Goal: Task Accomplishment & Management: Complete application form

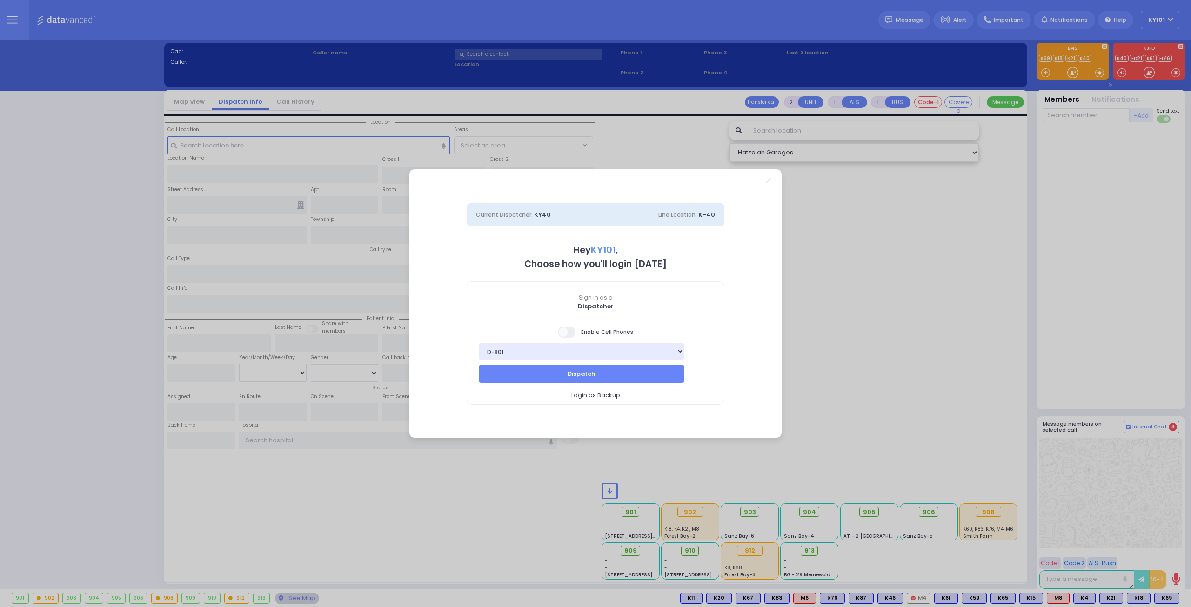
select select "14"
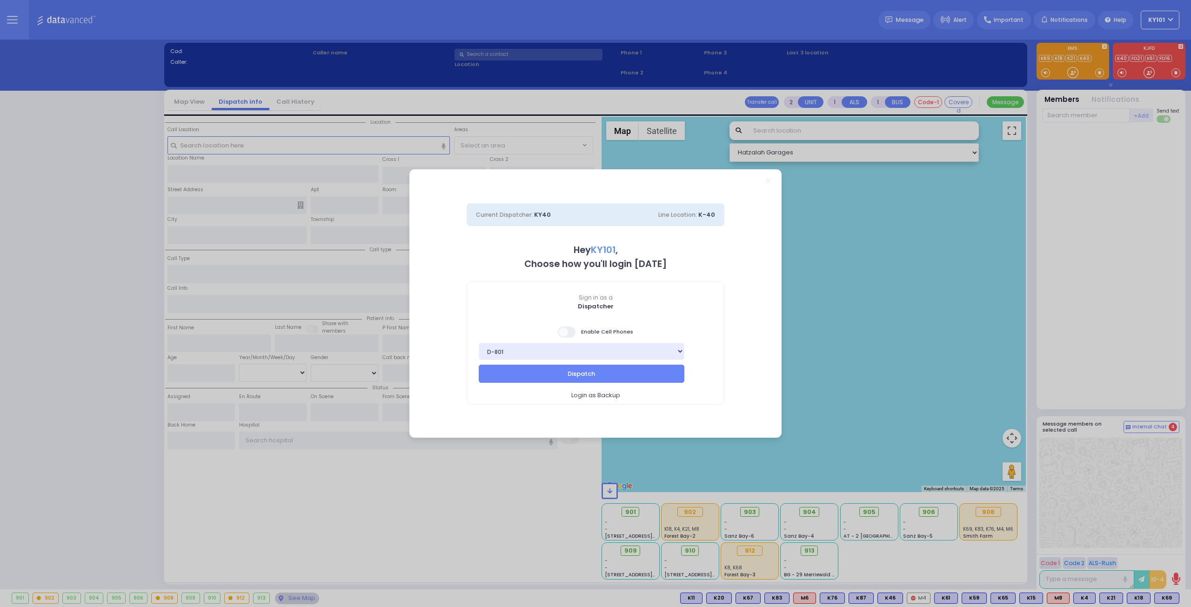
click at [573, 332] on span at bounding box center [567, 332] width 19 height 11
click at [93, 326] on input "checkbox" at bounding box center [93, 326] width 0 height 0
click at [605, 375] on button "Dispatch" at bounding box center [582, 374] width 206 height 18
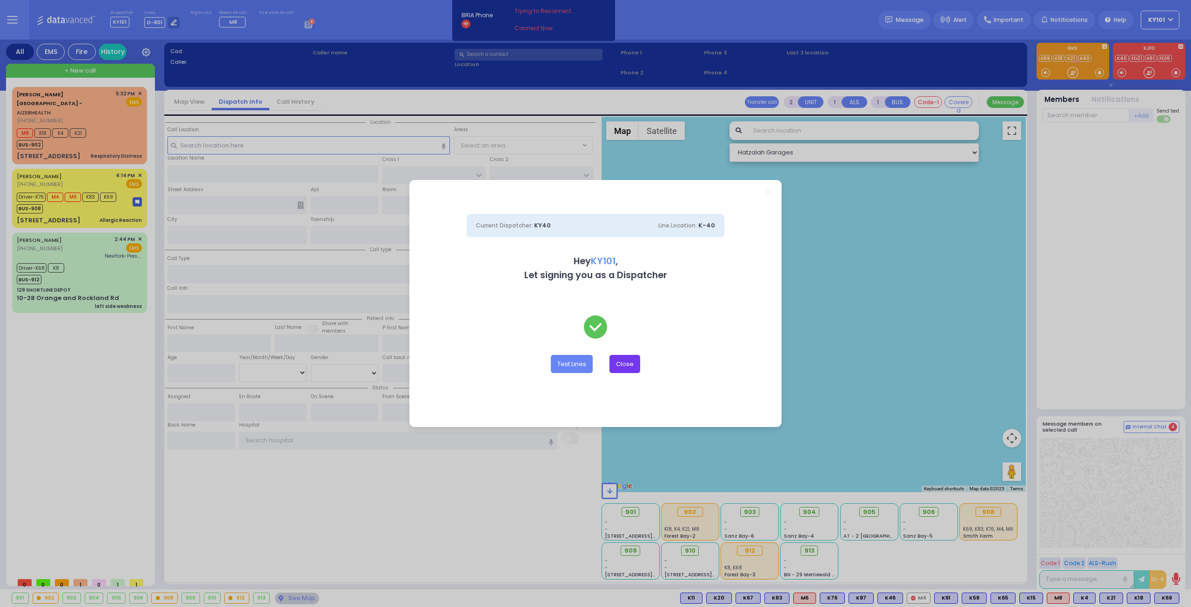
click at [622, 368] on button "Close" at bounding box center [625, 364] width 31 height 18
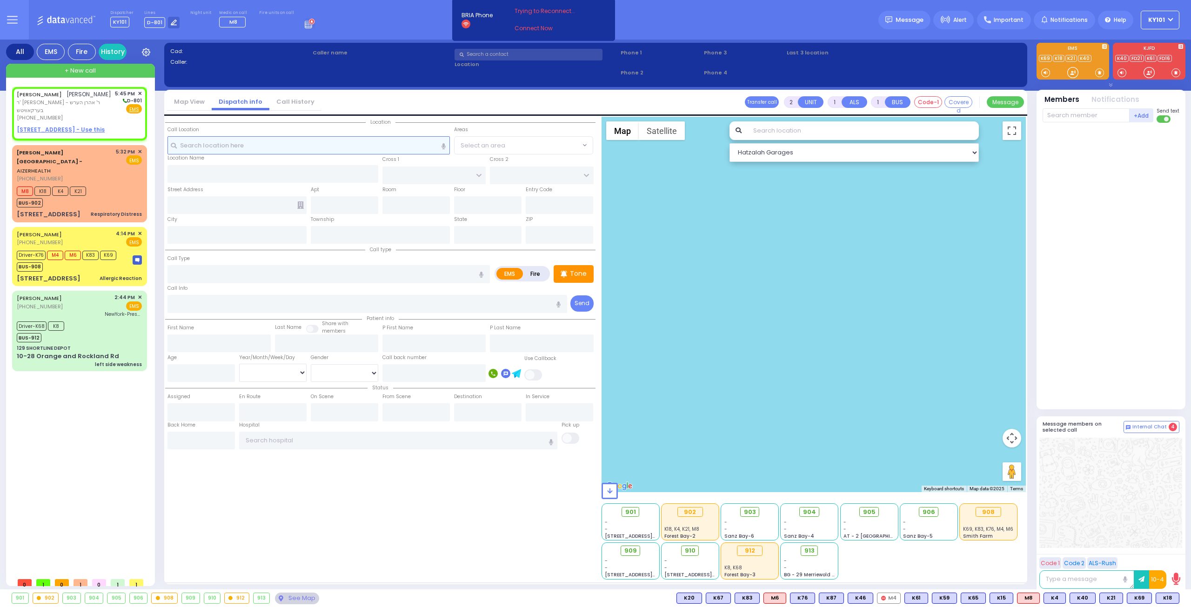
select select
radio input "true"
type input "DUVID"
type input "WEISS"
select select
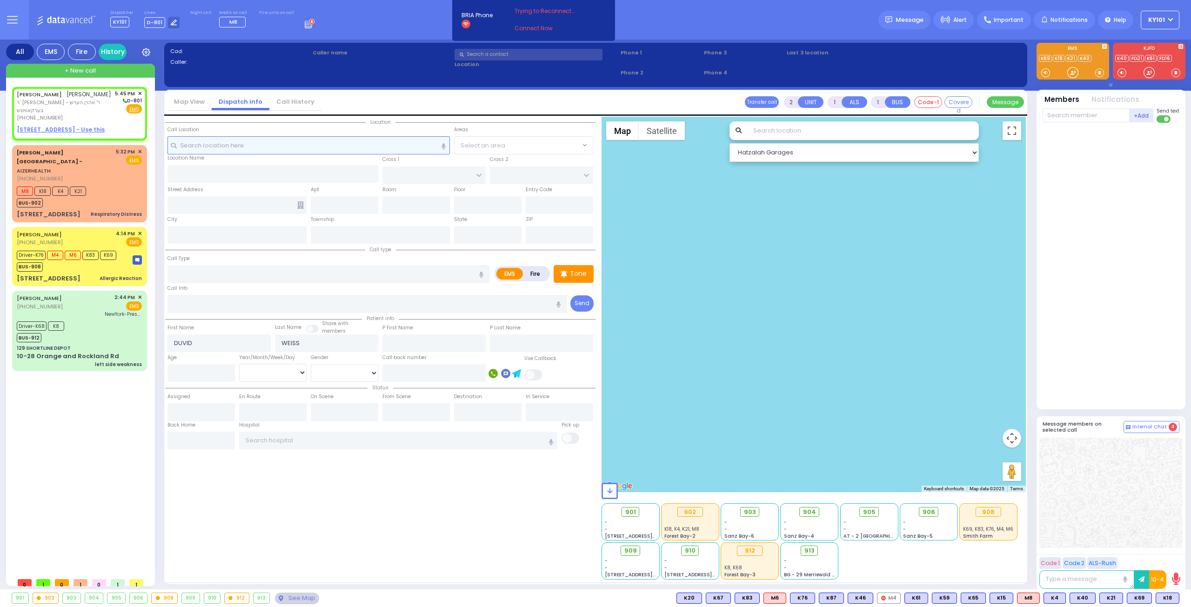
type input "17:45"
select select "Hatzalah Garages"
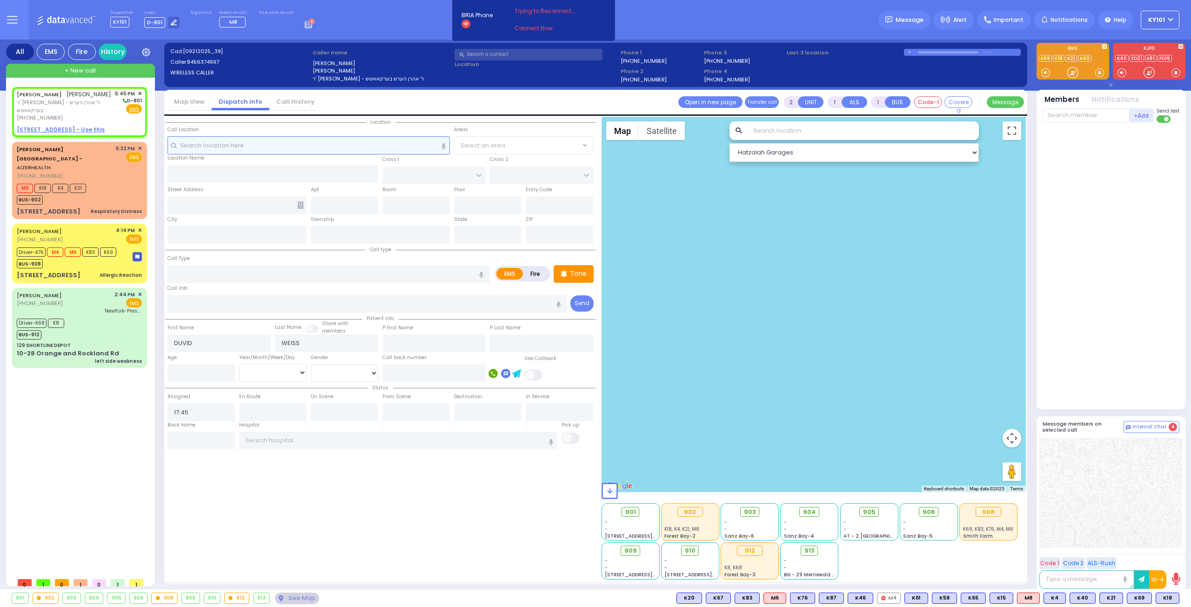
select select
radio input "true"
select select
select select "Hatzalah Garages"
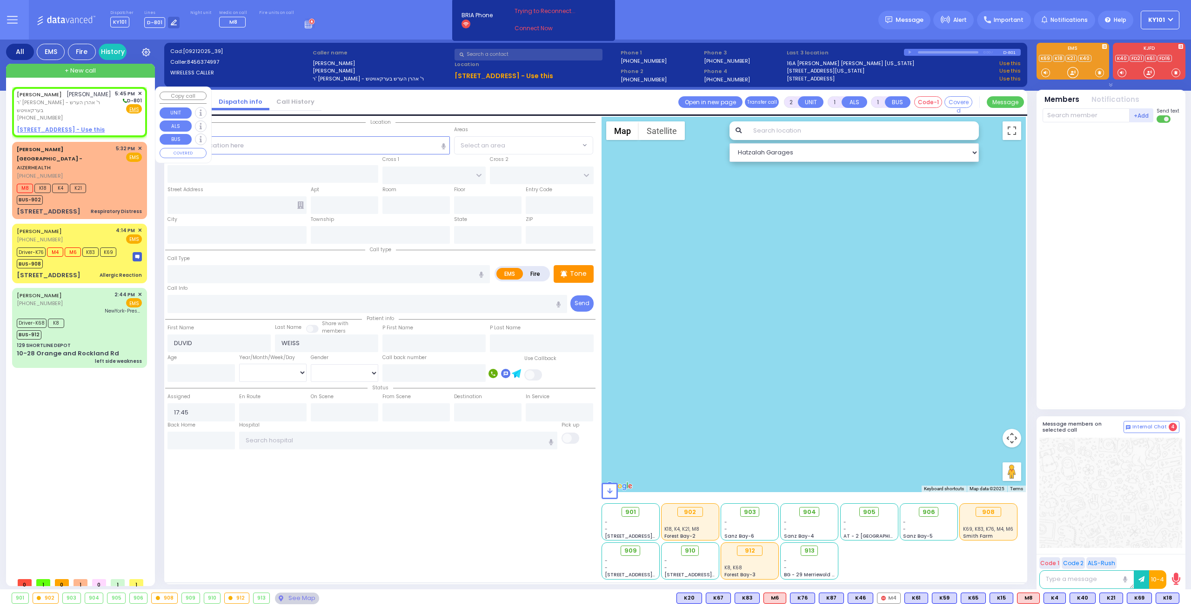
click at [70, 126] on u "2 AUSTRA PKWY 304 - Use this" at bounding box center [61, 130] width 88 height 8
select select
radio input "true"
select select
select select "Hatzalah Garages"
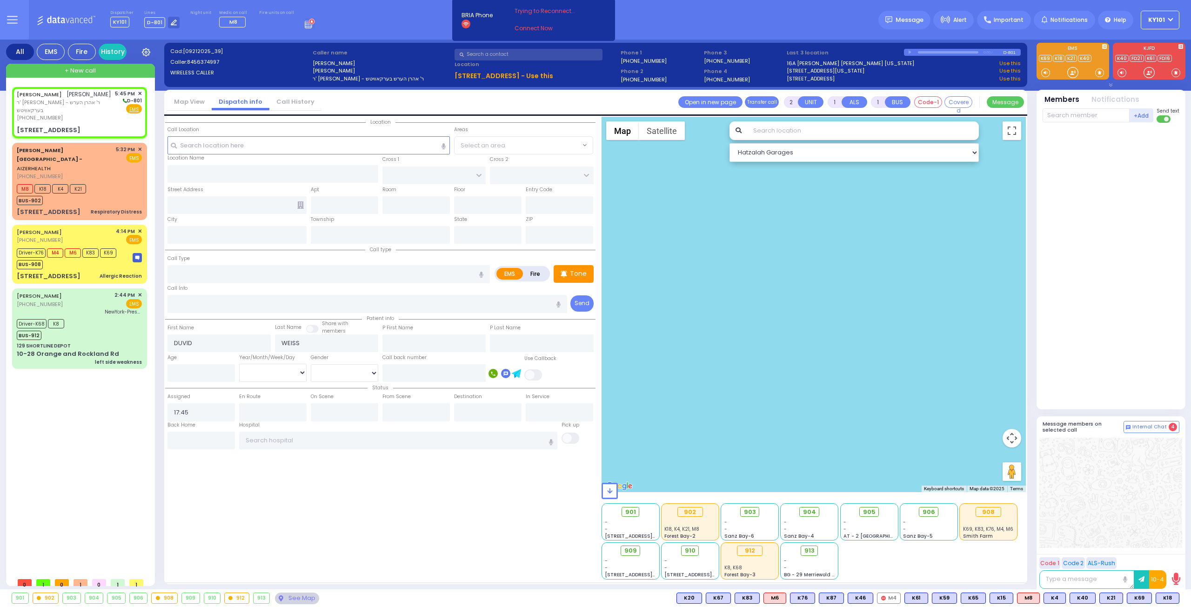
select select
radio input "true"
select select
select select "Hatzalah Garages"
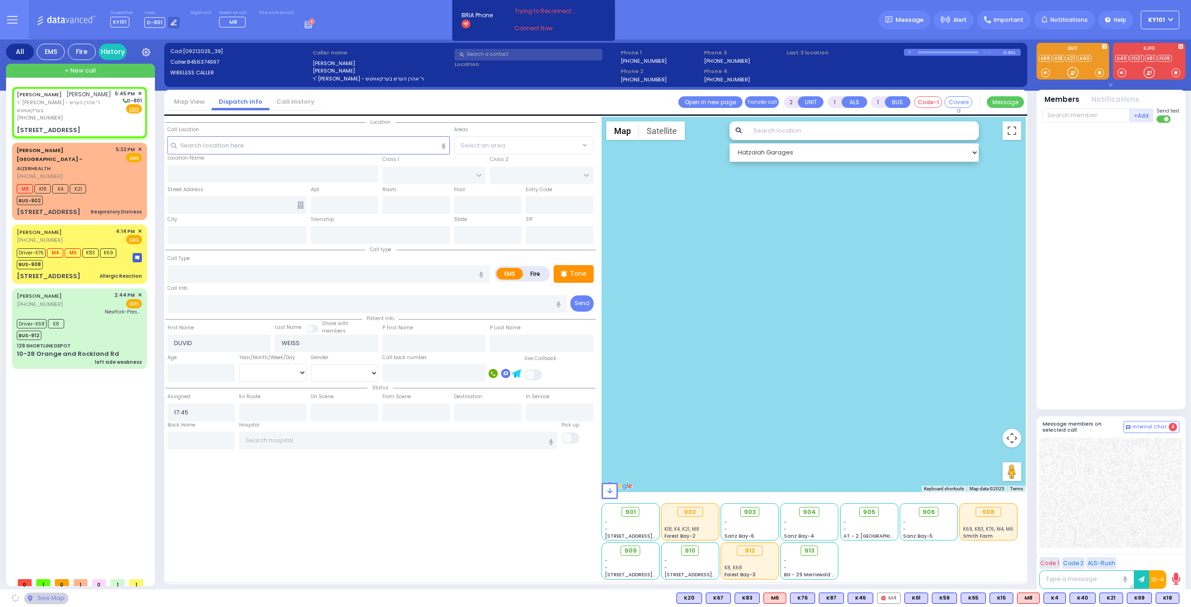
type input "AUSTRA PARKWAY"
type input "NININGER RD"
type input "2 AUSTRA PKWY"
type input "304"
type input "Monroe"
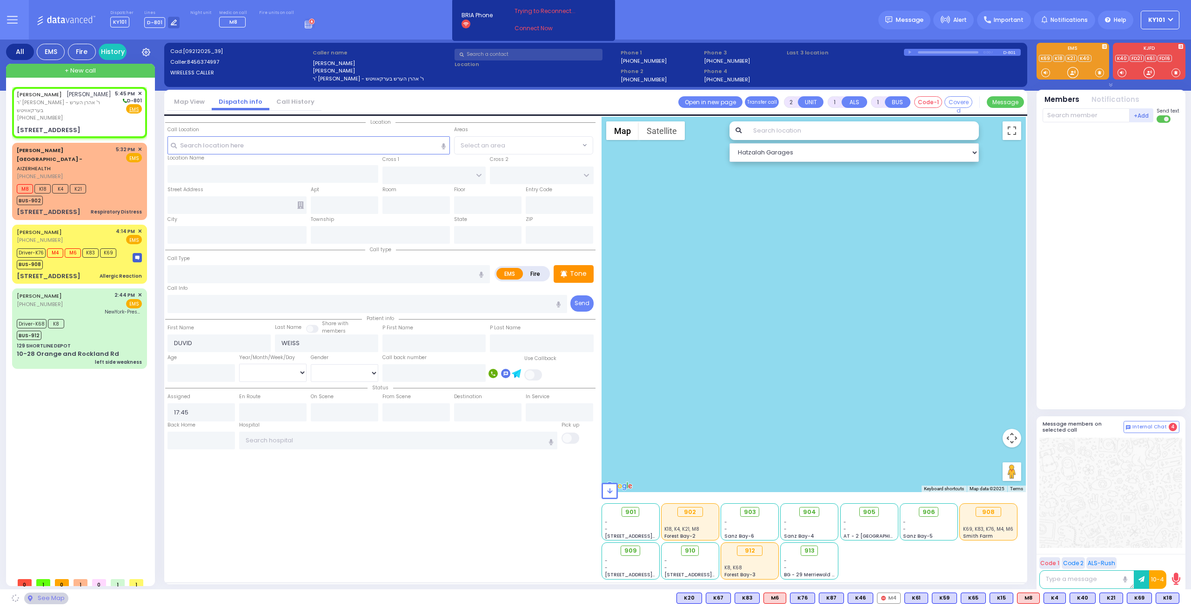
type input "[US_STATE]"
type input "10950"
select select "VYOEL MOSHE"
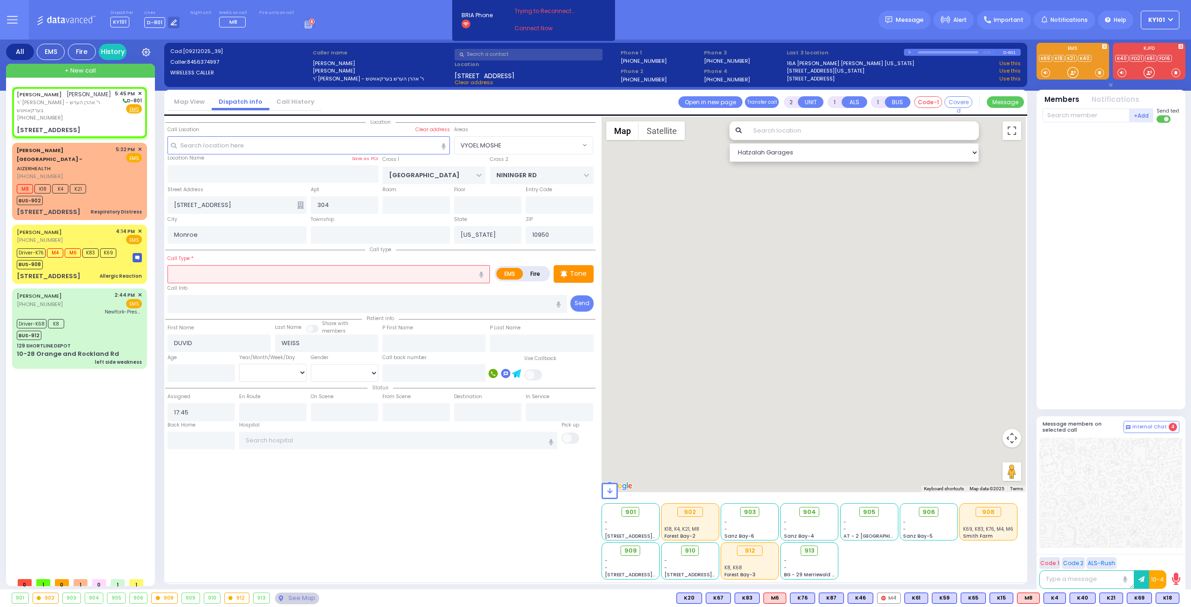
click at [536, 276] on label "Fire" at bounding box center [536, 274] width 26 height 12
radio input "true"
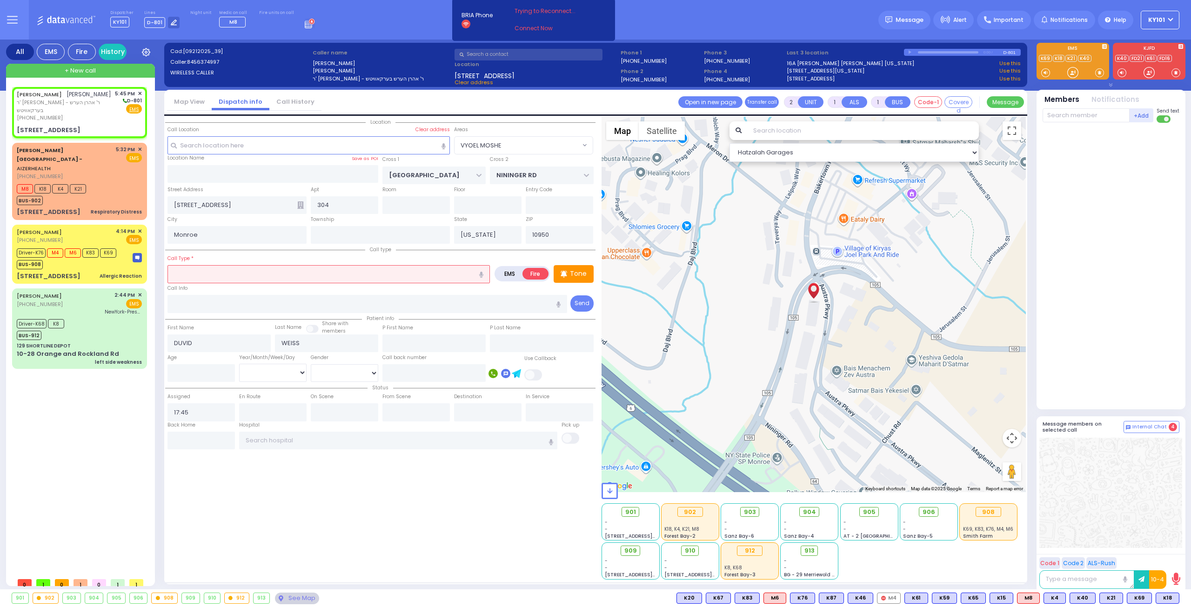
click at [397, 273] on input "text" at bounding box center [328, 274] width 322 height 18
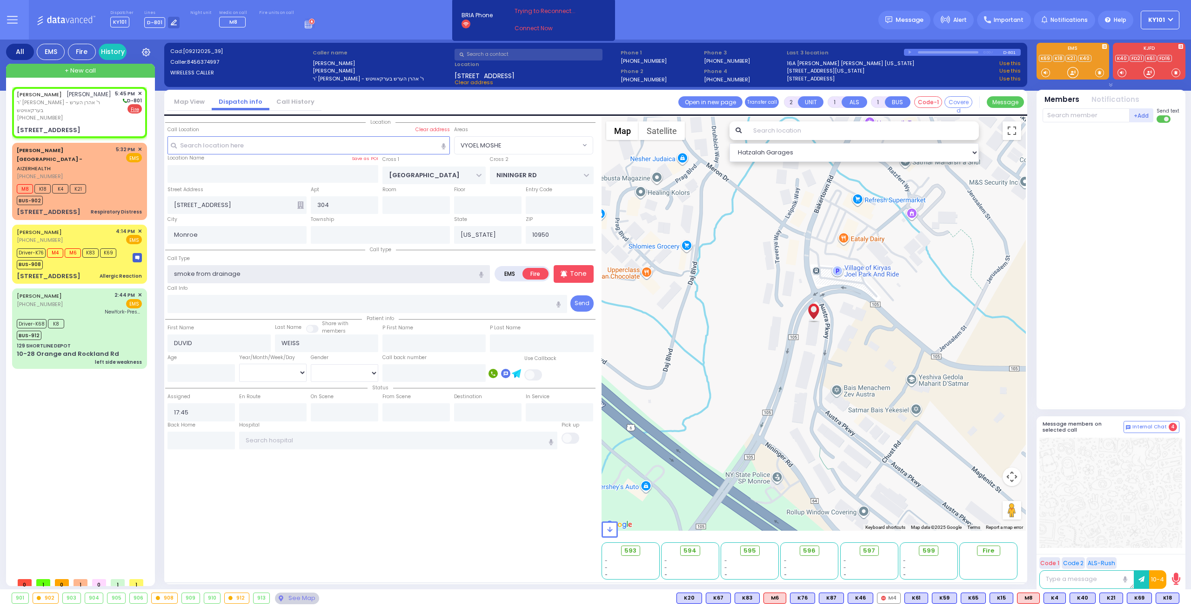
type input "smoke from drainage"
click at [270, 256] on div "Call Type smoke from drainage" at bounding box center [328, 269] width 322 height 30
select select
radio input "true"
select select
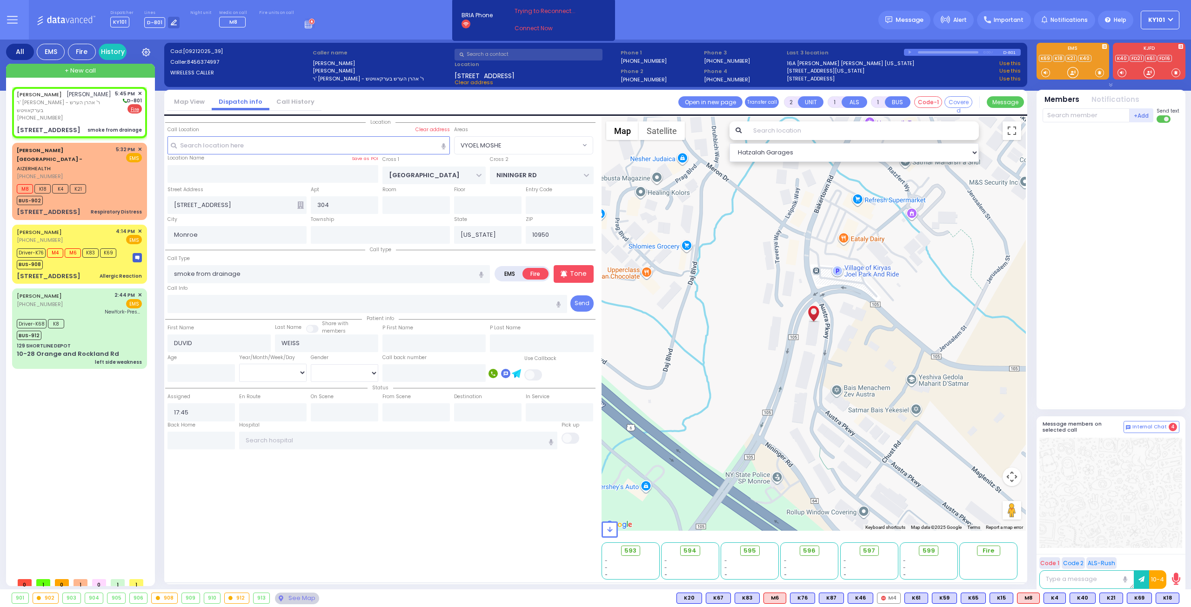
select select "Hatzalah Garages"
select select
radio input "true"
select select
select select "Hatzalah Garages"
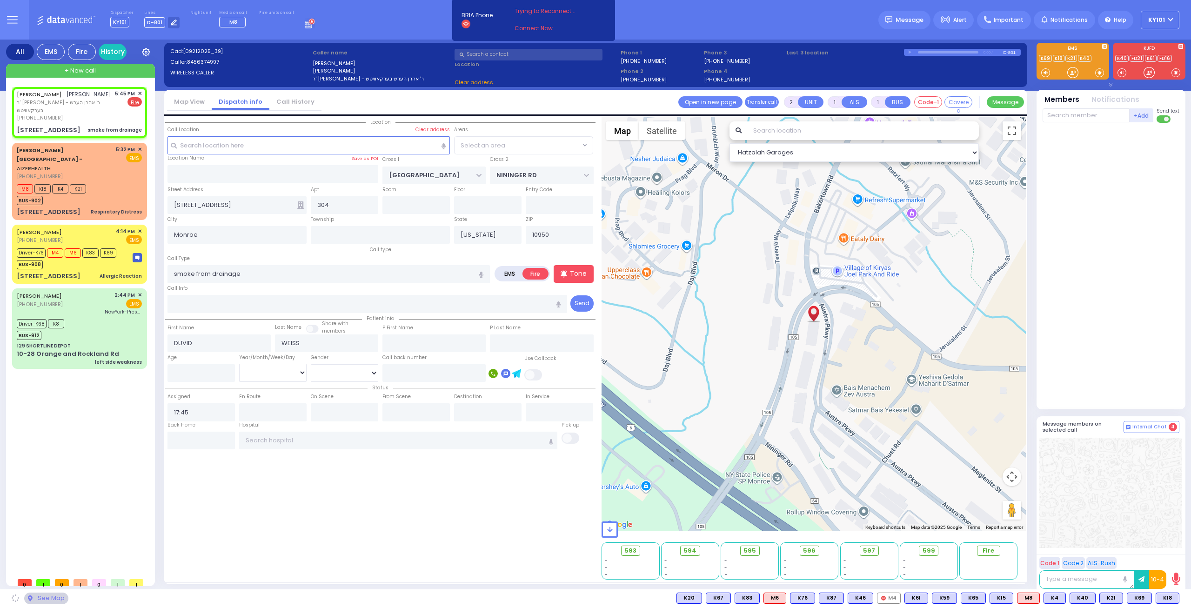
select select "VYOEL MOSHE"
click at [1081, 118] on input "text" at bounding box center [1086, 115] width 87 height 14
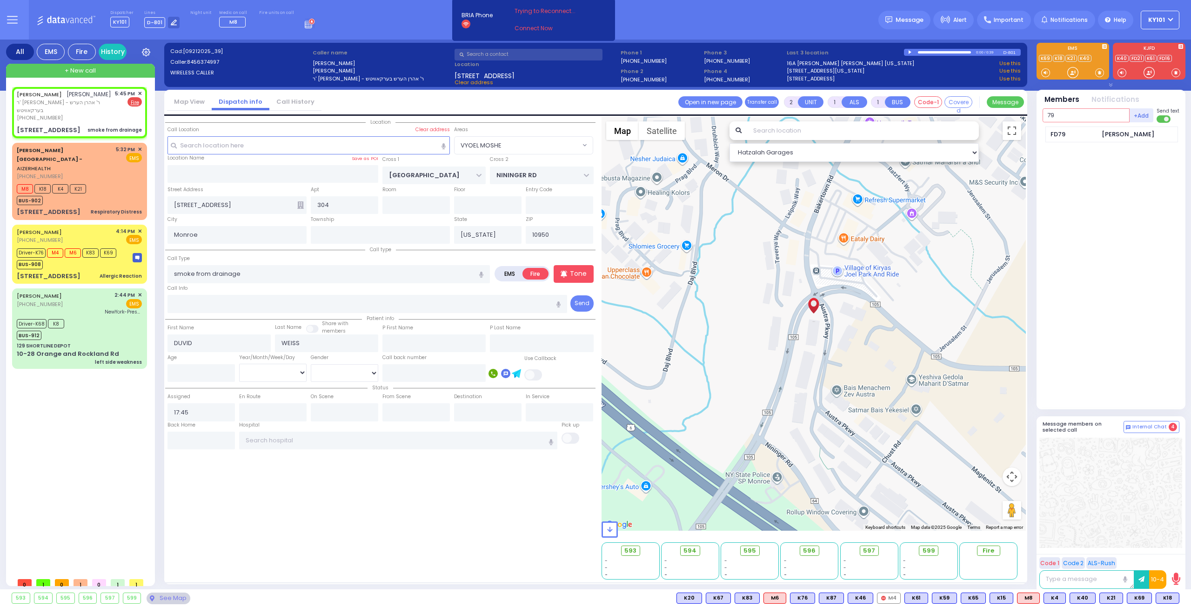
type input "79"
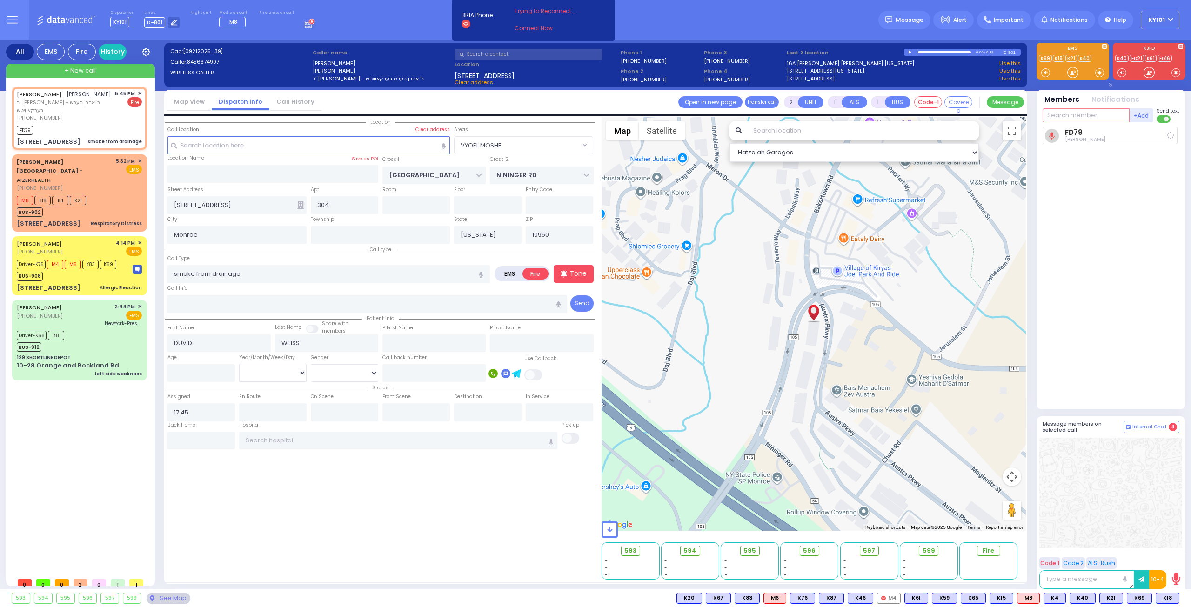
select select
radio input "true"
select select
type input "17:46"
select select "Hatzalah Garages"
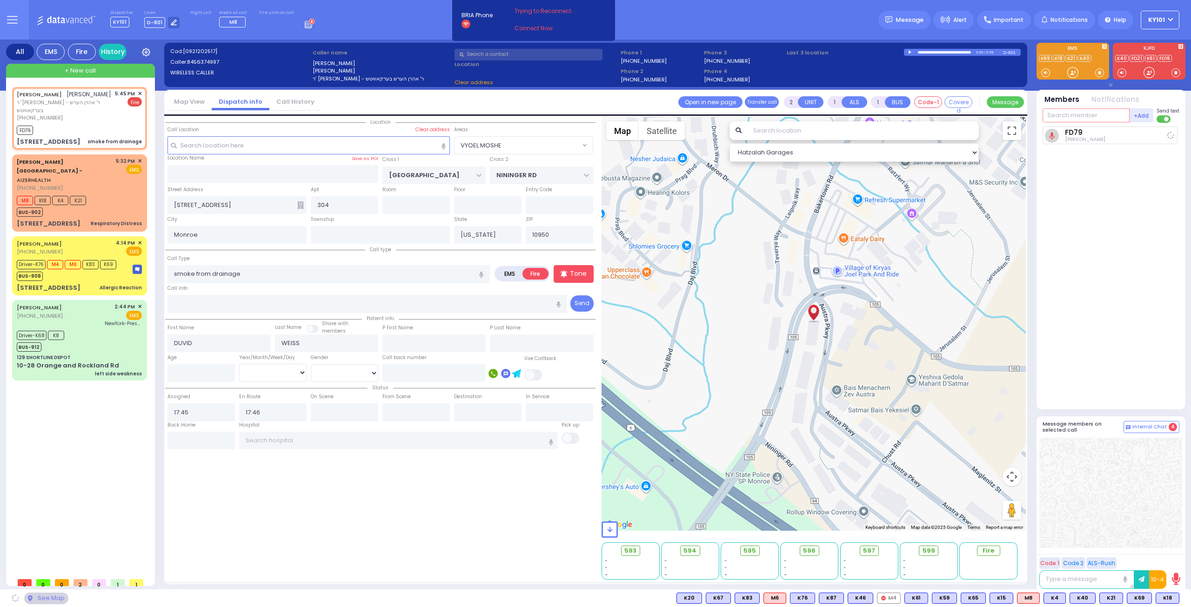
select select "VYOEL MOSHE"
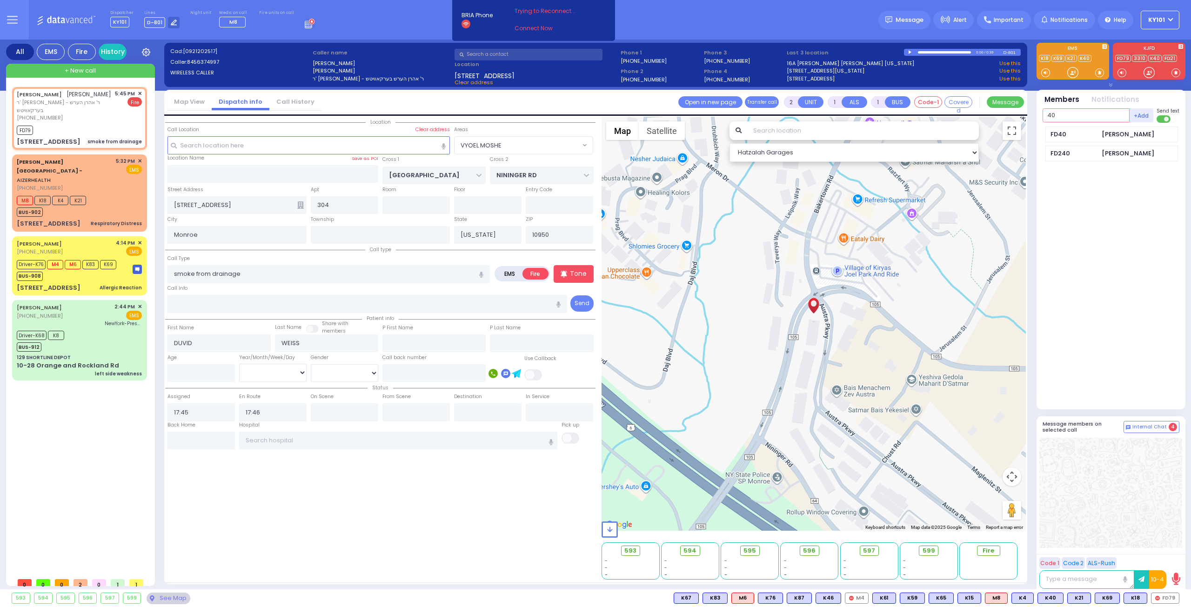
type input "40"
select select
radio input "true"
select select
select select "Hatzalah Garages"
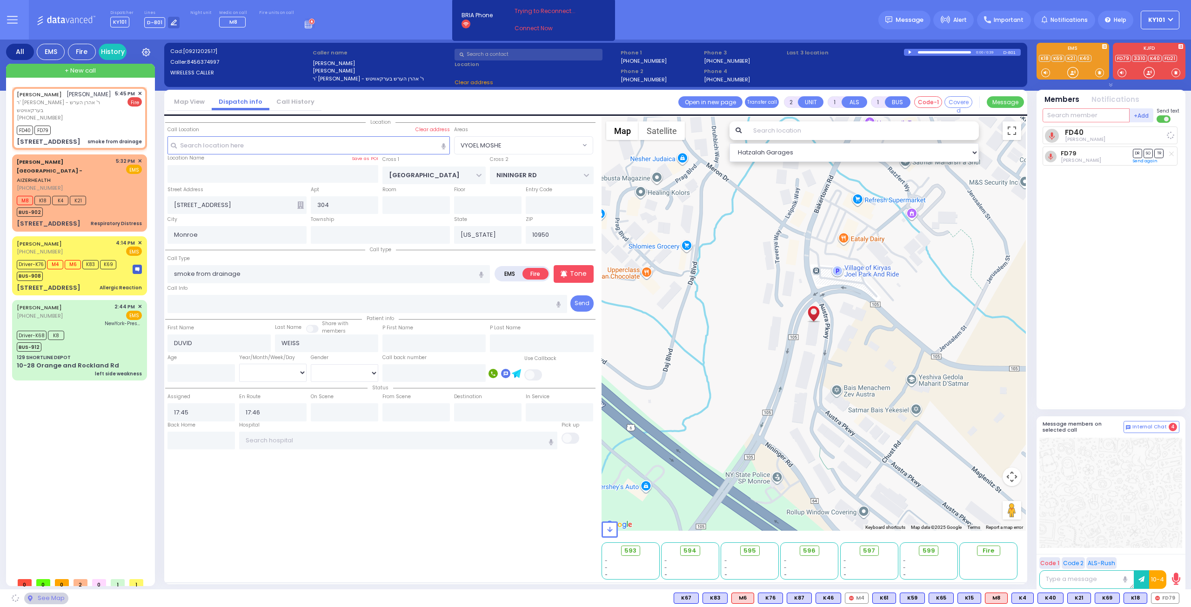
select select "VYOEL MOSHE"
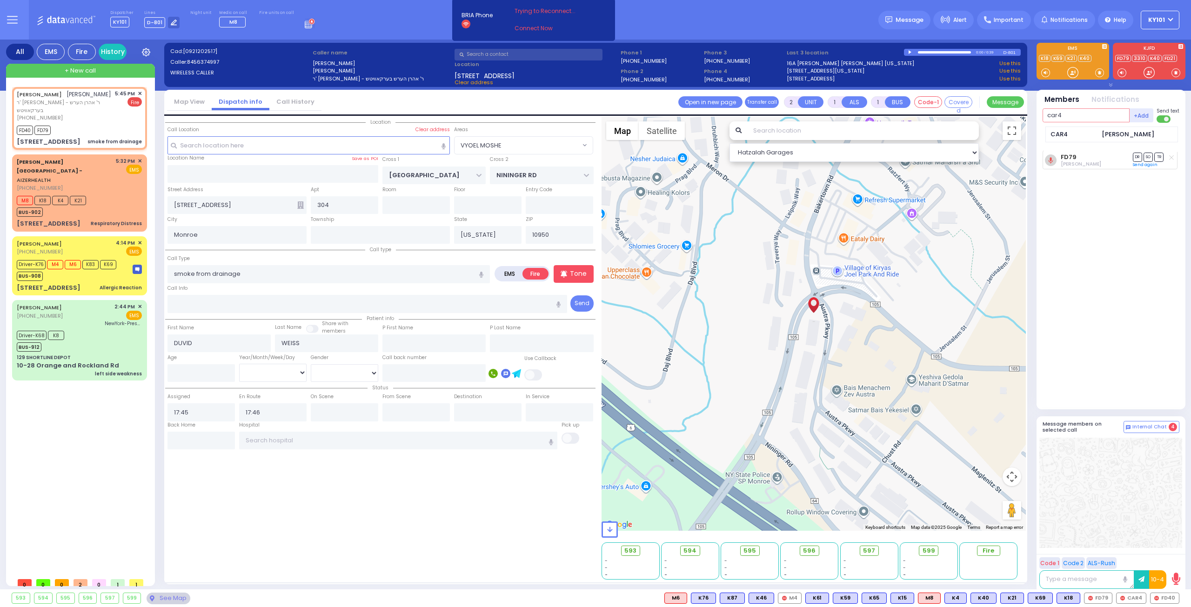
type input "car4"
select select
radio input "true"
select select
select select "Hatzalah Garages"
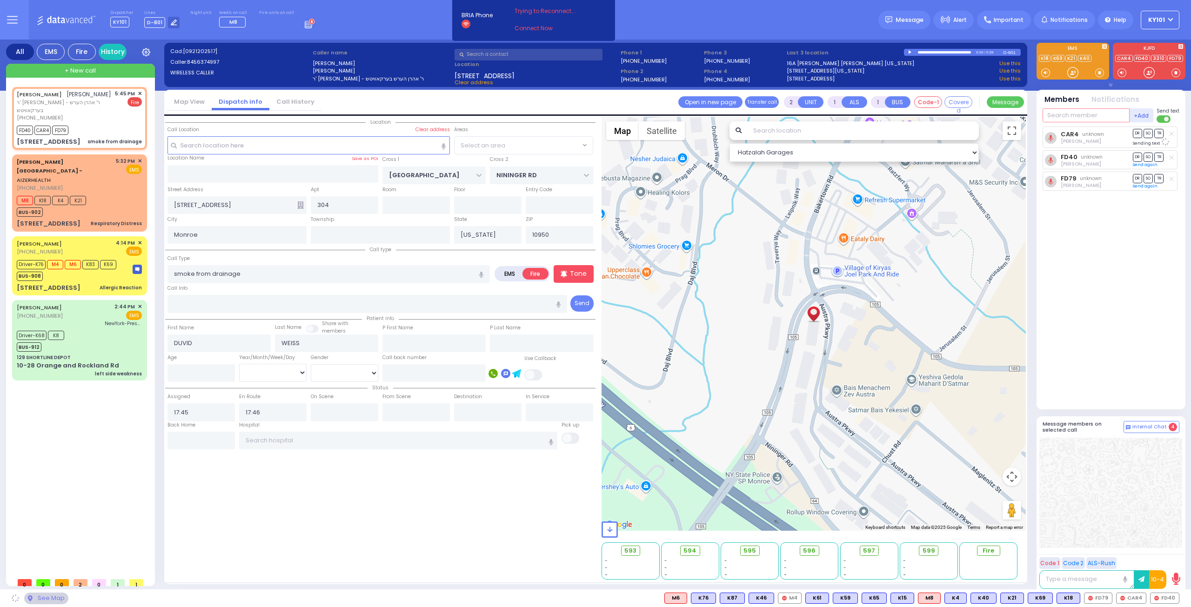
select select "VYOEL MOSHE"
type input "61"
select select
radio input "true"
select select
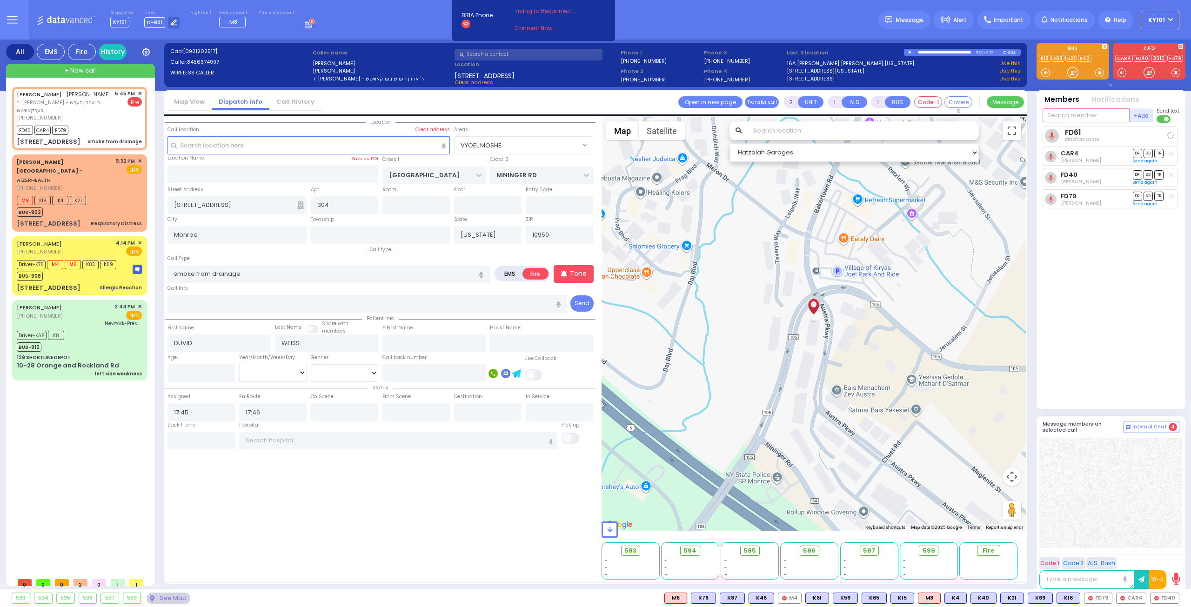
select select "Hatzalah Garages"
select select "VYOEL MOSHE"
type input "22"
select select
radio input "true"
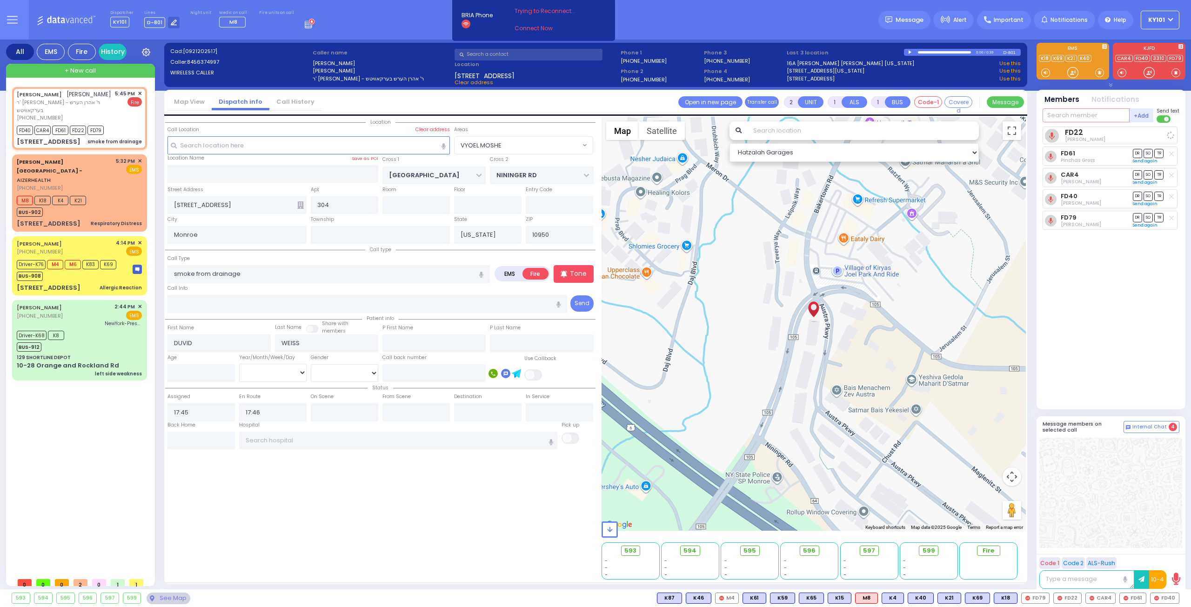
select select
select select "Hatzalah Garages"
select select "VYOEL MOSHE"
click at [1063, 115] on input "text" at bounding box center [1086, 115] width 87 height 14
click at [1061, 118] on input "text" at bounding box center [1086, 115] width 87 height 14
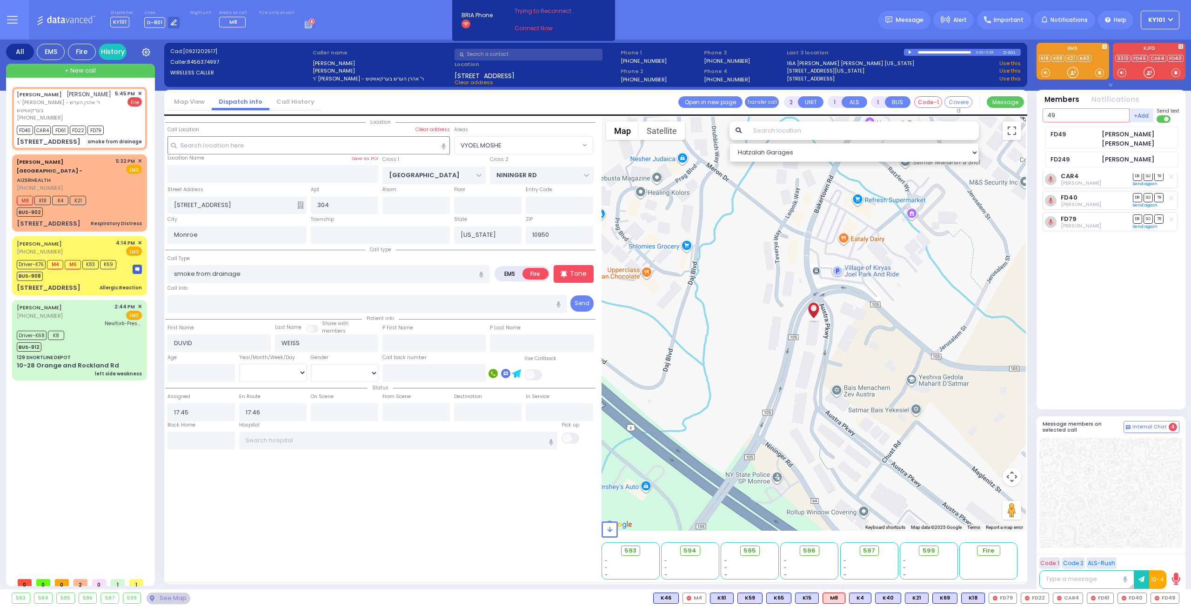
type input "49"
select select
radio input "true"
select select
select select "Hatzalah Garages"
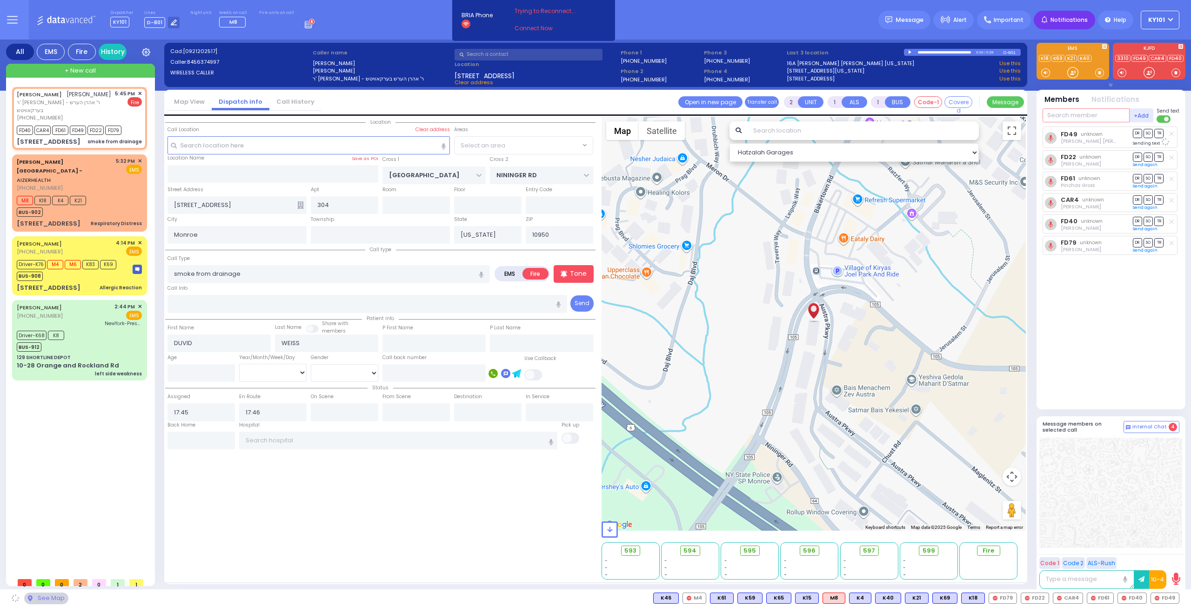
select select "VYOEL MOSHE"
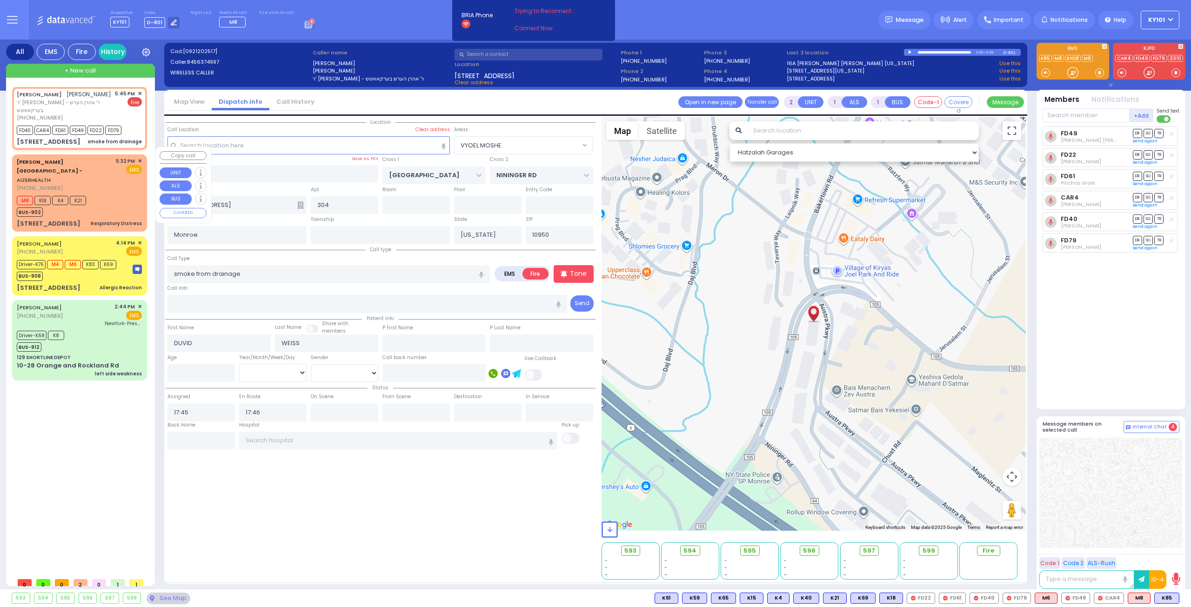
click at [72, 192] on div "Aizer Health Center - AIZERHEALTH (845) 782-3242 5:32 PM ✕ EMS M8" at bounding box center [79, 193] width 131 height 74
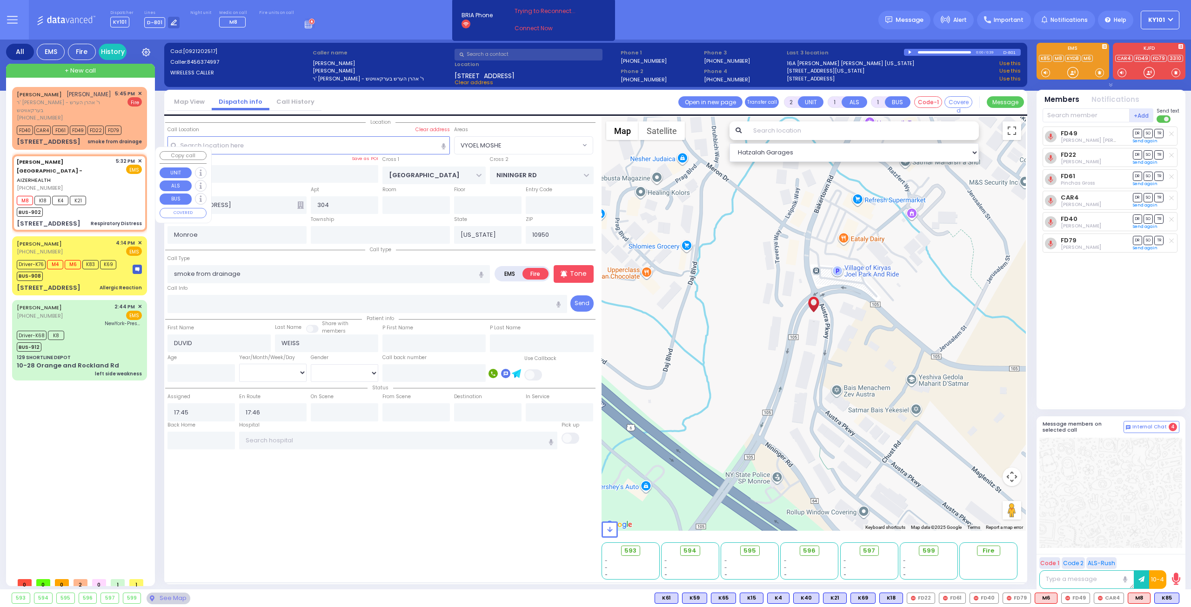
select select
type input "Respiratory Distress"
radio input "true"
select select
type input "17:32"
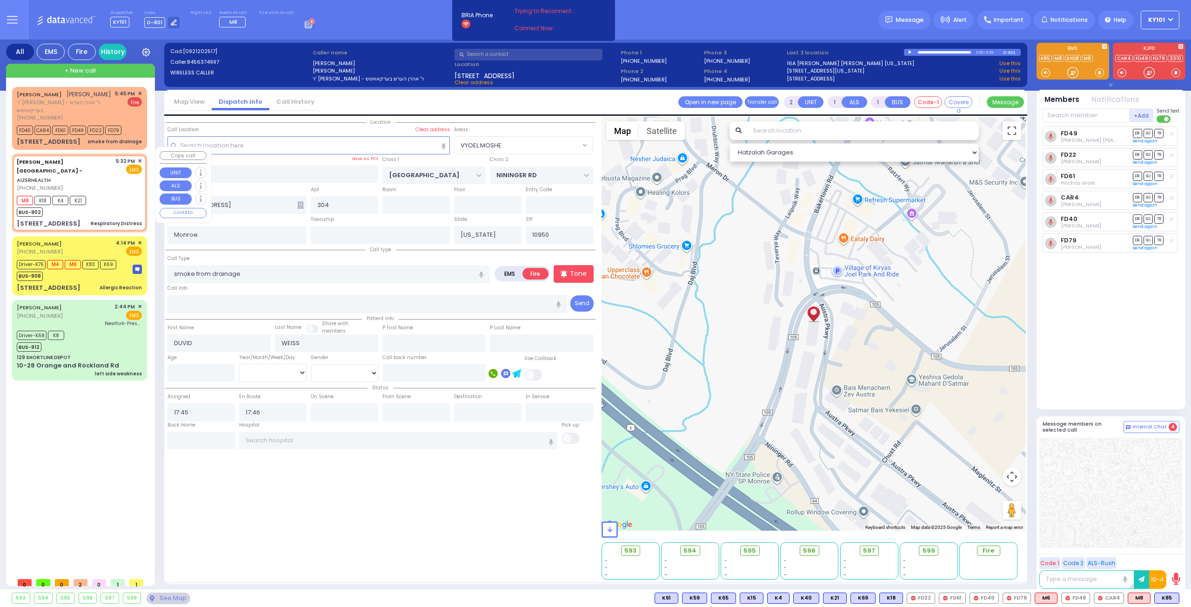
type input "17:34"
select select "Hatzalah Garages"
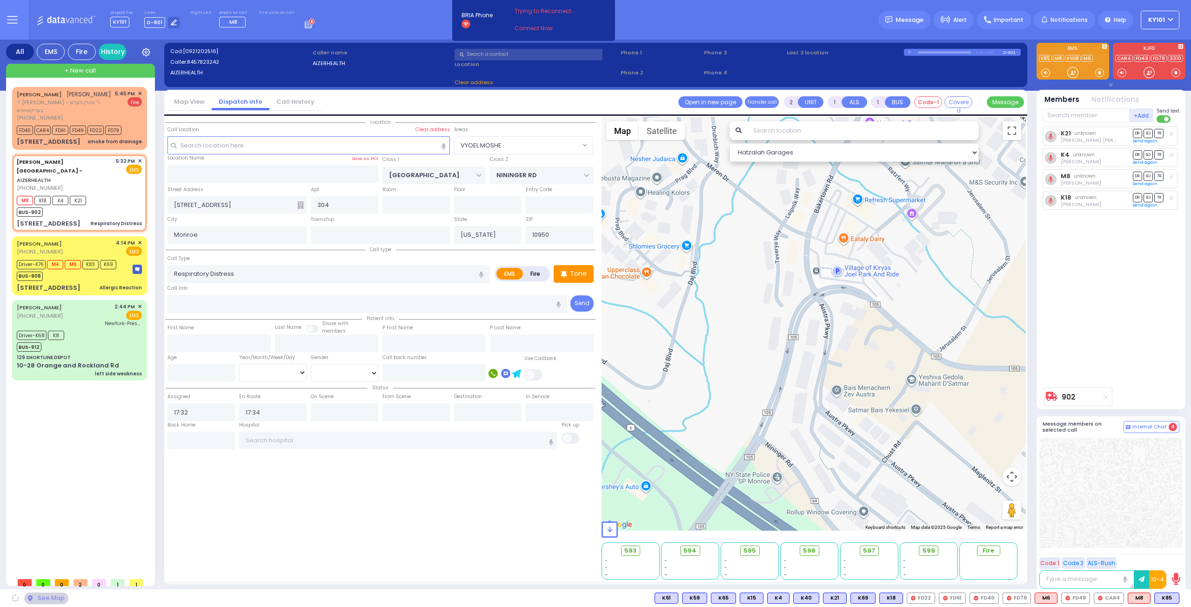
type input "49 Forest Road"
type input "9"
type input "Arncliffe"
type input "New South Wales"
type input "2205"
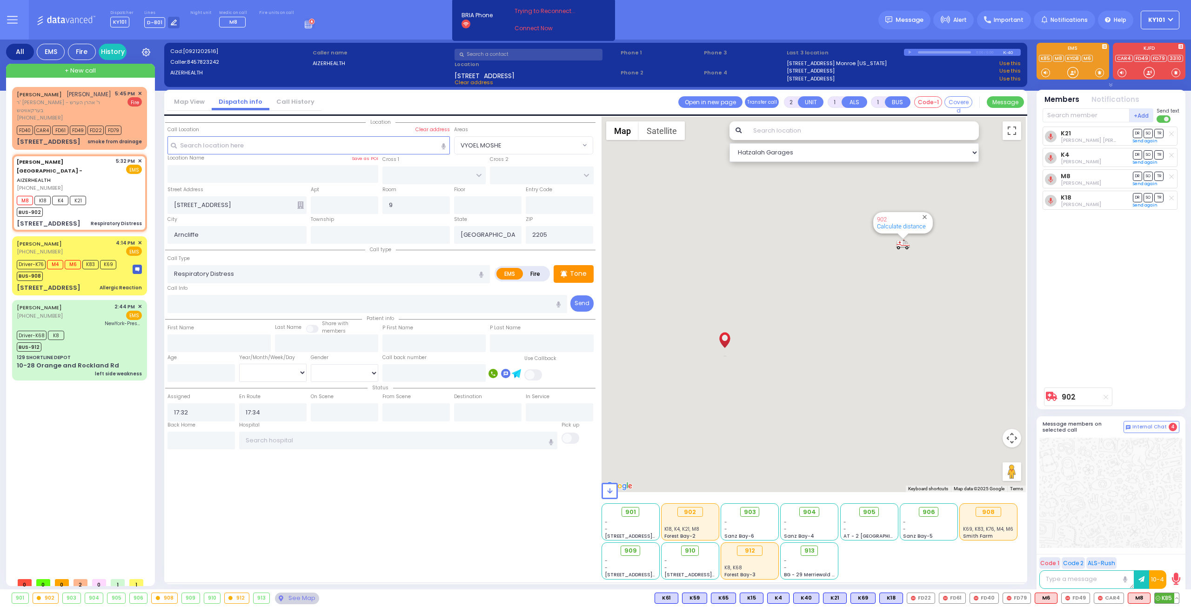
click at [1161, 597] on span "K85" at bounding box center [1167, 598] width 24 height 10
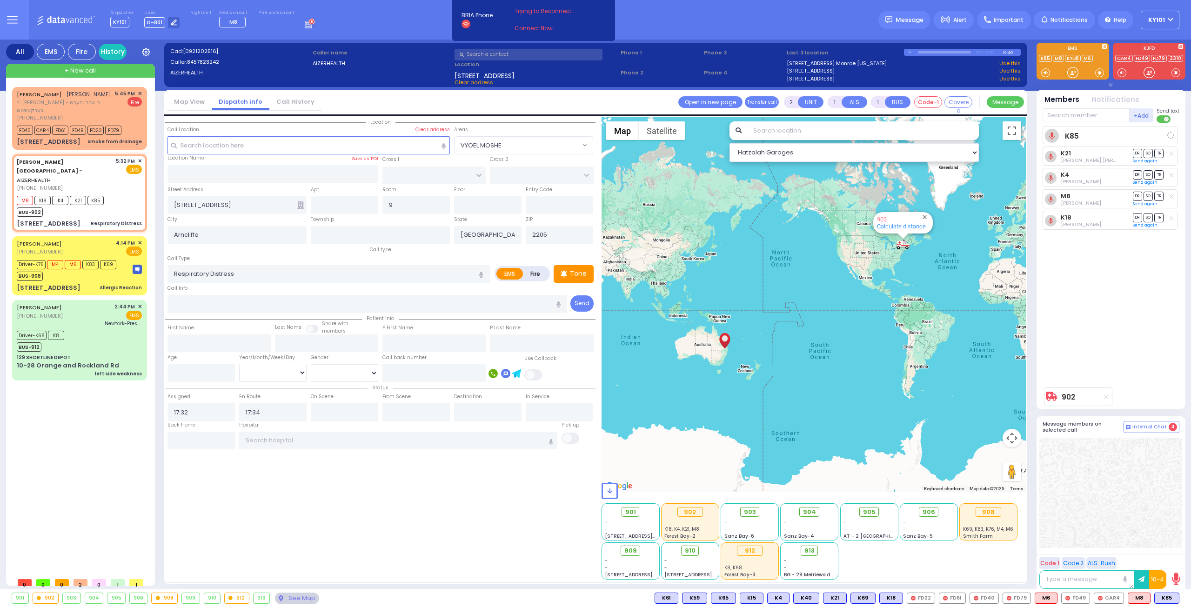
select select
radio input "true"
select select
select select "Hatzalah Garages"
click at [1148, 220] on span "SO" at bounding box center [1148, 221] width 9 height 9
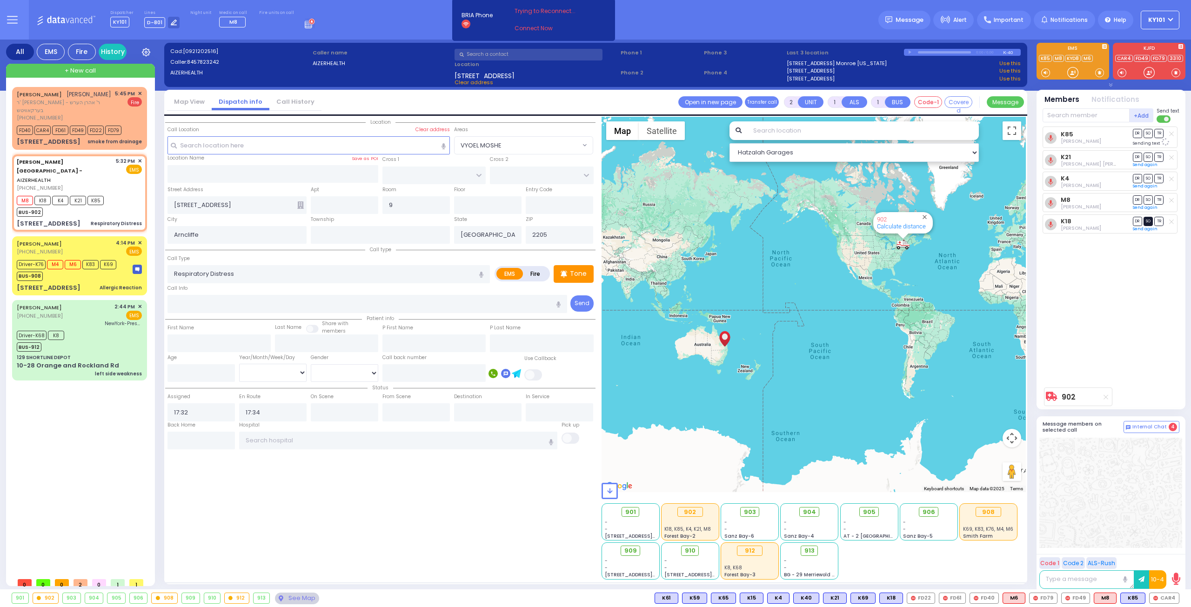
select select
radio input "true"
select select
select select "Hatzalah Garages"
select select
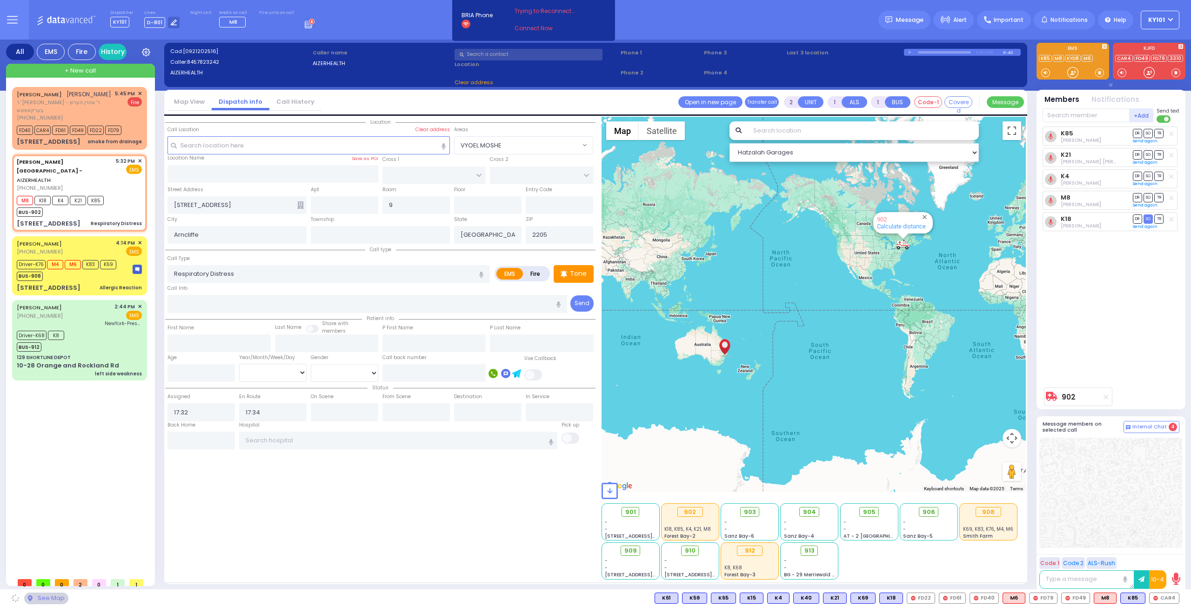
radio input "true"
select select
select select "Hatzalah Garages"
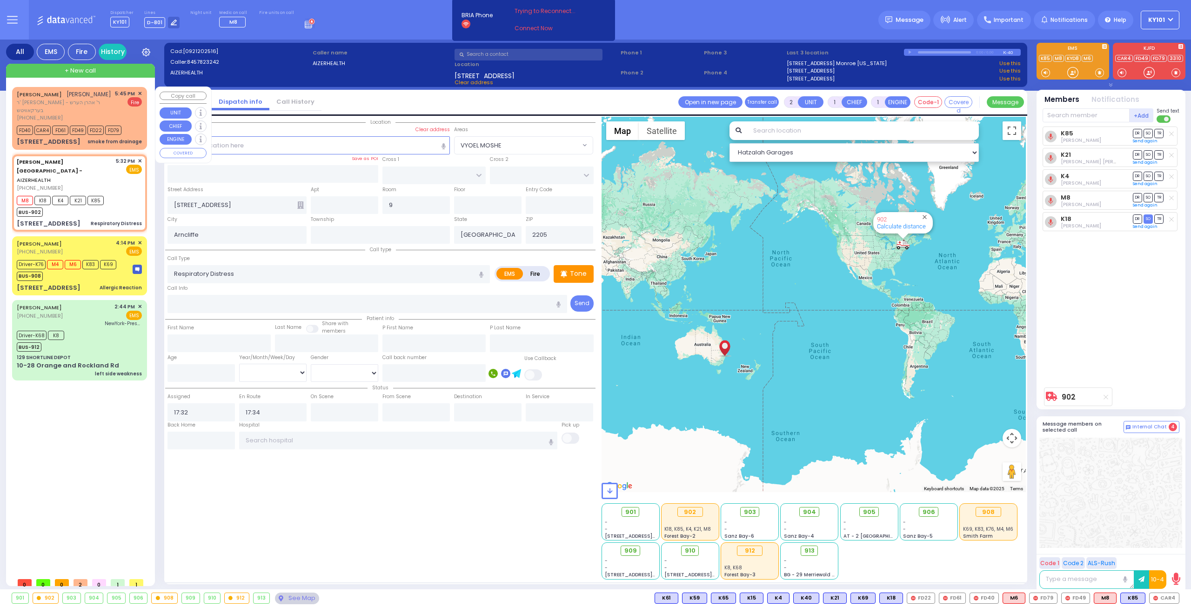
click at [86, 100] on span "ר' חיים לייב - ר' אהרן הערש בערקאוויטש" at bounding box center [64, 106] width 95 height 15
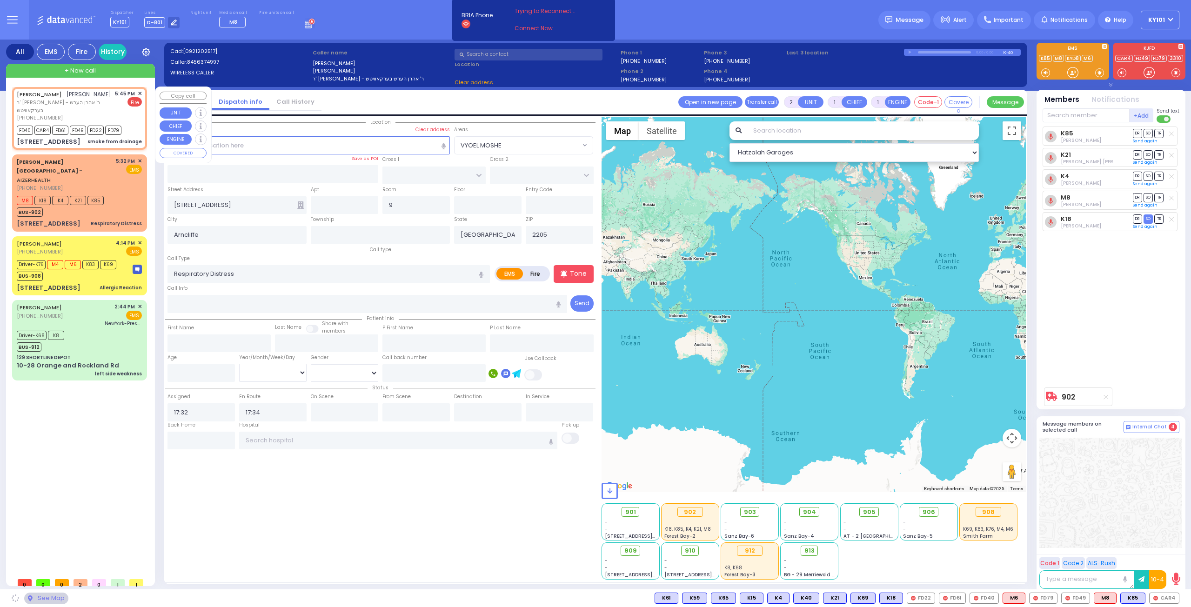
select select
type input "smoke from drainage"
radio input "false"
radio input "true"
type input "DUVID"
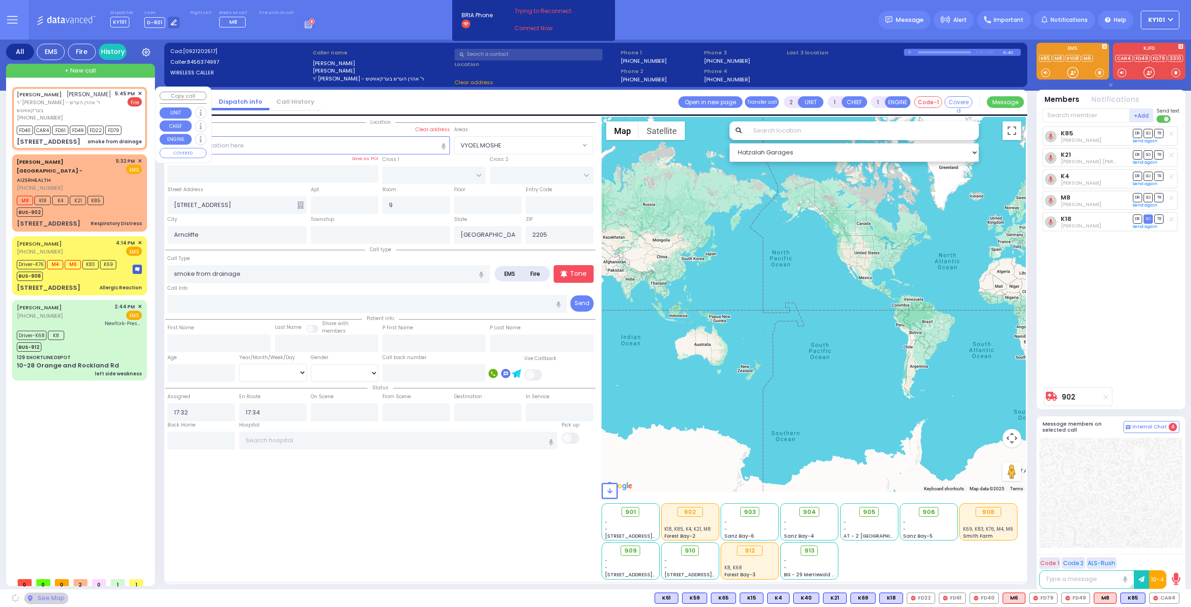
type input "WEISS"
select select
type input "17:45"
type input "17:46"
select select "Hatzalah Garages"
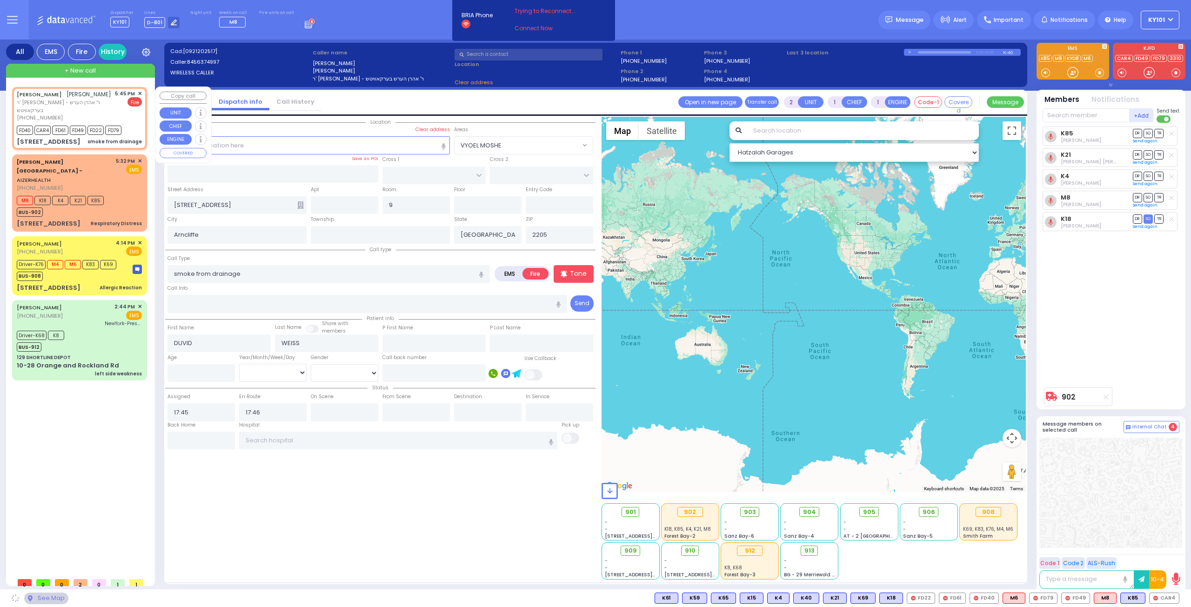
type input "AUSTRA PARKWAY"
type input "NININGER RD"
type input "2 AUSTRA PKWY"
type input "304"
type input "Monroe"
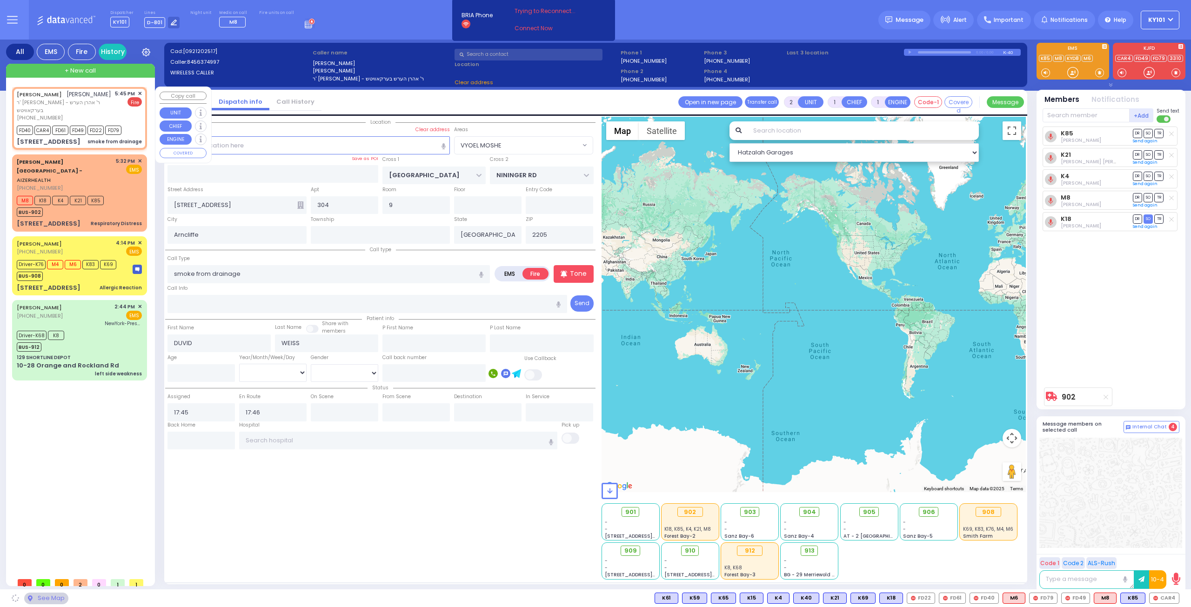
type input "[US_STATE]"
type input "10950"
select select "VYOEL MOSHE"
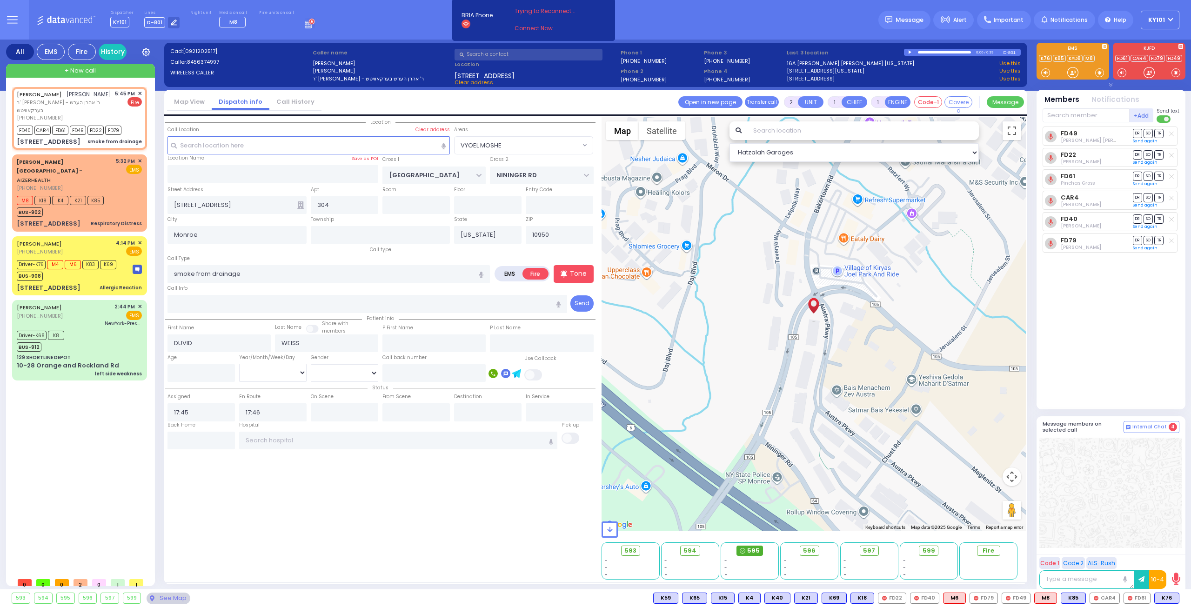
click at [756, 551] on span "595" at bounding box center [753, 550] width 13 height 9
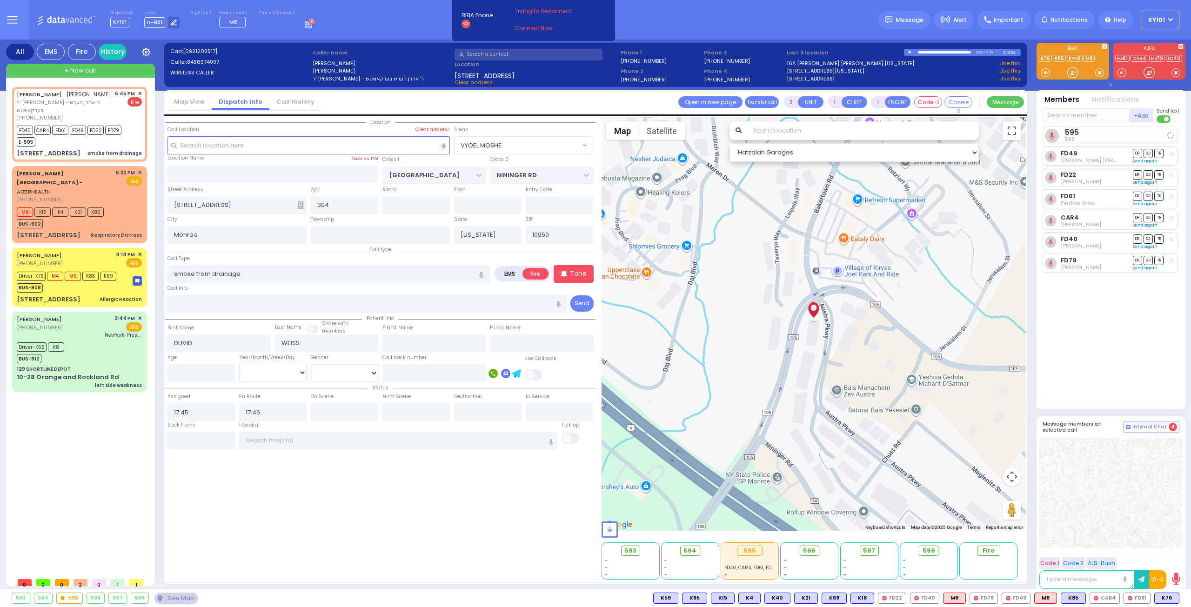
select select
radio input "true"
select select
select select "Hatzalah Garages"
select select "VYOEL MOSHE"
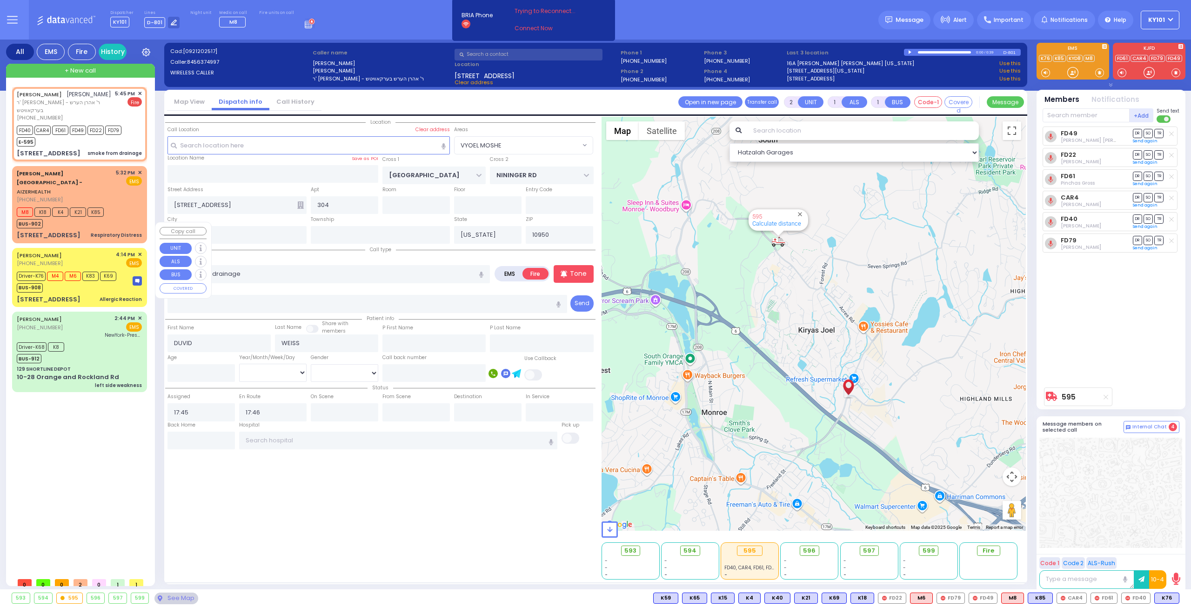
click at [80, 295] on div "5 Island View Ave Allergic Reaction" at bounding box center [79, 299] width 125 height 9
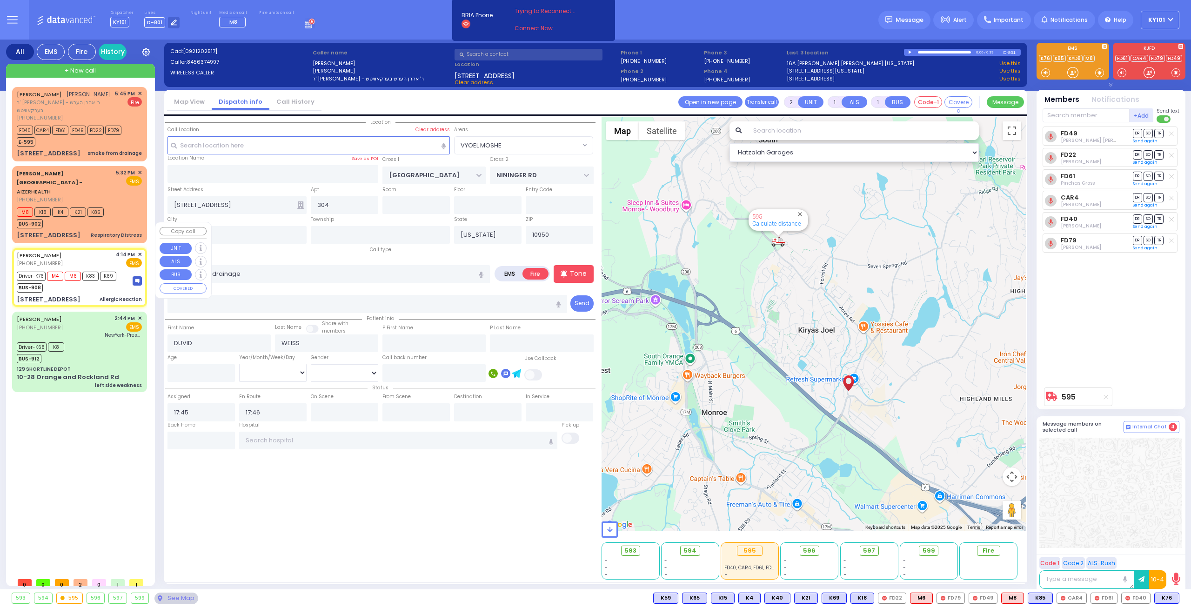
type input "6"
select select
type input "Allergic Reaction"
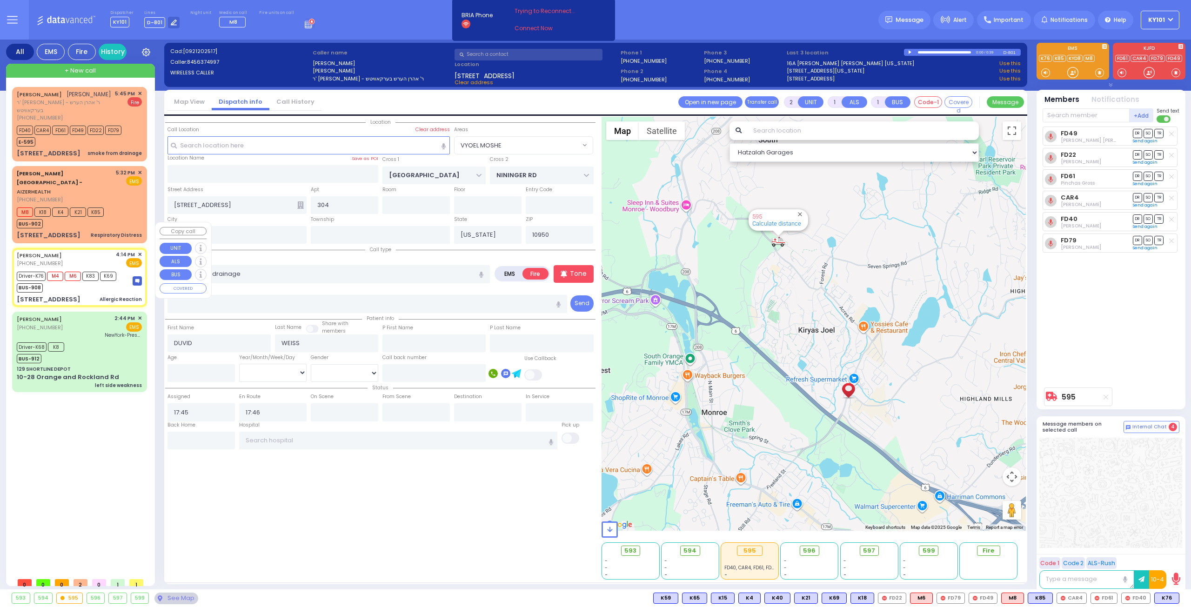
radio input "true"
type input "Daniel"
type input "Edelstein"
type input "65"
select select "Year"
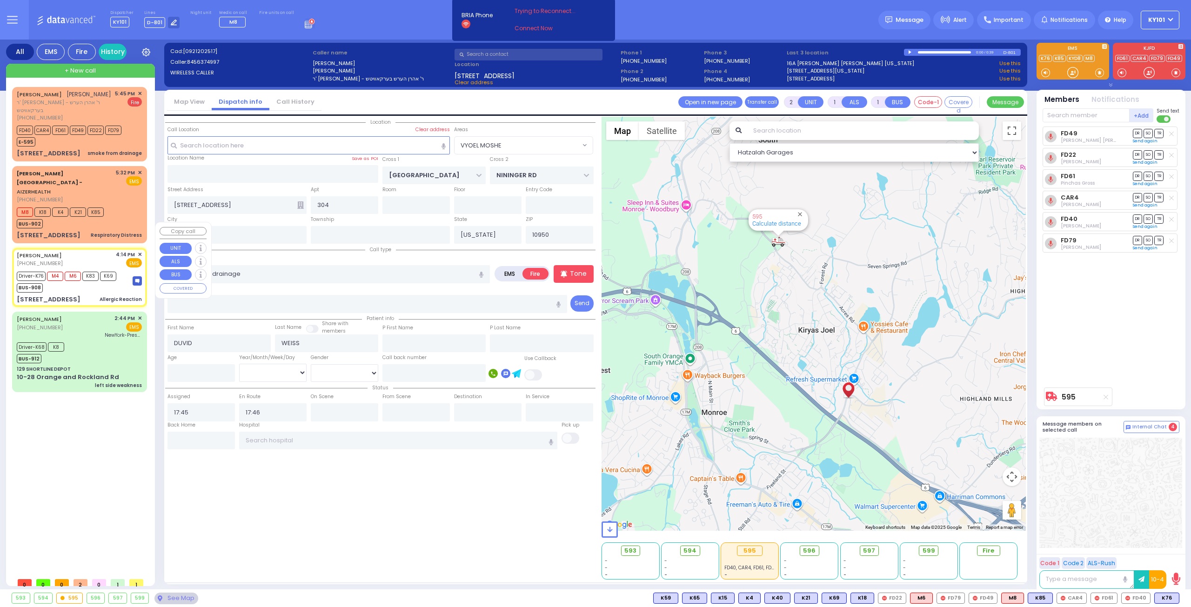
select select "[DEMOGRAPHIC_DATA]"
type input "16:14"
type input "16:15"
type input "16:20"
type input "16:35"
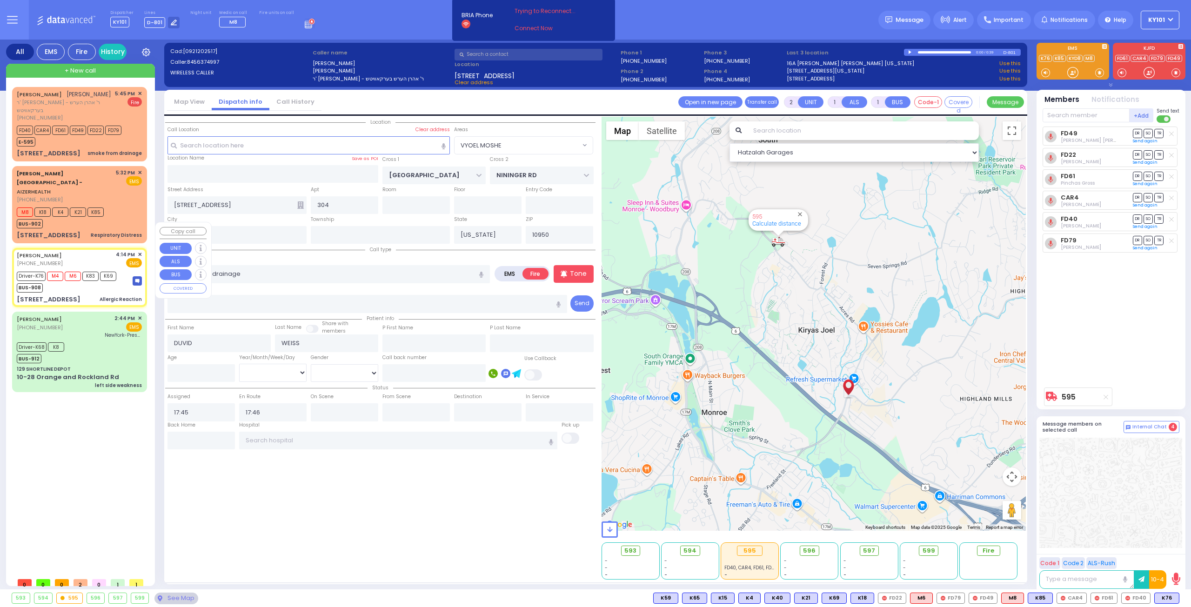
type input "17:04"
type input "17:20"
type input "Orange Regional Medical Center 707 East Main Street 7 Middletown"
select select "Hatzalah Garages"
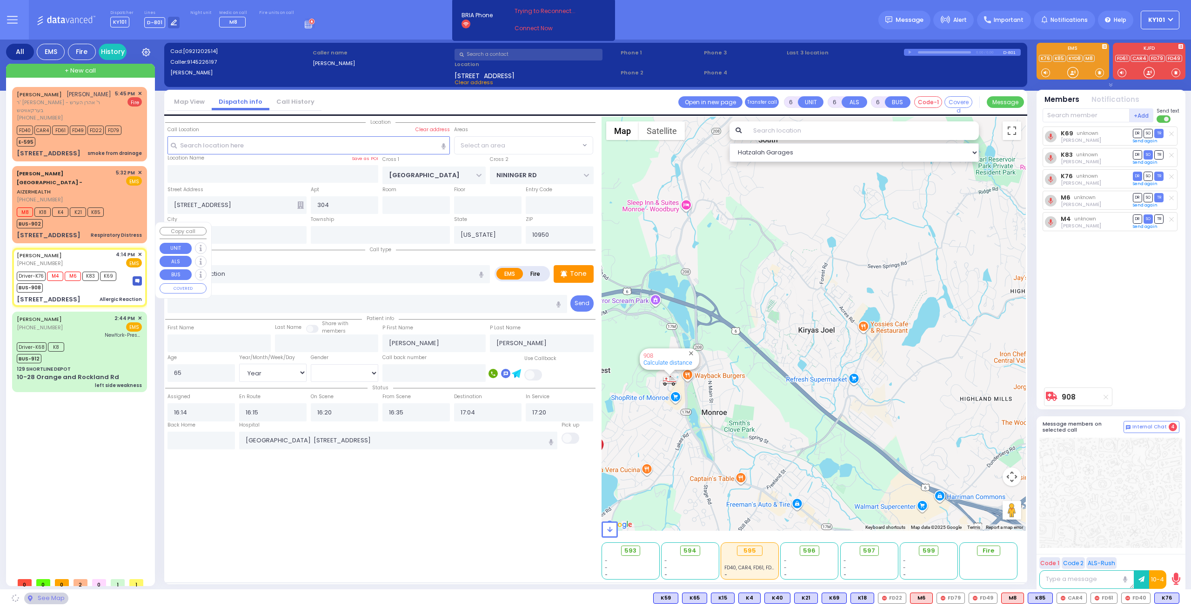
type input "TEPHANIC AVE"
type input "ROUND LAKE PARK RD"
type input "5 Island View Ave"
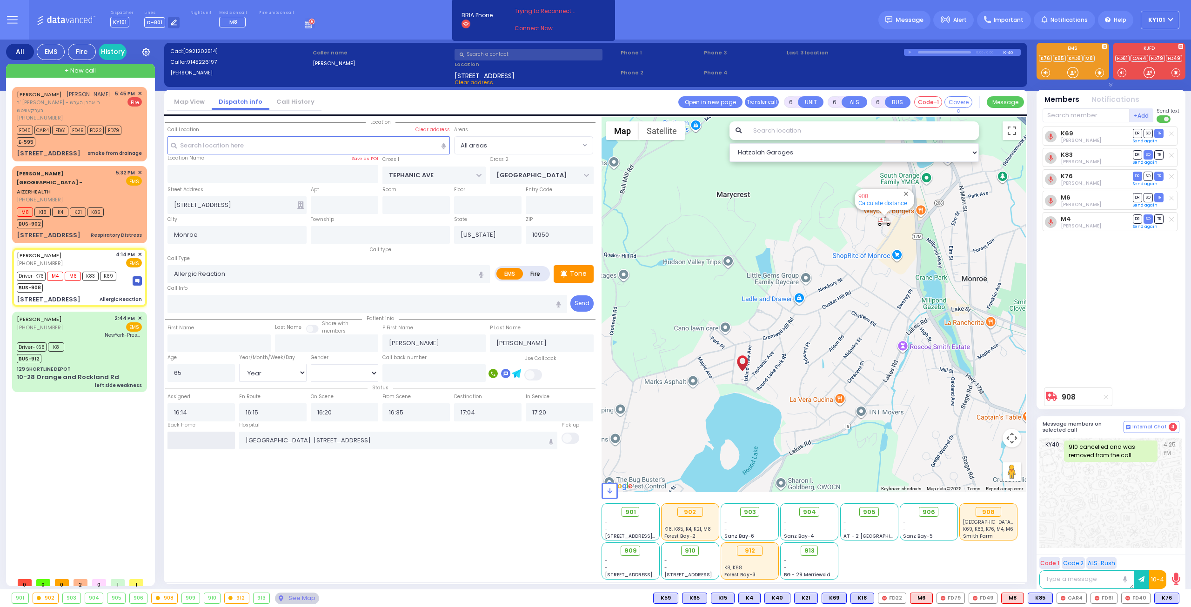
click at [213, 435] on input "text" at bounding box center [200, 441] width 67 height 18
type input "17:50"
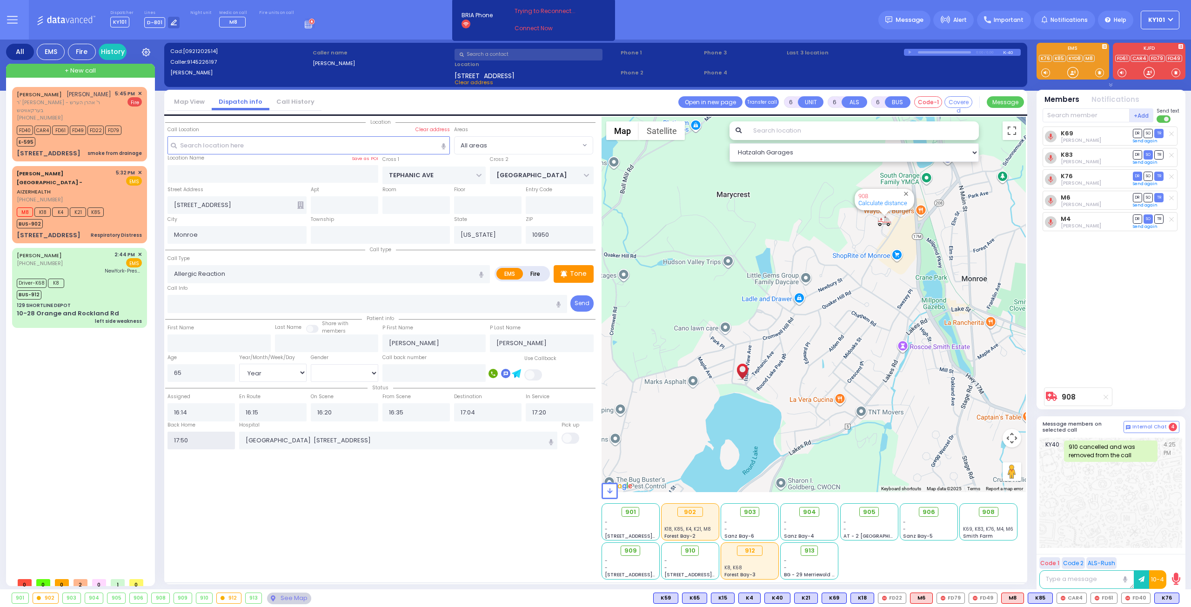
select select
radio input "true"
select select
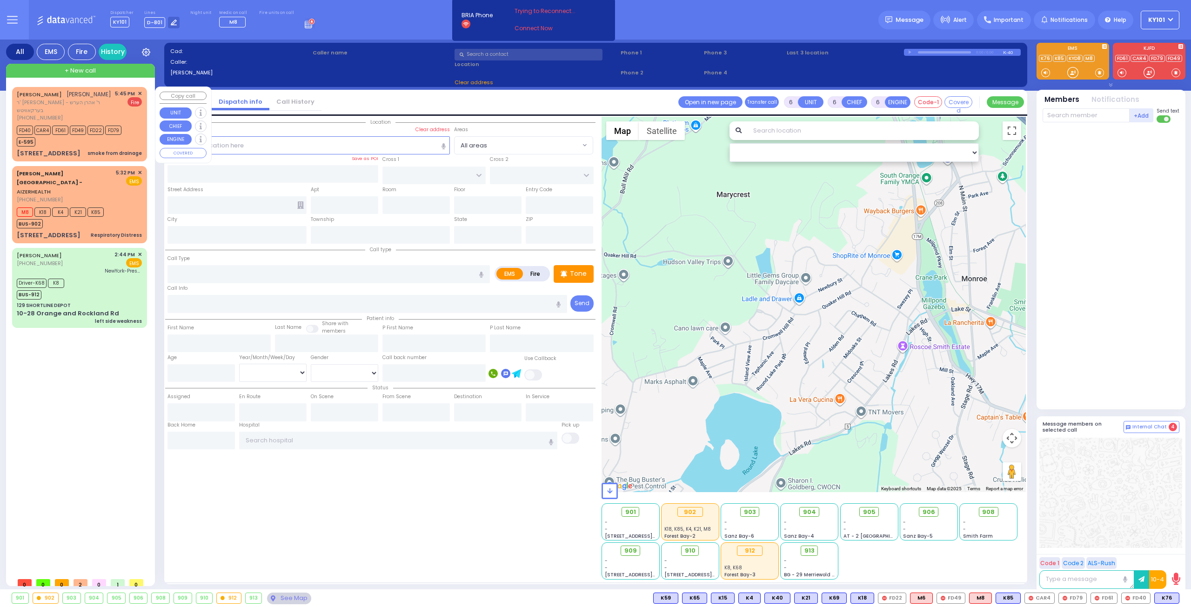
click at [139, 93] on span "✕" at bounding box center [140, 94] width 4 height 8
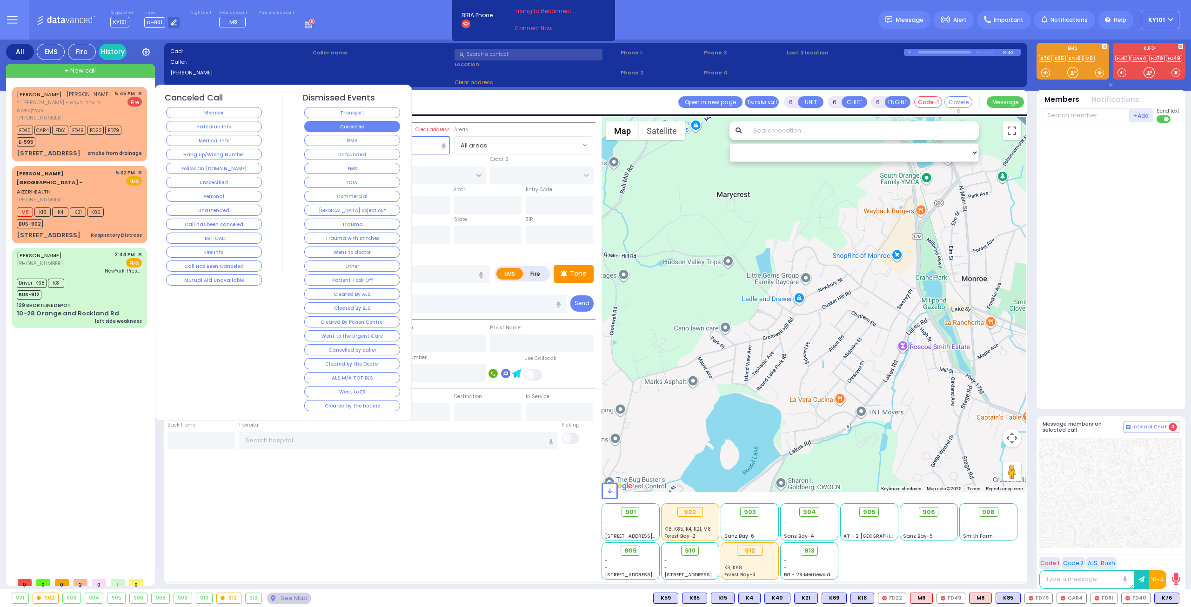
click at [365, 123] on button "Corrected" at bounding box center [352, 126] width 96 height 11
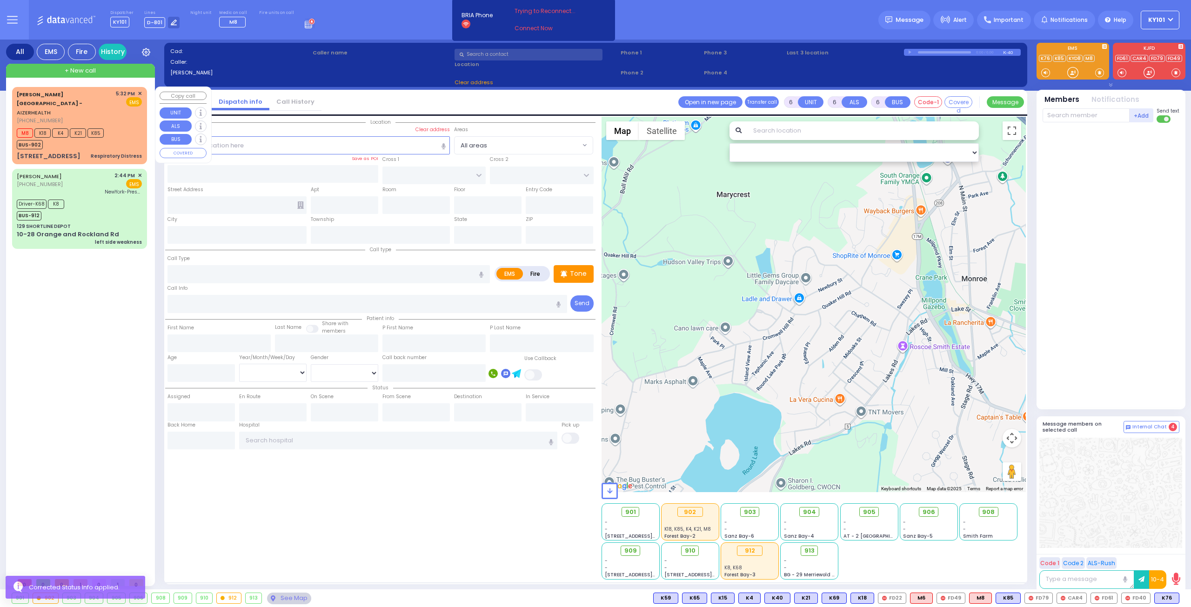
click at [82, 97] on link "Aizer Health Center - AIZERHEALTH" at bounding box center [50, 104] width 66 height 26
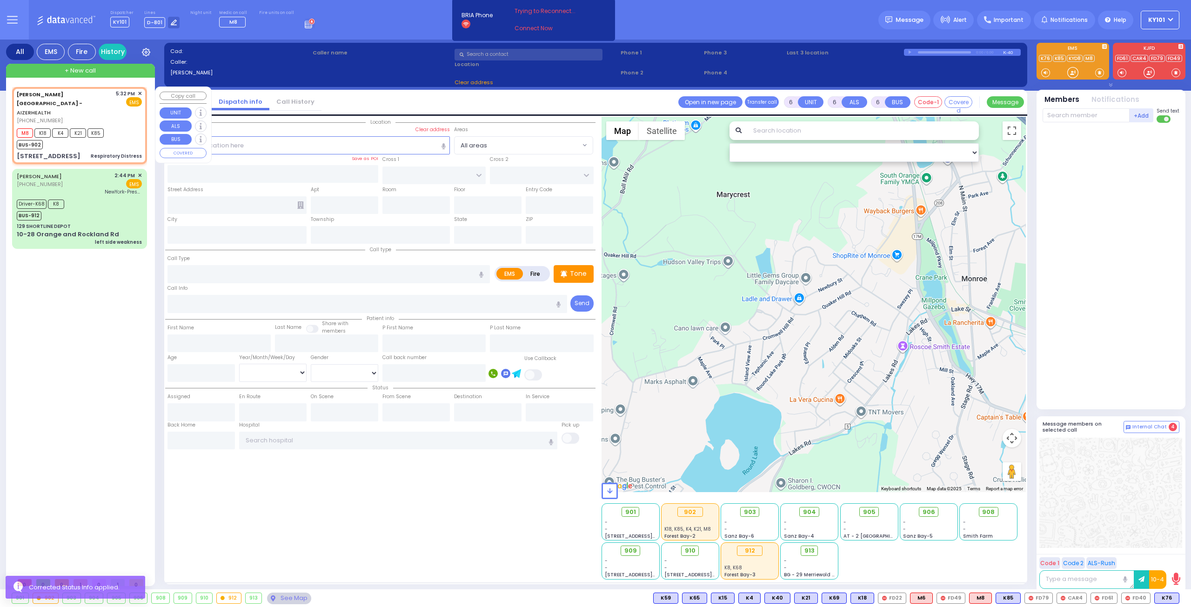
type input "2"
type input "1"
select select
type input "Respiratory Distress"
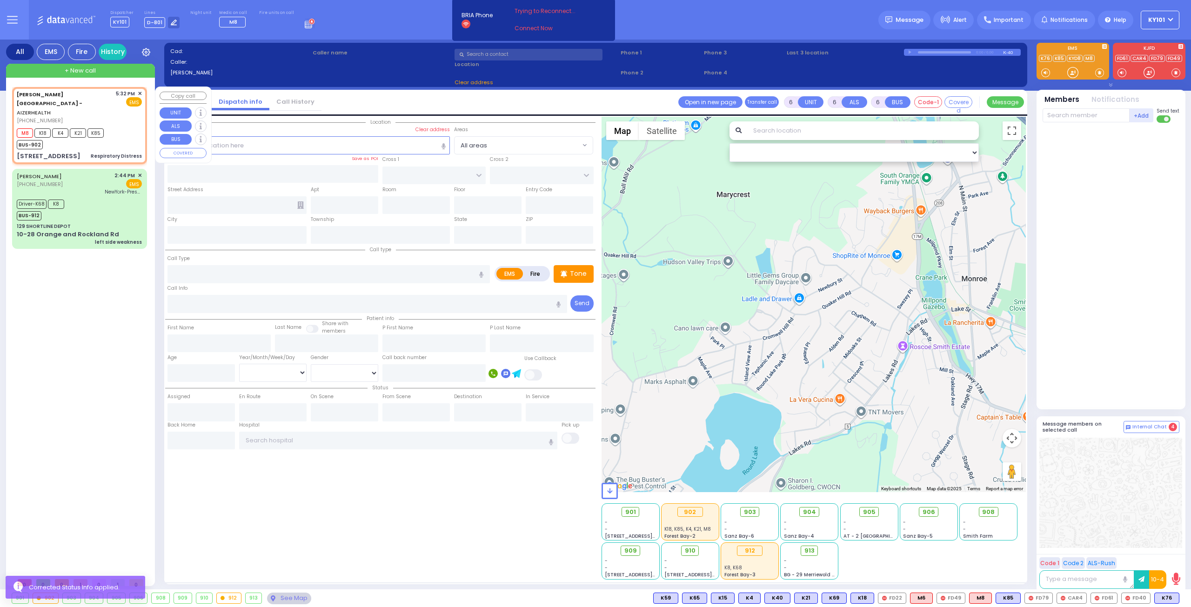
radio input "true"
select select
type input "17:32"
type input "17:34"
select select "Hatzalah Garages"
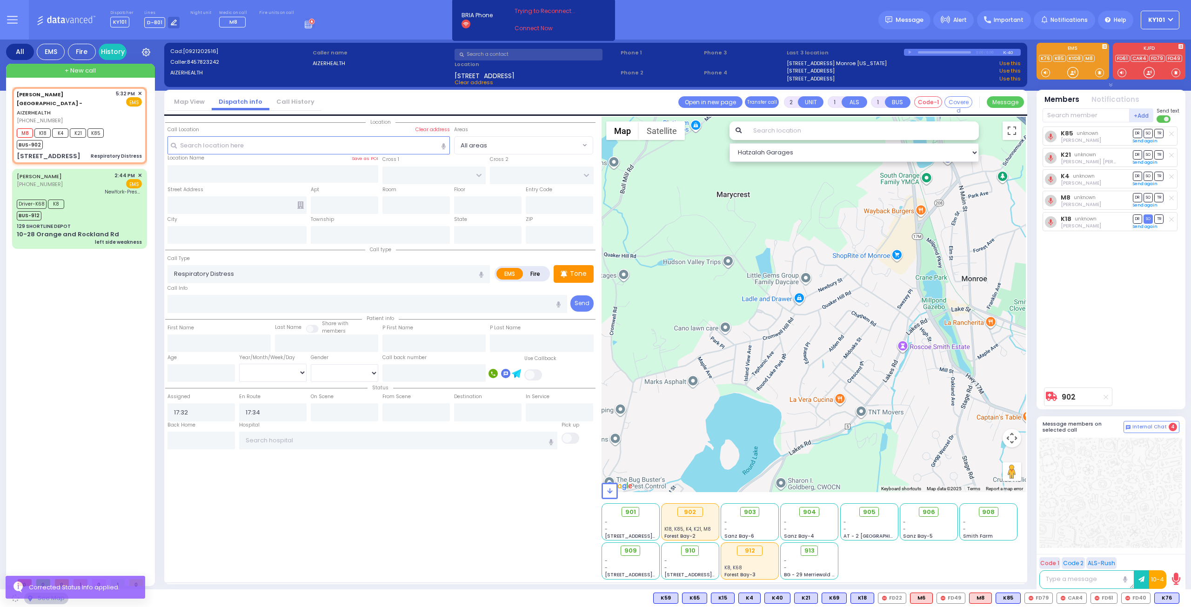
type input "49 Forest Road"
type input "9"
type input "Arncliffe"
type input "New South Wales"
type input "2205"
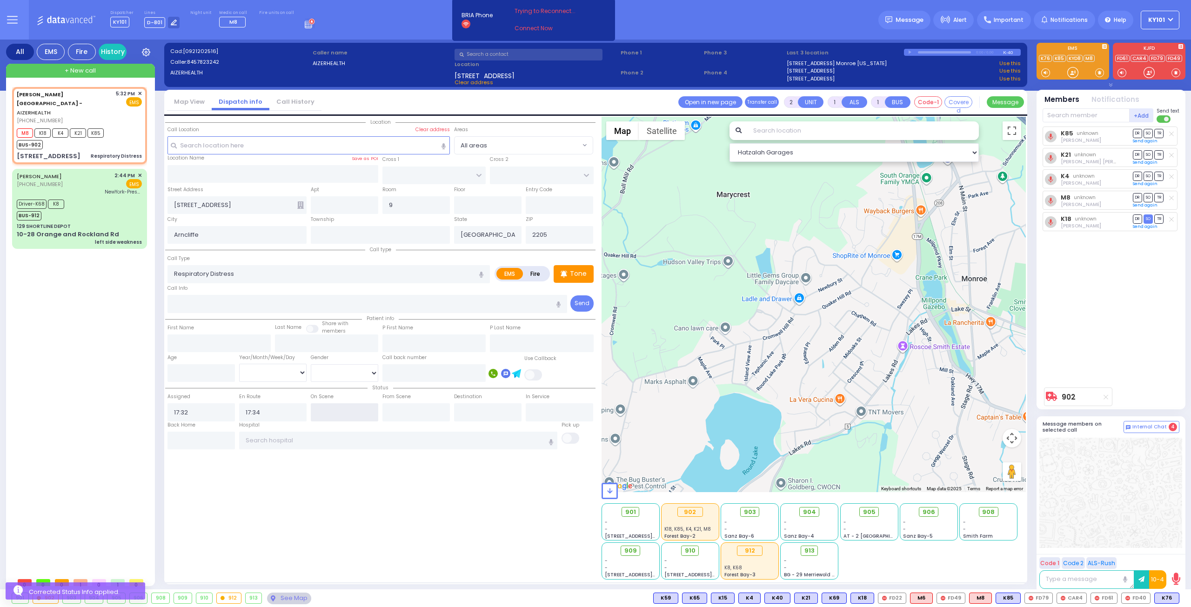
click at [327, 413] on input "text" at bounding box center [344, 412] width 67 height 18
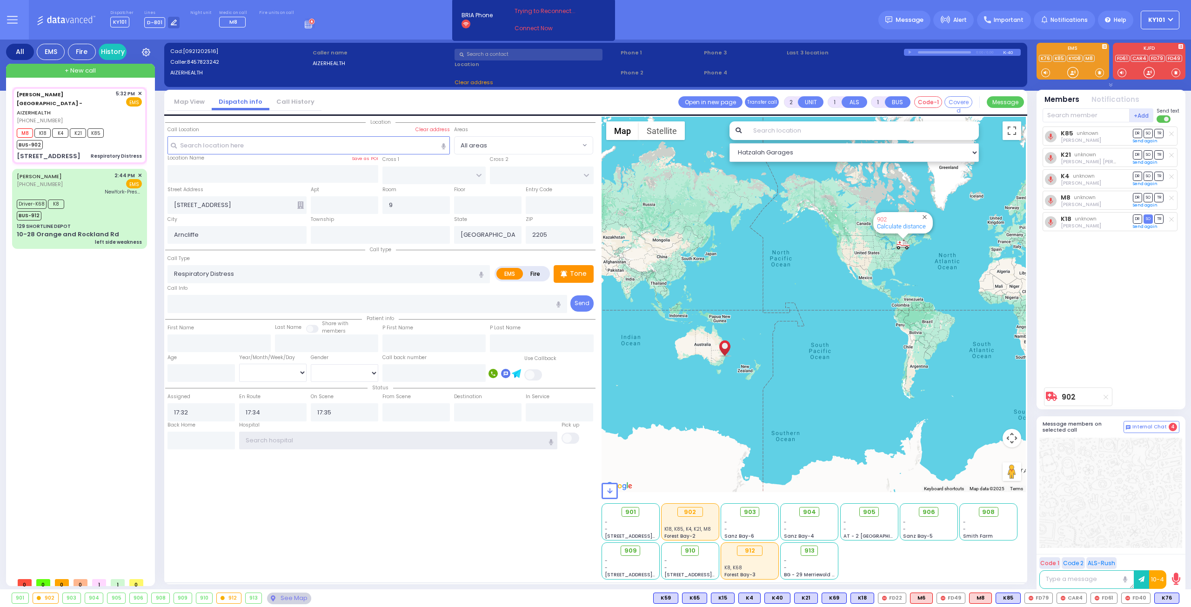
click at [398, 440] on input "text" at bounding box center [398, 441] width 319 height 18
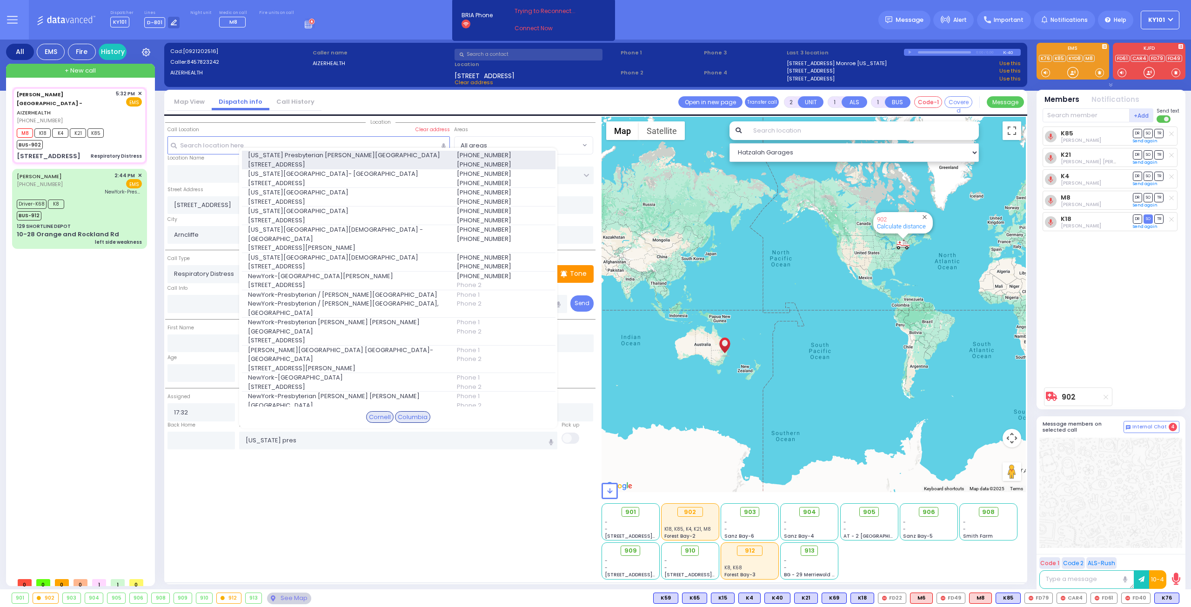
click at [377, 160] on span "525 East 68th Street" at bounding box center [347, 164] width 198 height 9
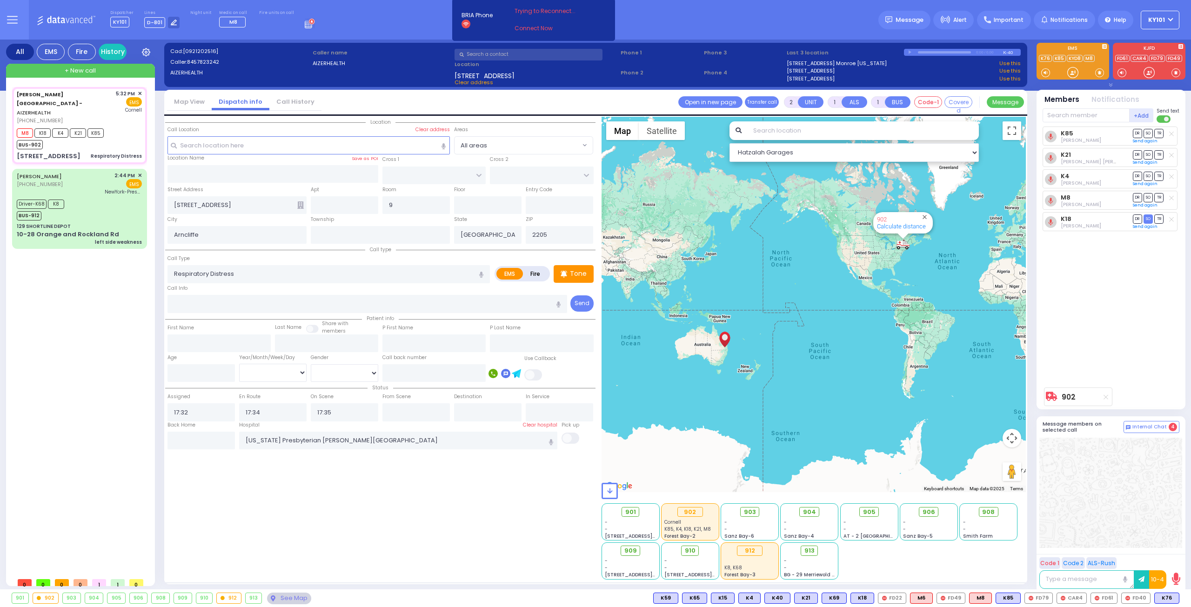
click at [299, 204] on icon at bounding box center [300, 204] width 7 height 7
click at [300, 203] on icon at bounding box center [300, 204] width 7 height 7
click at [272, 147] on input "text" at bounding box center [308, 145] width 283 height 18
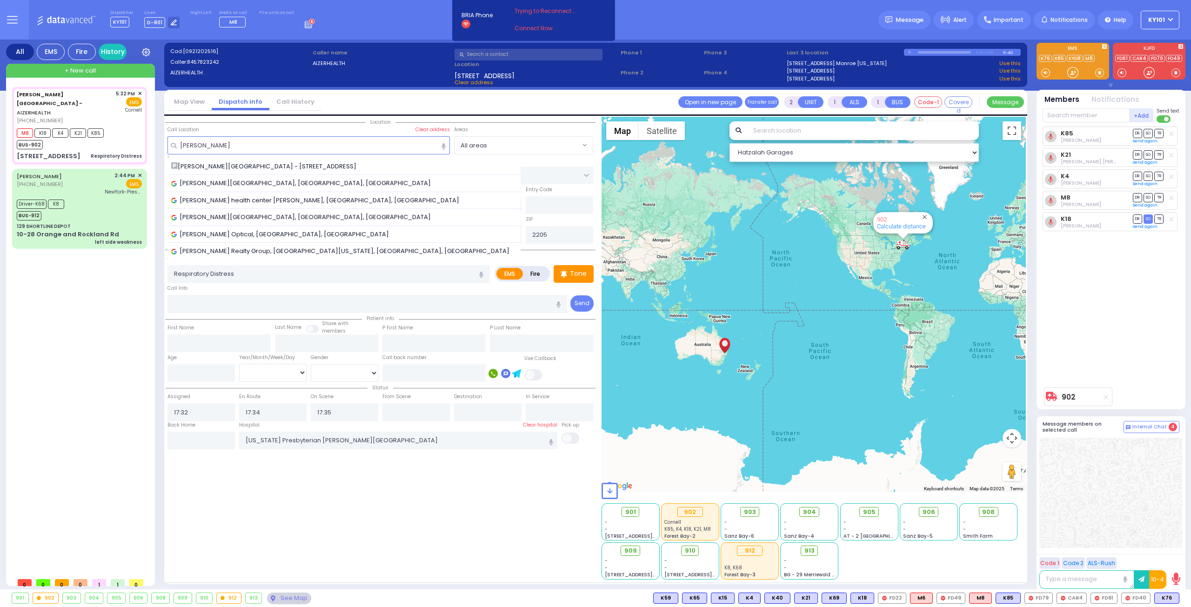
click at [302, 167] on div "Aizer Health Center - 49 Forest Road" at bounding box center [345, 166] width 348 height 9
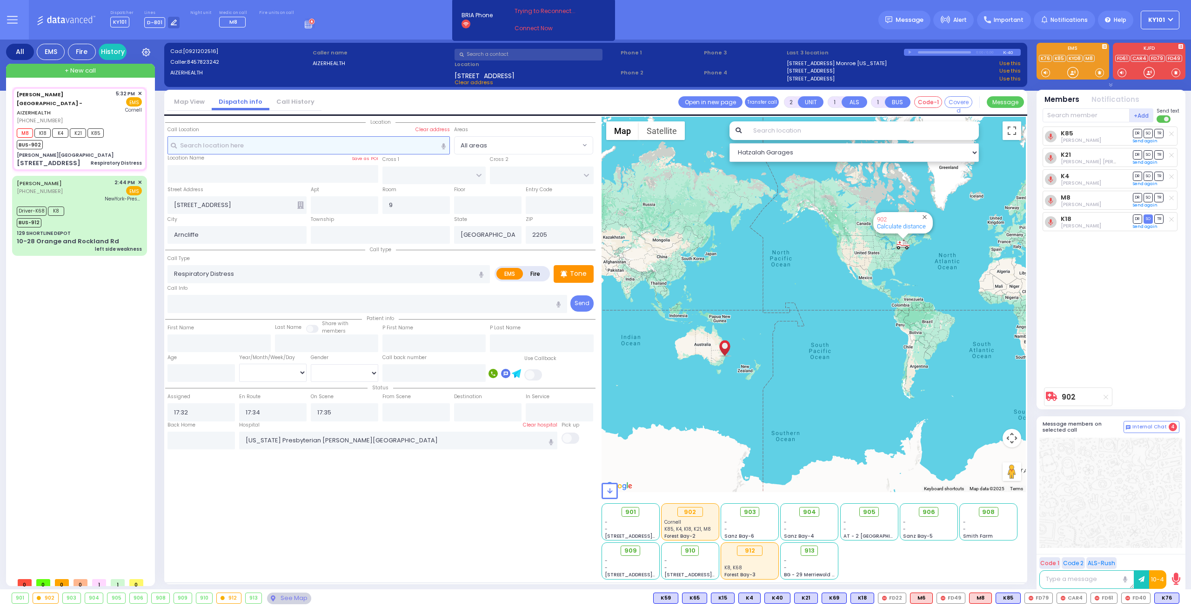
click at [289, 146] on input "text" at bounding box center [308, 145] width 283 height 18
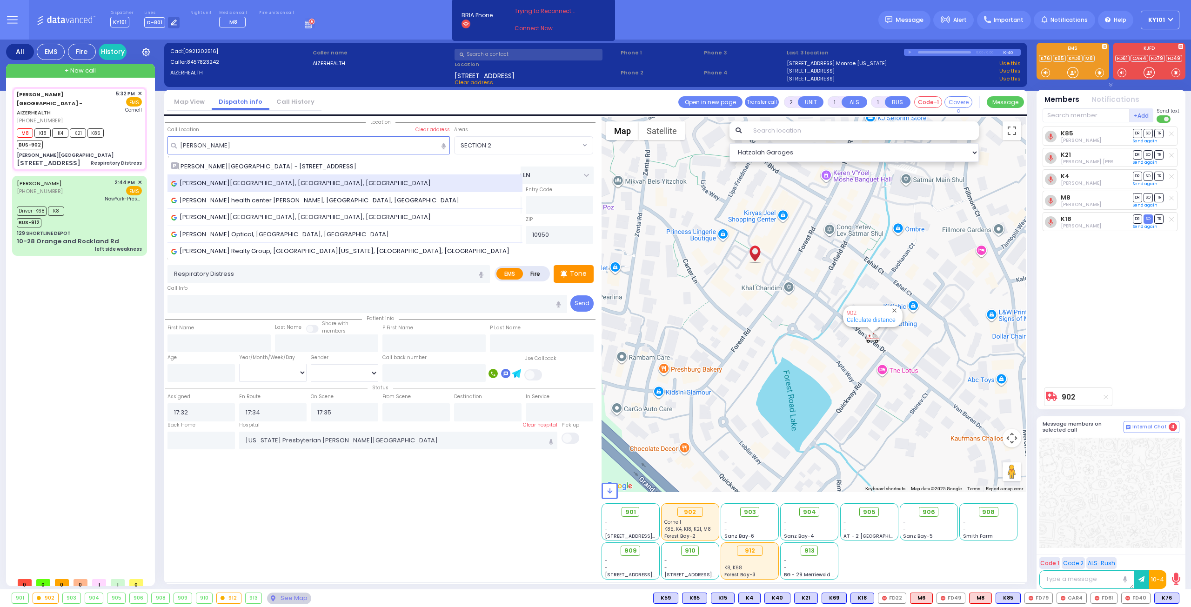
click at [306, 182] on span "Aizer Health Center, Forest Road, Monroe, NY, USA" at bounding box center [302, 183] width 263 height 9
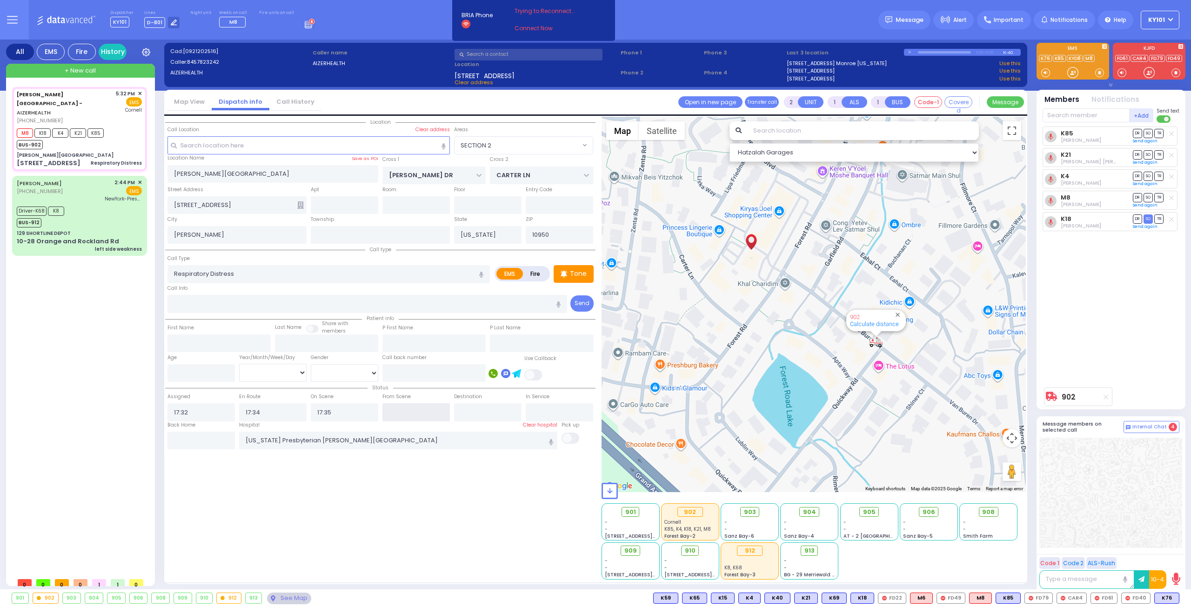
click at [424, 403] on input "text" at bounding box center [415, 412] width 67 height 18
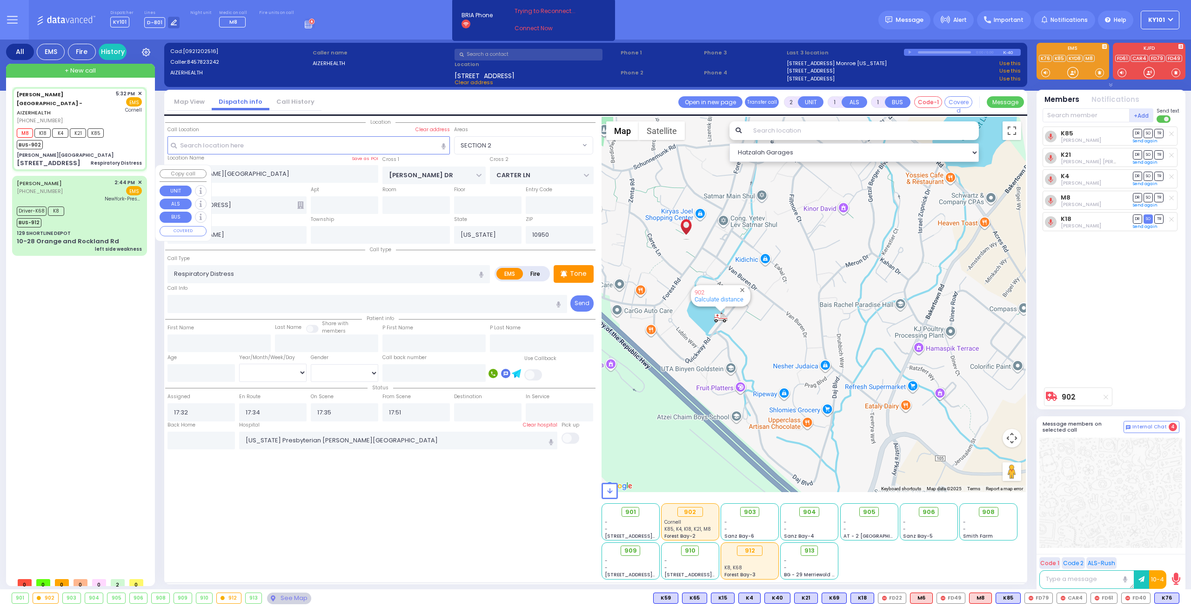
click at [107, 186] on div "EMS" at bounding box center [123, 190] width 37 height 9
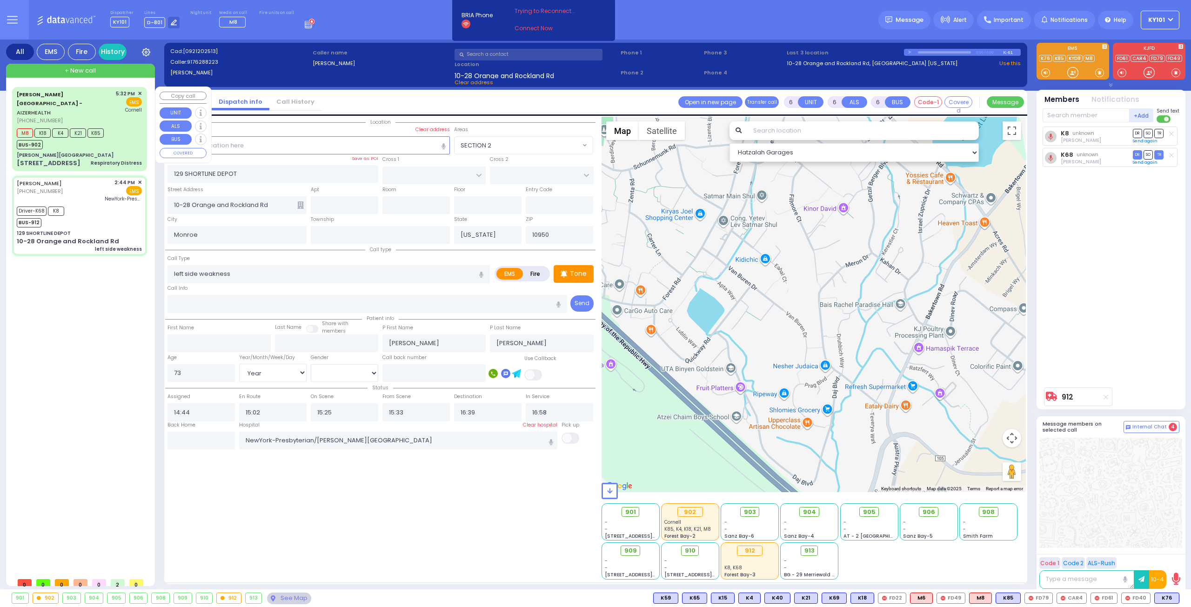
click at [81, 94] on link "Aizer Health Center - AIZERHEALTH" at bounding box center [50, 104] width 66 height 26
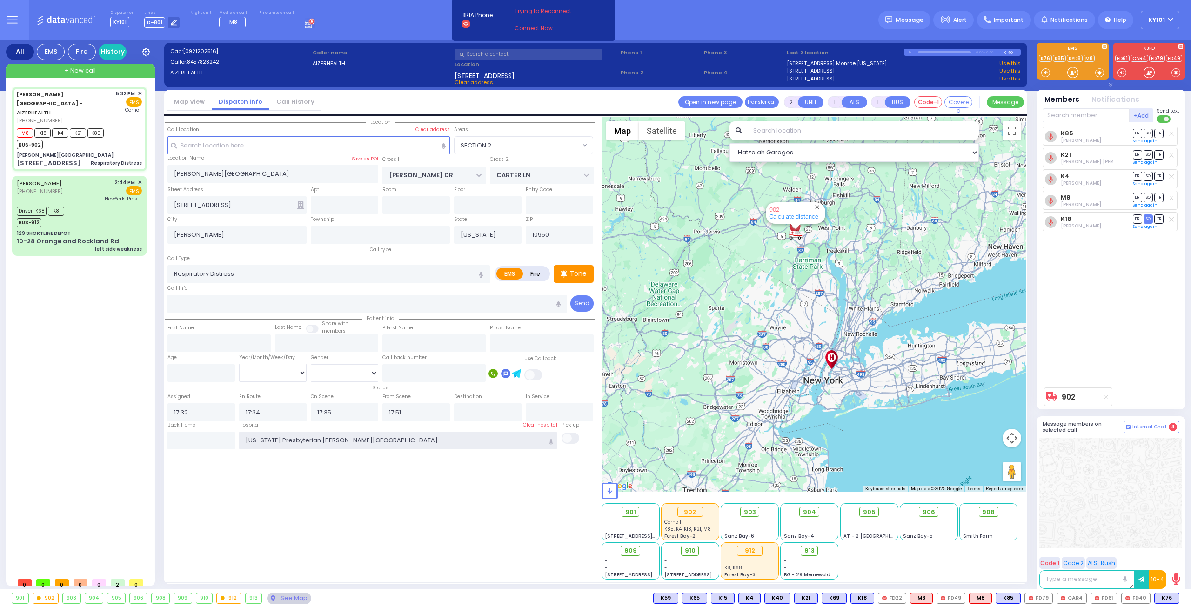
drag, startPoint x: 412, startPoint y: 438, endPoint x: 213, endPoint y: 435, distance: 198.7
click at [214, 435] on div "Back Home Hospital New York Presbyterian Weill Cornell Medical Center" at bounding box center [380, 436] width 430 height 28
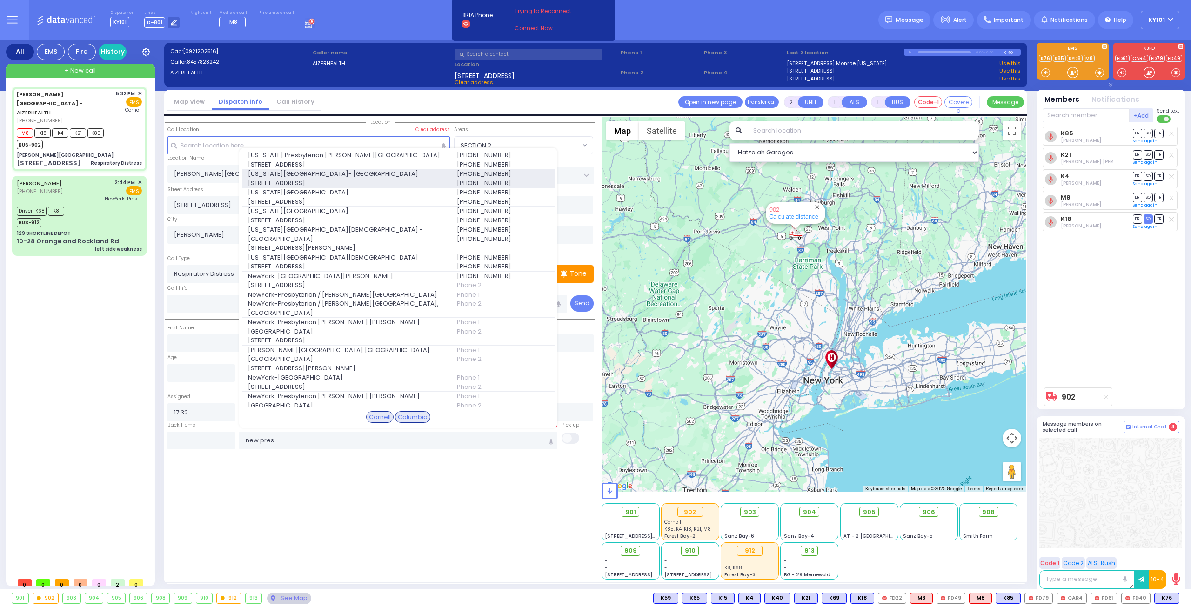
click at [338, 175] on span "New York Presbyterian Hospital- Columbia Campus" at bounding box center [347, 173] width 198 height 9
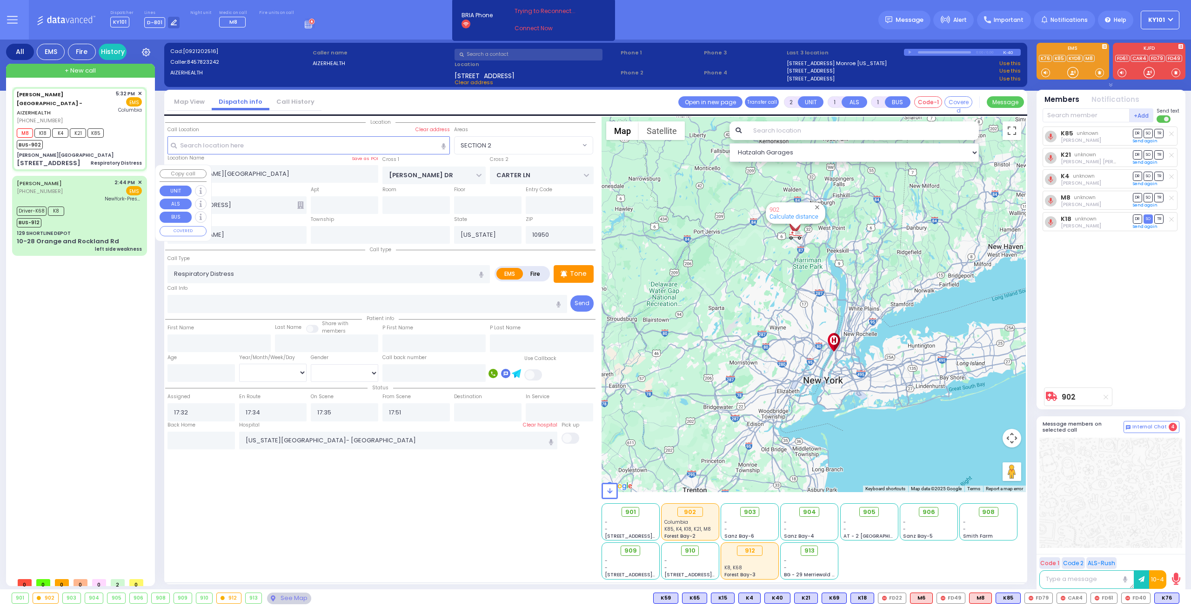
click at [106, 204] on div "Driver-K68 K8 BUS-912" at bounding box center [79, 215] width 125 height 23
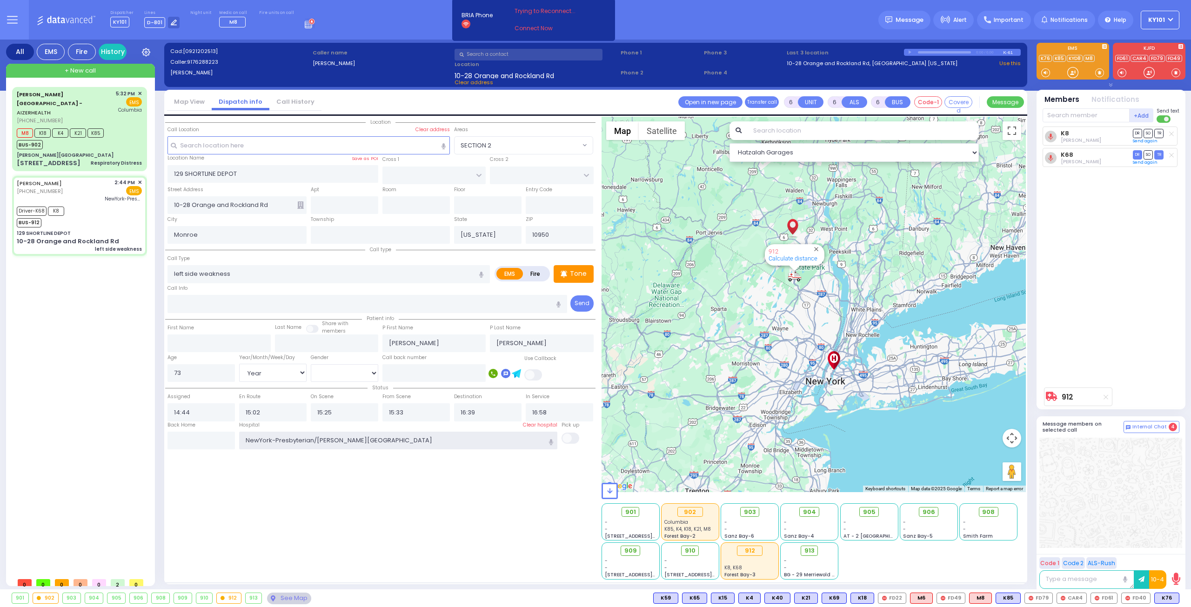
click at [415, 437] on input "NewYork-Presbyterian/Weill Cornell Medical Center" at bounding box center [398, 441] width 319 height 18
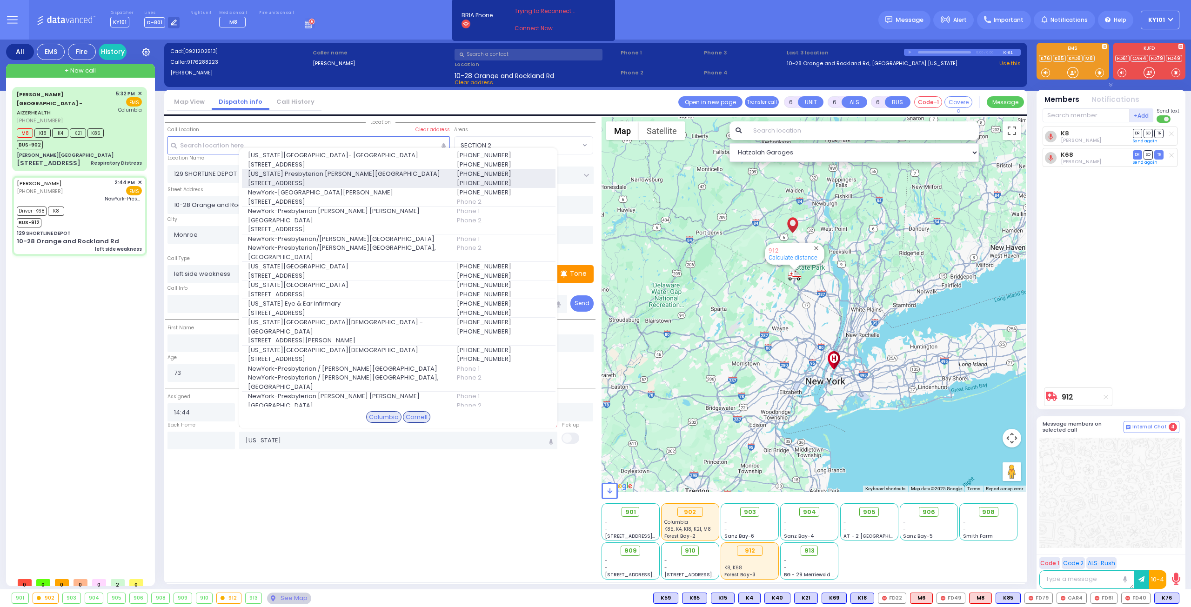
click at [361, 179] on span "525 East 68th Street" at bounding box center [347, 183] width 198 height 9
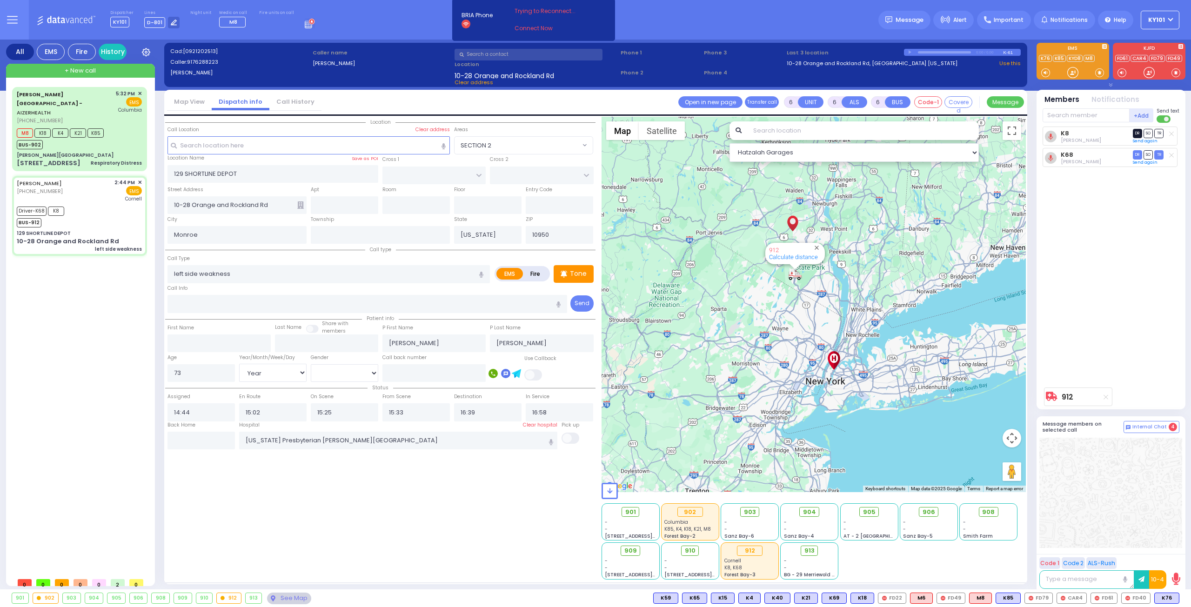
click at [1137, 137] on span "DR" at bounding box center [1137, 133] width 9 height 9
click at [1160, 134] on span "TR" at bounding box center [1158, 133] width 9 height 9
click at [88, 152] on div "[PERSON_NAME][GEOGRAPHIC_DATA]" at bounding box center [79, 155] width 125 height 7
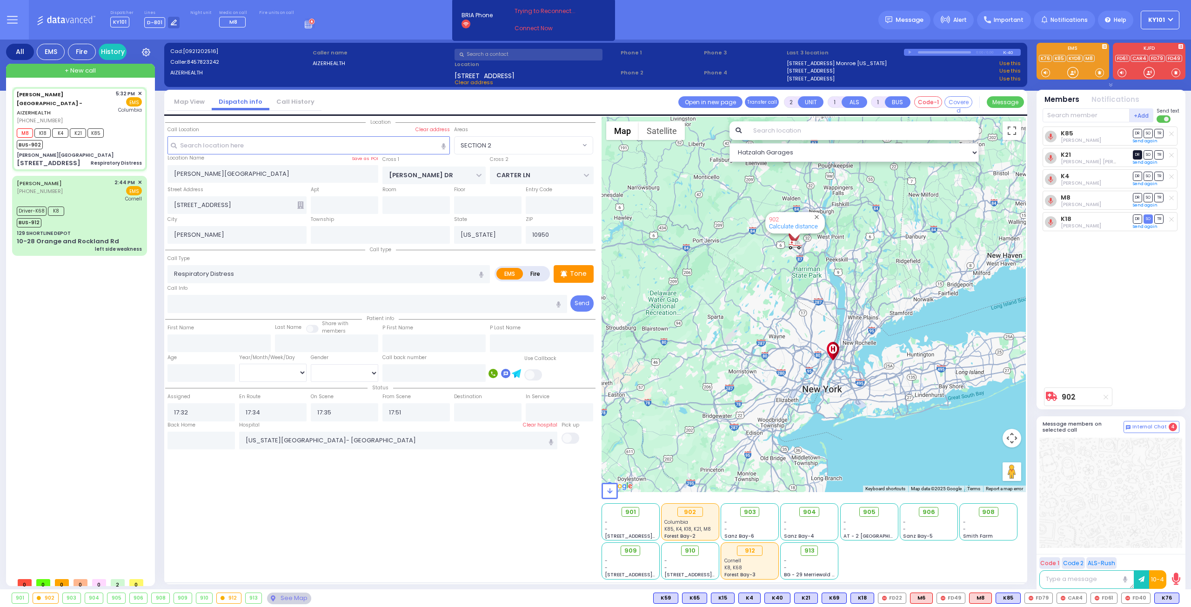
click at [1137, 154] on span "DR" at bounding box center [1137, 154] width 9 height 9
click at [1161, 134] on span "TR" at bounding box center [1158, 133] width 9 height 9
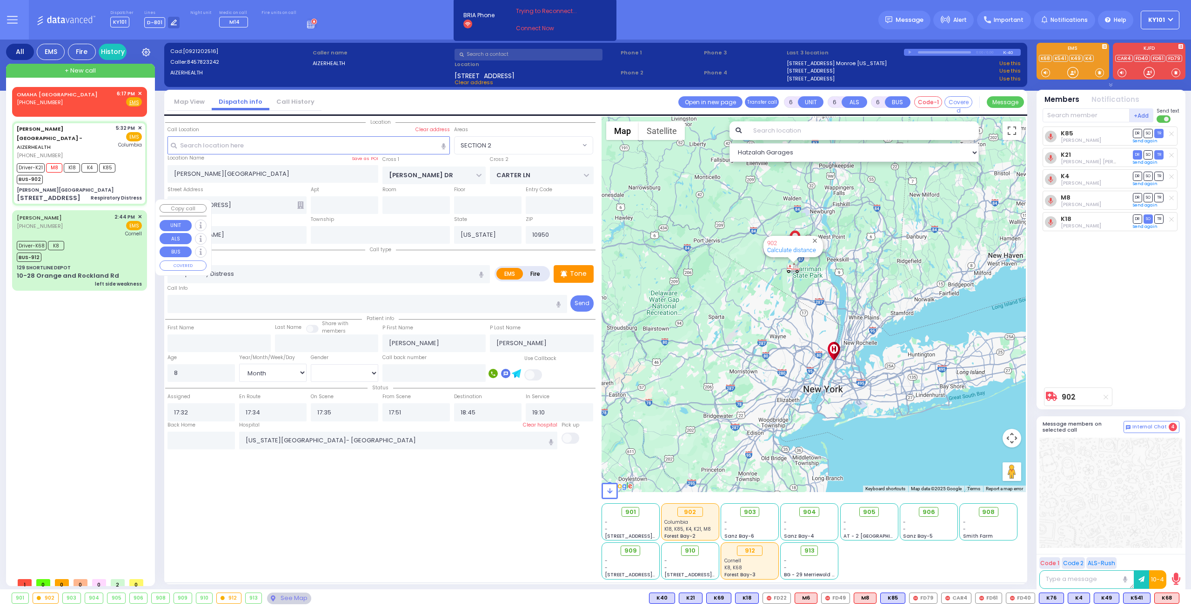
click at [86, 239] on div "Driver-K68 K8 BUS-912" at bounding box center [79, 250] width 125 height 23
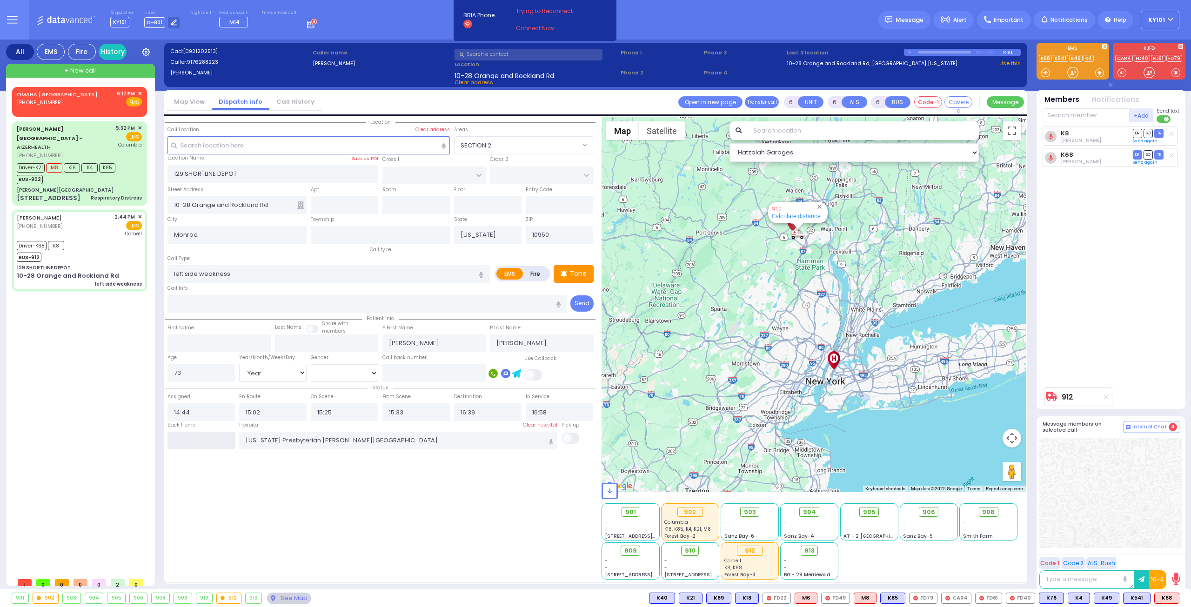
click at [193, 439] on input "text" at bounding box center [200, 441] width 67 height 18
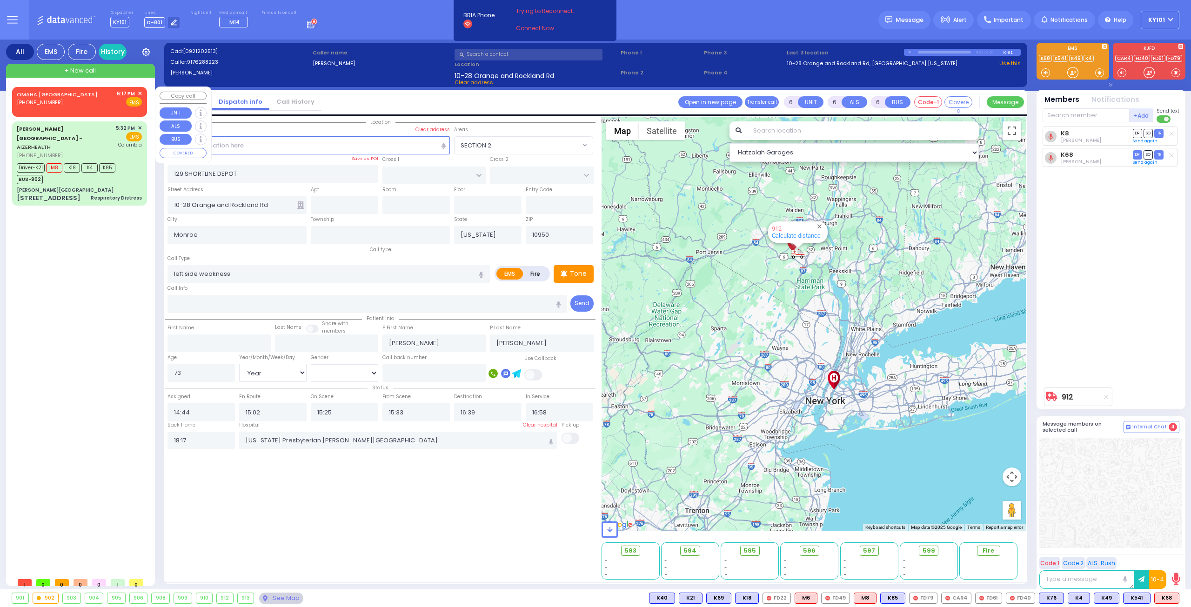
click at [141, 93] on span "✕" at bounding box center [140, 94] width 4 height 8
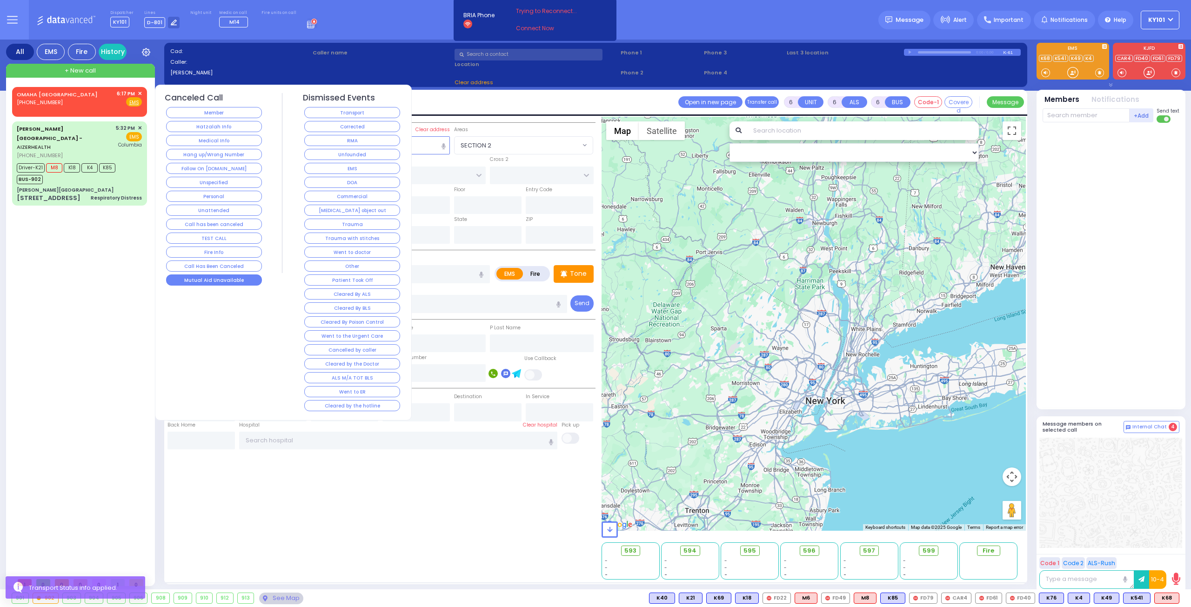
click at [236, 279] on button "Mutual Aid Unavailable" at bounding box center [214, 280] width 96 height 11
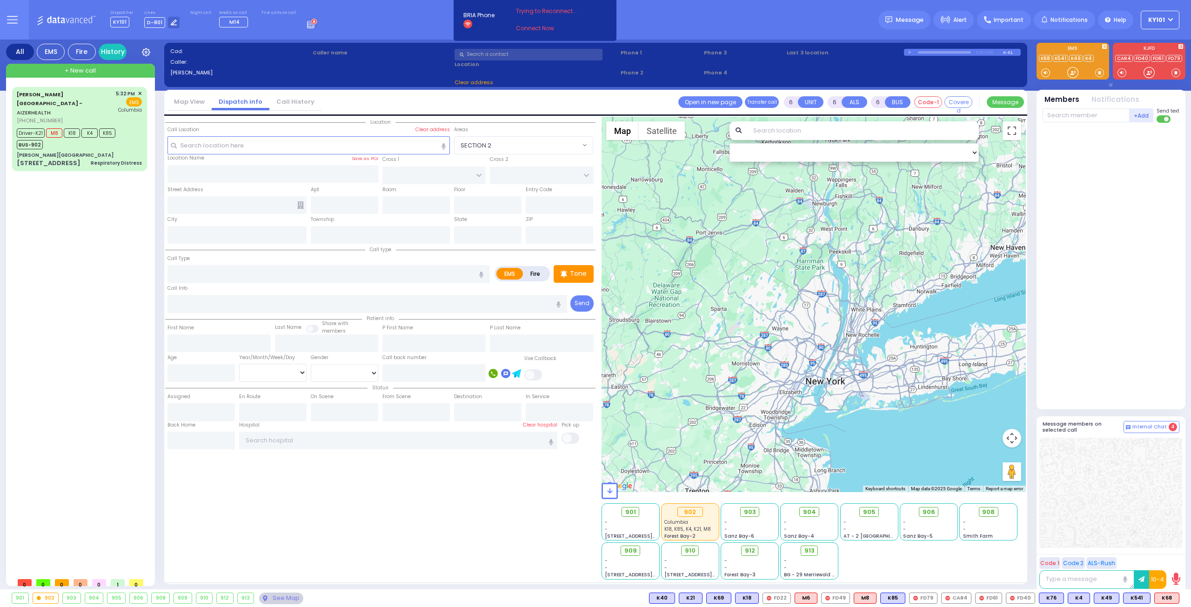
select select
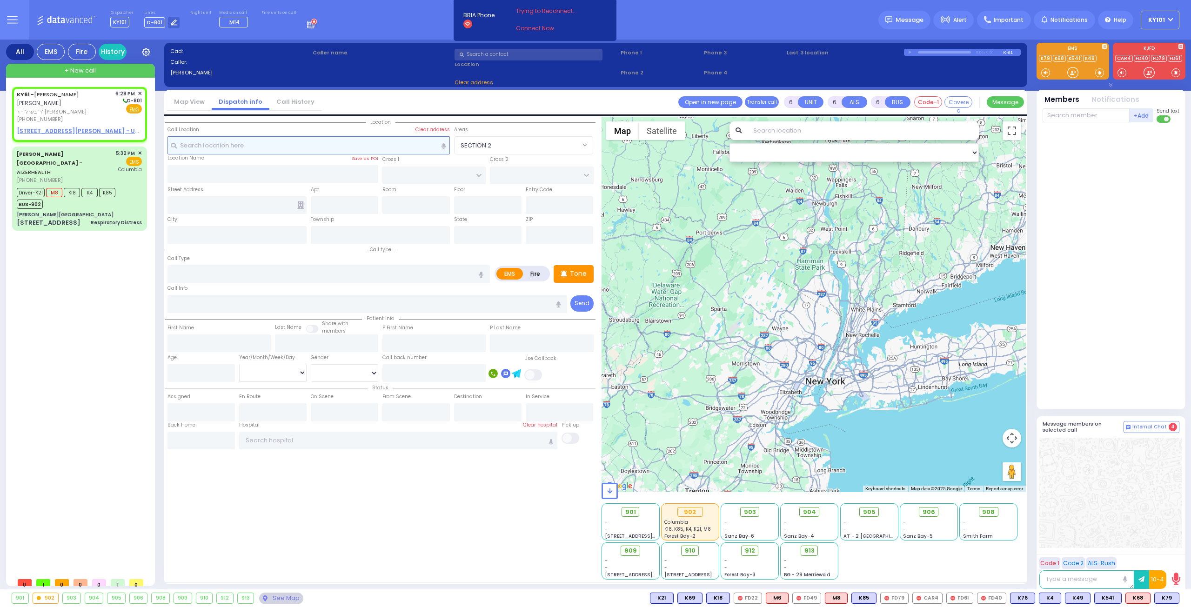
type input "2"
type input "1"
select select
radio input "true"
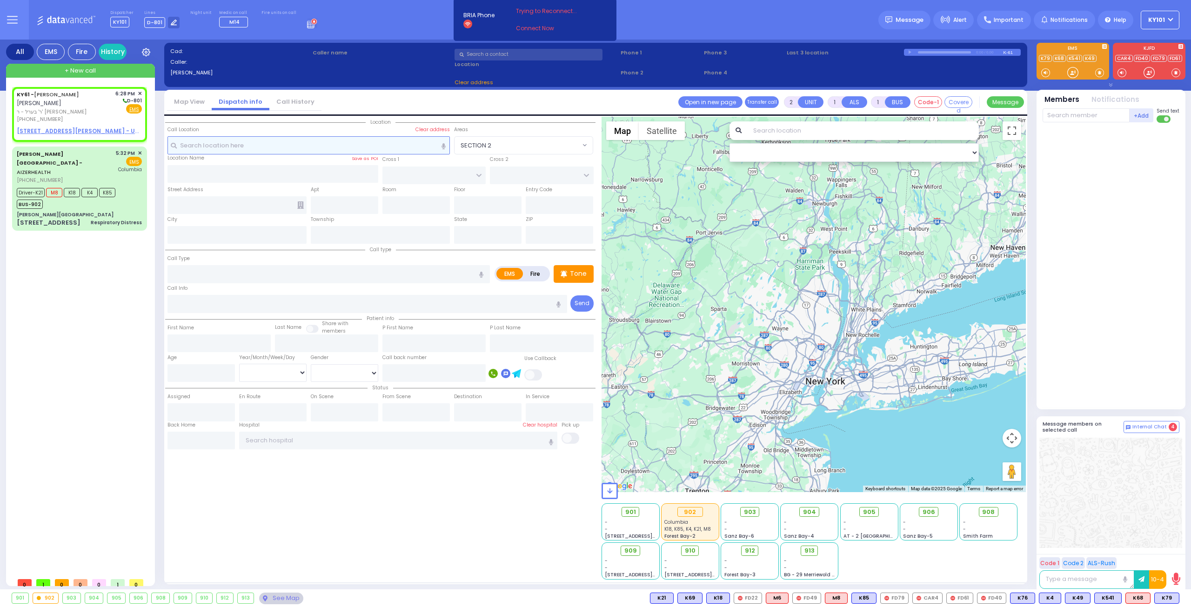
type input "ARON ZEV"
type input "POLACHECK"
select select
type input "18:28"
select select "Hatzalah Garages"
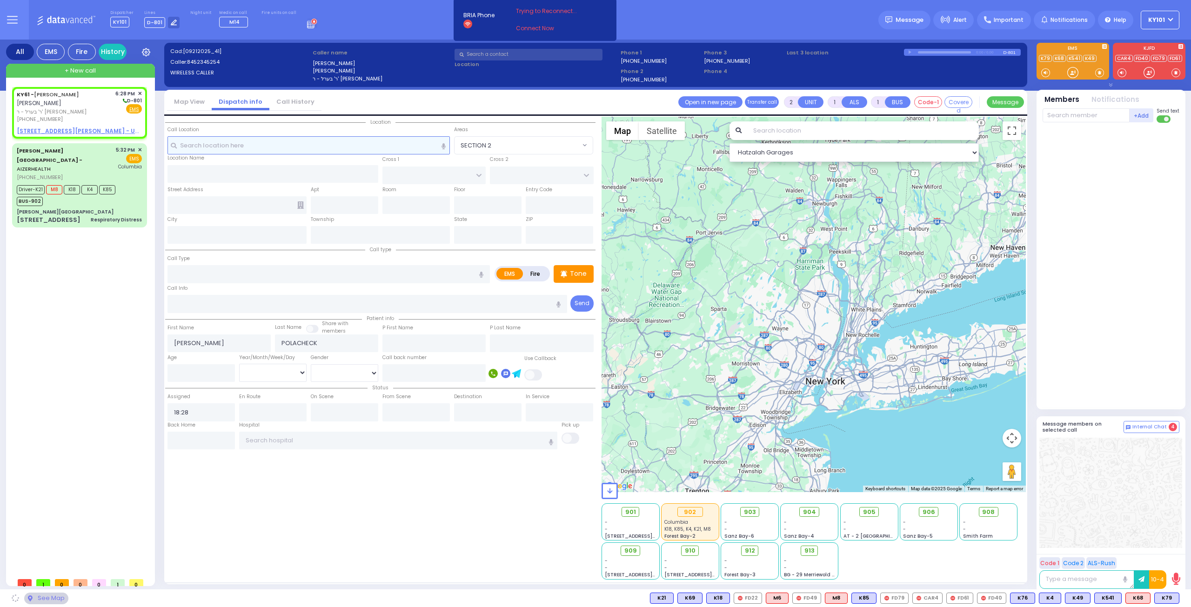
select select
radio input "true"
select select
select select "Hatzalah Garages"
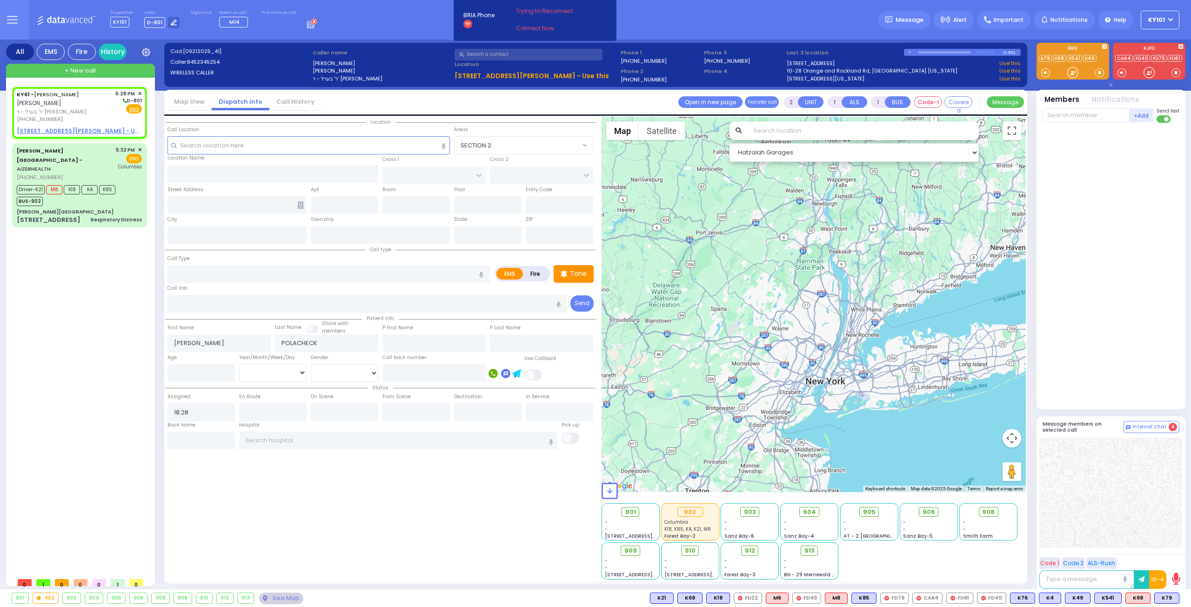
click at [312, 135] on div "Call Location Select a call Clear address" at bounding box center [308, 131] width 283 height 10
click at [301, 144] on input "text" at bounding box center [308, 145] width 283 height 18
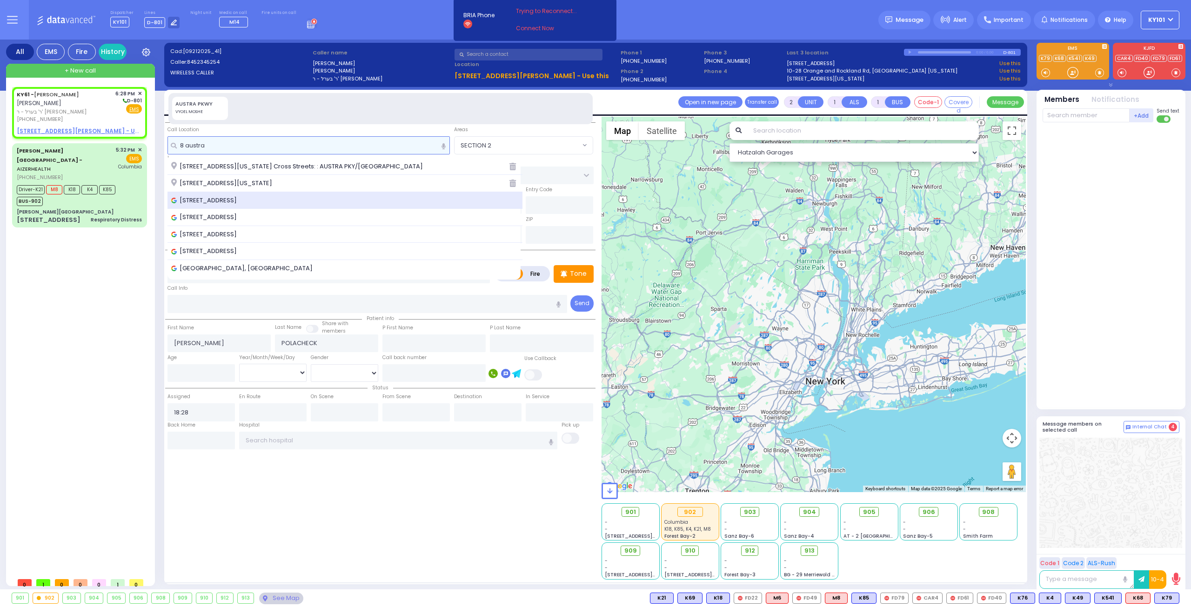
type input "8 austra"
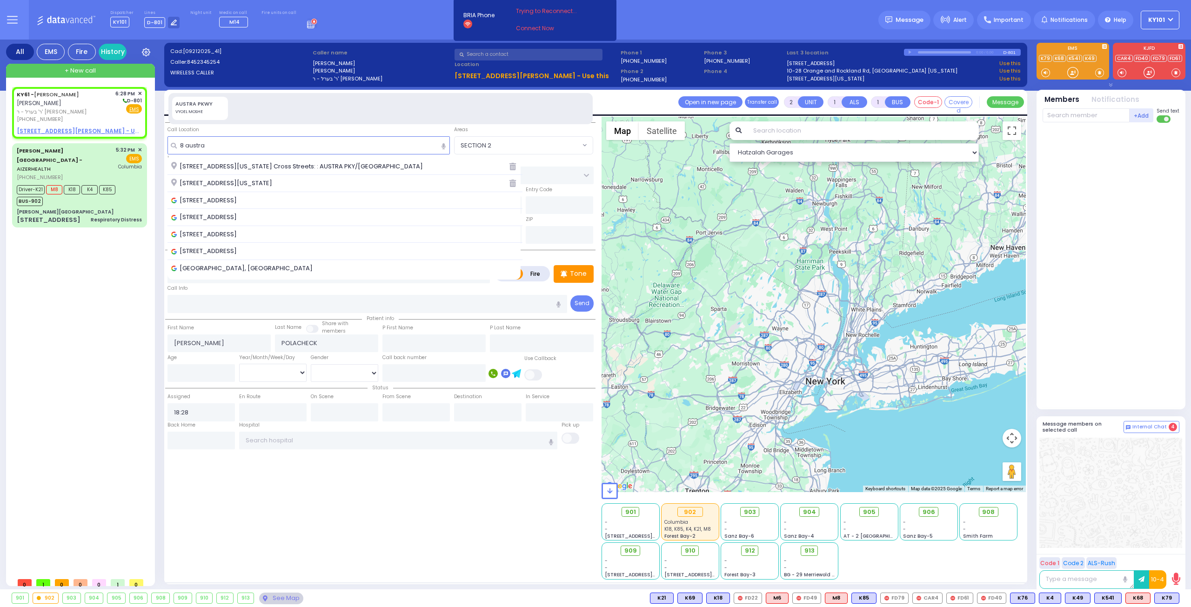
click at [240, 199] on span "[STREET_ADDRESS]" at bounding box center [205, 200] width 69 height 9
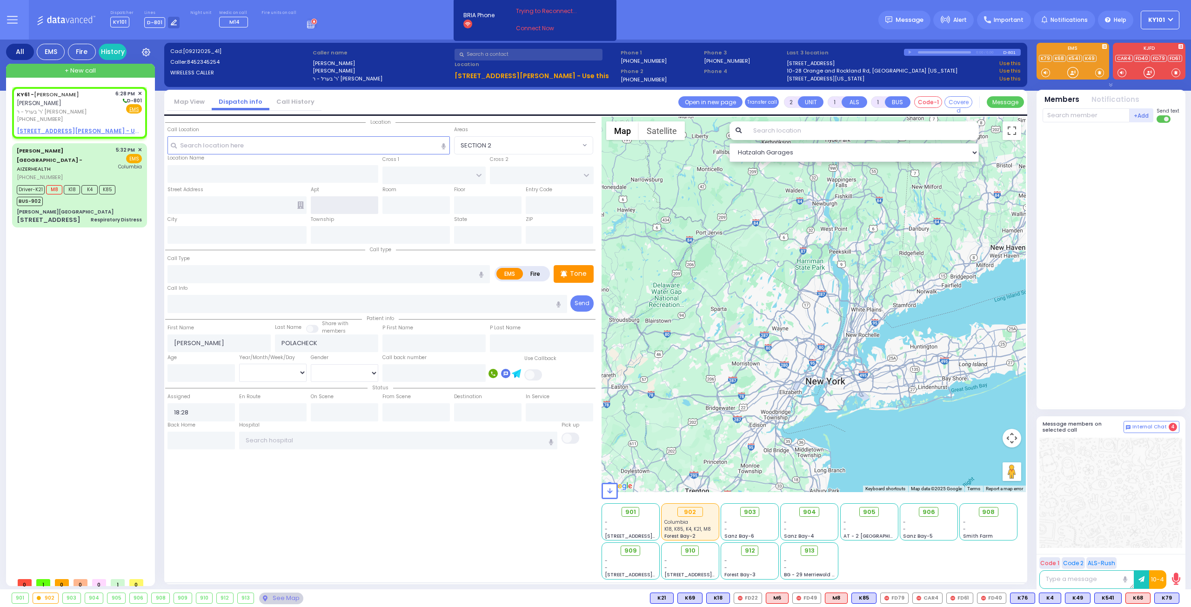
click at [354, 202] on input "text" at bounding box center [344, 205] width 67 height 18
select select
radio input "true"
select select
select select "Hatzalah Garages"
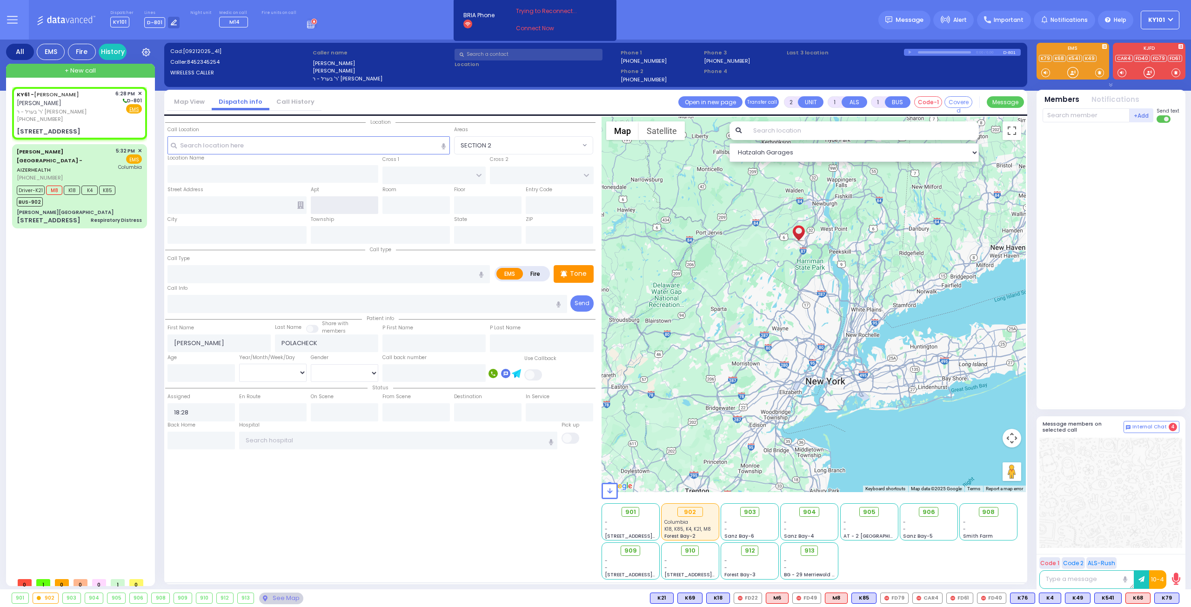
type input "CHUST RD"
type input "[GEOGRAPHIC_DATA]"
type input "8 Austra Pkwy"
type input "Monroe"
type input "[US_STATE]"
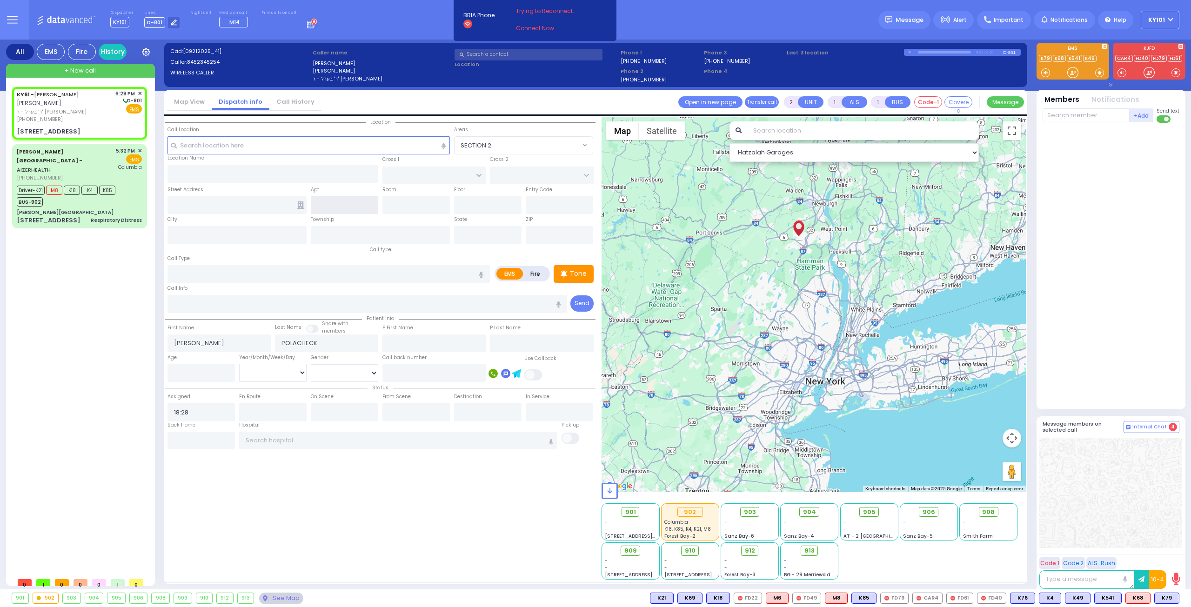
type input "10950"
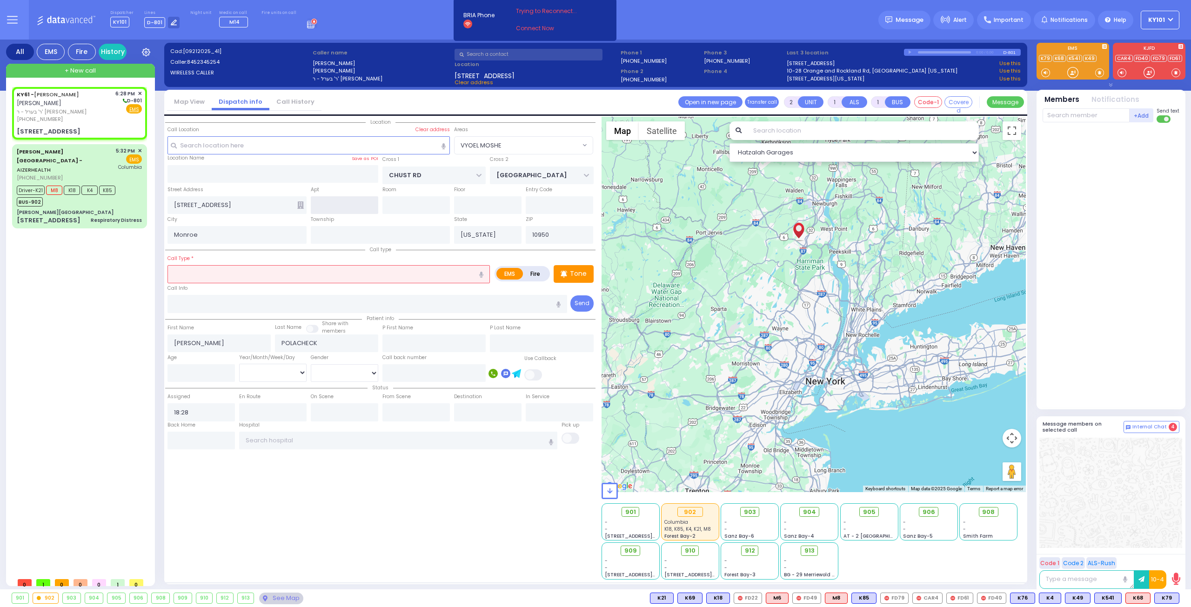
select select "VYOEL MOSHE"
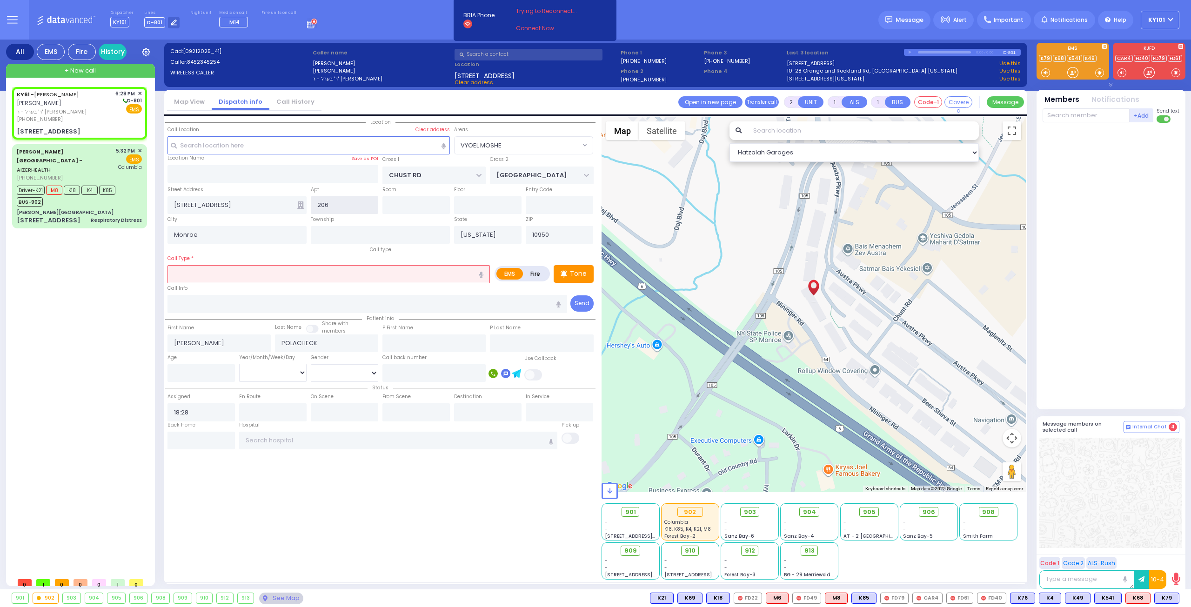
type input "206"
click at [300, 207] on icon at bounding box center [300, 204] width 7 height 7
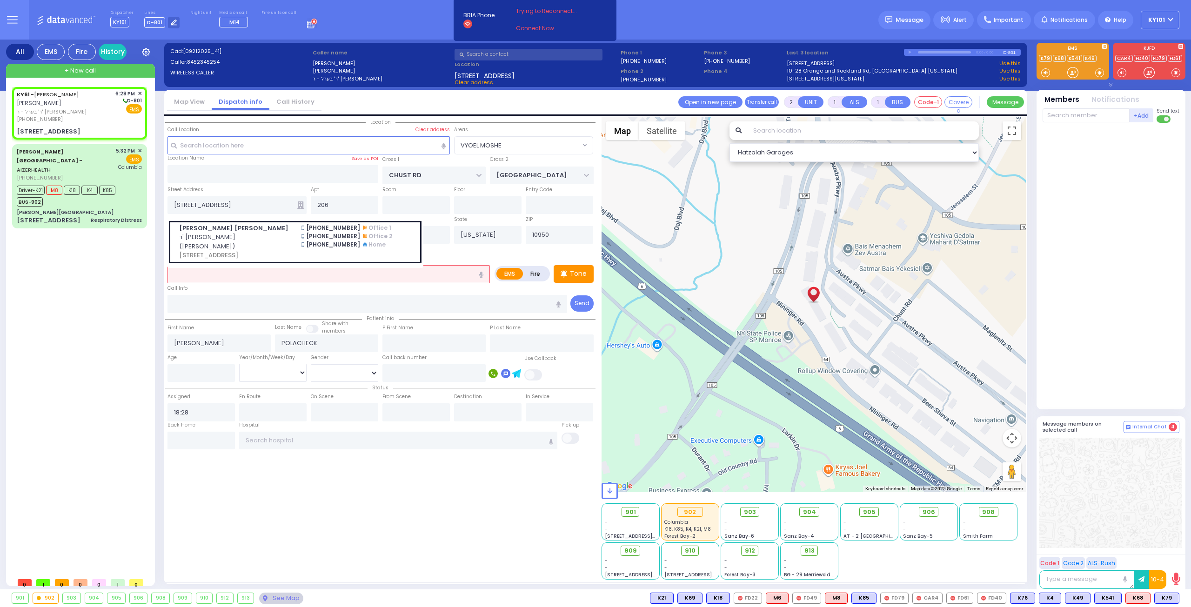
select select
radio input "true"
select select
select select "Hatzalah Garages"
select select "VYOEL MOSHE"
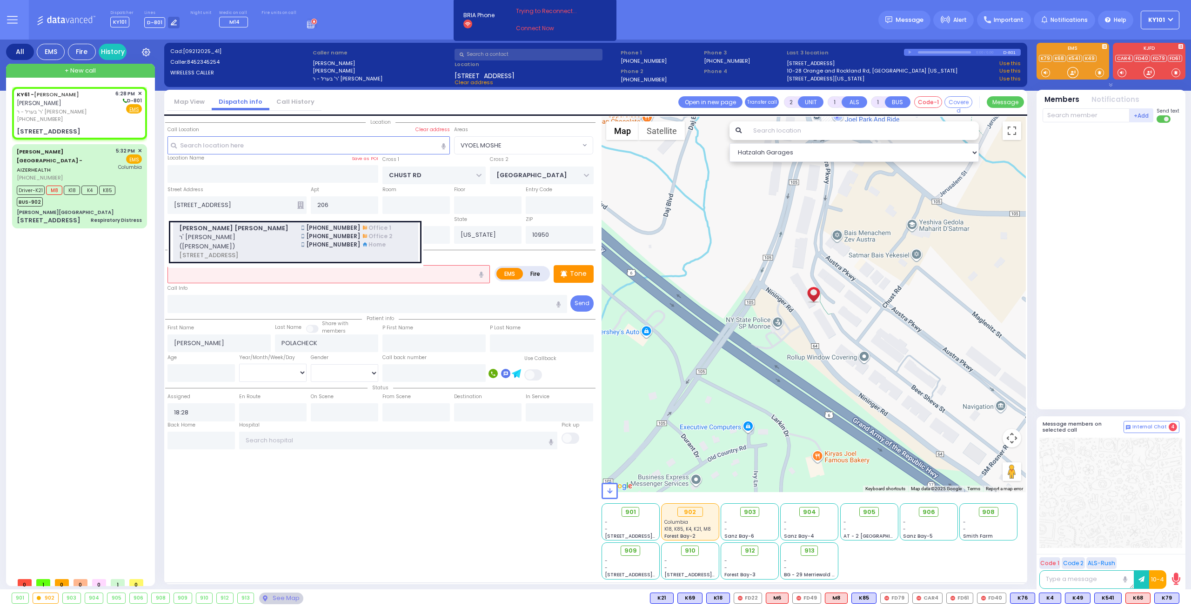
click at [271, 247] on span "ר' אברהם אהרן - ר' יואל געלב (יחזקאל שרגא זאב בראווער)" at bounding box center [234, 242] width 111 height 18
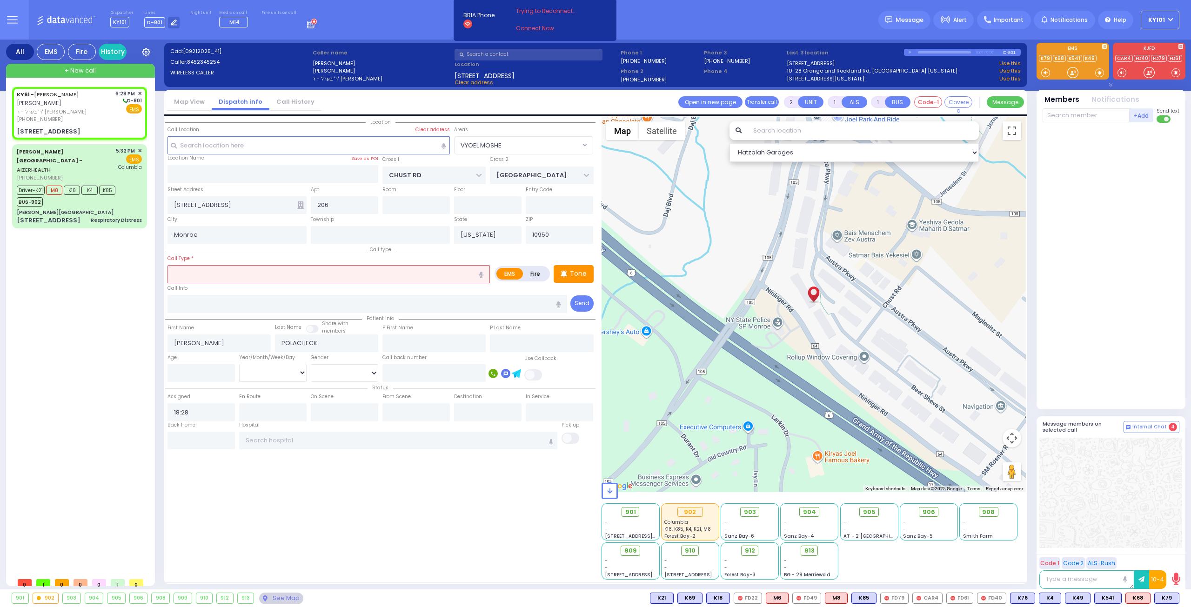
click at [257, 269] on input "text" at bounding box center [328, 274] width 322 height 18
type input "fall"
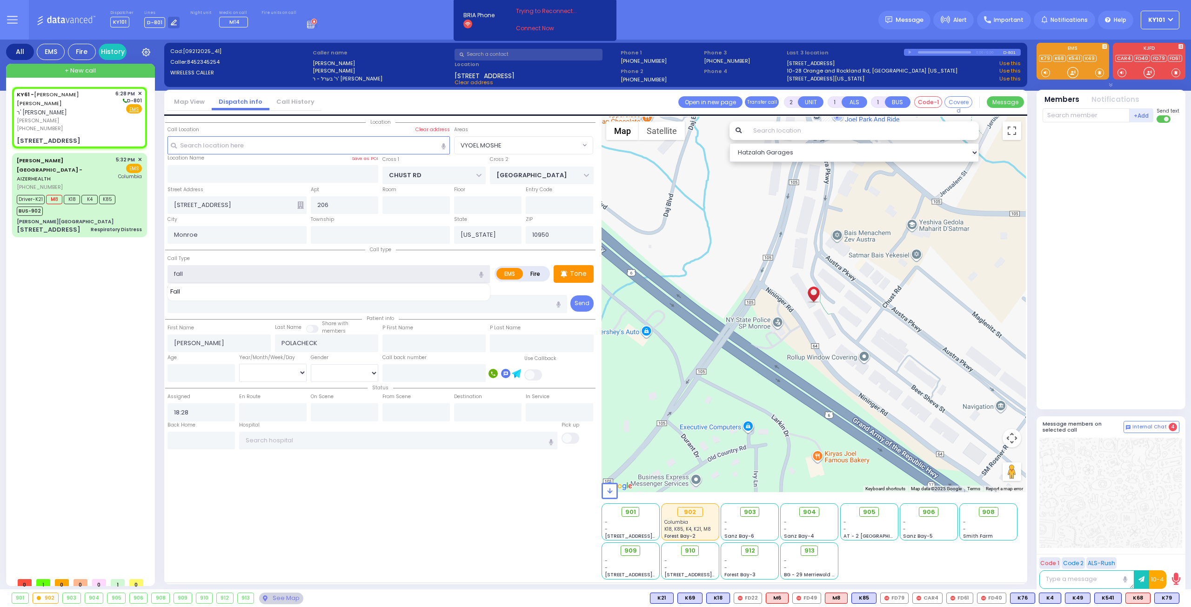
select select
radio input "true"
type input "[PERSON_NAME] Z."
type input "BRAVER"
select select
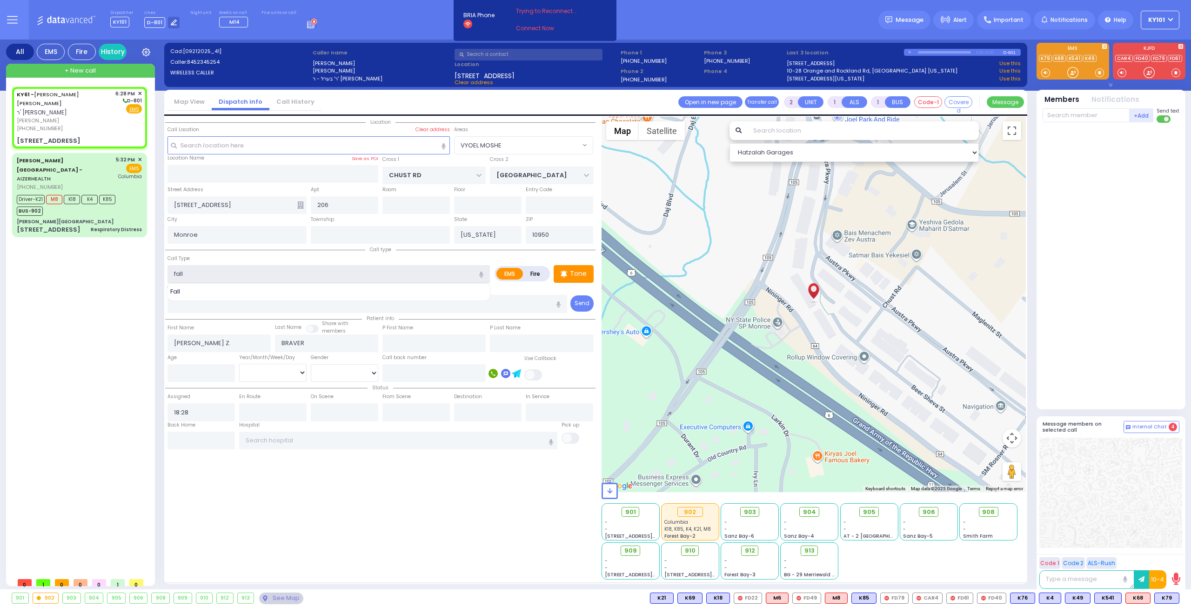
type input "[STREET_ADDRESS]"
type input "[PERSON_NAME]"
select select "Hatzalah Garages"
select select "VYOEL MOSHE"
click at [237, 293] on div "Fall" at bounding box center [329, 291] width 318 height 9
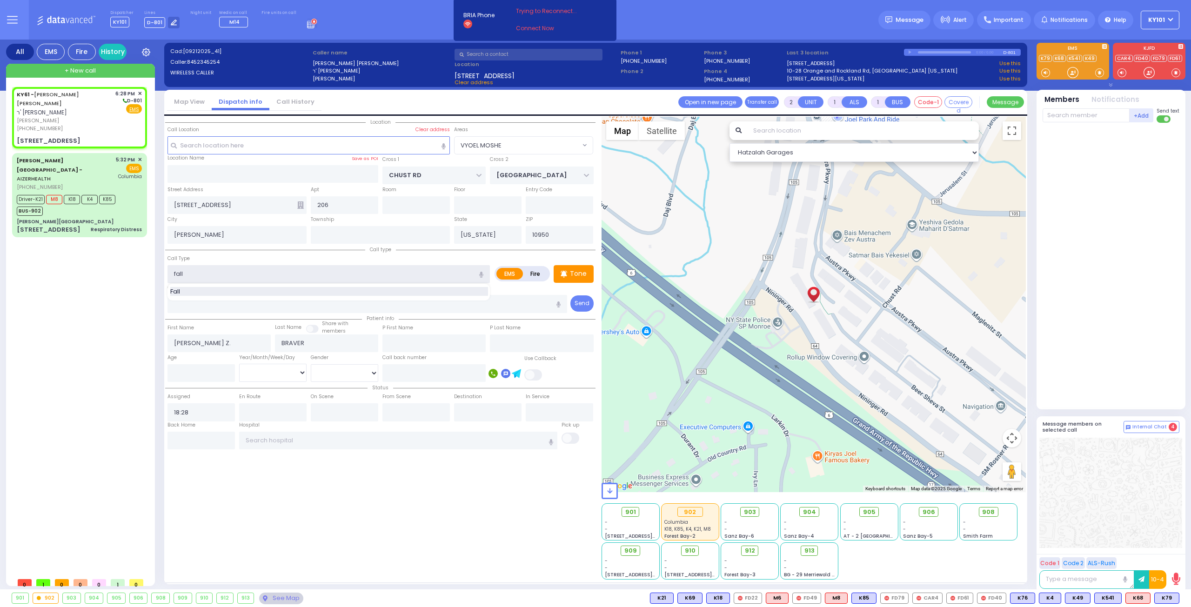
type input "Fall"
type input "1"
type input "0"
click at [585, 269] on p "Tone" at bounding box center [578, 274] width 17 height 10
select select
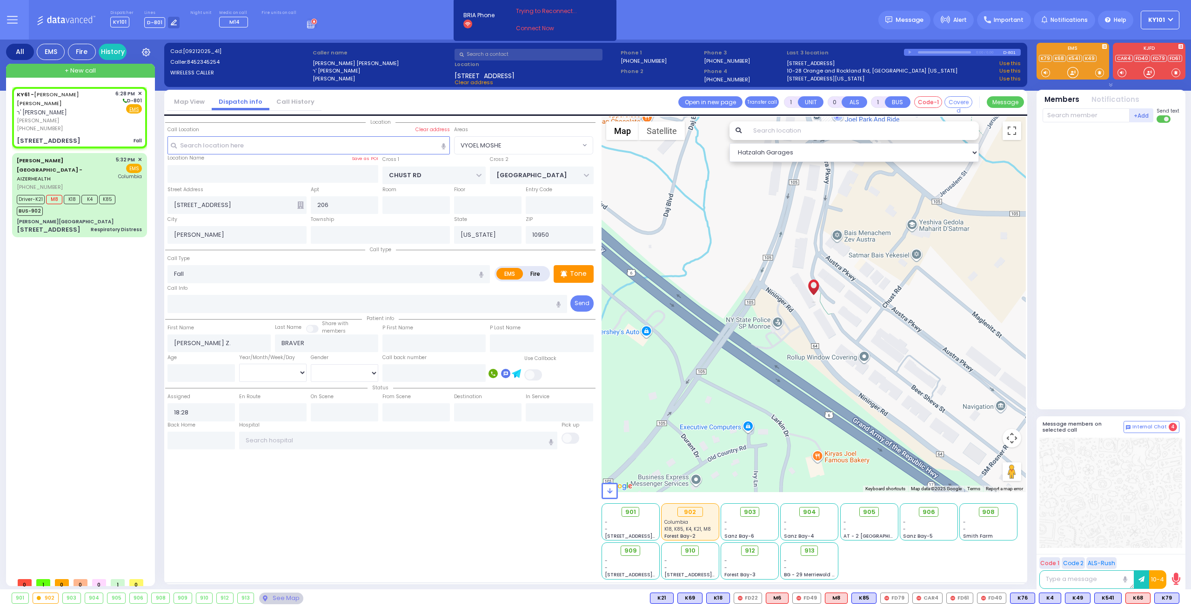
radio input "true"
select select
select select "Hatzalah Garages"
select select "VYOEL MOSHE"
select select
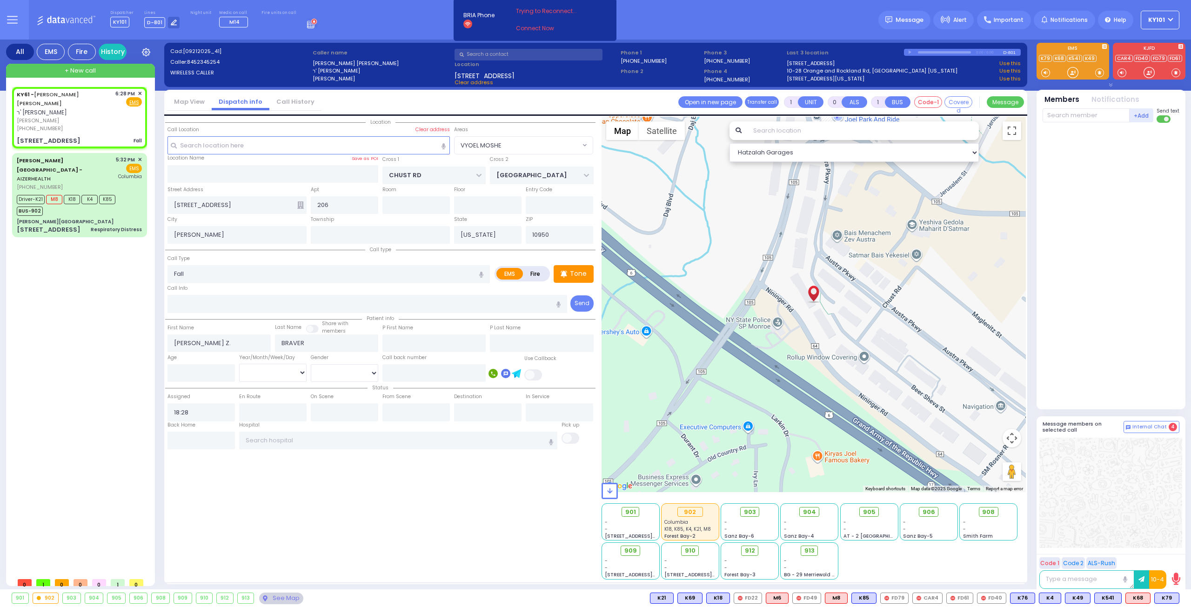
radio input "true"
select select
select select "Hatzalah Garages"
select select "VYOEL MOSHE"
click at [1162, 596] on span "K83" at bounding box center [1167, 598] width 24 height 10
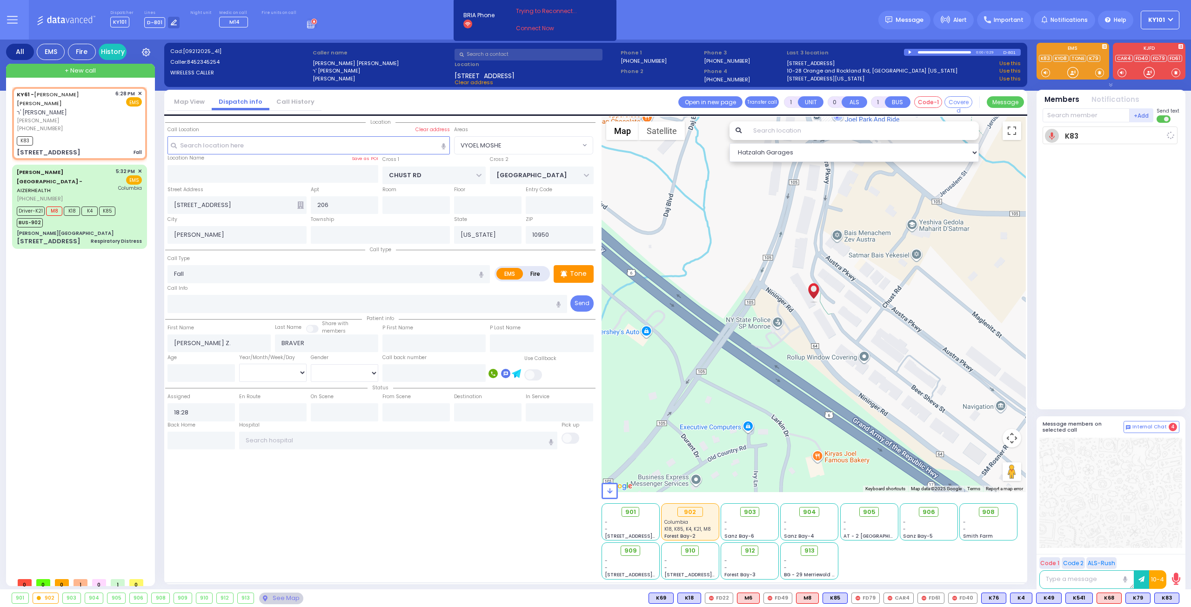
select select
radio input "true"
select select
type input "18:29"
select select "Hatzalah Garages"
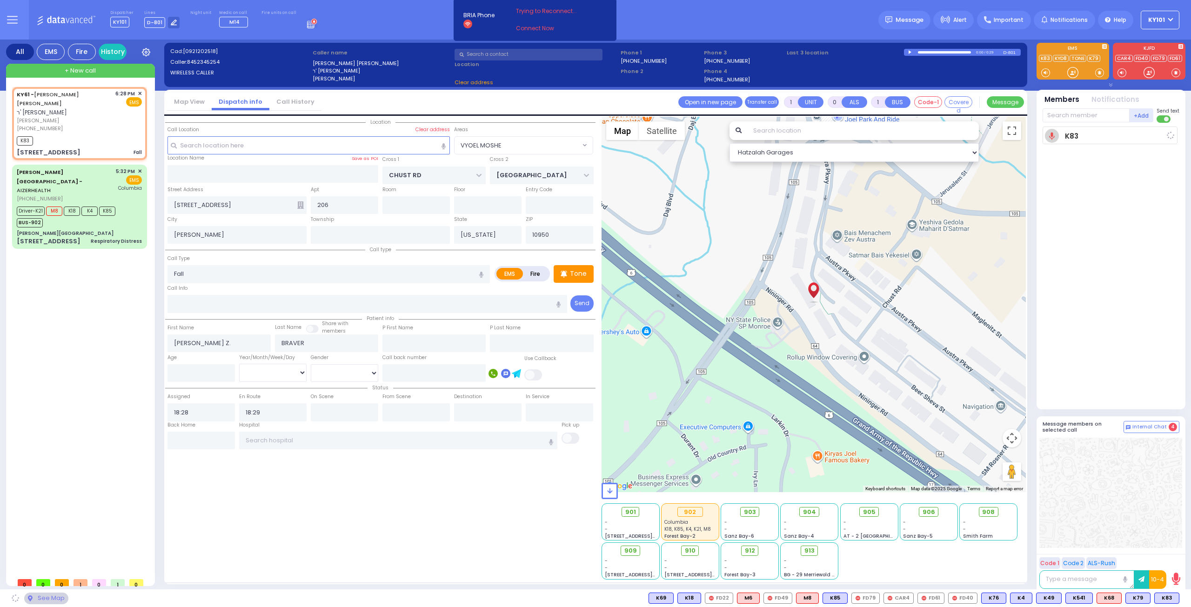
select select "VYOEL MOSHE"
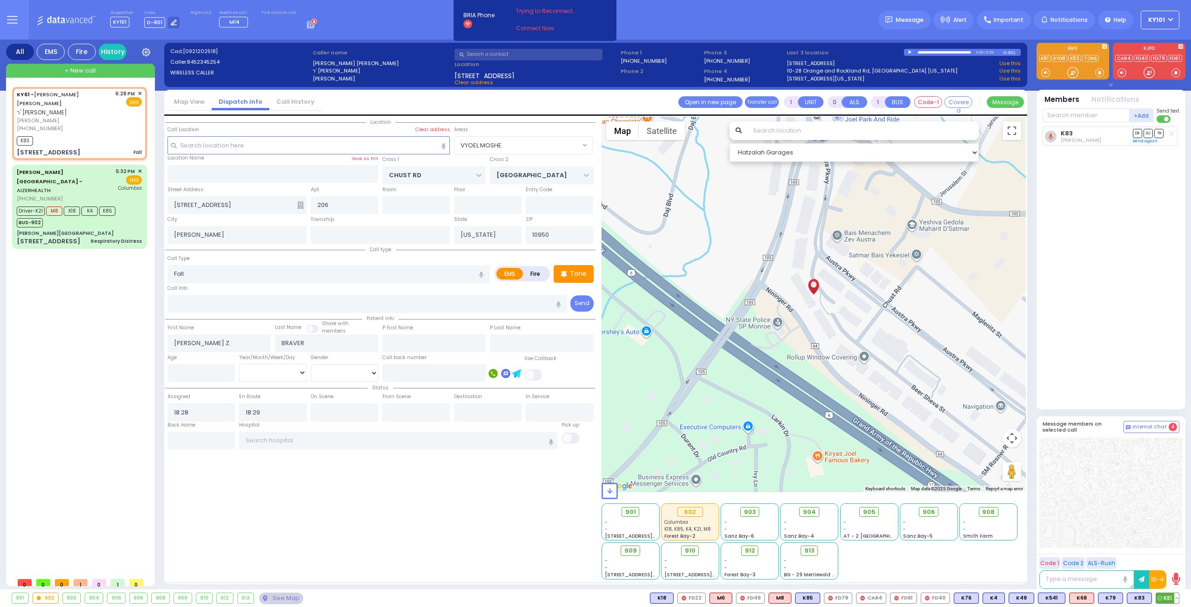
click at [1166, 594] on span "K81" at bounding box center [1167, 598] width 23 height 10
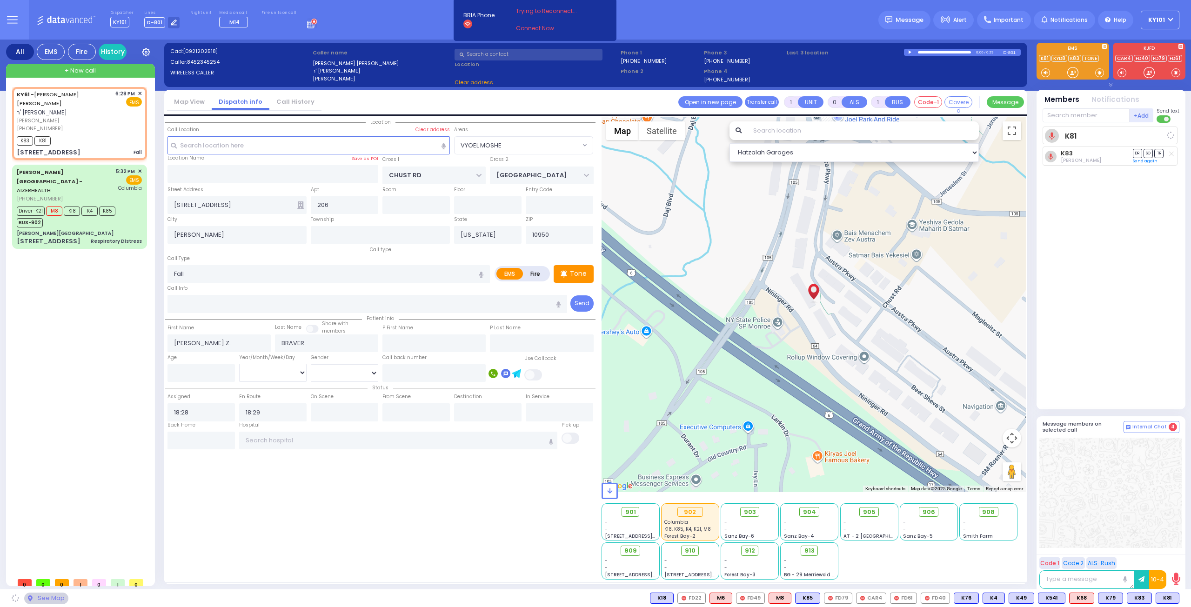
select select
radio input "true"
select select
select select "Hatzalah Garages"
select select "VYOEL MOSHE"
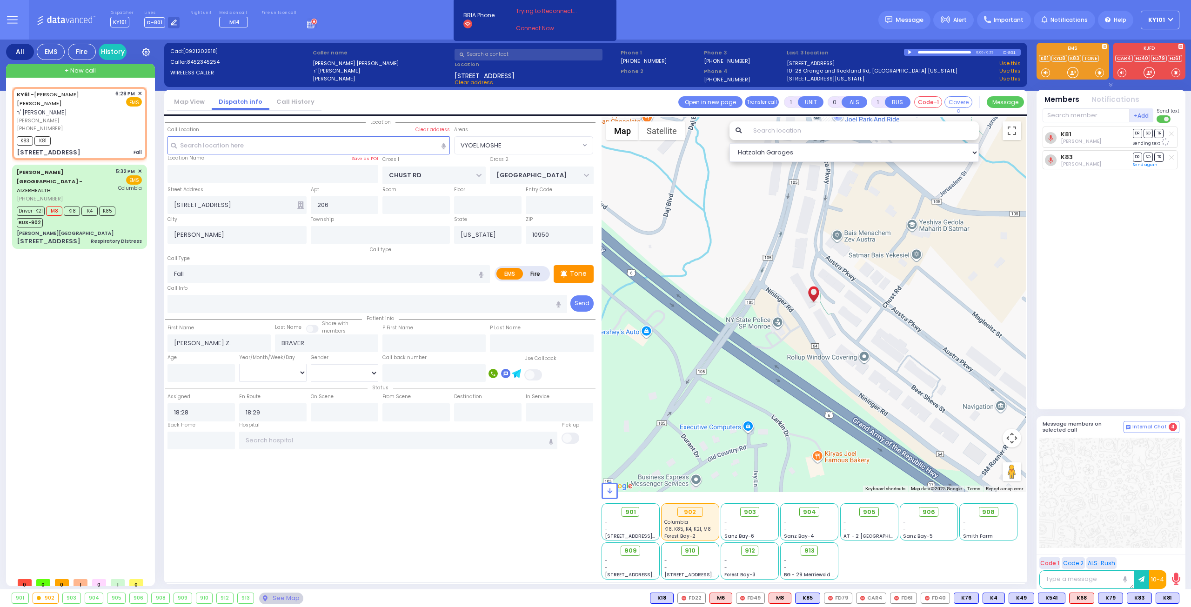
click at [909, 52] on div at bounding box center [910, 52] width 5 height 4
click at [935, 52] on div at bounding box center [944, 52] width 53 height 2
click at [910, 51] on div at bounding box center [910, 52] width 5 height 4
click at [214, 369] on input "number" at bounding box center [200, 373] width 67 height 18
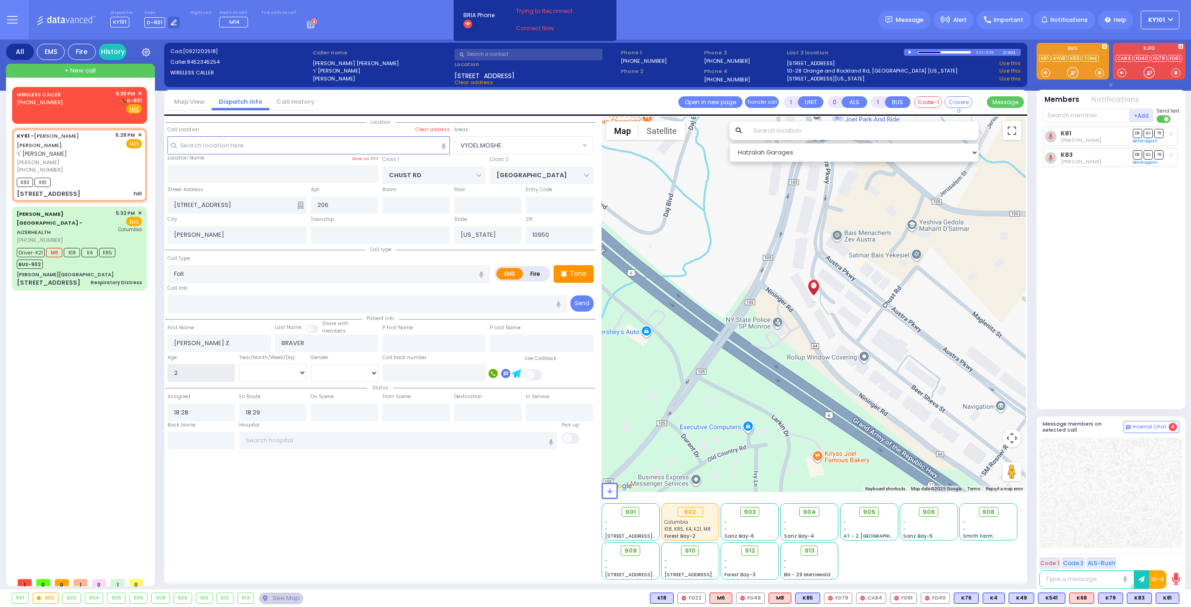
type input "2"
click at [264, 368] on select "Year Month Week Day" at bounding box center [272, 373] width 67 height 18
select select "Year"
click at [239, 364] on select "Year Month Week Day" at bounding box center [272, 373] width 67 height 18
select select
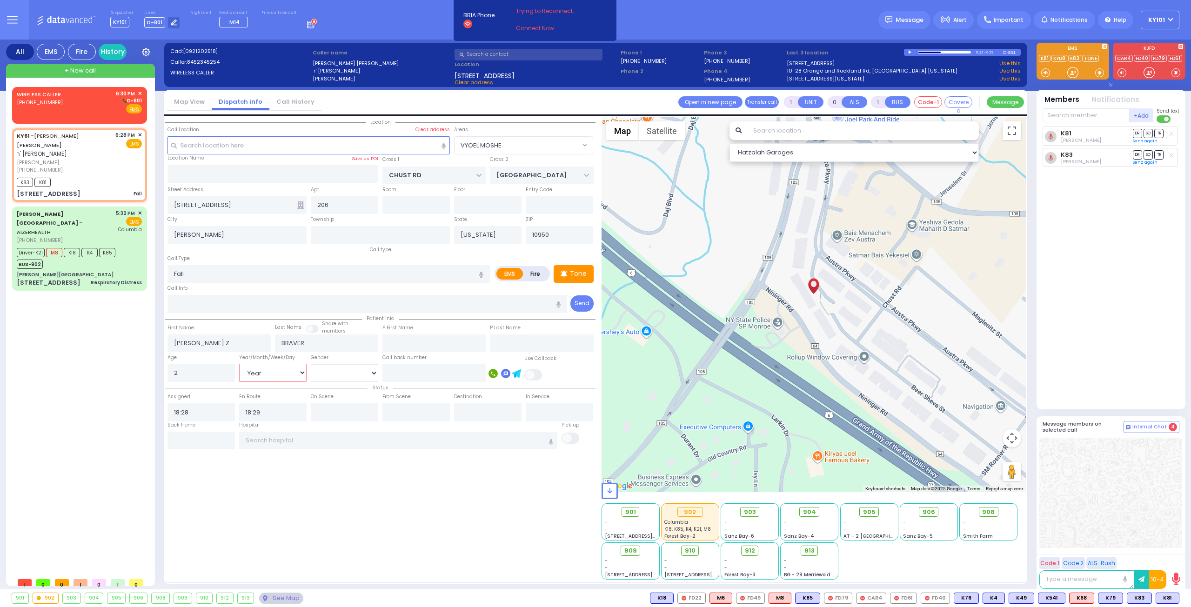
radio input "true"
select select "Year"
select select "Hatzalah Garages"
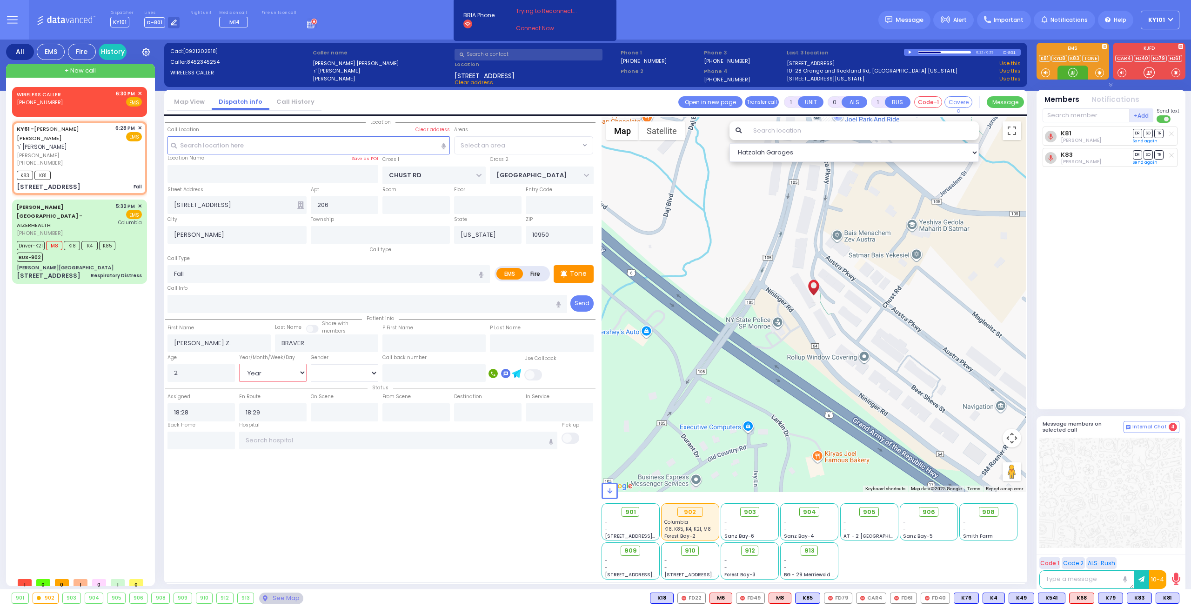
select select
radio input "true"
select select "Year"
select select "Hatzalah Garages"
select select "VYOEL MOSHE"
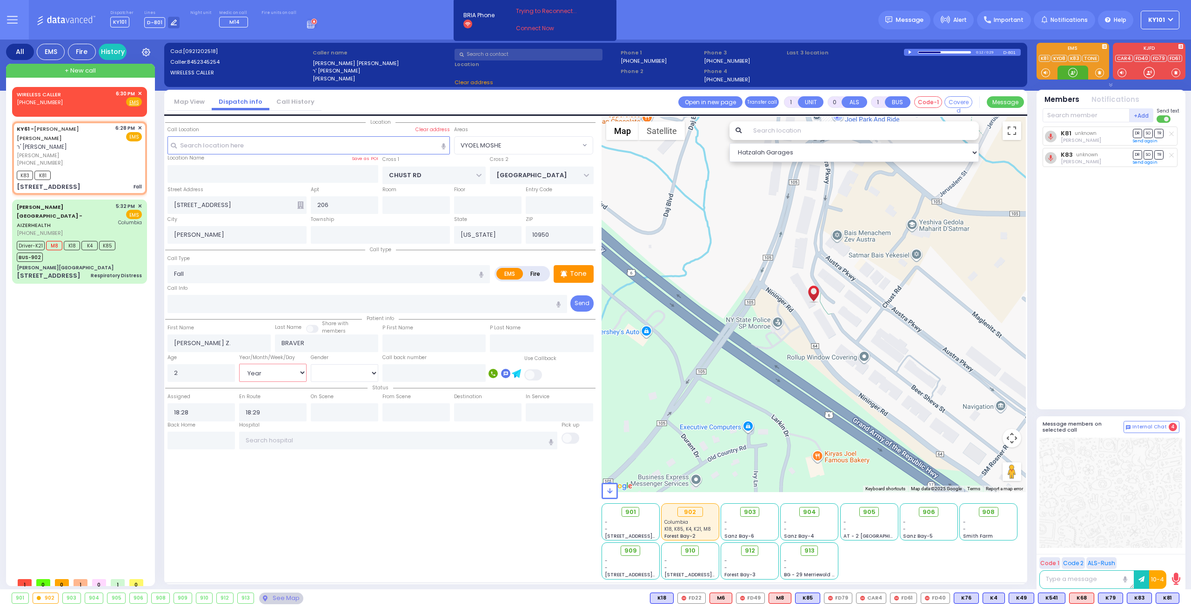
select select
radio input "true"
select select "Year"
select select "Hatzalah Garages"
select select "VYOEL MOSHE"
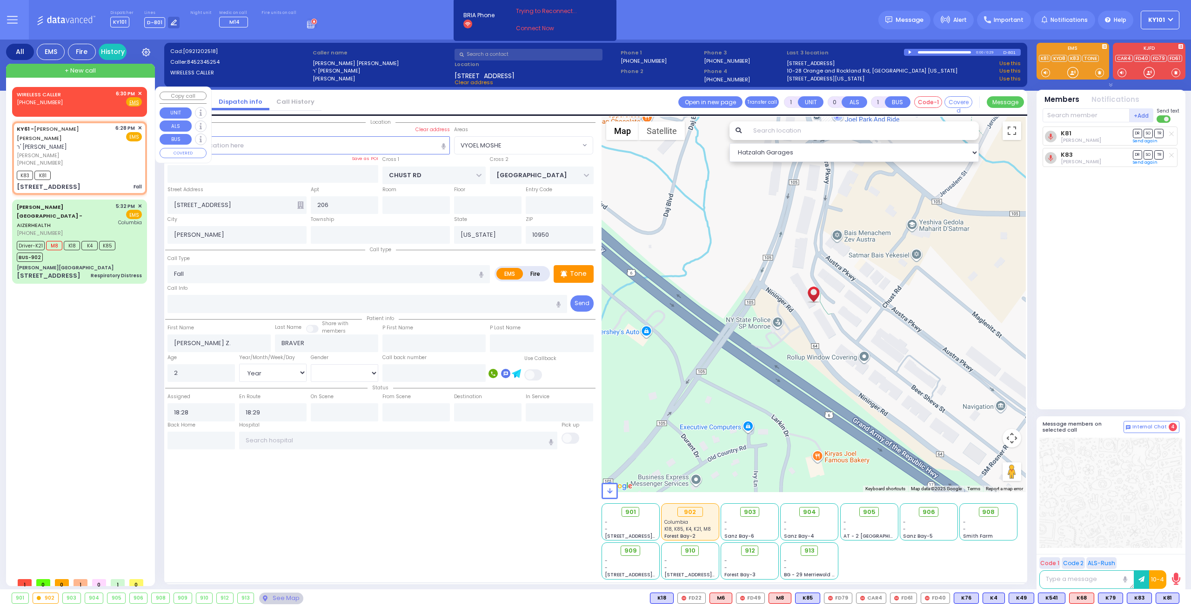
click at [68, 99] on div "WIRELESS CALLER (845) 662-9907 6:30 PM ✕ Fire EMS" at bounding box center [79, 98] width 125 height 17
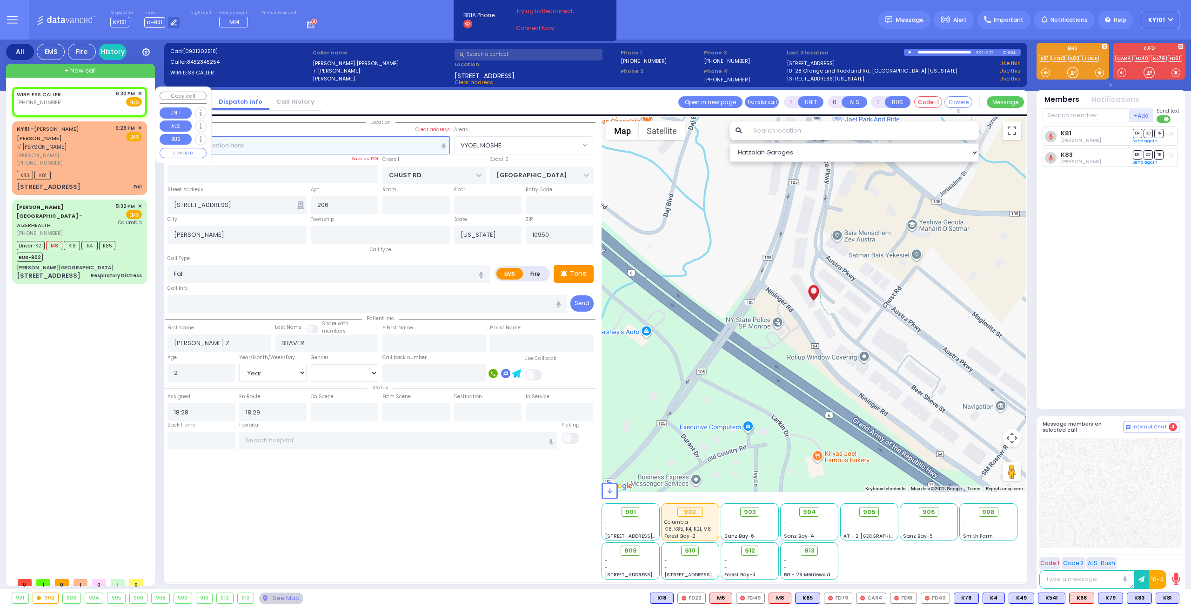
type input "2"
type input "1"
select select
radio input "true"
select select
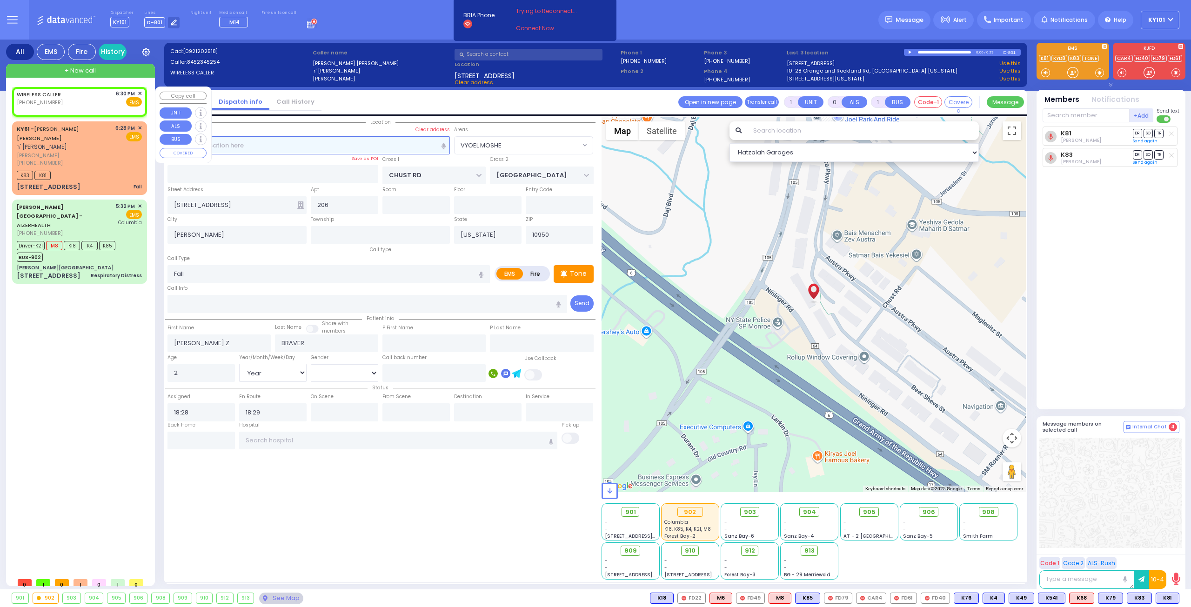
type input "18:30"
select select "Hatzalah Garages"
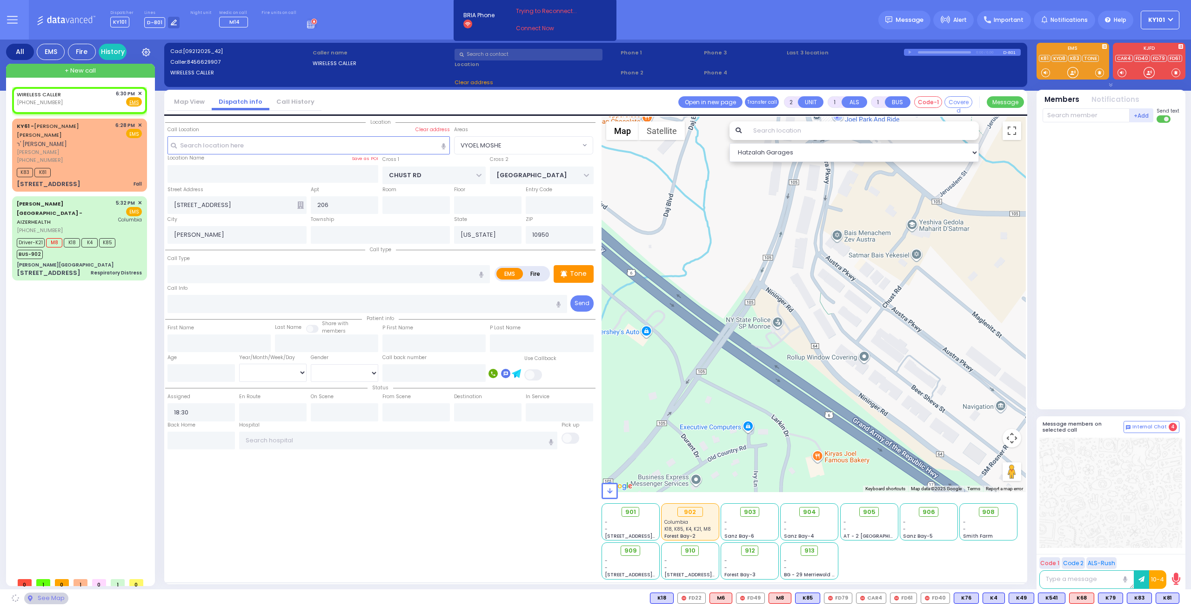
click at [298, 103] on link "Call History" at bounding box center [295, 101] width 52 height 9
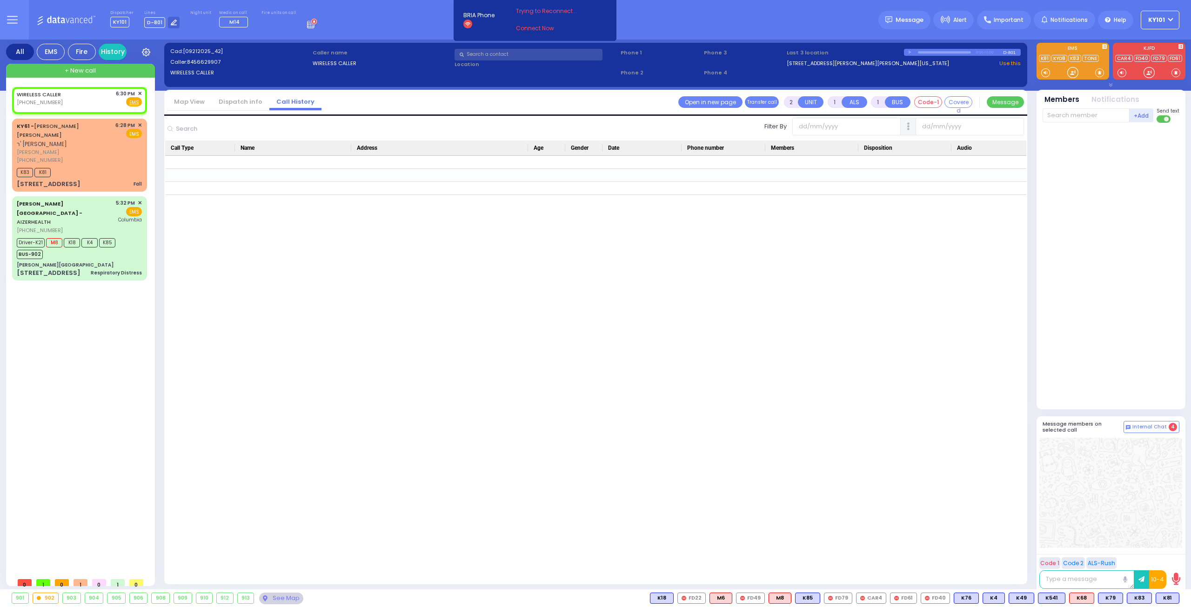
select select
radio input "true"
select select
select select "Hatzalah Garages"
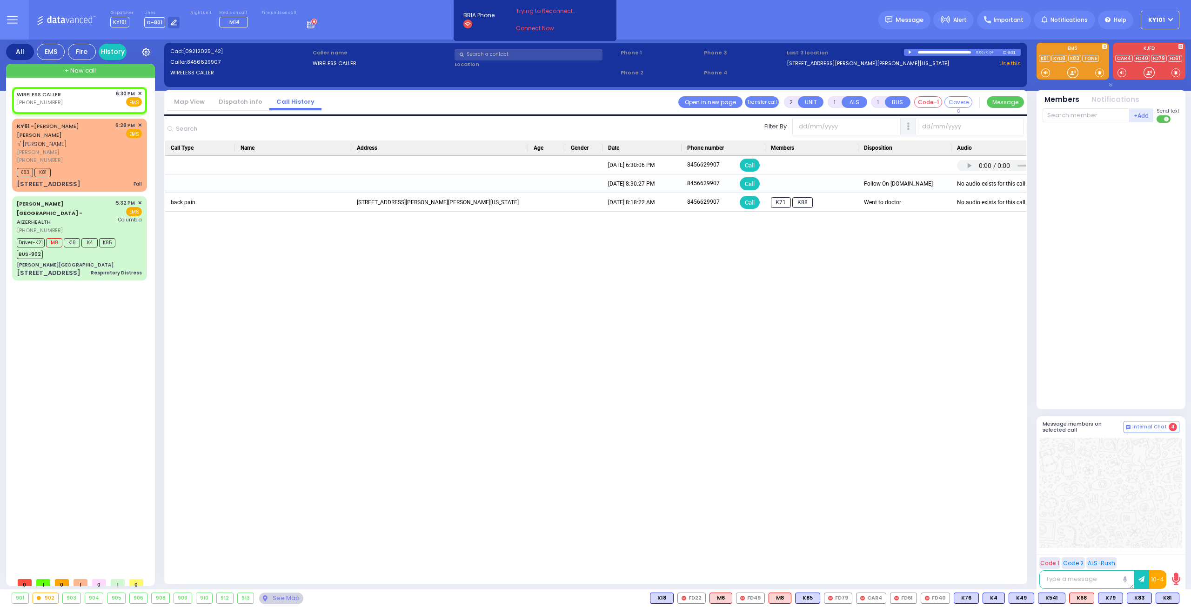
click at [236, 102] on link "Dispatch info" at bounding box center [241, 101] width 58 height 9
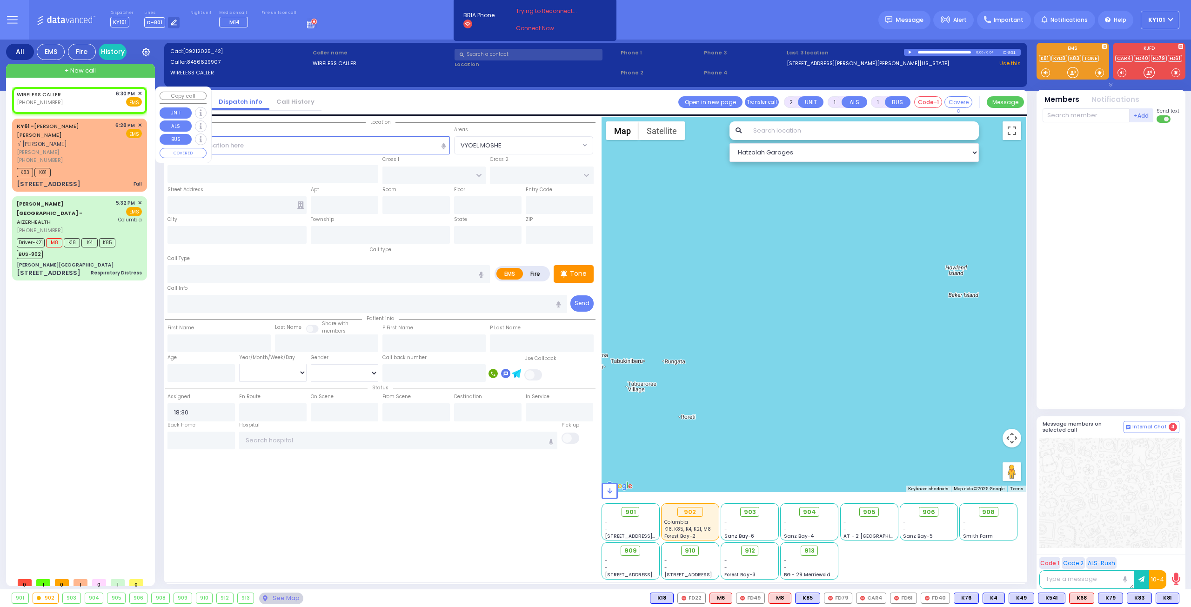
click at [141, 93] on span "✕" at bounding box center [140, 94] width 4 height 8
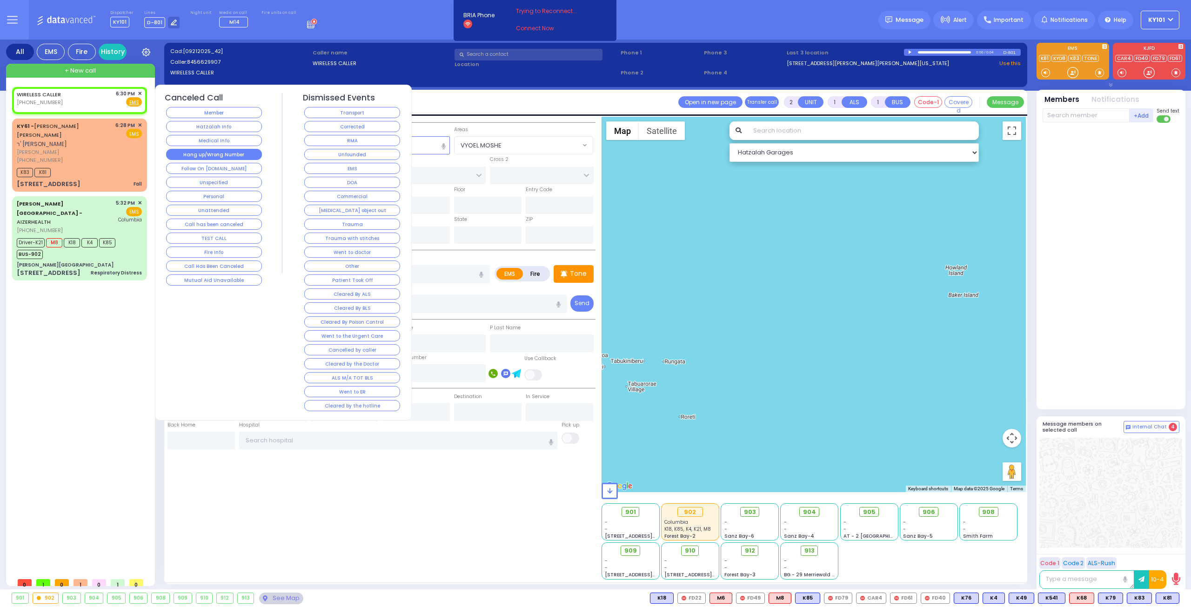
click at [223, 154] on button "Hang up/Wrong Number" at bounding box center [214, 154] width 96 height 11
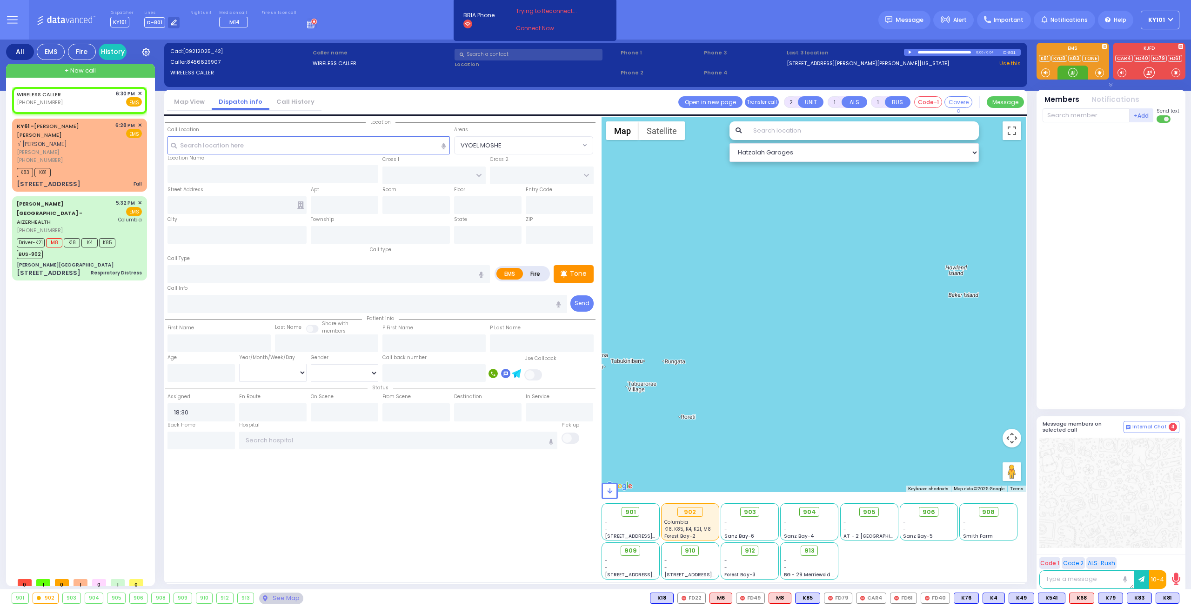
select select
radio input "true"
select select
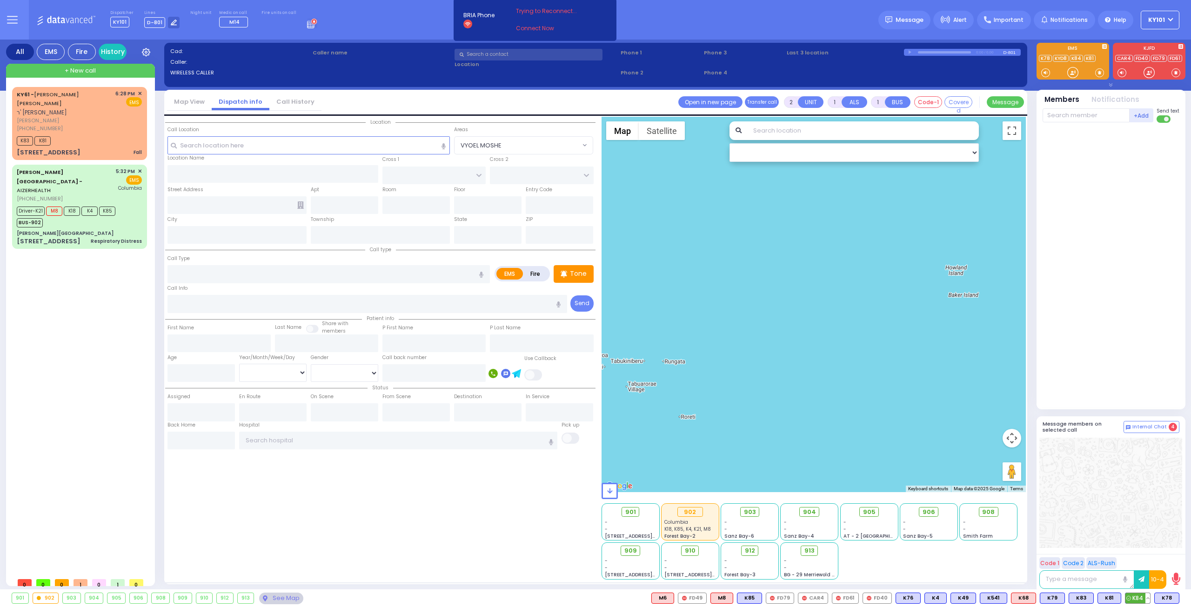
click at [1131, 597] on icon at bounding box center [1128, 598] width 5 height 5
click at [92, 125] on div "[PHONE_NUMBER]" at bounding box center [64, 129] width 95 height 8
type input "1"
type input "0"
select select
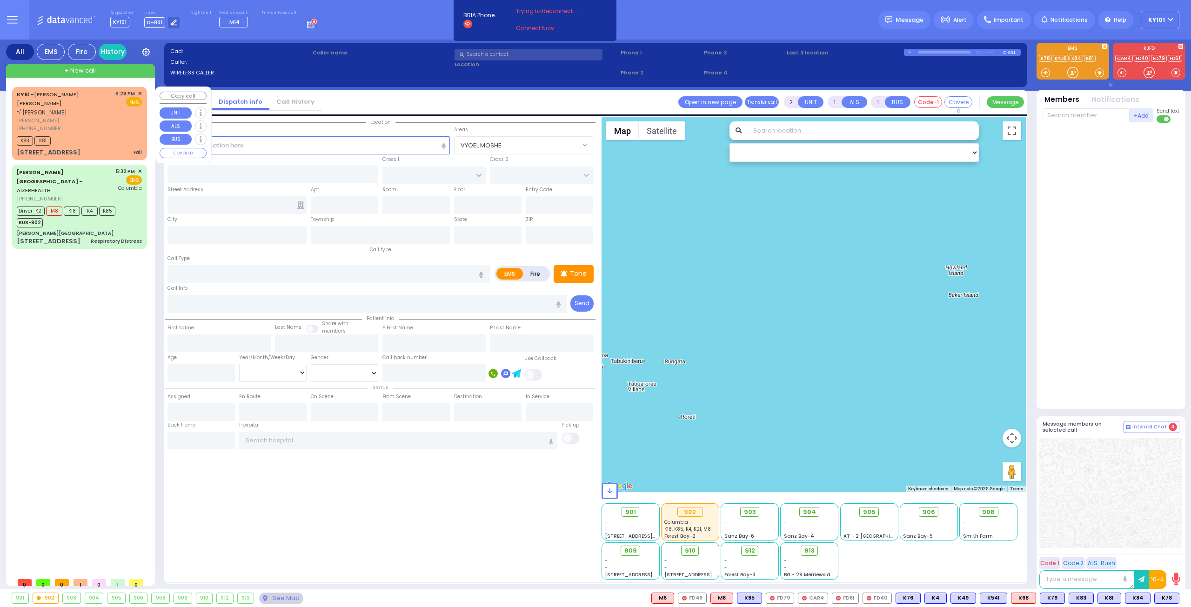
type input "Fall"
radio input "true"
type input "[PERSON_NAME] Z."
type input "BRAVER"
type input "2"
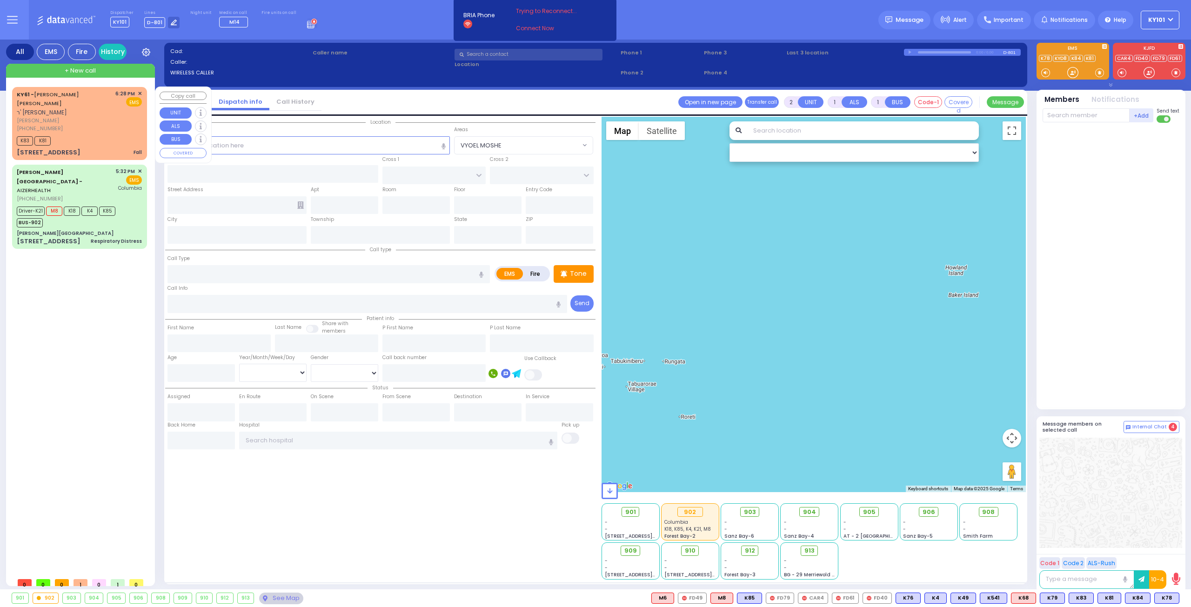
select select "Year"
type input "18:28"
type input "18:29"
select select "Hatzalah Garages"
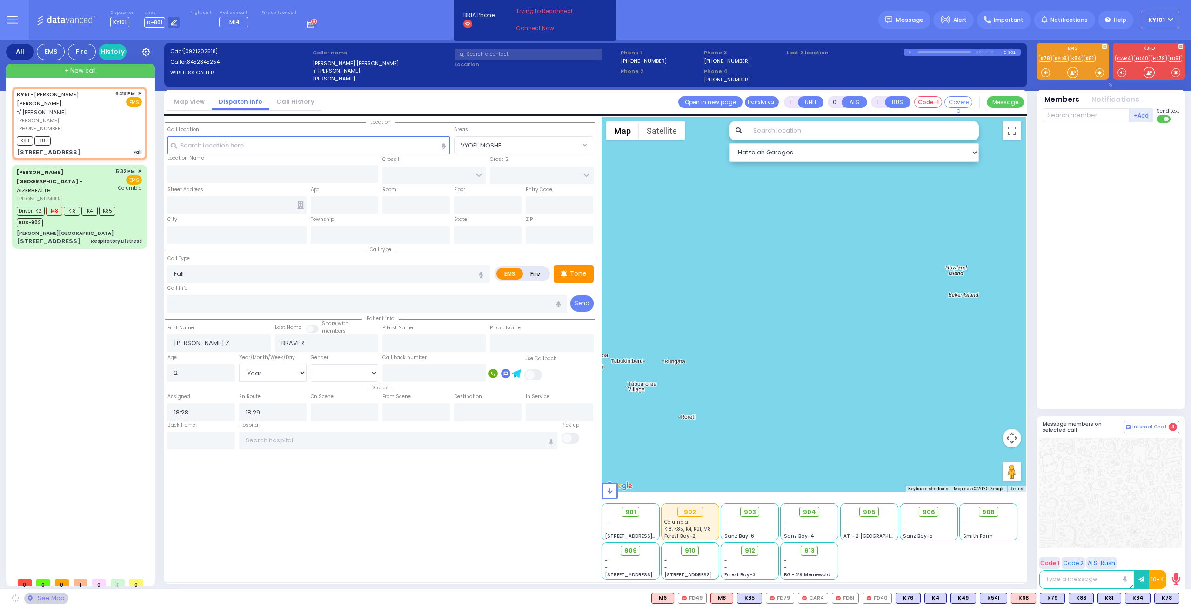
type input "CHUST RD"
type input "[GEOGRAPHIC_DATA]"
type input "[STREET_ADDRESS]"
type input "206"
type input "[PERSON_NAME]"
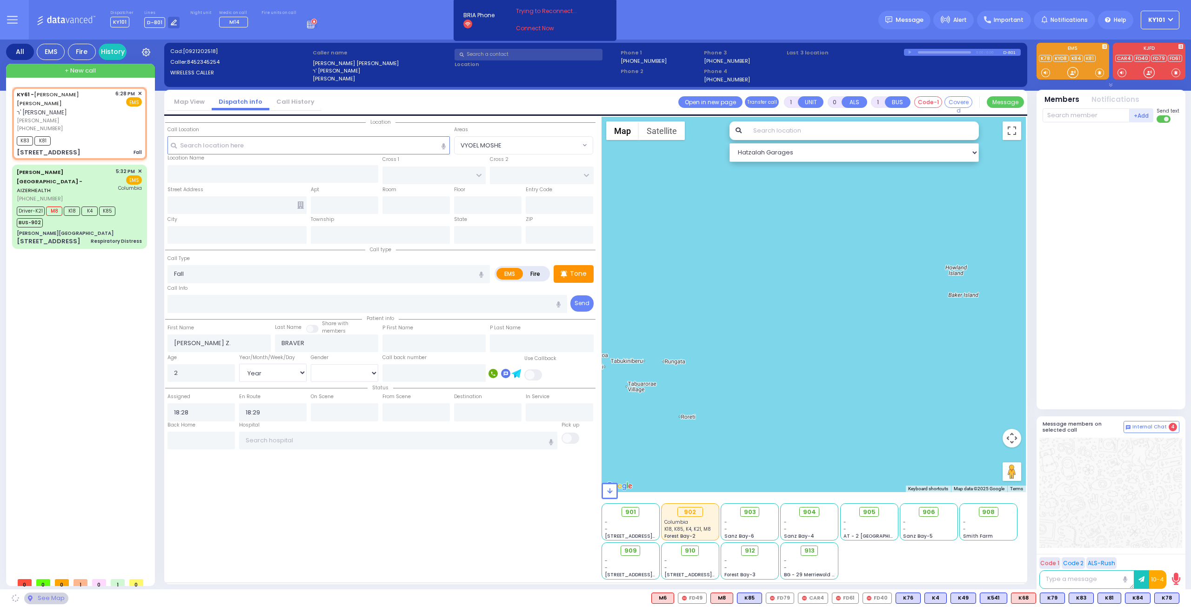
type input "[US_STATE]"
type input "10950"
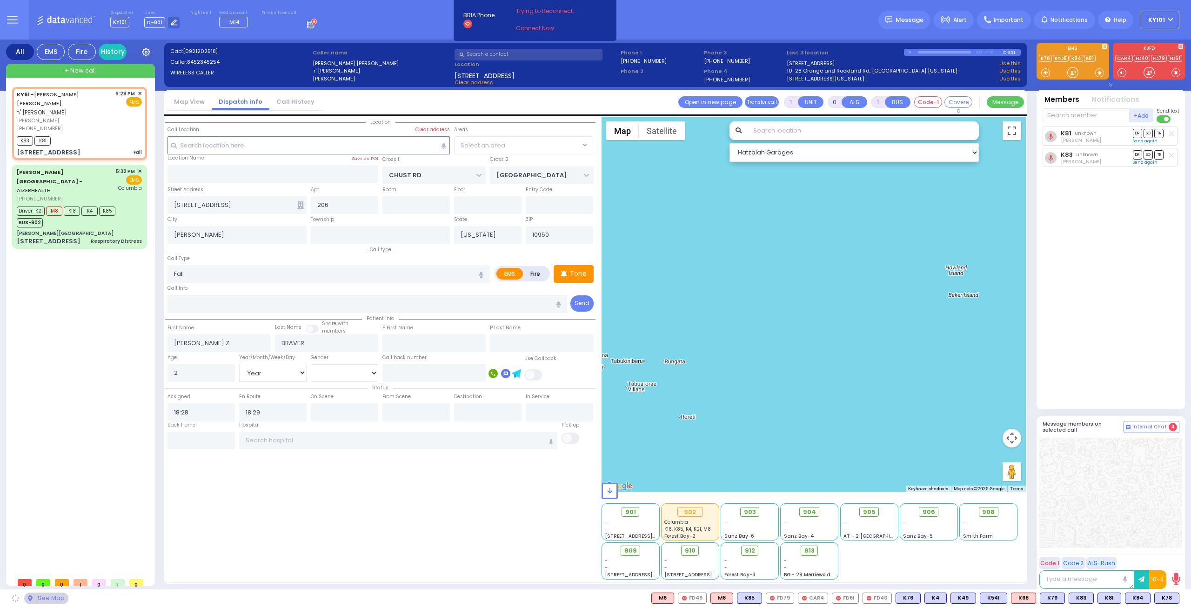
select select "VYOEL MOSHE"
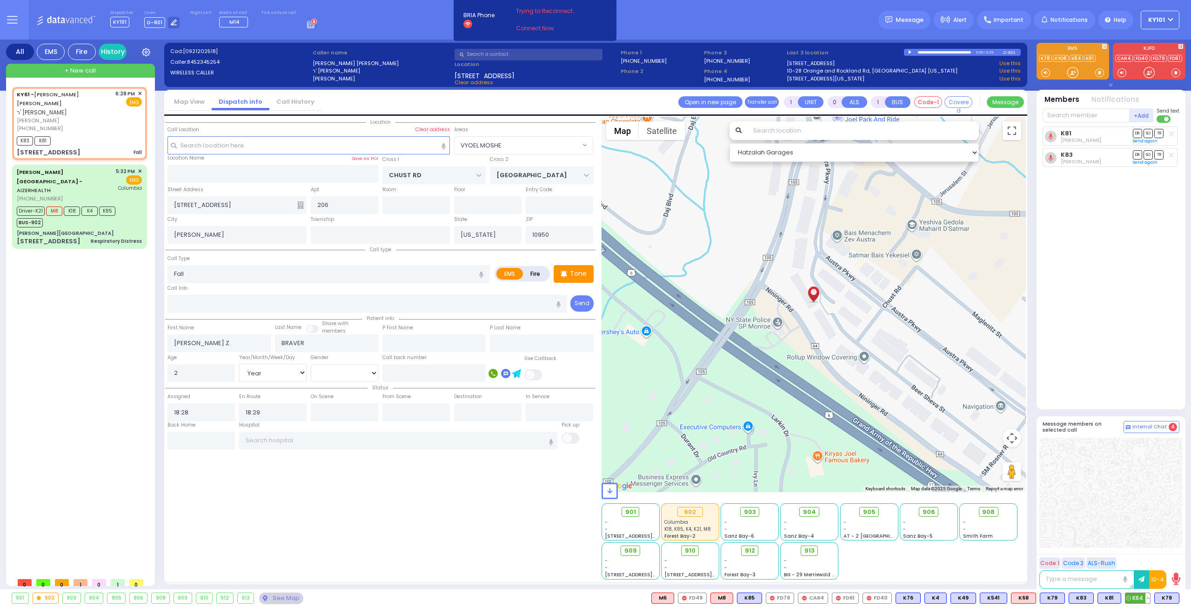
click at [1136, 600] on span "K84" at bounding box center [1137, 598] width 25 height 10
click at [1167, 597] on span "K78" at bounding box center [1167, 598] width 24 height 10
select select
radio input "true"
select select "Year"
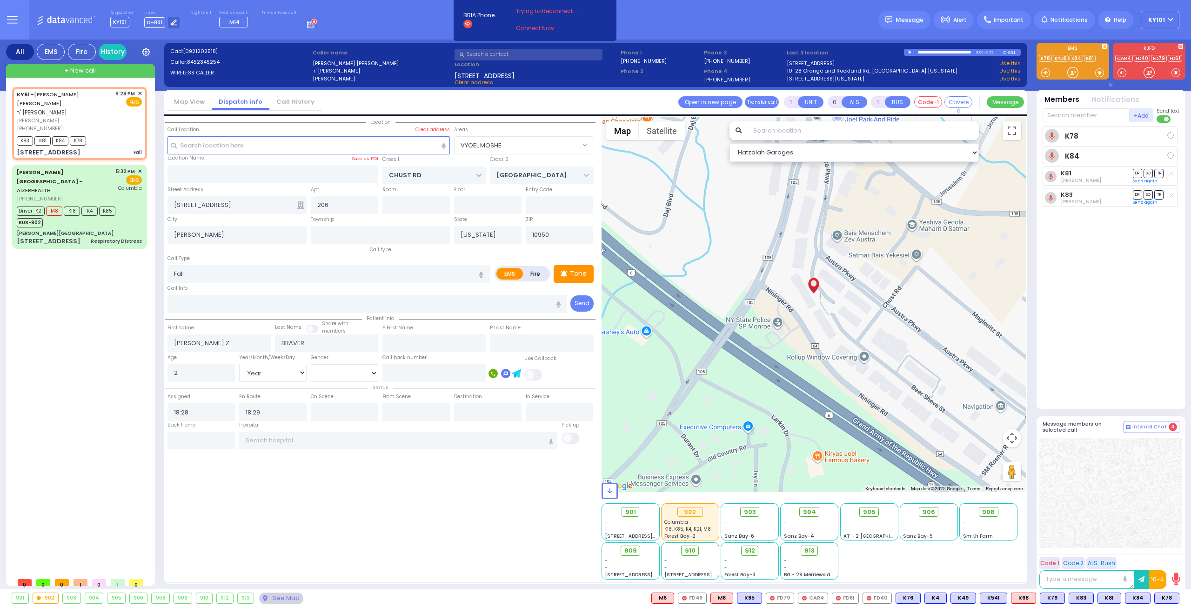
select select "Hatzalah Garages"
select select
radio input "true"
select select "Year"
select select "Hatzalah Garages"
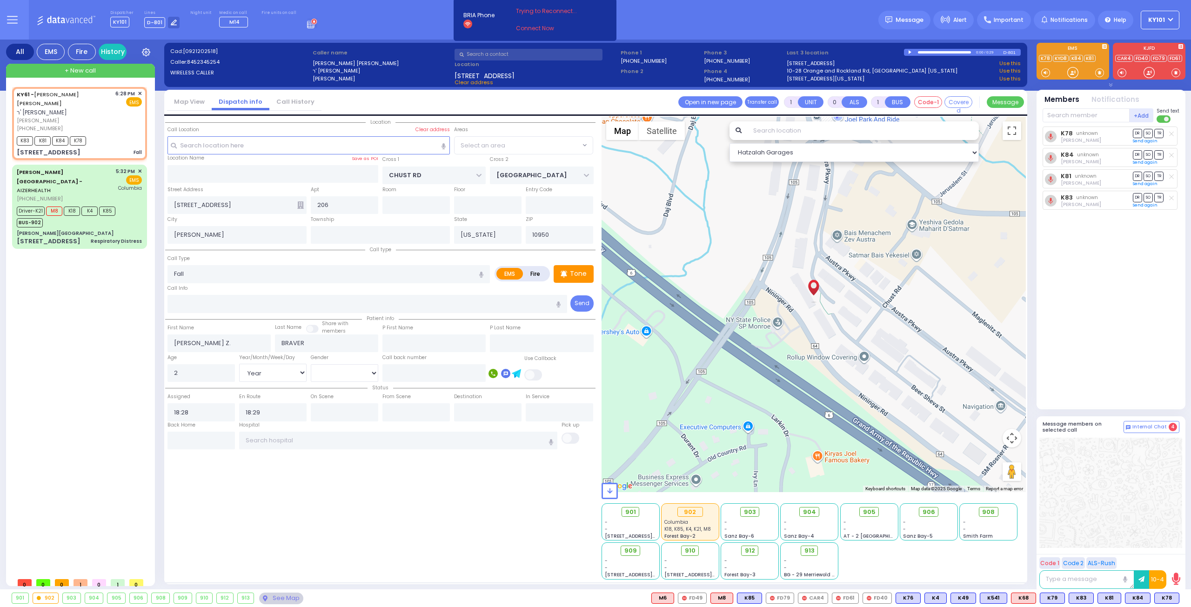
select select "VYOEL MOSHE"
click at [693, 554] on span "910" at bounding box center [693, 550] width 11 height 9
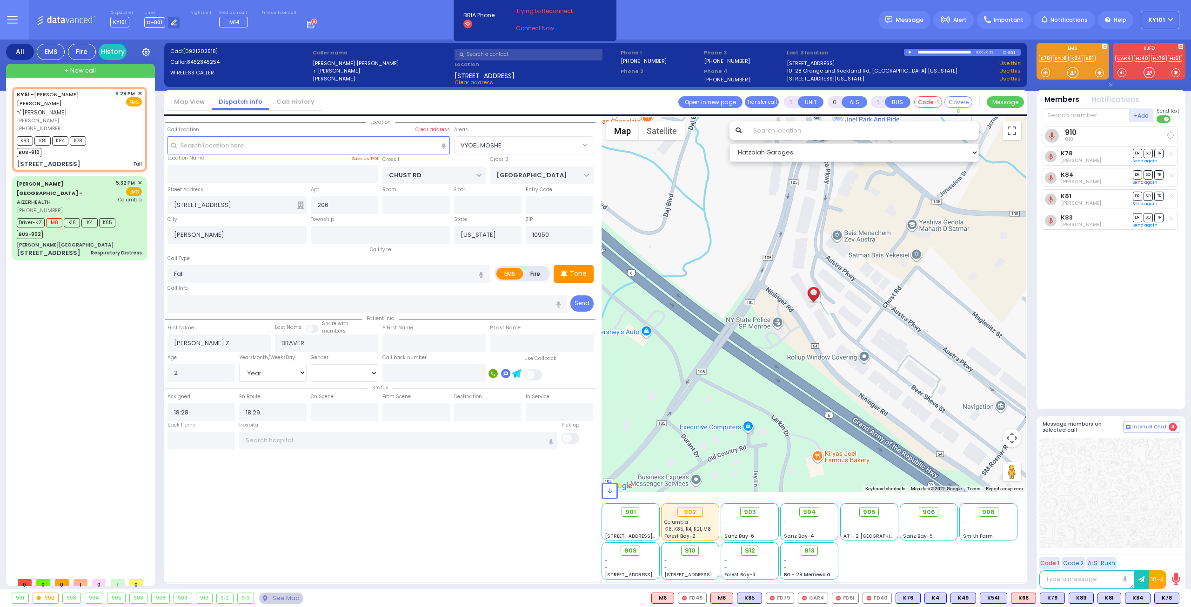
select select
radio input "true"
select select "Year"
select select "Hatzalah Garages"
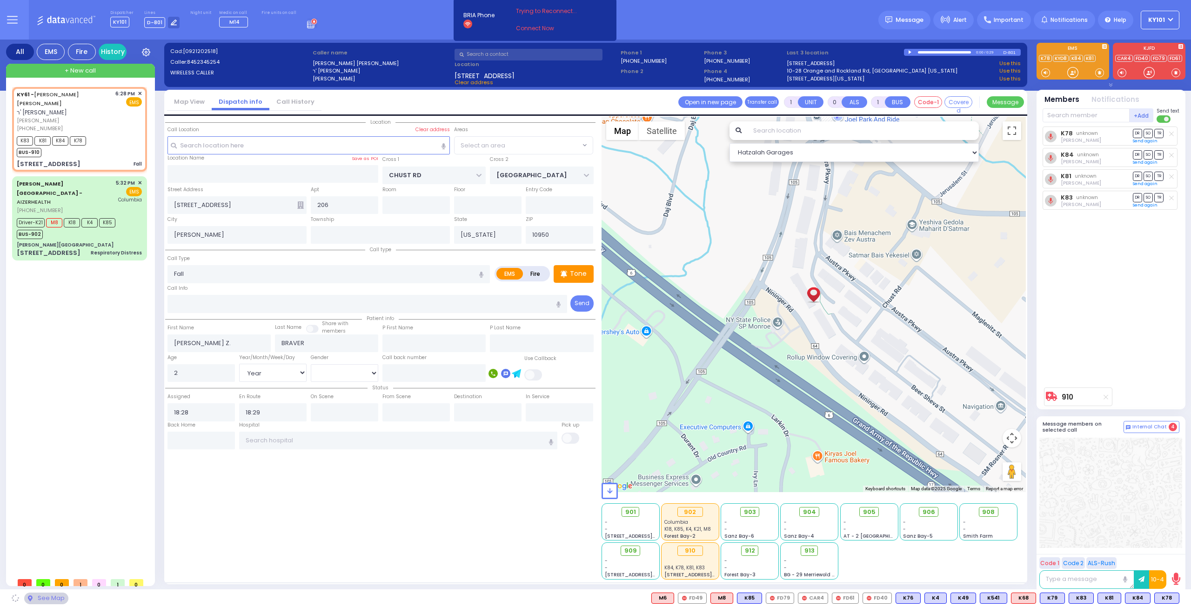
select select "VYOEL MOSHE"
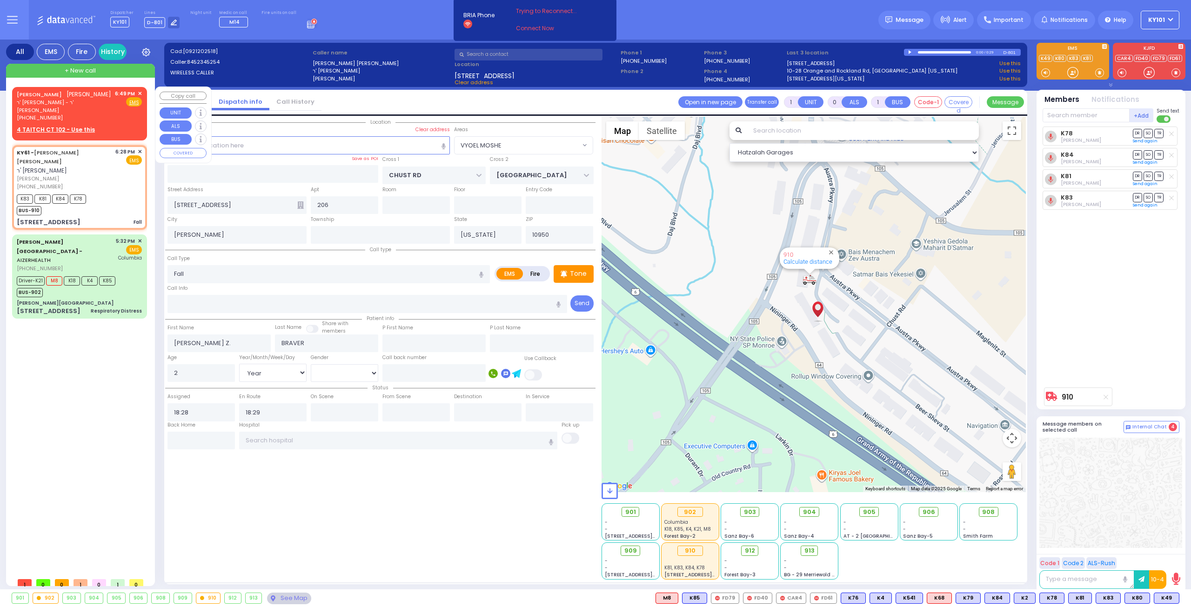
click at [139, 93] on span "✕" at bounding box center [140, 94] width 4 height 8
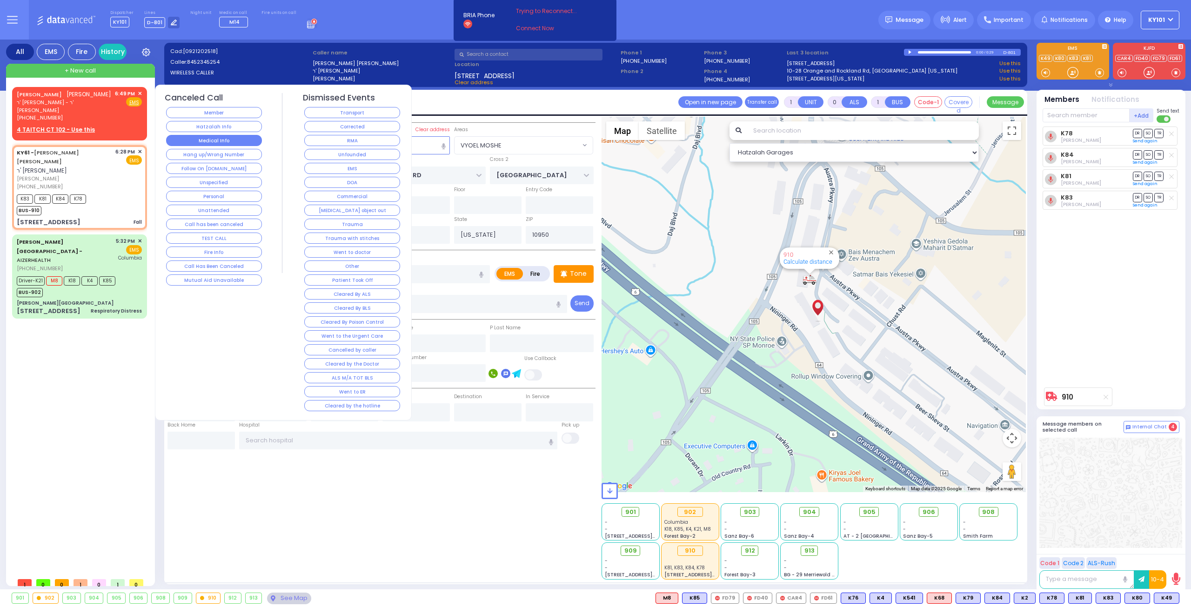
click at [228, 135] on button "Medical Info" at bounding box center [214, 140] width 96 height 11
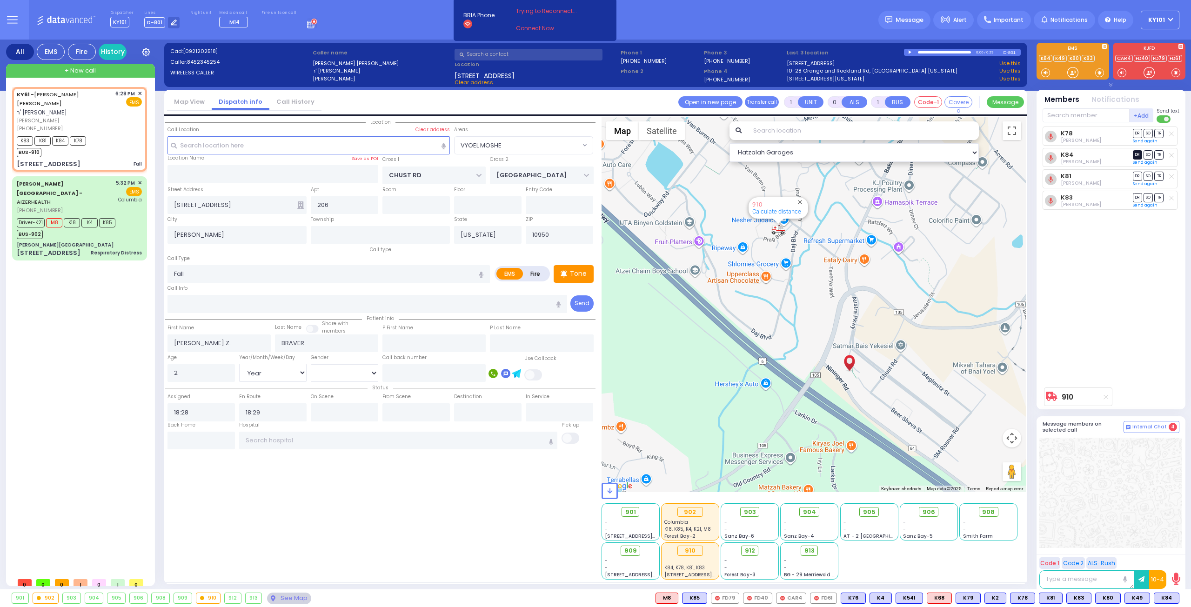
click at [1136, 158] on span "DR" at bounding box center [1137, 154] width 9 height 9
click at [1161, 176] on span "TR" at bounding box center [1158, 176] width 9 height 9
click at [1147, 194] on span "SO" at bounding box center [1148, 197] width 9 height 9
select select
radio input "true"
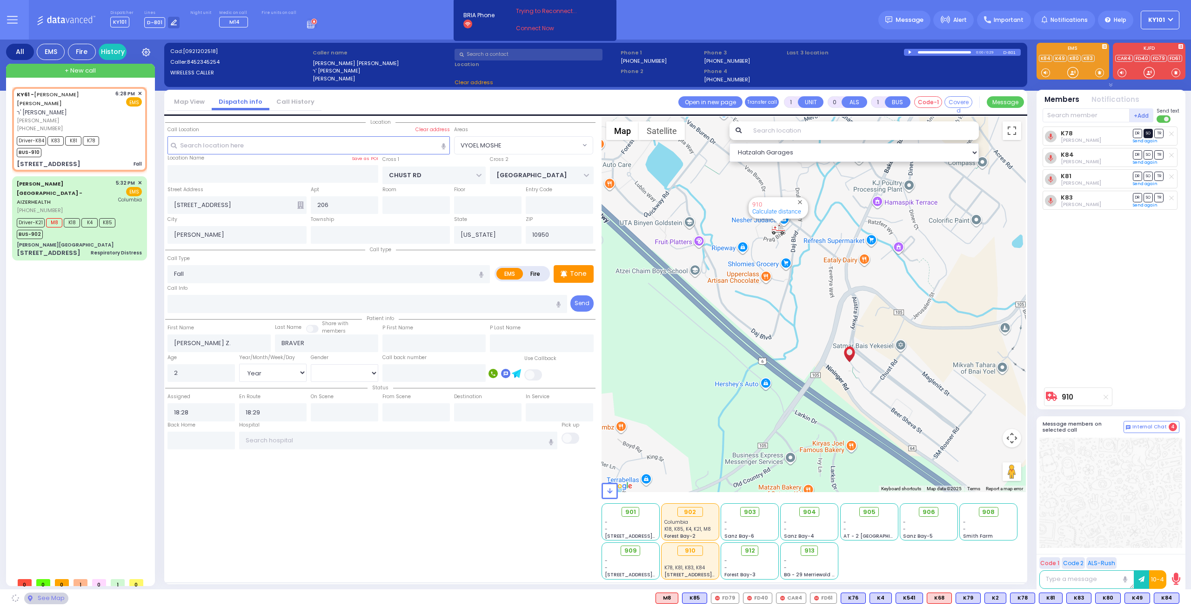
select select "Year"
type input "18:56"
select select "Hatzalah Garages"
click at [1148, 134] on span "SO" at bounding box center [1148, 133] width 9 height 9
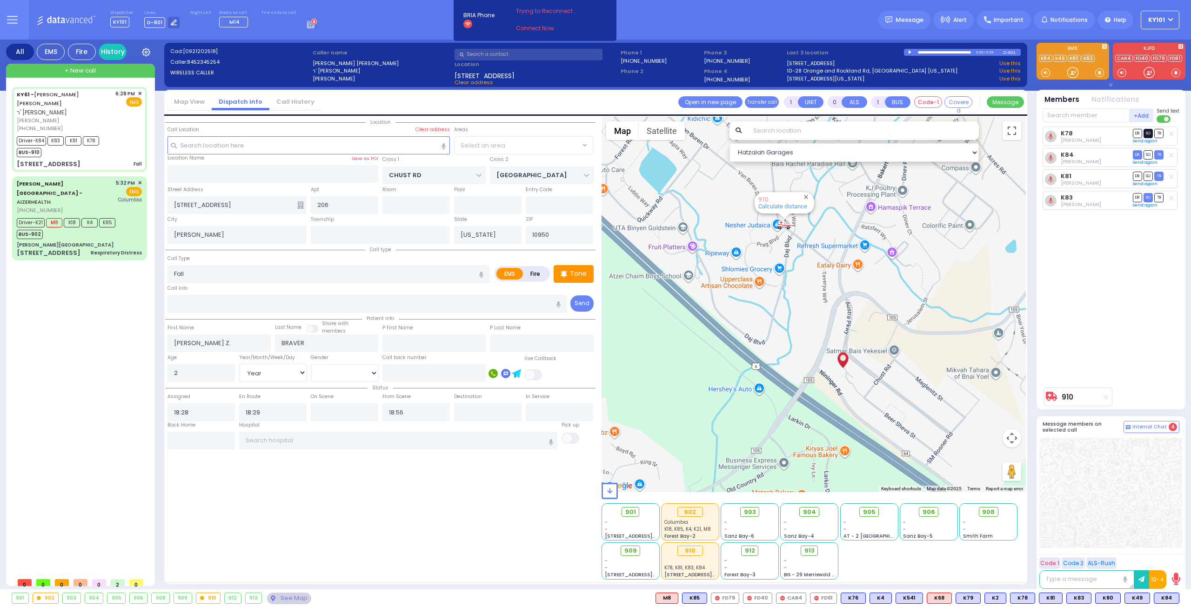
select select
radio input "true"
select select "Year"
select select "Hatzalah Garages"
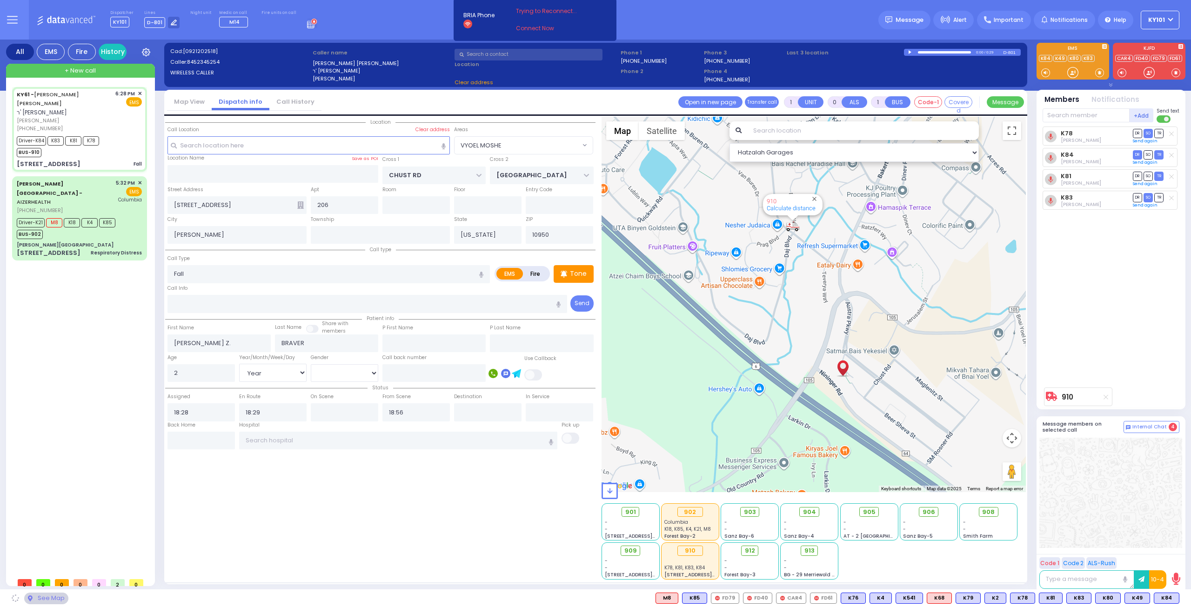
select select
radio input "true"
select select "Year"
select select "Hatzalah Garages"
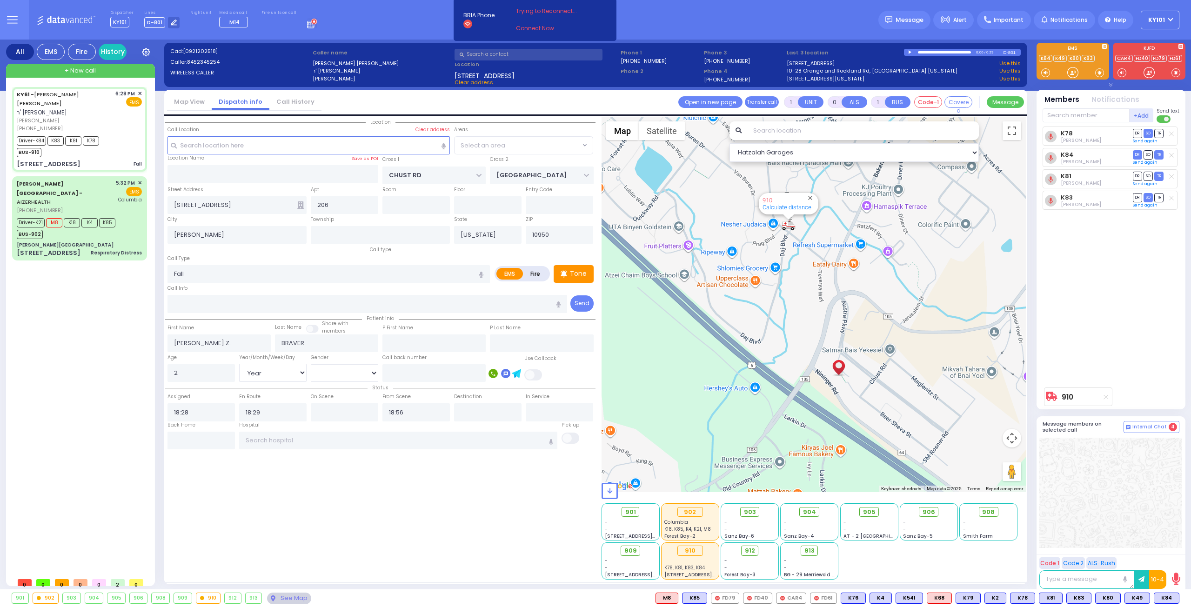
select select "VYOEL MOSHE"
select select
radio input "true"
select select "Year"
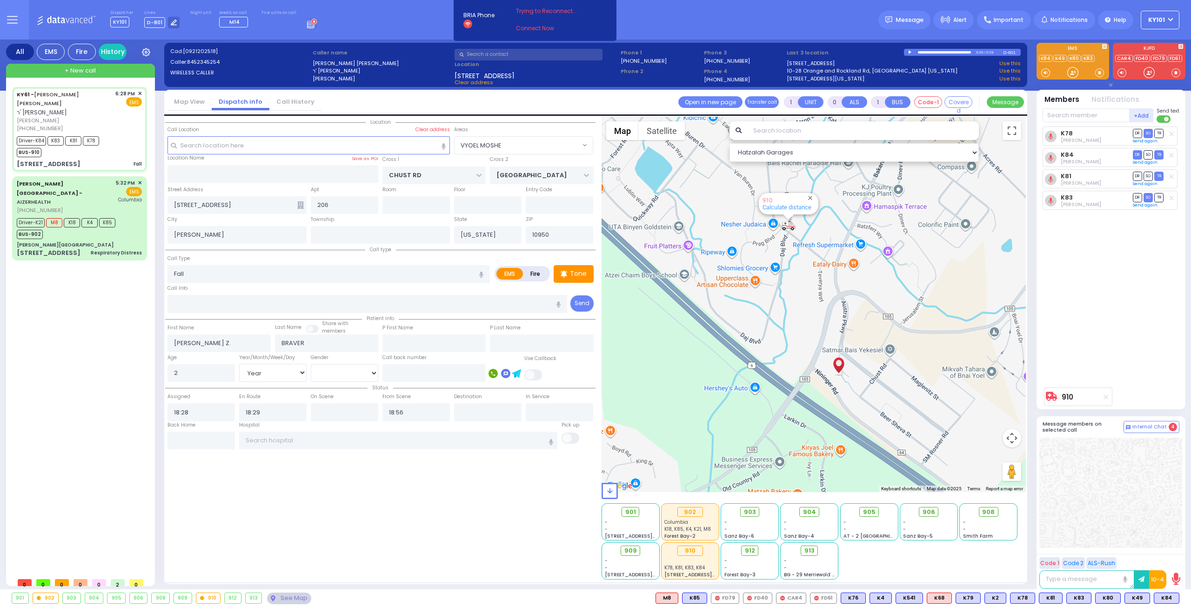
select select "Hatzalah Garages"
select select
radio input "true"
select select "Year"
select select "VYOEL MOSHE"
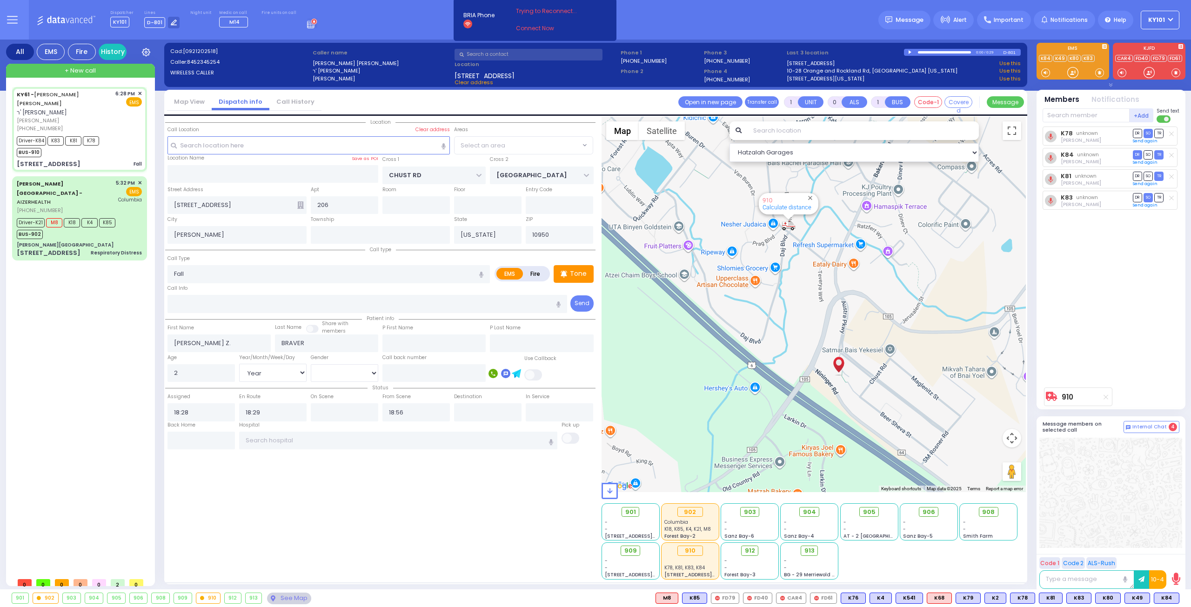
select select "Hatzalah Garages"
select select "VYOEL MOSHE"
click at [67, 180] on span "Aizer Health Center -" at bounding box center [50, 188] width 66 height 17
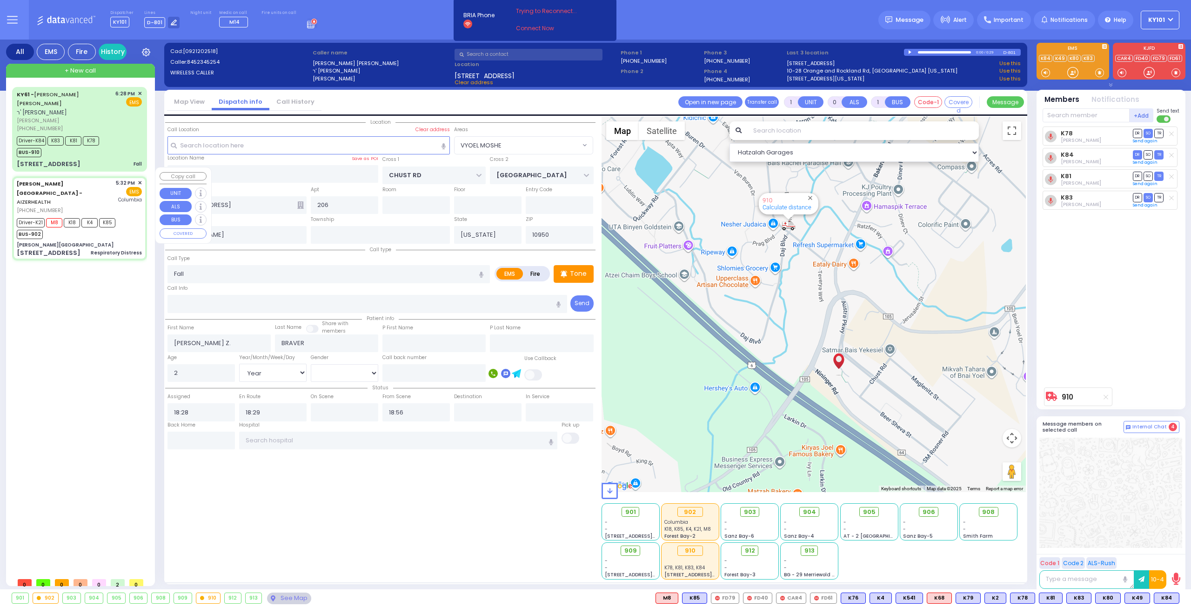
type input "6"
select select
type input "Respiratory Distress"
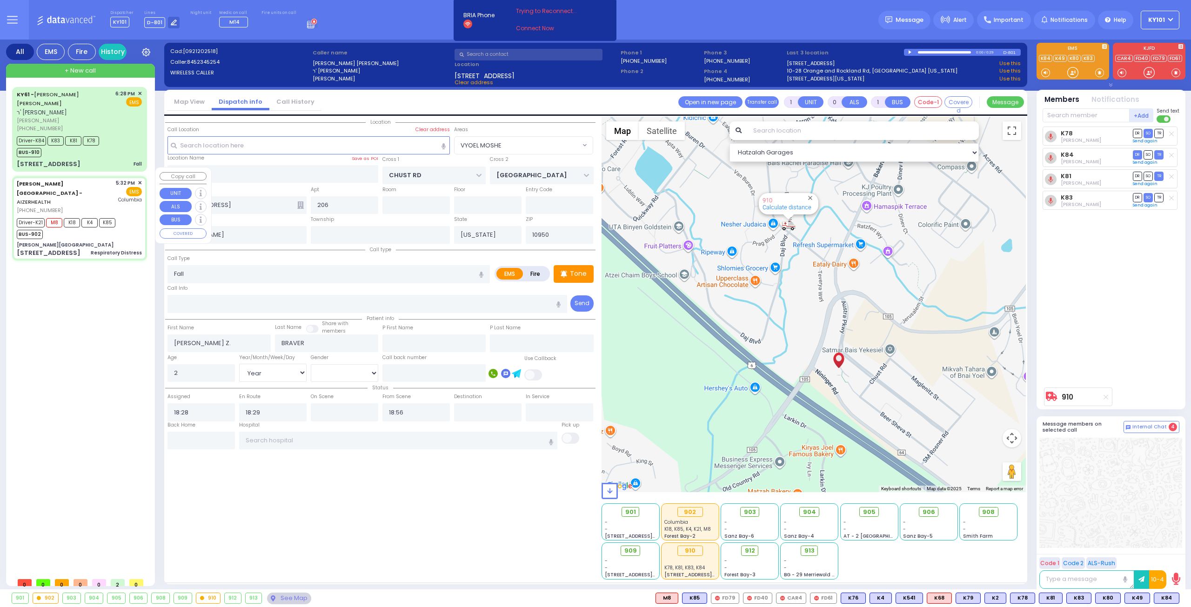
radio input "true"
type input "Moshe"
type input "Katz"
type input "8"
select select "Month"
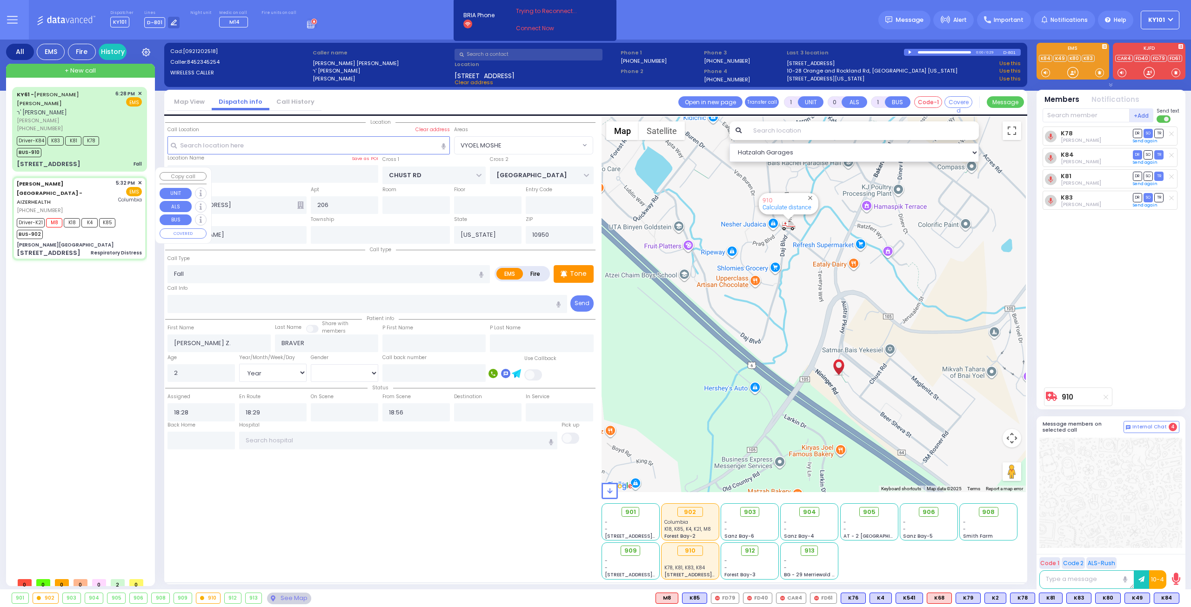
select select "[DEMOGRAPHIC_DATA]"
type input "17:32"
type input "17:34"
type input "17:35"
type input "17:51"
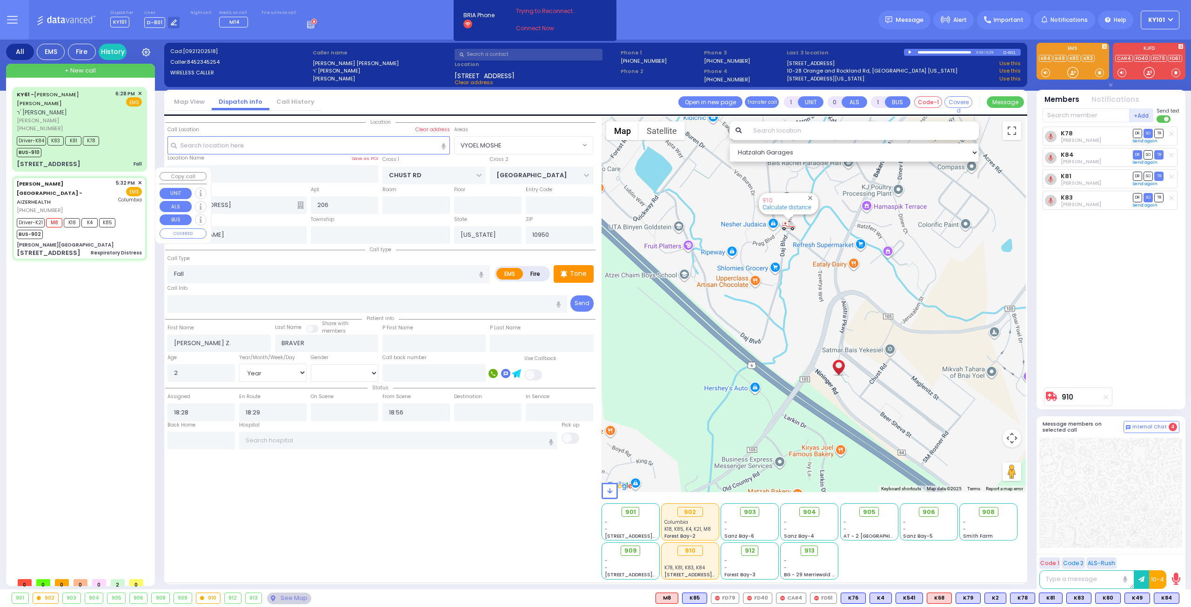
type input "18:45"
type input "19:10"
type input "New York Presbyterian Hospital- Columbia Campus"
select select "Hatzalah Garages"
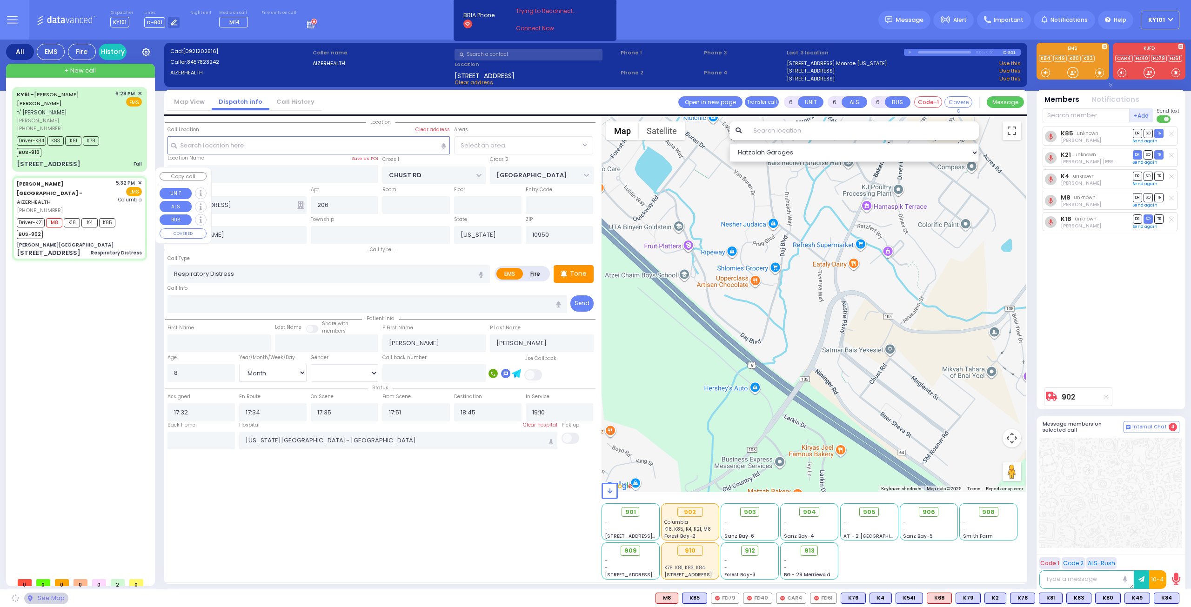
type input "Aizer Health Center"
type input "VAN BUREN DR"
type input "CARTER LN"
type input "49 Forest Rd"
select select "SECTION 2"
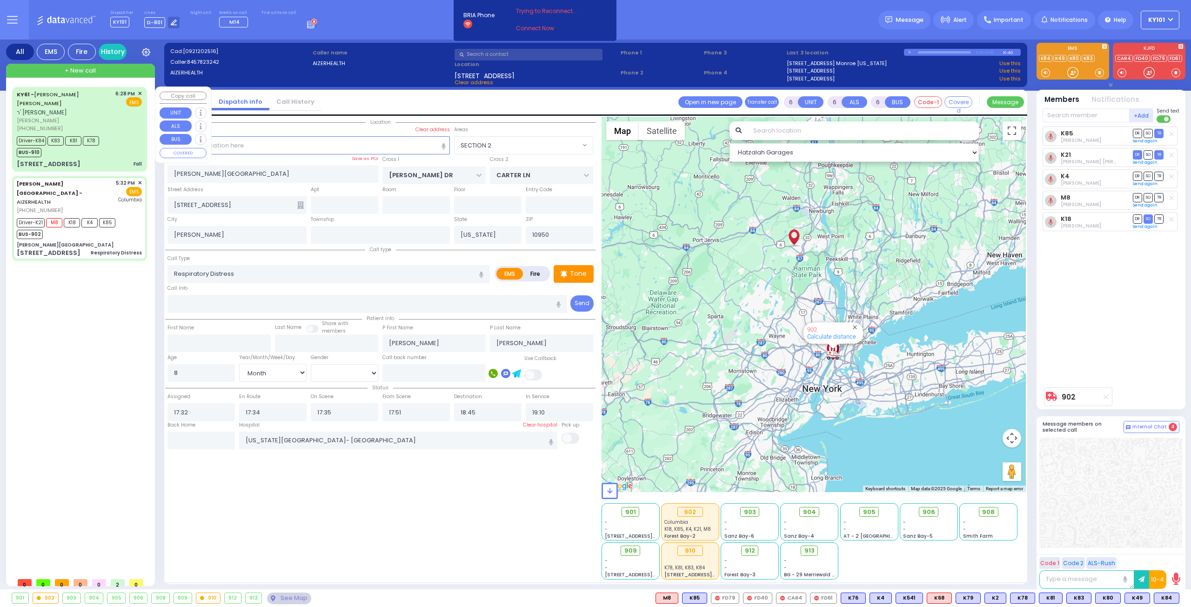
click at [67, 108] on span "ר' אברהם אהרן - ר' יואל געלב" at bounding box center [42, 112] width 50 height 8
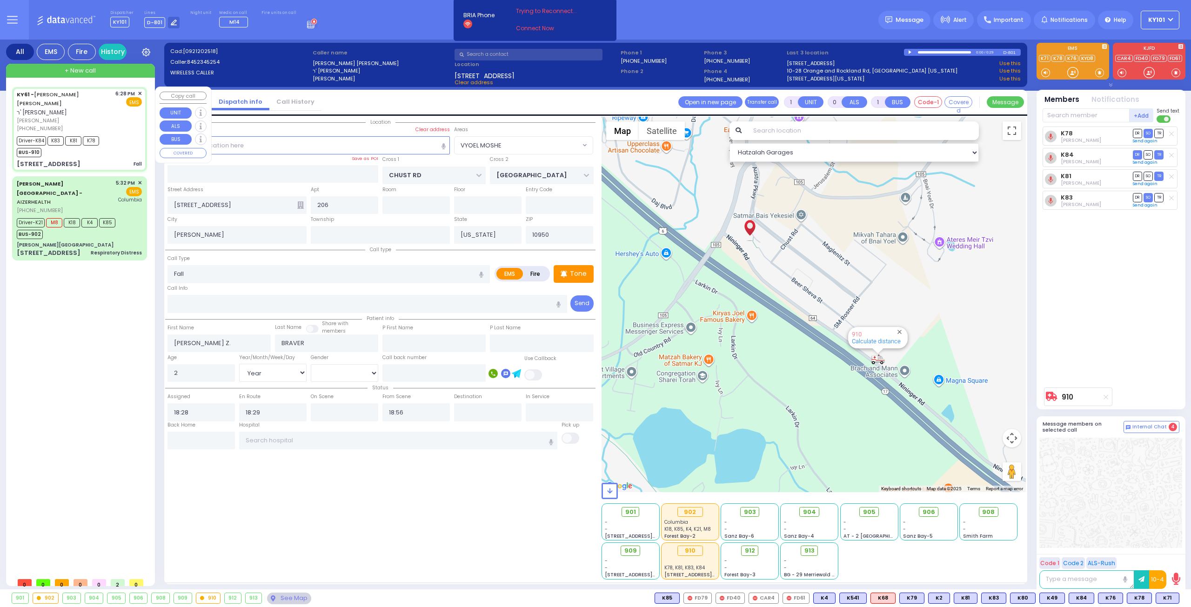
select select "VYOEL MOSHE"
select select "Year"
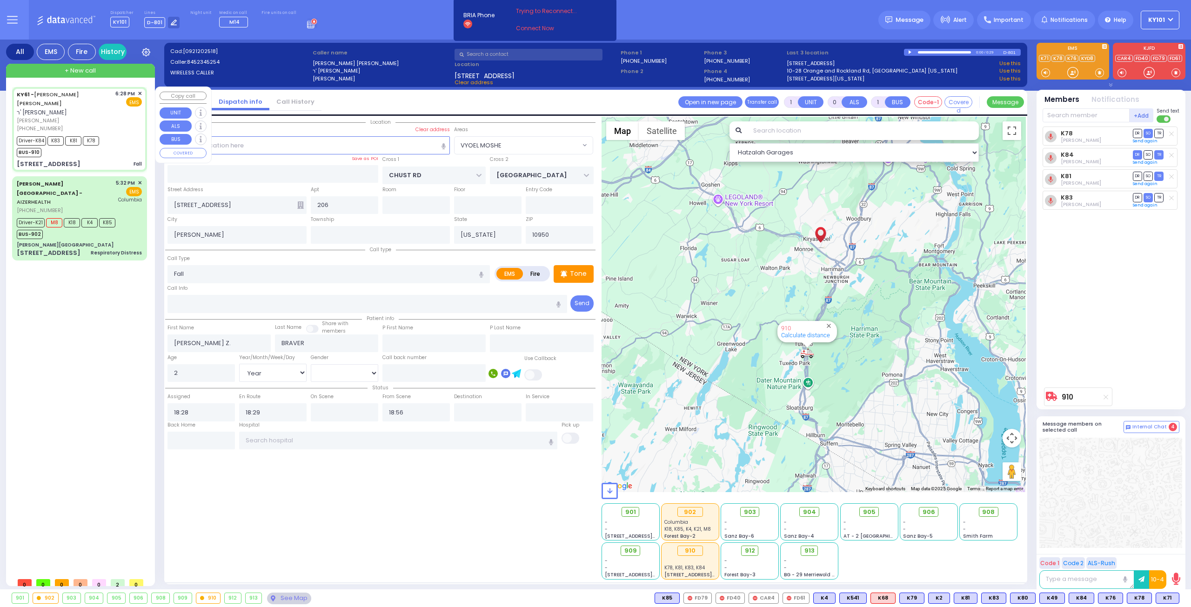
type input "6"
select select
radio input "true"
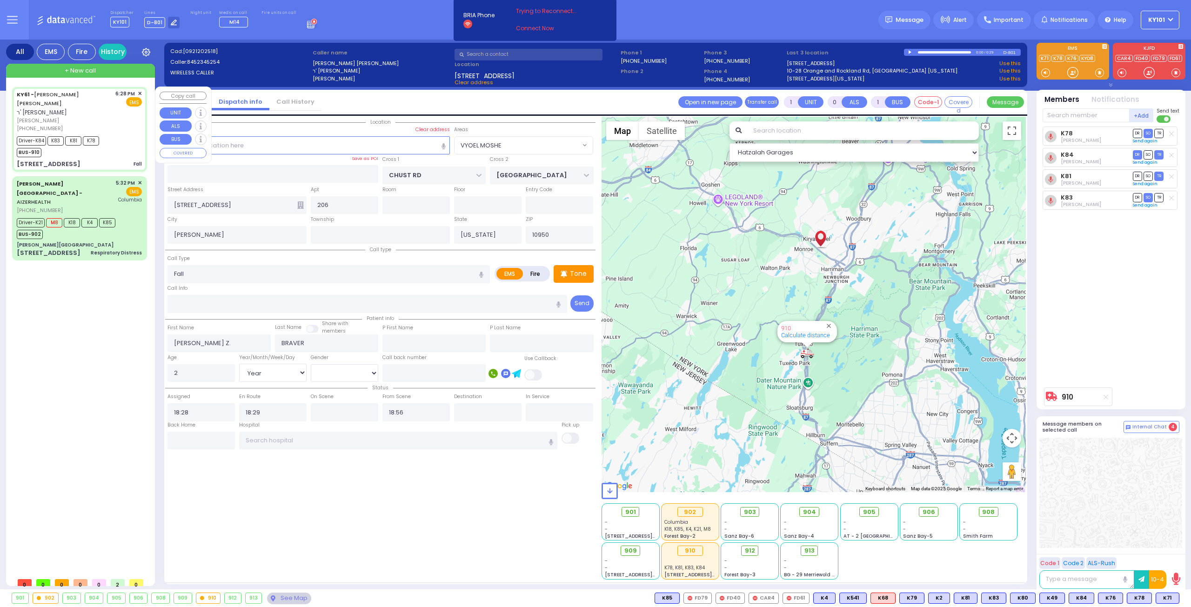
type input "Unknown"
select select "Year"
select select "Hatzalah Garages"
select select "VYOEL MOSHE"
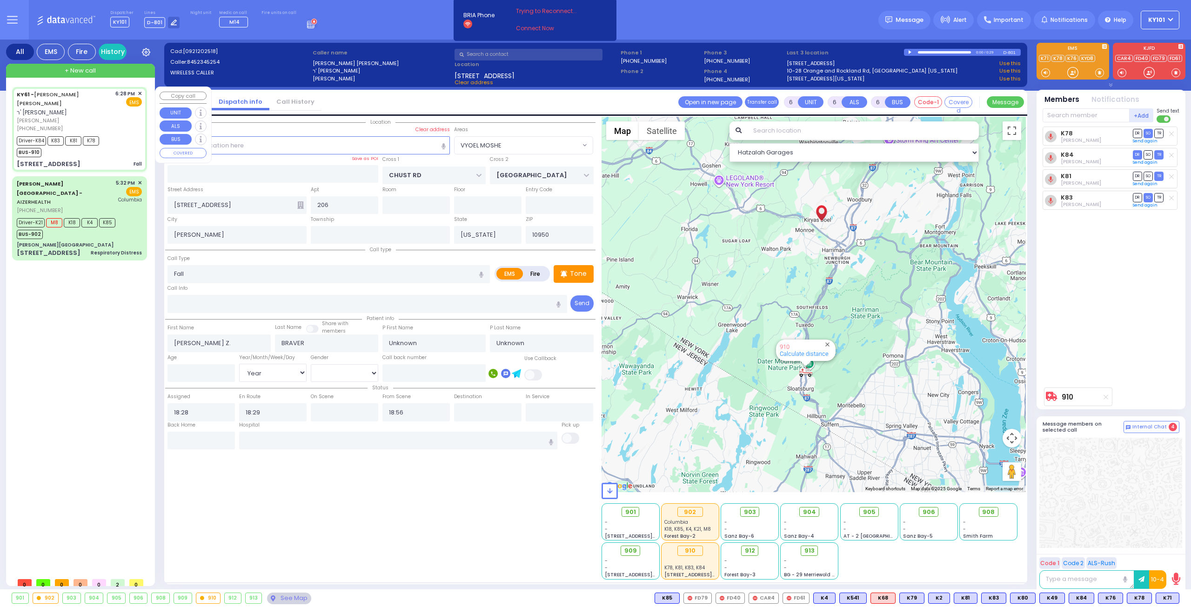
select select
radio input "true"
select select "Year"
type input "18:32"
type input "18:55"
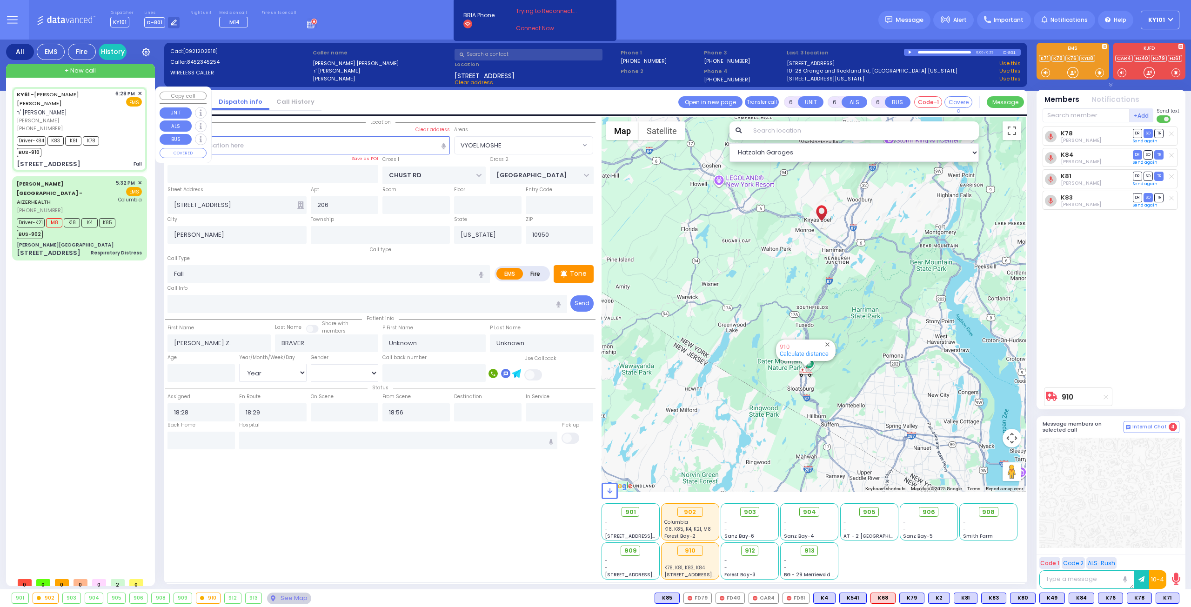
type input "19:33"
type input "19:43"
select select "Hatzalah Garages"
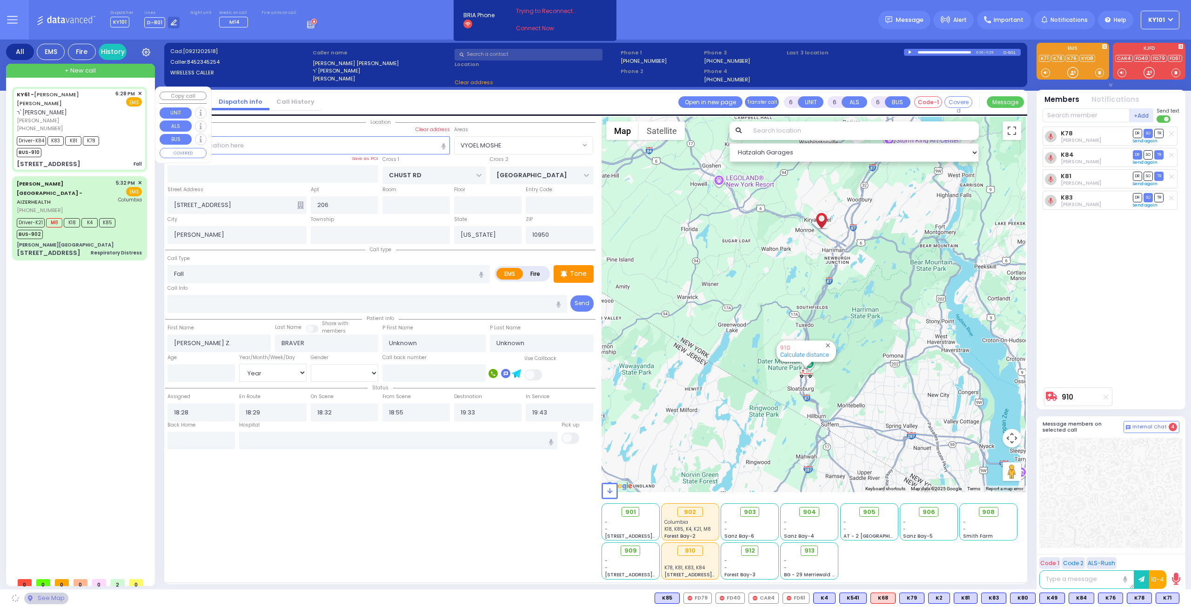
select select "VYOEL MOSHE"
select select
radio input "true"
select select "Year"
type input "[GEOGRAPHIC_DATA] [STREET_ADDRESS][PERSON_NAME]"
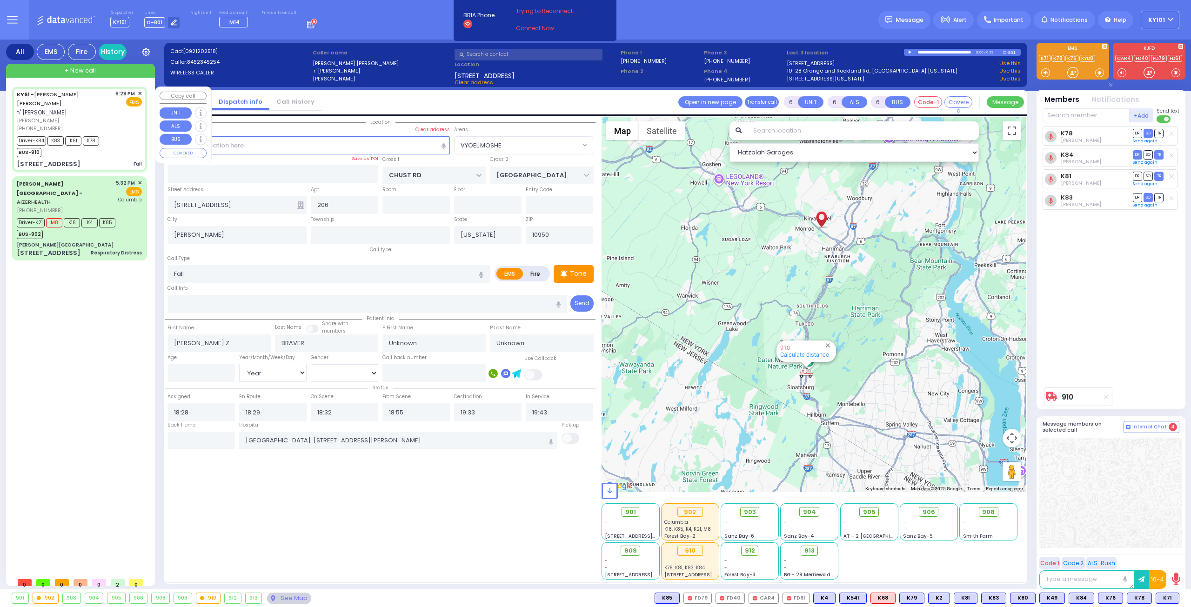
select select "Hatzalah Garages"
select select "VYOEL MOSHE"
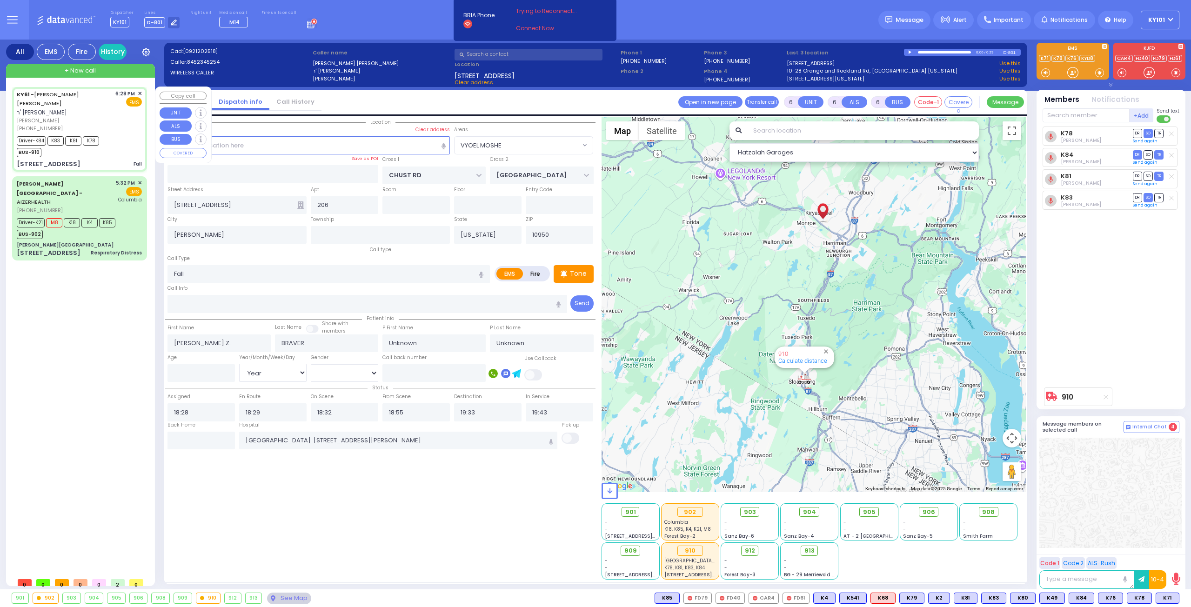
select select
radio input "true"
select select "Year"
select select "Hatzalah Garages"
select select "VYOEL MOSHE"
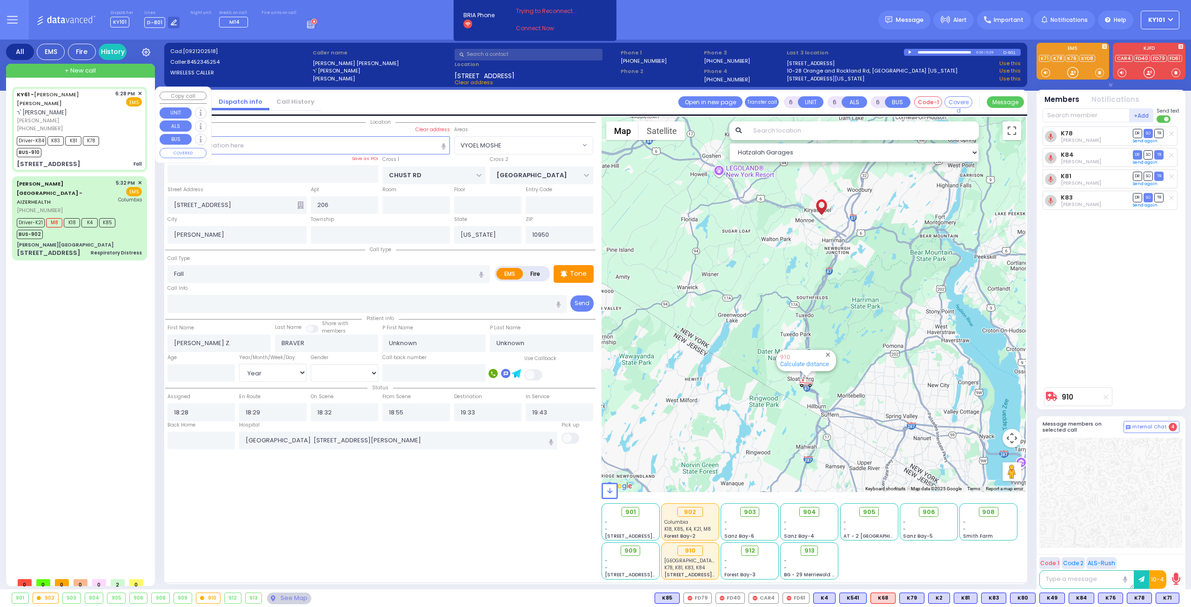
select select
radio input "true"
type input "Nechy"
type input "Bra"
type input "2"
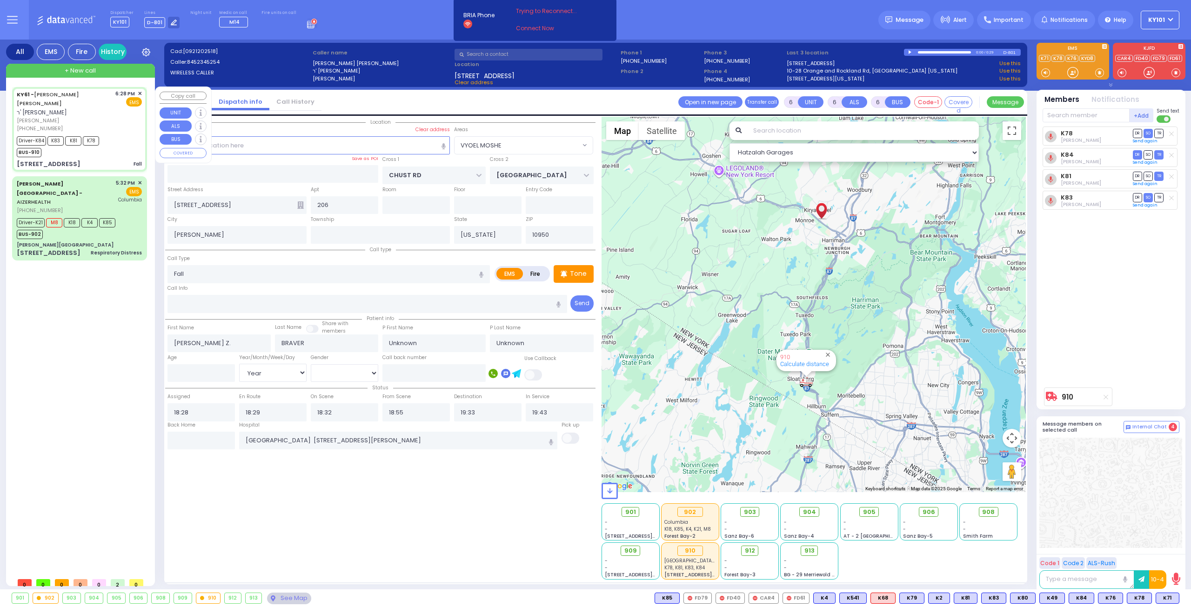
select select "Year"
select select "[DEMOGRAPHIC_DATA]"
select select "Hatzalah Garages"
select select "VYOEL MOSHE"
select select
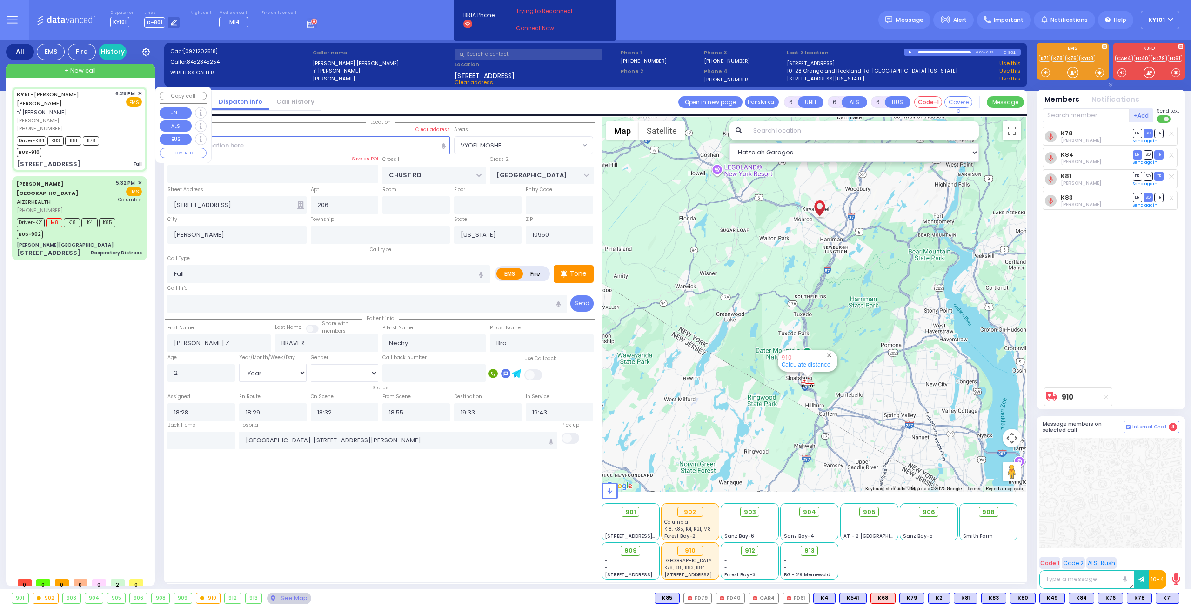
radio input "true"
select select "Year"
select select "[DEMOGRAPHIC_DATA]"
select select "Hatzalah Garages"
select select "VYOEL MOSHE"
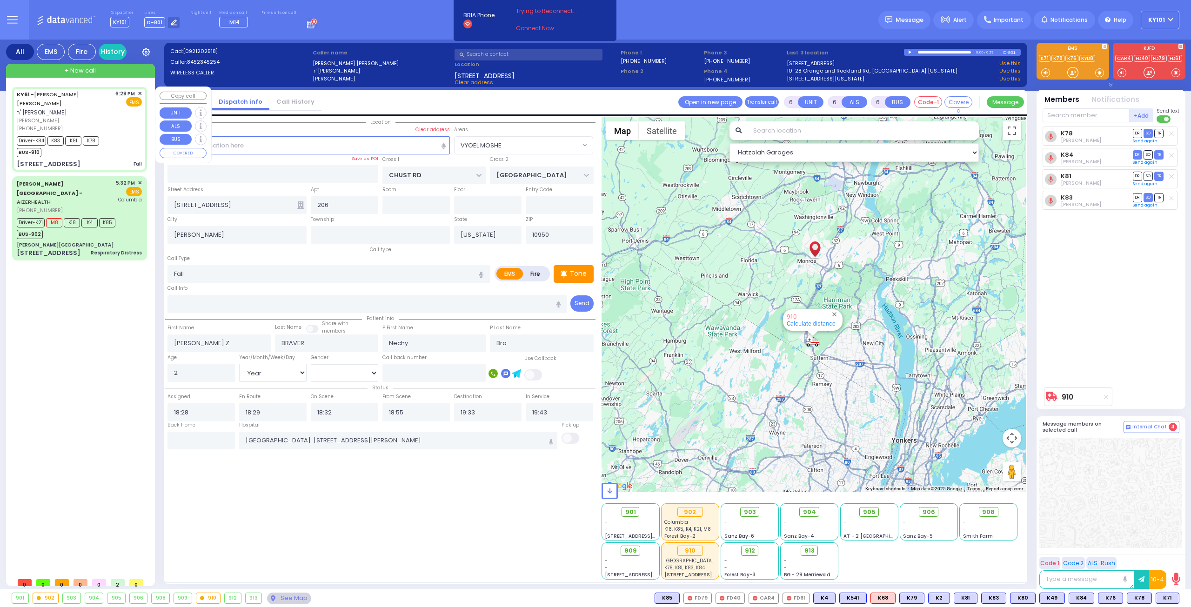
select select
radio input "true"
select select "Year"
select select "[DEMOGRAPHIC_DATA]"
select select "Hatzalah Garages"
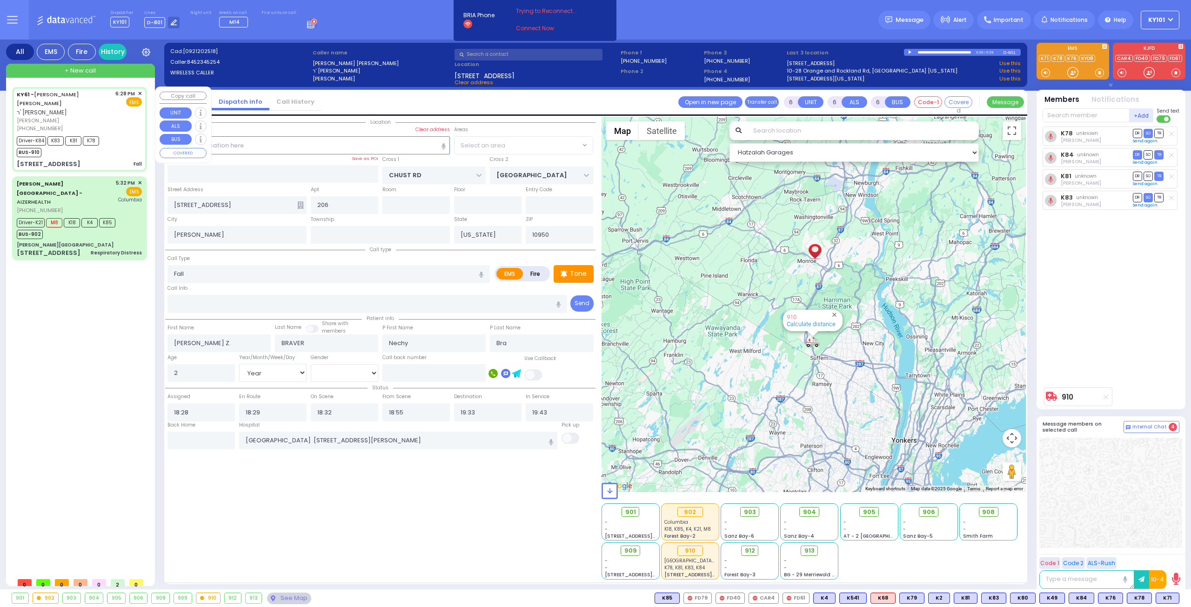
select select "VYOEL MOSHE"
select select
radio input "true"
select select "Year"
select select "[DEMOGRAPHIC_DATA]"
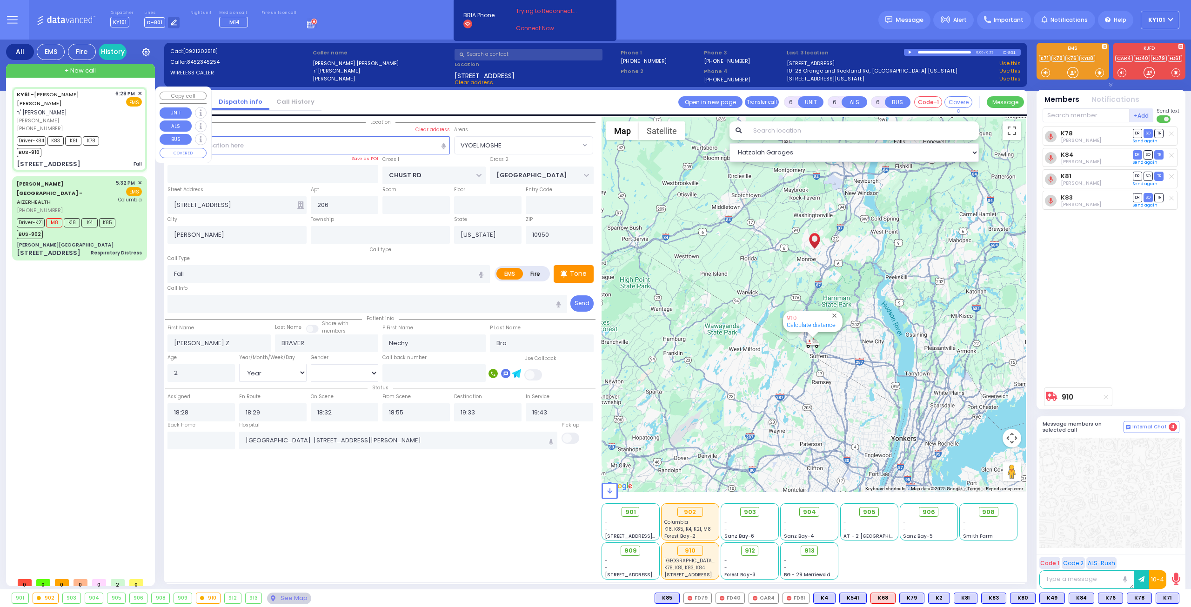
select select "Hatzalah Garages"
select select "VYOEL MOSHE"
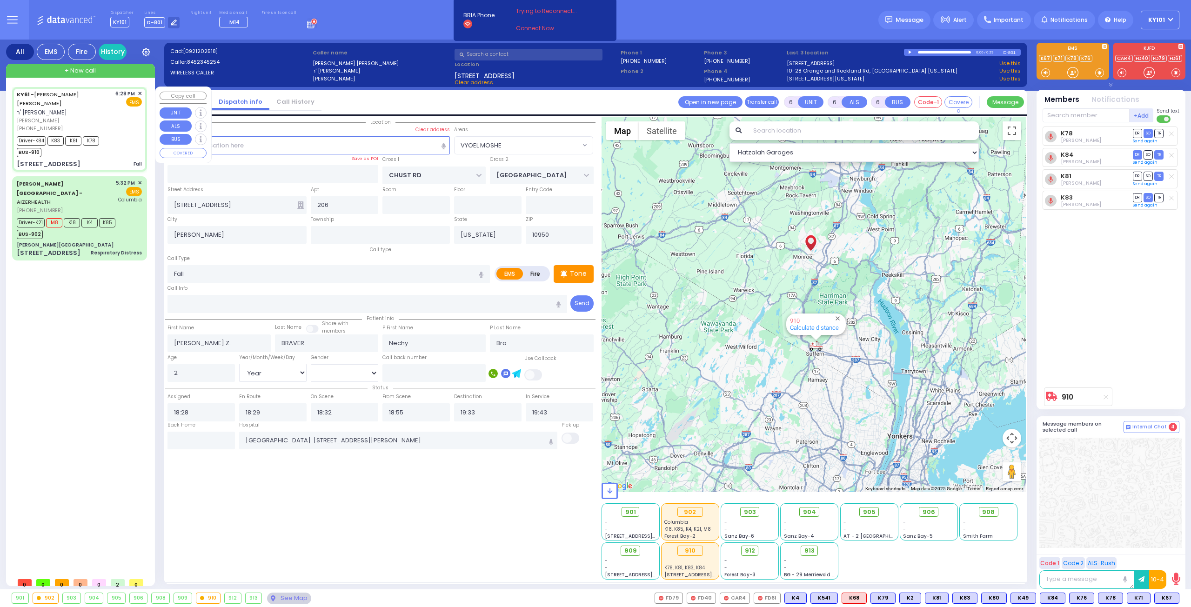
select select
radio input "true"
select select "Year"
select select "[DEMOGRAPHIC_DATA]"
select select "Hatzalah Garages"
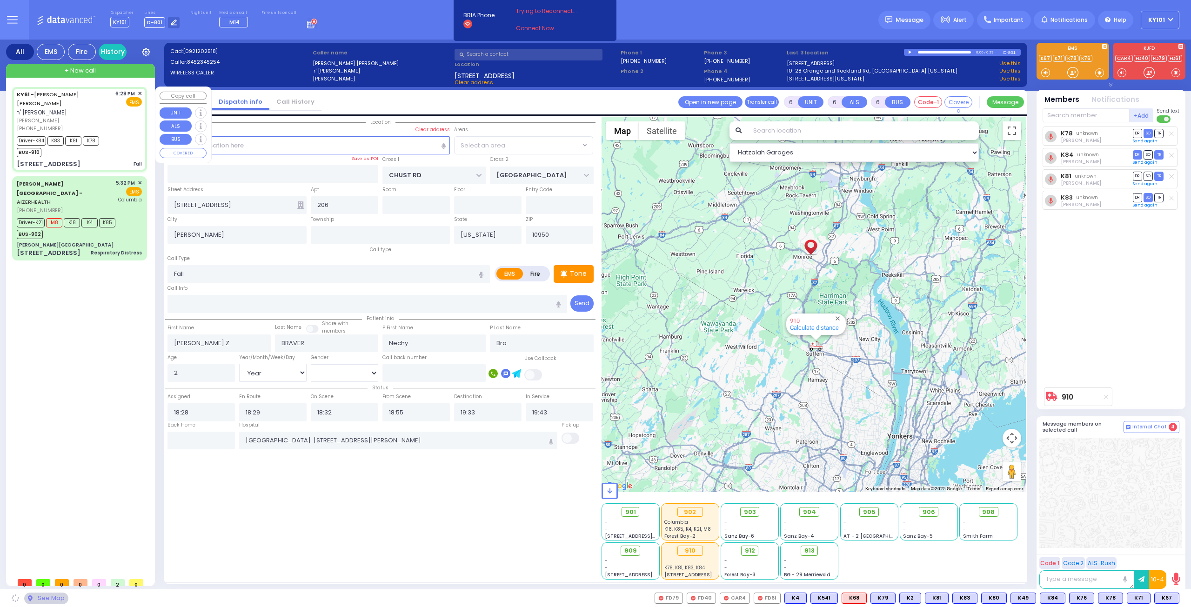
select select "VYOEL MOSHE"
select select
radio input "true"
select select "Year"
select select "[DEMOGRAPHIC_DATA]"
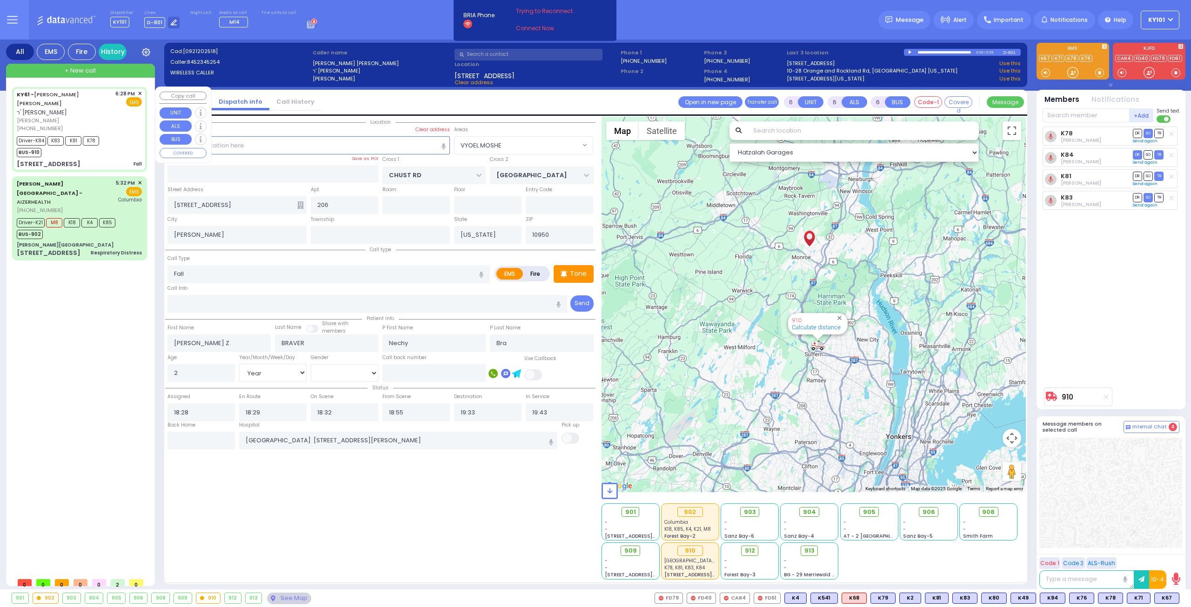
select select "Hatzalah Garages"
select select "VYOEL MOSHE"
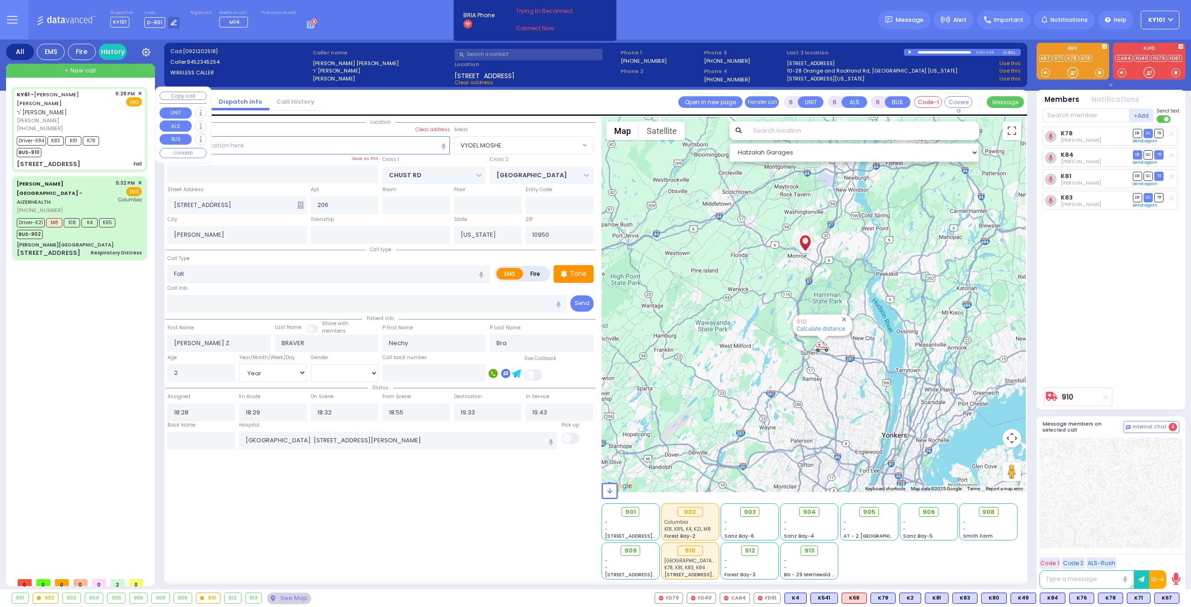
select select
radio input "true"
select select "Year"
select select "[DEMOGRAPHIC_DATA]"
select select "Hatzalah Garages"
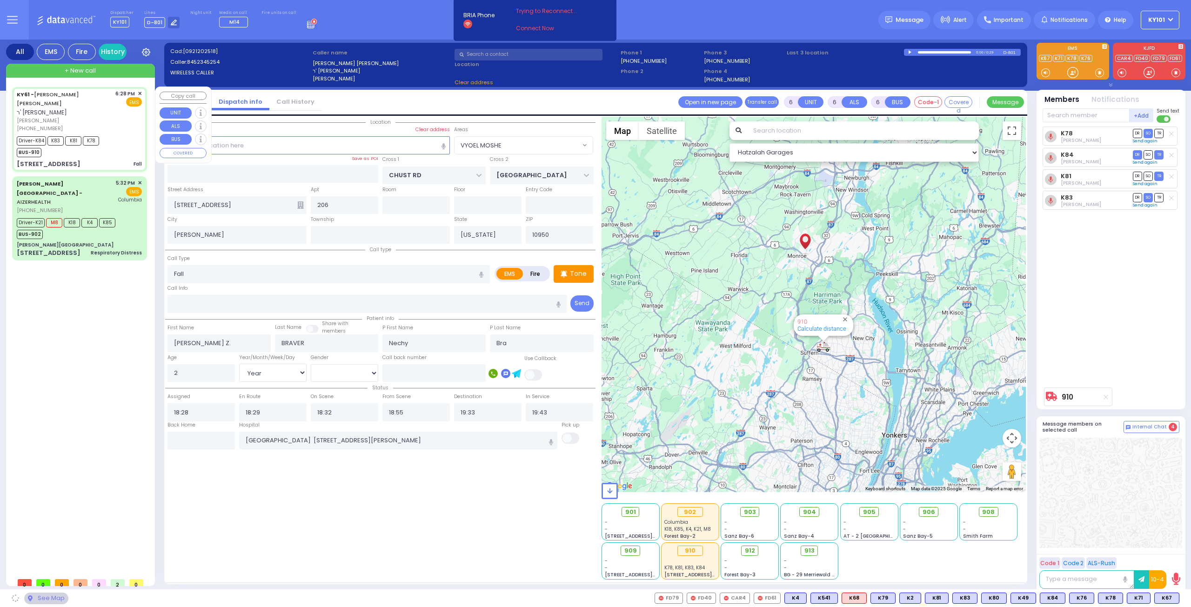
select select "VYOEL MOSHE"
select select
radio input "true"
select select "Year"
select select "[DEMOGRAPHIC_DATA]"
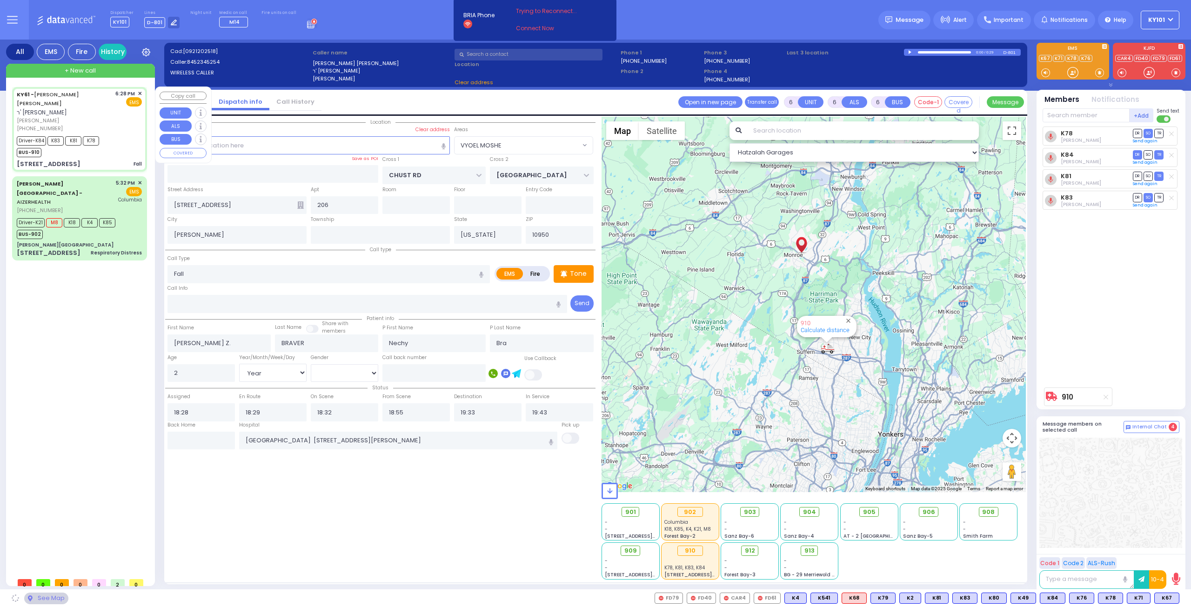
select select "Hatzalah Garages"
select select "VYOEL MOSHE"
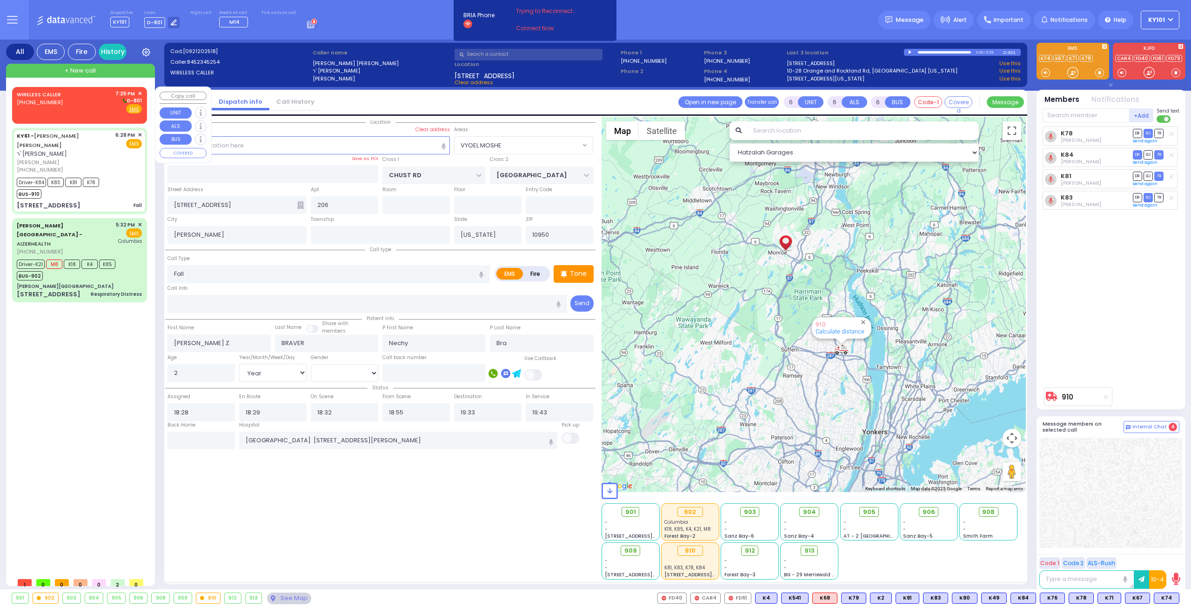
click at [65, 103] on div "WIRELESS CALLER (845) 500-5755 7:25 PM ✕ D-801" at bounding box center [79, 102] width 125 height 24
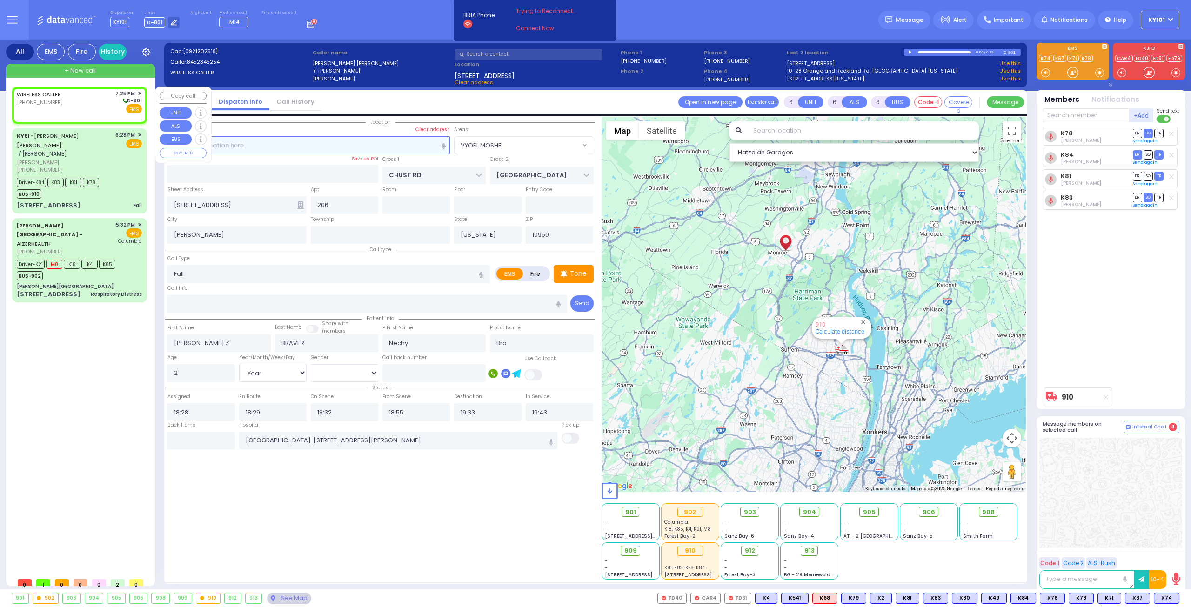
type input "2"
type input "1"
select select
radio input "true"
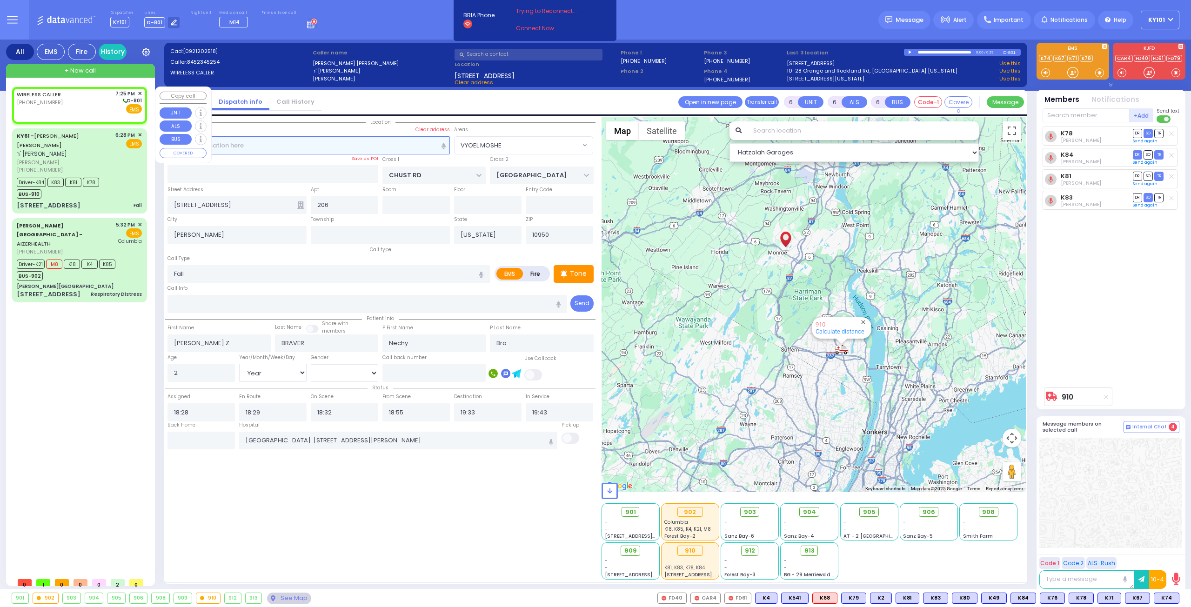
select select
type input "19:25"
select select "Hatzalah Garages"
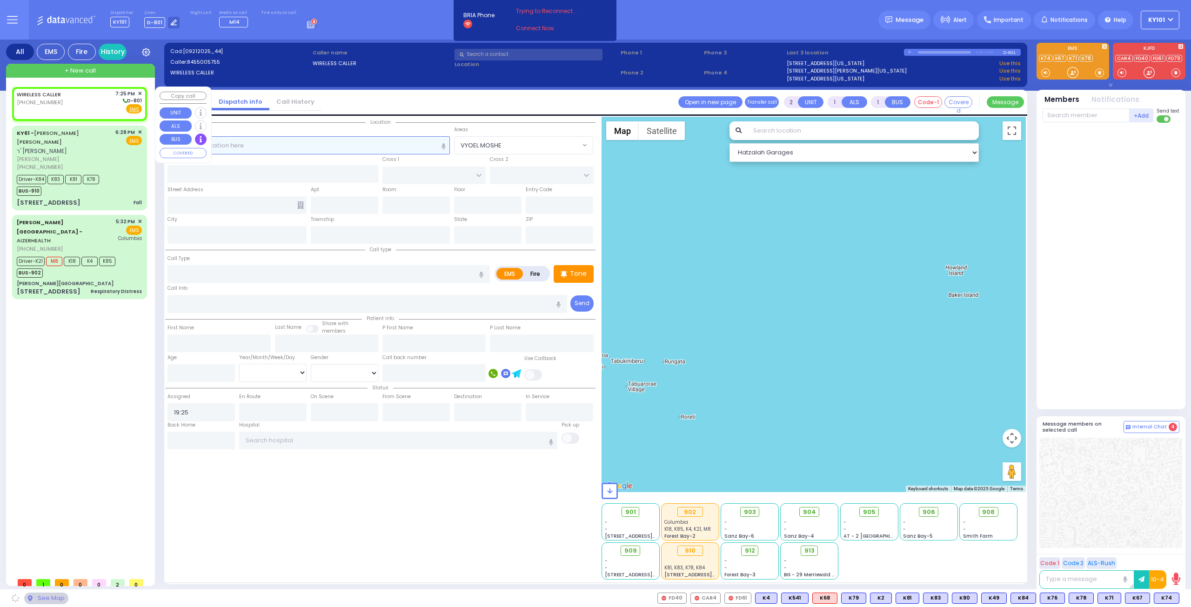
select select
radio input "true"
select select
select select "Hatzalah Garages"
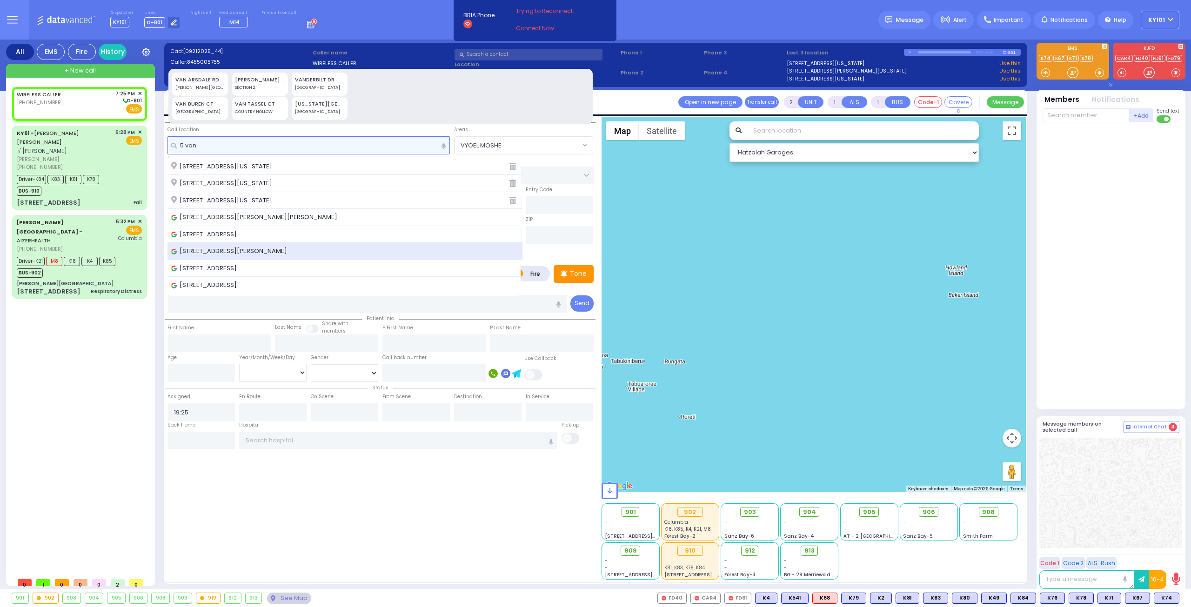
type input "5 van"
click at [257, 247] on span "5 Van Buren Drive, Kiryas Joel, NY, USA" at bounding box center [230, 251] width 119 height 9
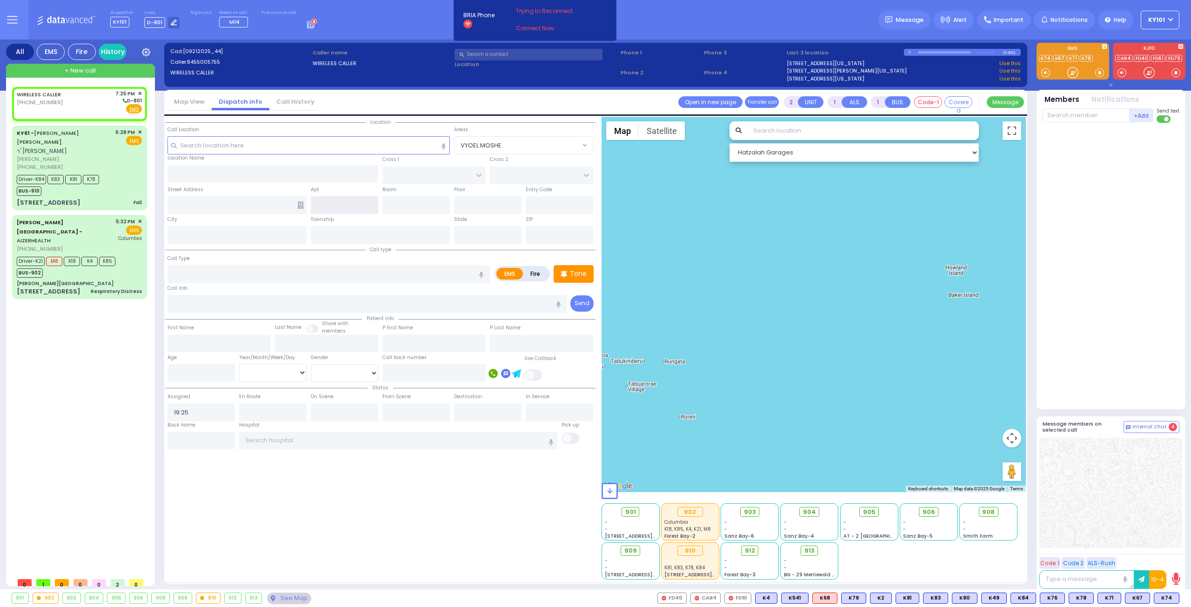
click at [332, 206] on input "text" at bounding box center [344, 205] width 67 height 18
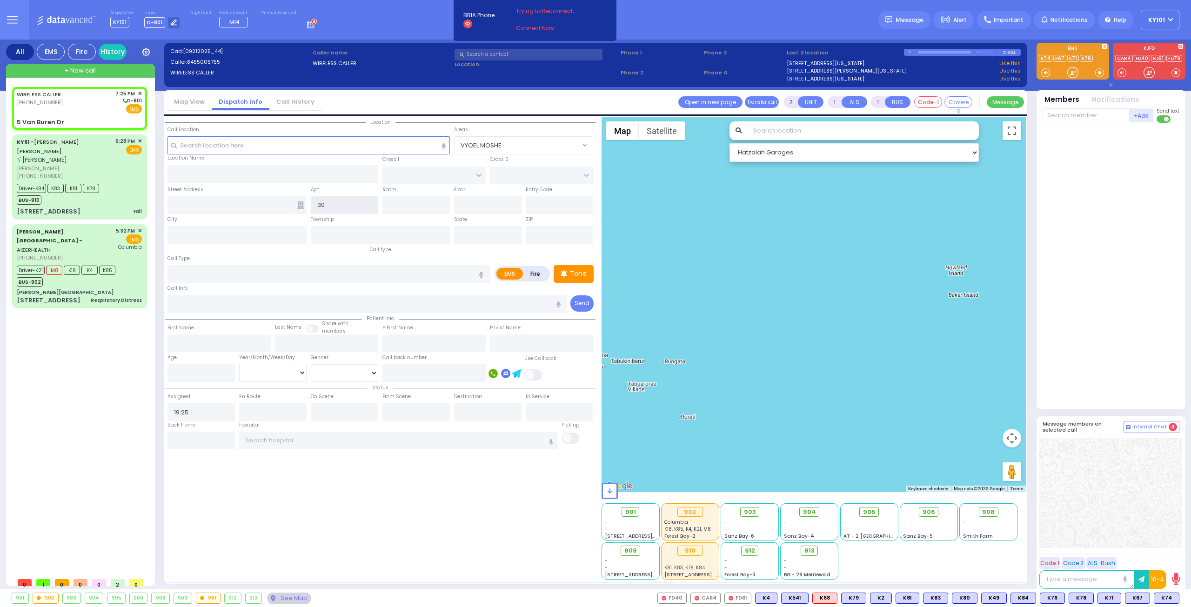
type input "302"
select select
radio input "true"
select select
select select "Hatzalah Garages"
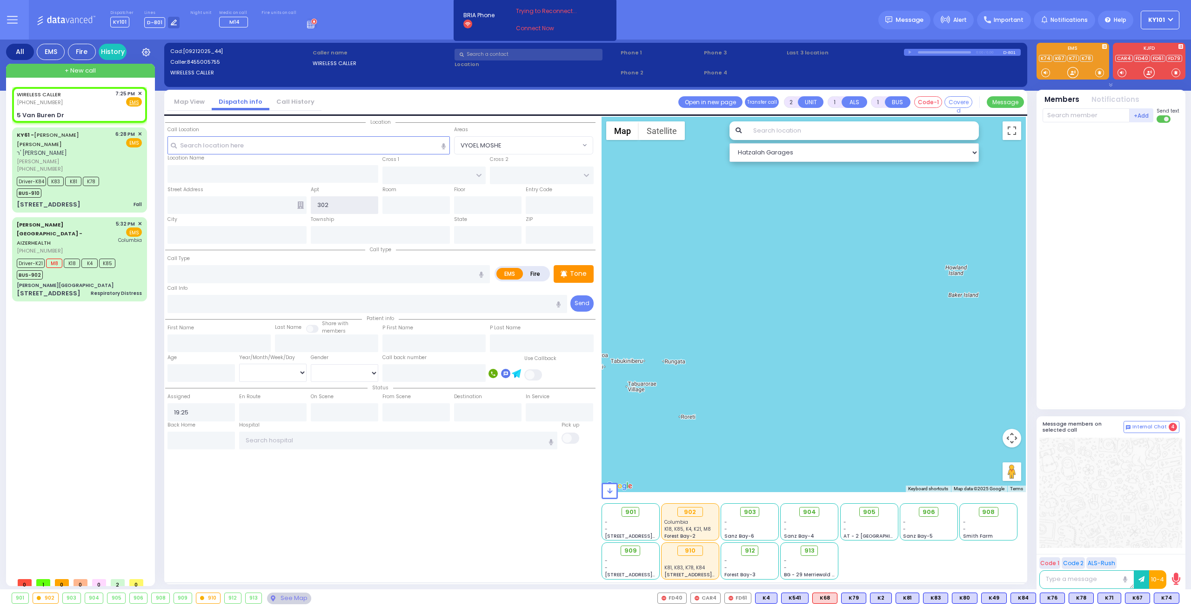
select select
radio input "true"
select select
select select "Hatzalah Garages"
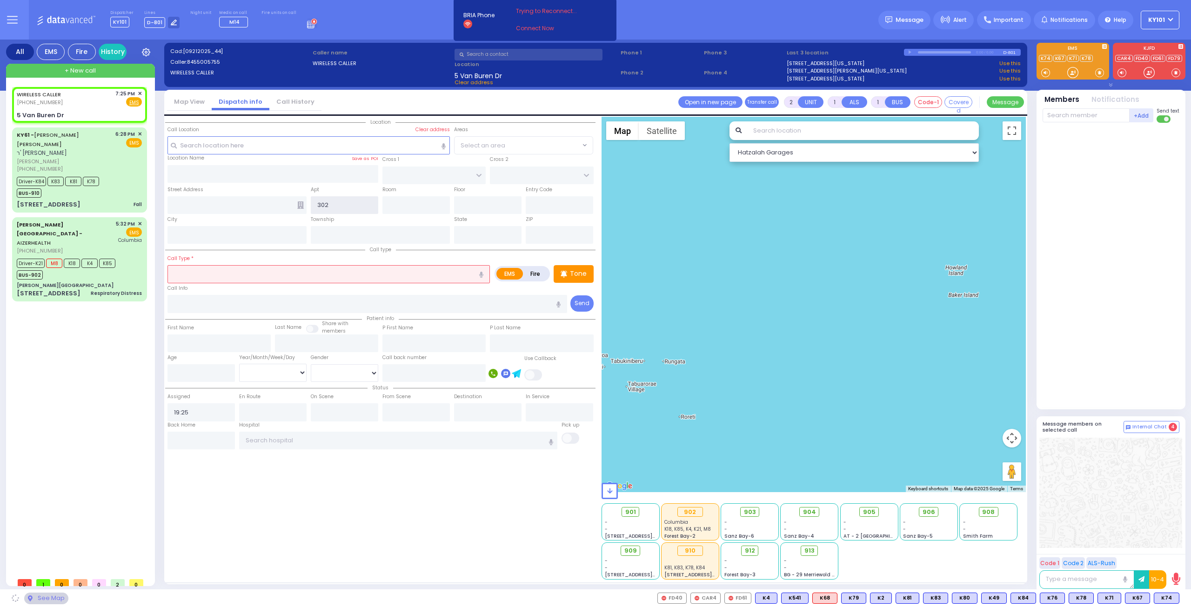
type input "GARFIELD RD"
type input "QUICKWAY RD"
type input "5 Van Buren Dr"
type input "Kiryas Joel"
type input "[US_STATE]"
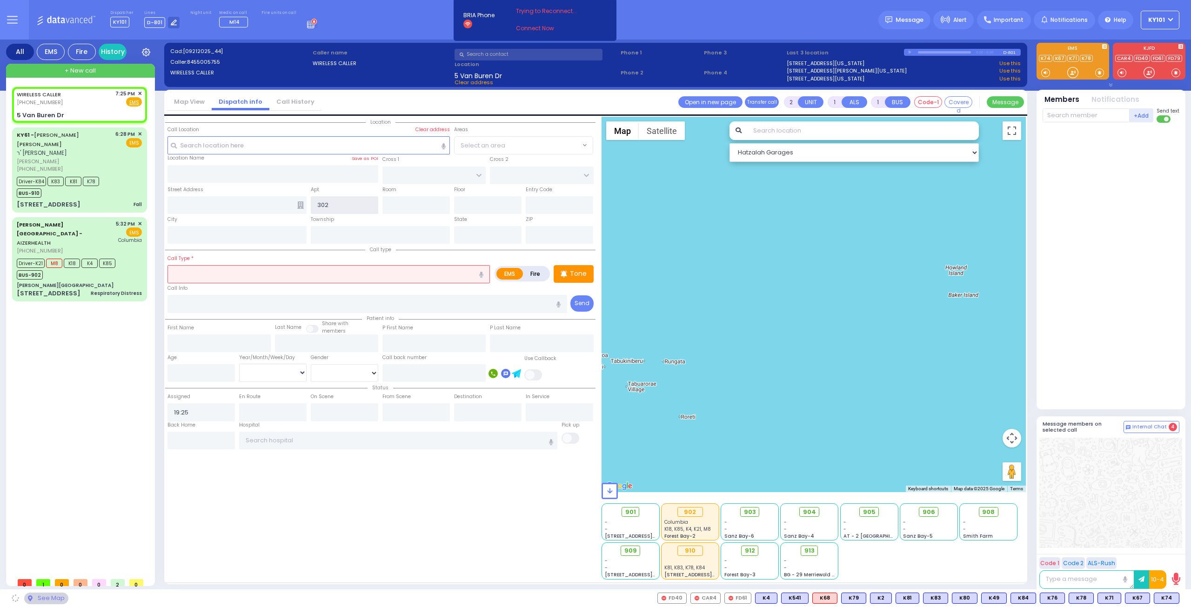
type input "10950"
select select "SECTION 2"
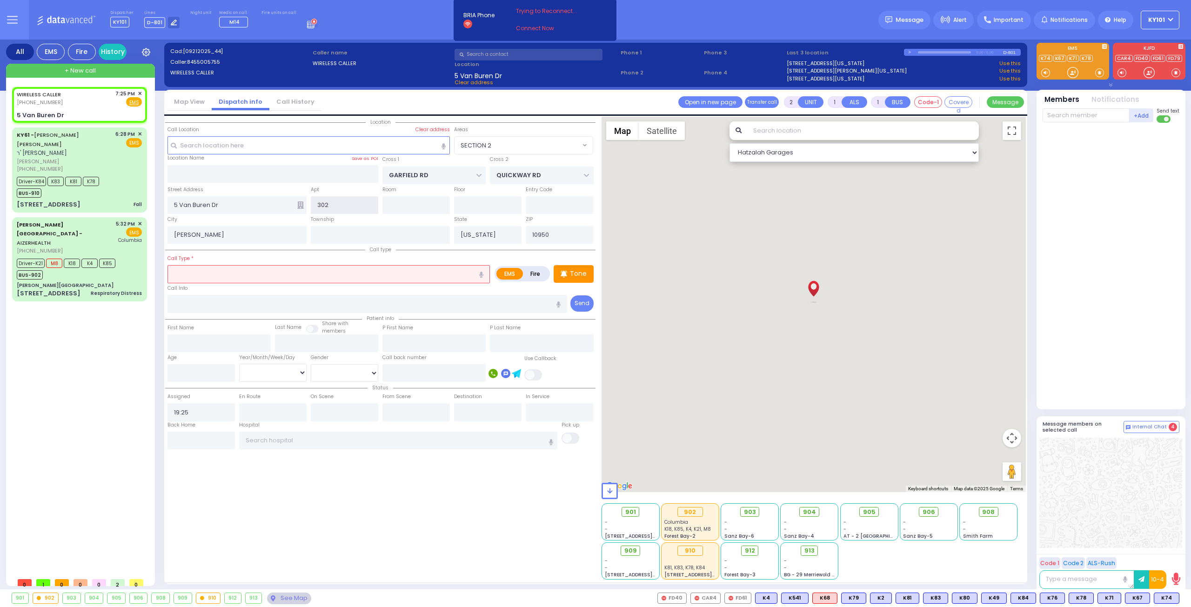
select select
select select "SECTION 2"
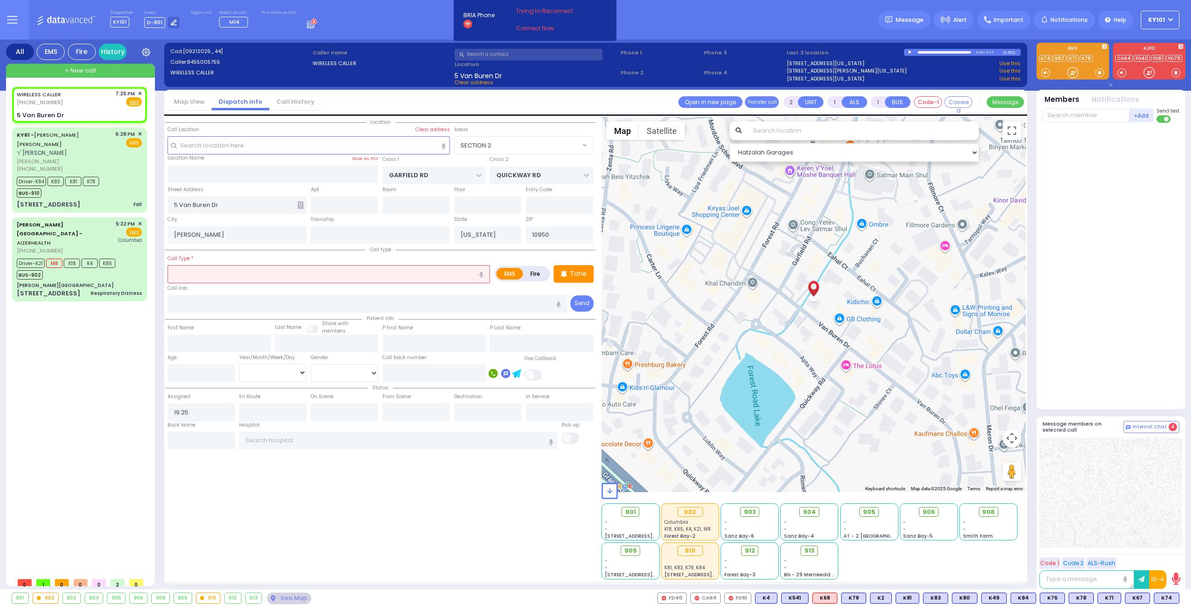
click at [544, 274] on label "Fire" at bounding box center [536, 274] width 26 height 12
radio input "true"
click at [415, 268] on input "text" at bounding box center [328, 274] width 322 height 18
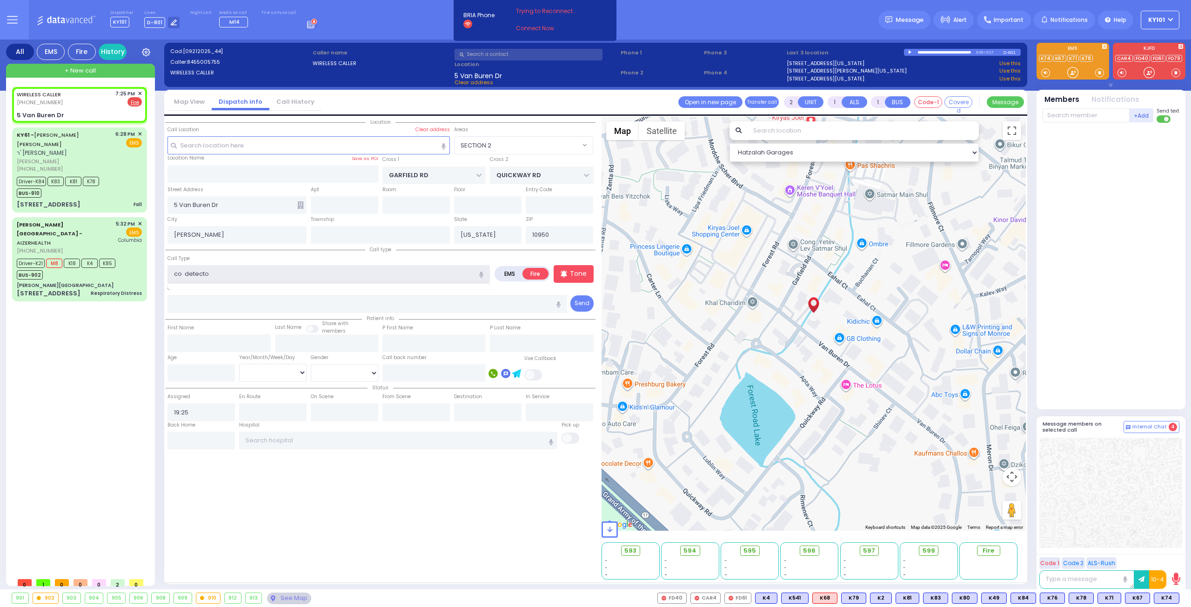
type input "co detector"
select select
radio input "true"
select select
select select "Hatzalah Garages"
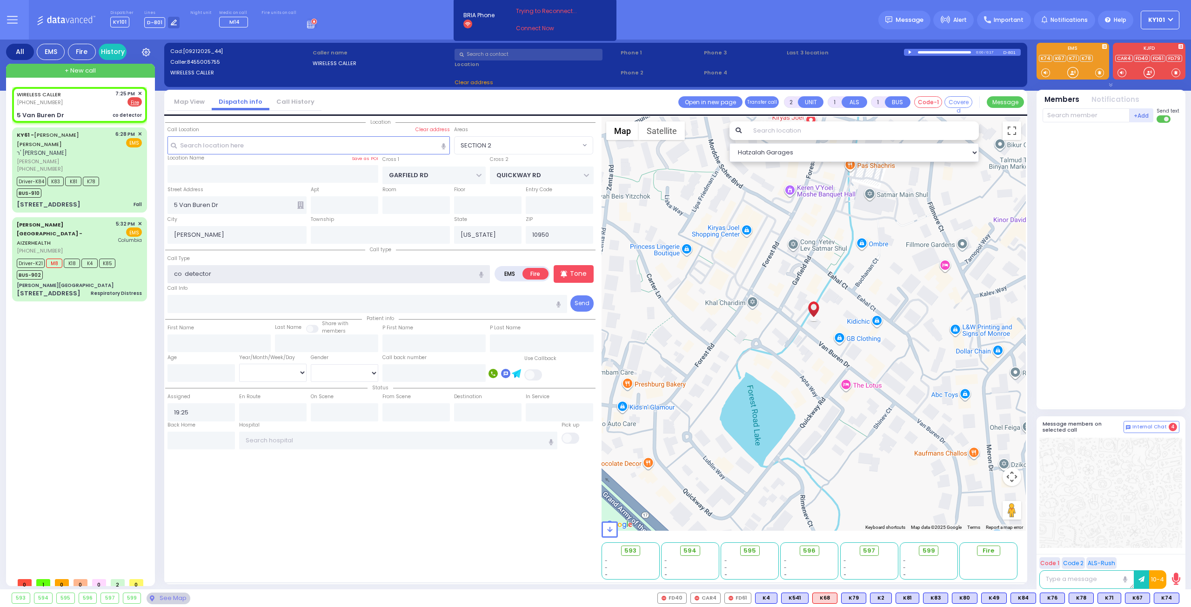
select select "SECTION 2"
type input "co detector"
click at [349, 256] on div "Call Type co detector" at bounding box center [328, 269] width 322 height 30
select select
radio input "true"
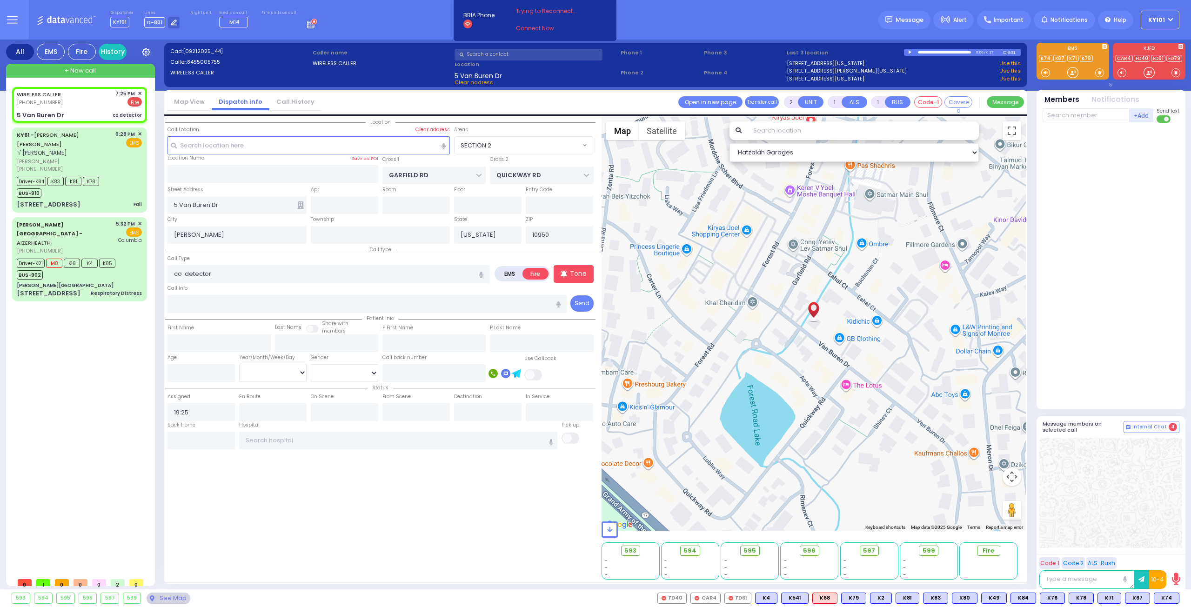
select select
select select "Hatzalah Garages"
select select "SECTION 2"
click at [348, 203] on input "text" at bounding box center [344, 205] width 67 height 18
type input "302"
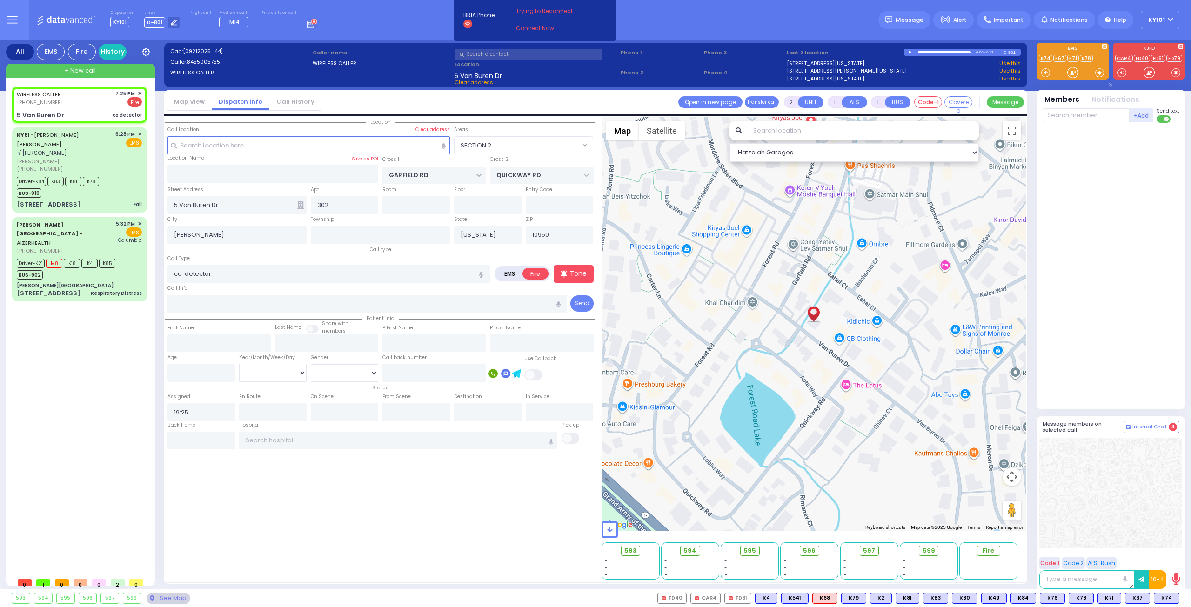
click at [193, 313] on div "Patient info First Name Last Name Share with members" at bounding box center [380, 332] width 430 height 39
click at [193, 304] on input "text" at bounding box center [367, 304] width 400 height 18
select select
radio input "true"
select select
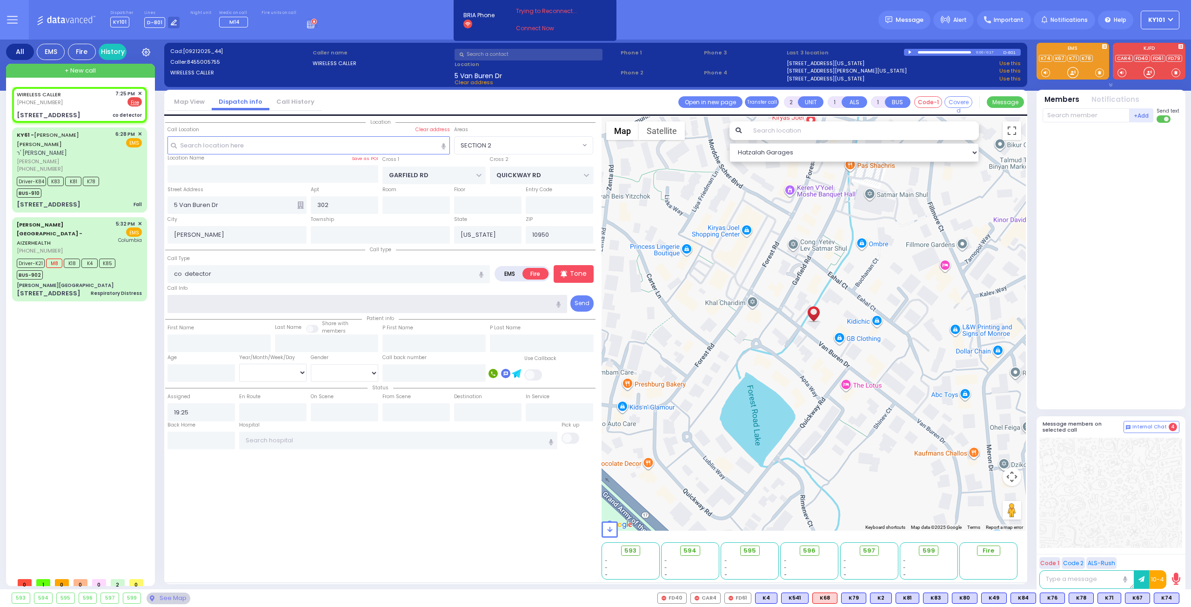
select select "Hatzalah Garages"
select select "SECTION 2"
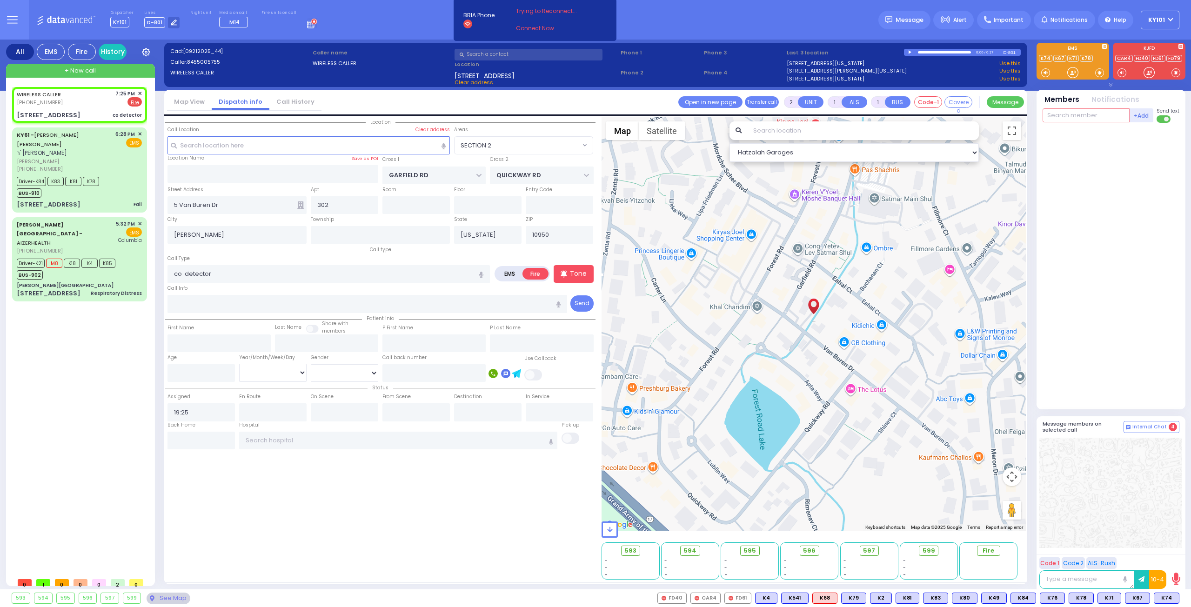
click at [1066, 113] on input "text" at bounding box center [1086, 115] width 87 height 14
type input "36"
click at [1064, 130] on div "FD36" at bounding box center [1074, 134] width 47 height 9
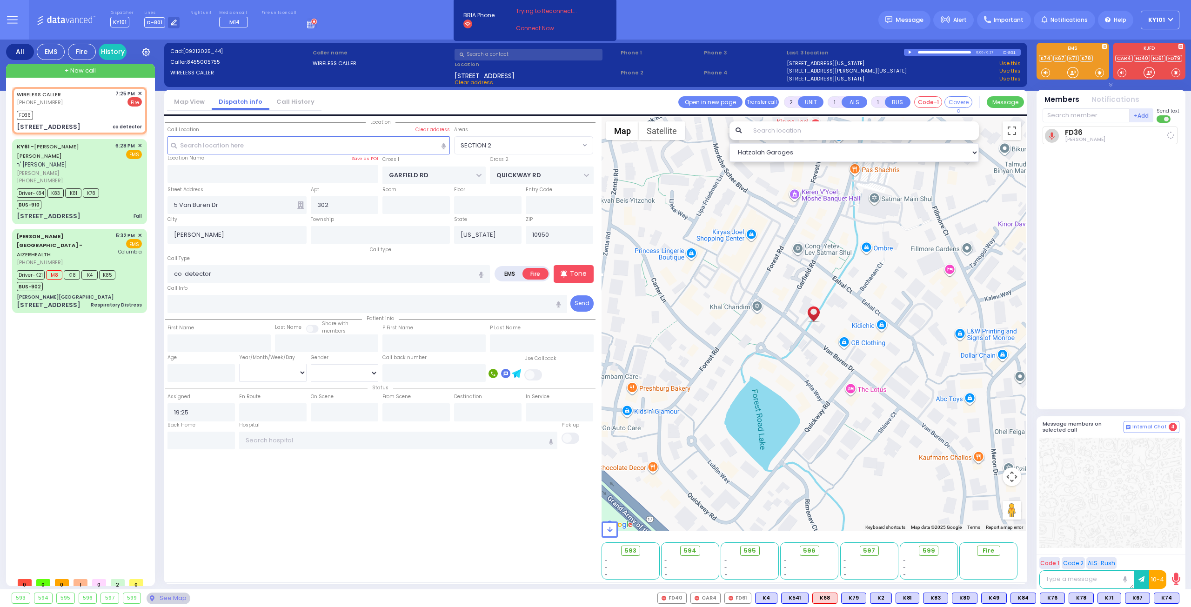
select select
radio input "true"
select select
type input "19:27"
select select "Hatzalah Garages"
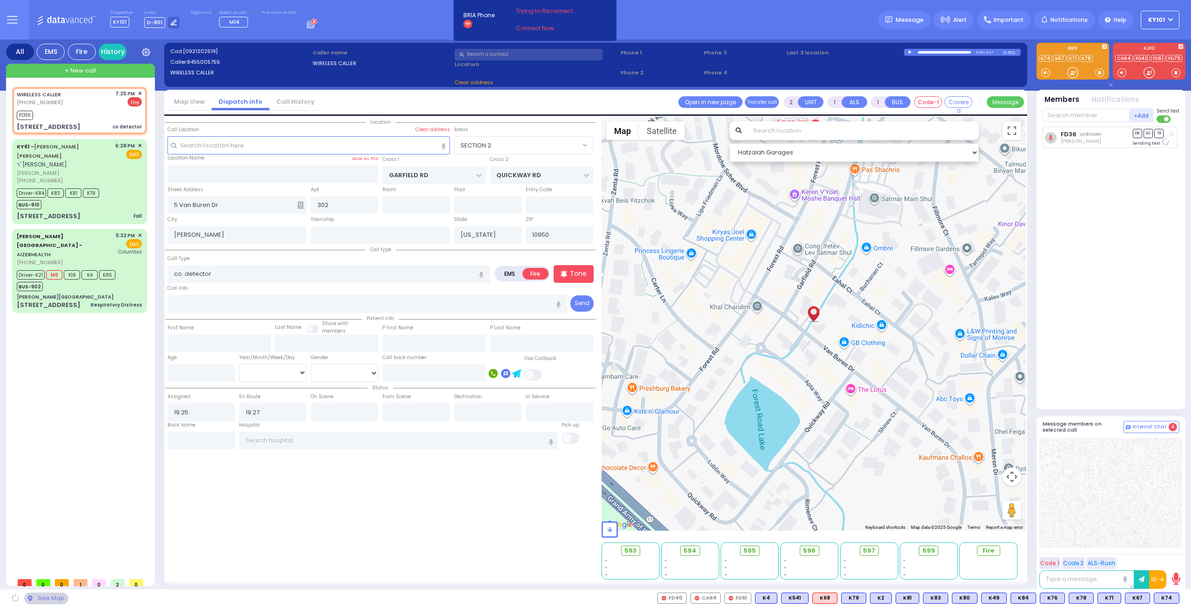
select select "SECTION 2"
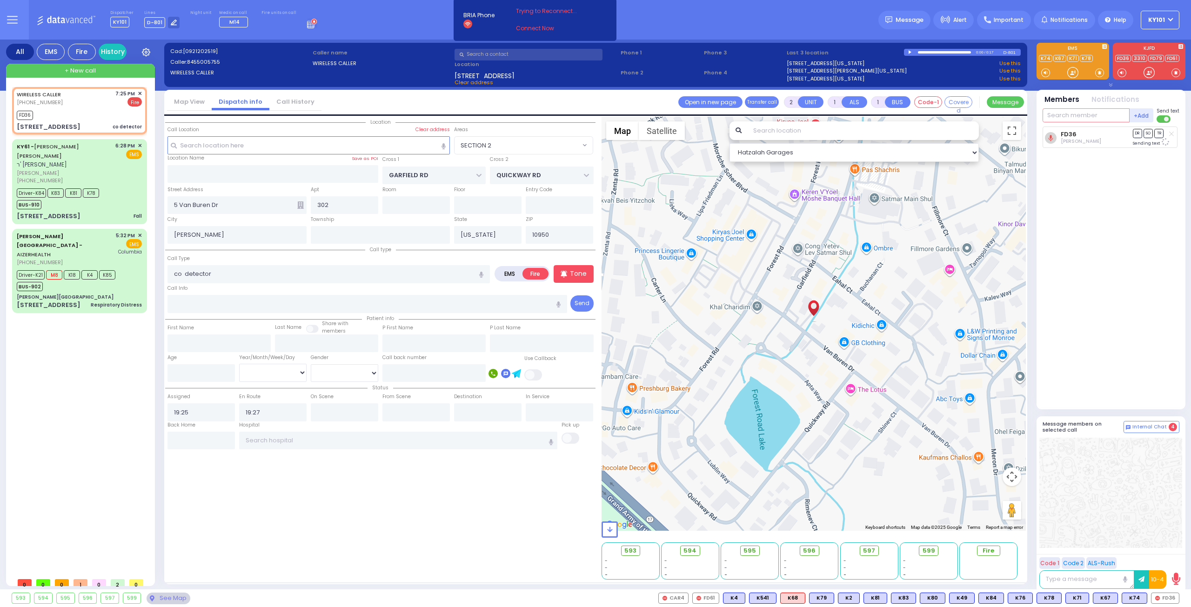
click at [1071, 121] on input "text" at bounding box center [1086, 115] width 87 height 14
type input "29"
click at [1096, 176] on div "FD229 Shmuel Wercberger" at bounding box center [1111, 173] width 133 height 16
select select
radio input "true"
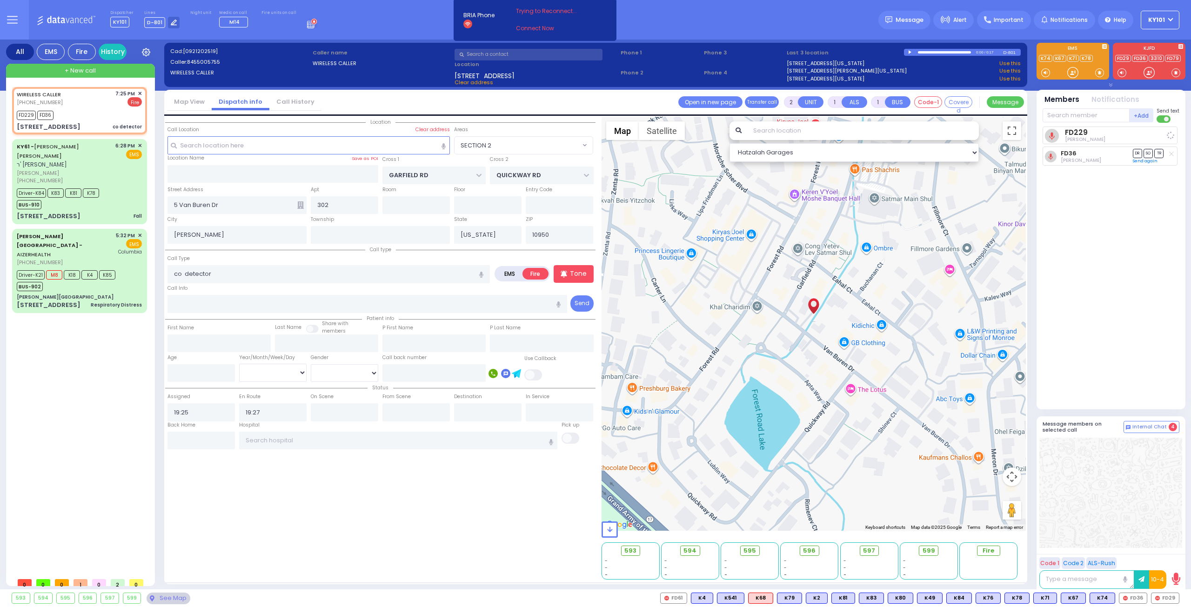
select select
select select "Hatzalah Garages"
select select "SECTION 2"
click at [1168, 136] on div at bounding box center [1171, 133] width 9 height 9
select select
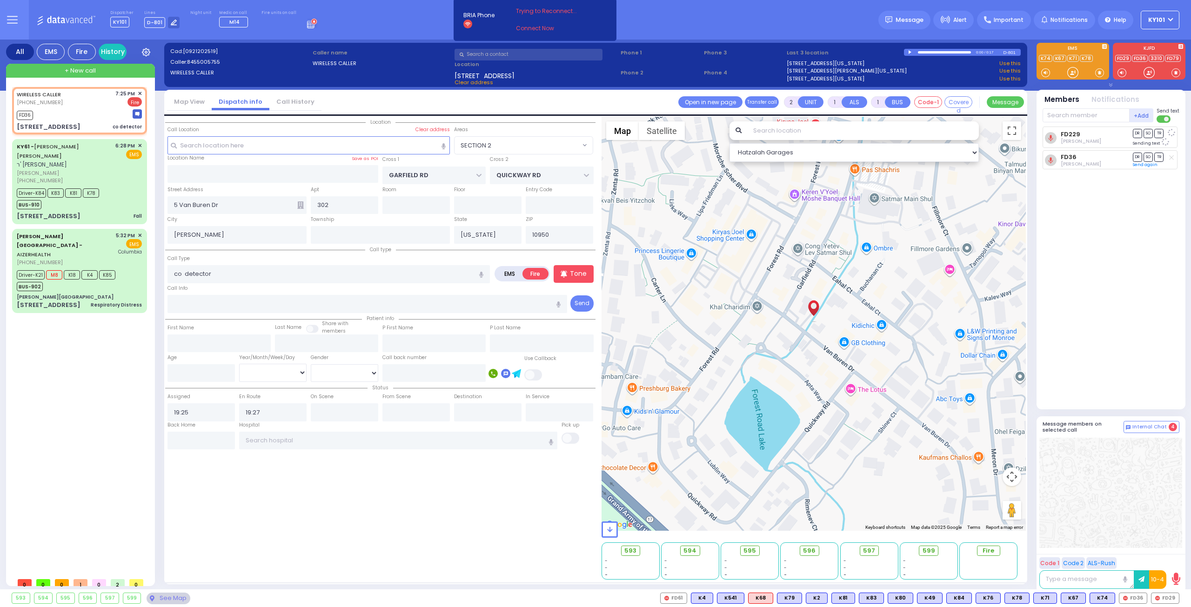
radio input "true"
select select
select select "Hatzalah Garages"
select select "SECTION 2"
click at [1065, 115] on input "text" at bounding box center [1086, 115] width 87 height 14
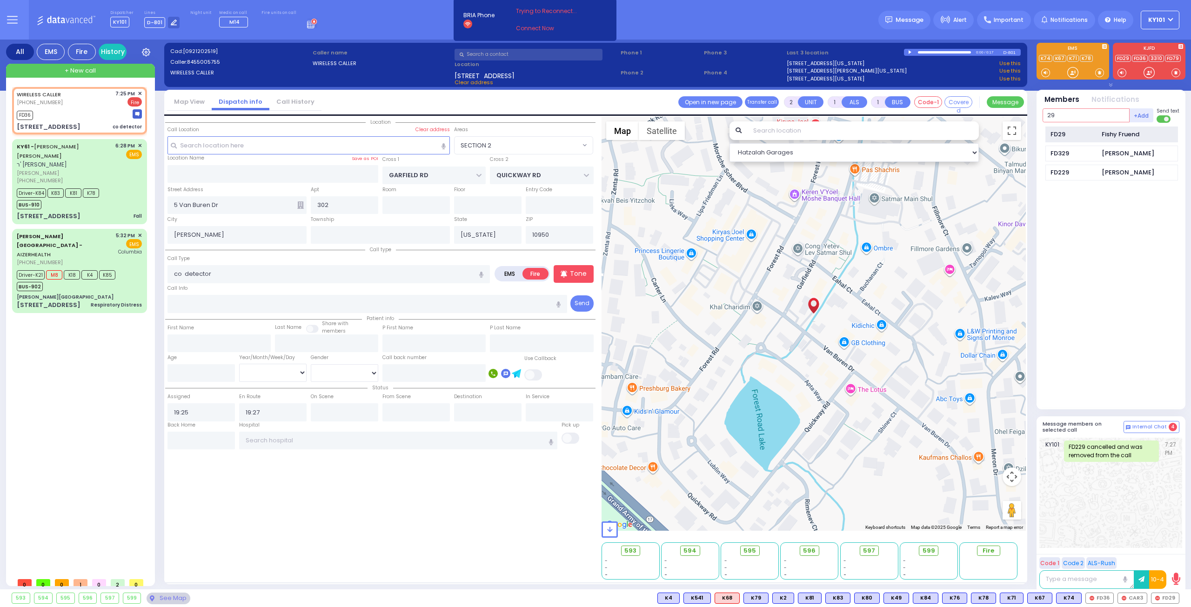
type input "29"
click at [1096, 133] on div "FD29" at bounding box center [1074, 134] width 47 height 9
click at [1078, 110] on input "text" at bounding box center [1086, 115] width 87 height 14
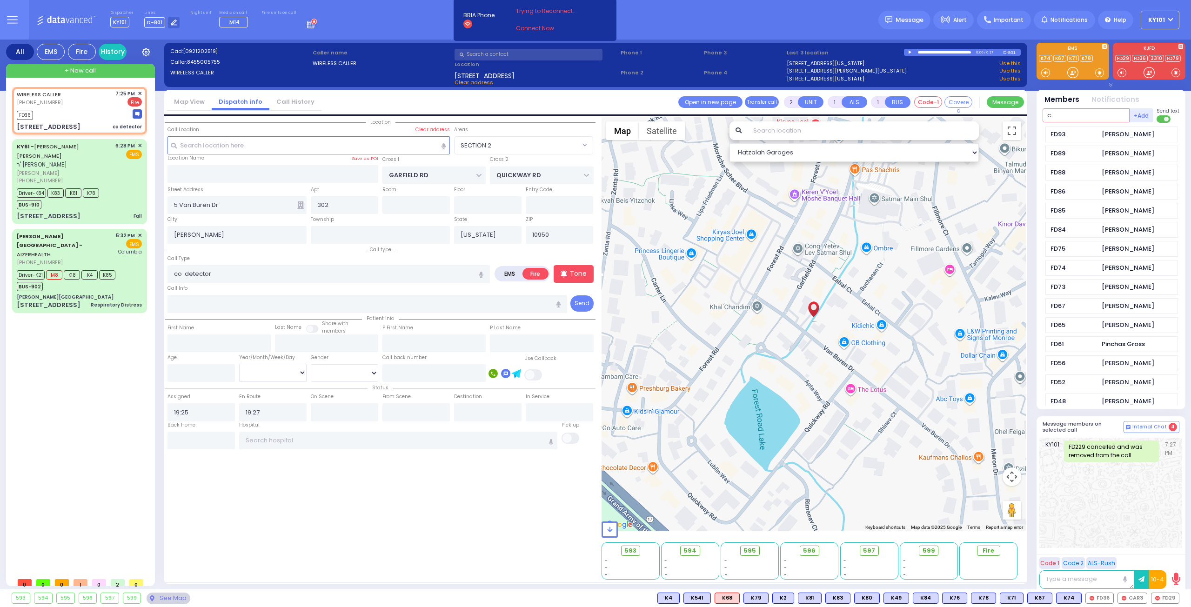
type input "ca"
select select
radio input "true"
select select
select select "Hatzalah Garages"
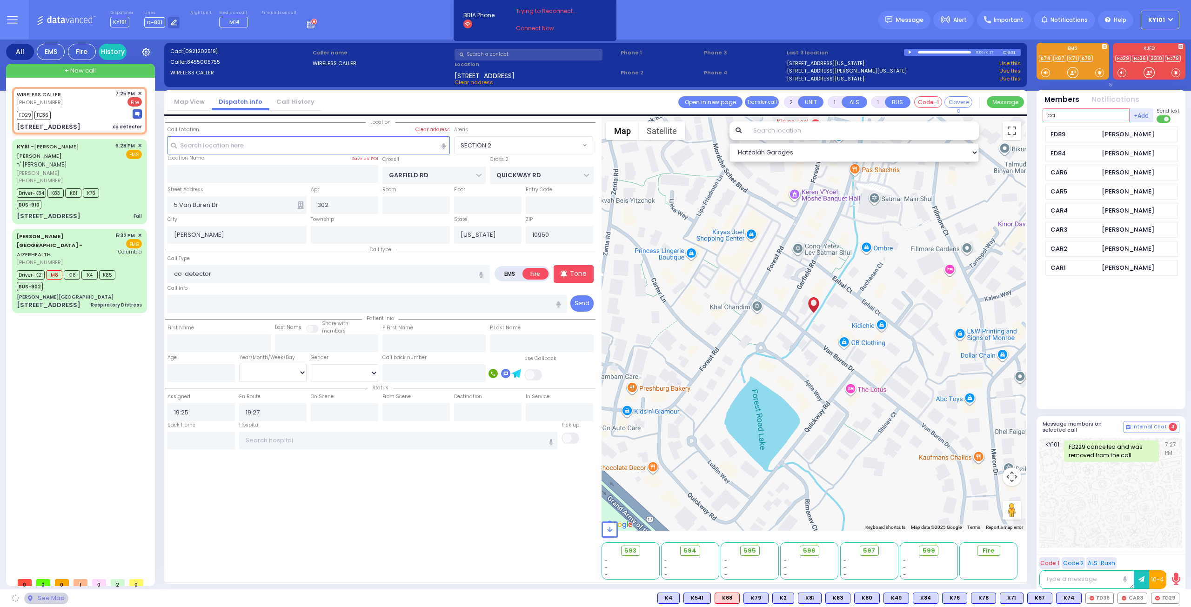
select select "SECTION 2"
type input "car"
click at [1077, 195] on div "CAR3 Joseph Blumenthal" at bounding box center [1111, 192] width 133 height 16
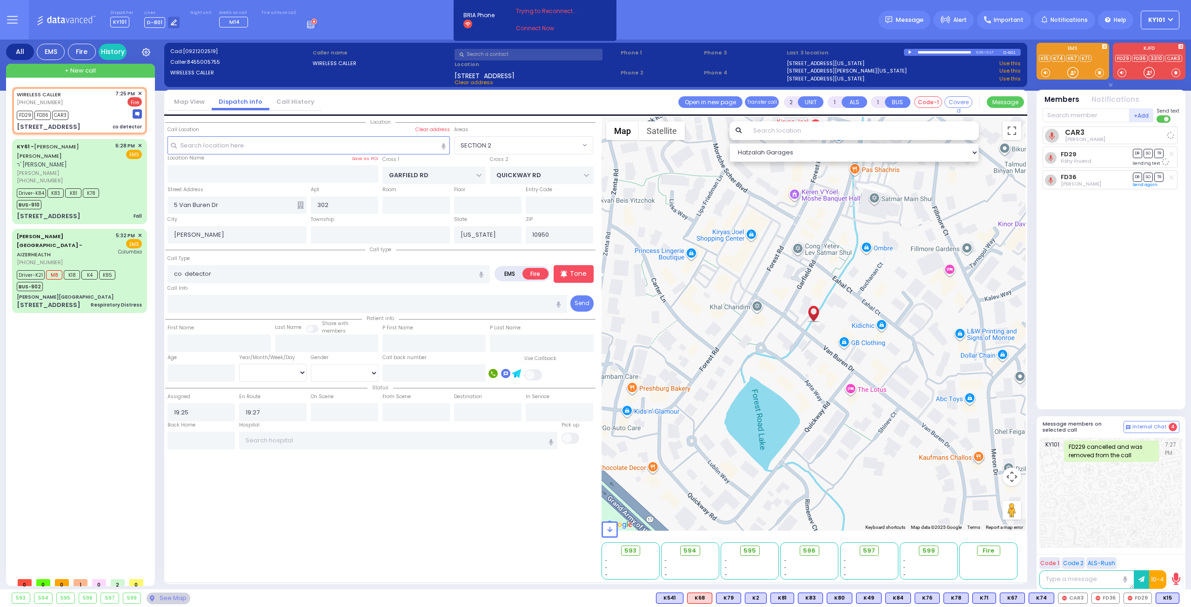
select select
radio input "true"
select select
select select "Hatzalah Garages"
select select "SECTION 2"
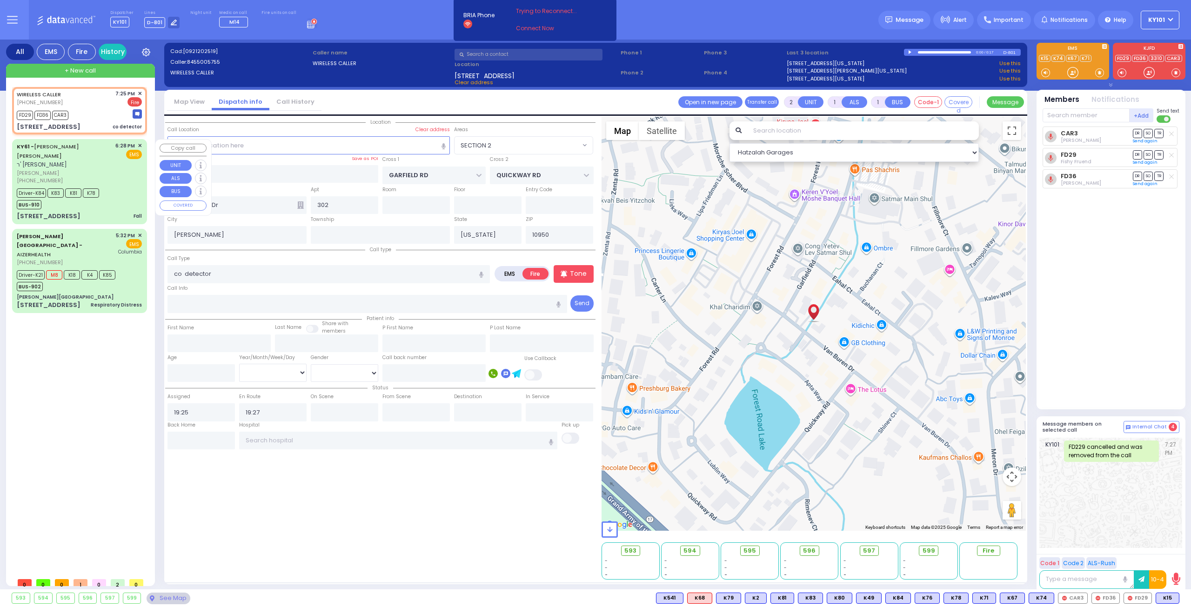
click at [98, 196] on div "Driver-K84 K83 K81 K78 BUS-910" at bounding box center [60, 197] width 86 height 23
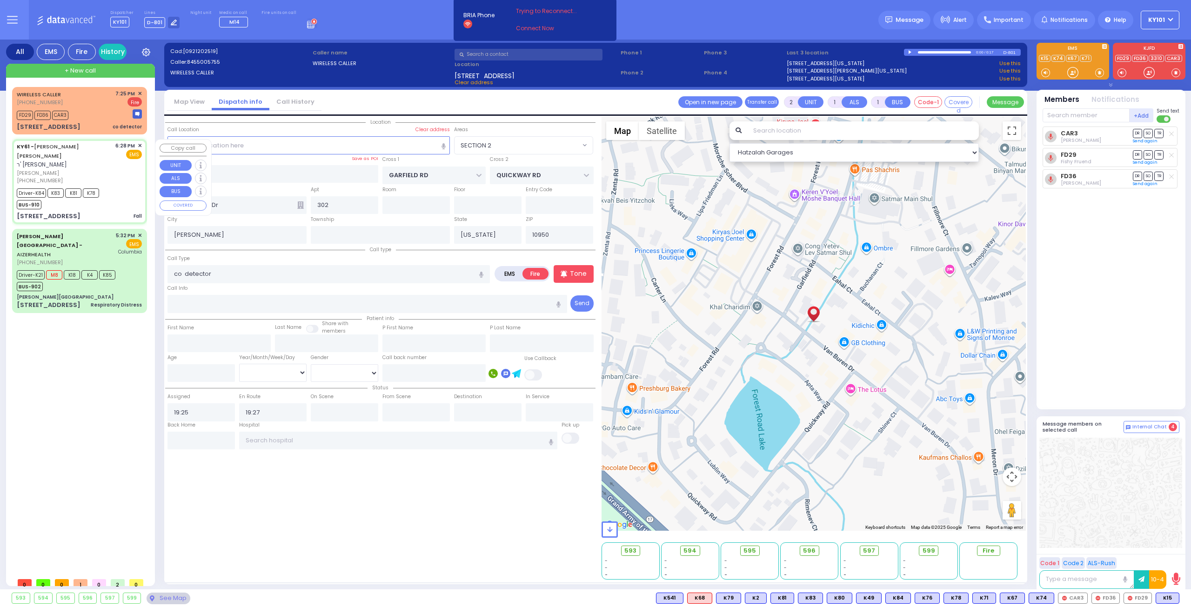
type input "6"
select select
type input "Fall"
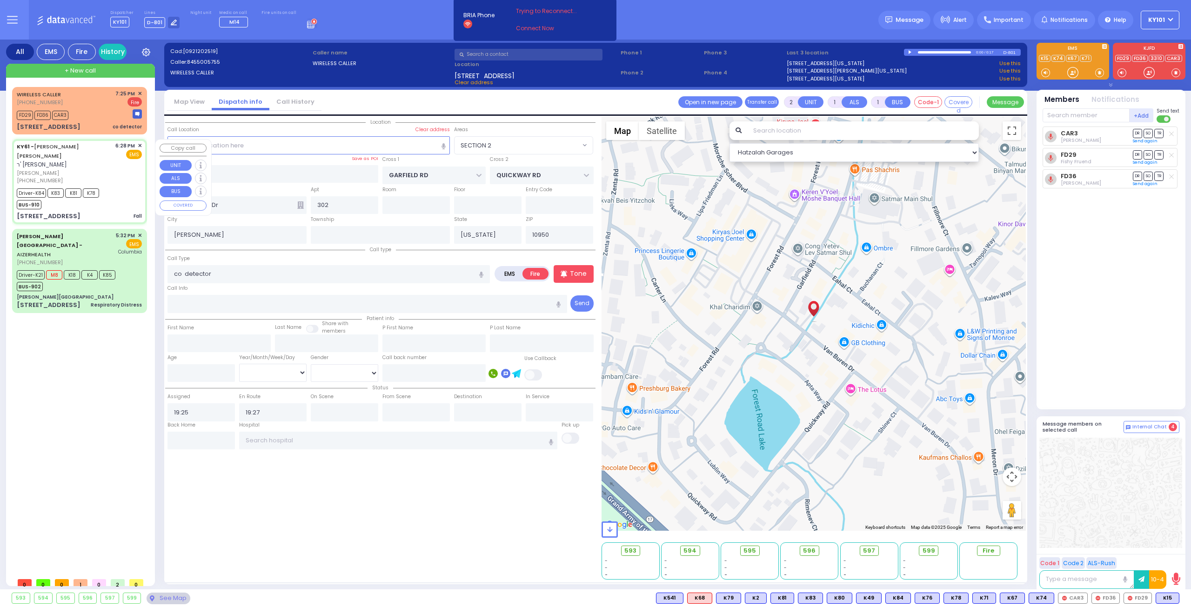
radio input "true"
type input "YECHESKEL SHRAGA Z."
type input "BRAVER"
type input "Nechy"
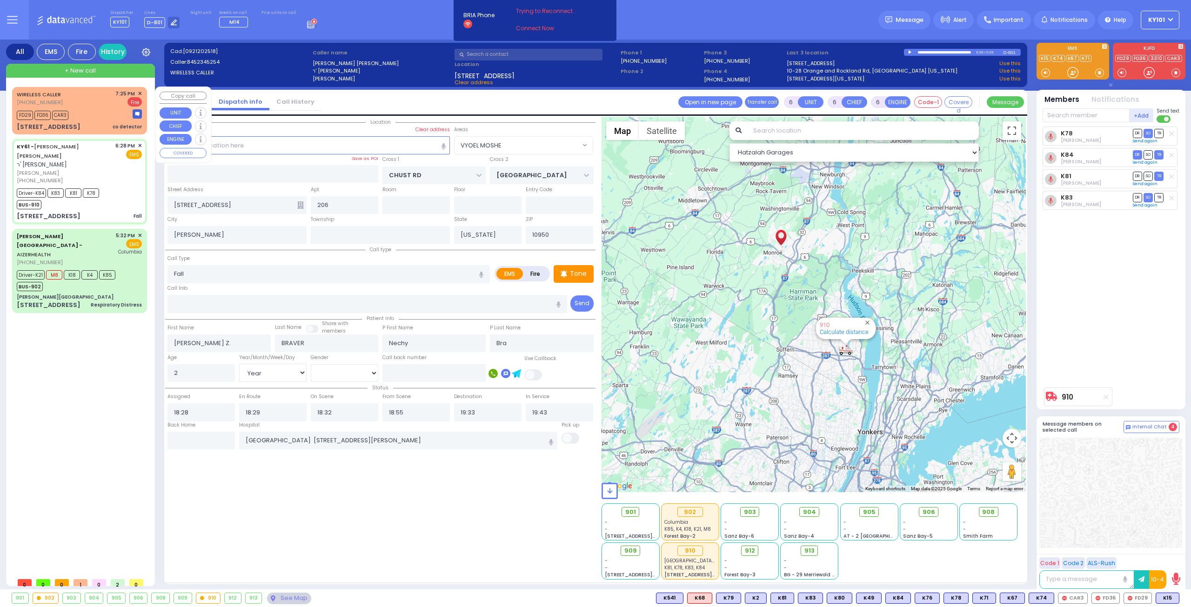
click at [84, 105] on div "WIRELESS CALLER (845) 500-5755 7:25 PM ✕ Fire" at bounding box center [79, 98] width 125 height 17
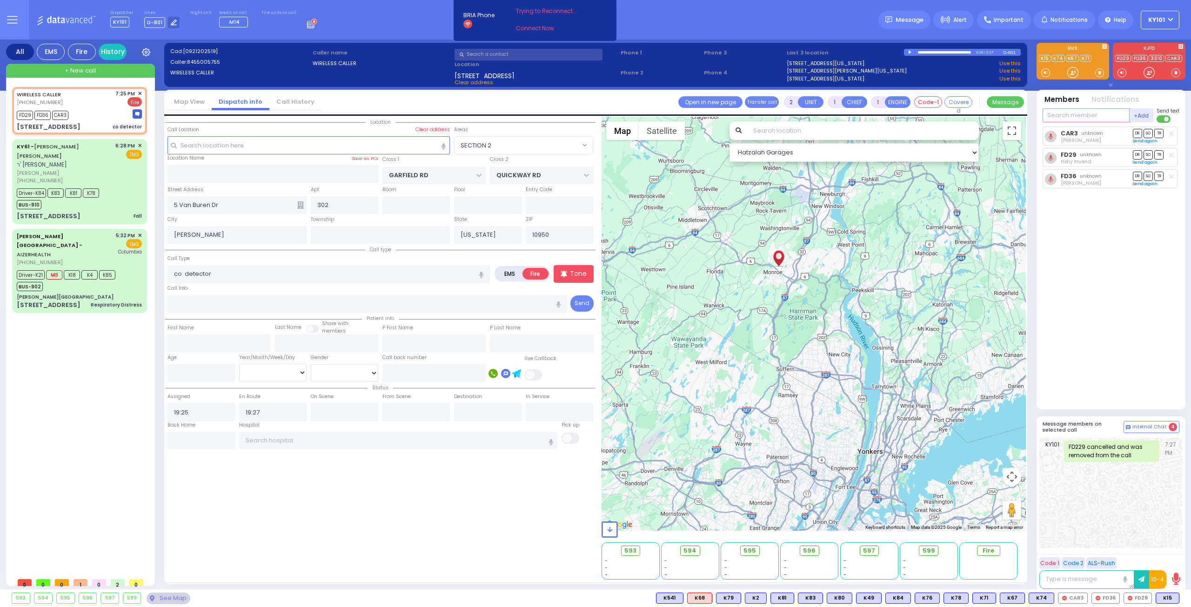
drag, startPoint x: 1068, startPoint y: 115, endPoint x: 1075, endPoint y: 110, distance: 8.7
click at [1068, 115] on input "text" at bounding box center [1086, 115] width 87 height 14
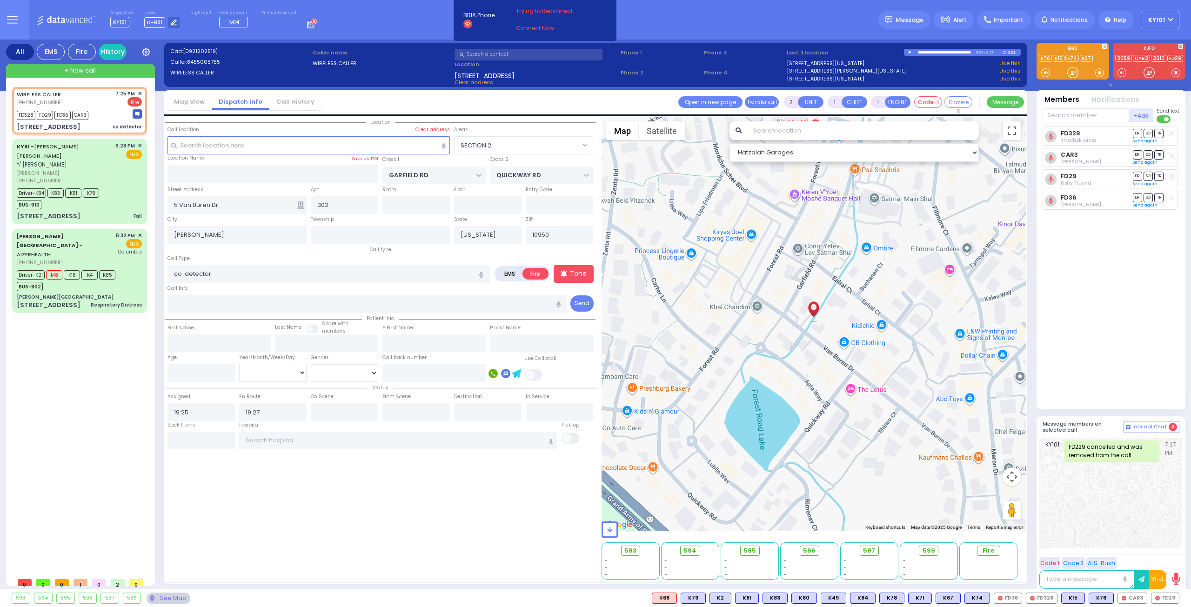
click at [303, 205] on icon at bounding box center [300, 204] width 7 height 7
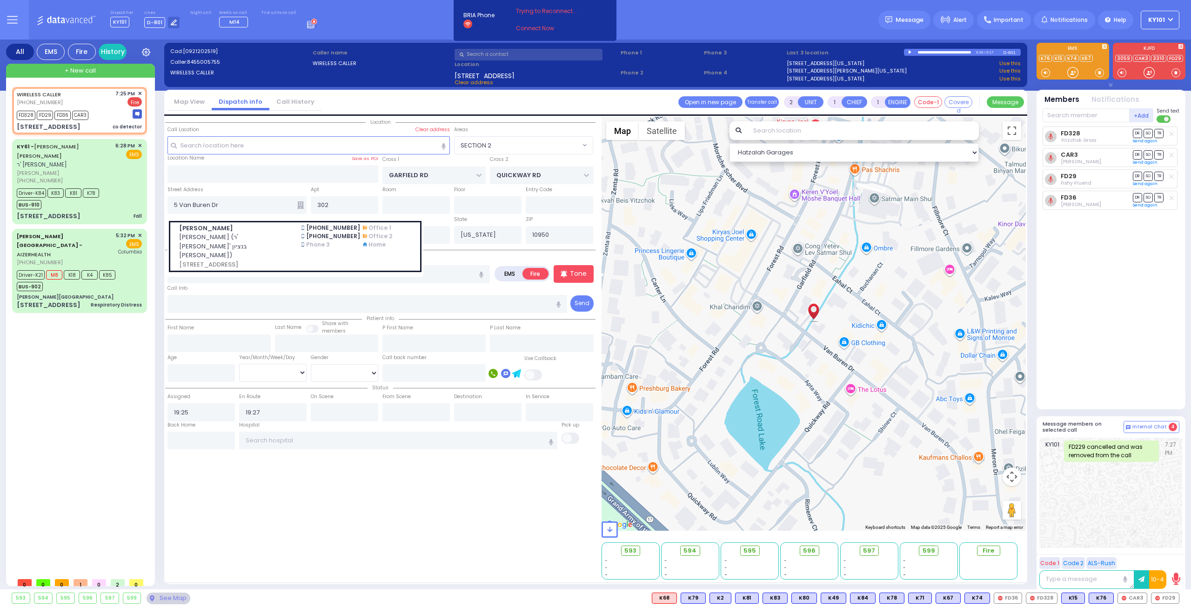
click at [303, 205] on icon at bounding box center [300, 204] width 7 height 7
click at [254, 173] on input "text" at bounding box center [272, 174] width 211 height 18
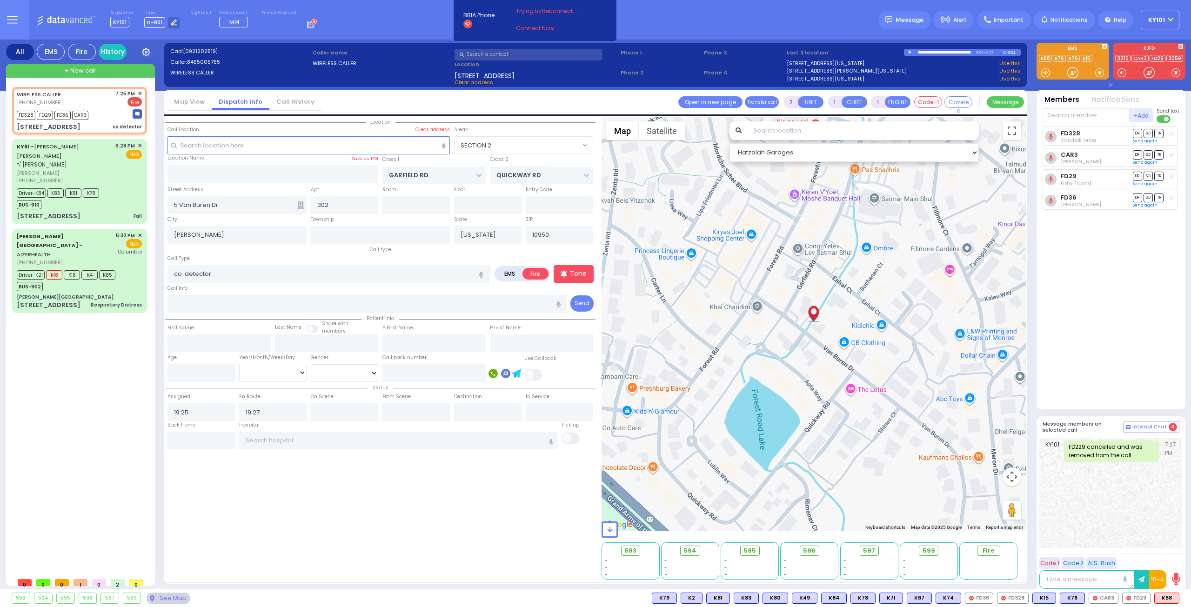
select select "SECTION 2"
select select
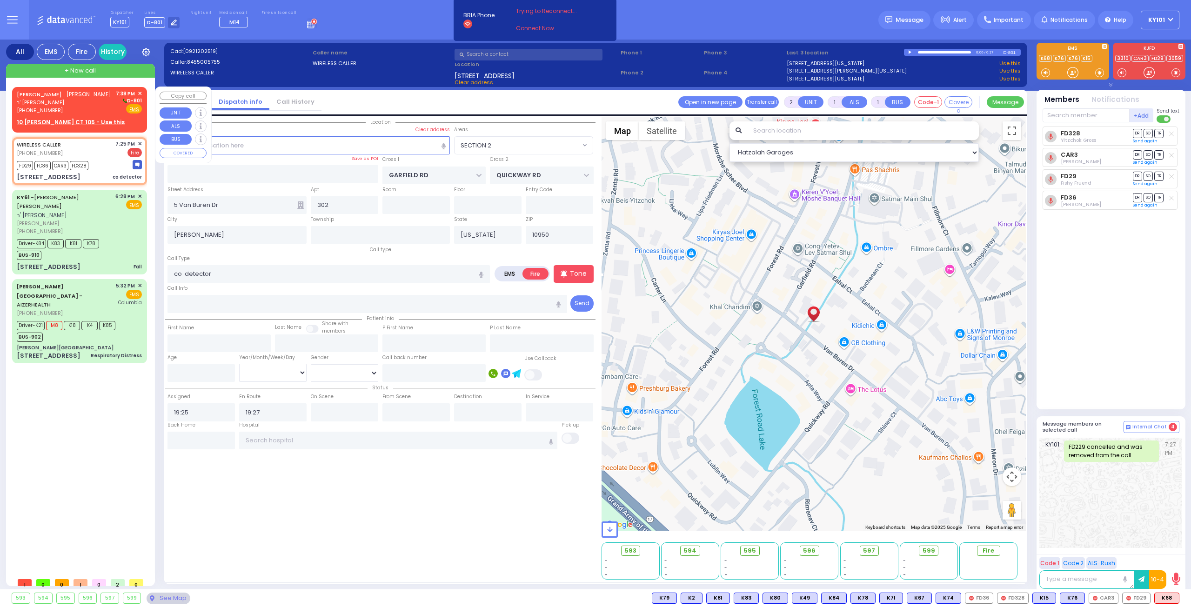
click at [62, 97] on link "MORDCHE YITZCHOK POLLAK" at bounding box center [39, 94] width 45 height 7
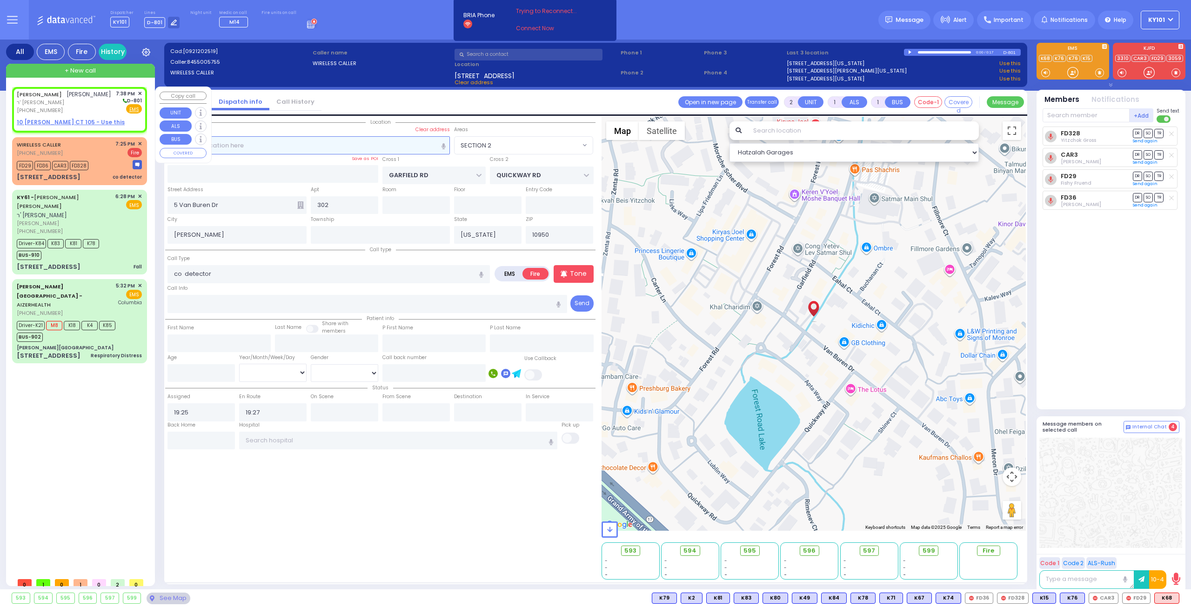
select select
radio input "true"
type input "MORDCHE YITZCHOK"
type input "POLLAK"
select select
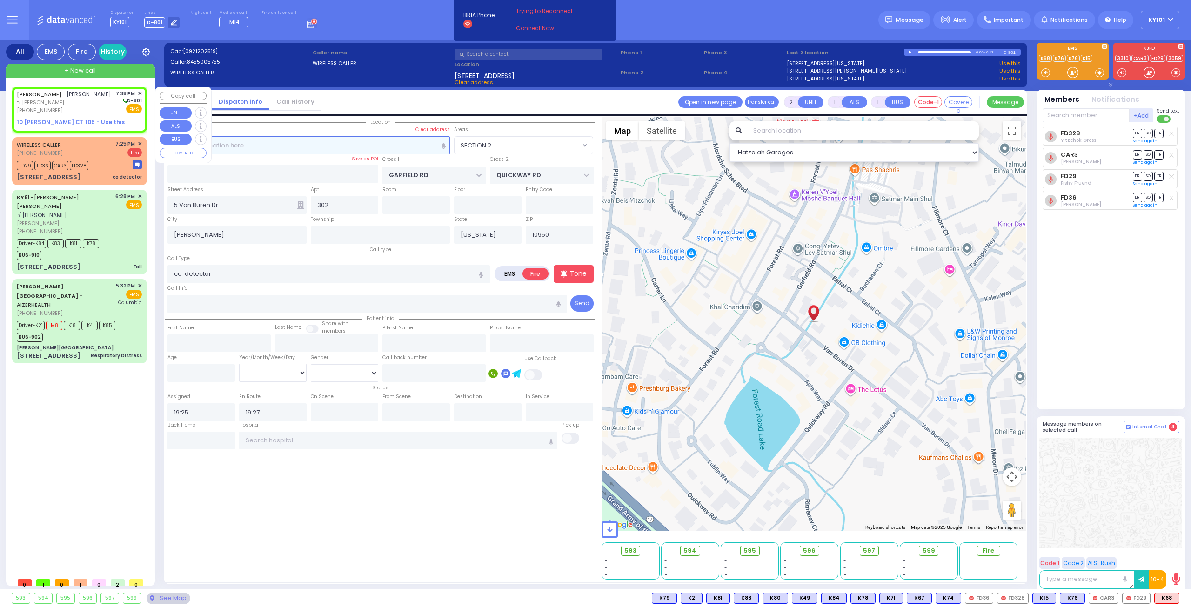
type input "19:38"
select select "Hatzalah Garages"
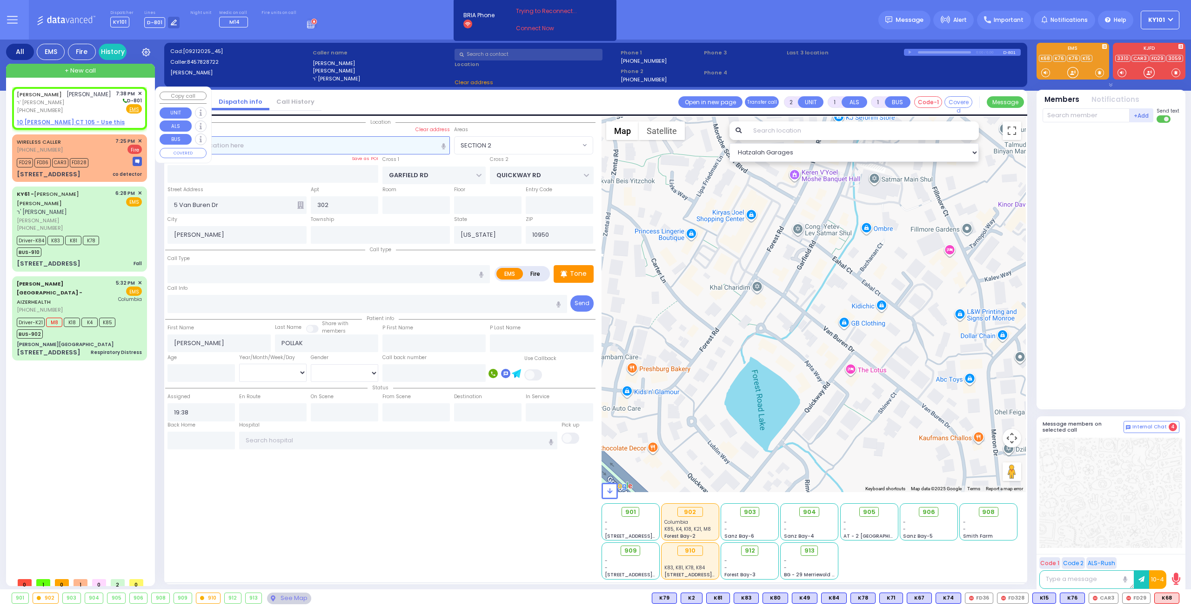
select select
radio input "true"
select select
select select "Hatzalah Garages"
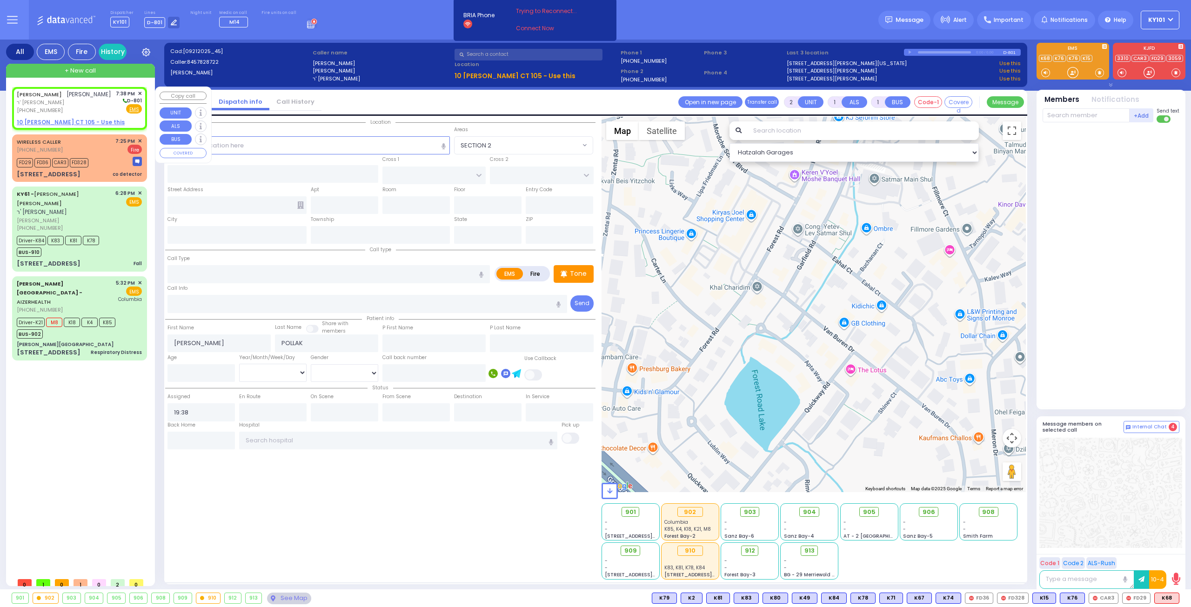
click at [75, 126] on u "10 LEMBERG CT 105 - Use this" at bounding box center [71, 122] width 108 height 8
select select
radio input "true"
select select
select select "Hatzalah Garages"
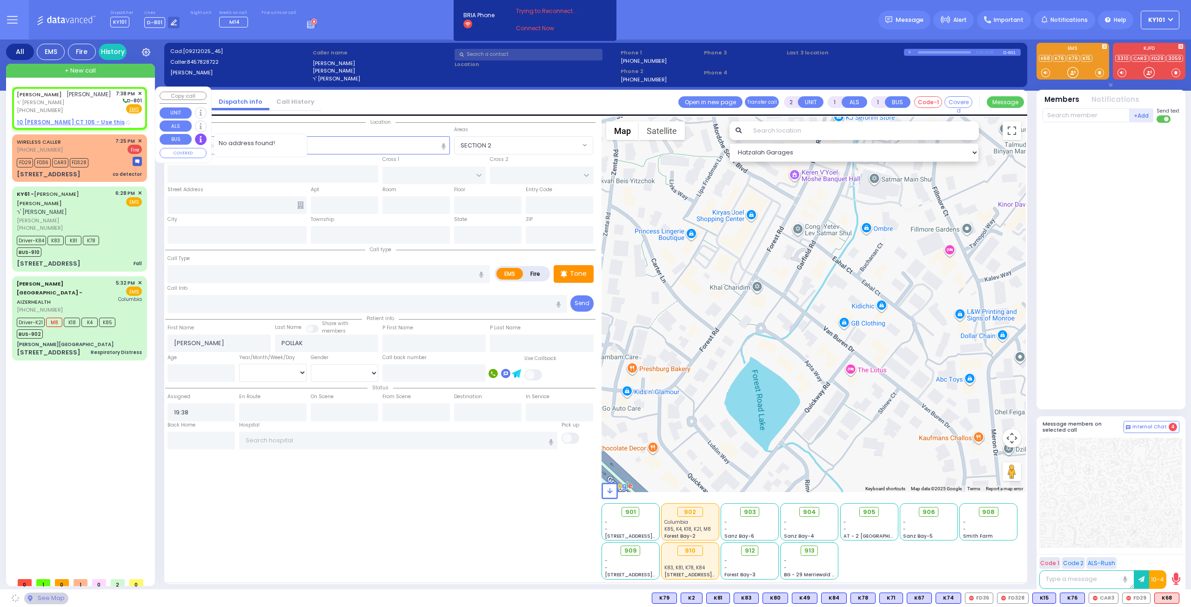
type input "ACRES RD"
type input "10 LEMBERG CT"
type input "105"
type input "Monroe"
type input "[US_STATE]"
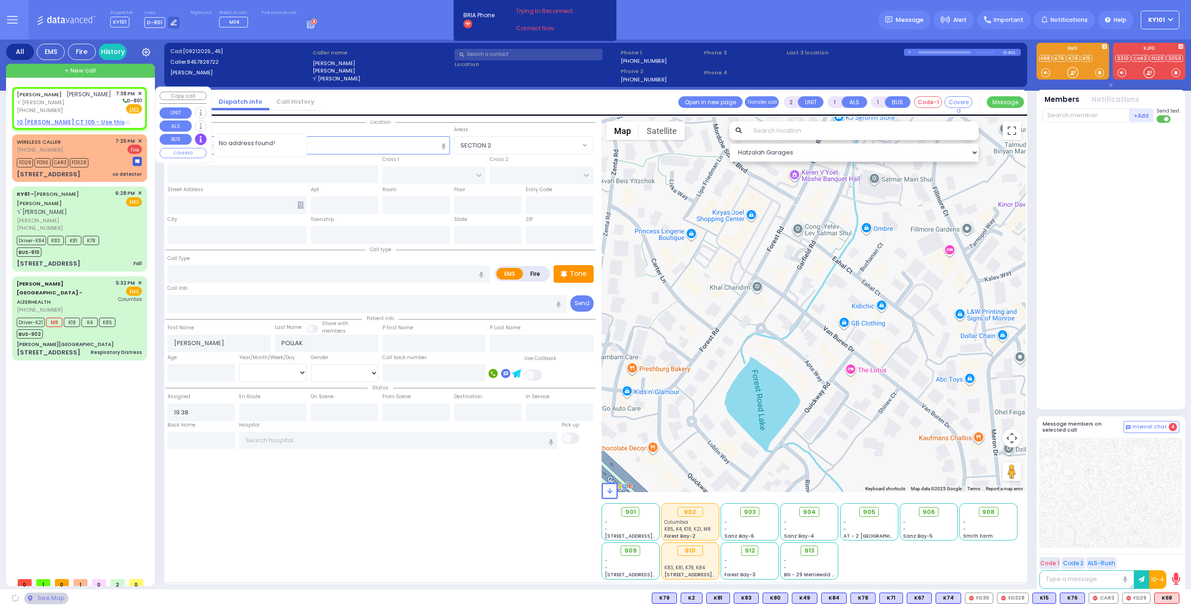
type input "10950"
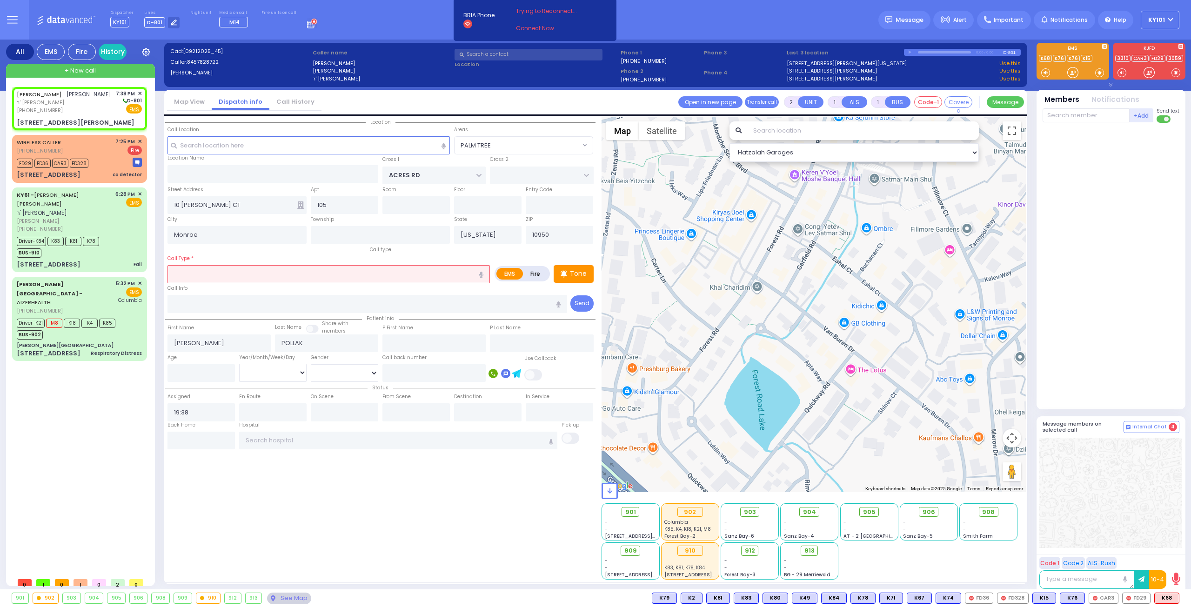
select select "PALM TREE"
select select
radio input "true"
select select
select select "Hatzalah Garages"
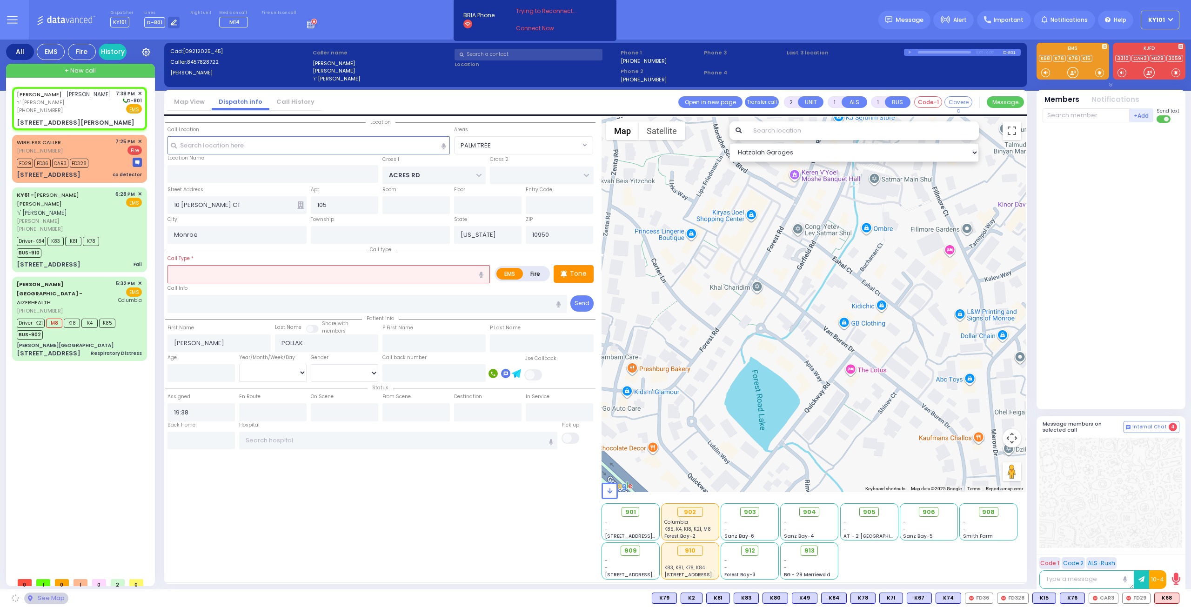
click at [264, 270] on input "text" at bounding box center [328, 274] width 322 height 18
select select "PALM TREE"
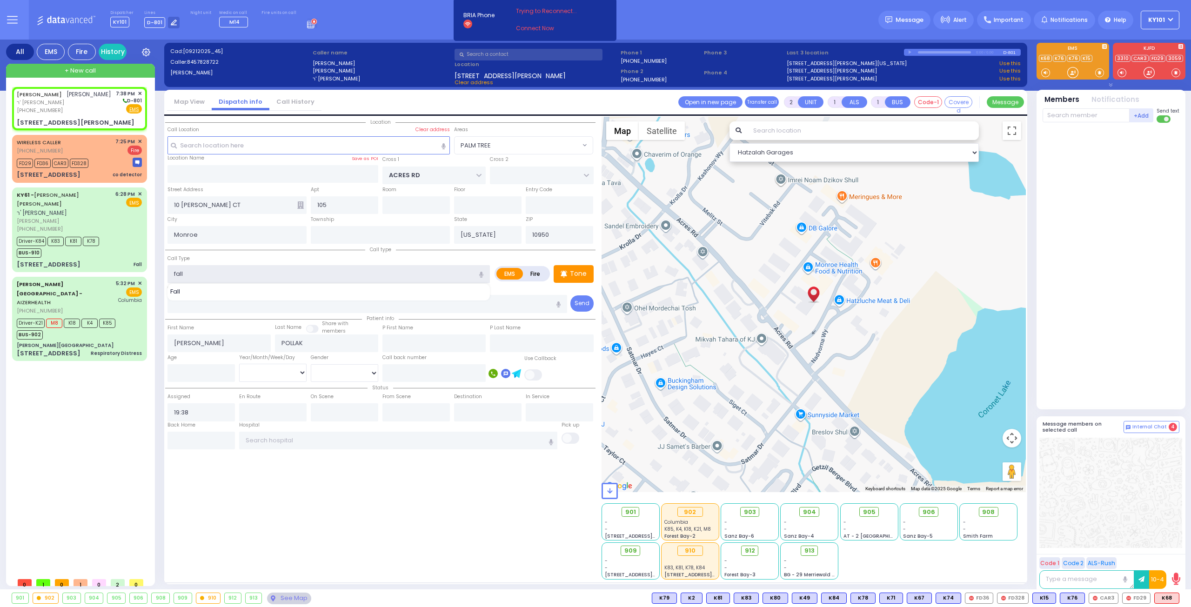
type input "fall"
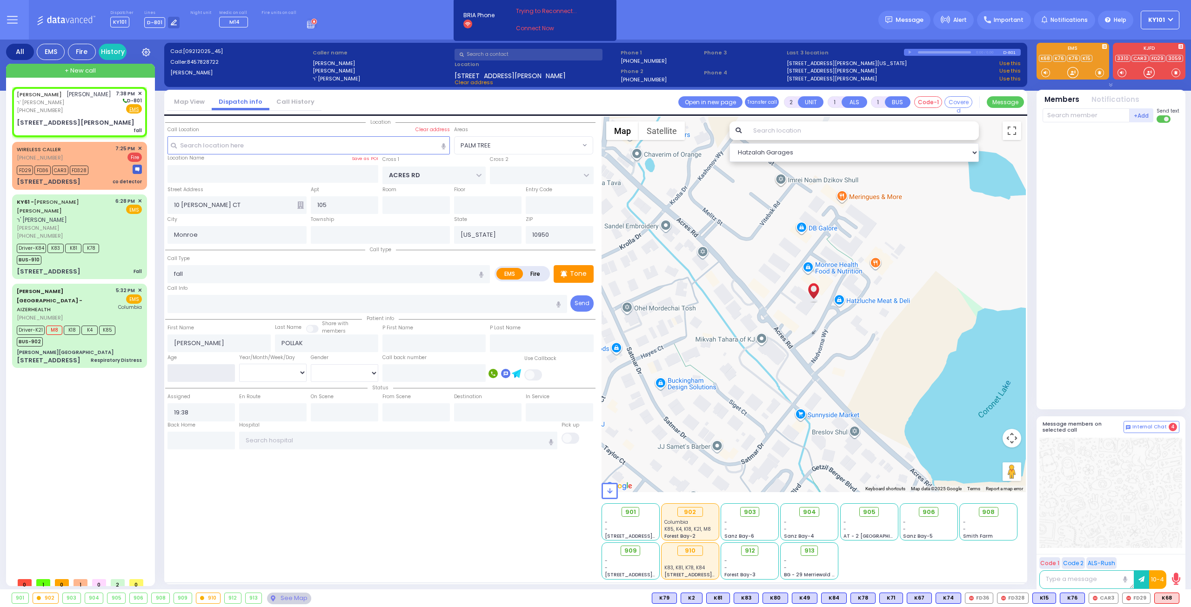
click at [197, 368] on input "number" at bounding box center [200, 373] width 67 height 18
select select
radio input "true"
select select
select select "Hatzalah Garages"
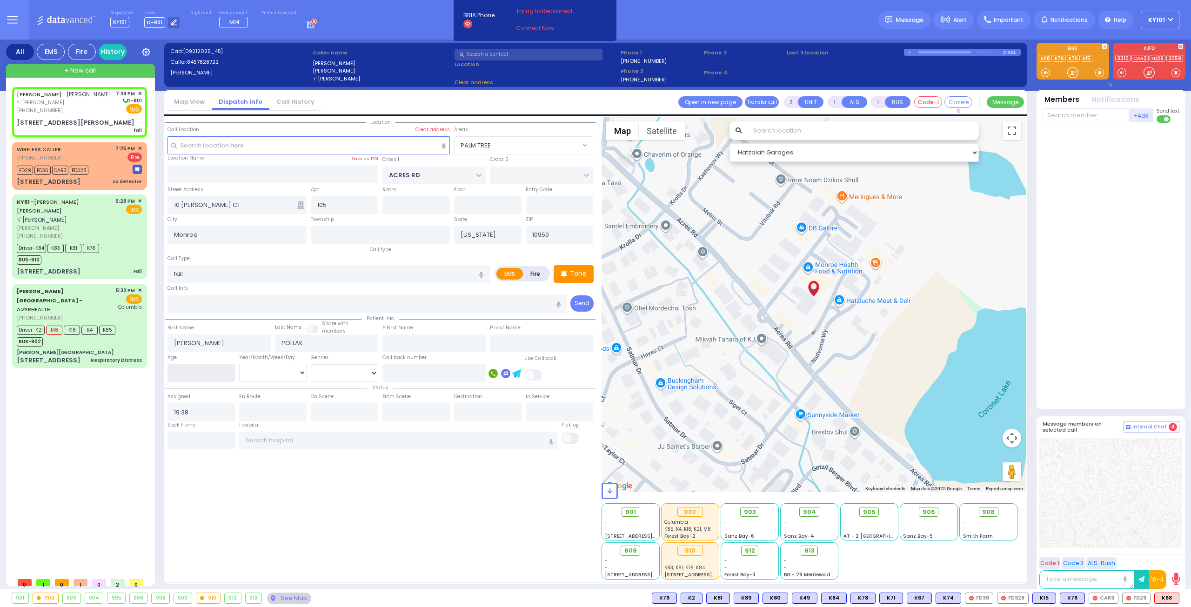
select select
radio input "true"
select select
select select "Hatzalah Garages"
select select
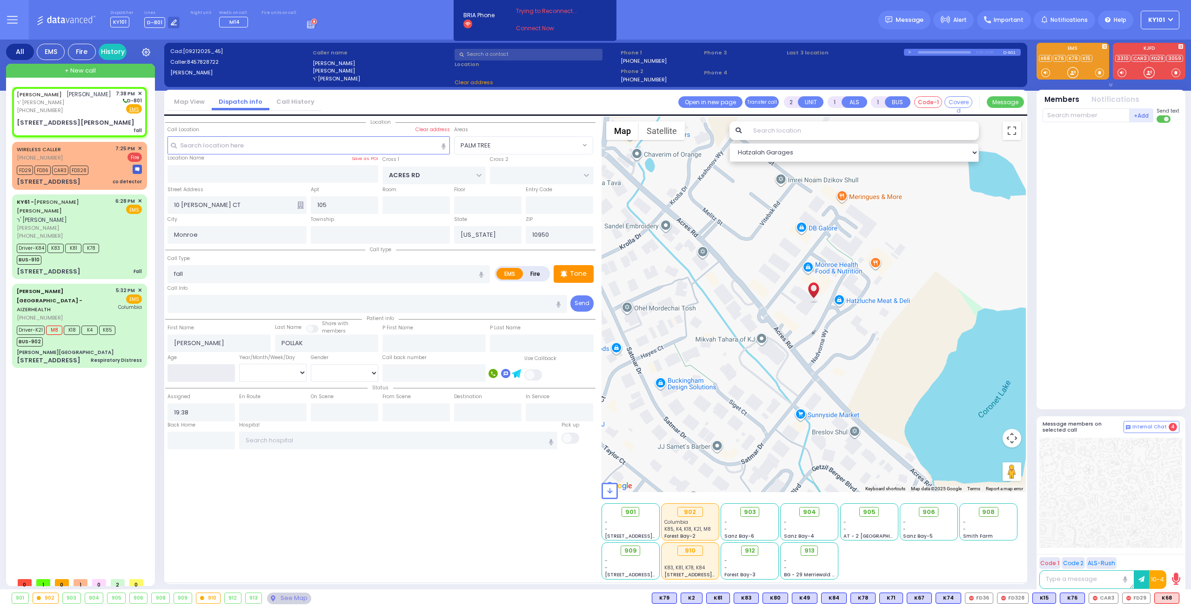
radio input "true"
select select
select select "Hatzalah Garages"
select select "PALM TREE"
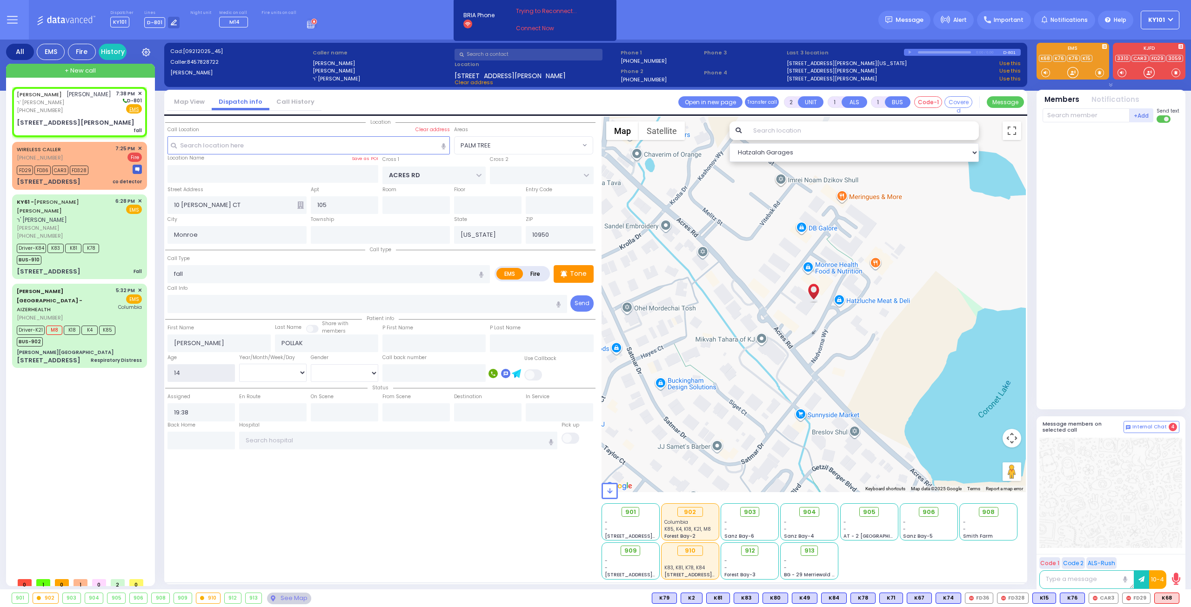
type input "14"
select select "Year"
select select
radio input "true"
select select "Year"
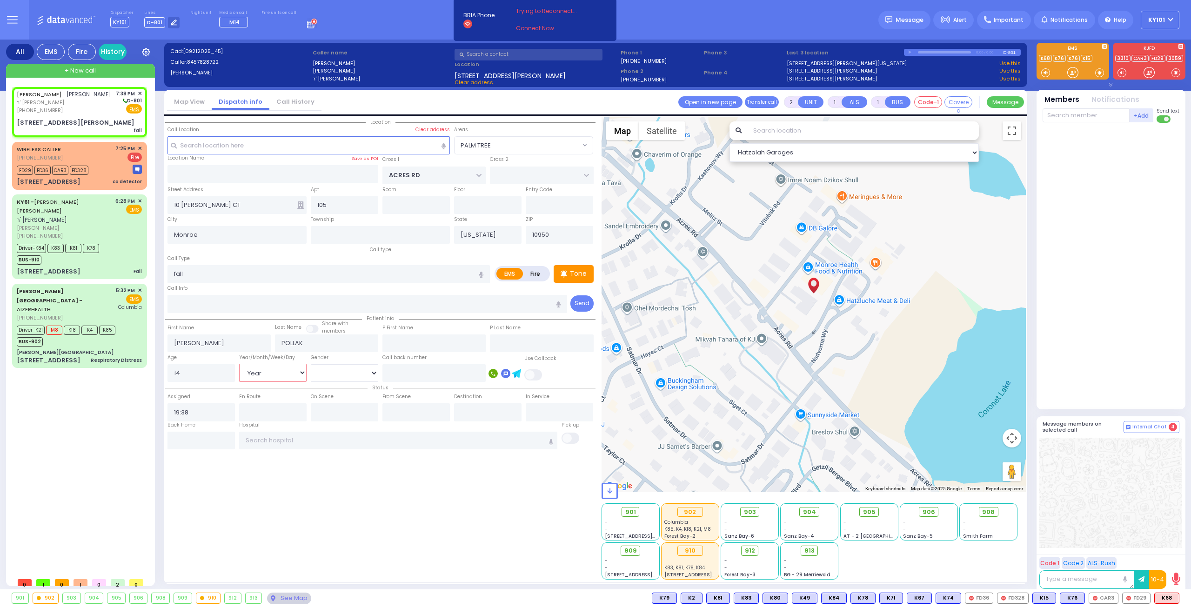
select select "Hatzalah Garages"
click at [344, 370] on select "Male Female" at bounding box center [344, 373] width 67 height 18
select select "[DEMOGRAPHIC_DATA]"
click at [311, 364] on select "Male Female" at bounding box center [344, 373] width 67 height 18
select select "PALM TREE"
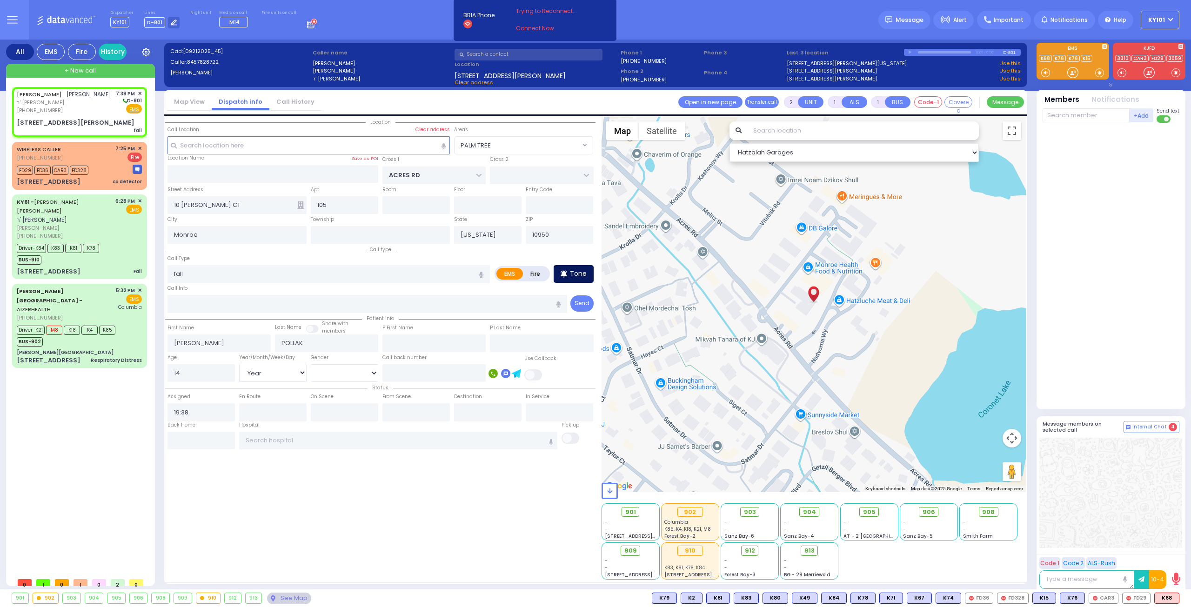
click at [575, 277] on p "Tone" at bounding box center [578, 274] width 17 height 10
select select
radio input "true"
select select "Year"
select select "[DEMOGRAPHIC_DATA]"
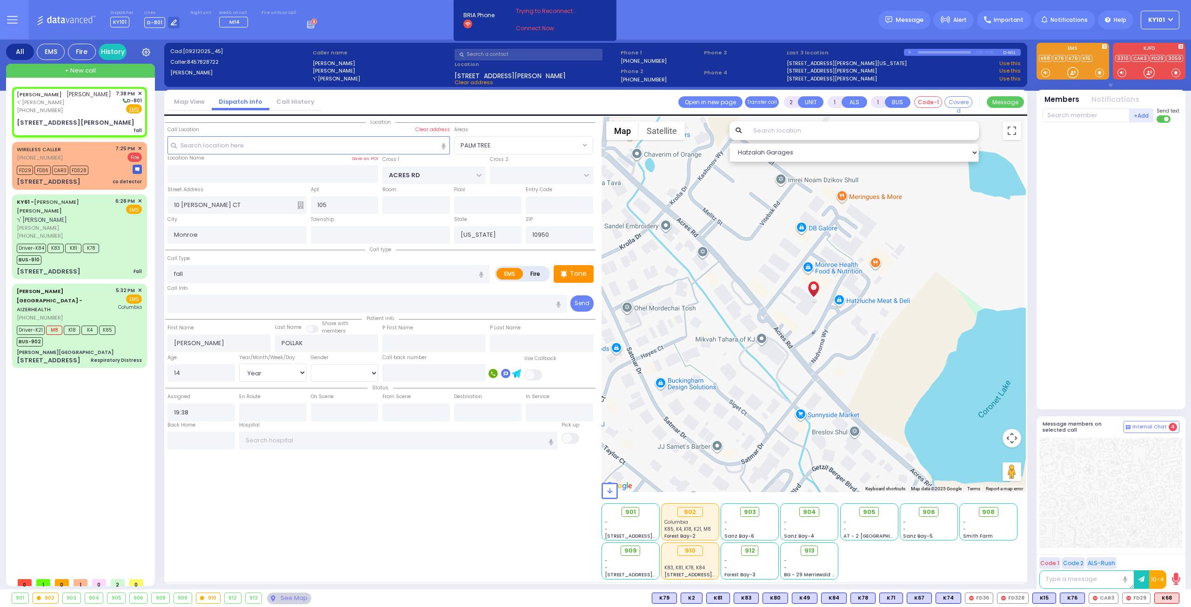
select select "Hatzalah Garages"
select select
radio input "true"
select select "Year"
select select "[DEMOGRAPHIC_DATA]"
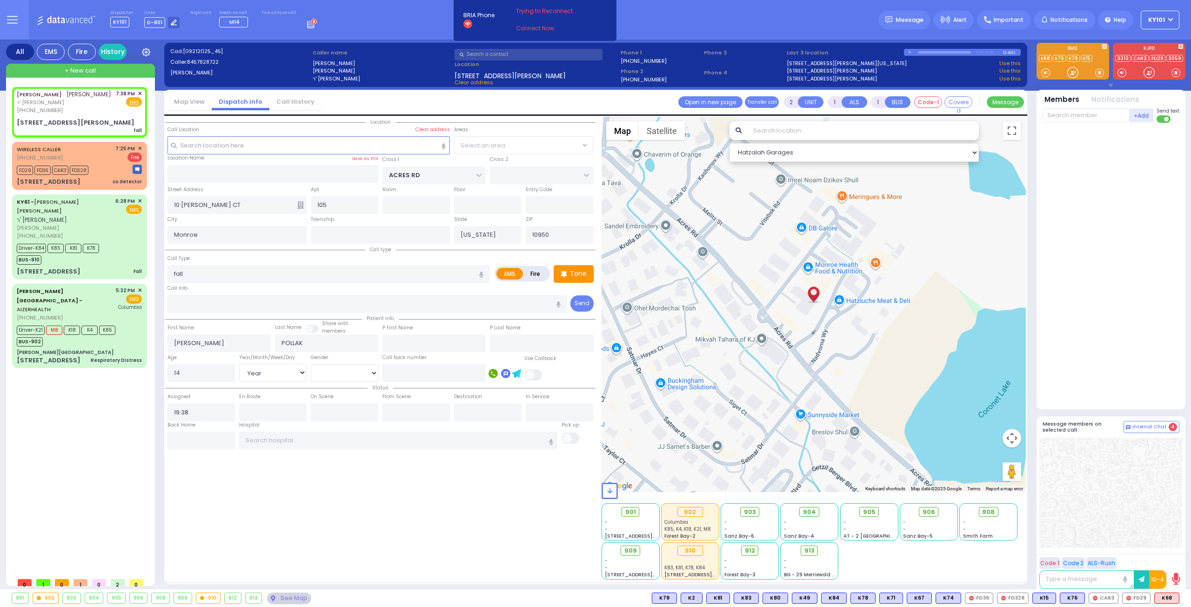
select select "Hatzalah Garages"
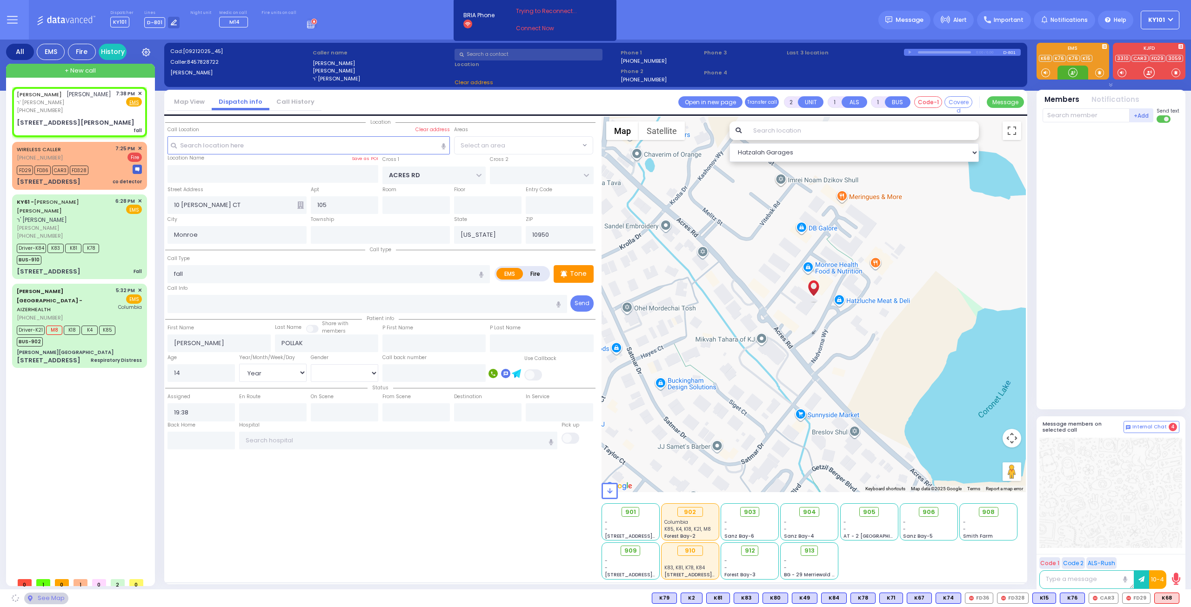
select select "PALM TREE"
select select
radio input "true"
select select "Year"
select select "[DEMOGRAPHIC_DATA]"
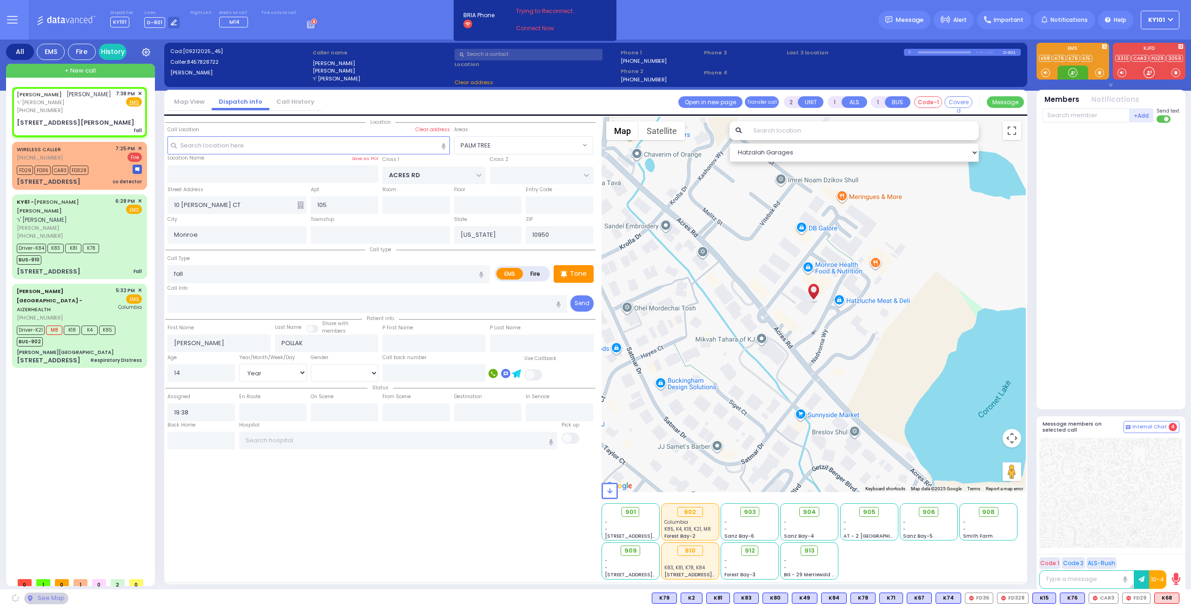
select select "Hatzalah Garages"
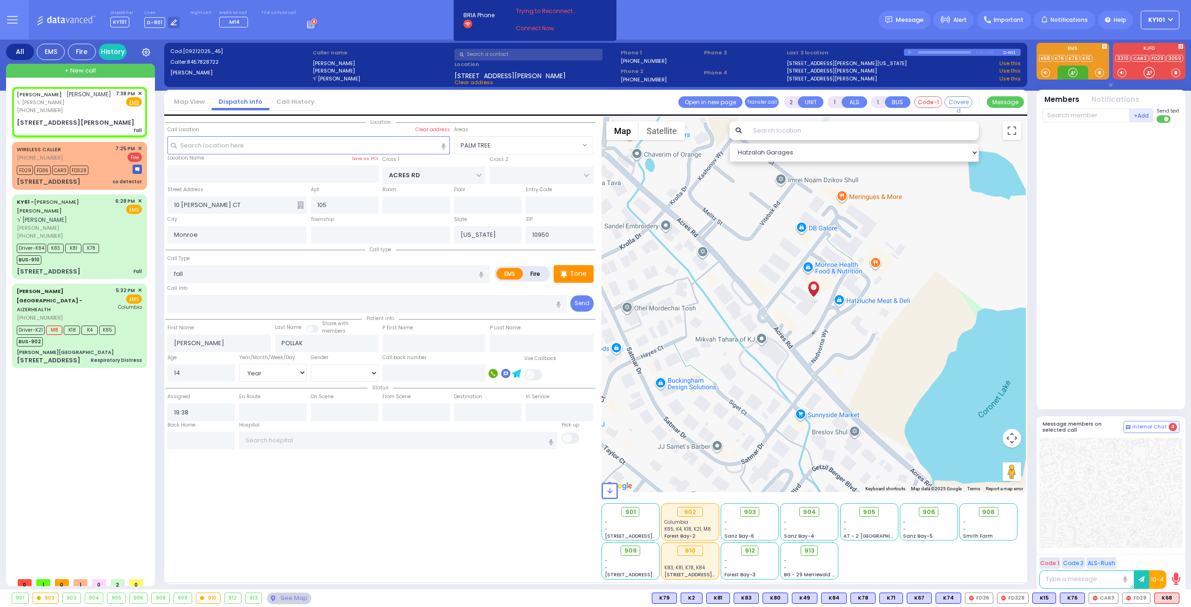
select select "PALM TREE"
click at [1169, 598] on span "K12" at bounding box center [1167, 598] width 23 height 10
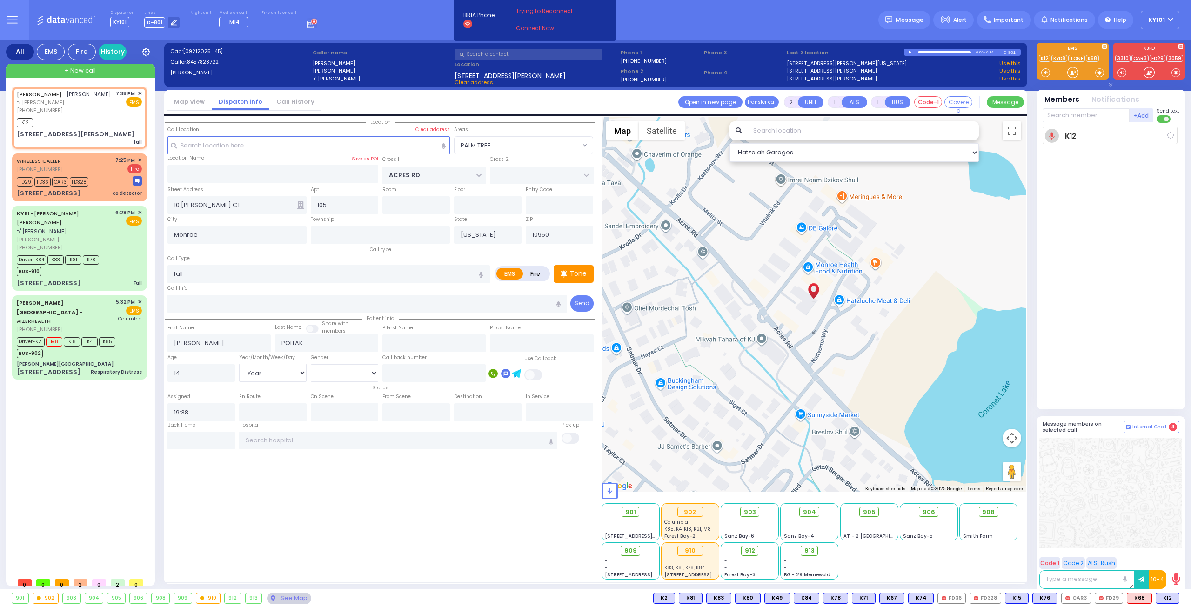
select select
radio input "true"
select select "Year"
select select "[DEMOGRAPHIC_DATA]"
type input "19:40"
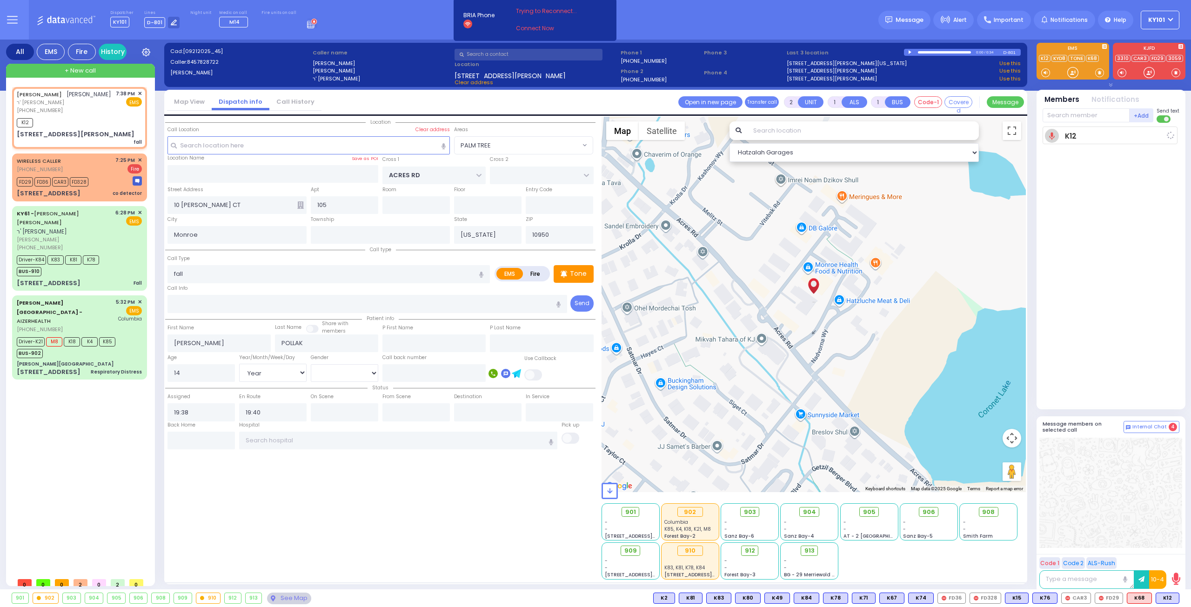
select select "Hatzalah Garages"
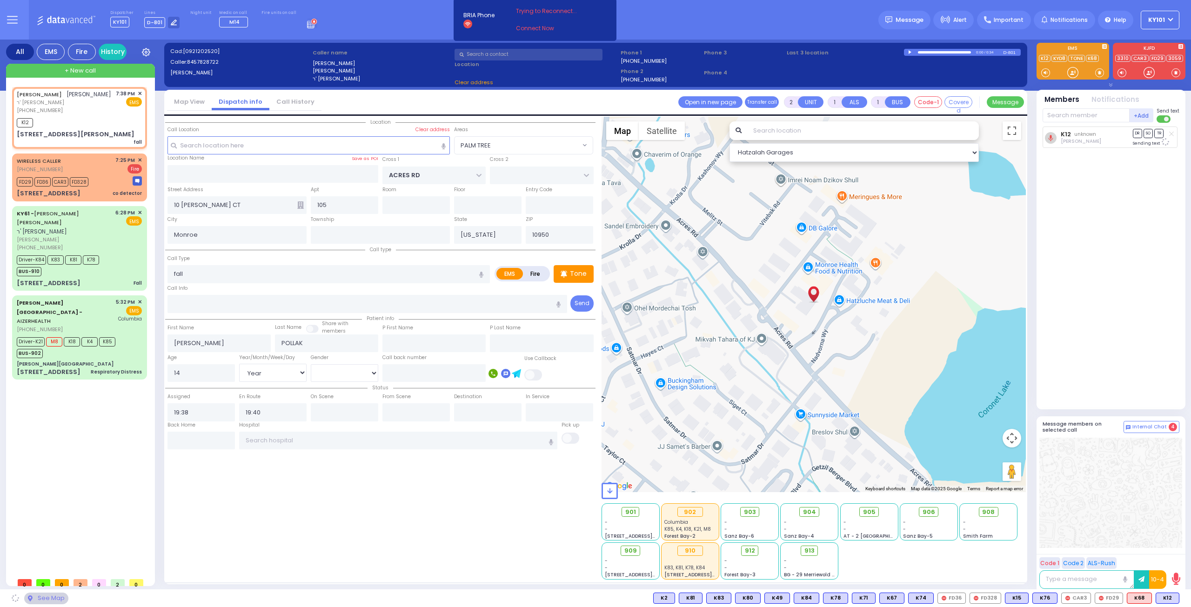
select select "PALM TREE"
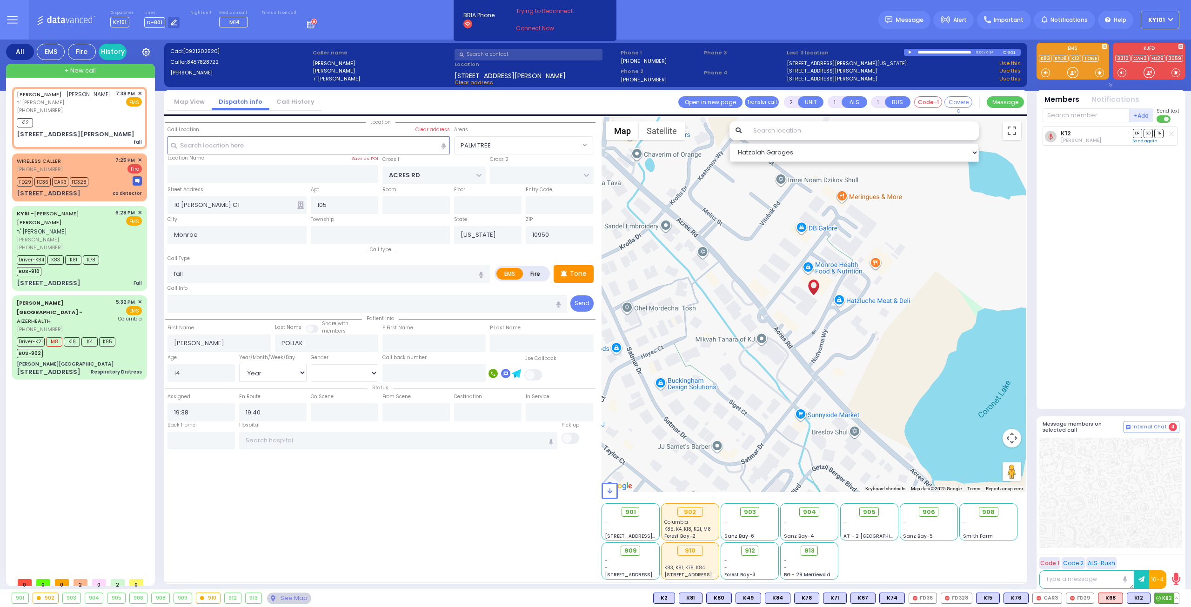
click at [1170, 598] on span "K83" at bounding box center [1167, 598] width 24 height 10
select select
radio input "true"
select select "Year"
select select "[DEMOGRAPHIC_DATA]"
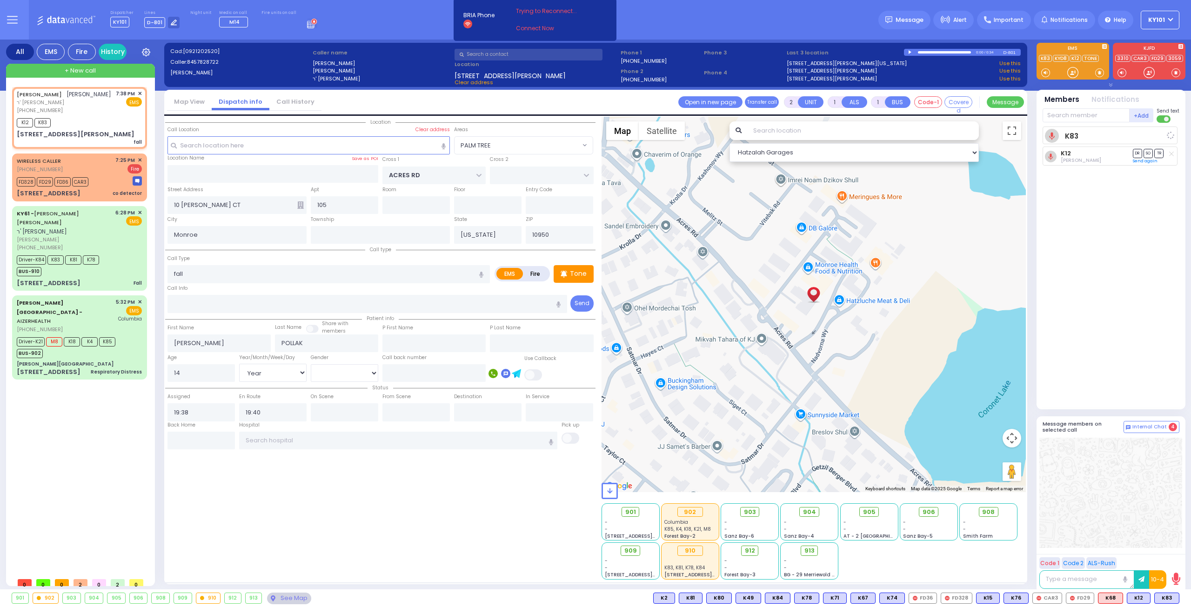
select select "Hatzalah Garages"
select select "PALM TREE"
click at [1166, 598] on span "M3" at bounding box center [1168, 598] width 22 height 10
click at [1111, 596] on span "K62" at bounding box center [1113, 598] width 24 height 10
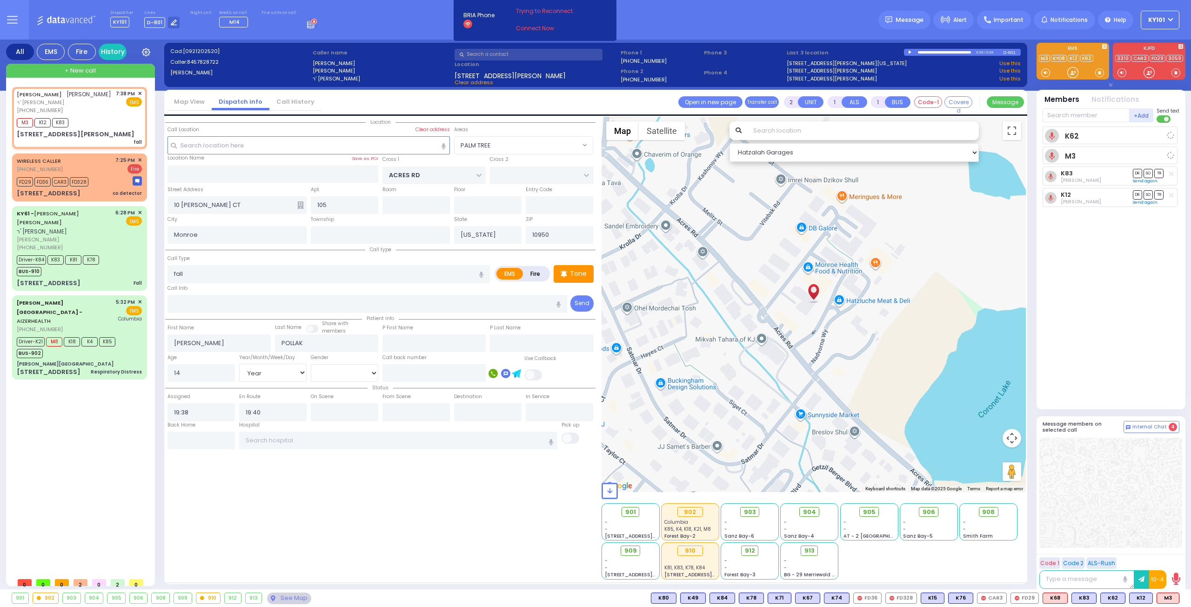
select select
radio input "true"
select select "Year"
select select "[DEMOGRAPHIC_DATA]"
select select "Hatzalah Garages"
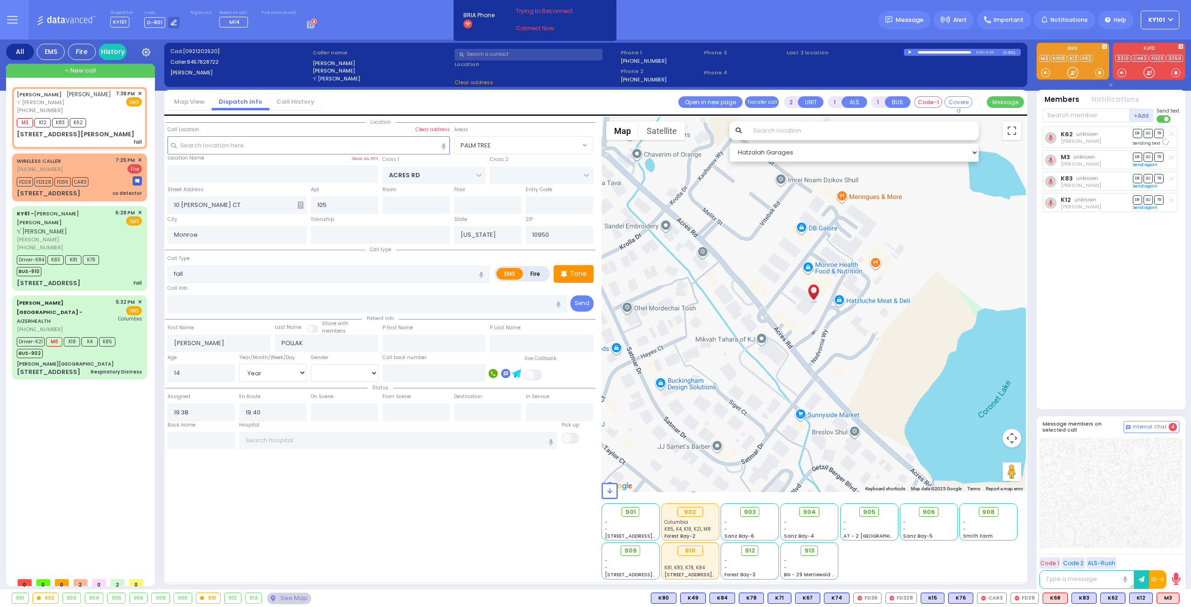
select select "PALM TREE"
select select
radio input "true"
select select "Year"
select select "[DEMOGRAPHIC_DATA]"
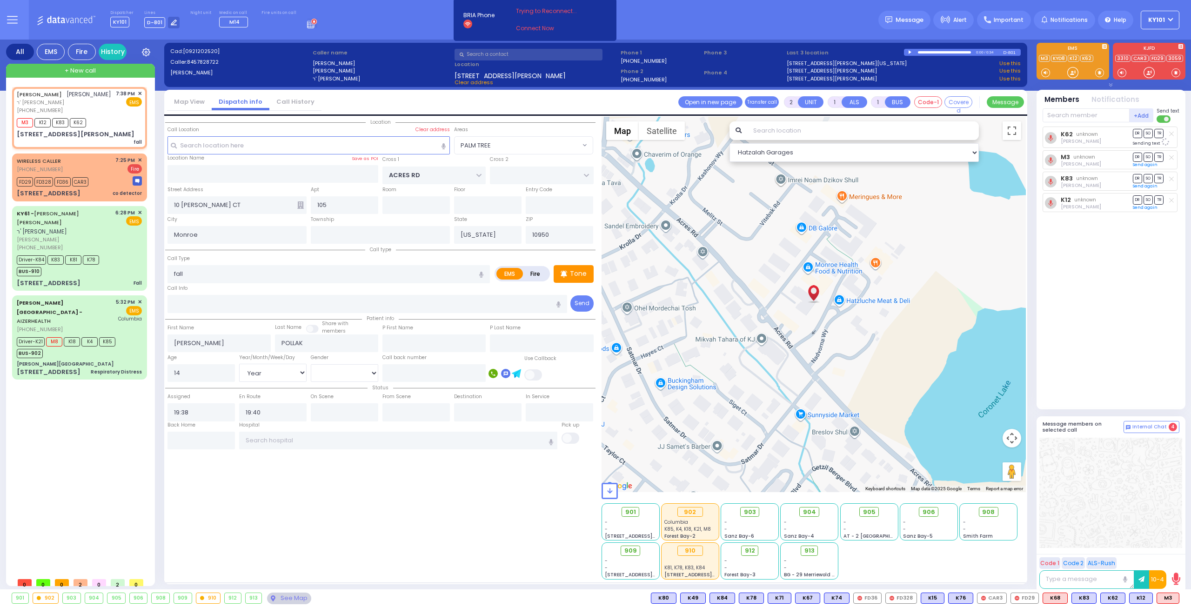
select select "Hatzalah Garages"
select select "PALM TREE"
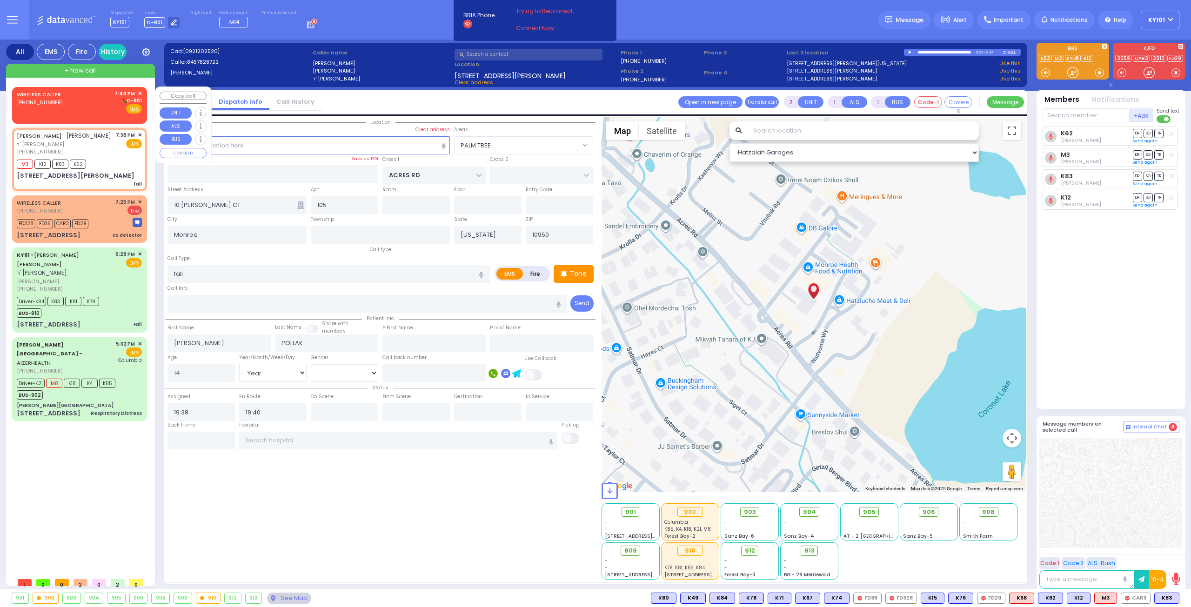
click at [39, 101] on span "(845) 537-2429" at bounding box center [40, 102] width 46 height 7
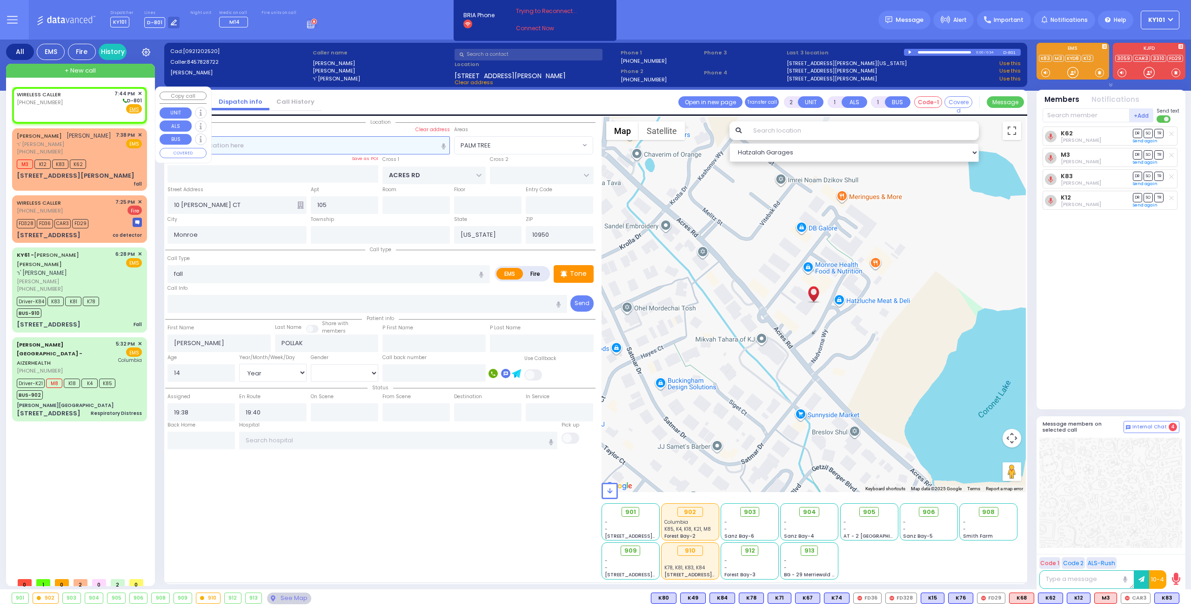
select select
radio input "true"
select select
type input "19:44"
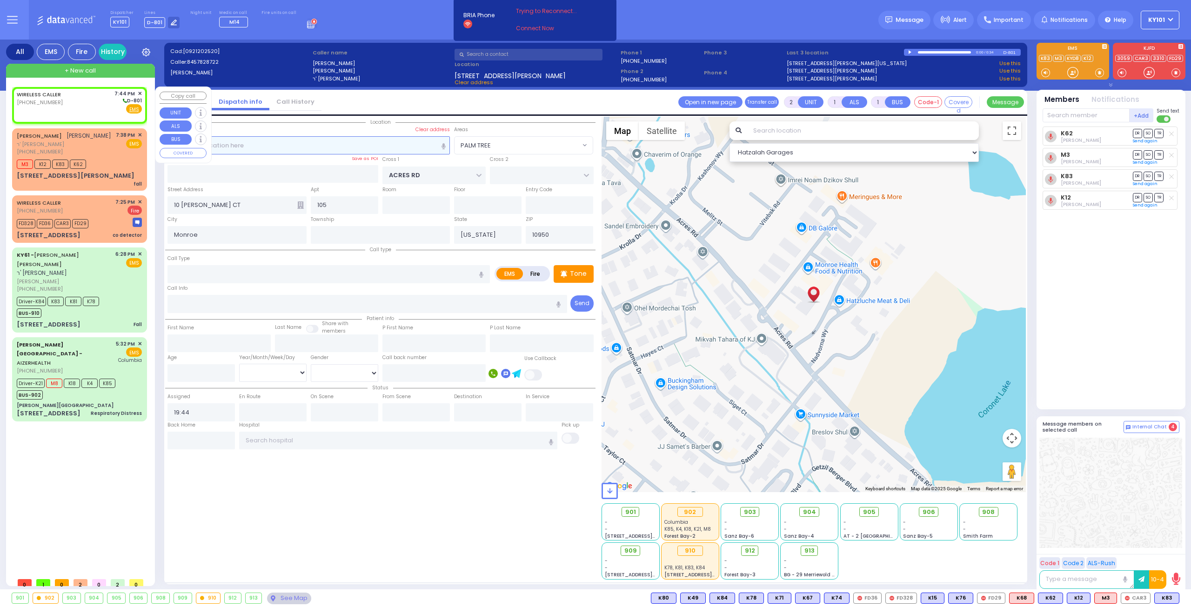
select select "Hatzalah Garages"
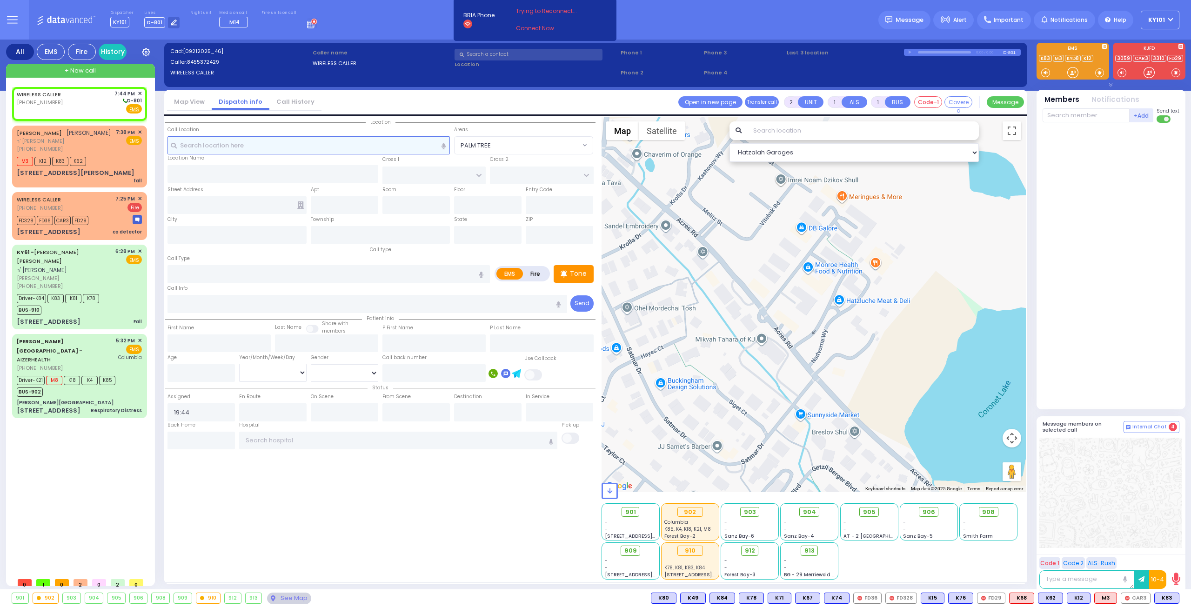
select select
radio input "true"
select select
select select "Hatzalah Garages"
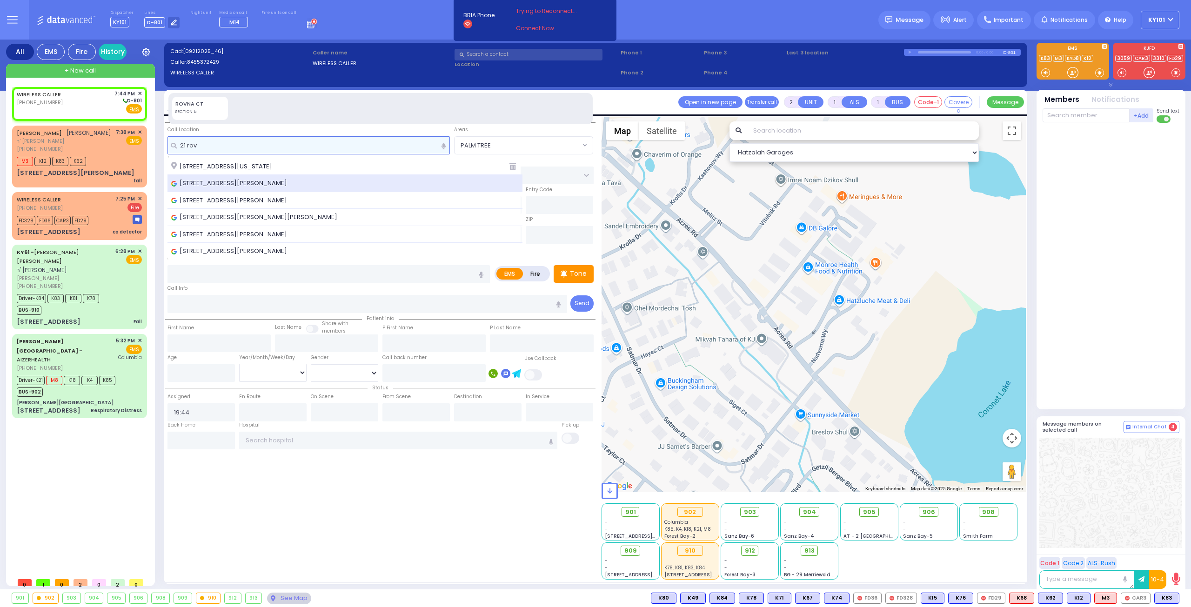
type input "21 rov"
click at [265, 188] on div "21 Rovna Court, Kiryas Joel, NY, USA" at bounding box center [344, 183] width 355 height 17
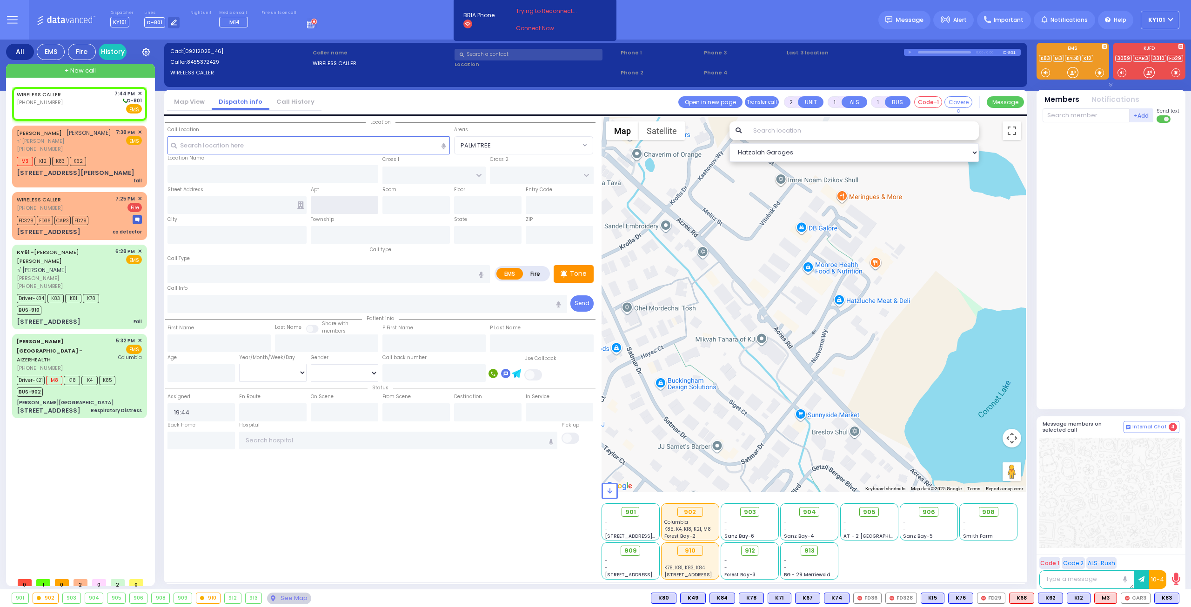
click at [323, 209] on input "text" at bounding box center [344, 205] width 67 height 18
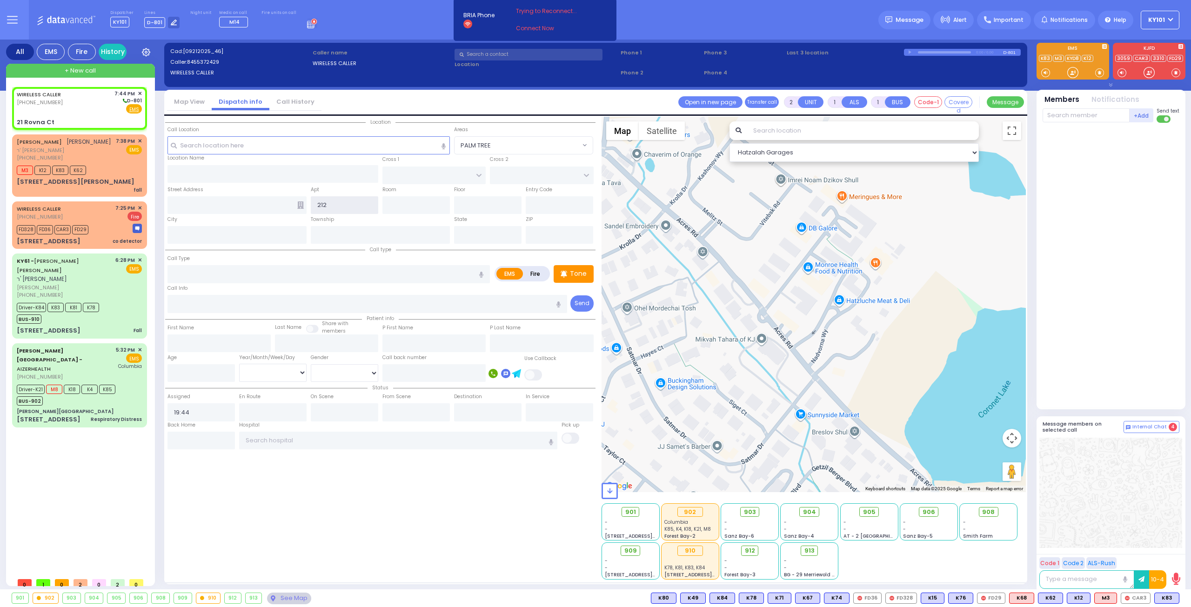
type input "212"
select select
radio input "true"
select select
select select "Hatzalah Garages"
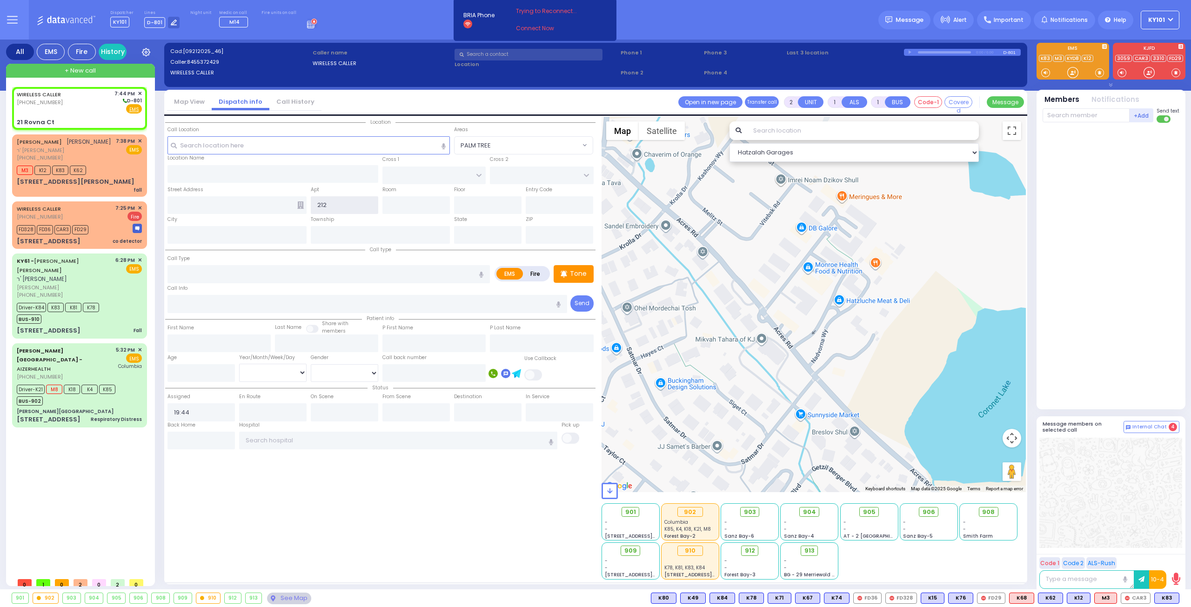
type input "CHEVRON RD"
type input "[GEOGRAPHIC_DATA]"
type input "21 Rovna Ct"
type input "[PERSON_NAME]"
type input "[US_STATE]"
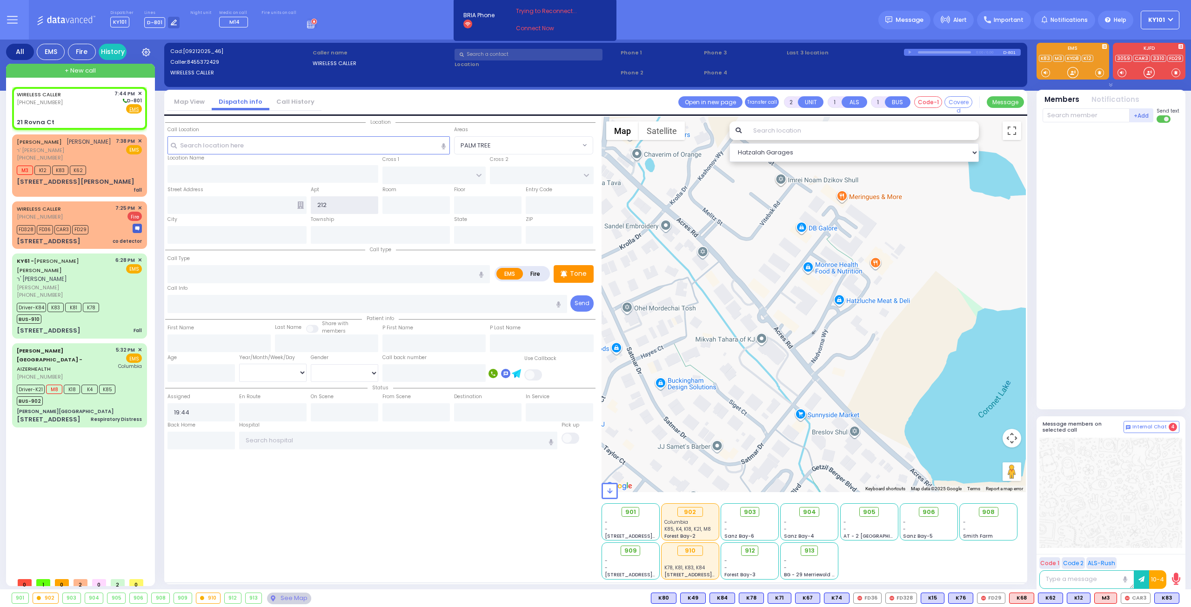
type input "10950"
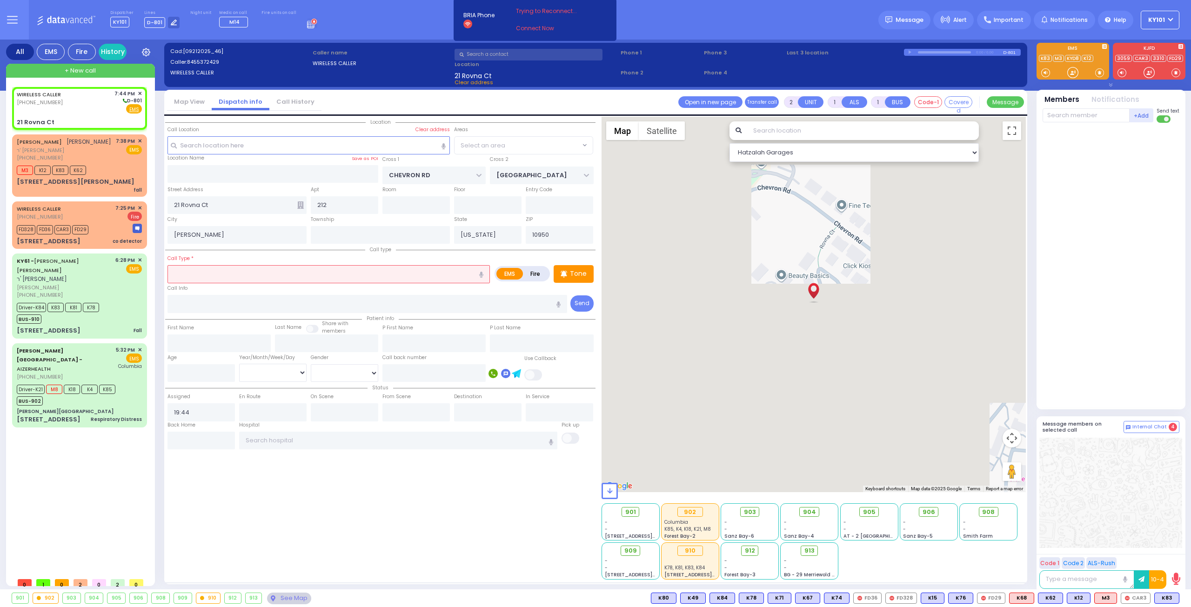
click at [264, 277] on input "text" at bounding box center [328, 274] width 322 height 18
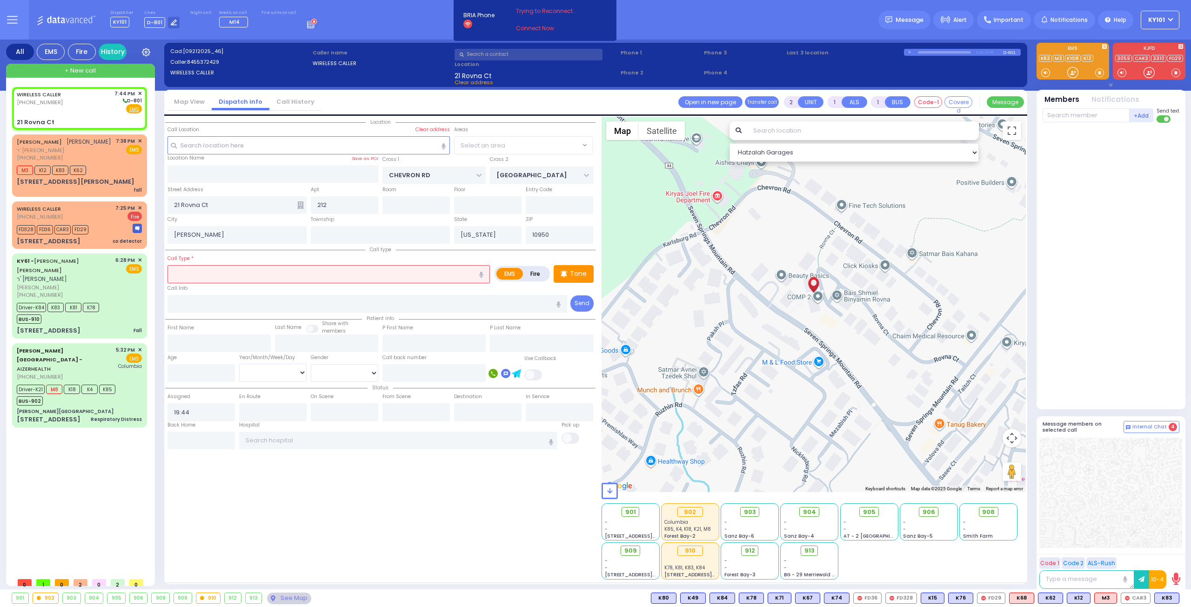
select select "SECTION 5"
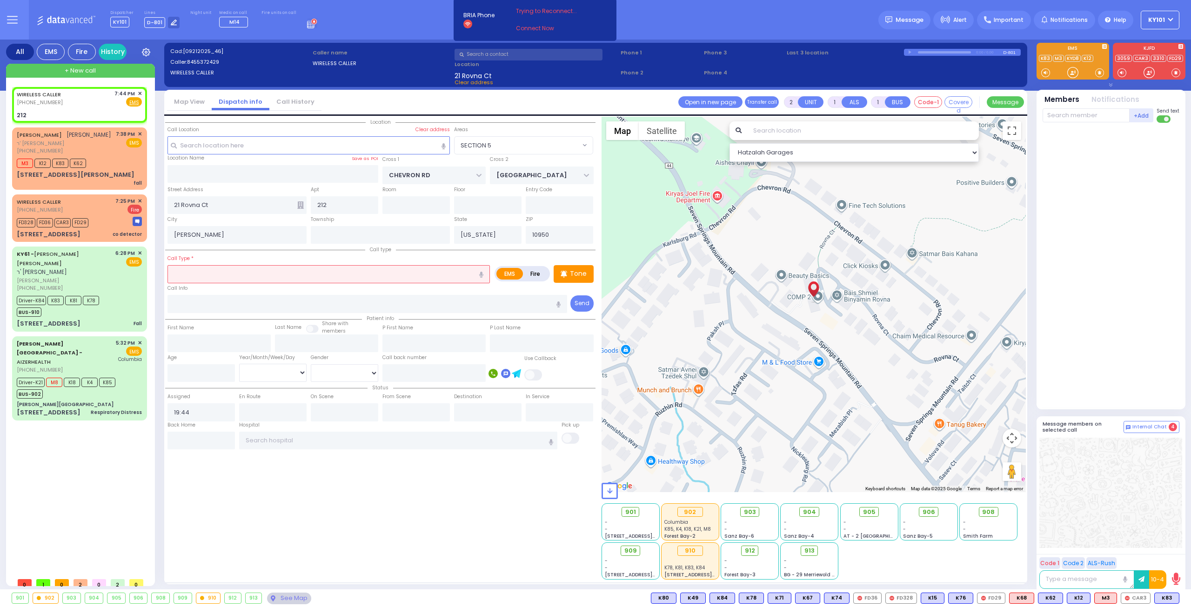
select select
radio input "true"
select select
select select "Hatzalah Garages"
type input "sy"
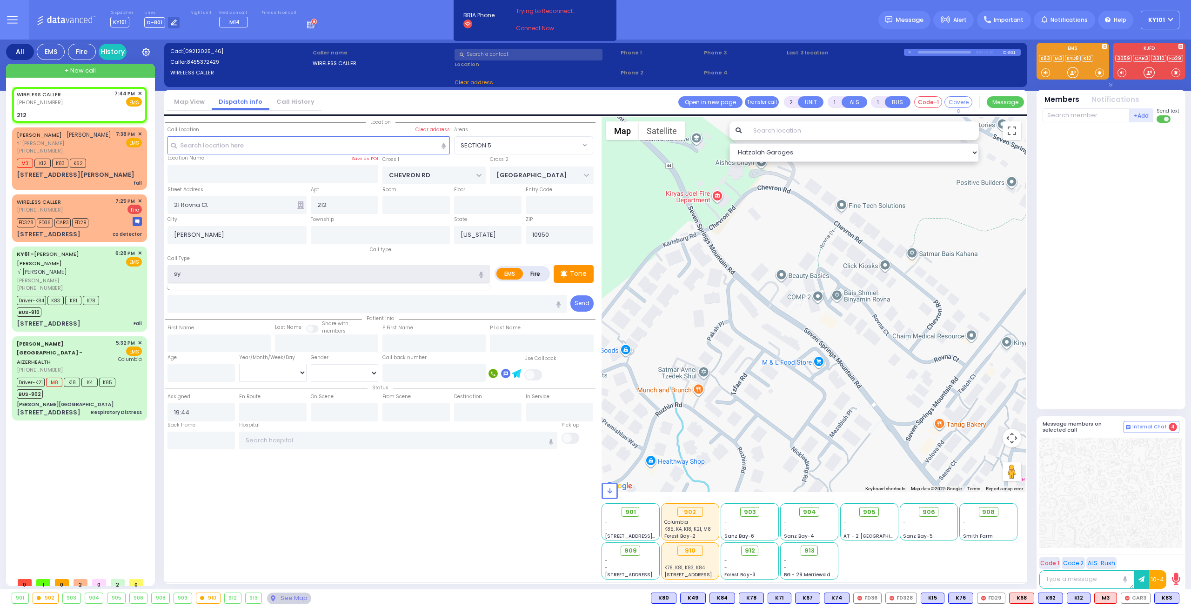
select select
radio input "true"
select select
type input "212"
type input "Monroe"
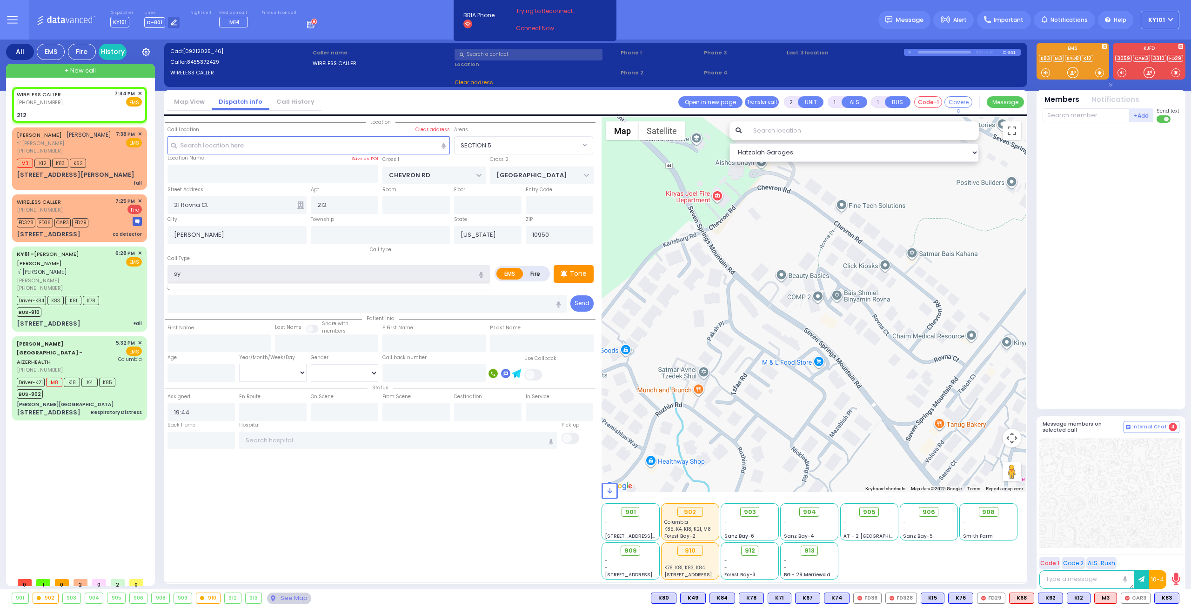
type input "10001"
select select "Hatzalah Garages"
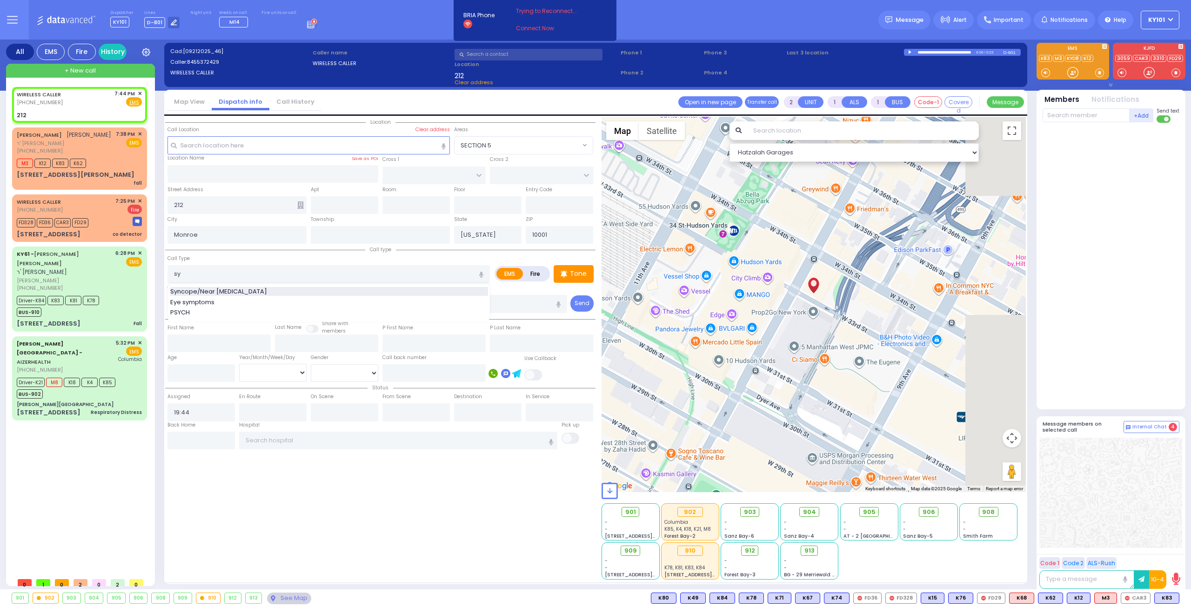
click at [244, 293] on span "Syncope/Near Syncope" at bounding box center [220, 291] width 100 height 9
type input "Syncope/Near Syncope"
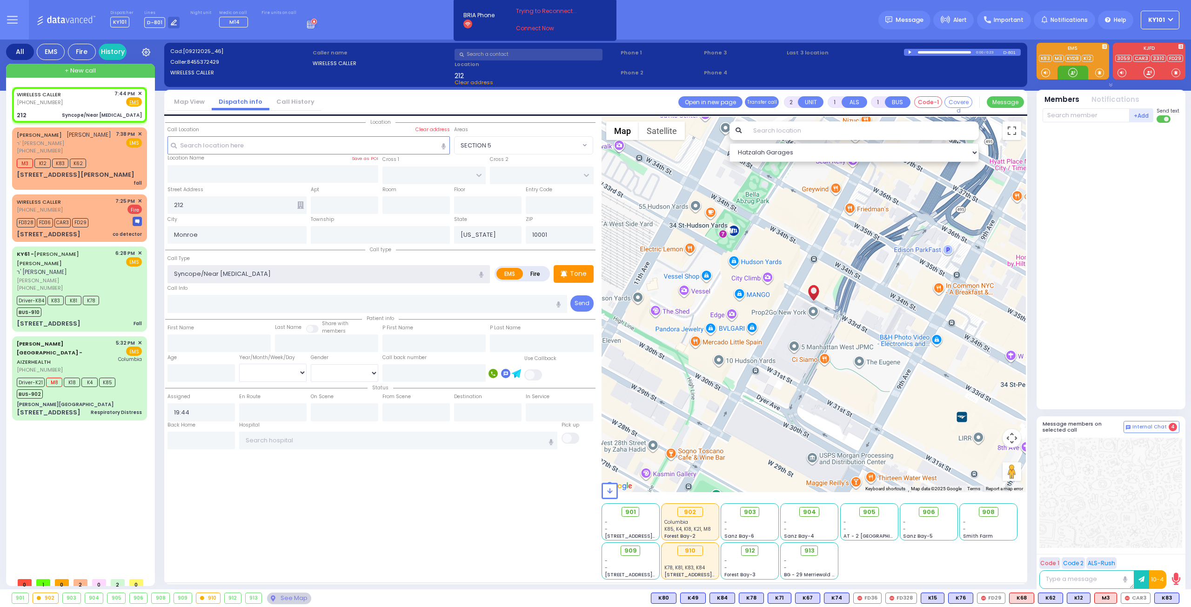
select select
radio input "true"
select select
select select "Hatzalah Garages"
click at [249, 149] on input "text" at bounding box center [308, 145] width 283 height 18
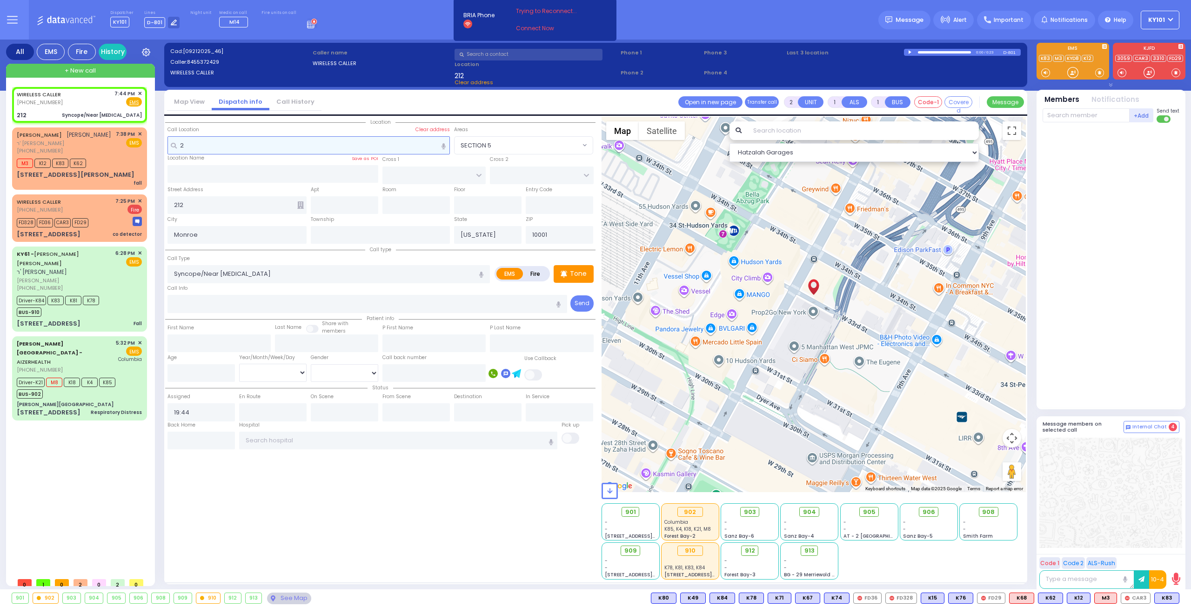
type input "21"
select select
radio input "true"
select select
type input "212"
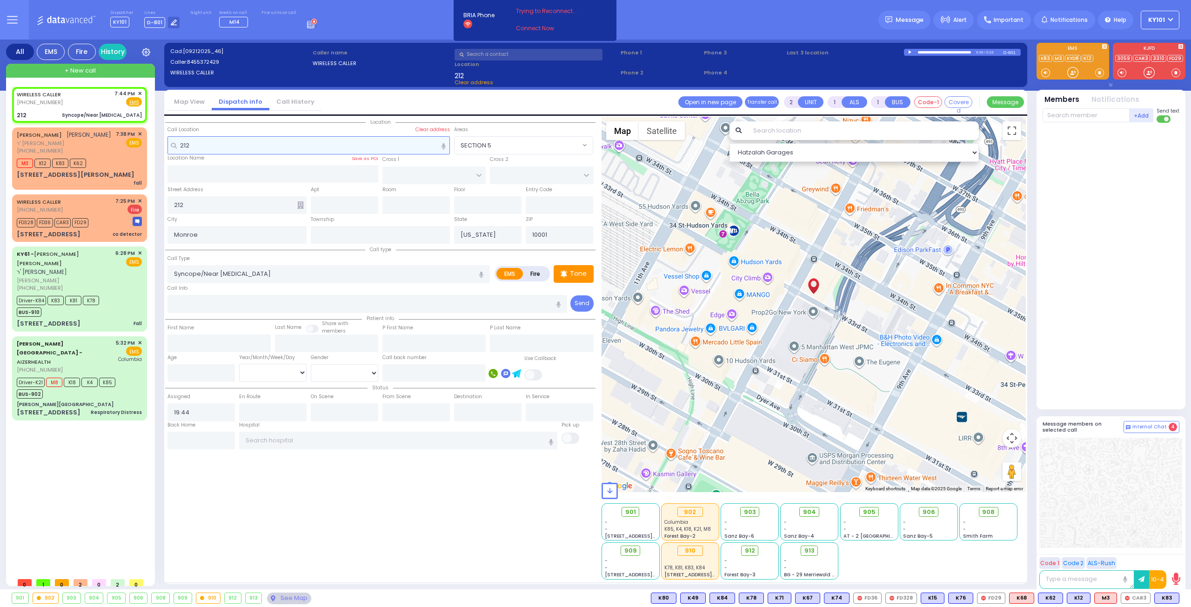
select select "Hatzalah Garages"
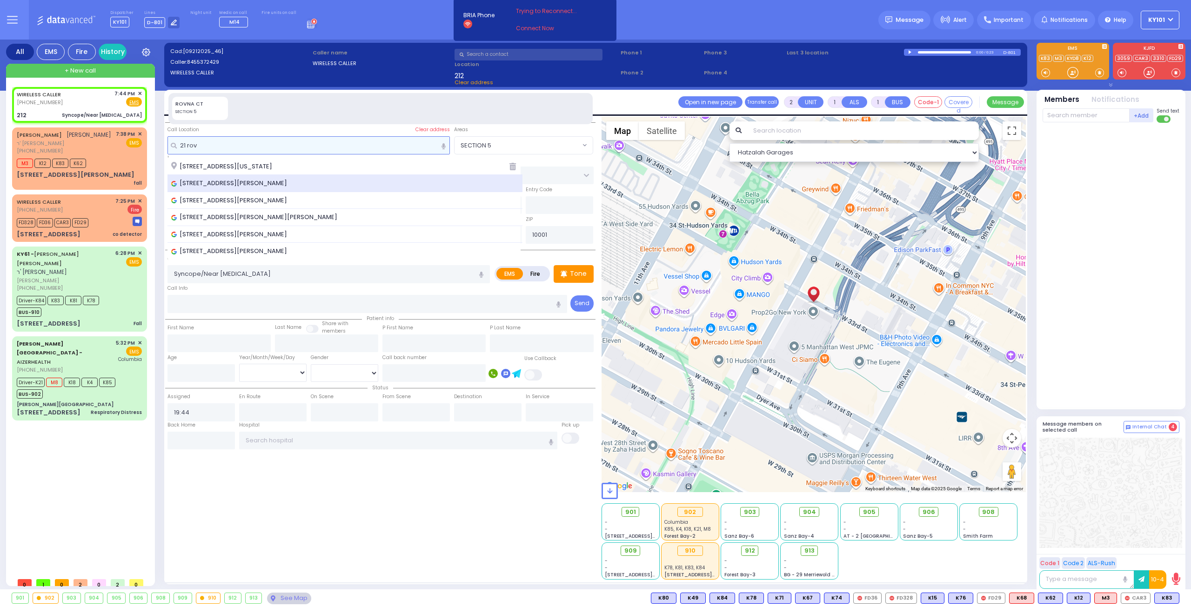
type input "21 rov"
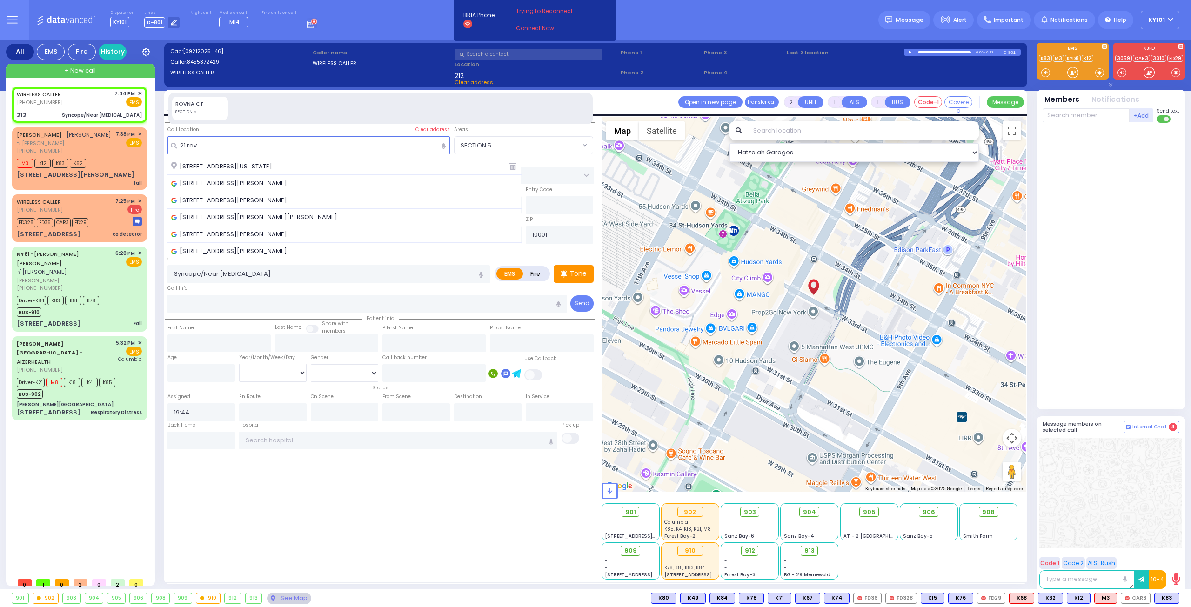
click at [256, 186] on span "21 Rovna Court, Kiryas Joel, NY, USA" at bounding box center [230, 183] width 119 height 9
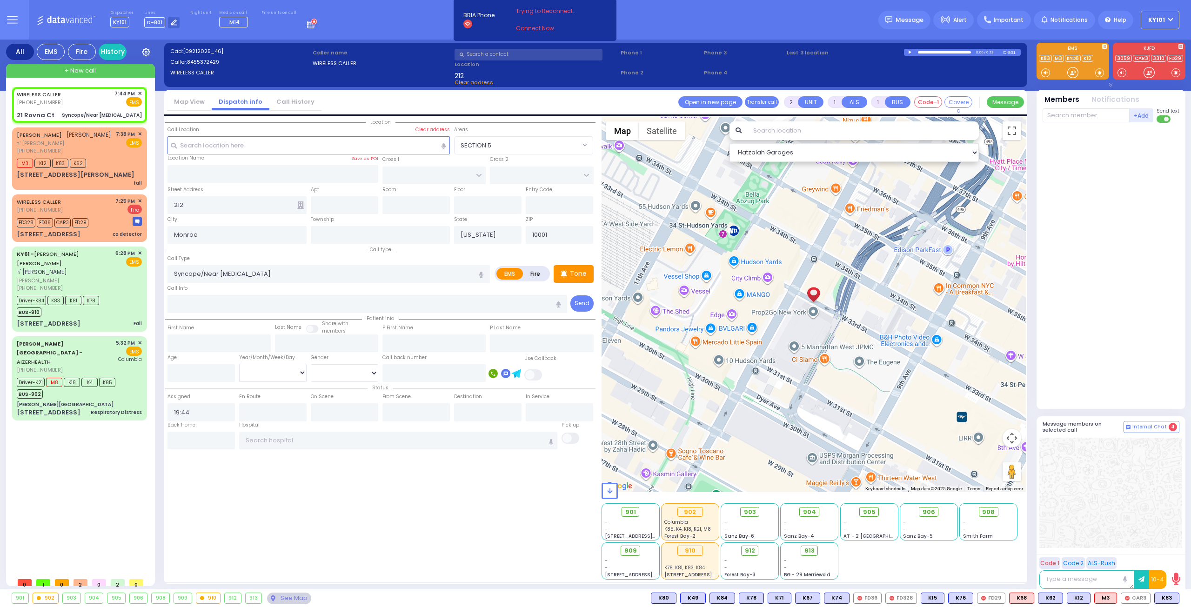
select select
radio input "true"
select select
select select "Hatzalah Garages"
type input "CHEVRON RD"
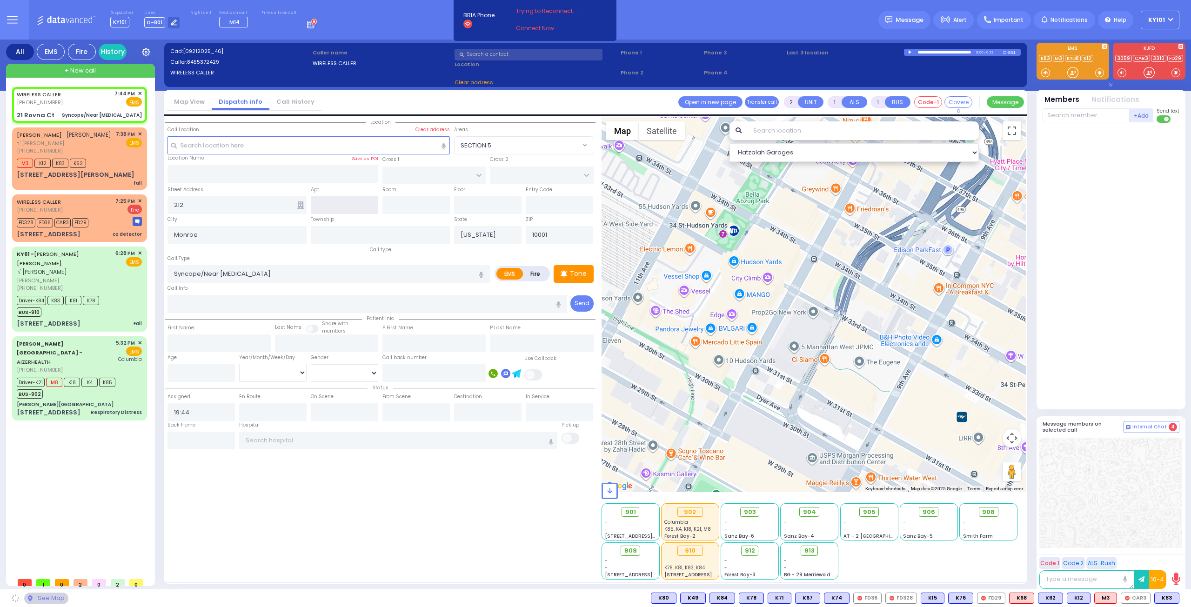
type input "[GEOGRAPHIC_DATA]"
type input "21 Rovna Ct"
type input "[PERSON_NAME]"
type input "10950"
select select "SECTION 5"
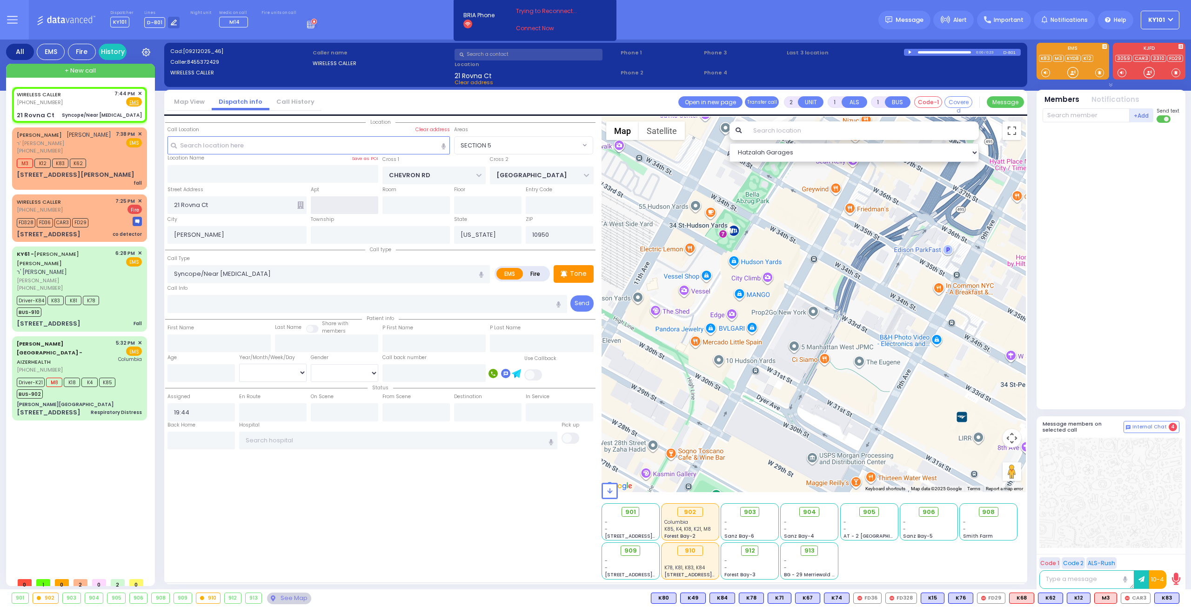
click at [345, 205] on input "text" at bounding box center [344, 205] width 67 height 18
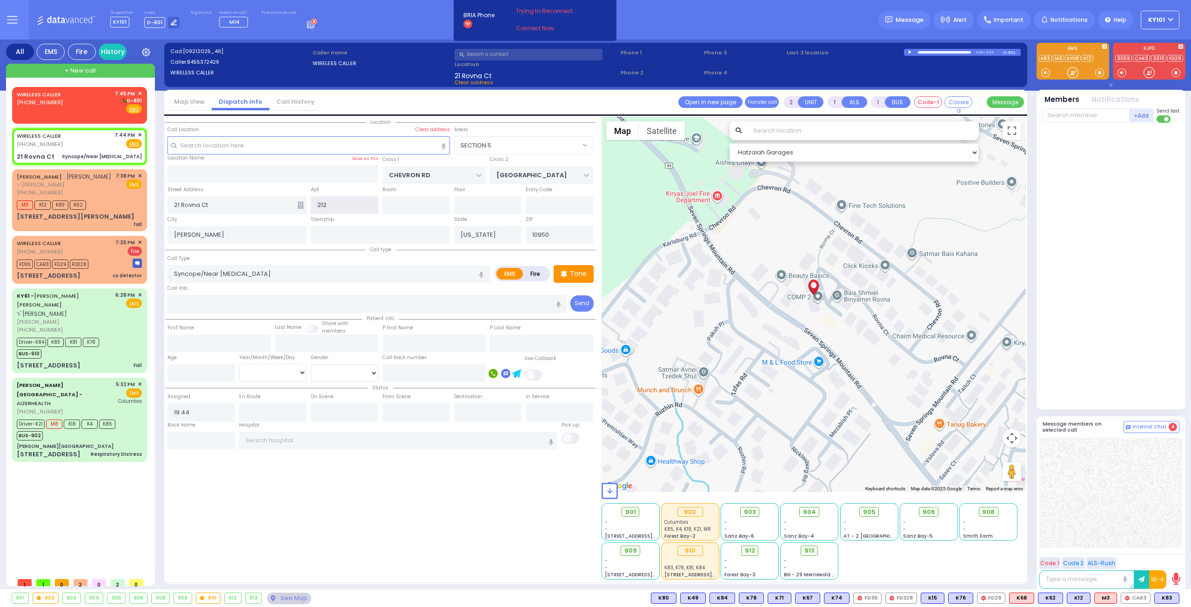
type input "212"
click at [240, 215] on div "City Kiryas Joel" at bounding box center [236, 229] width 143 height 30
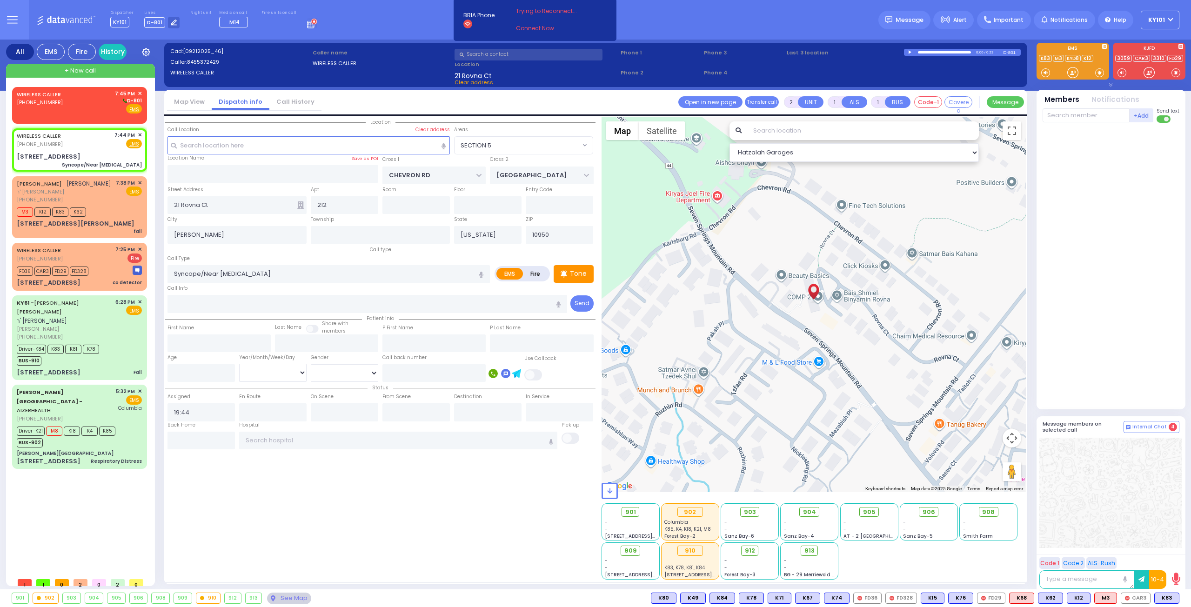
click at [301, 202] on icon at bounding box center [300, 204] width 7 height 7
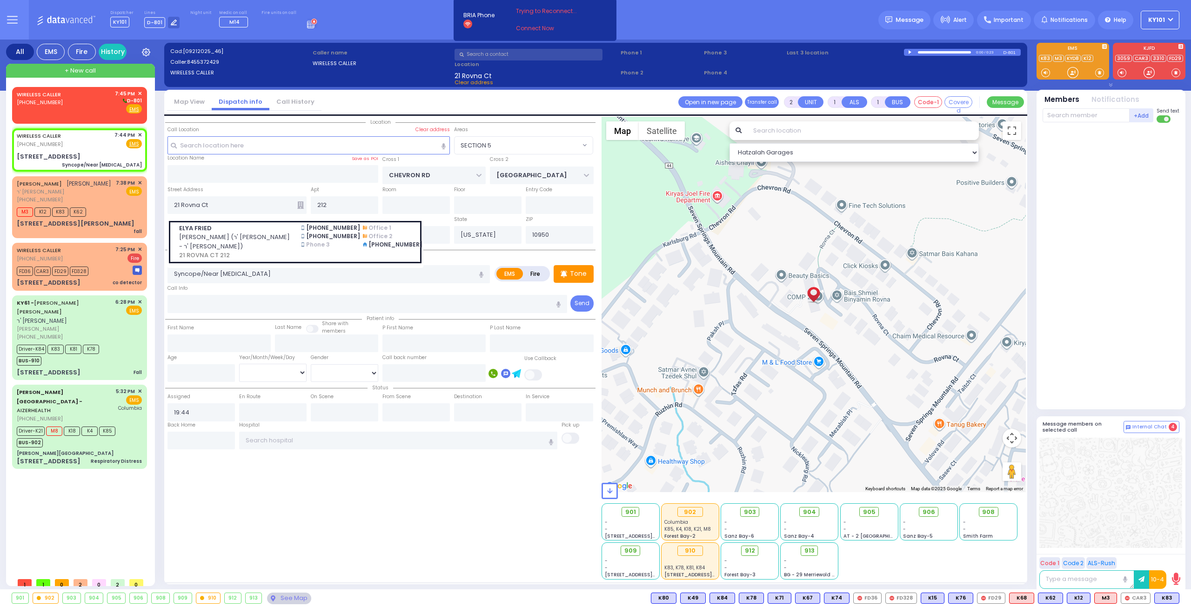
select select
radio input "true"
select select
select select "Hatzalah Garages"
select select "SECTION 5"
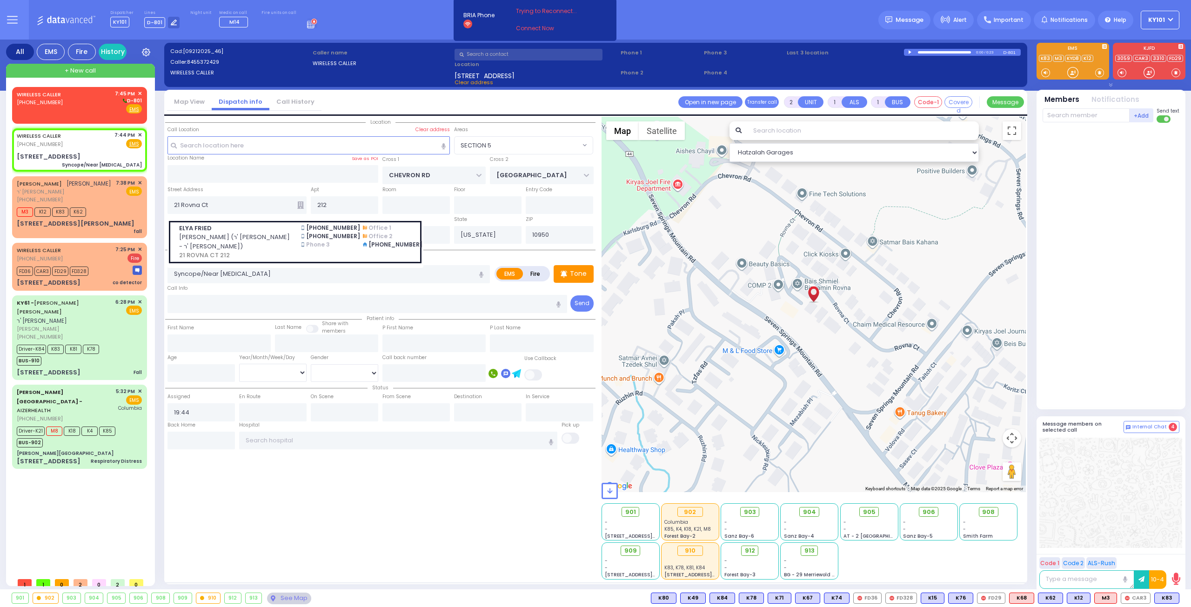
click at [270, 188] on div "Street Address 21 Rovna Ct ELYA FRIED אלי' פריעד (ר' שמואל לייב - ר' שלמה הערש …" at bounding box center [236, 200] width 143 height 30
click at [267, 228] on span "ELYA FRIED" at bounding box center [234, 228] width 111 height 9
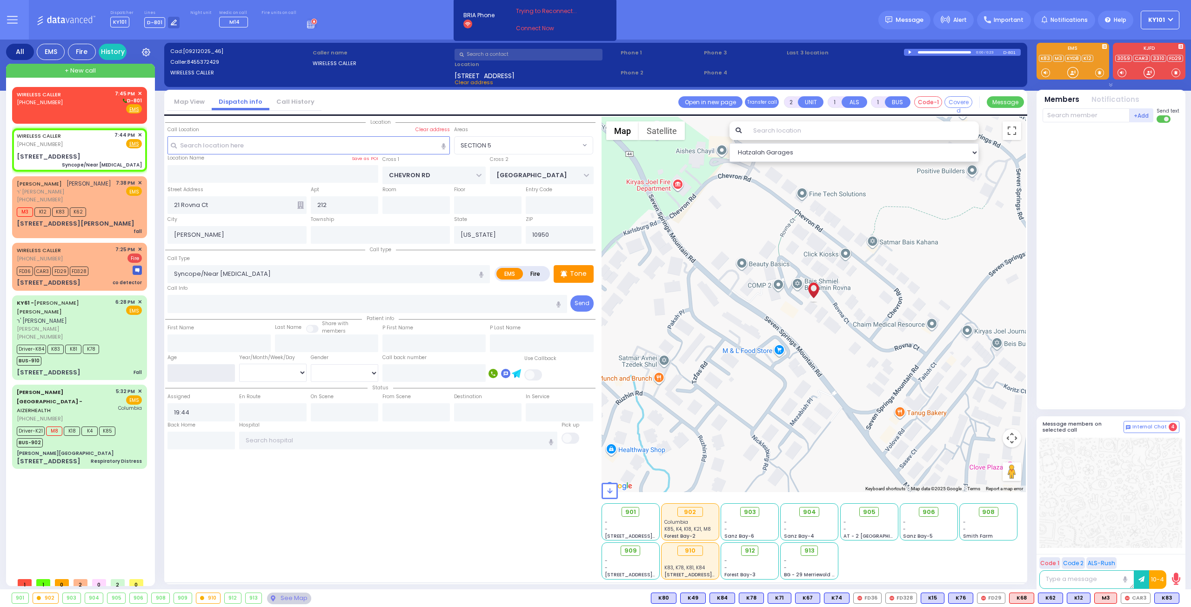
click at [210, 369] on input "number" at bounding box center [200, 373] width 67 height 18
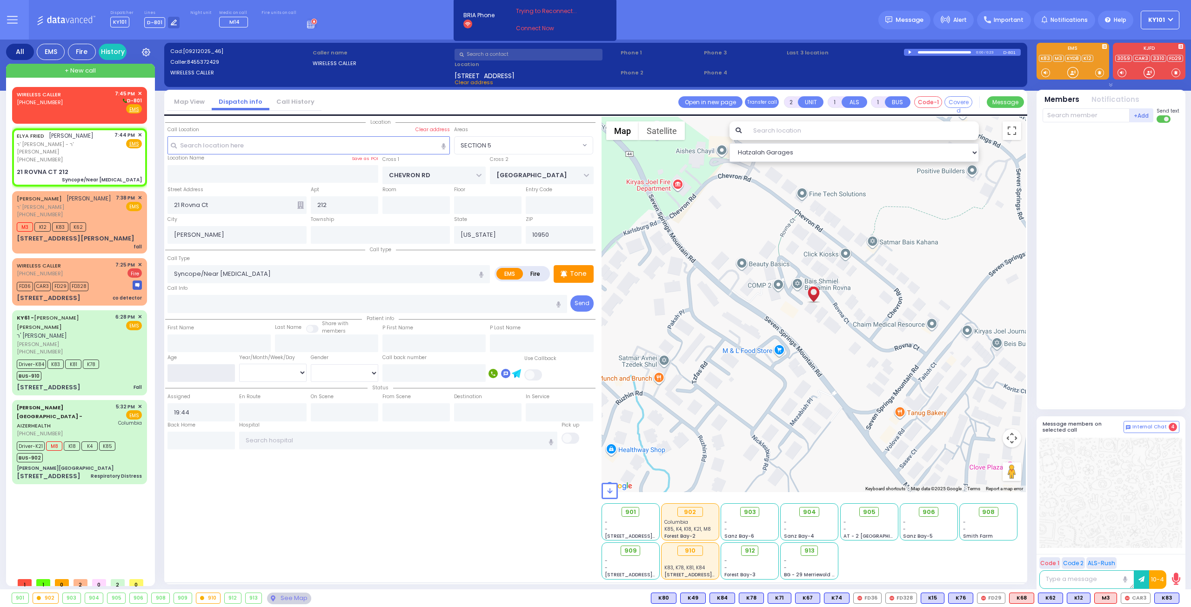
select select
radio input "true"
type input "ELYA"
type input "FRIED"
select select
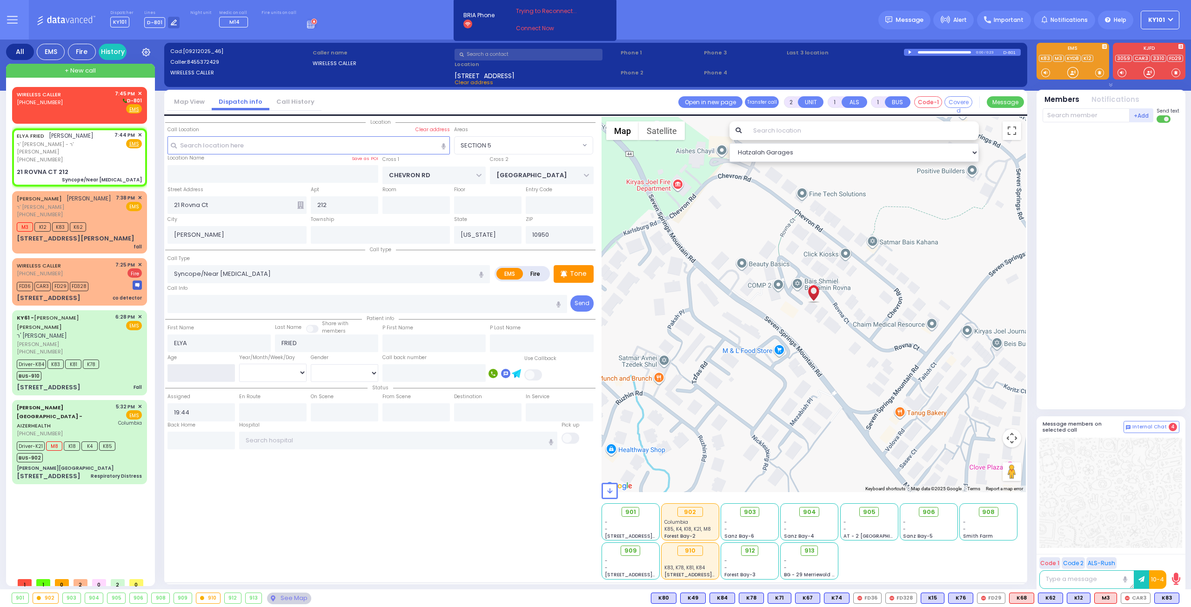
select select "Hatzalah Garages"
type input "21 ROVNA CT"
type input "Monroe"
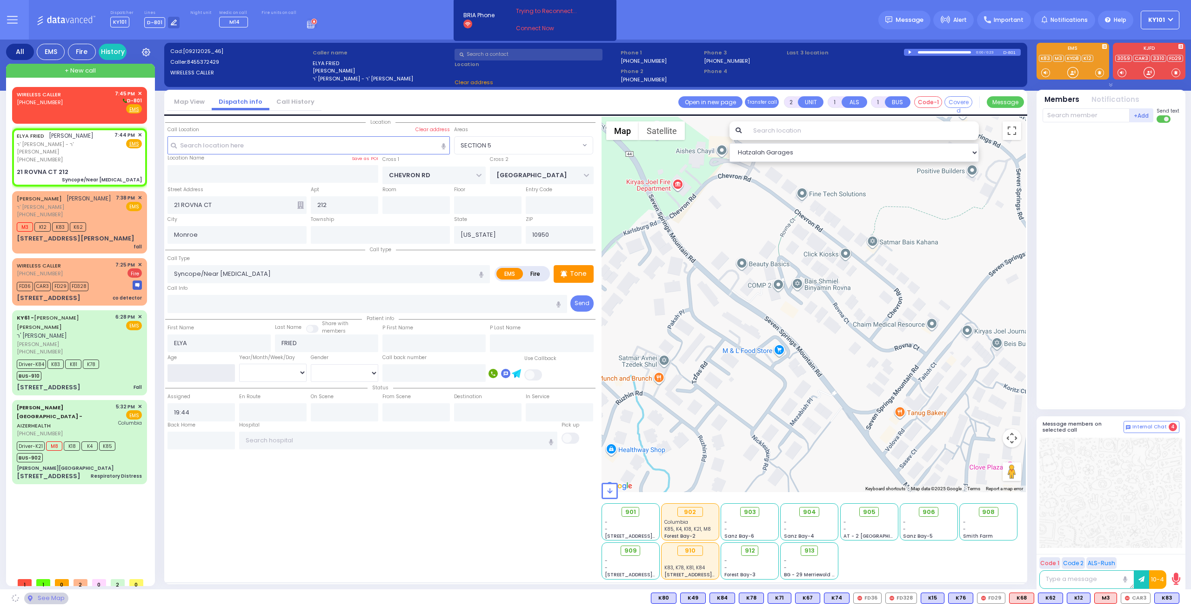
select select "SECTION 5"
type input "2"
click at [291, 367] on select "Year Month Week Day" at bounding box center [272, 373] width 67 height 18
select select "Year"
click at [239, 364] on select "Year Month Week Day" at bounding box center [272, 373] width 67 height 18
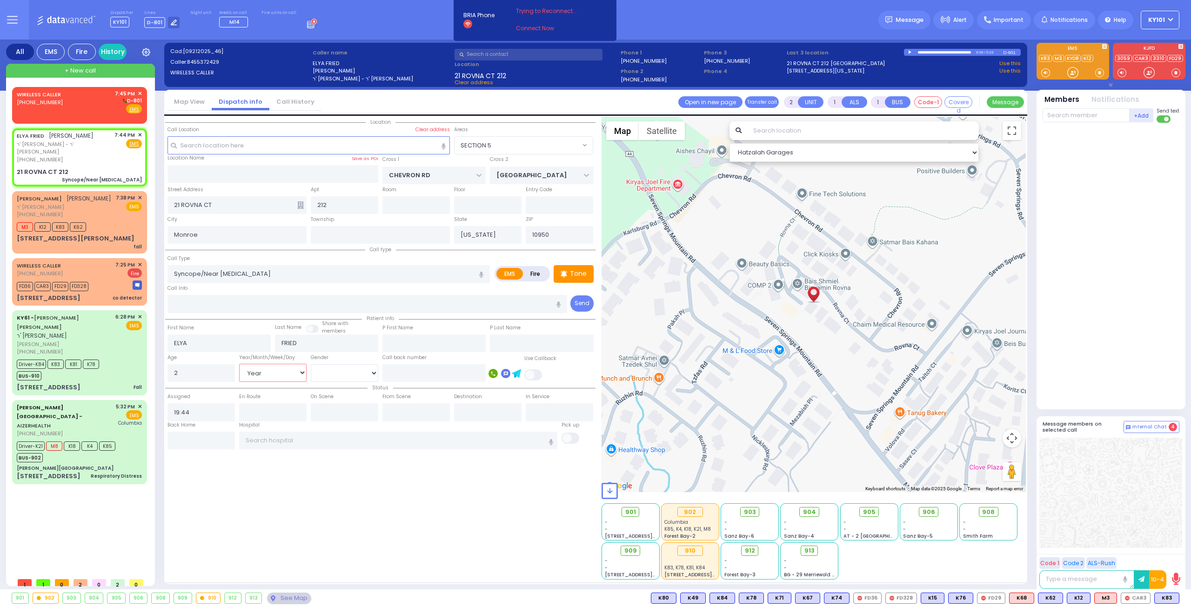
select select
radio input "true"
select select
select select "Hatzalah Garages"
click at [352, 371] on select "Male Female" at bounding box center [344, 373] width 67 height 18
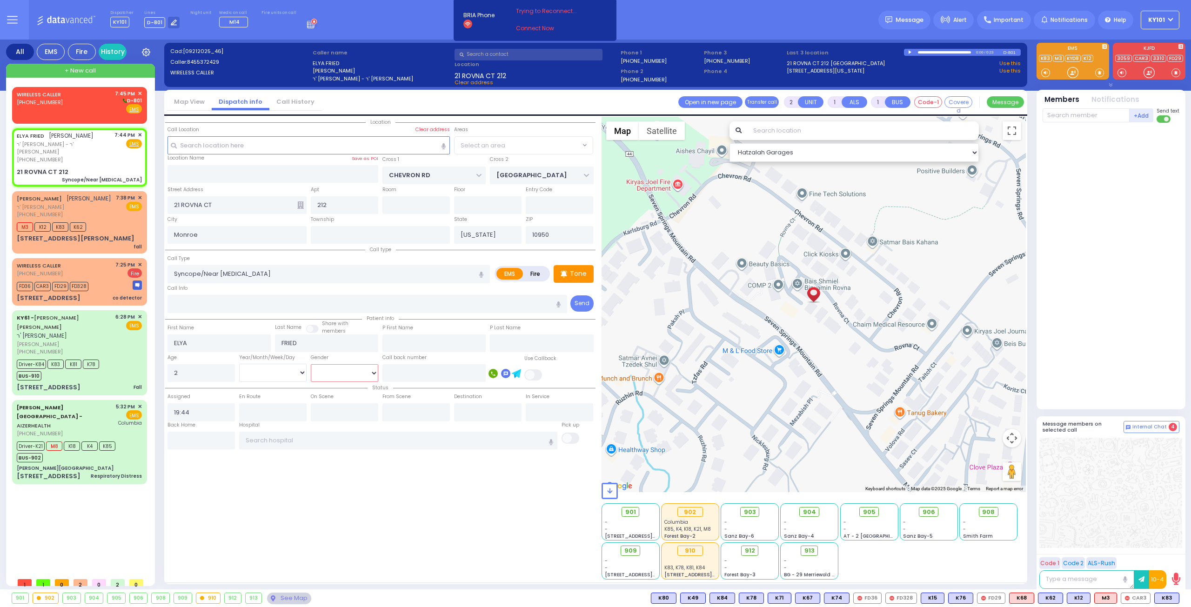
select select "[DEMOGRAPHIC_DATA]"
click at [311, 364] on select "Male Female" at bounding box center [344, 373] width 67 height 18
select select "SECTION 5"
click at [307, 489] on div "Location 212" at bounding box center [380, 348] width 430 height 463
click at [294, 373] on select "Year Month Week Day" at bounding box center [272, 373] width 67 height 18
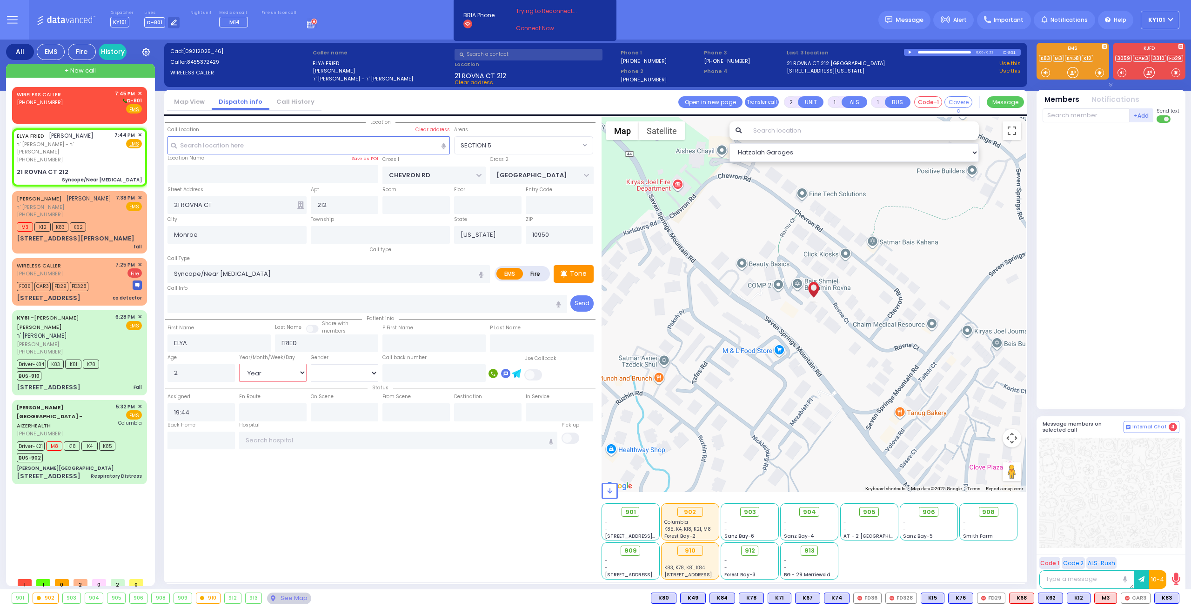
click at [239, 364] on select "Year Month Week Day" at bounding box center [272, 373] width 67 height 18
click at [291, 511] on div "Location 212" at bounding box center [380, 348] width 430 height 463
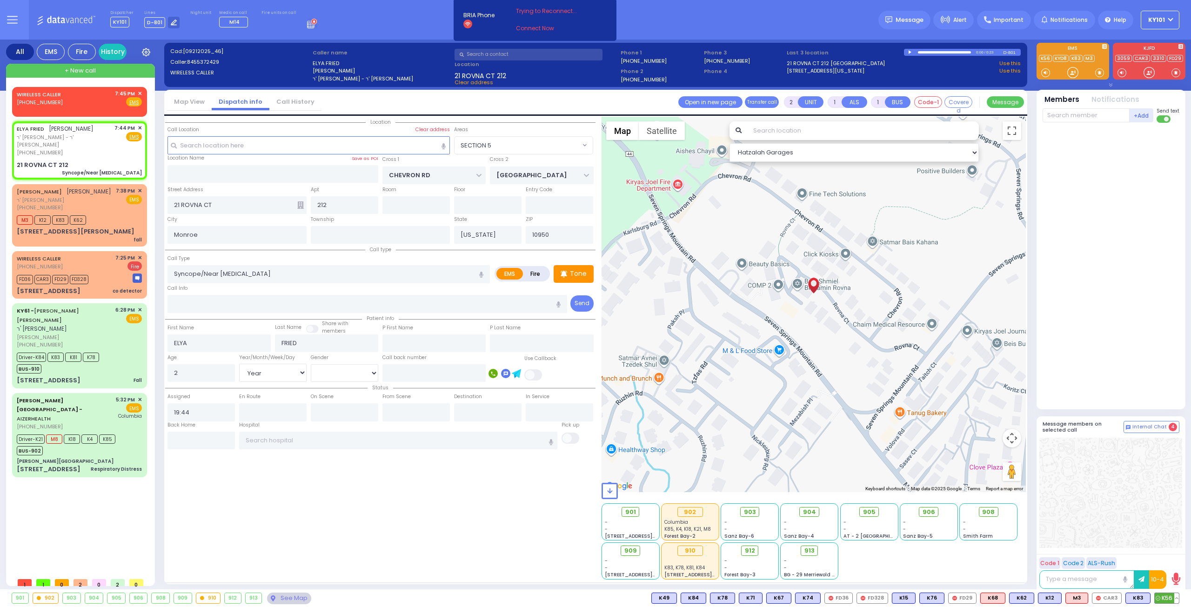
click at [1163, 598] on span "K56" at bounding box center [1167, 598] width 24 height 10
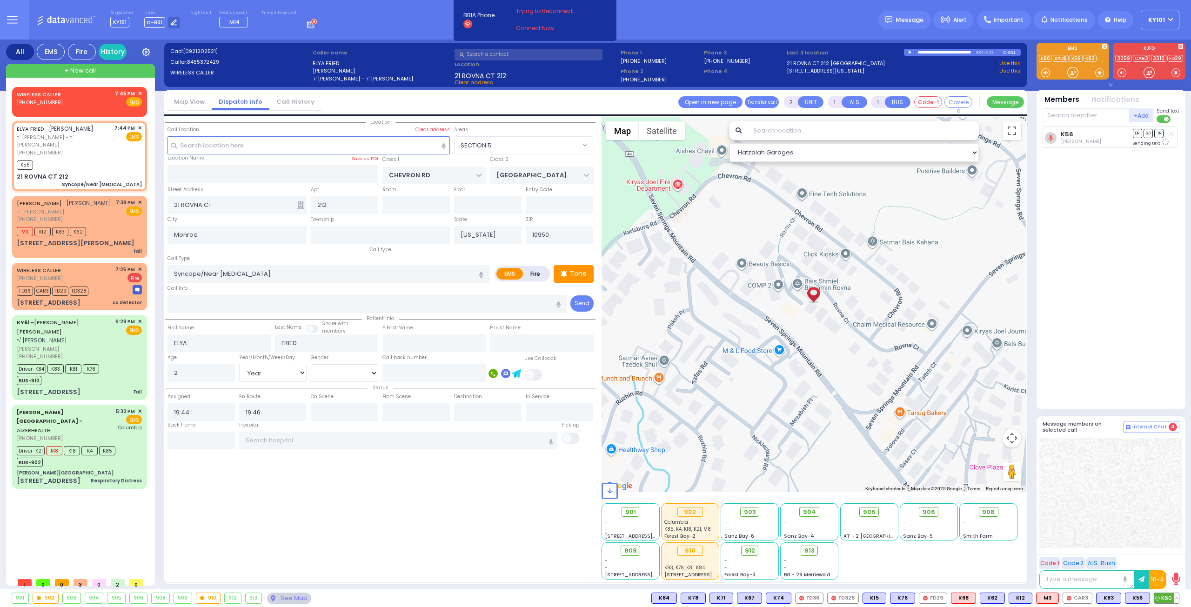
click at [1167, 597] on span "K60" at bounding box center [1166, 598] width 25 height 10
click at [936, 50] on div "0:00 / 0:23" at bounding box center [954, 52] width 100 height 7
click at [909, 51] on div at bounding box center [910, 52] width 5 height 4
click at [945, 51] on div "0:00 / 0:23" at bounding box center [954, 52] width 100 height 7
click at [945, 54] on div "0:00 / 0:23" at bounding box center [954, 52] width 100 height 7
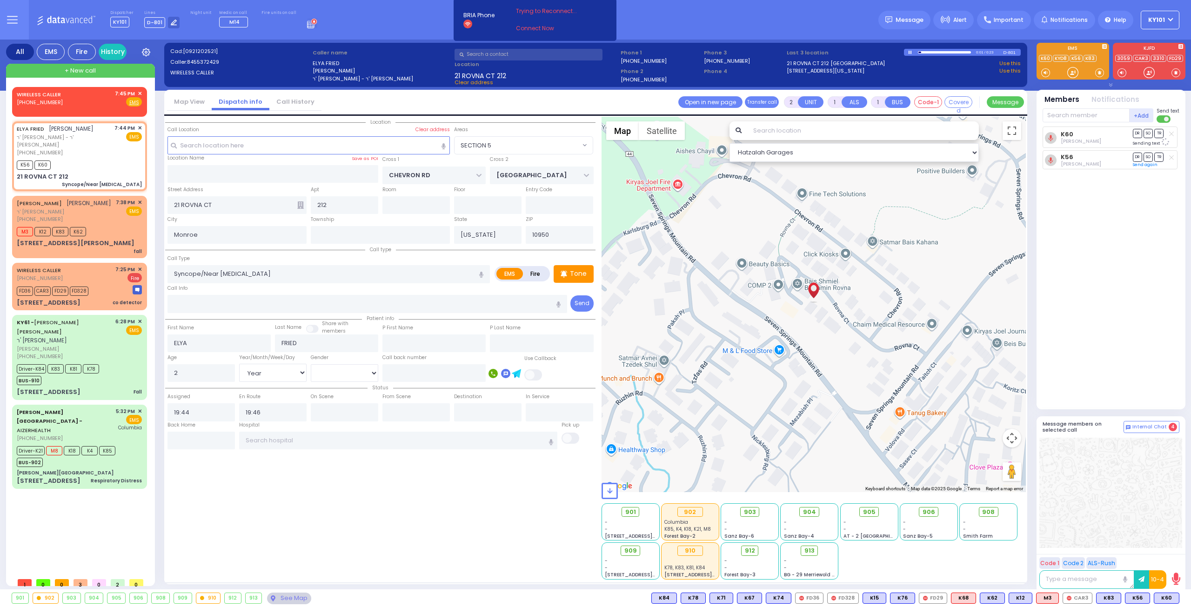
click at [948, 53] on div at bounding box center [944, 52] width 53 height 2
click at [908, 52] on div at bounding box center [910, 52] width 5 height 4
click at [139, 94] on span "✕" at bounding box center [140, 94] width 4 height 8
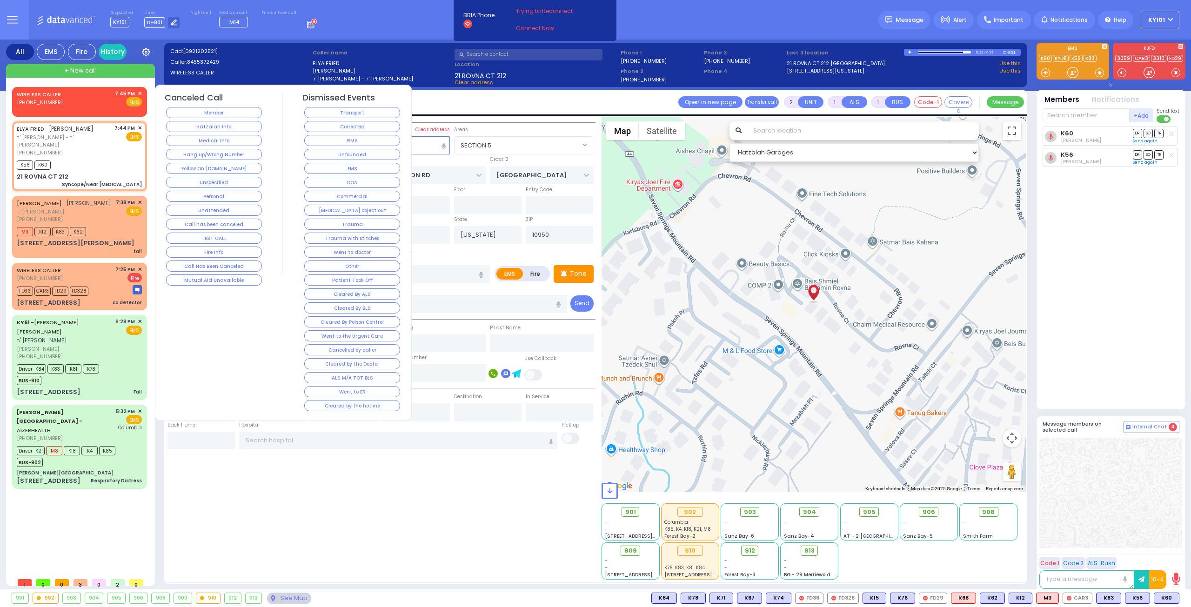
click at [231, 167] on button "Follow On [DOMAIN_NAME]" at bounding box center [214, 168] width 96 height 11
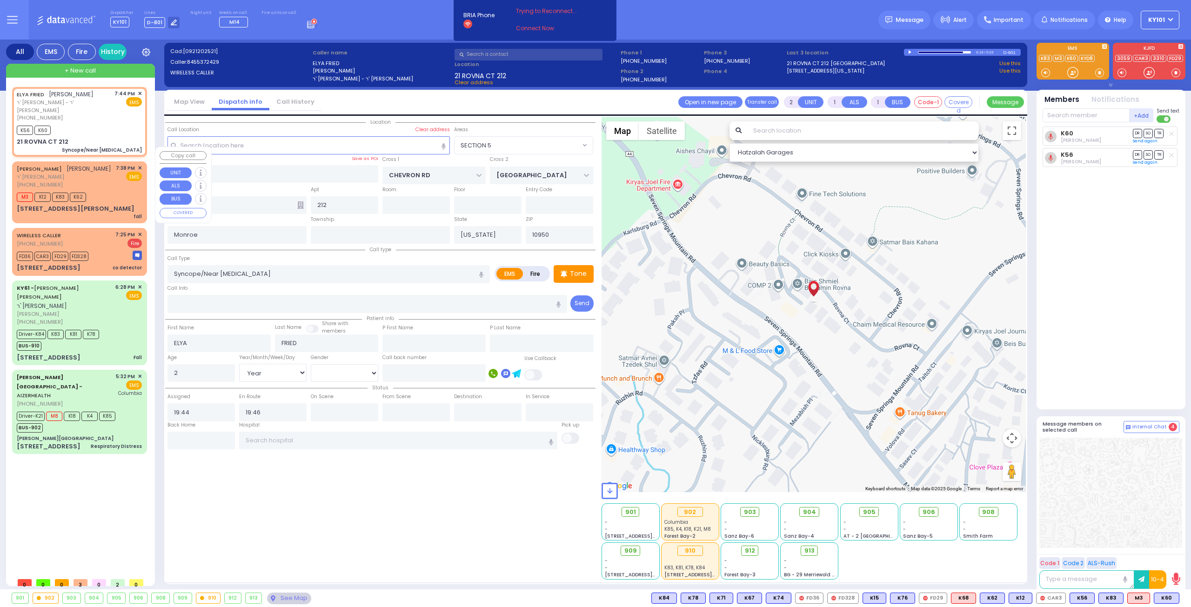
click at [92, 181] on div "(845) 782-8722" at bounding box center [64, 185] width 94 height 8
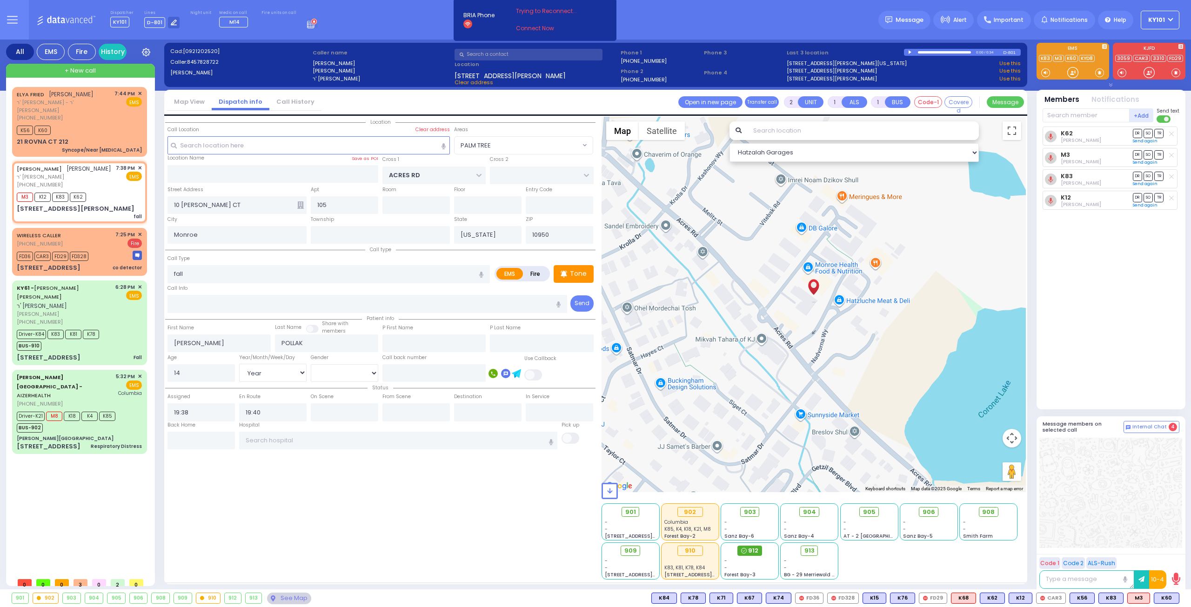
click at [749, 553] on span "912" at bounding box center [753, 550] width 10 height 9
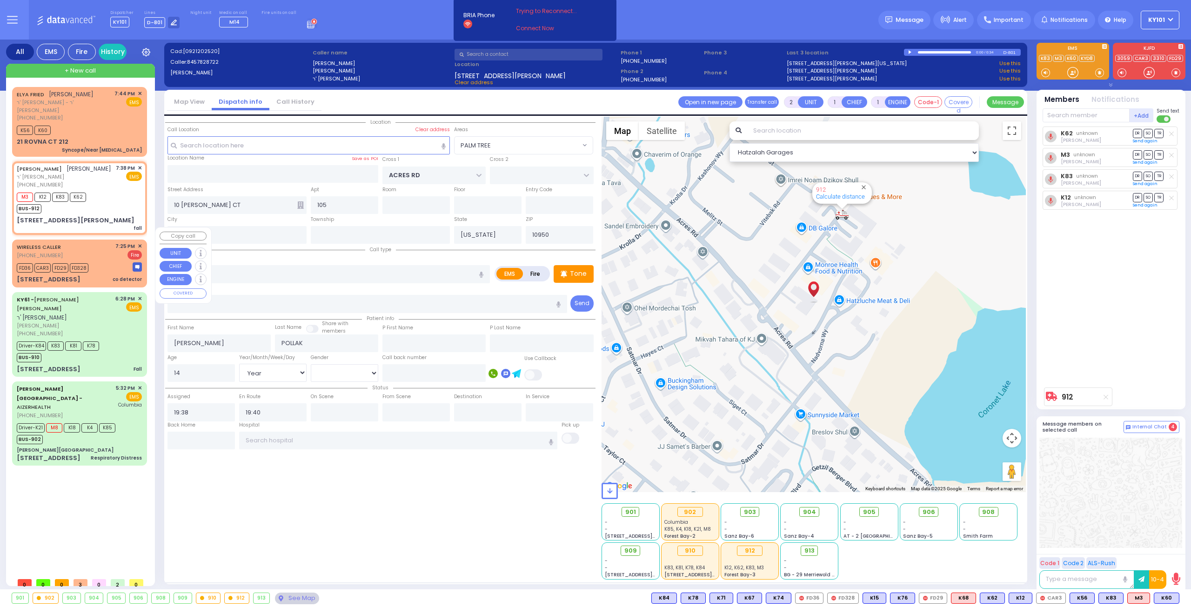
click at [139, 242] on span "✕" at bounding box center [140, 246] width 4 height 8
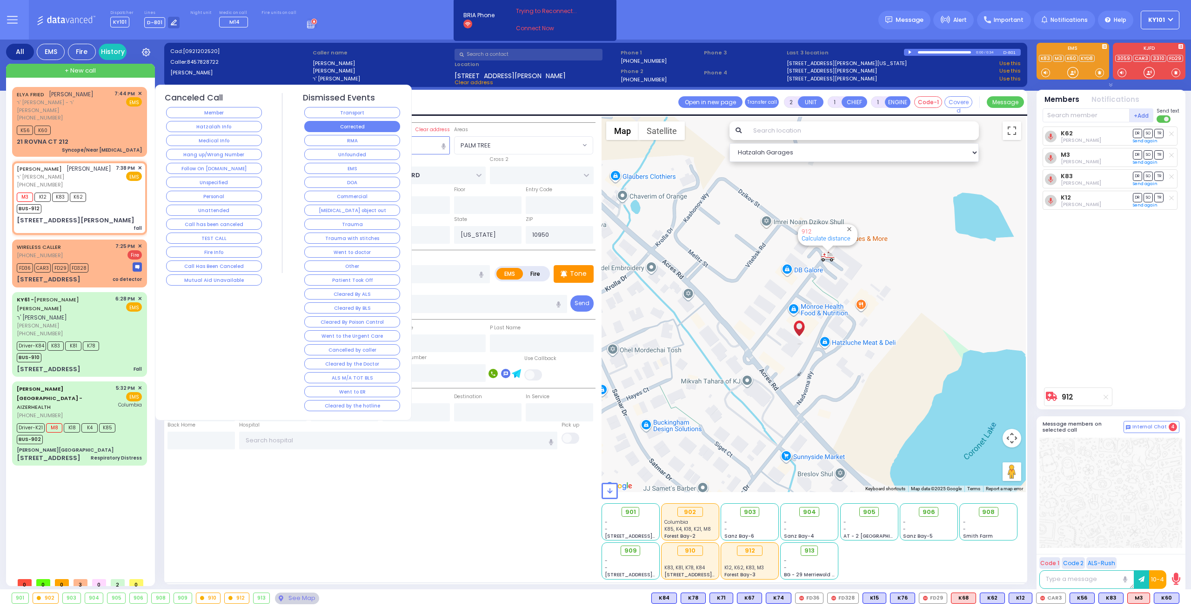
click at [355, 122] on button "Corrected" at bounding box center [352, 126] width 96 height 11
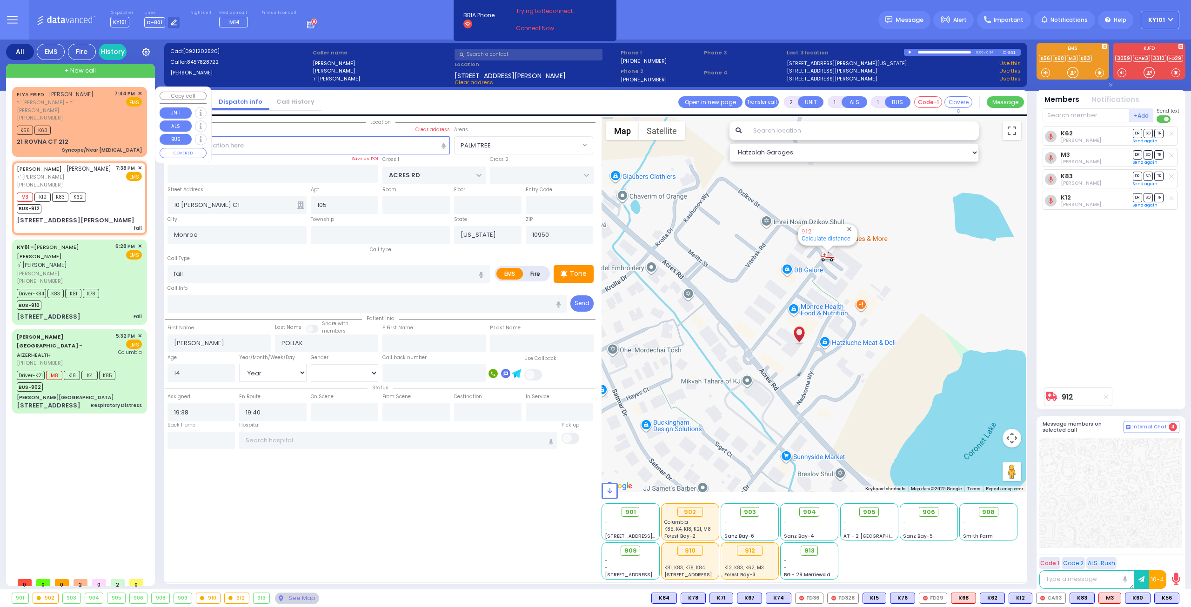
click at [141, 93] on span "✕" at bounding box center [140, 94] width 4 height 8
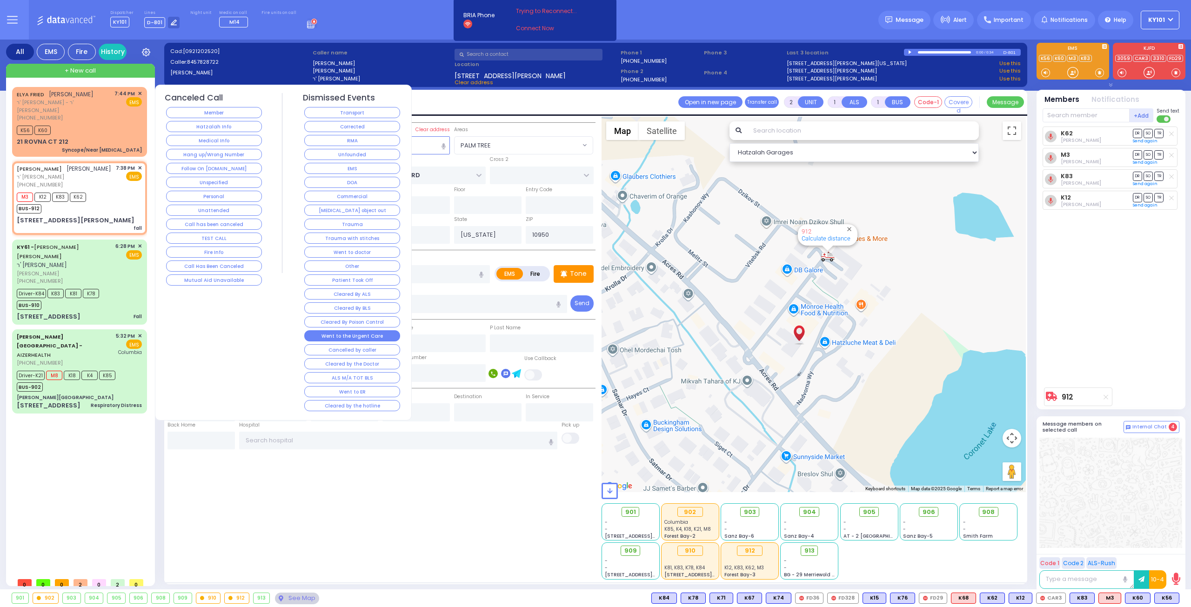
click at [367, 330] on button "Went to the Urgent Care" at bounding box center [352, 335] width 96 height 11
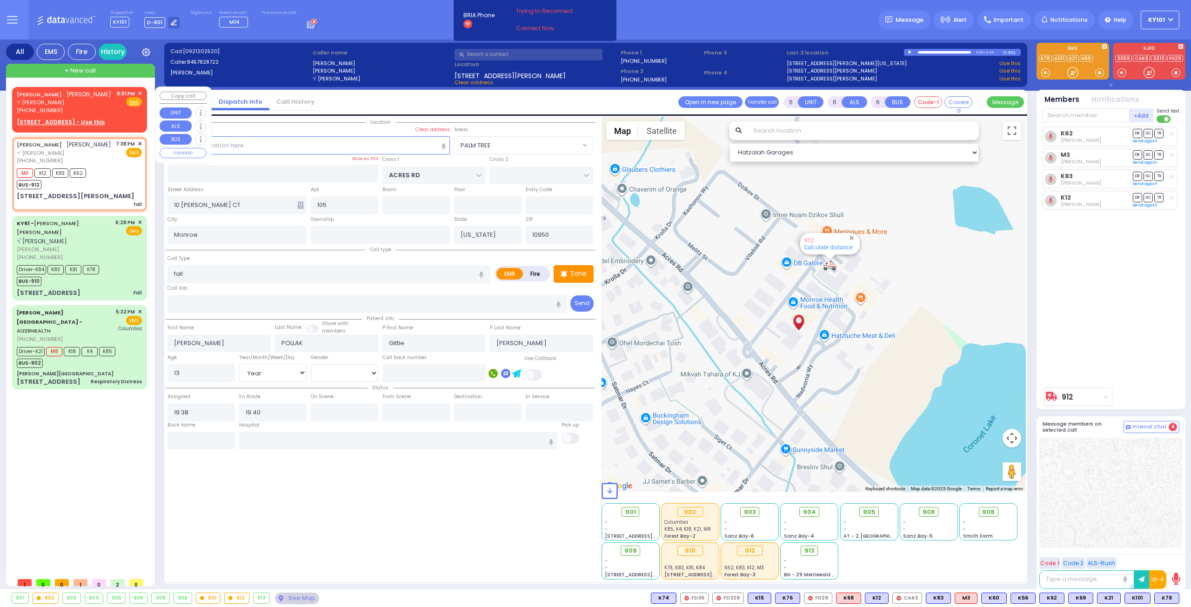
click at [141, 93] on span "✕" at bounding box center [140, 94] width 4 height 8
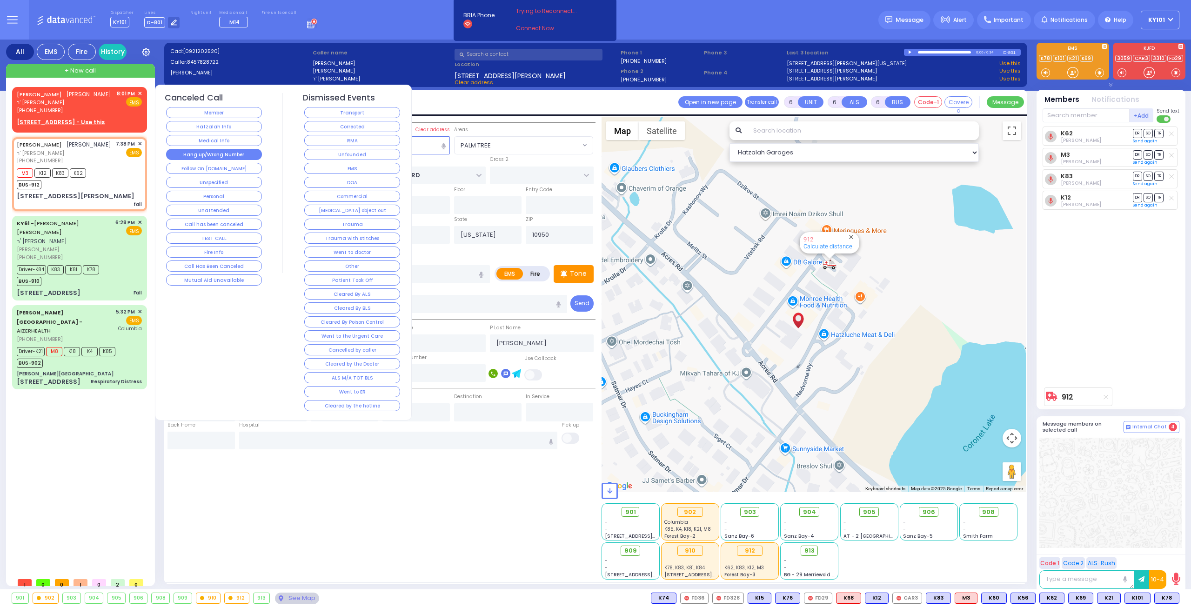
click at [212, 149] on button "Hang up/Wrong Number" at bounding box center [214, 154] width 96 height 11
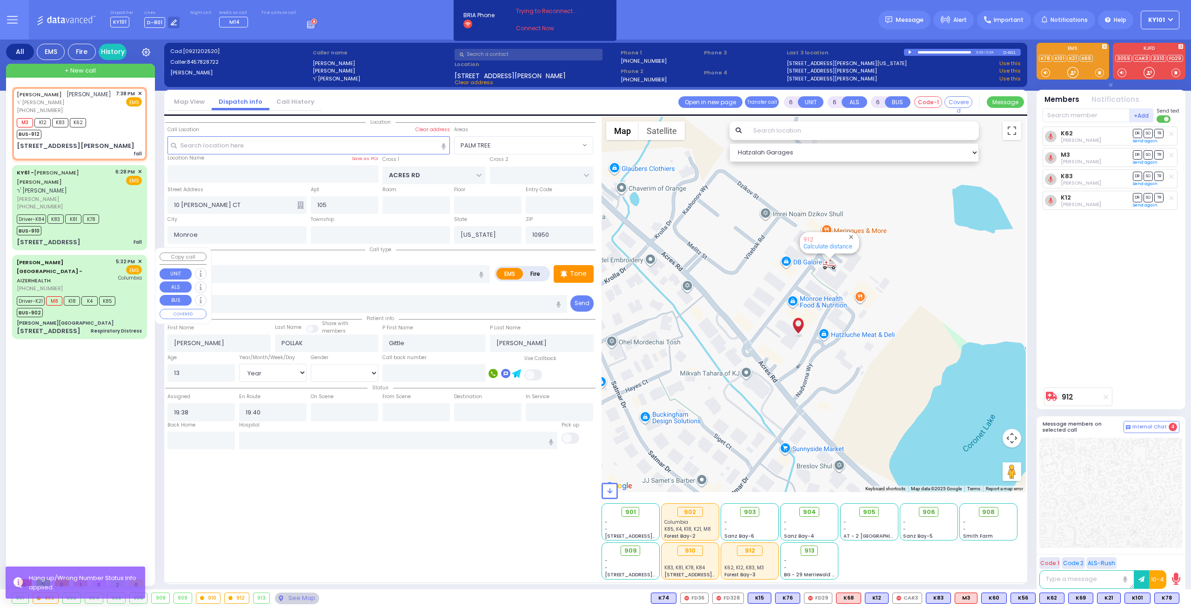
click at [82, 285] on div "[PHONE_NUMBER]" at bounding box center [65, 289] width 96 height 8
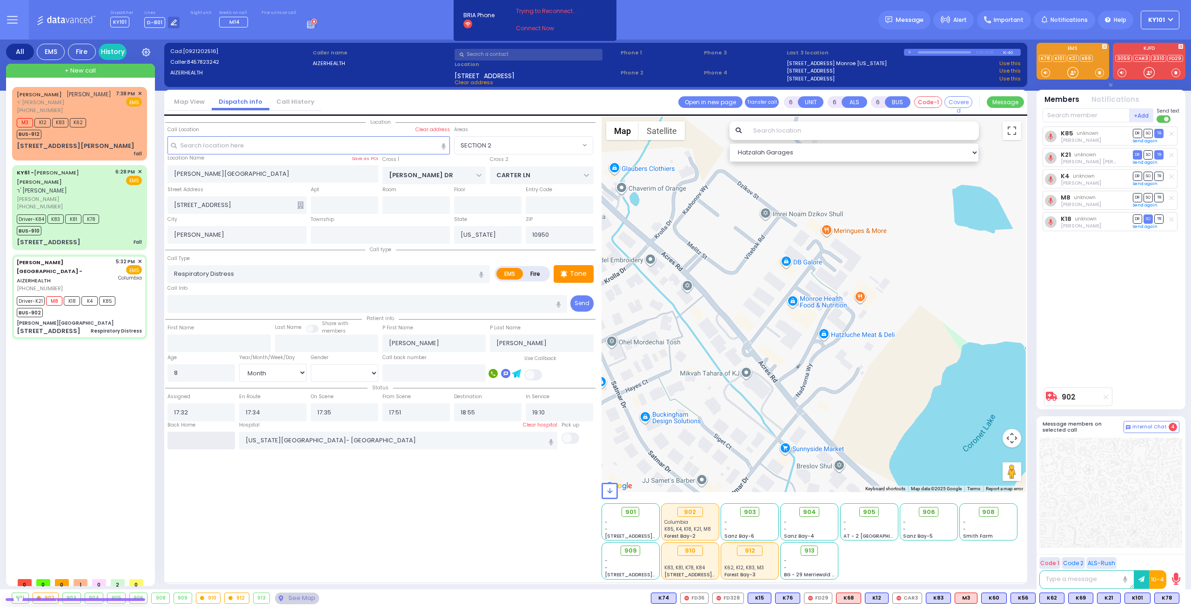
click at [195, 435] on input "text" at bounding box center [200, 441] width 67 height 18
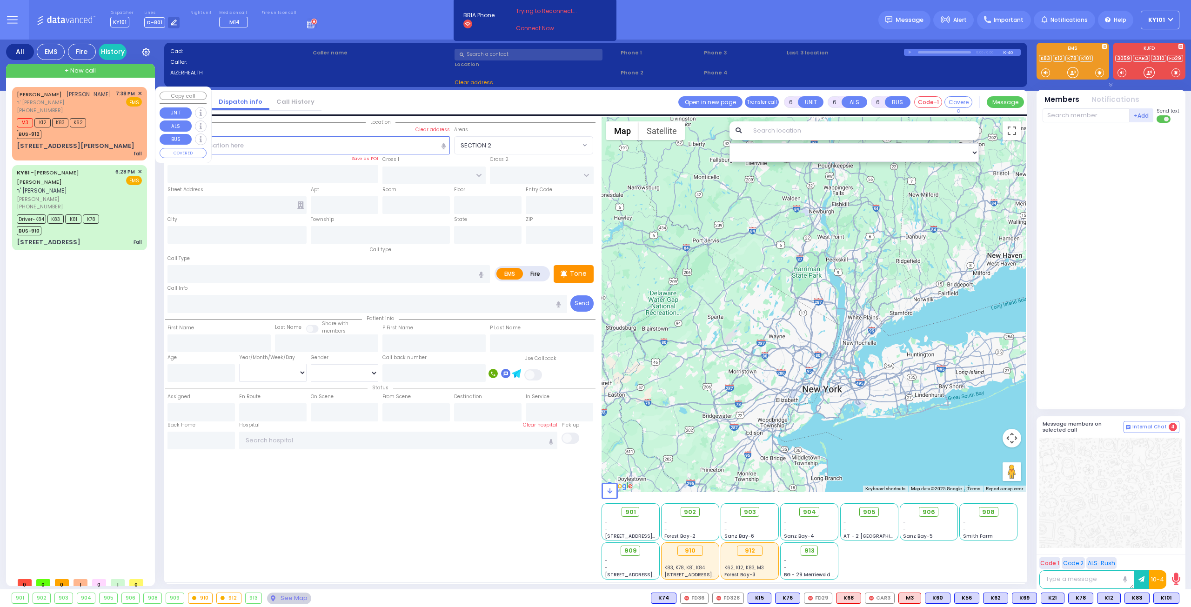
click at [74, 139] on div "BUS-912" at bounding box center [51, 133] width 69 height 12
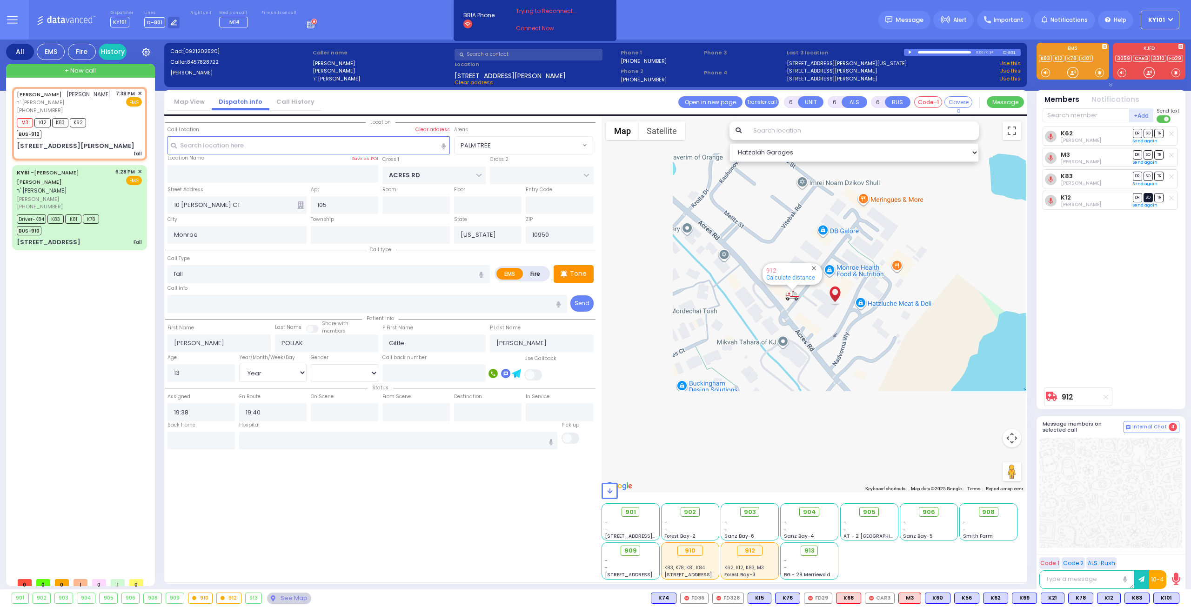
click at [1147, 195] on span "SO" at bounding box center [1148, 197] width 9 height 9
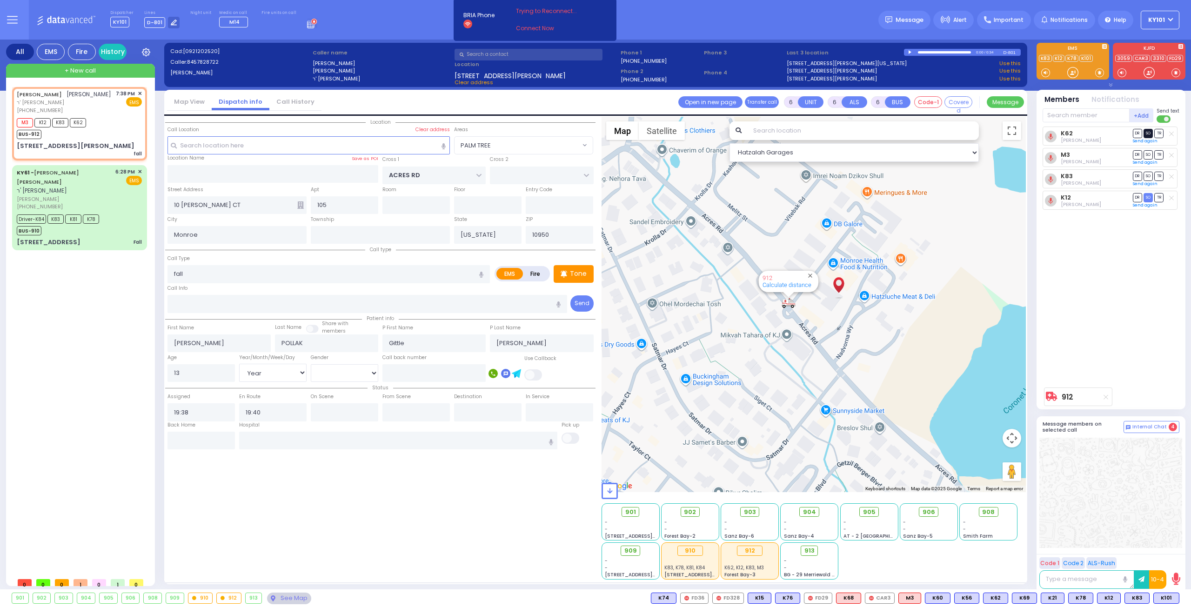
click at [1149, 136] on span "SO" at bounding box center [1148, 133] width 9 height 9
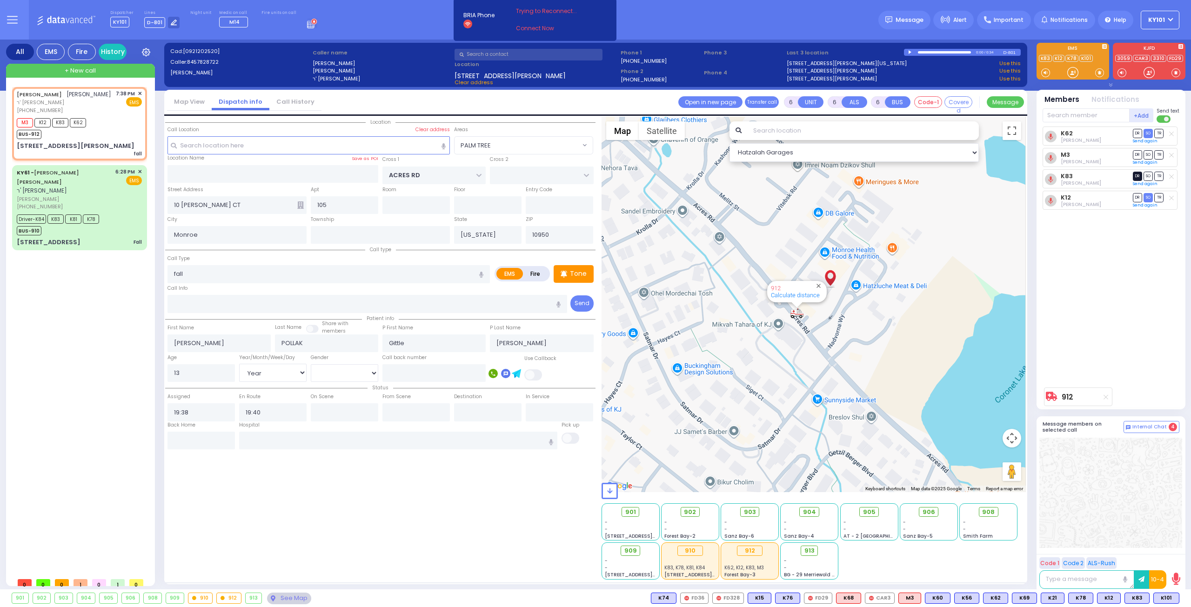
click at [1137, 173] on span "DR" at bounding box center [1137, 176] width 9 height 9
click at [1161, 154] on span "TR" at bounding box center [1158, 154] width 9 height 9
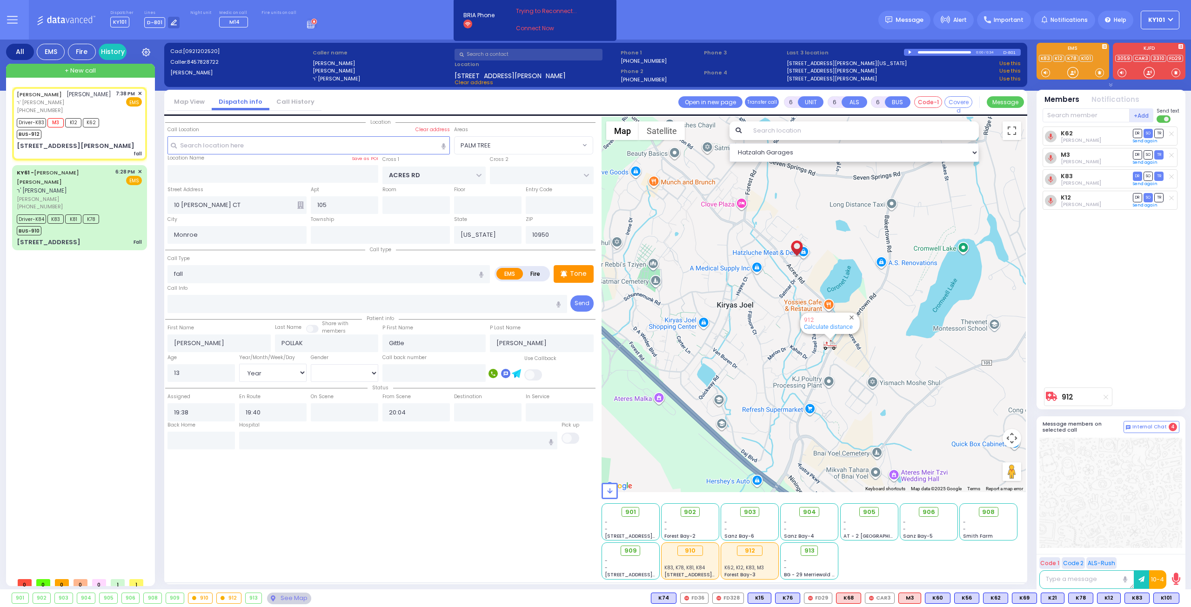
select select "PALM TREE"
select select "Year"
select select "[DEMOGRAPHIC_DATA]"
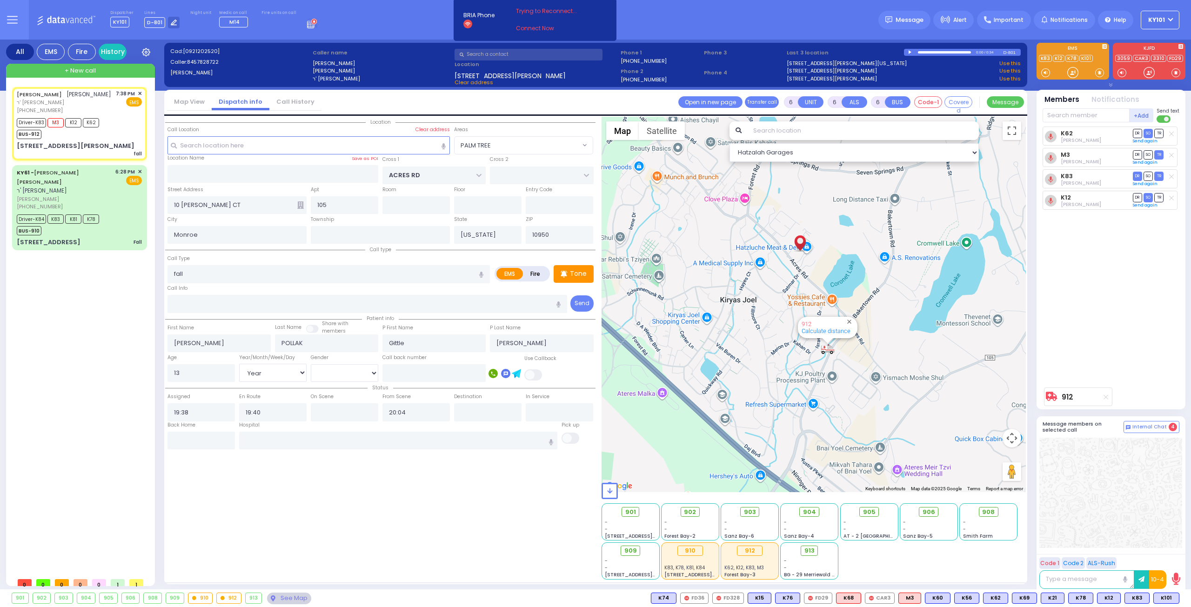
select select
radio input "true"
select select "Year"
select select "[DEMOGRAPHIC_DATA]"
select select "Hatzalah Garages"
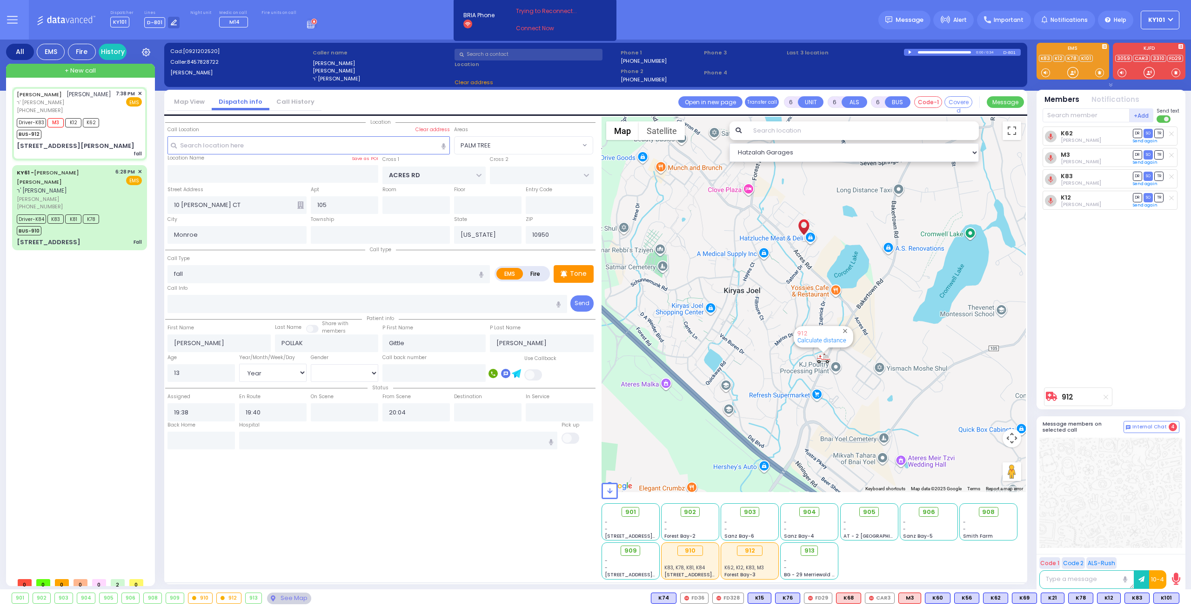
select select
radio input "true"
select select "Year"
select select "[DEMOGRAPHIC_DATA]"
select select "Hatzalah Garages"
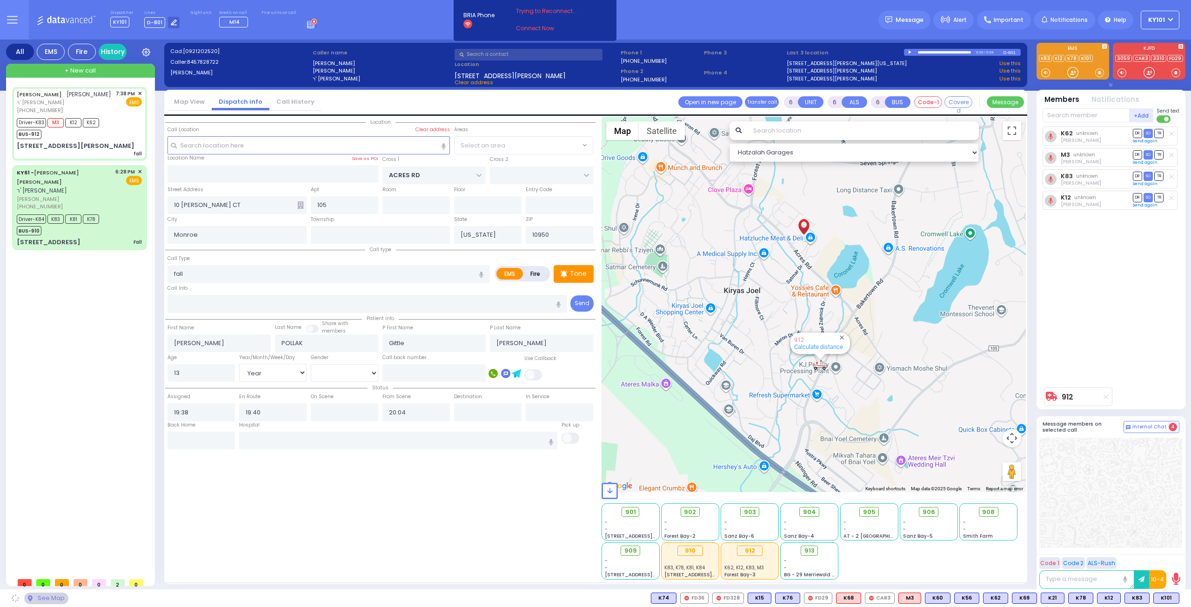
select select "PALM TREE"
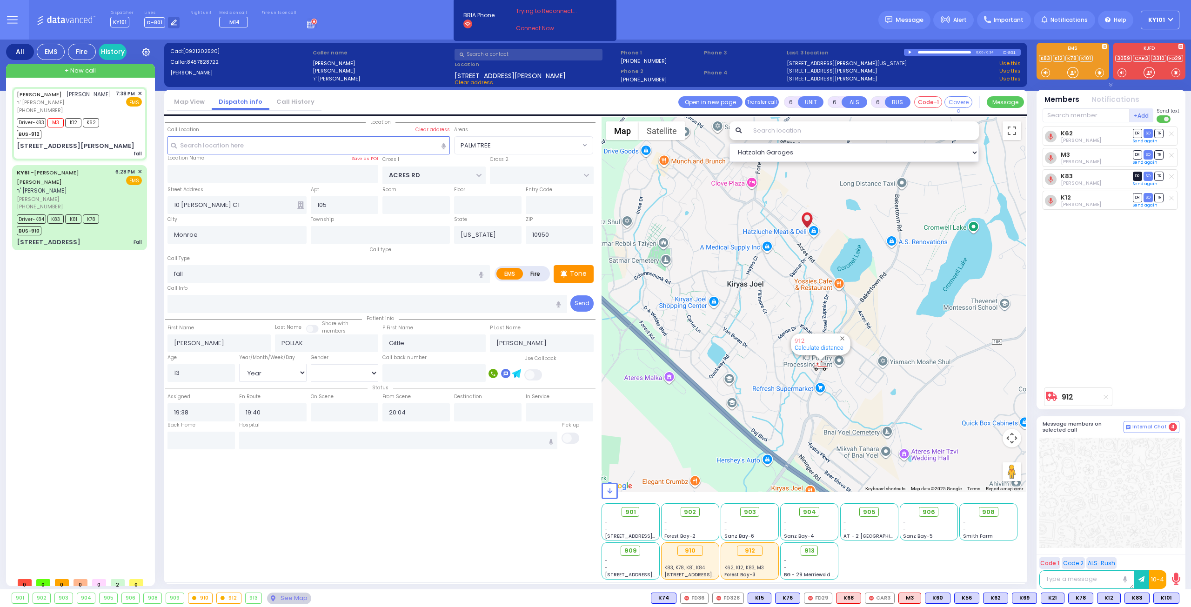
click at [1138, 175] on span "DR" at bounding box center [1137, 176] width 9 height 9
select select
radio input "true"
select select "Year"
select select "[DEMOGRAPHIC_DATA]"
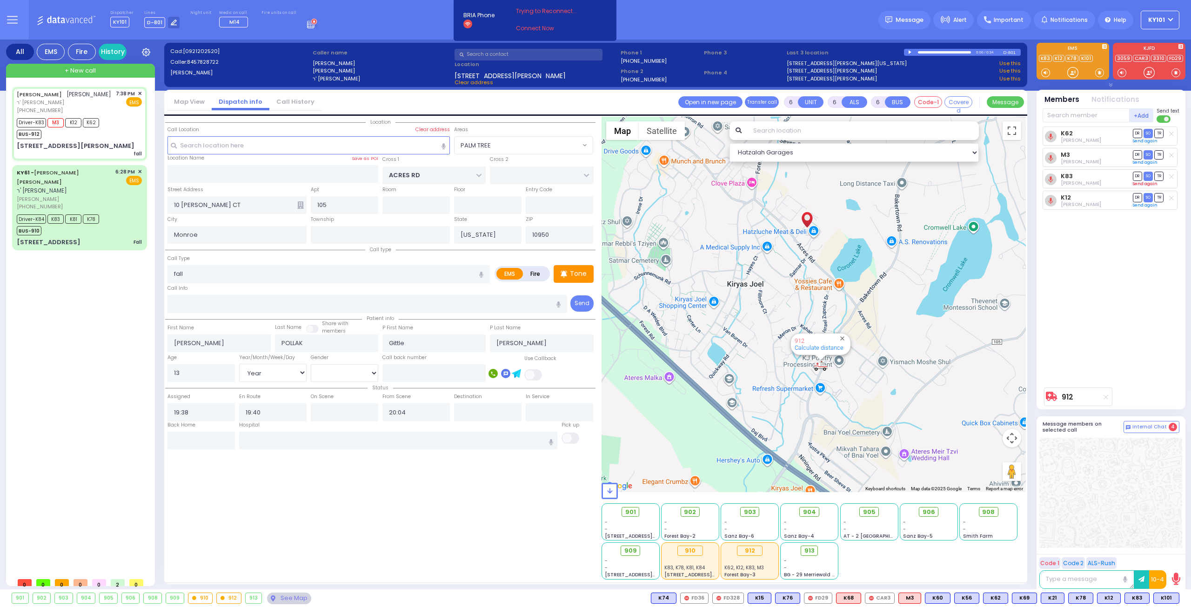
select select "Hatzalah Garages"
select select "PALM TREE"
click at [1159, 153] on span "TR" at bounding box center [1158, 154] width 9 height 9
select select
radio input "true"
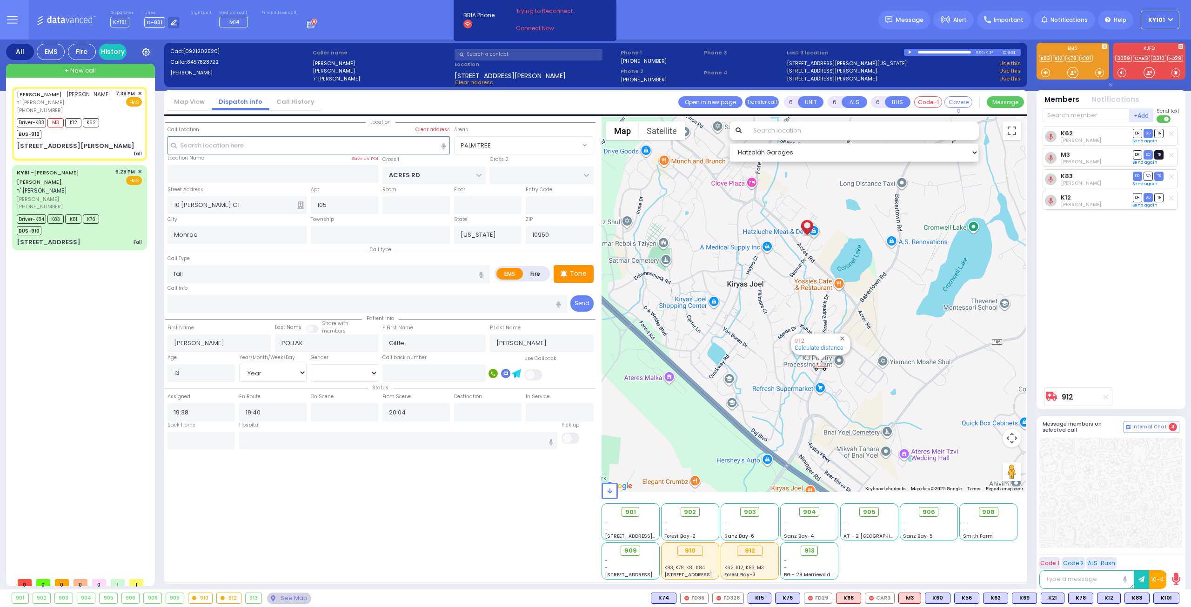
select select "Year"
select select "[DEMOGRAPHIC_DATA]"
select select "Hatzalah Garages"
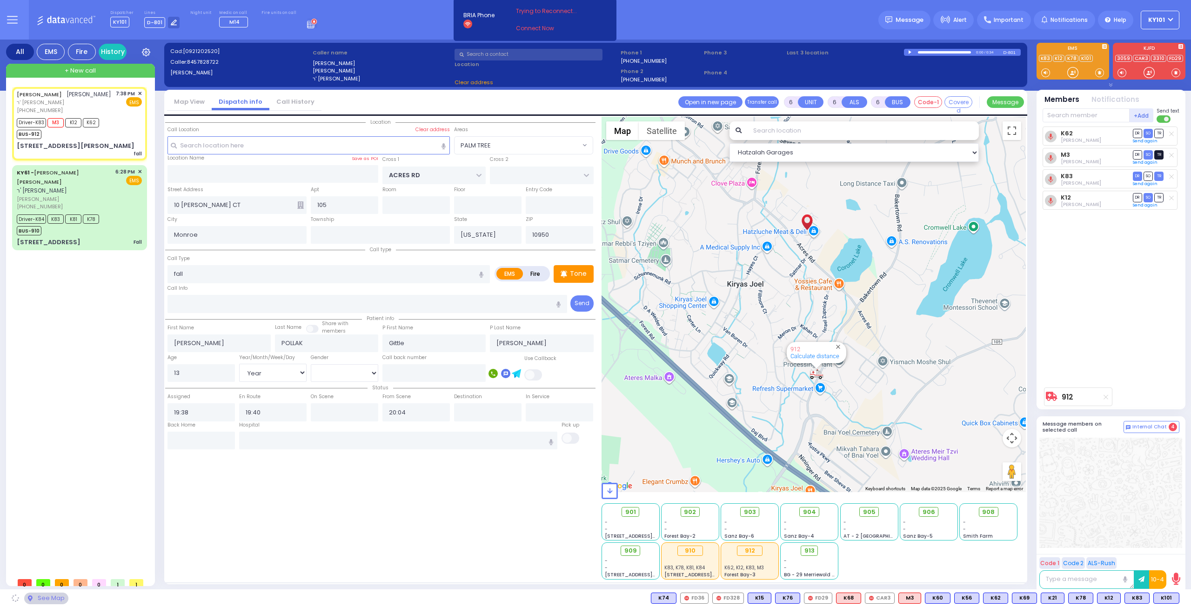
select select "PALM TREE"
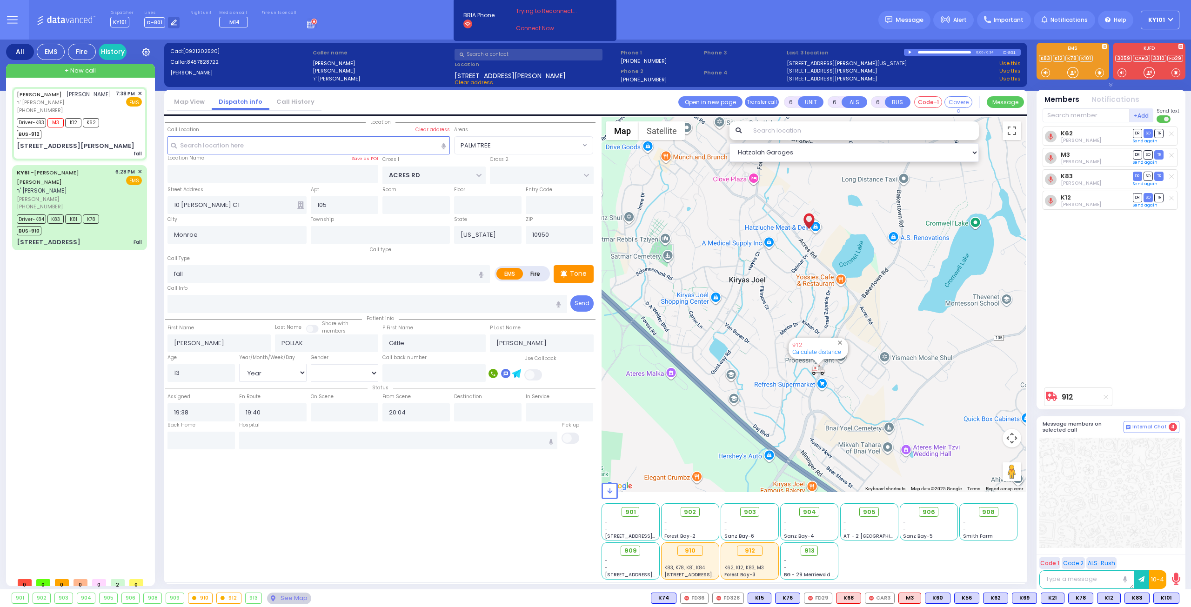
select select
radio input "true"
select select "Year"
select select "[DEMOGRAPHIC_DATA]"
select select "Hatzalah Garages"
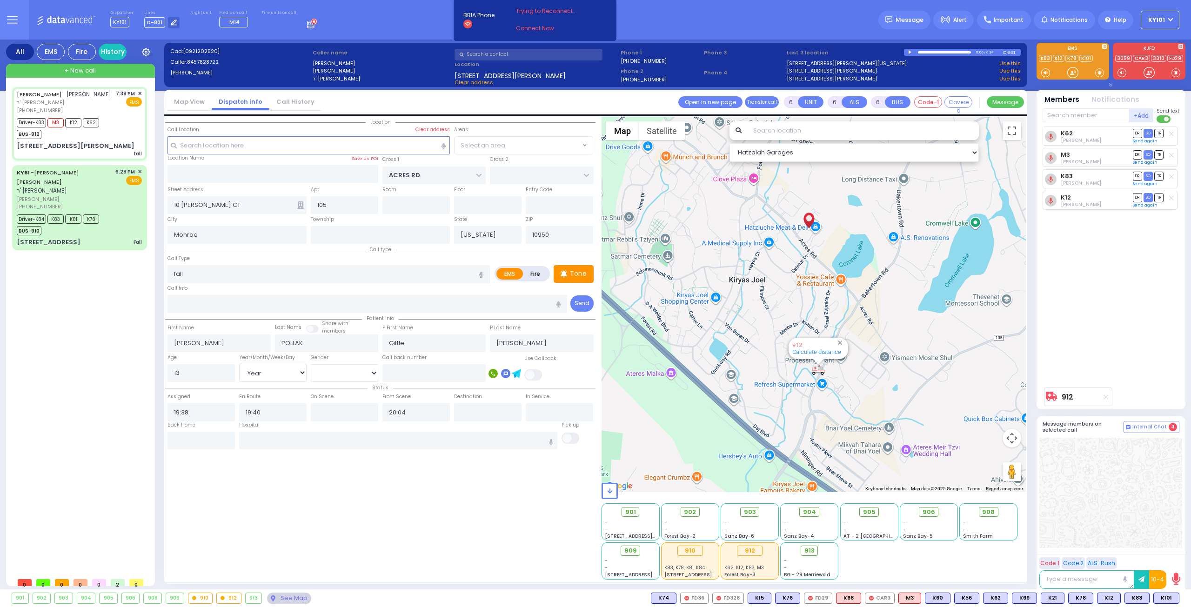
radio input "true"
select select "Year"
select select "[DEMOGRAPHIC_DATA]"
select select
select select "Hatzalah Garages"
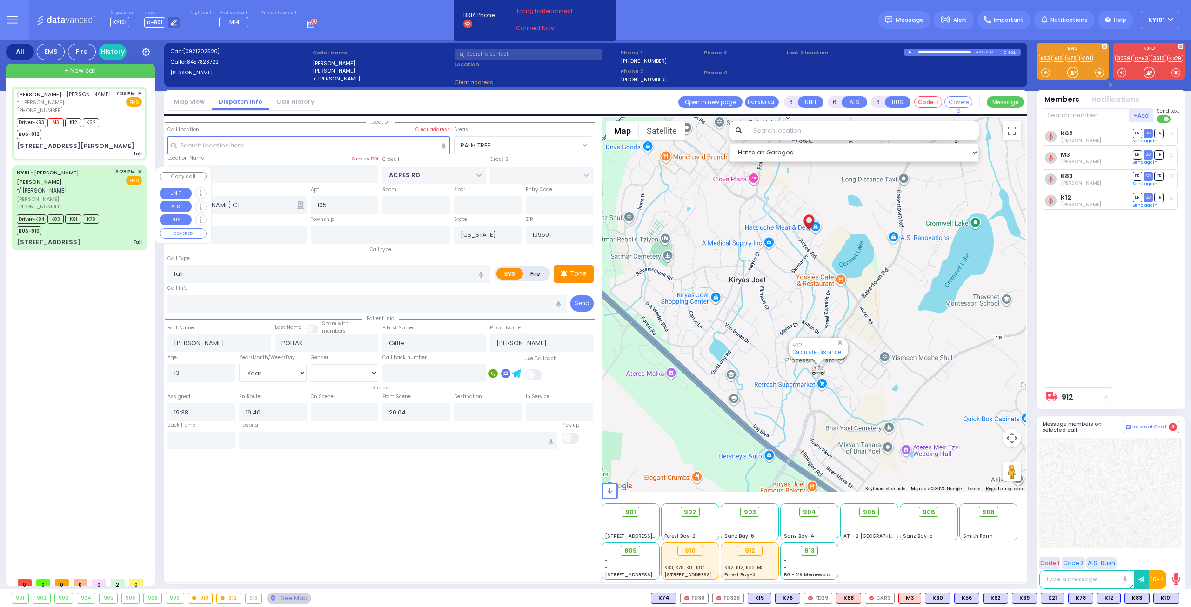
select select "PALM TREE"
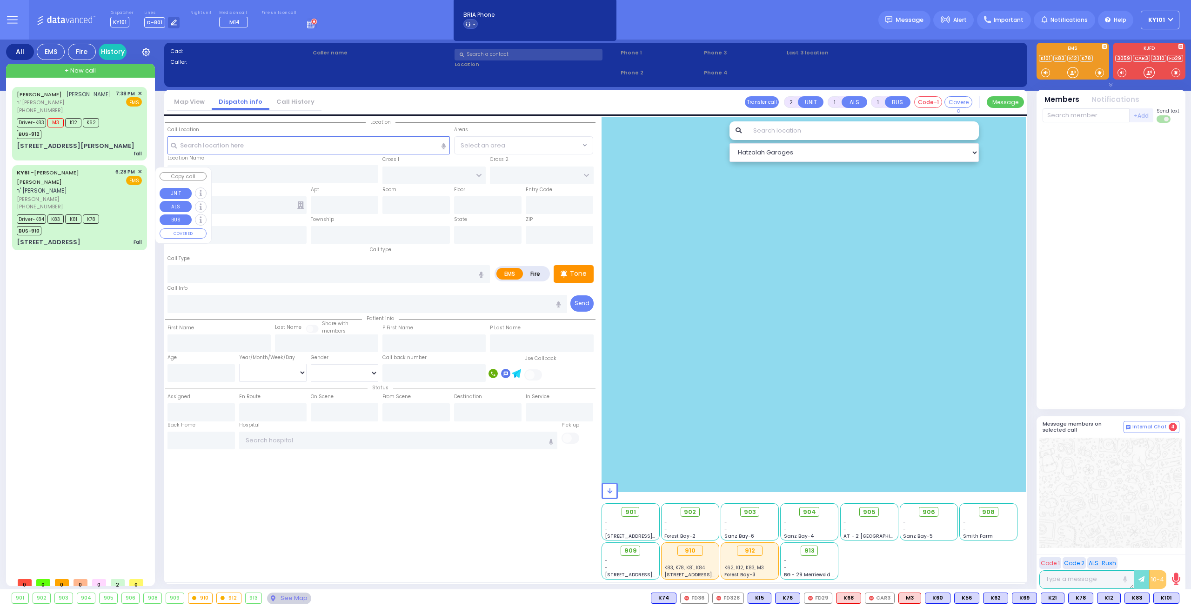
click at [67, 187] on span "ר' אברהם אהרן - ר' יואל געלב" at bounding box center [42, 191] width 50 height 8
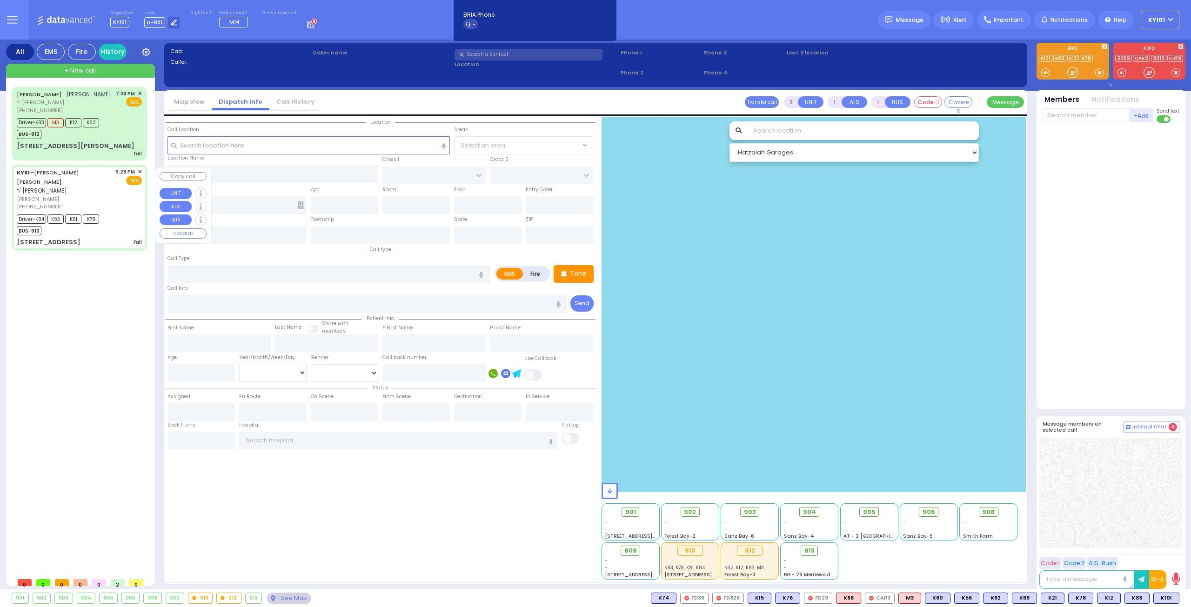
type input "6"
select select
type input "Fall"
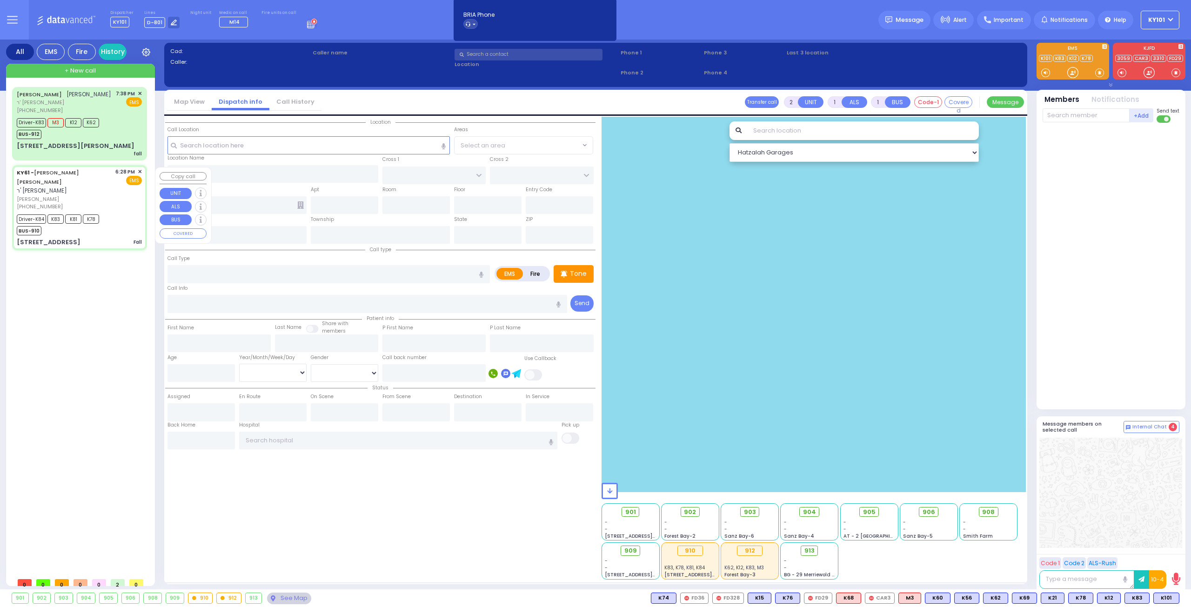
radio input "true"
type input "YECHESKEL SHRAGA Z."
type input "BRAVER"
type input "Nechy"
type input "Bra"
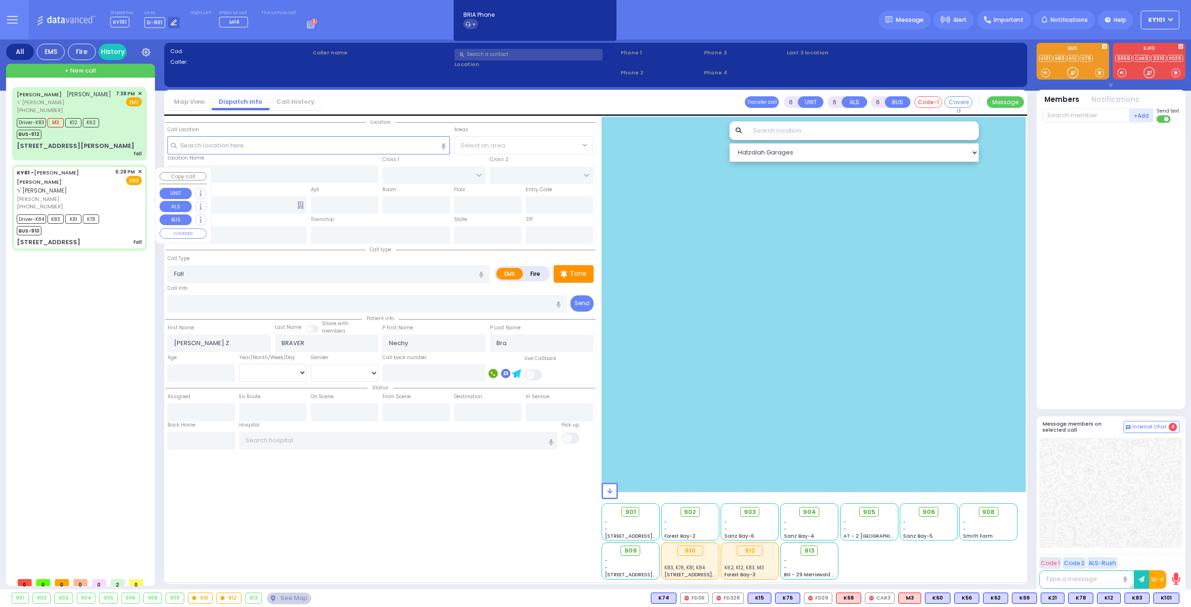
type input "2"
select select "Year"
select select "[DEMOGRAPHIC_DATA]"
type input "18:28"
type input "18:29"
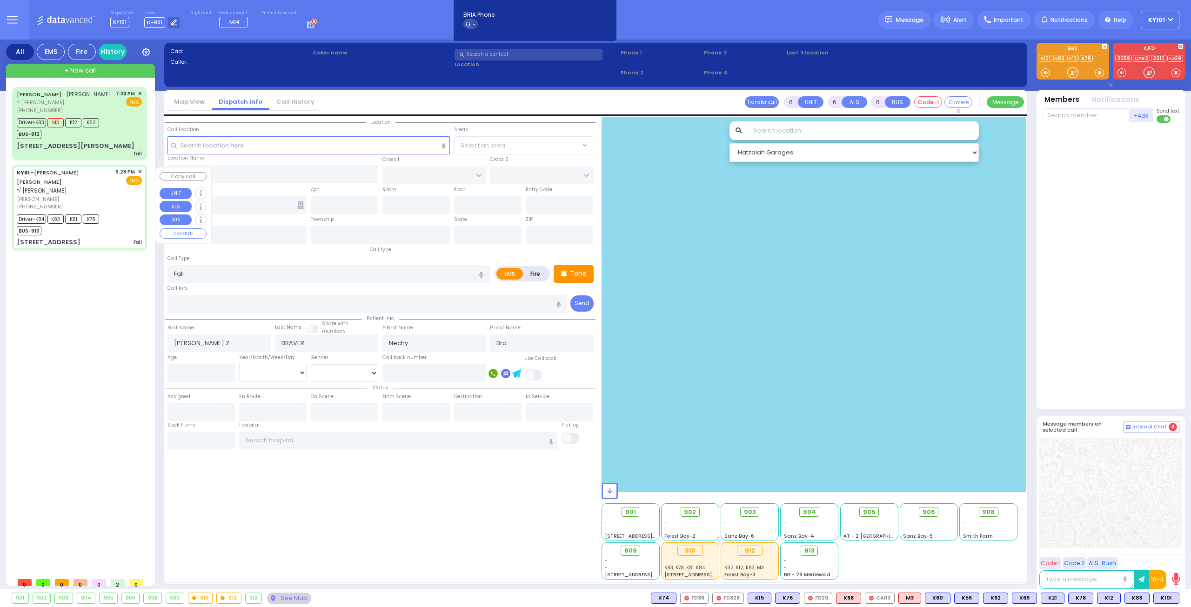
type input "18:32"
type input "18:55"
type input "19:33"
type input "19:43"
type input "Westchester Medical Center 100 Woods Rd Valhalla"
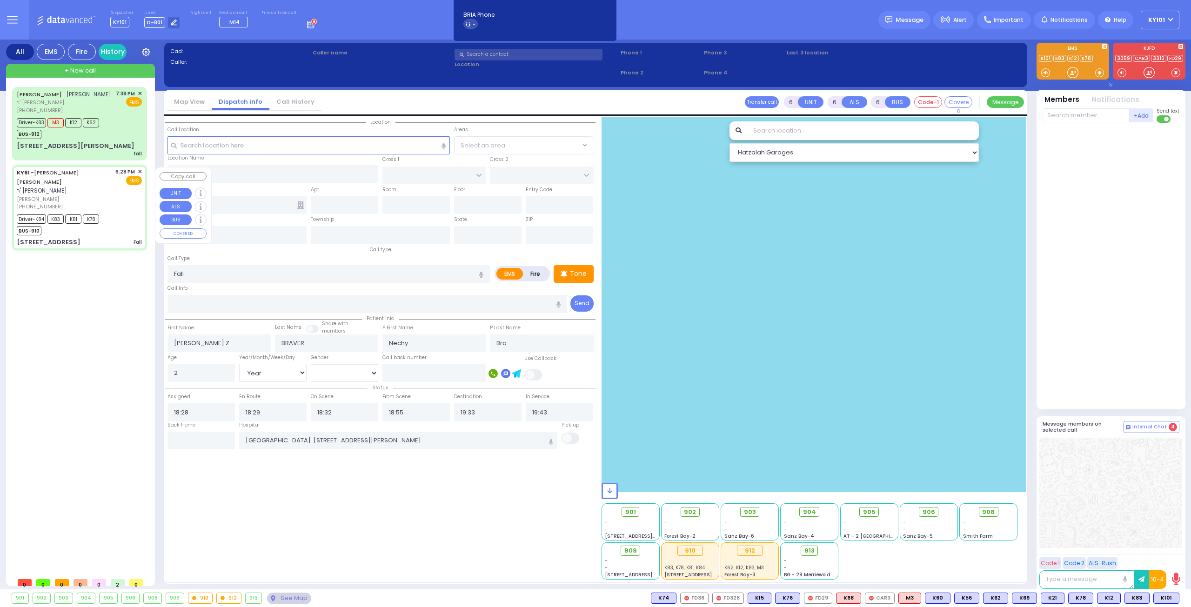
type input "CHUST RD"
type input "[GEOGRAPHIC_DATA]"
type input "8 AUSTRA PKWY"
type input "206"
type input "Kiryas Joel"
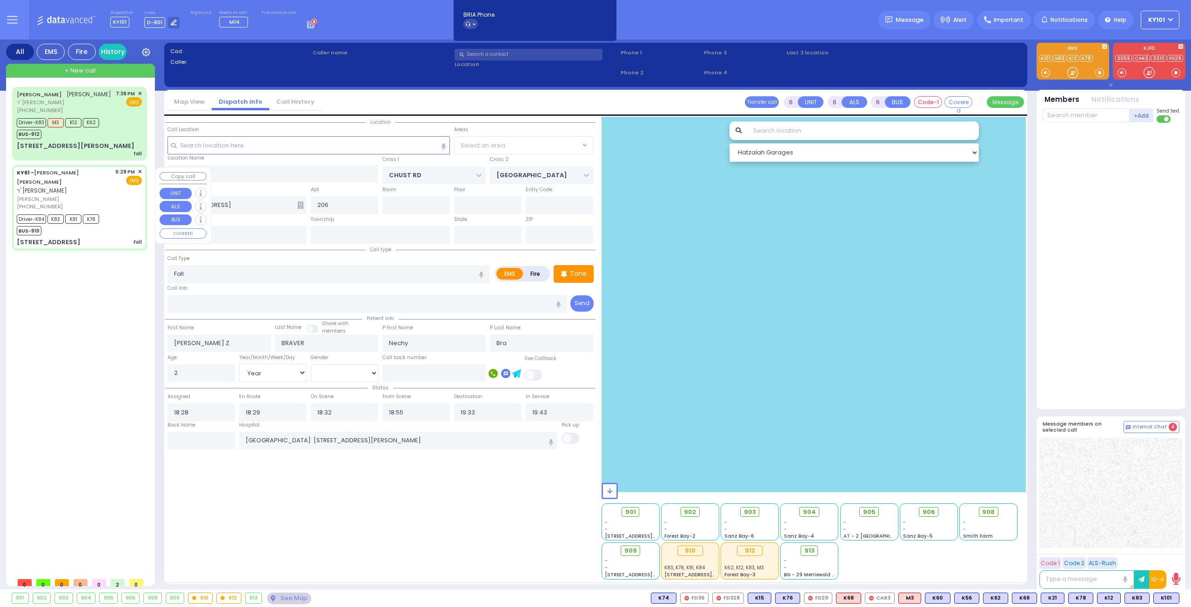
type input "[US_STATE]"
type input "10950"
select select "Hatzalah Garages"
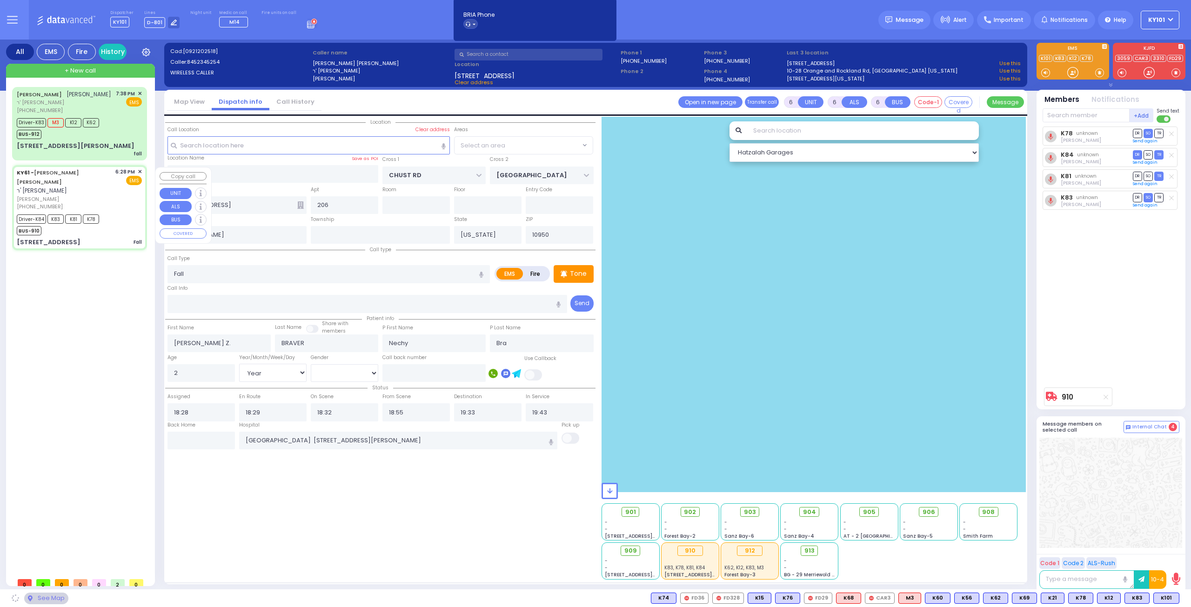
select select "VYOEL MOSHE"
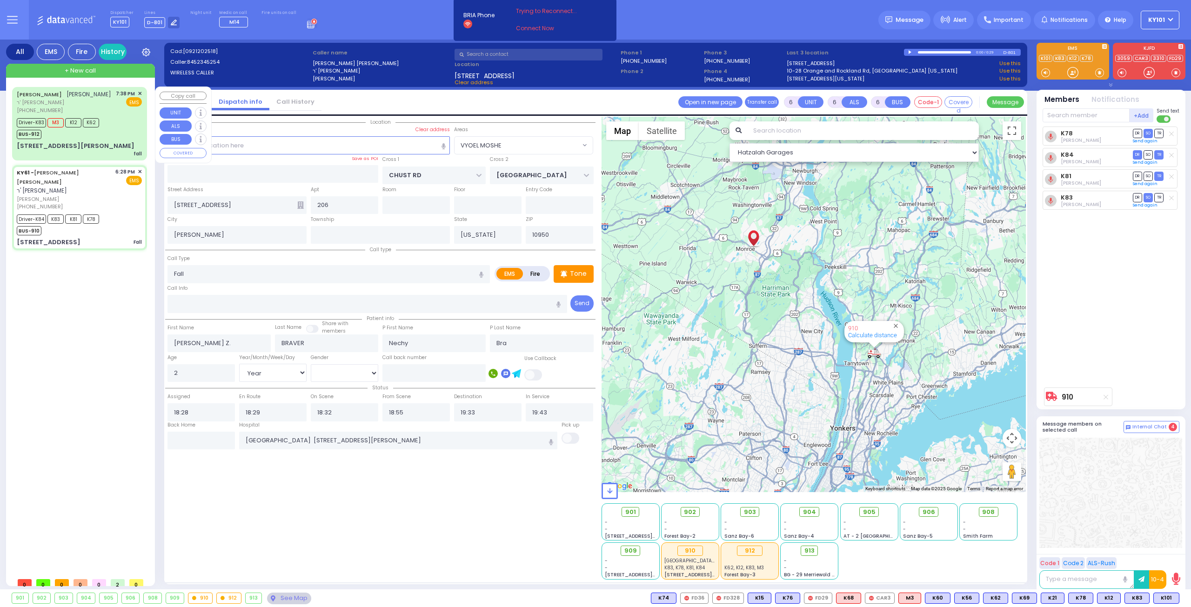
click at [95, 139] on div "BUS-912" at bounding box center [58, 133] width 82 height 12
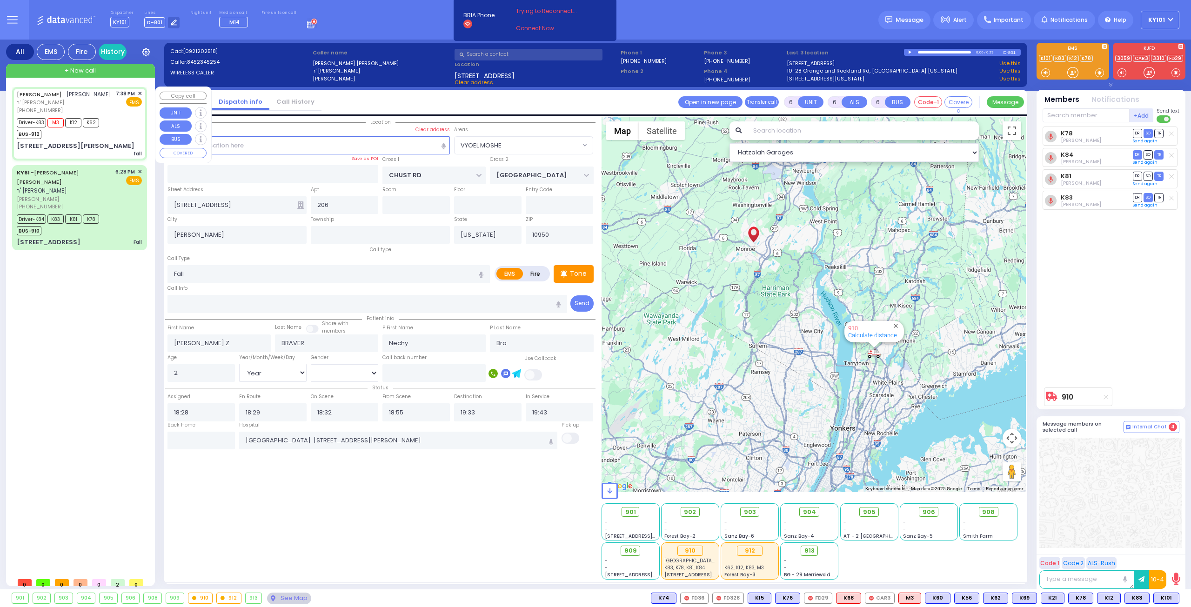
select select
type input "fall"
radio input "true"
type input "MORDCHE YITZCHOK"
type input "POLLAK"
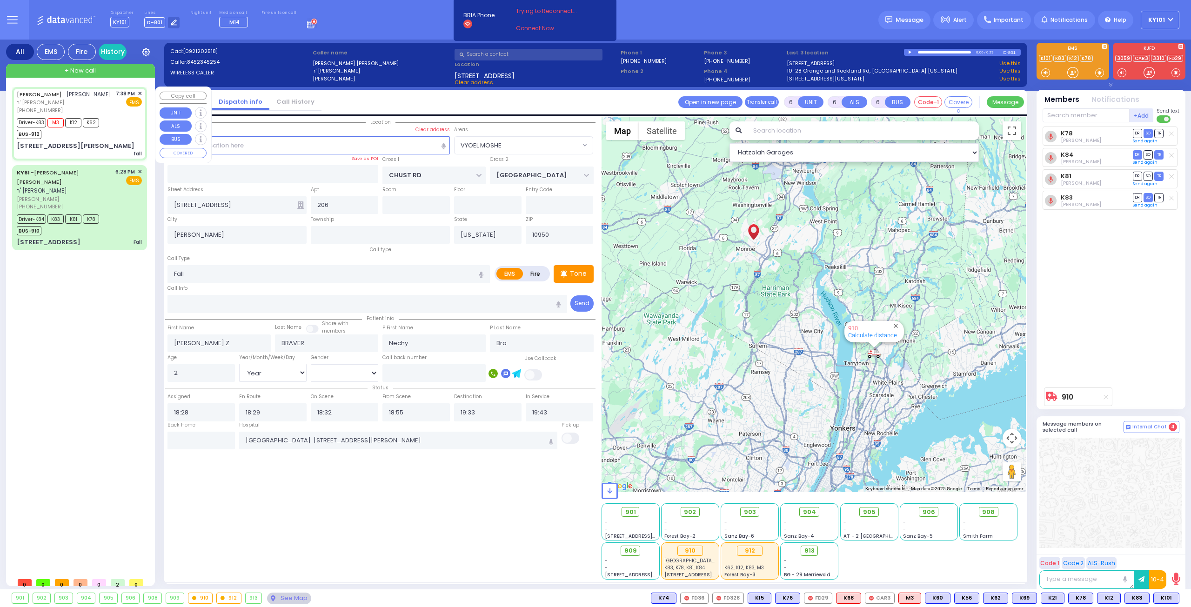
type input "Gittle"
type input "Pollak"
type input "13"
select select "Year"
select select "[DEMOGRAPHIC_DATA]"
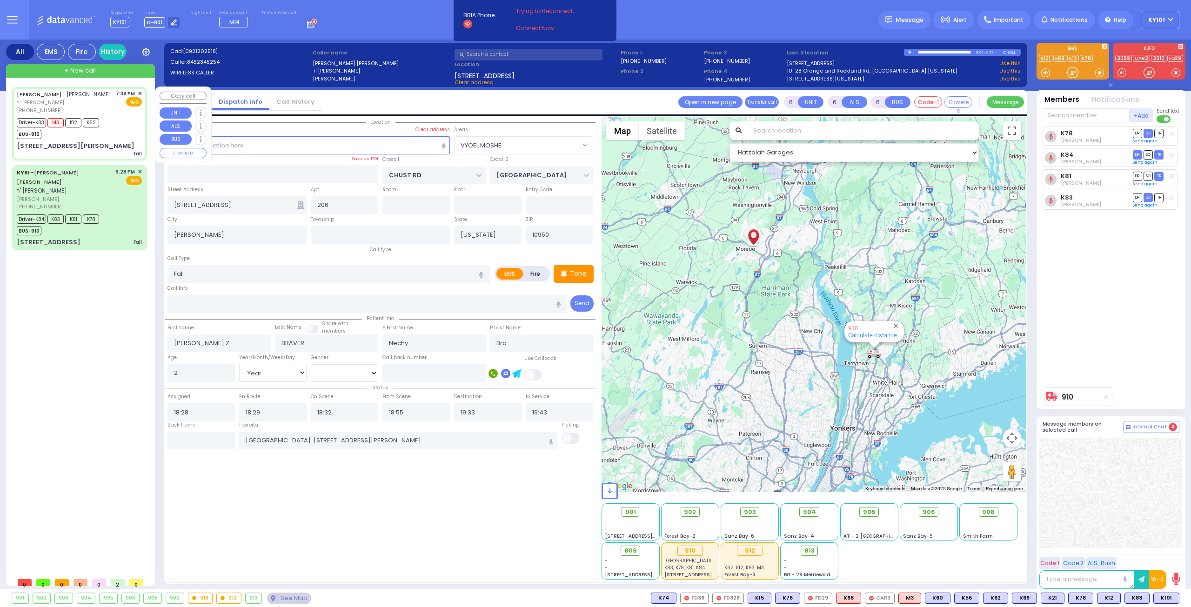
type input "19:38"
type input "19:40"
type input "20:04"
select select "Hatzalah Garages"
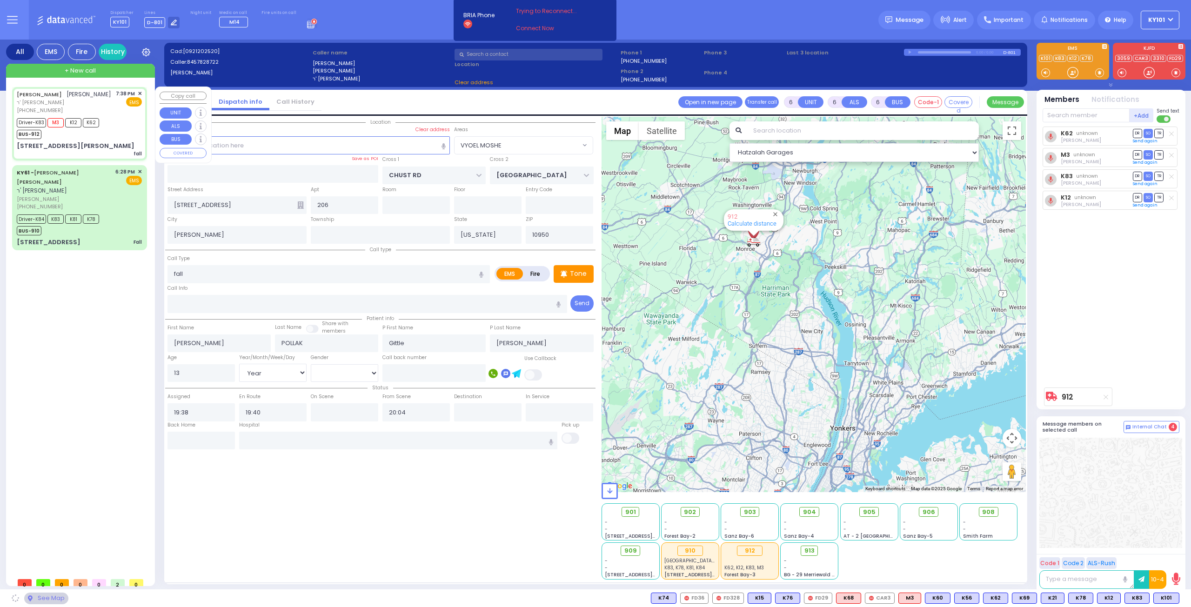
type input "ACRES RD"
type input "10 LEMBERG CT"
type input "105"
type input "Monroe"
select select "PALM TREE"
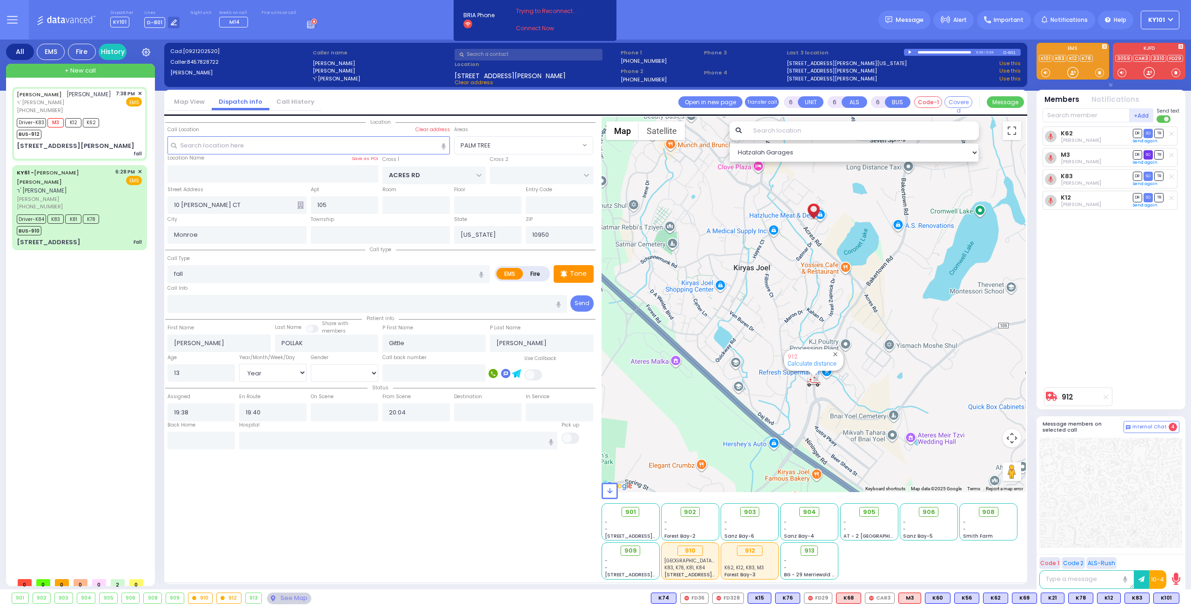
click at [1148, 153] on span "SO" at bounding box center [1148, 154] width 9 height 9
select select
radio input "true"
select select "Year"
select select "[DEMOGRAPHIC_DATA]"
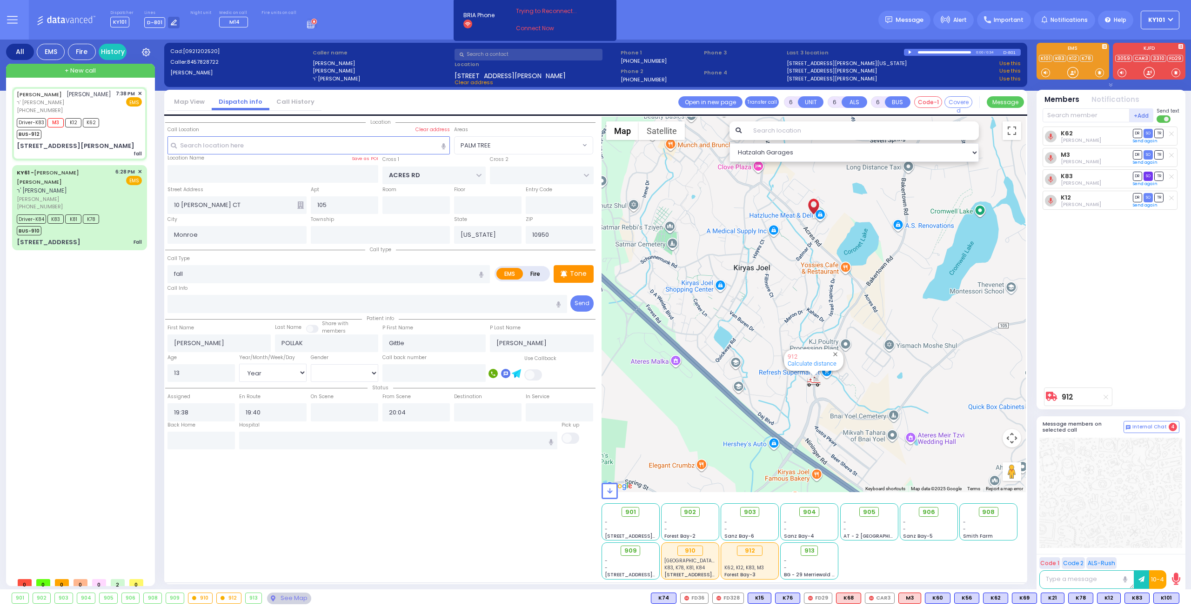
select select "Hatzalah Garages"
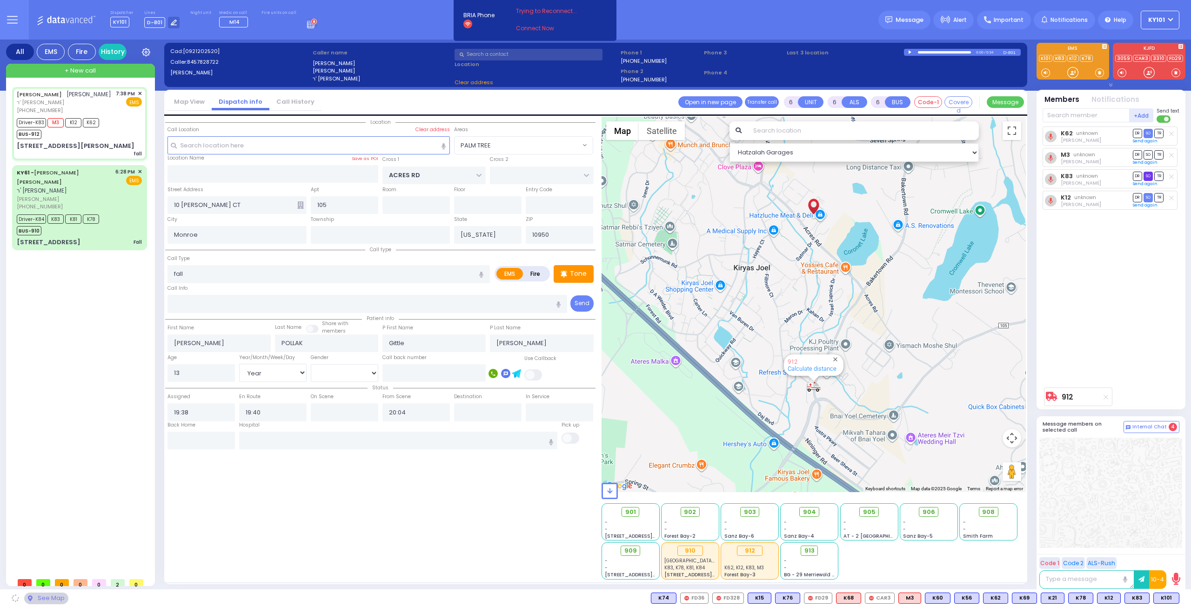
select select "PALM TREE"
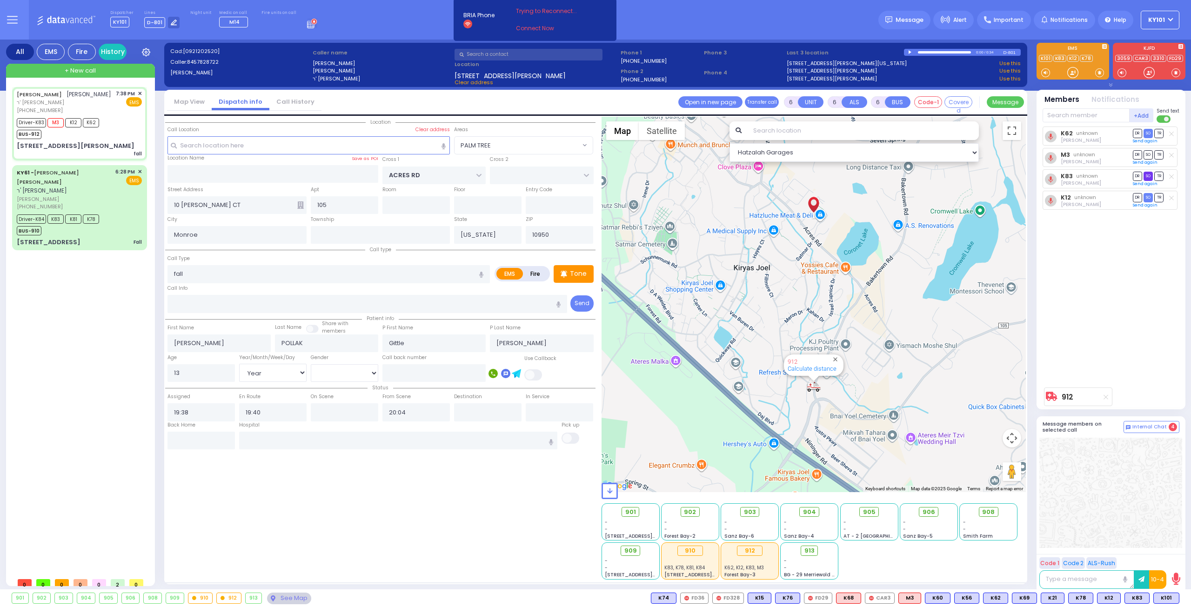
click at [1148, 173] on span "SO" at bounding box center [1148, 176] width 9 height 9
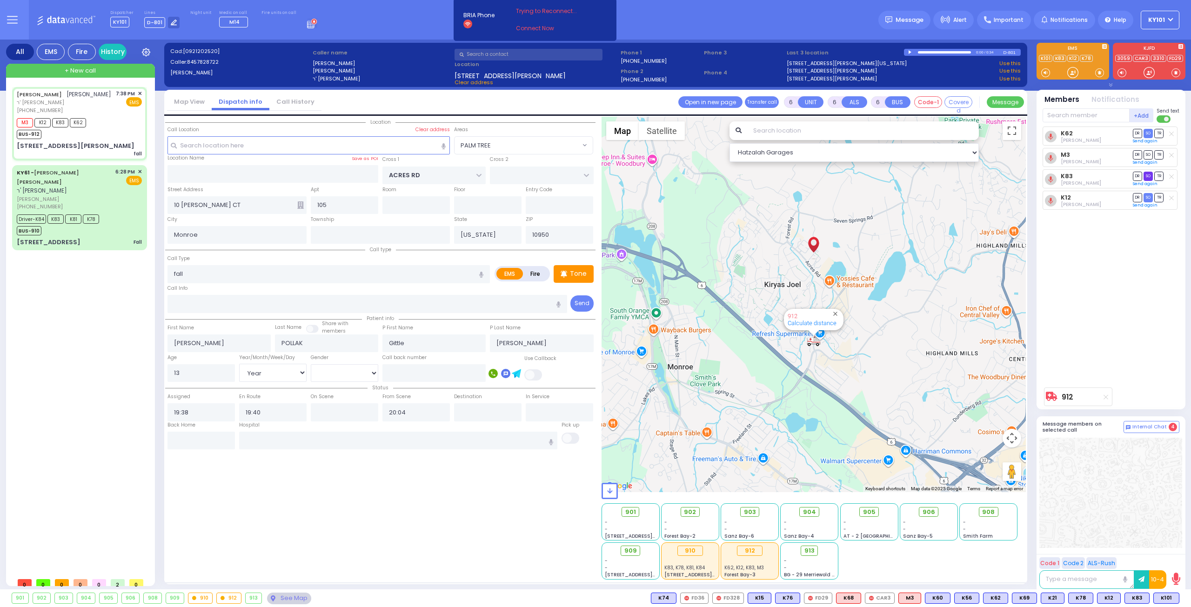
select select
radio input "true"
select select "Year"
select select "[DEMOGRAPHIC_DATA]"
select select "Hatzalah Garages"
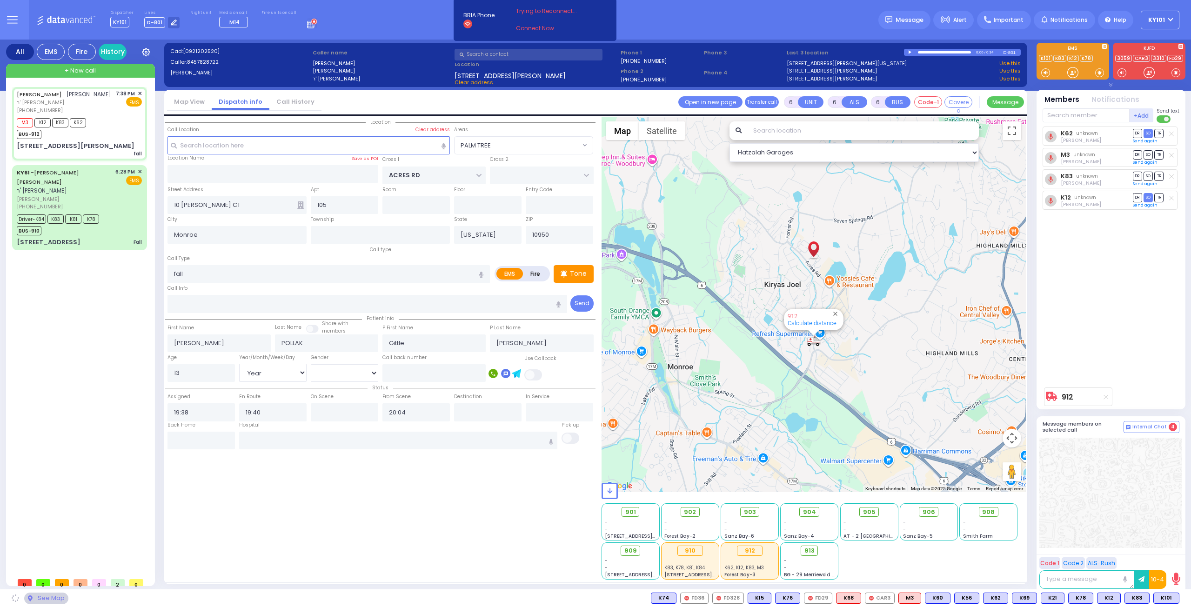
select select "PALM TREE"
click at [1135, 174] on span "DR" at bounding box center [1137, 176] width 9 height 9
select select
radio input "true"
select select "Year"
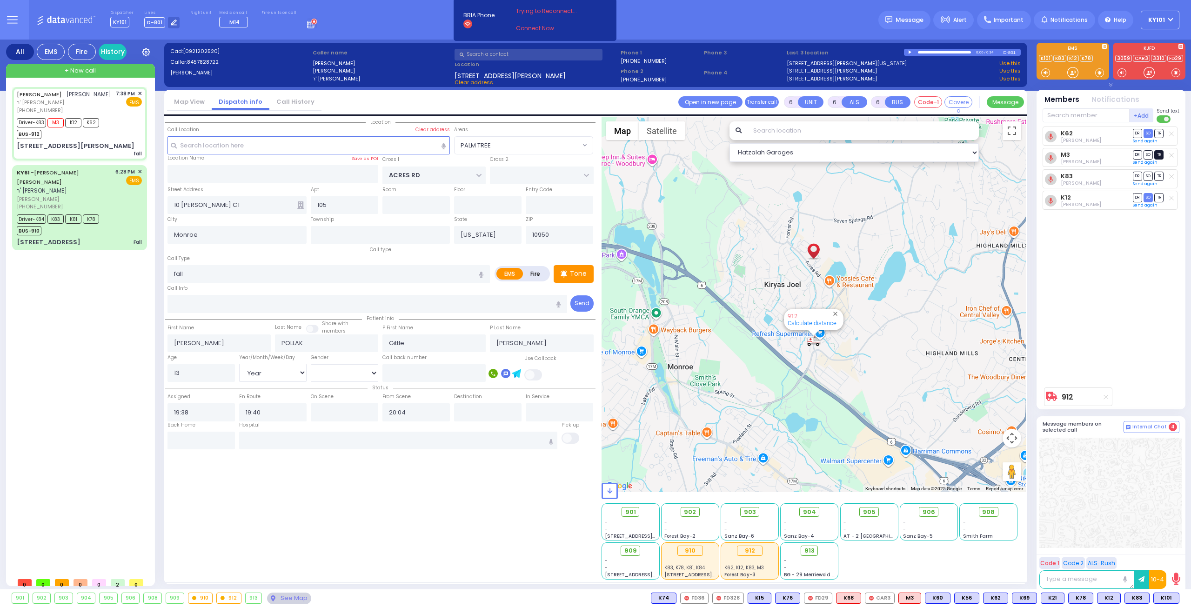
select select "[DEMOGRAPHIC_DATA]"
select select "Hatzalah Garages"
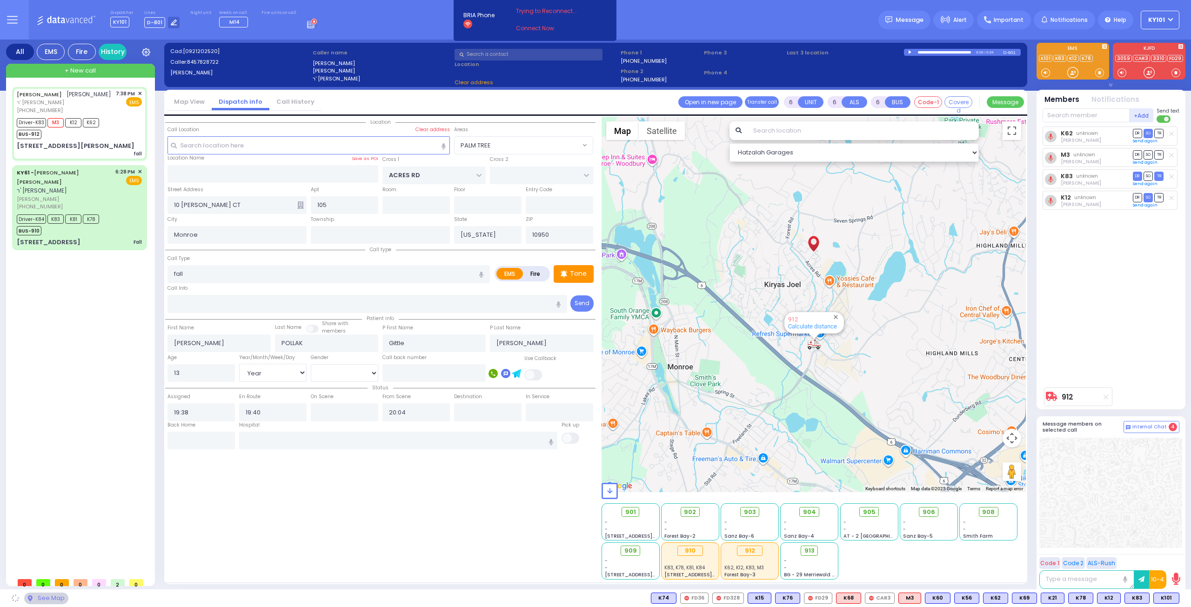
select select "PALM TREE"
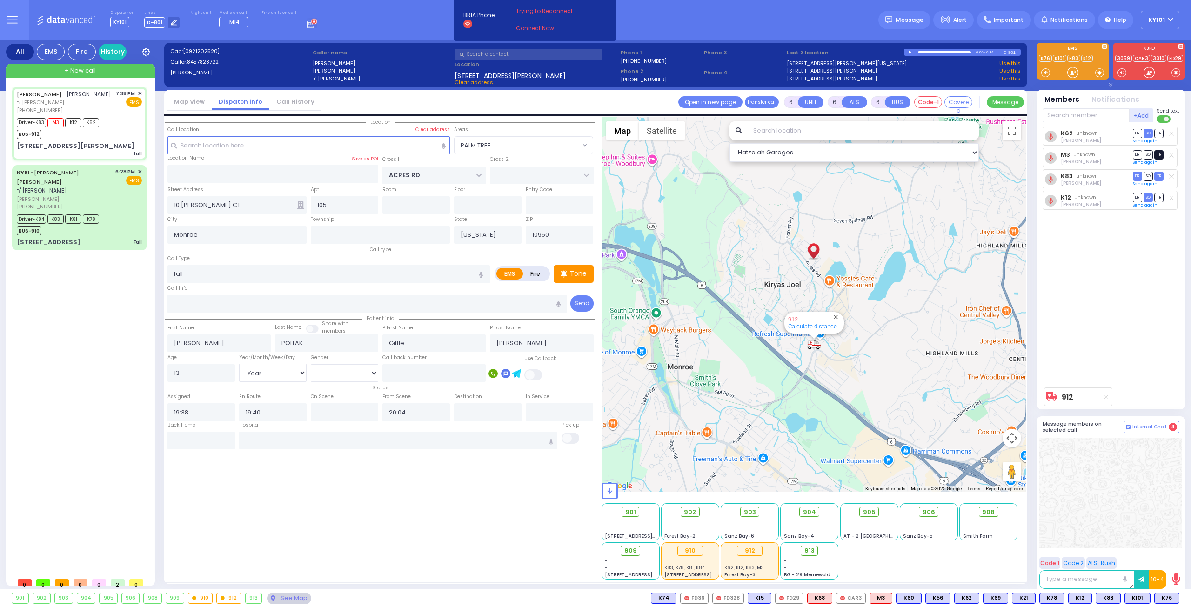
click at [1158, 155] on span "TR" at bounding box center [1158, 154] width 9 height 9
select select
radio input "true"
select select "Year"
select select "[DEMOGRAPHIC_DATA]"
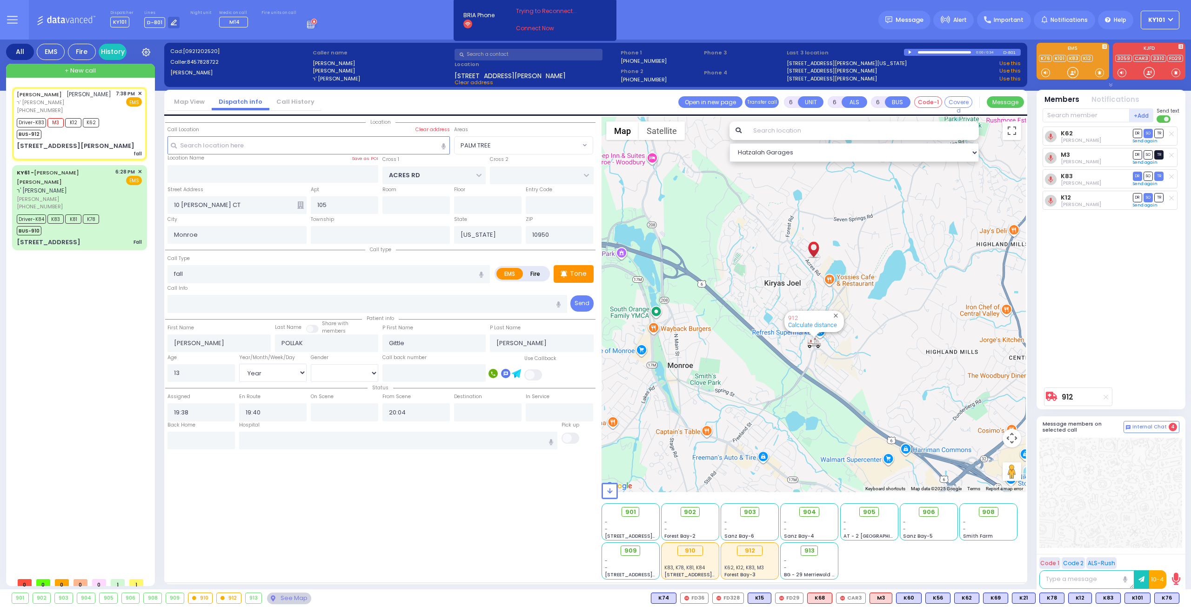
select select "Hatzalah Garages"
select select "PALM TREE"
select select
radio input "true"
select select "Year"
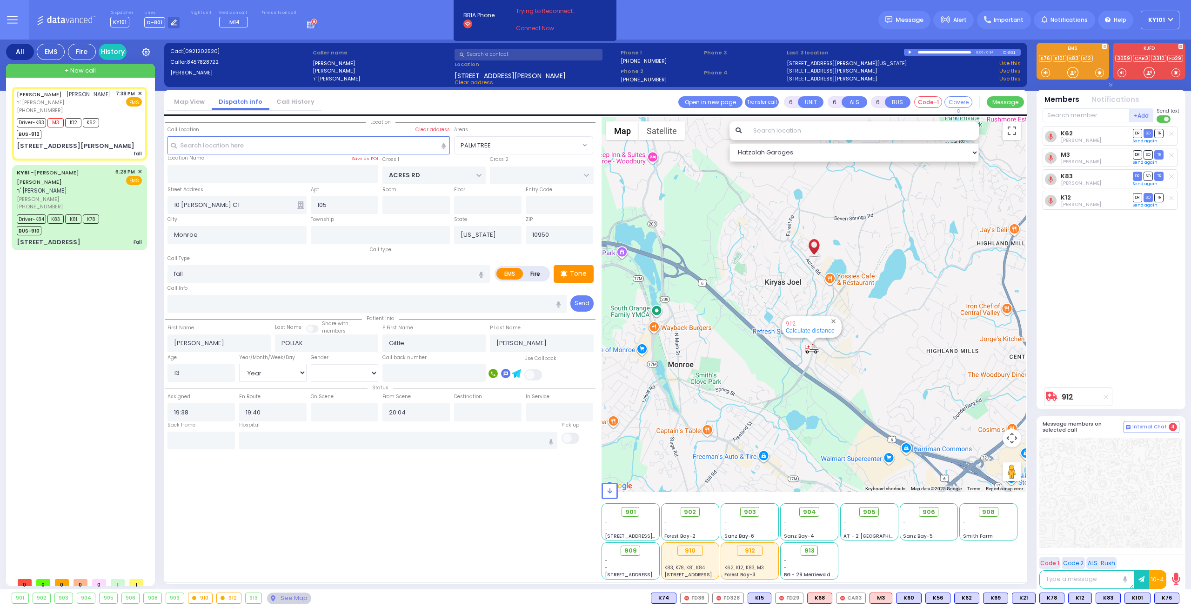
select select "[DEMOGRAPHIC_DATA]"
select select "Hatzalah Garages"
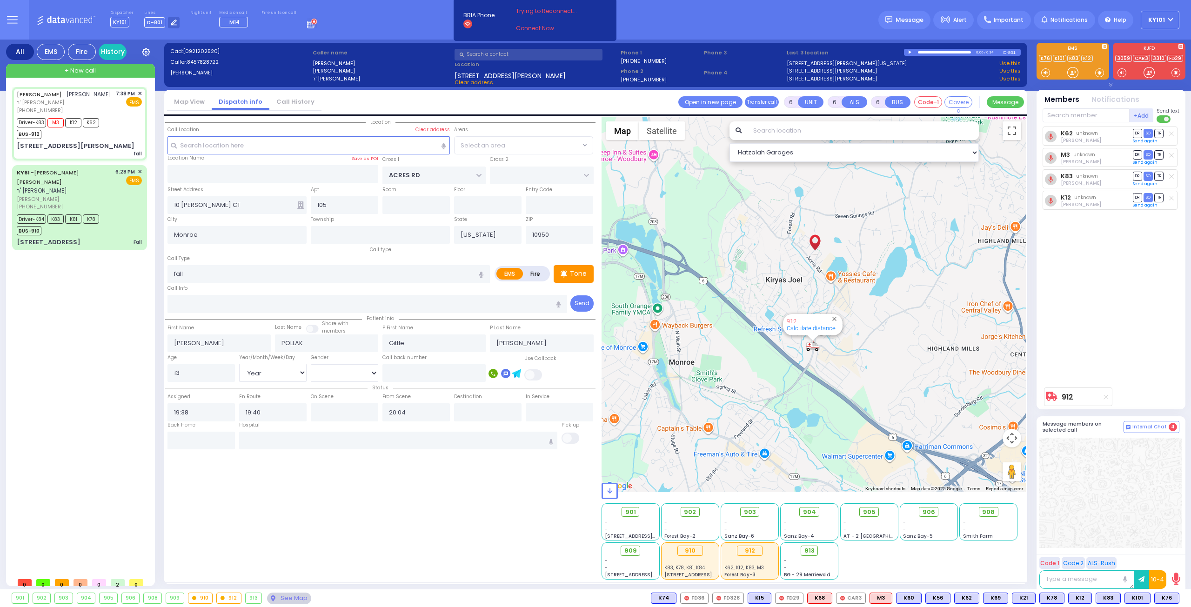
select select "PALM TREE"
select select
radio input "true"
select select "Year"
select select "[DEMOGRAPHIC_DATA]"
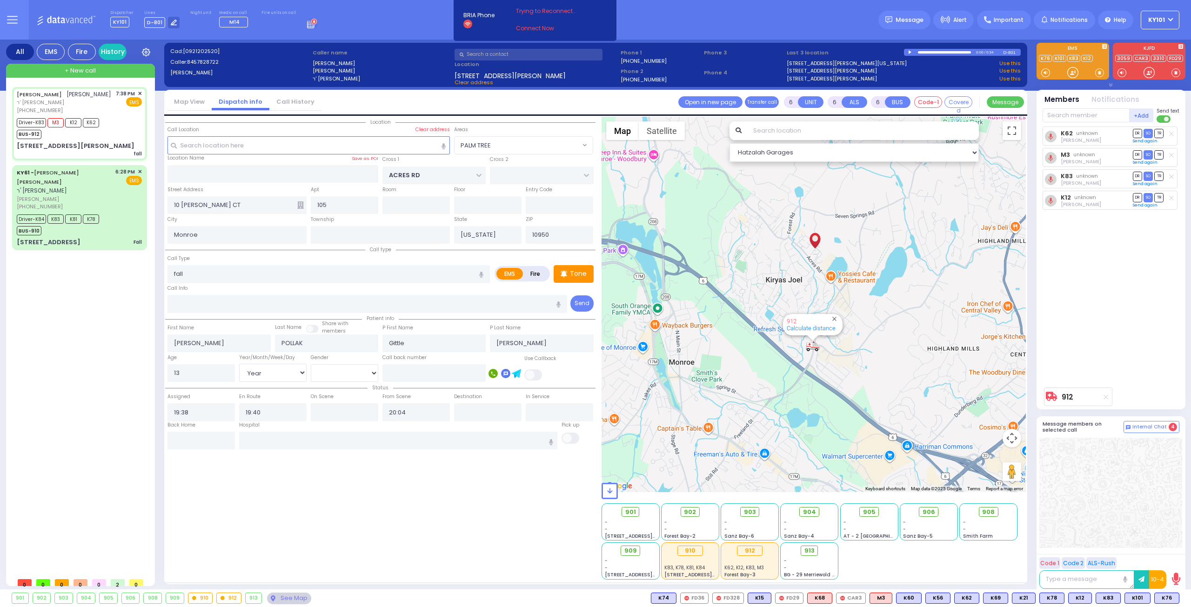
select select "Hatzalah Garages"
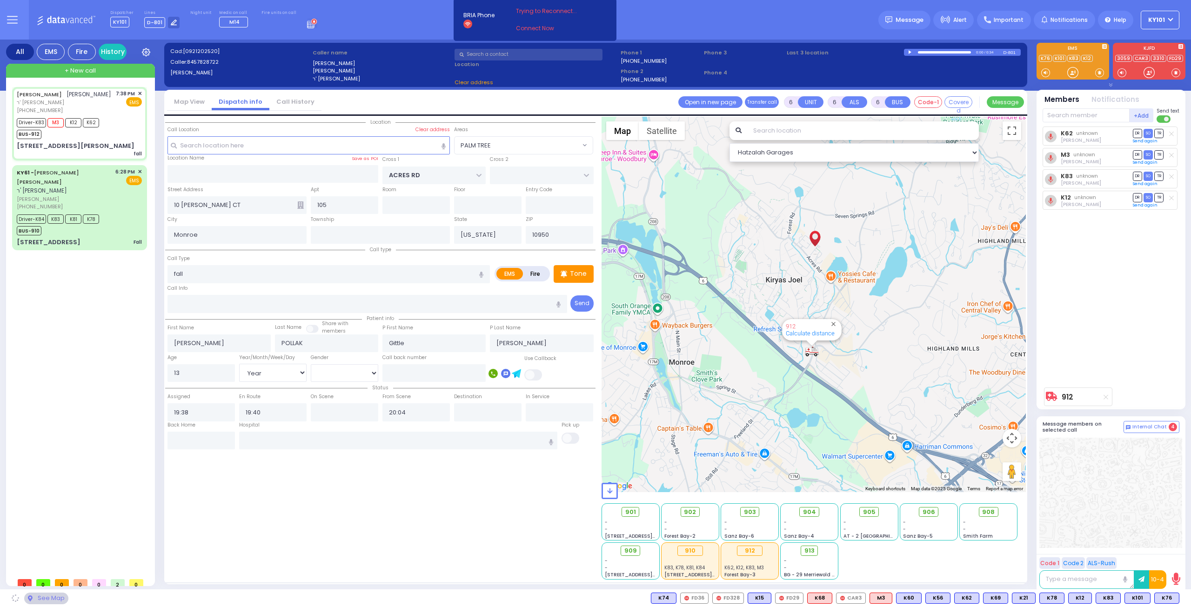
select select "PALM TREE"
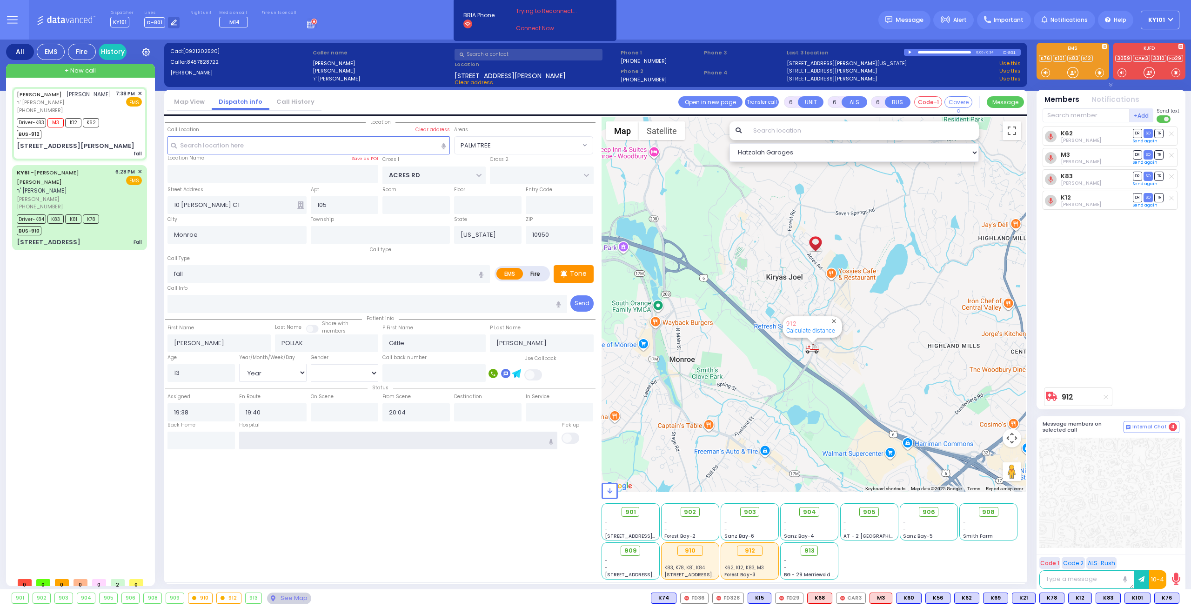
click at [282, 434] on input "text" at bounding box center [398, 441] width 319 height 18
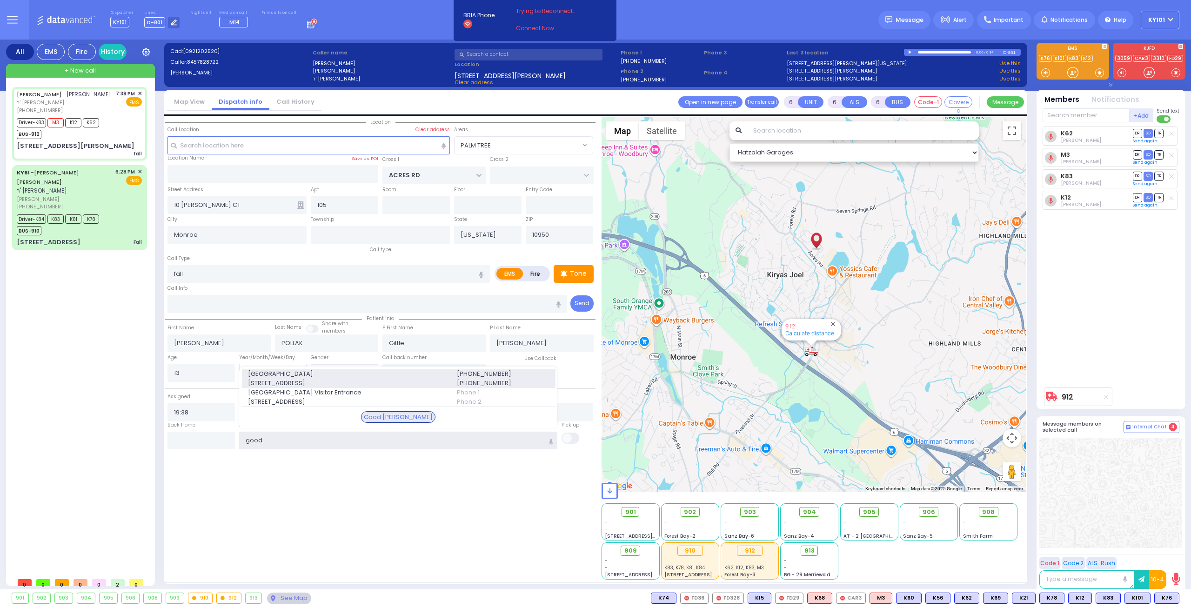
type input "good"
click at [362, 373] on span "Good Samaritan Hospital" at bounding box center [347, 373] width 198 height 9
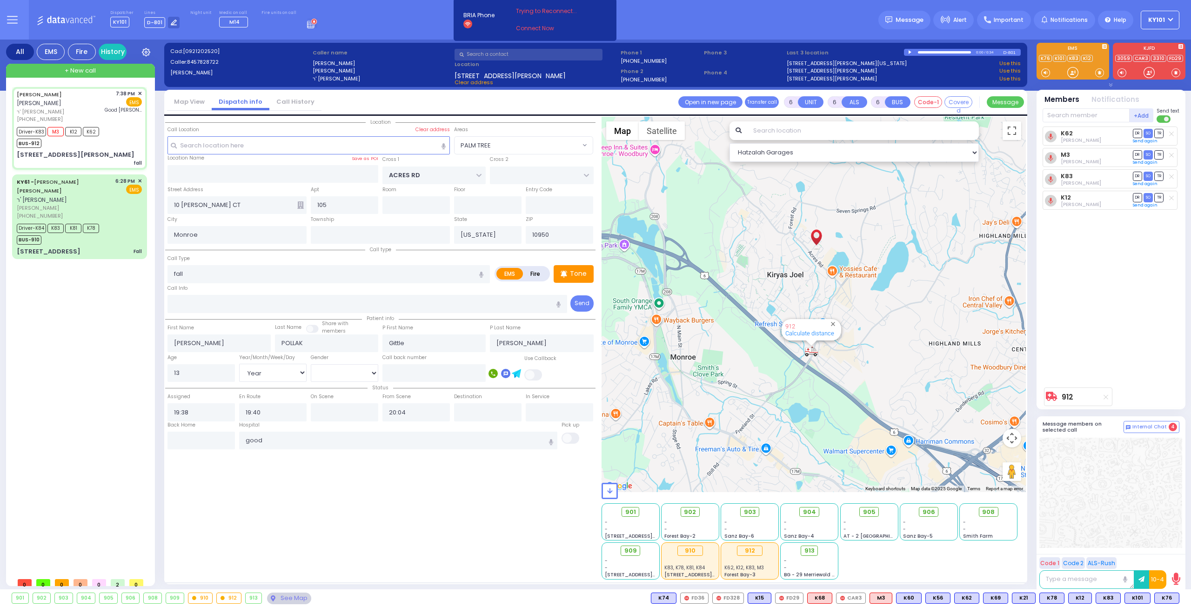
select select
radio input "true"
select select "Year"
select select "[DEMOGRAPHIC_DATA]"
type input "Good Samaritan Hospital"
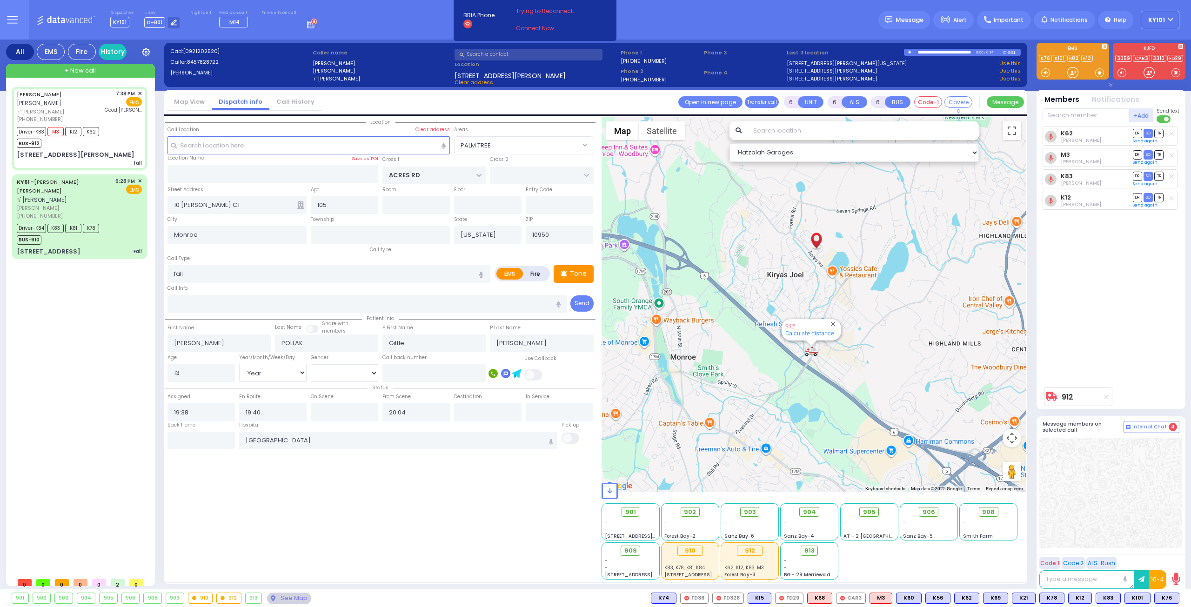
select select "Hatzalah Garages"
select select "PALM TREE"
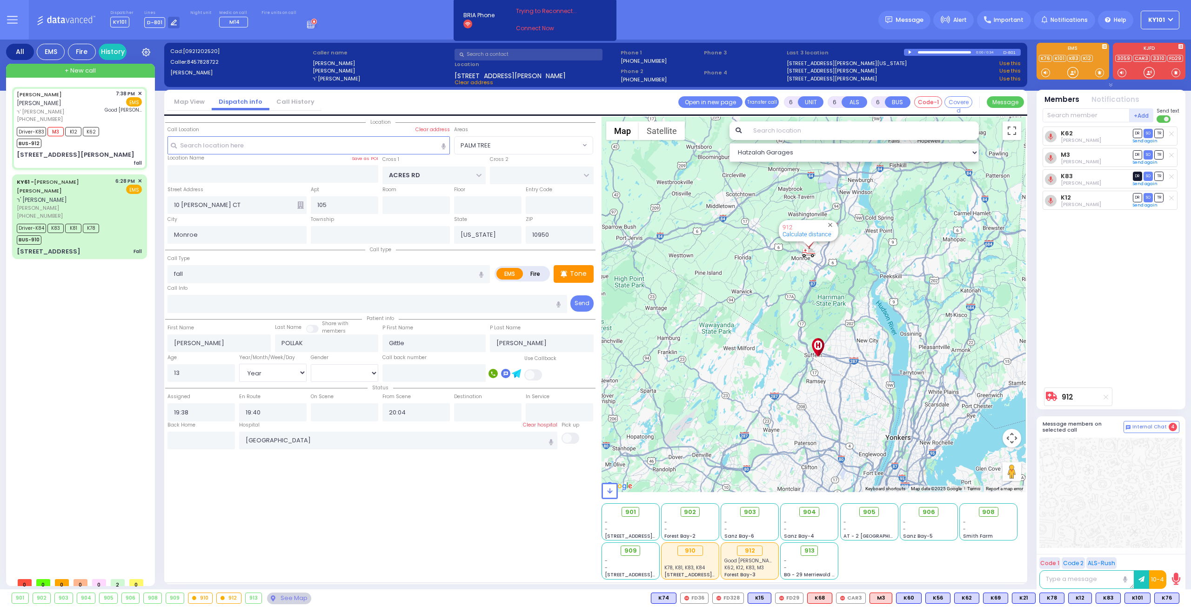
click at [1142, 174] on span "DR" at bounding box center [1137, 176] width 9 height 9
select select
radio input "true"
select select "Year"
select select "[DEMOGRAPHIC_DATA]"
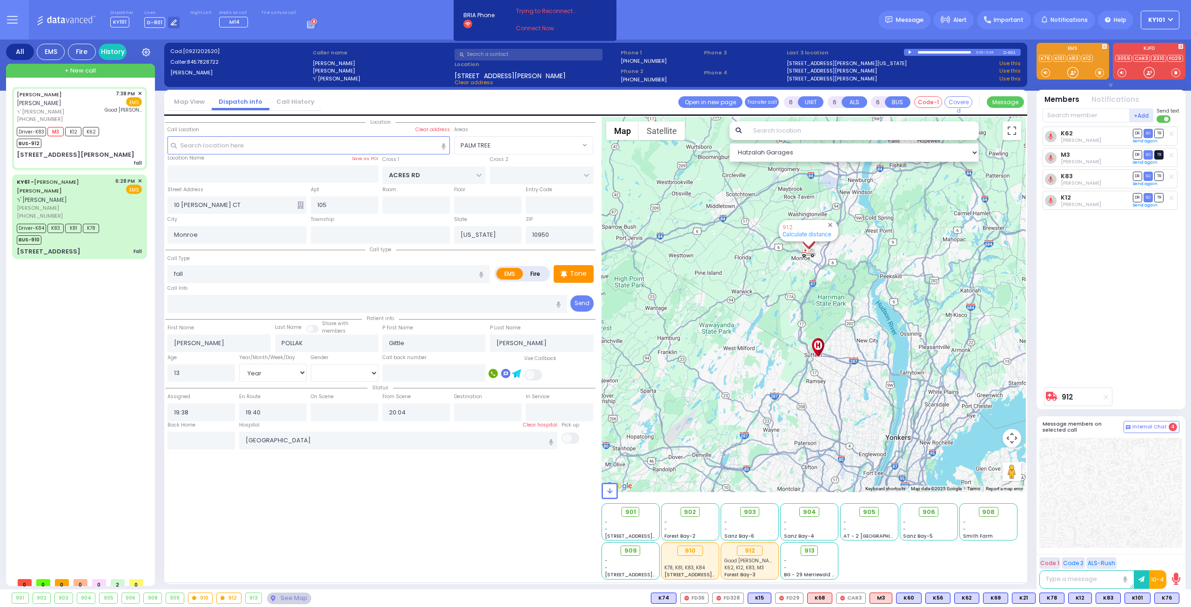
select select "Hatzalah Garages"
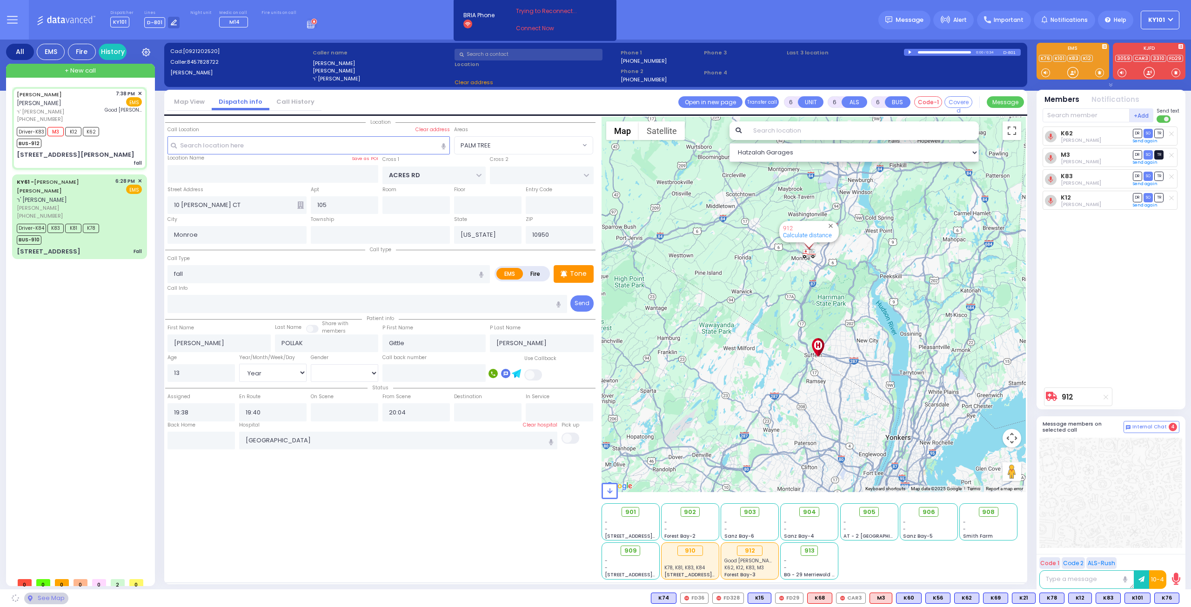
select select "PALM TREE"
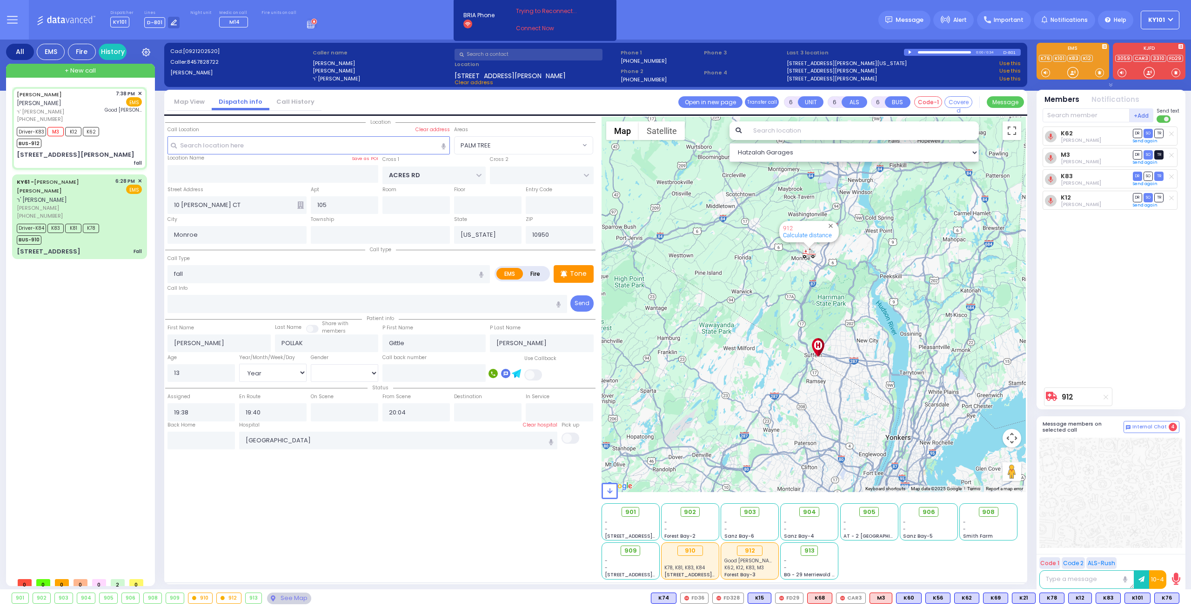
click at [1157, 154] on span "TR" at bounding box center [1158, 154] width 9 height 9
select select
radio input "true"
select select "Year"
select select "[DEMOGRAPHIC_DATA]"
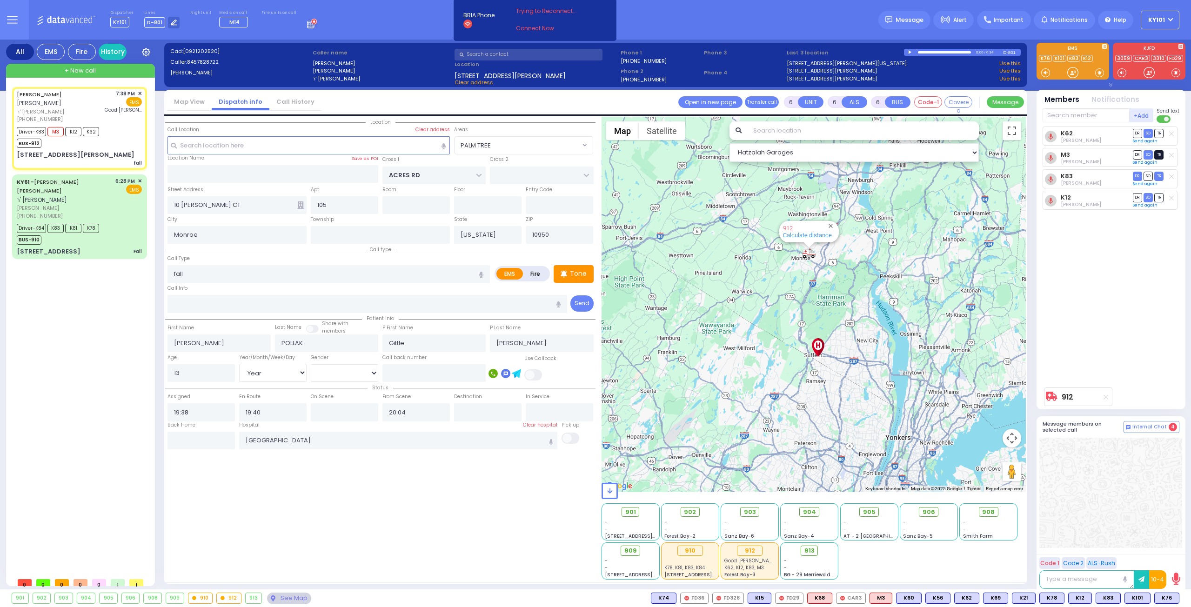
select select "Hatzalah Garages"
select select "PALM TREE"
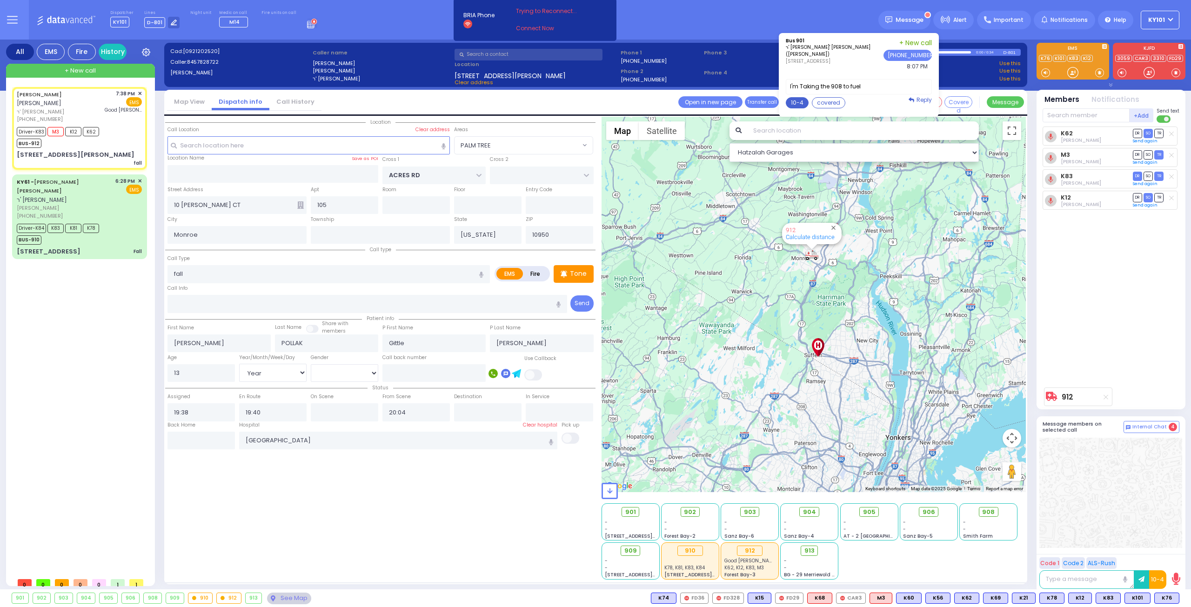
click at [797, 100] on button "10-4" at bounding box center [797, 102] width 23 height 11
type textarea "10-4 thank you"
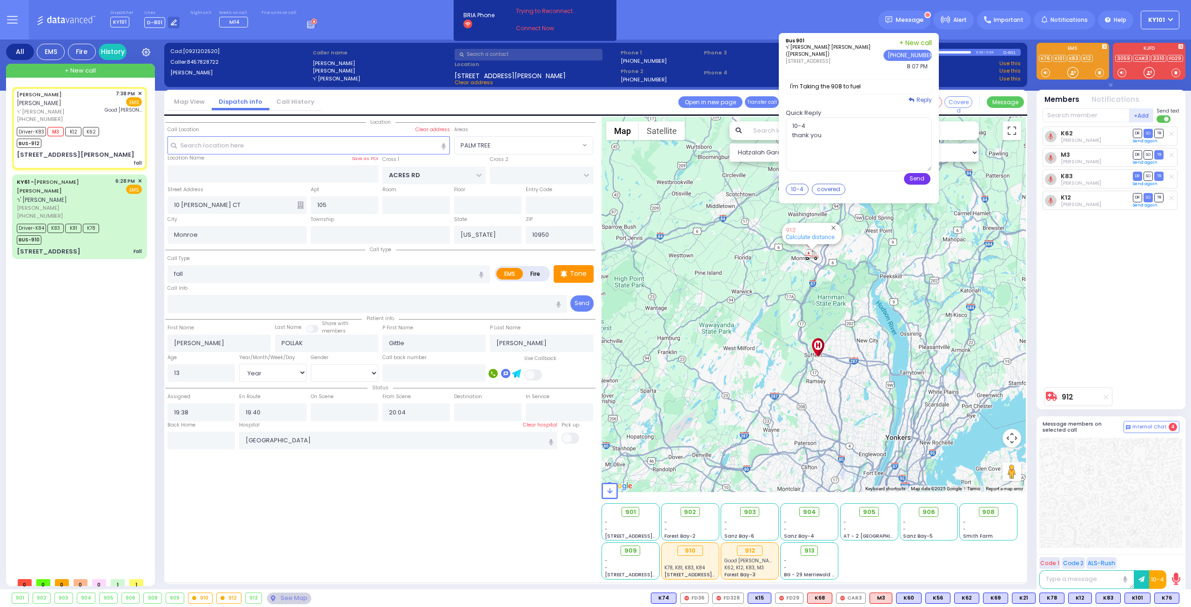
click at [926, 180] on button "Send" at bounding box center [917, 179] width 27 height 12
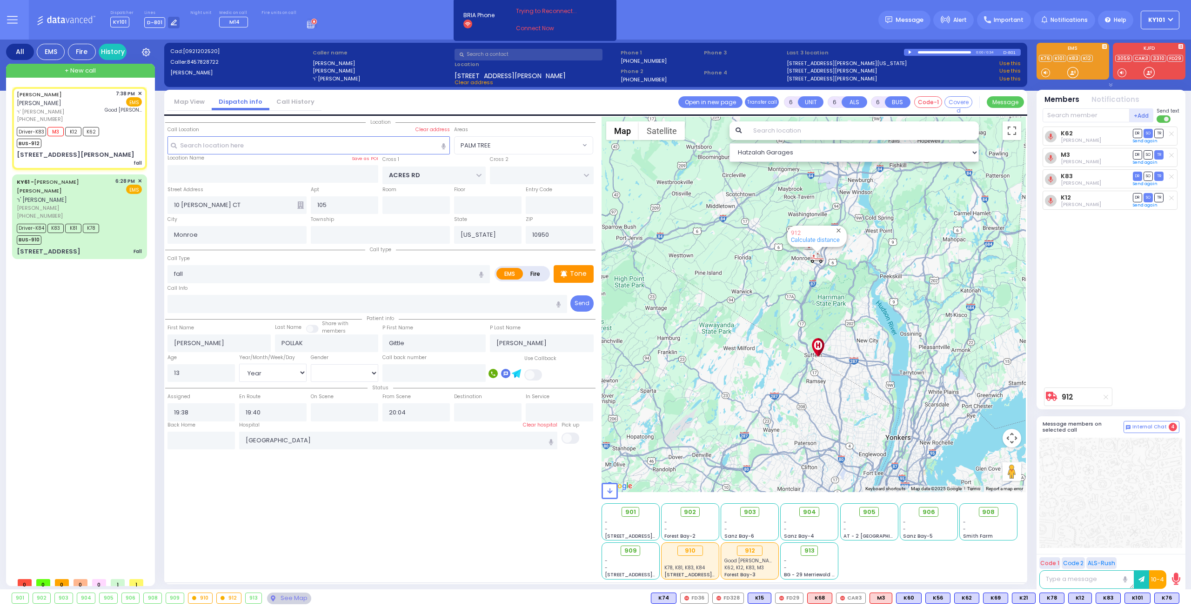
select select
radio input "true"
select select "Year"
select select "[DEMOGRAPHIC_DATA]"
type input "19:46"
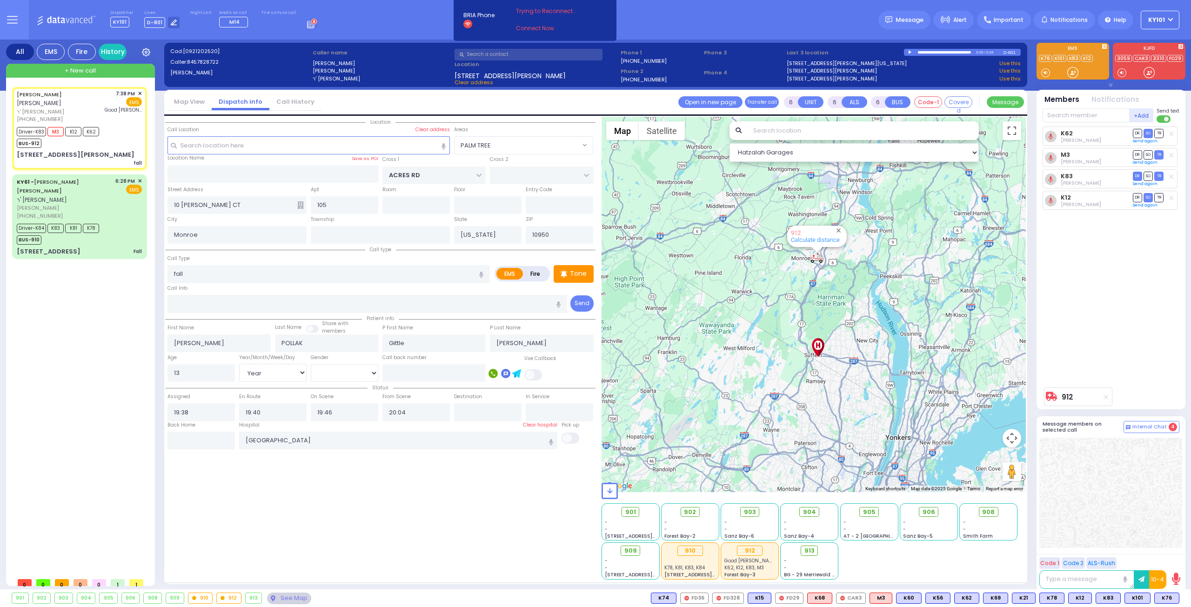
select select "Hatzalah Garages"
select select "PALM TREE"
select select
radio input "true"
select select "Year"
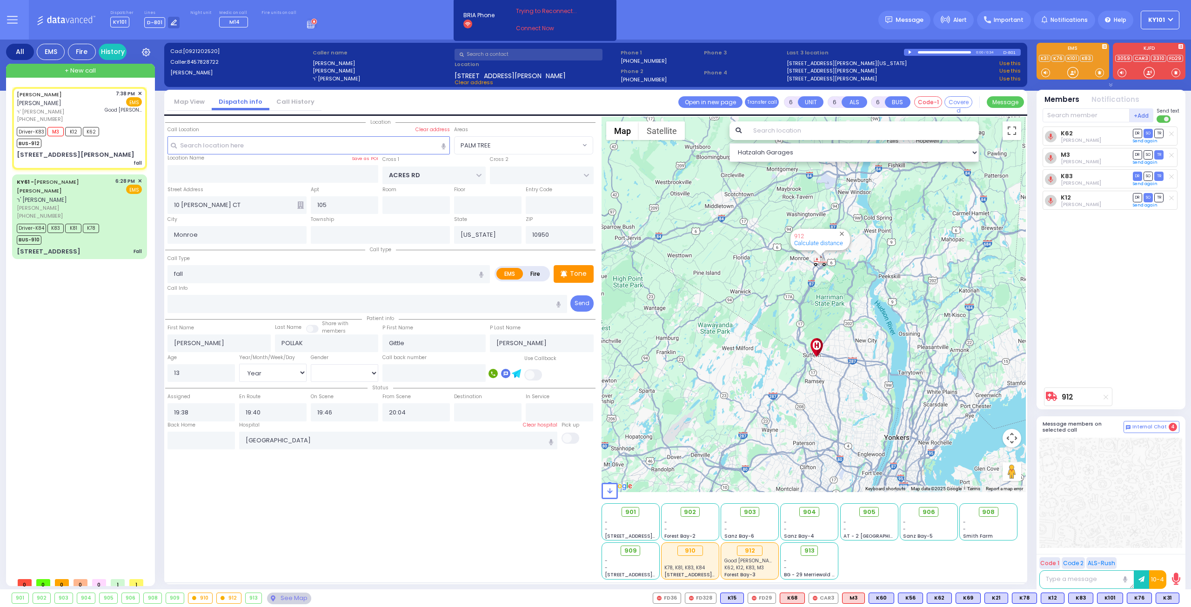
select select "[DEMOGRAPHIC_DATA]"
select select "Hatzalah Garages"
select select "PALM TREE"
select select
radio input "true"
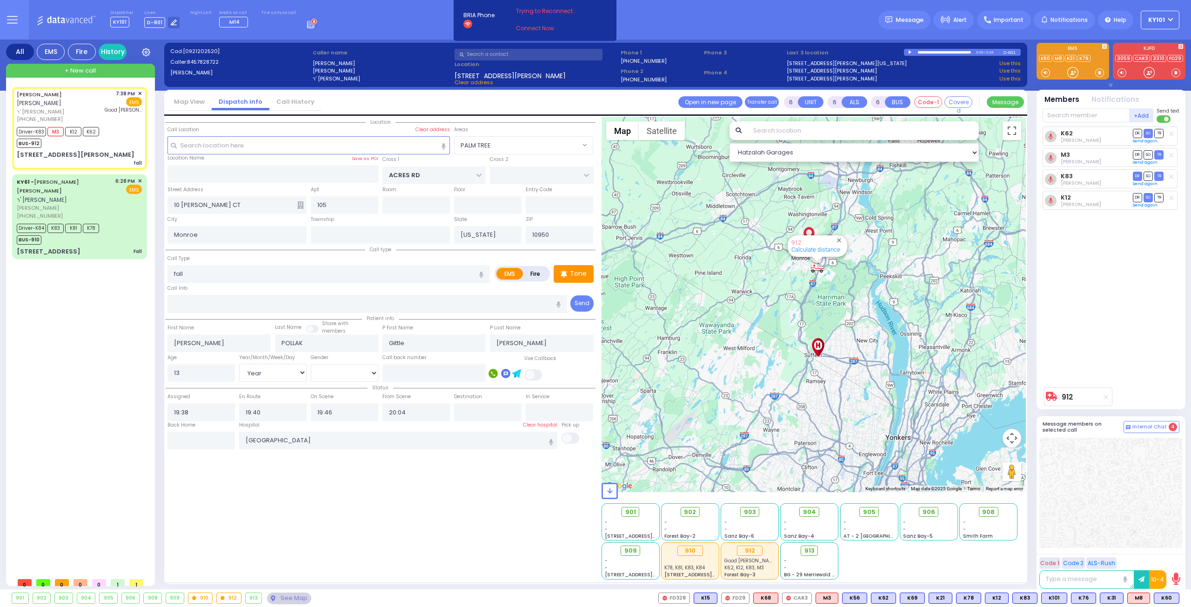
select select "Year"
select select "[DEMOGRAPHIC_DATA]"
select select "Hatzalah Garages"
select select "PALM TREE"
select select
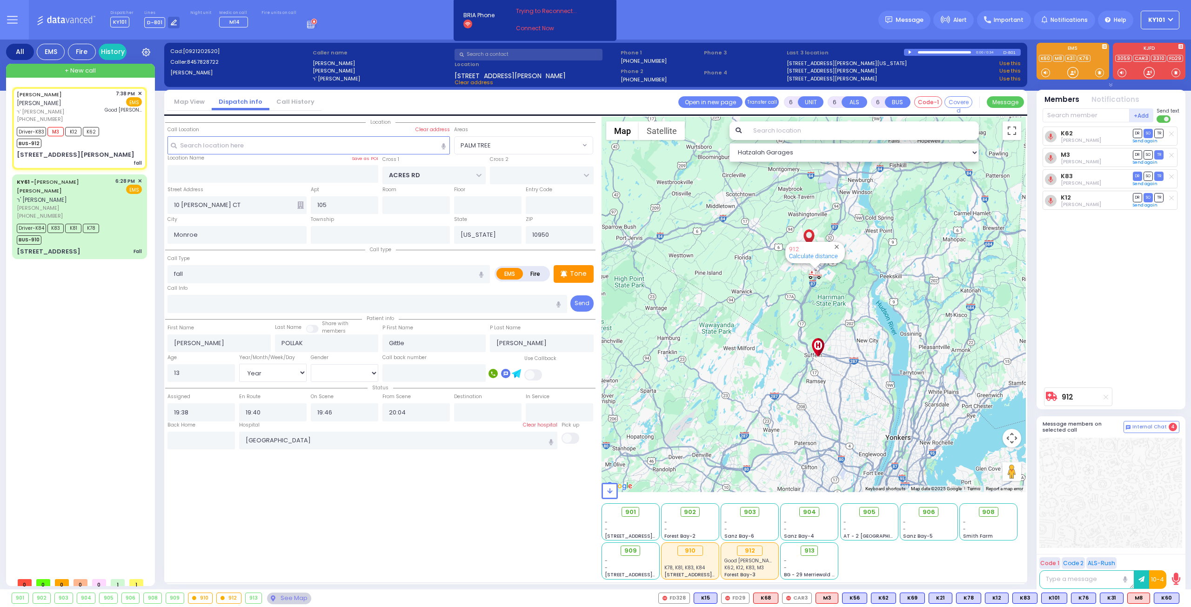
radio input "true"
select select "Year"
select select "[DEMOGRAPHIC_DATA]"
select select "Hatzalah Garages"
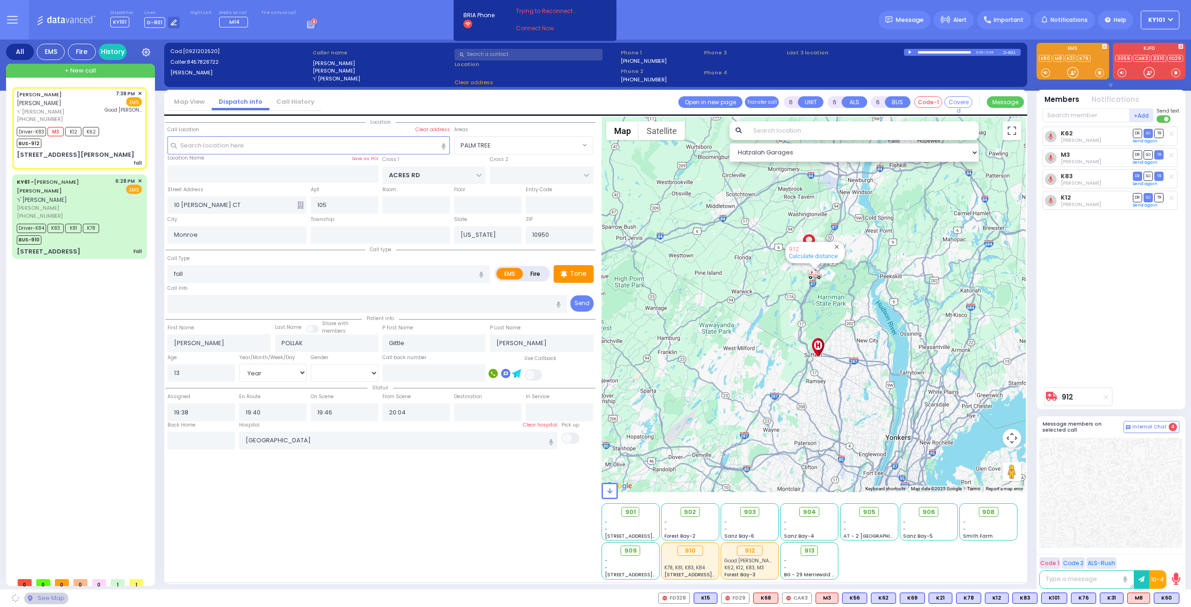
select select "PALM TREE"
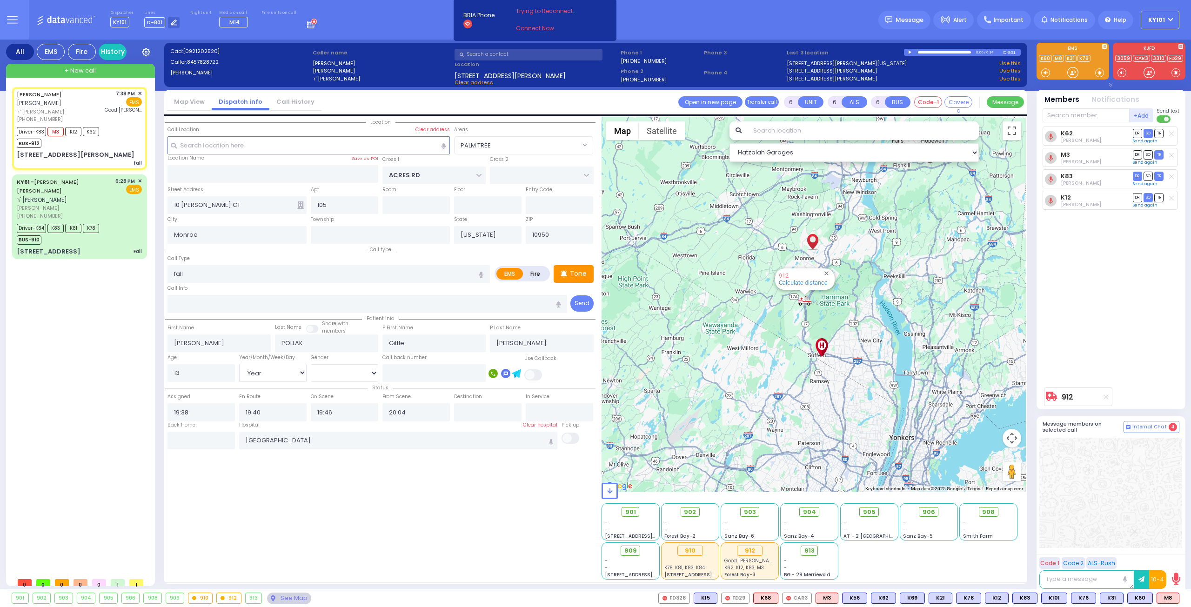
select select
radio input "true"
select select "Year"
select select "[DEMOGRAPHIC_DATA]"
select select "Hatzalah Garages"
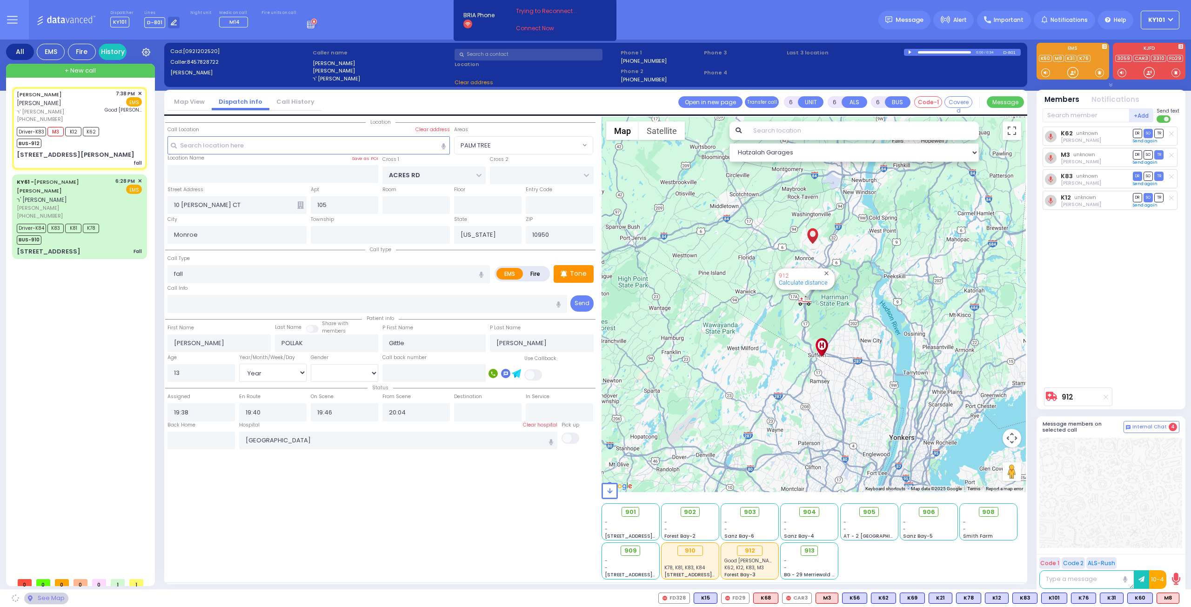
select select "PALM TREE"
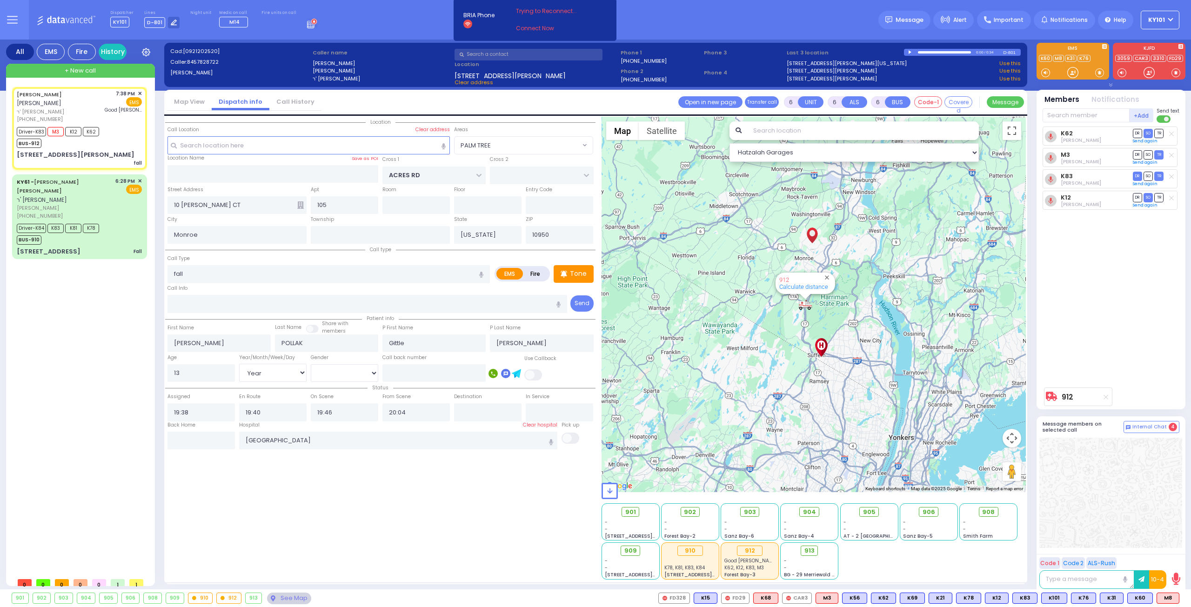
select select
radio input "true"
select select "Year"
select select "[DEMOGRAPHIC_DATA]"
select select "Hatzalah Garages"
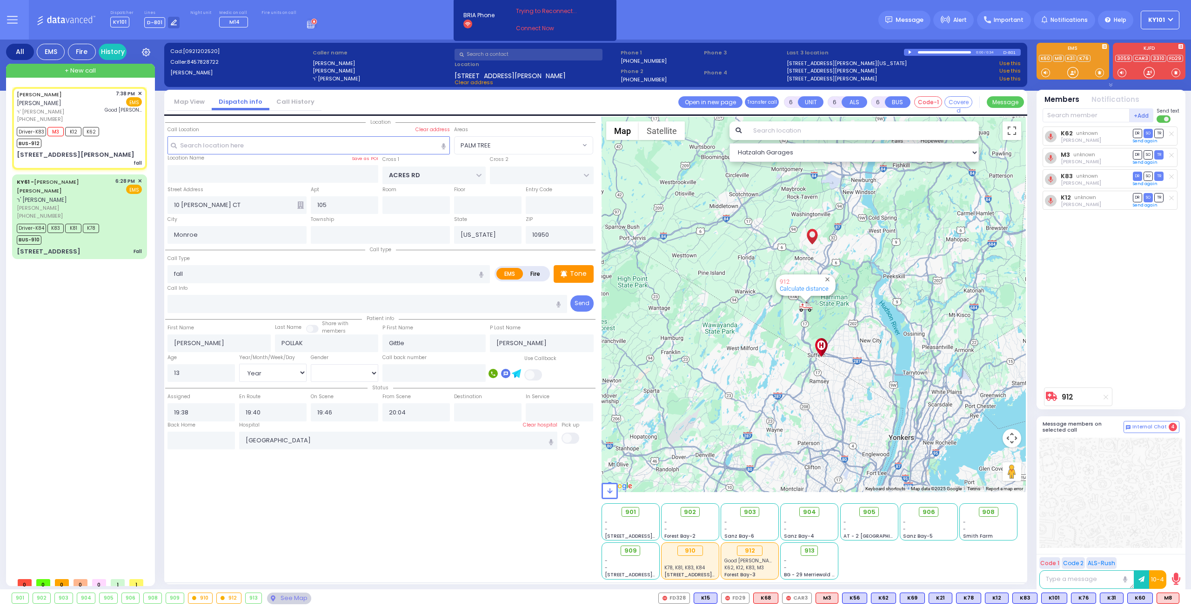
select select "PALM TREE"
select select
radio input "true"
select select "Year"
select select "[DEMOGRAPHIC_DATA]"
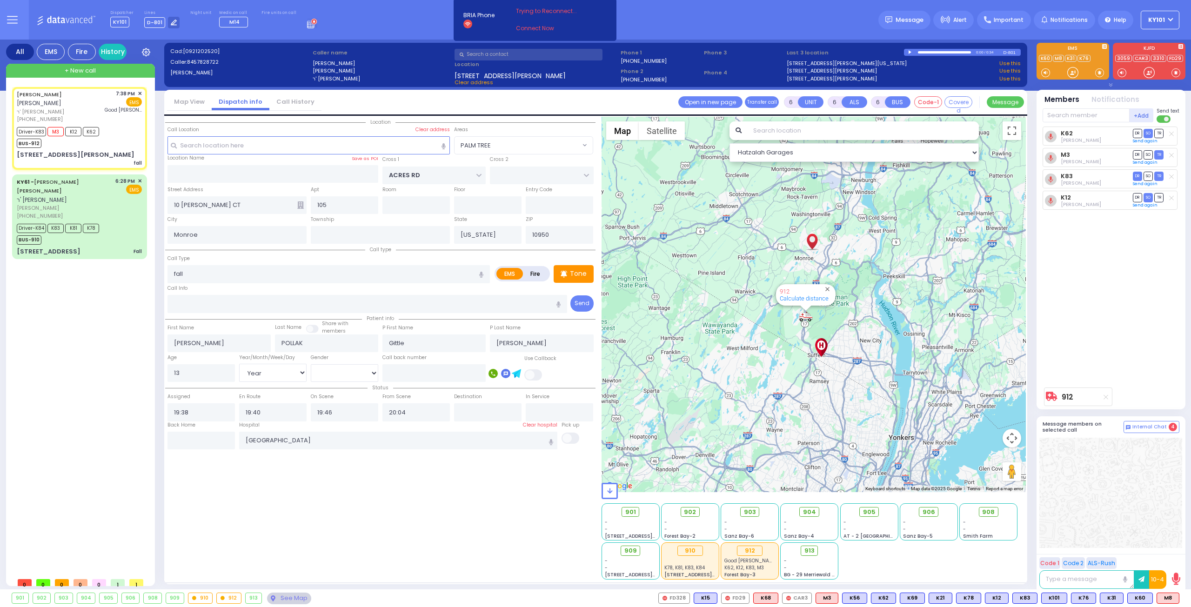
select select "Hatzalah Garages"
select select "PALM TREE"
select select
radio input "true"
select select "Year"
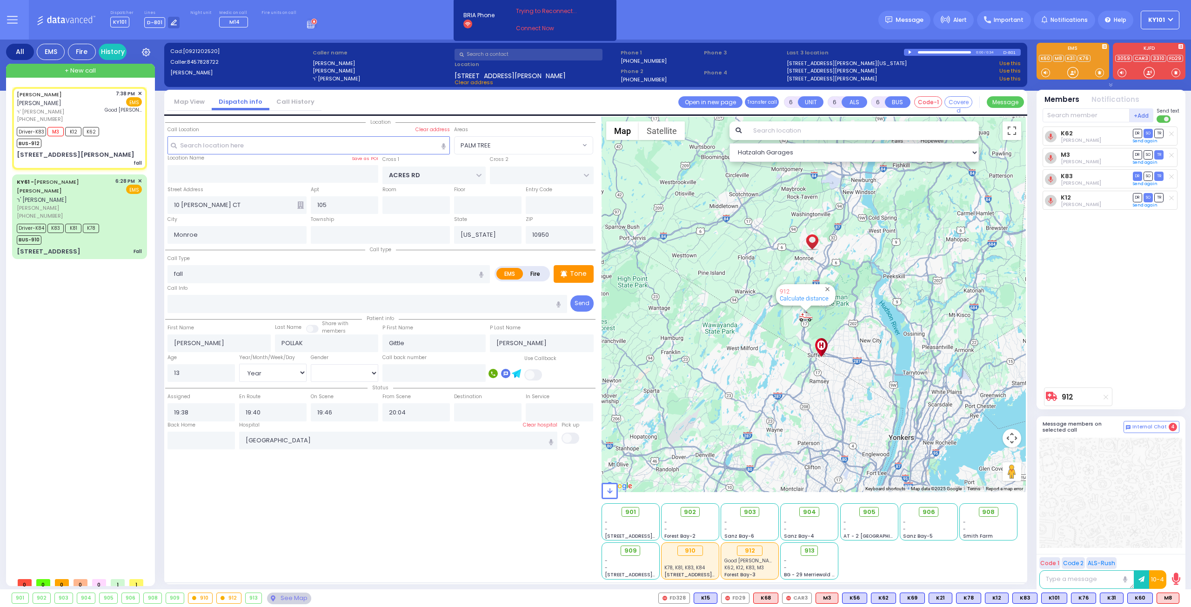
select select "[DEMOGRAPHIC_DATA]"
select select "Hatzalah Garages"
select select "PALM TREE"
select select
radio input "true"
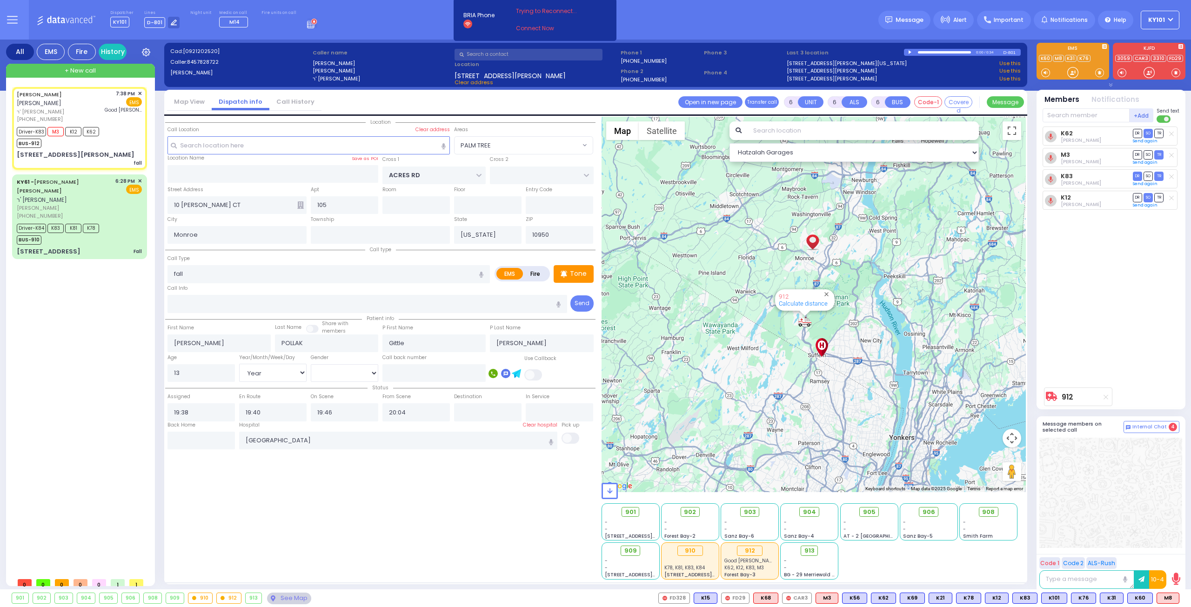
select select "Year"
select select "[DEMOGRAPHIC_DATA]"
select select "Hatzalah Garages"
select select "PALM TREE"
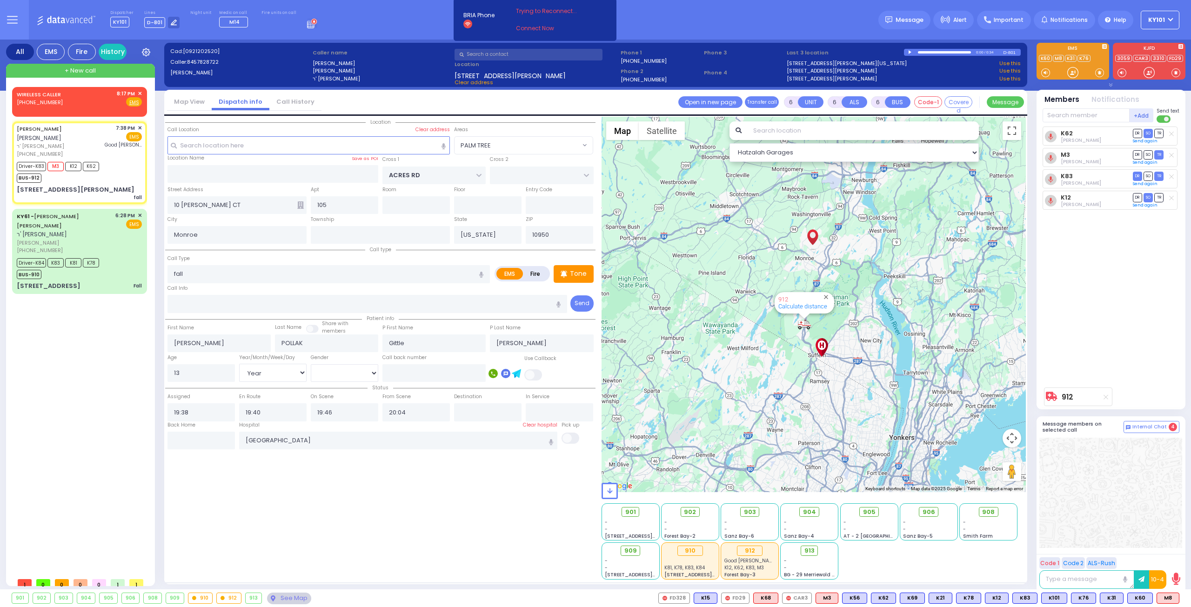
select select
radio input "true"
select select "Year"
select select "[DEMOGRAPHIC_DATA]"
select select "Hatzalah Garages"
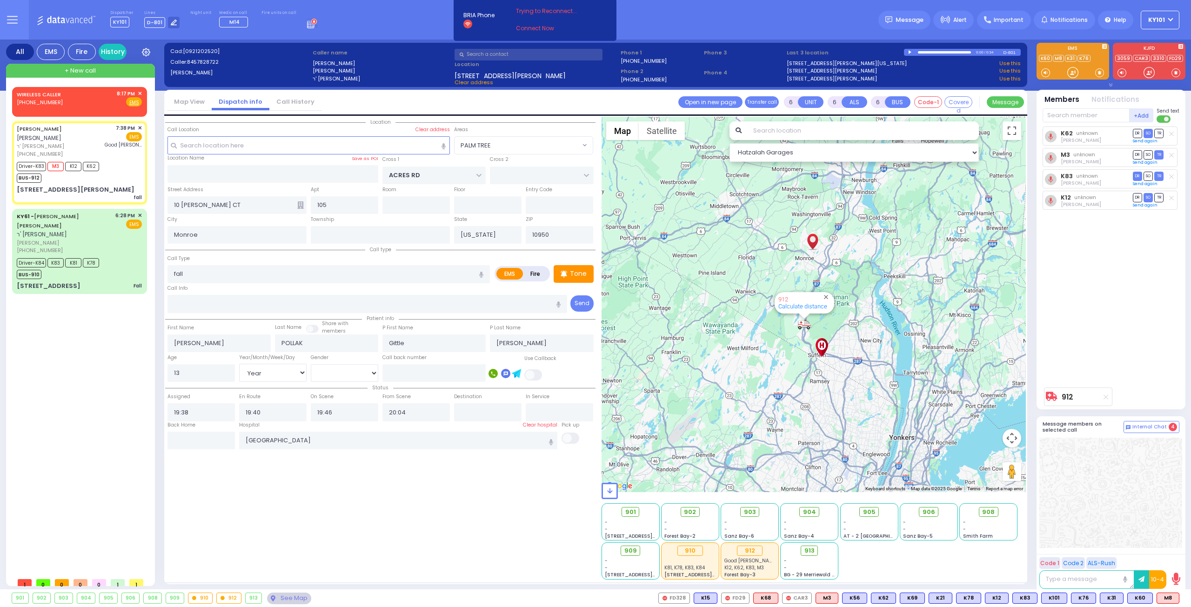
select select "PALM TREE"
select select
radio input "true"
select select "Year"
select select "[DEMOGRAPHIC_DATA]"
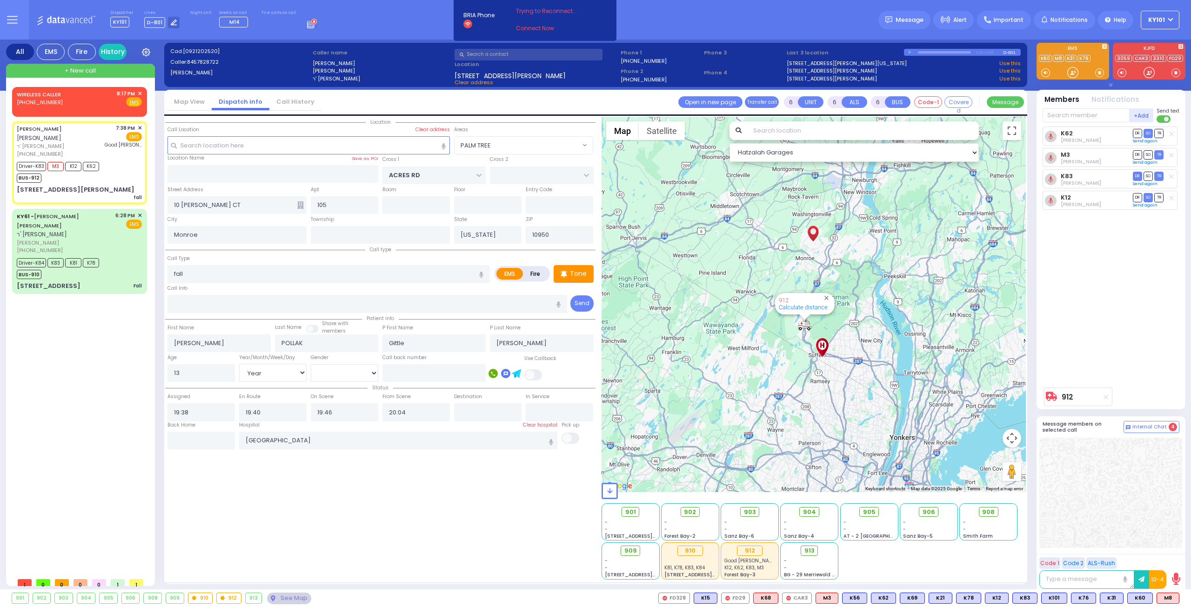
select select "Hatzalah Garages"
select select "PALM TREE"
select select
radio input "true"
select select "Year"
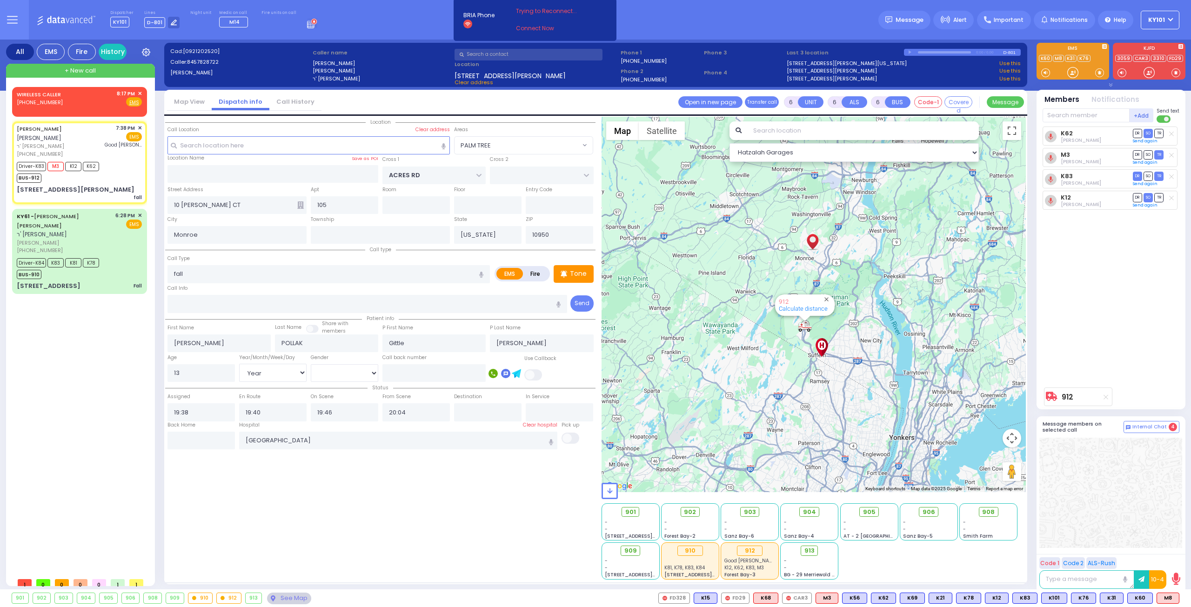
select select "[DEMOGRAPHIC_DATA]"
select select "Hatzalah Garages"
select select "PALM TREE"
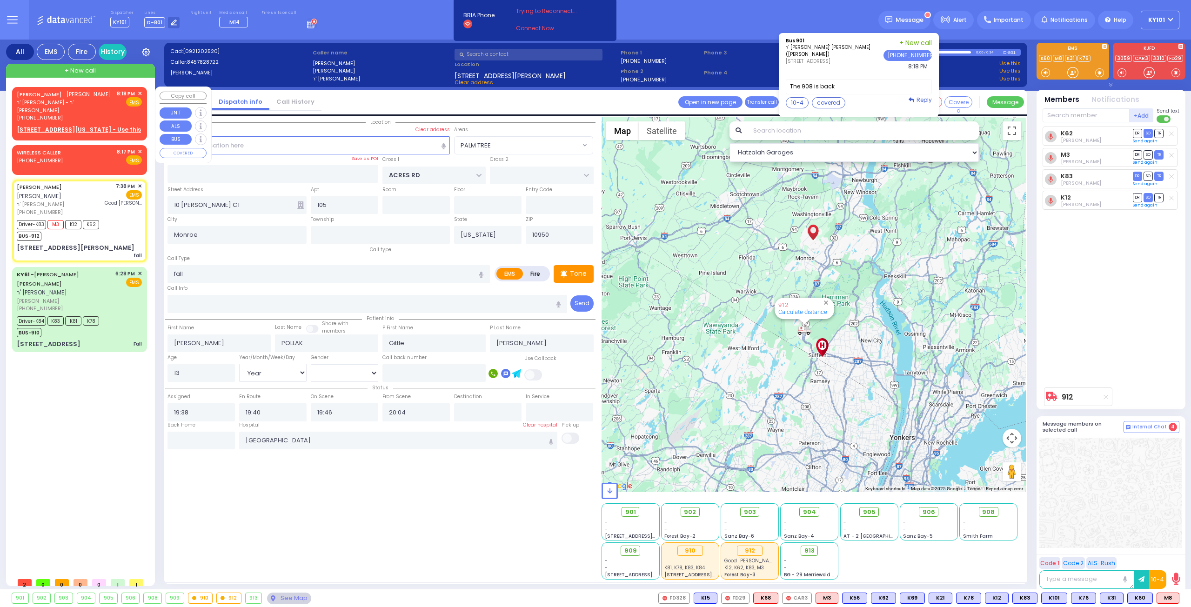
click at [141, 92] on span "✕" at bounding box center [140, 94] width 4 height 8
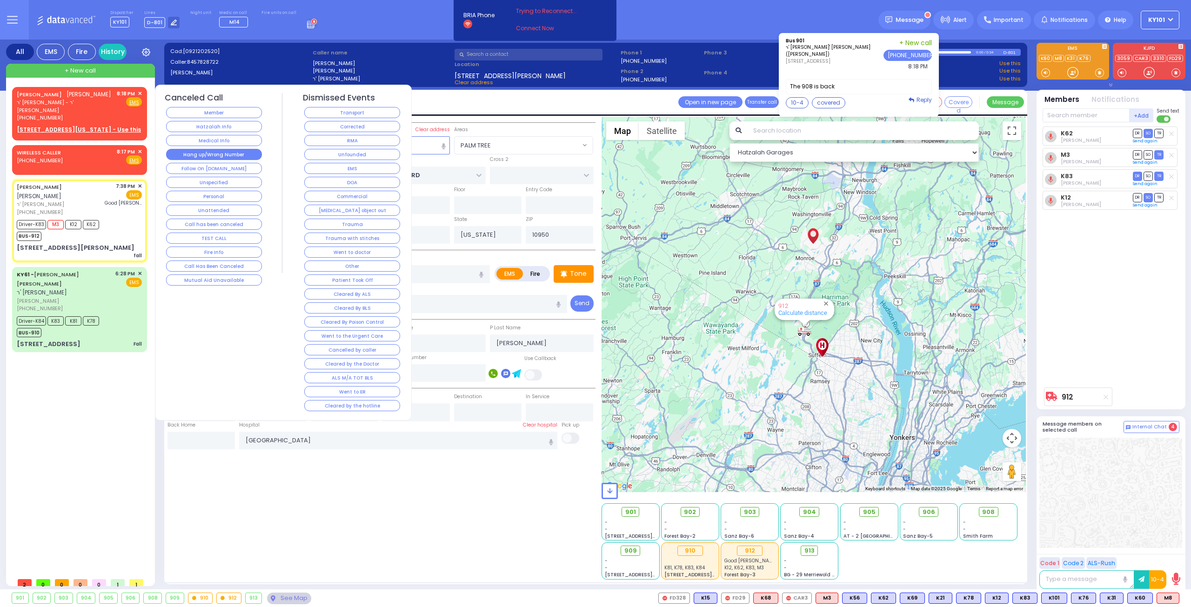
click at [216, 152] on button "Hang up/Wrong Number" at bounding box center [214, 154] width 96 height 11
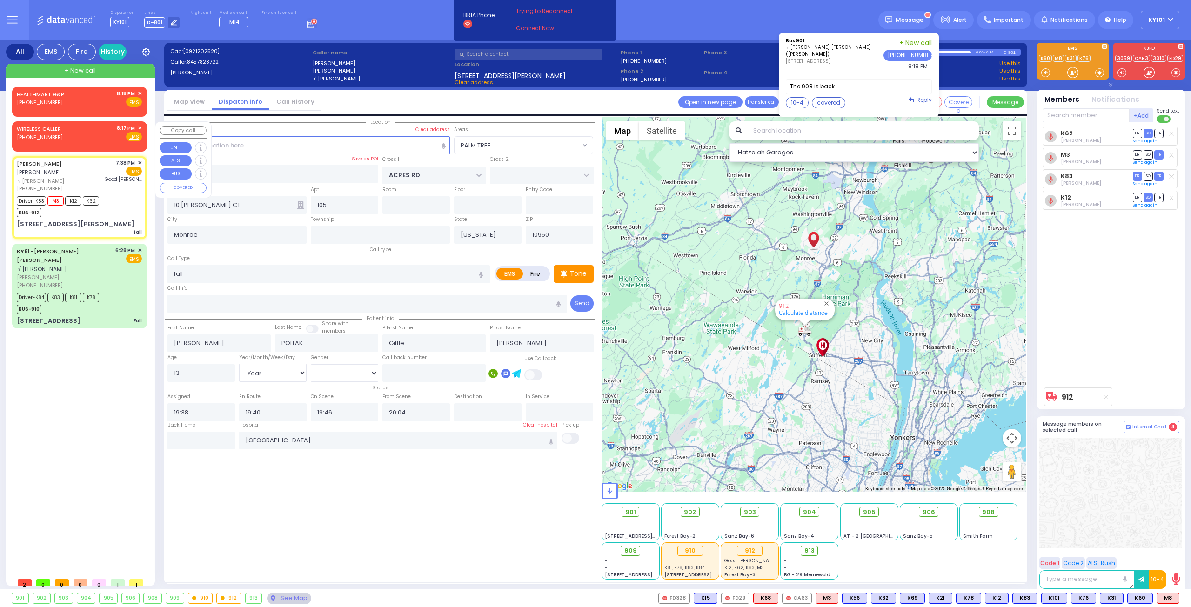
click at [139, 125] on span "✕" at bounding box center [140, 128] width 4 height 8
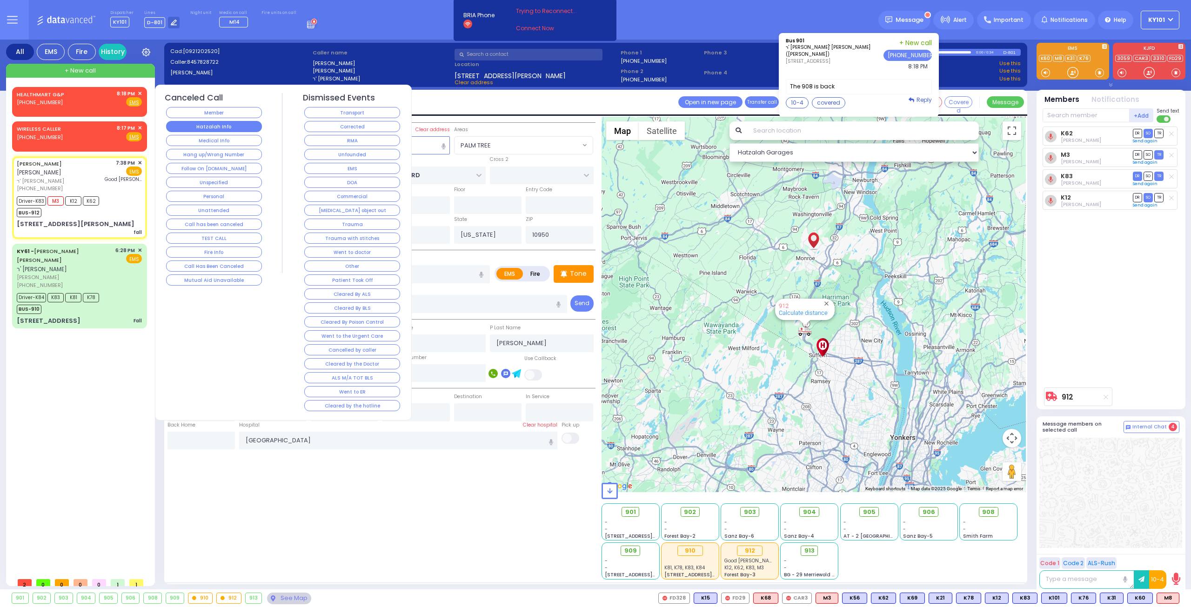
select select
radio input "true"
select select "Year"
select select "[DEMOGRAPHIC_DATA]"
select select "Hatzalah Garages"
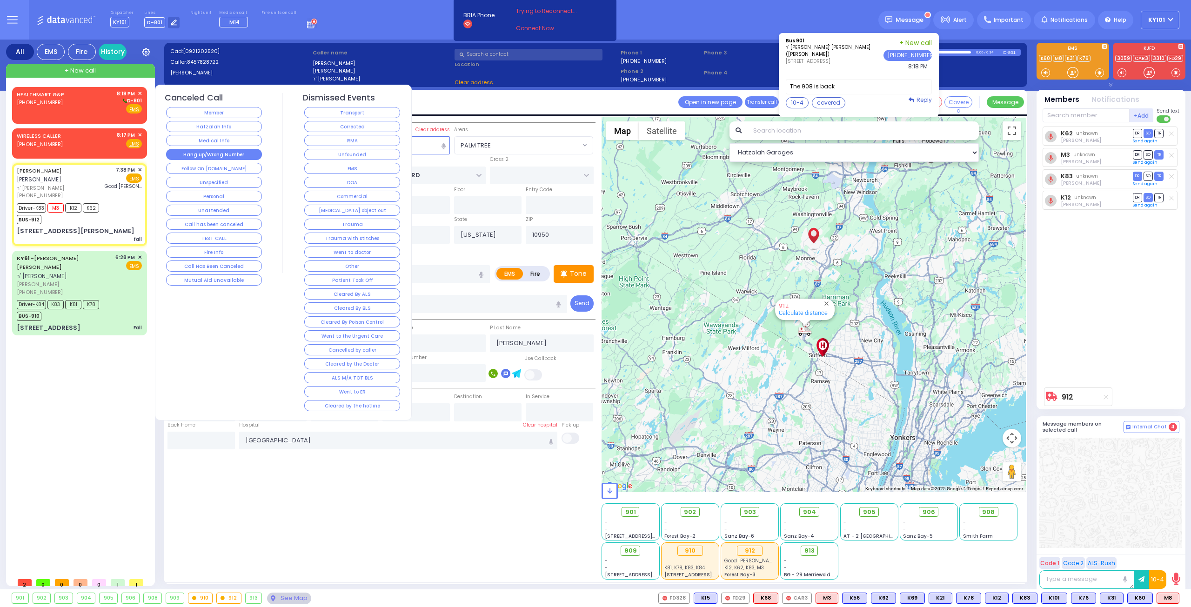
click at [212, 150] on button "Hang up/Wrong Number" at bounding box center [214, 154] width 96 height 11
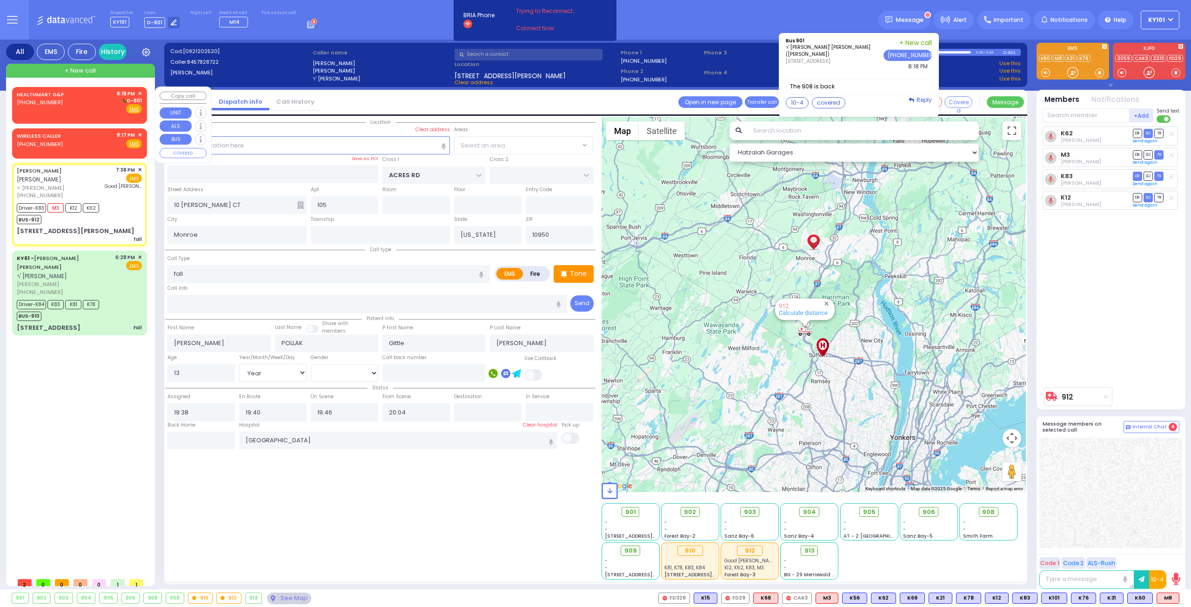
select select "PALM TREE"
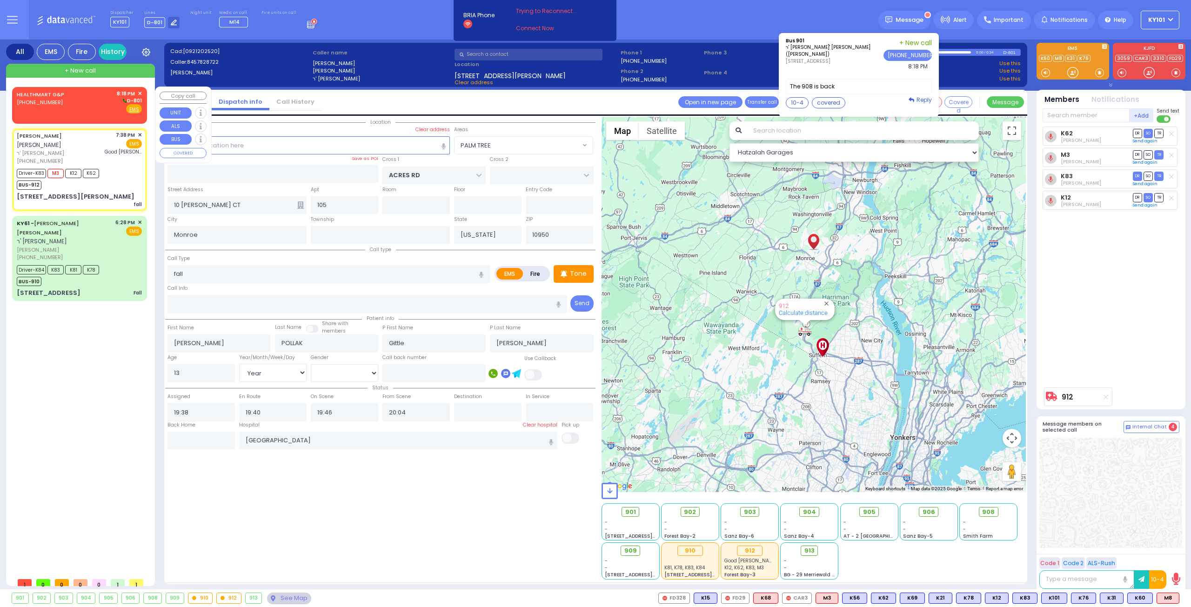
click at [82, 111] on div "HEALTHMART G&P (845) 395-9423 8:18 PM ✕ D-801" at bounding box center [79, 102] width 125 height 24
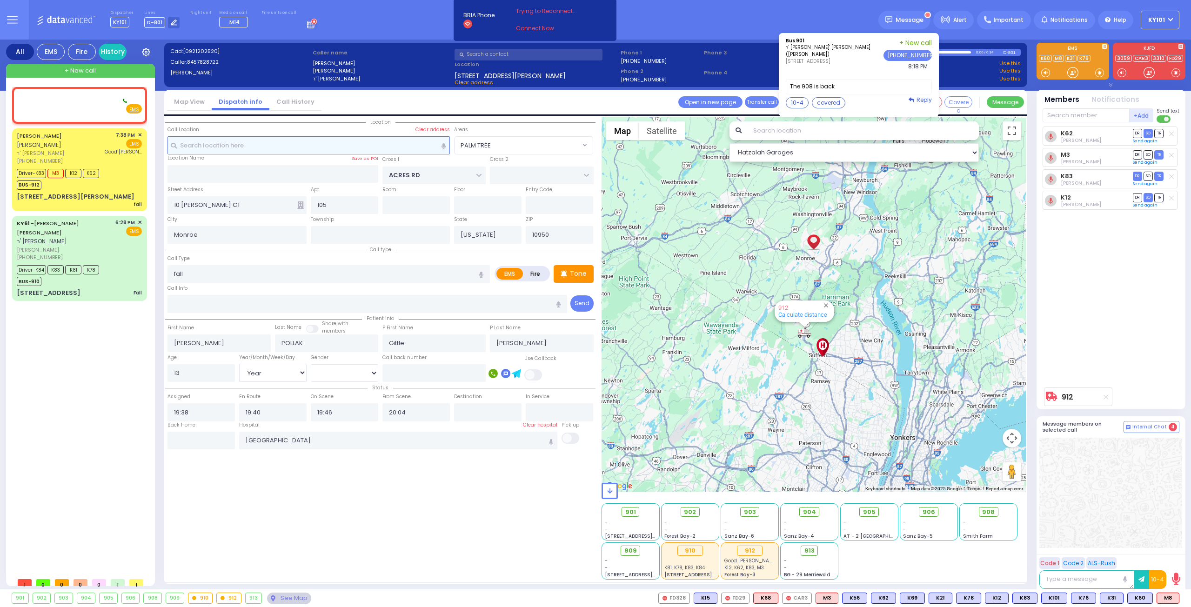
type input "2"
type input "1"
select select
radio input "true"
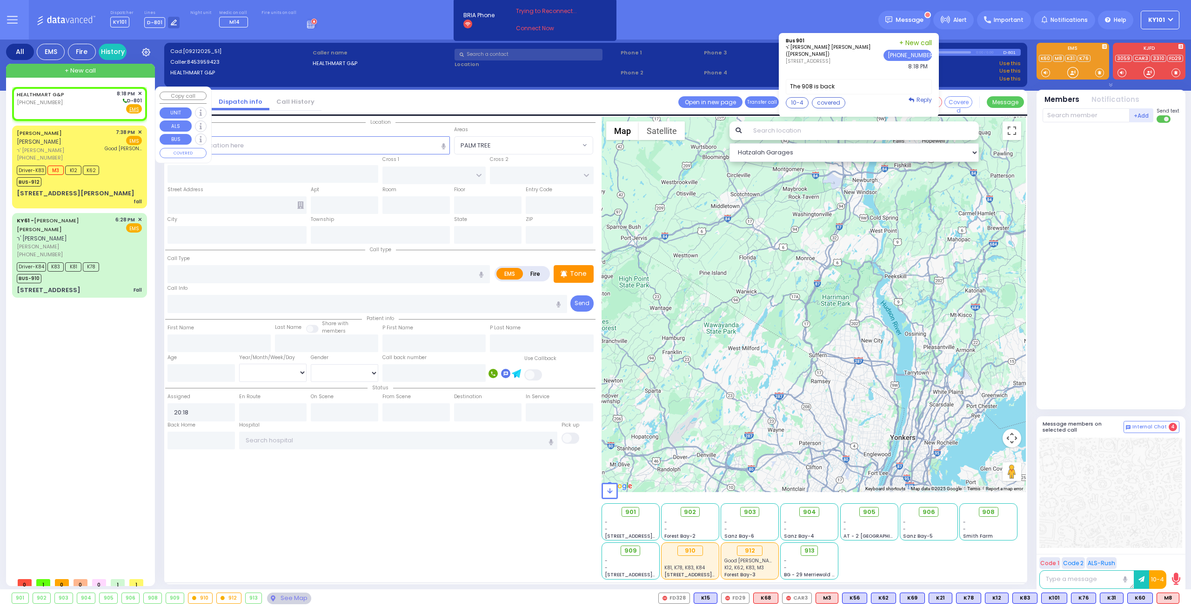
click at [141, 91] on span "✕" at bounding box center [140, 94] width 4 height 8
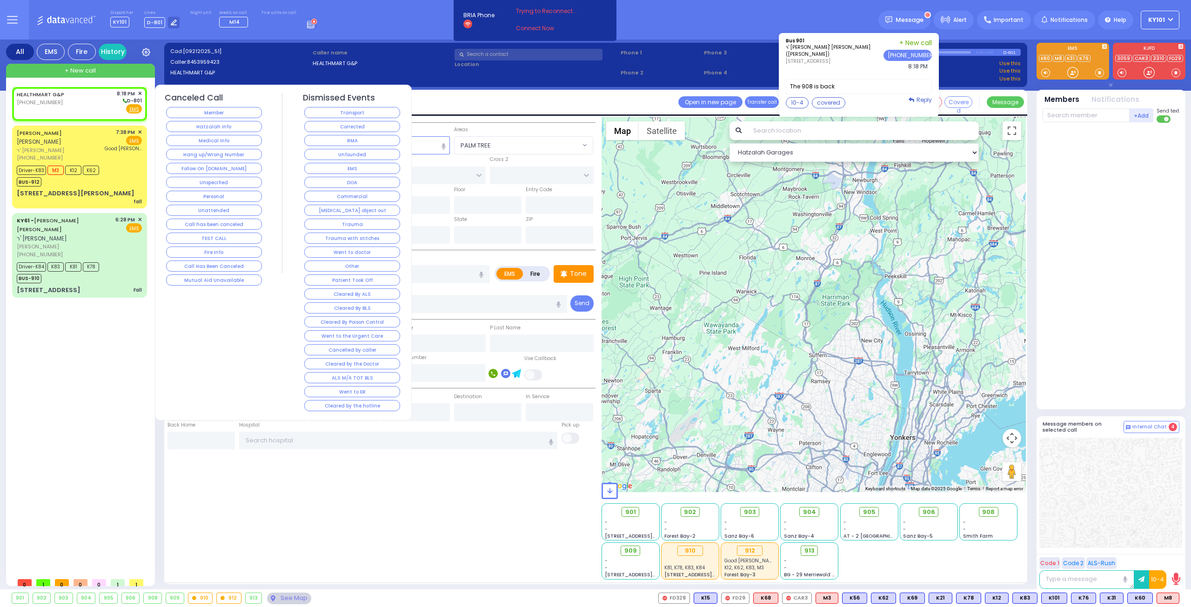
click at [228, 151] on button "Hang up/Wrong Number" at bounding box center [214, 154] width 96 height 11
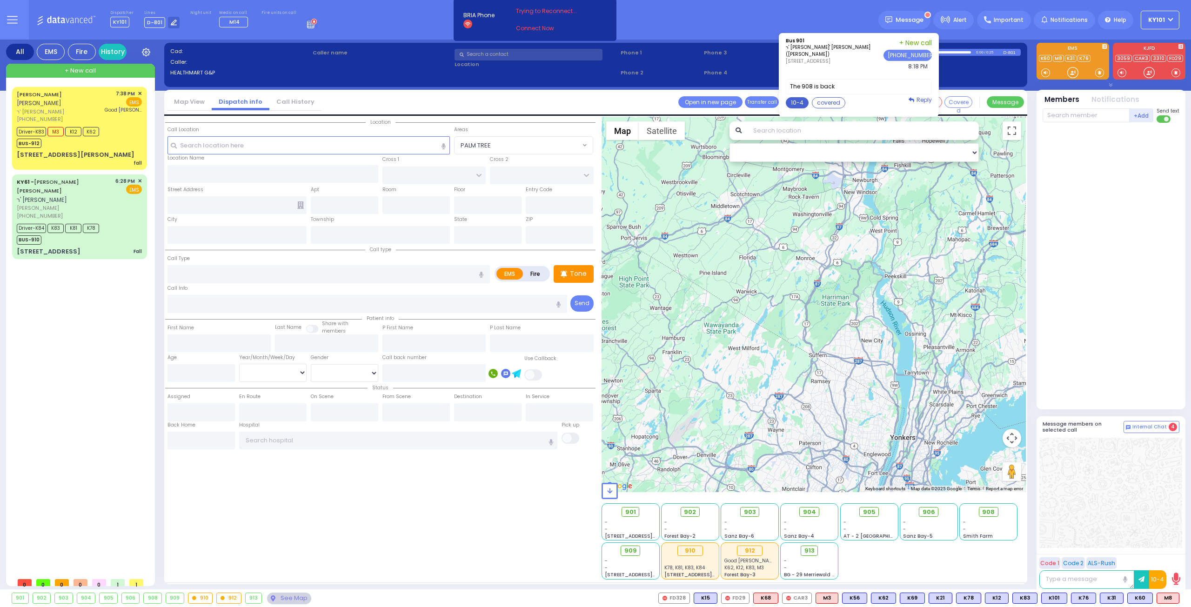
click at [803, 100] on button "10-4" at bounding box center [797, 102] width 23 height 11
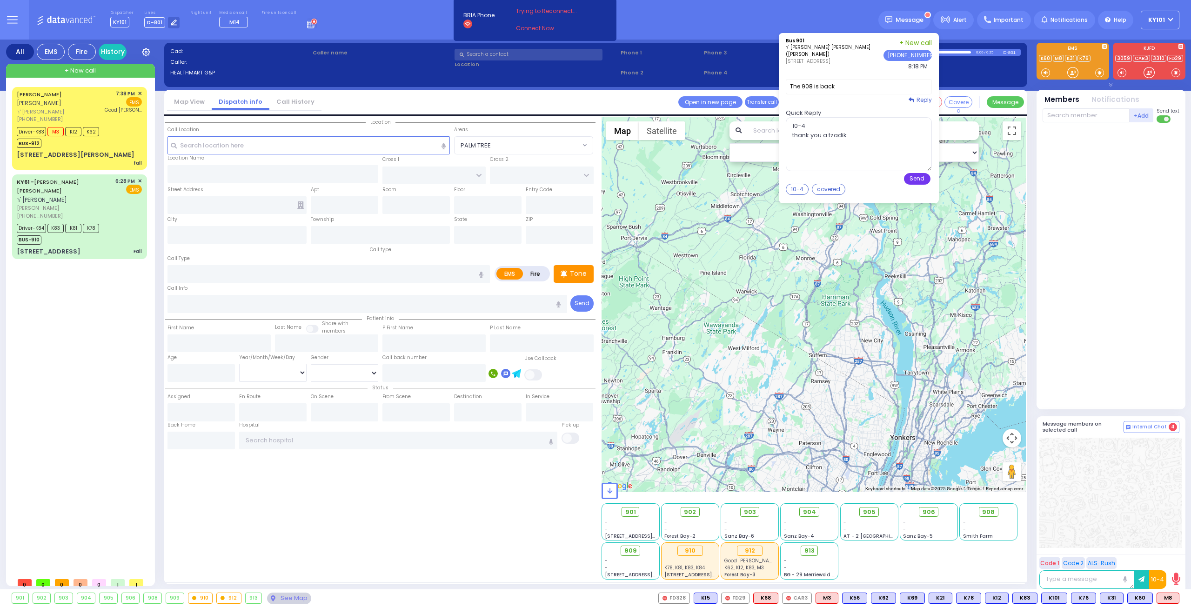
click at [926, 178] on button "Send" at bounding box center [917, 179] width 27 height 12
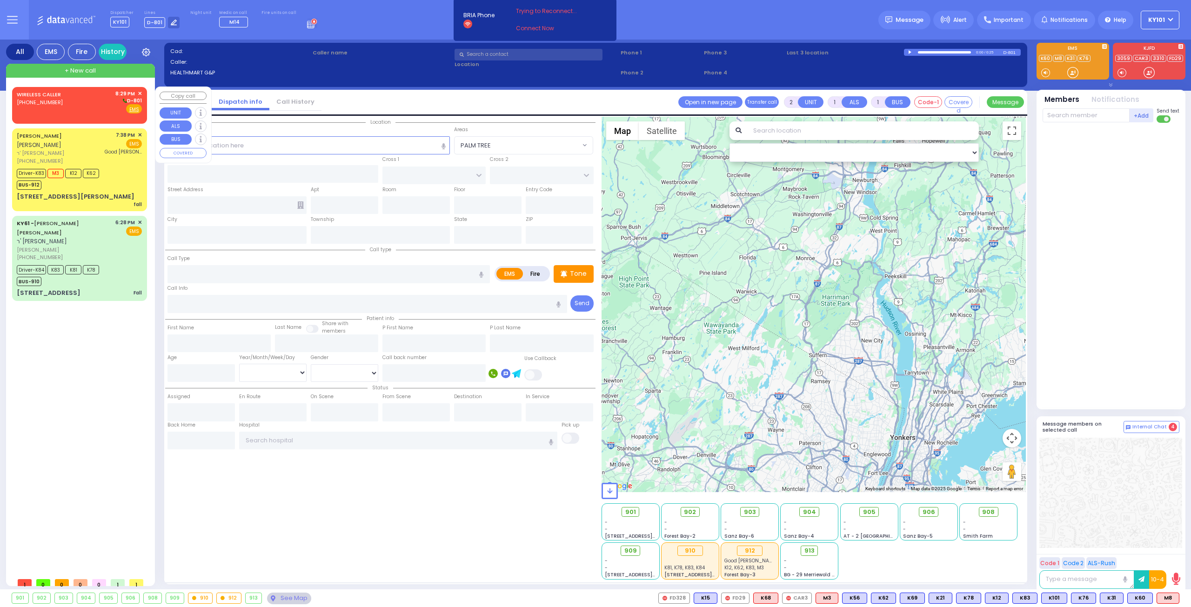
click at [57, 107] on div "WIRELESS CALLER (845) 837-9095" at bounding box center [40, 102] width 47 height 24
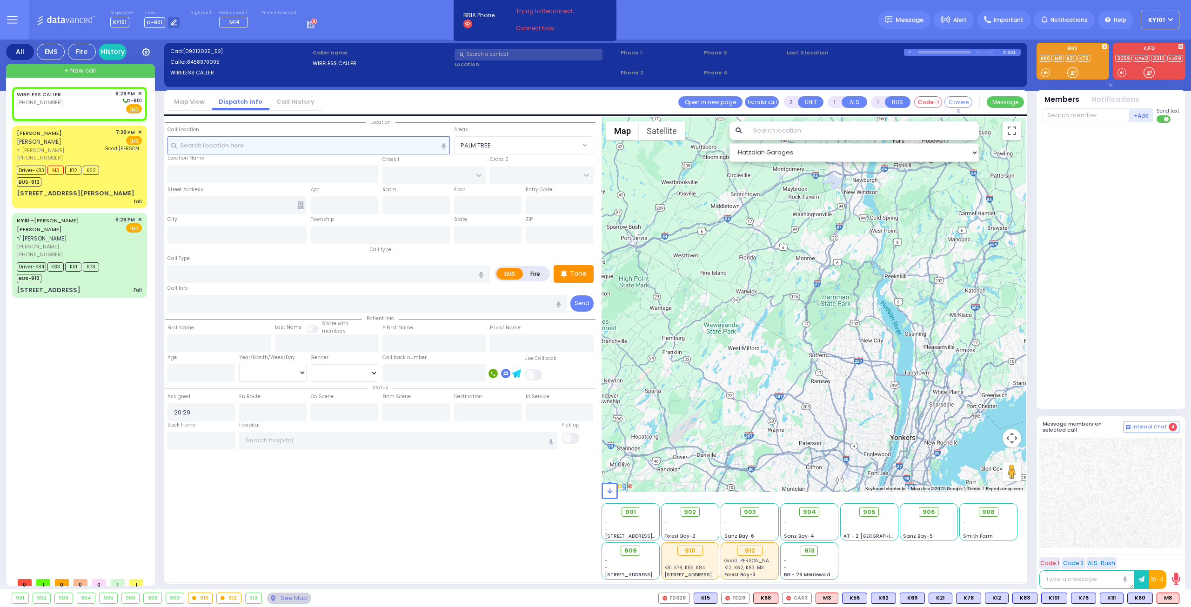
click at [270, 143] on input "text" at bounding box center [308, 145] width 283 height 18
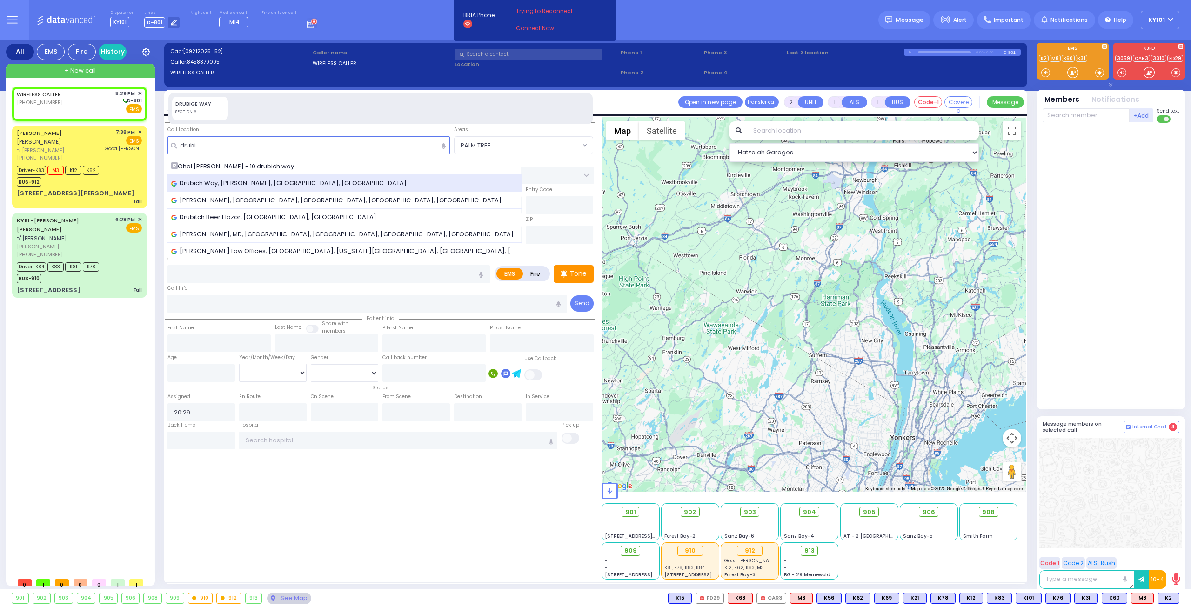
click at [273, 179] on span "Drubich Way, Kiryas Joel, NY, USA" at bounding box center [290, 183] width 239 height 9
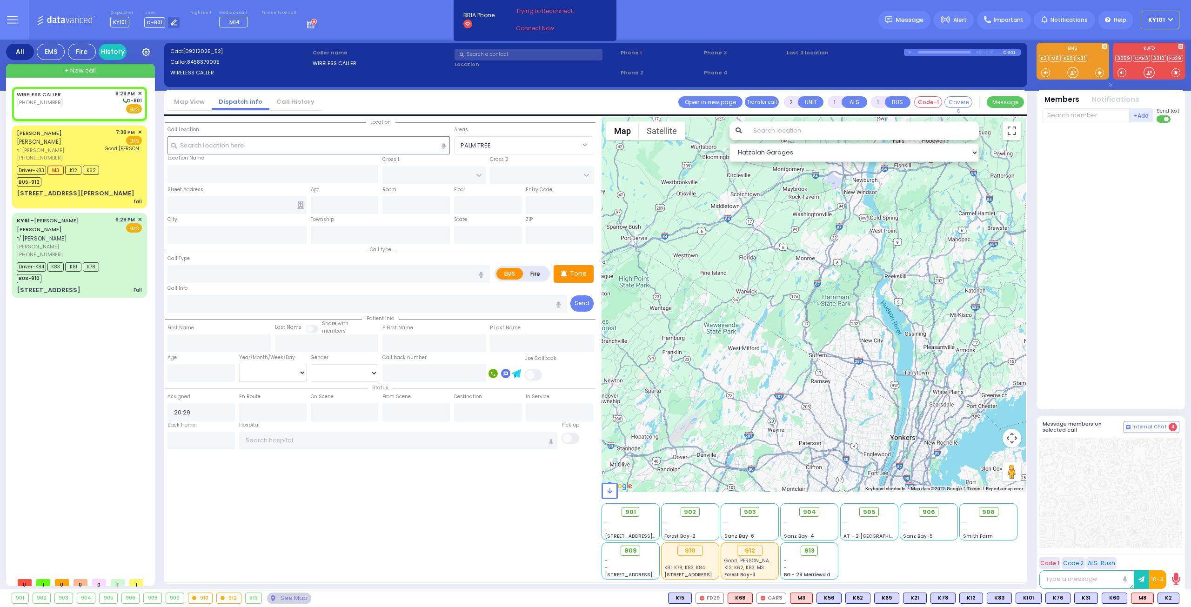
click at [533, 270] on label "Fire" at bounding box center [536, 274] width 26 height 12
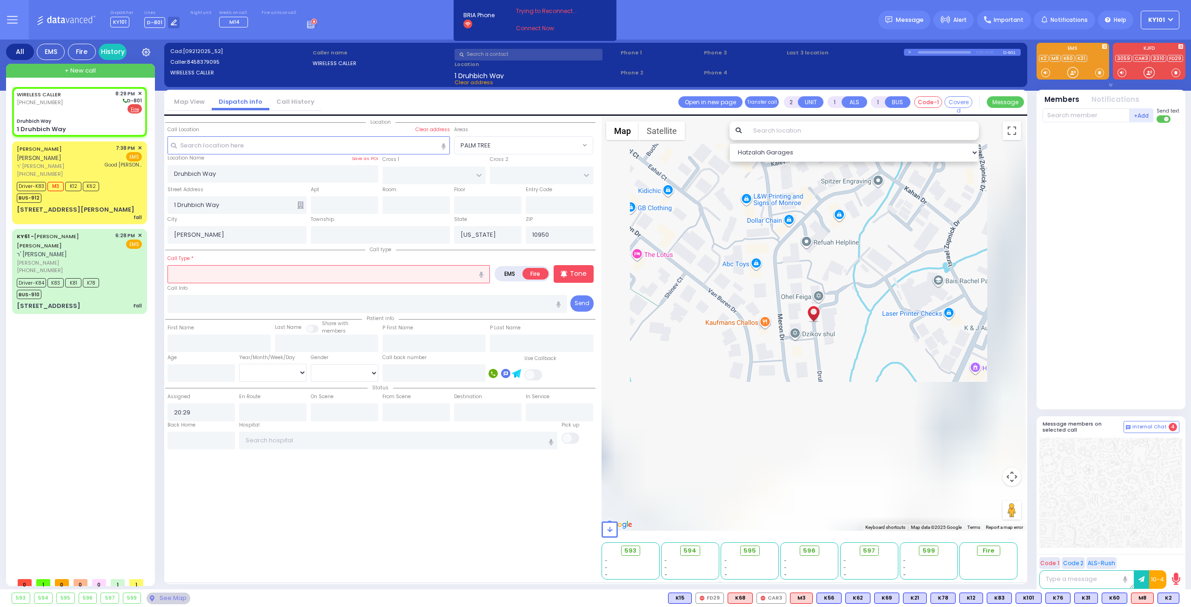
click at [320, 272] on input "text" at bounding box center [328, 274] width 322 height 18
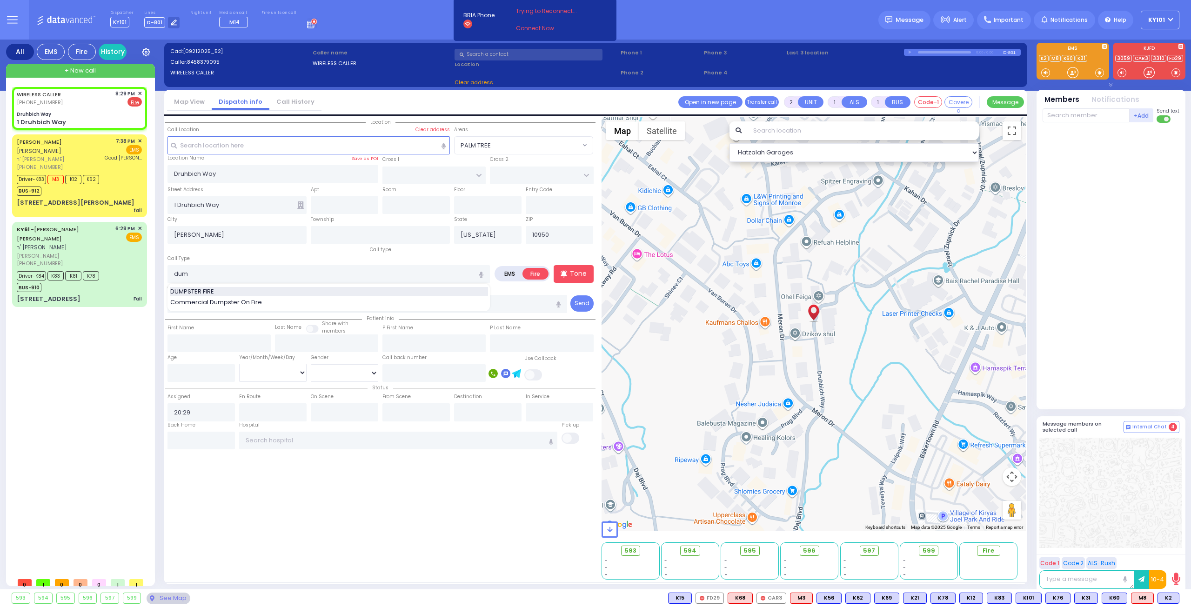
click at [265, 288] on div "DUMPSTER FIRE" at bounding box center [329, 291] width 318 height 9
click at [1057, 119] on input "text" at bounding box center [1086, 115] width 87 height 14
drag, startPoint x: 177, startPoint y: 207, endPoint x: 172, endPoint y: 208, distance: 4.9
click at [172, 208] on input "1 Druhbich Way" at bounding box center [236, 205] width 139 height 18
click at [1065, 119] on input "text" at bounding box center [1086, 115] width 87 height 14
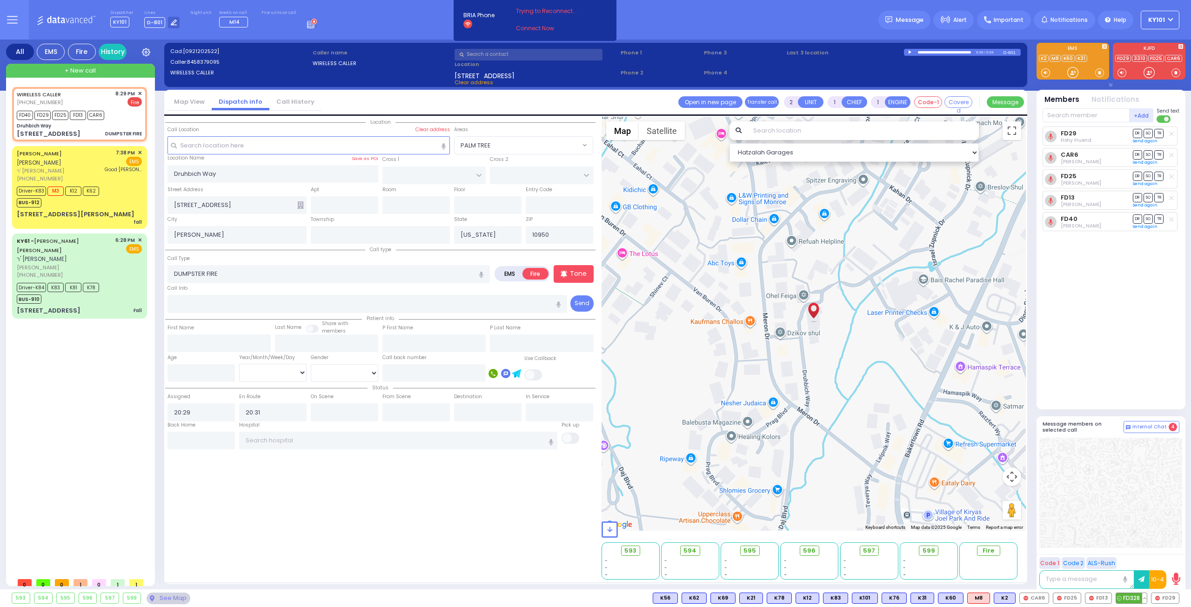
click at [1136, 600] on span "FD328" at bounding box center [1131, 598] width 31 height 10
click at [86, 246] on div "KY61 - YECHESKEL SHRAGA Z. BRAVER ר' אברהם אהרן - ר' יואל געלב" at bounding box center [64, 249] width 95 height 27
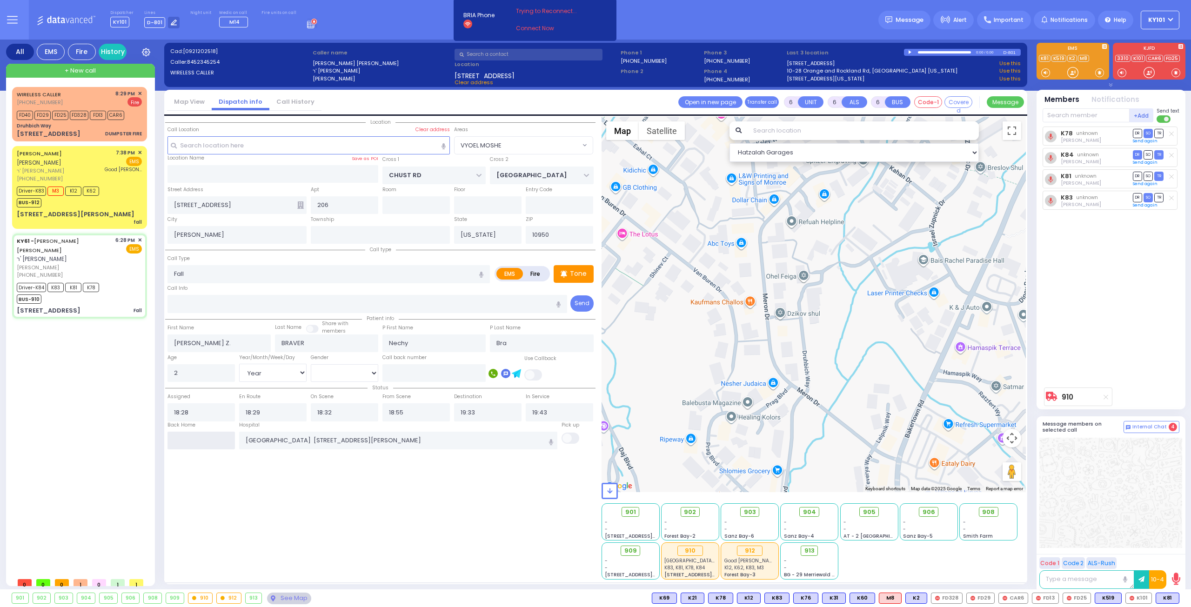
click at [212, 441] on input "text" at bounding box center [200, 441] width 67 height 18
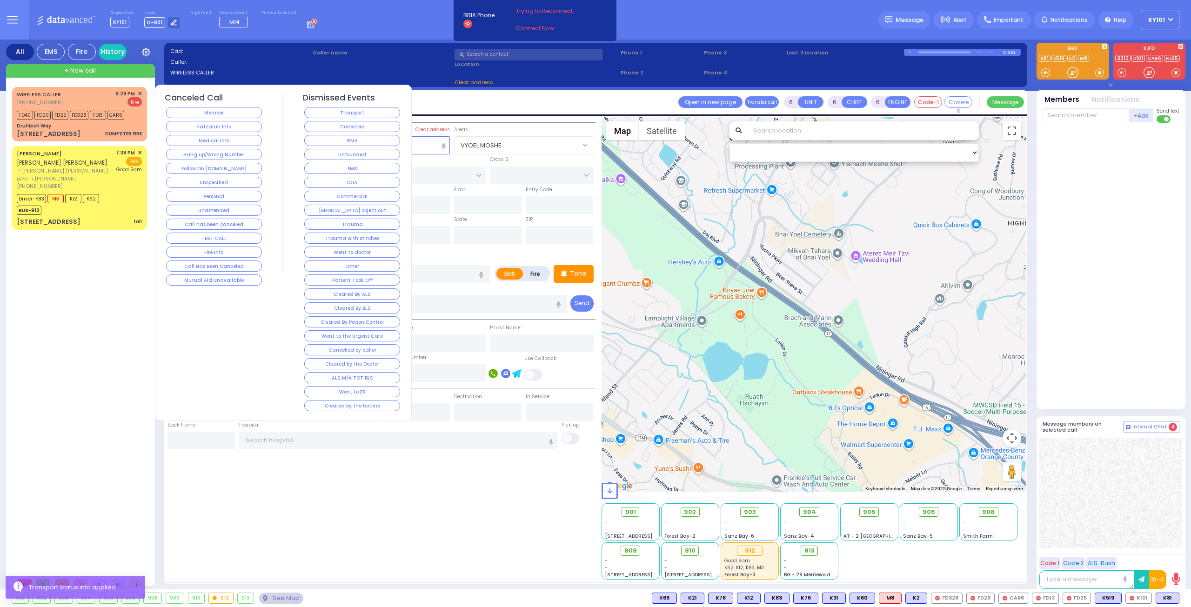
select select
click at [356, 123] on button "Corrected" at bounding box center [352, 126] width 96 height 11
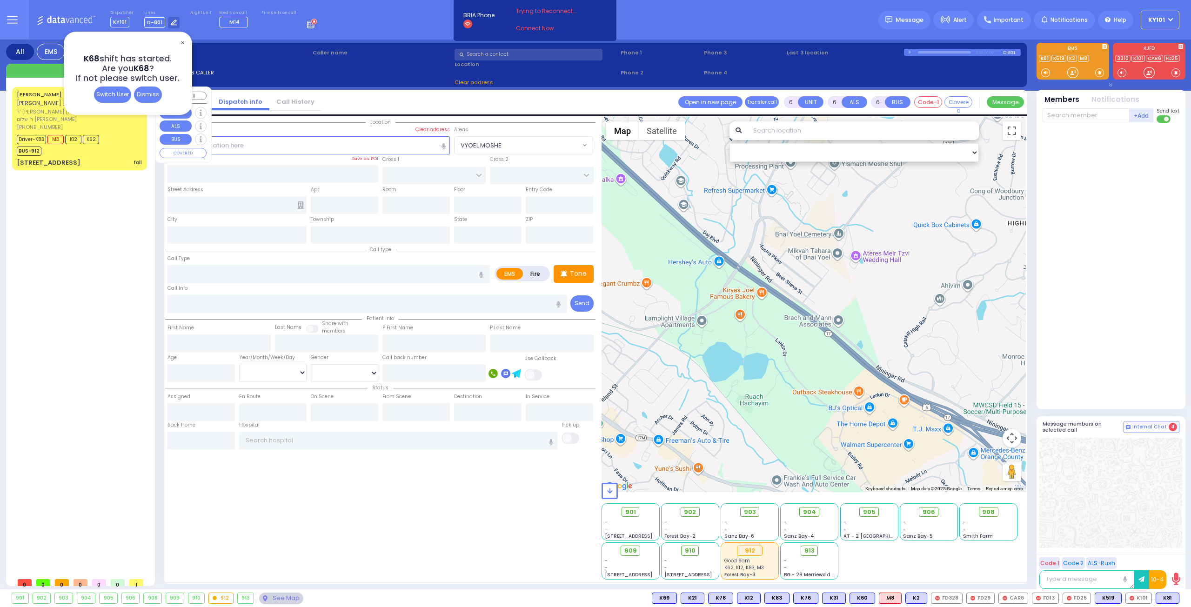
click at [45, 108] on span "ר' [PERSON_NAME] [PERSON_NAME] - ר' שלום [PERSON_NAME]" at bounding box center [65, 115] width 96 height 15
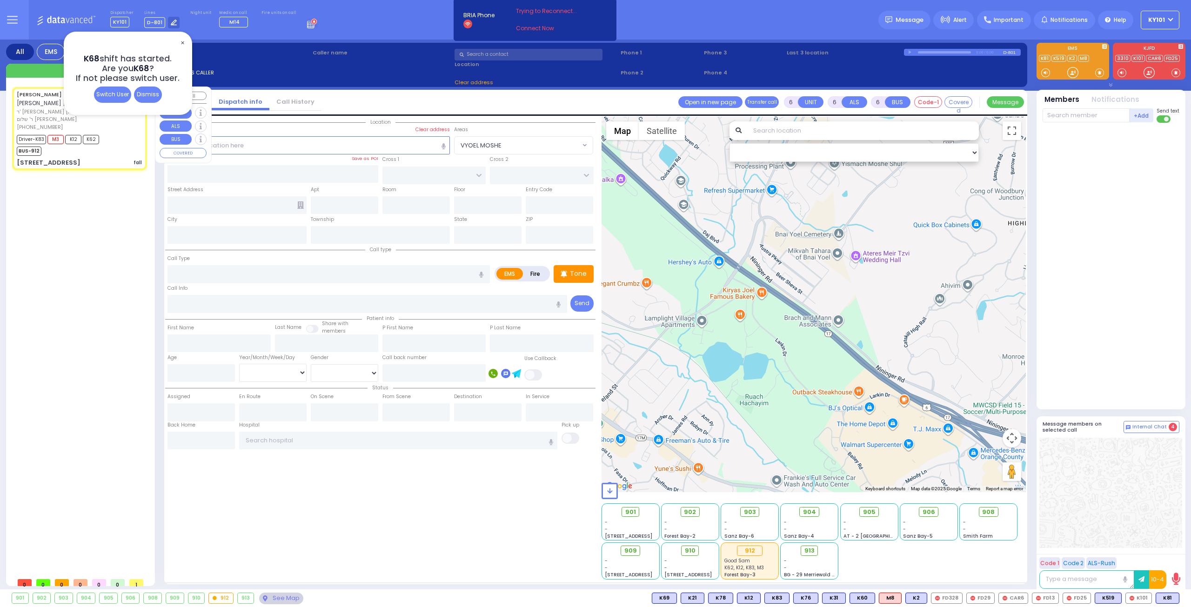
select select
type input "fall"
radio input "true"
type input "[PERSON_NAME]"
type input "POLLAK"
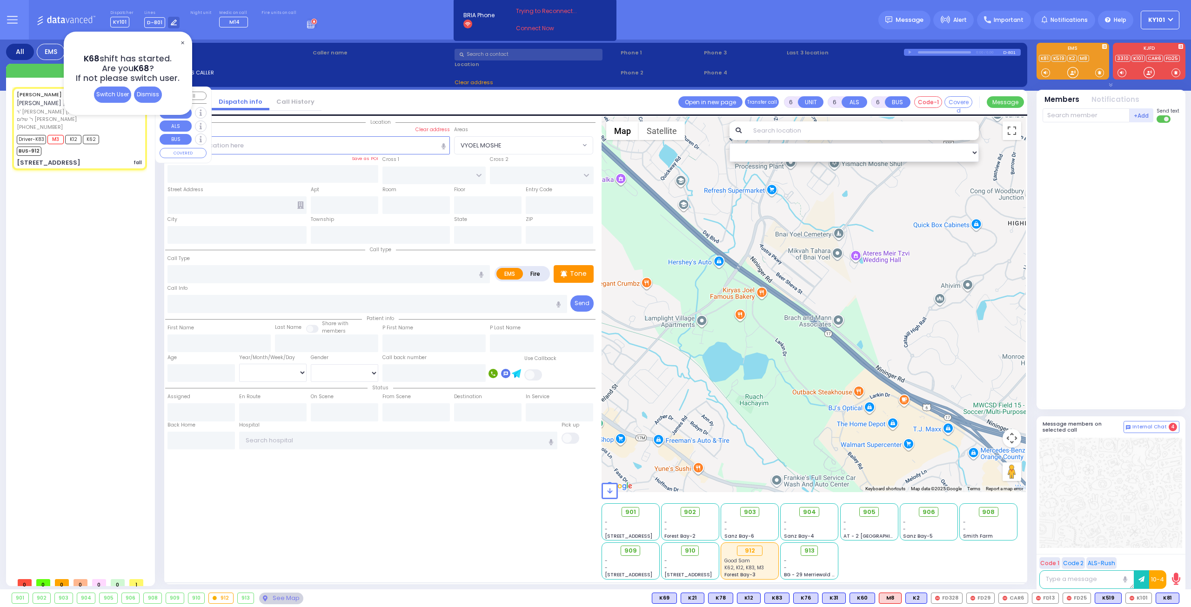
type input "Gittle"
type input "Pollak"
type input "13"
select select "Year"
select select "[DEMOGRAPHIC_DATA]"
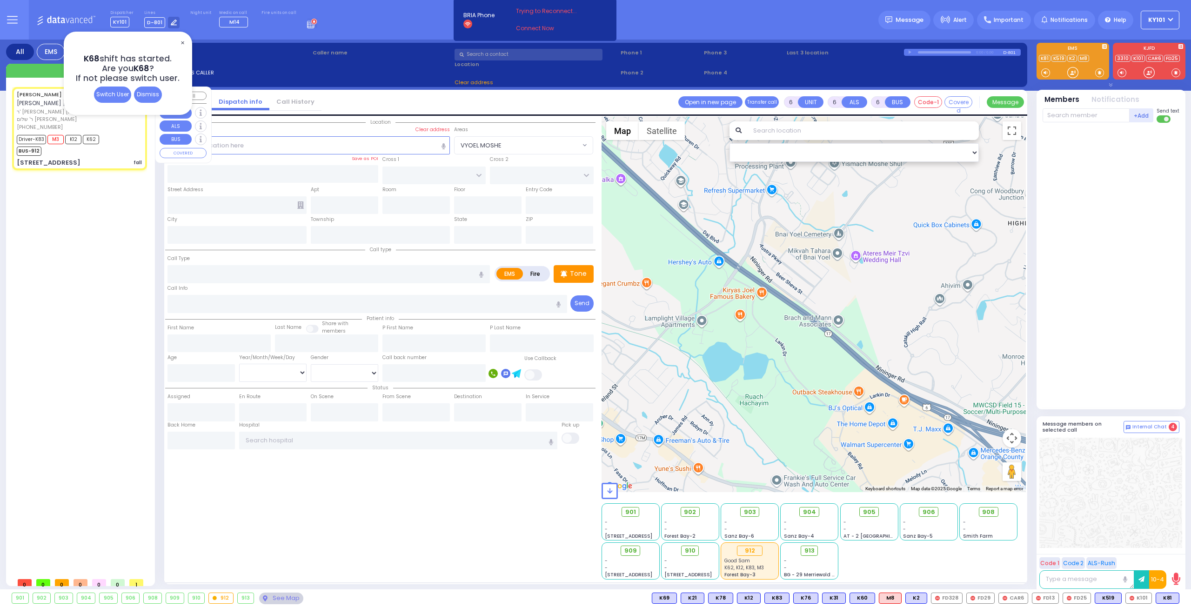
type input "19:38"
type input "19:40"
type input "19:46"
type input "20:04"
type input "20:29"
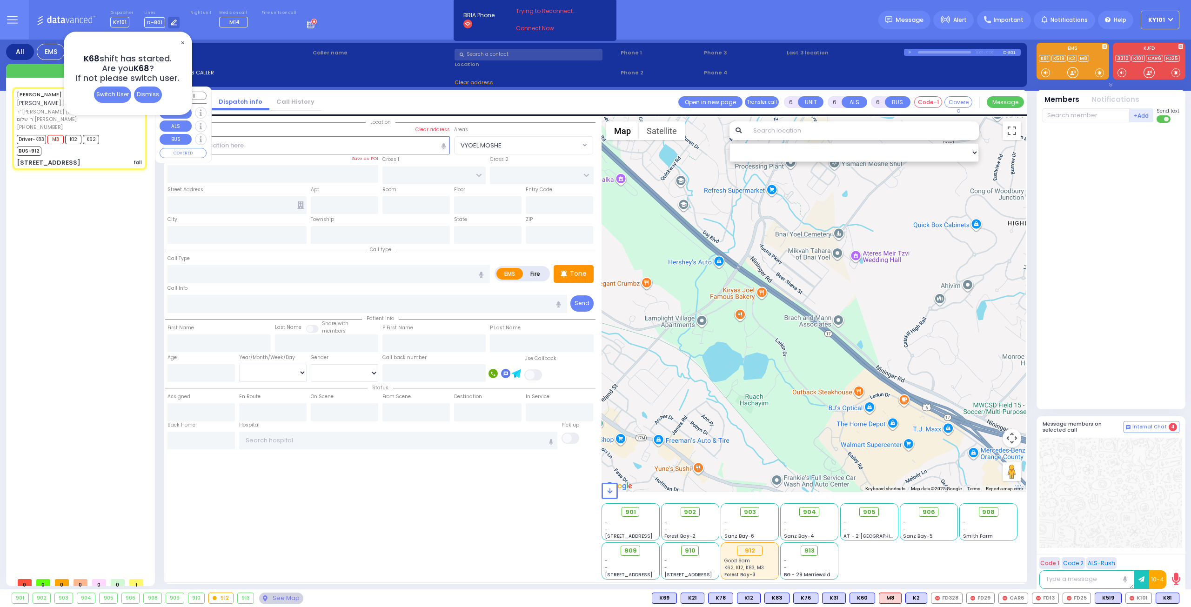
type input "20:43"
type input "[GEOGRAPHIC_DATA]"
select select "Hatzalah Garages"
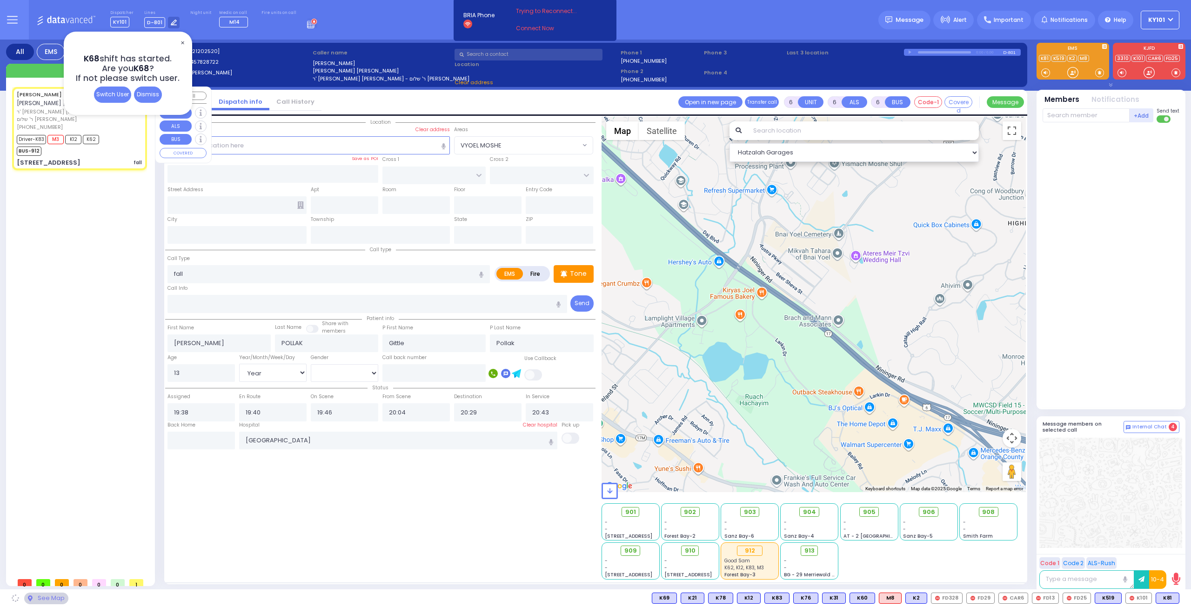
type input "ACRES RD"
type input "10 LEMBERG CT"
type input "105"
type input "Monroe"
type input "[US_STATE]"
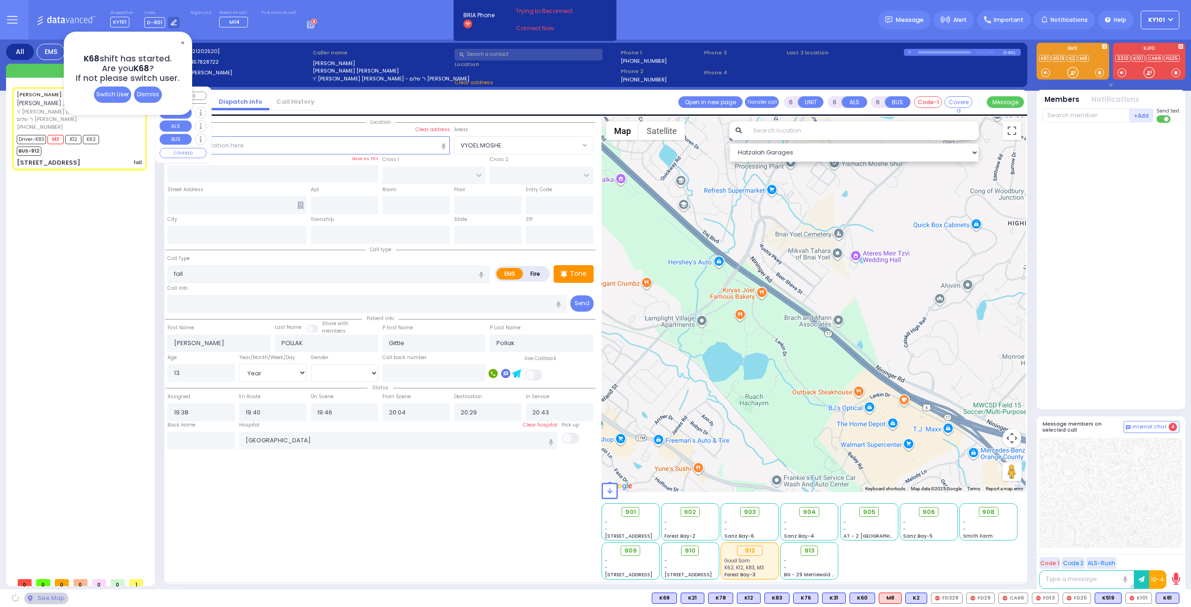
type input "10950"
select select "PALM TREE"
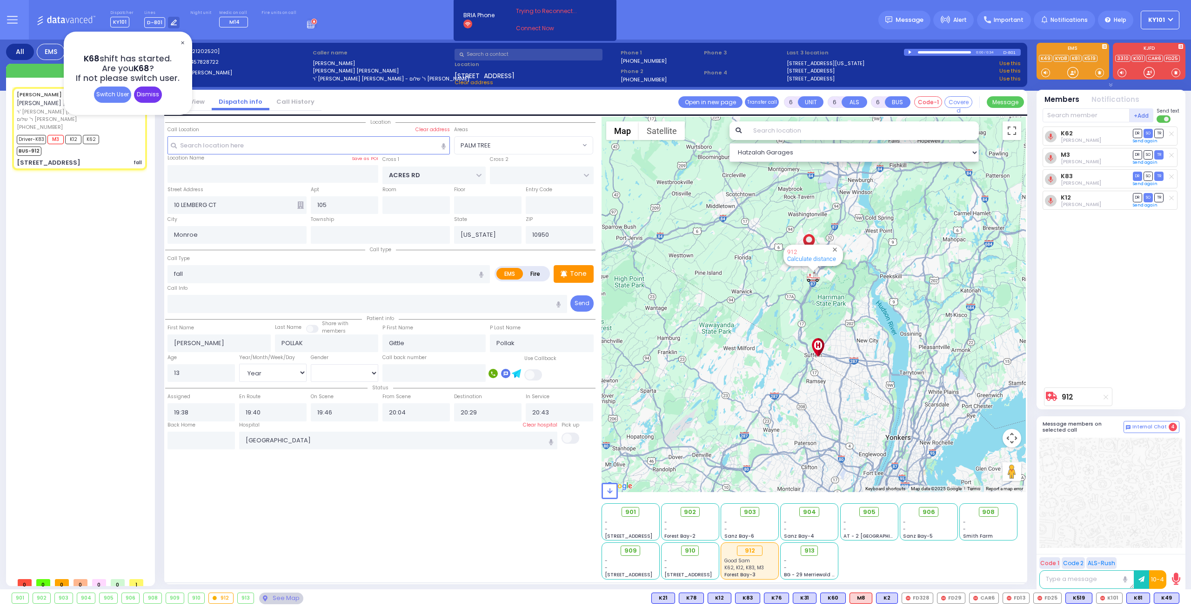
click at [141, 96] on div "Dismiss" at bounding box center [148, 95] width 28 height 16
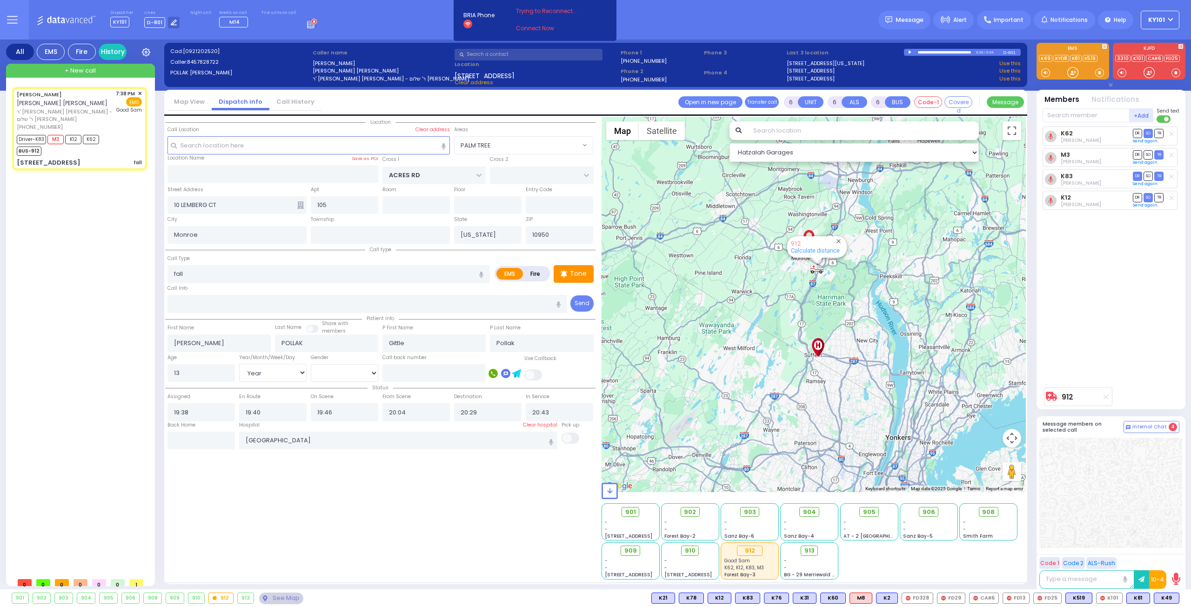
click at [311, 23] on circle at bounding box center [314, 22] width 6 height 6
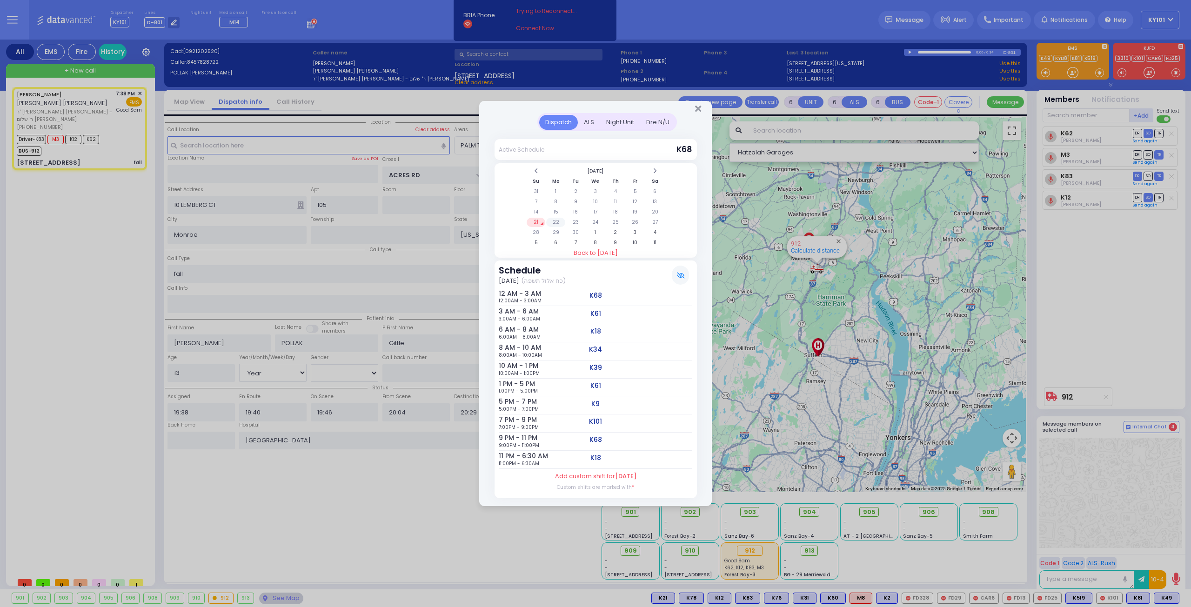
click at [561, 224] on td "22" at bounding box center [555, 222] width 19 height 9
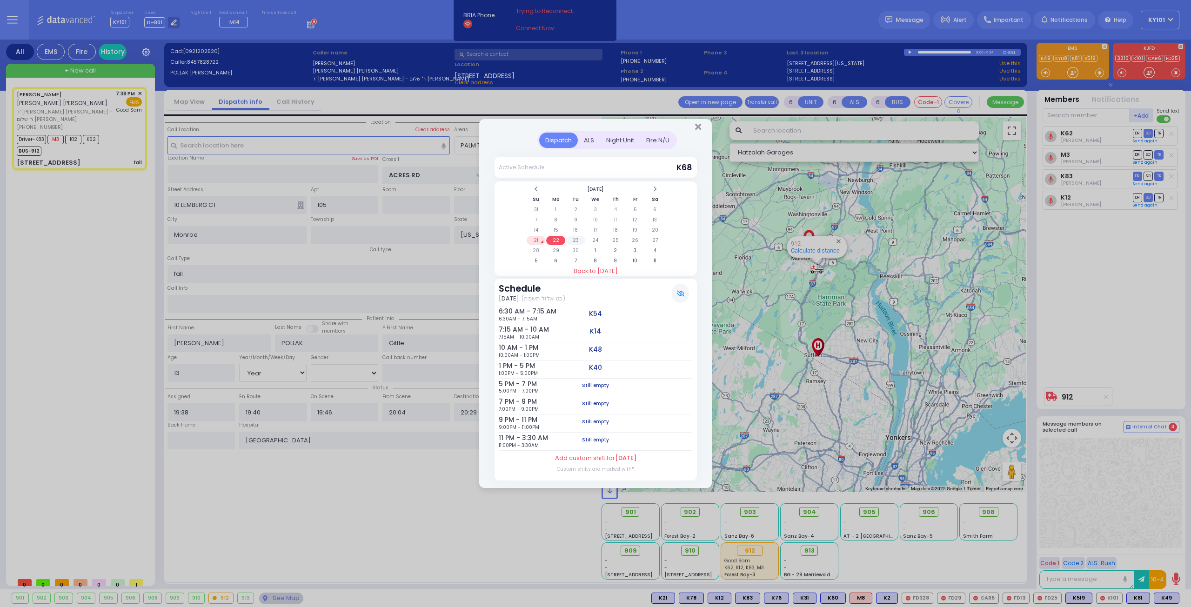
click at [576, 240] on td "23" at bounding box center [575, 240] width 19 height 9
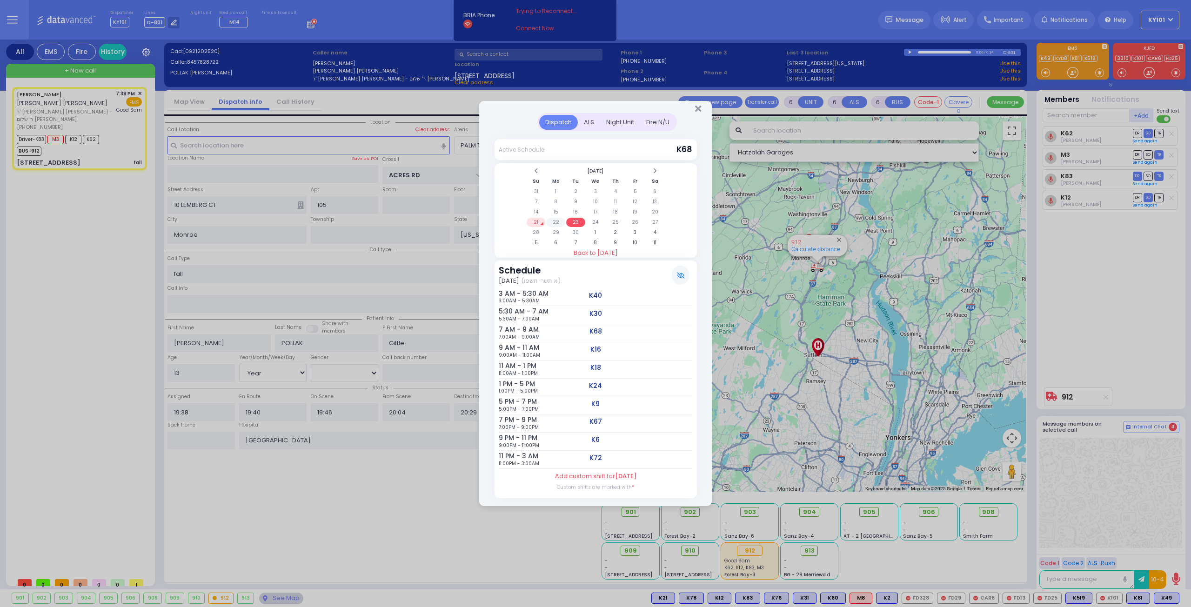
click at [555, 224] on td "22" at bounding box center [555, 222] width 19 height 9
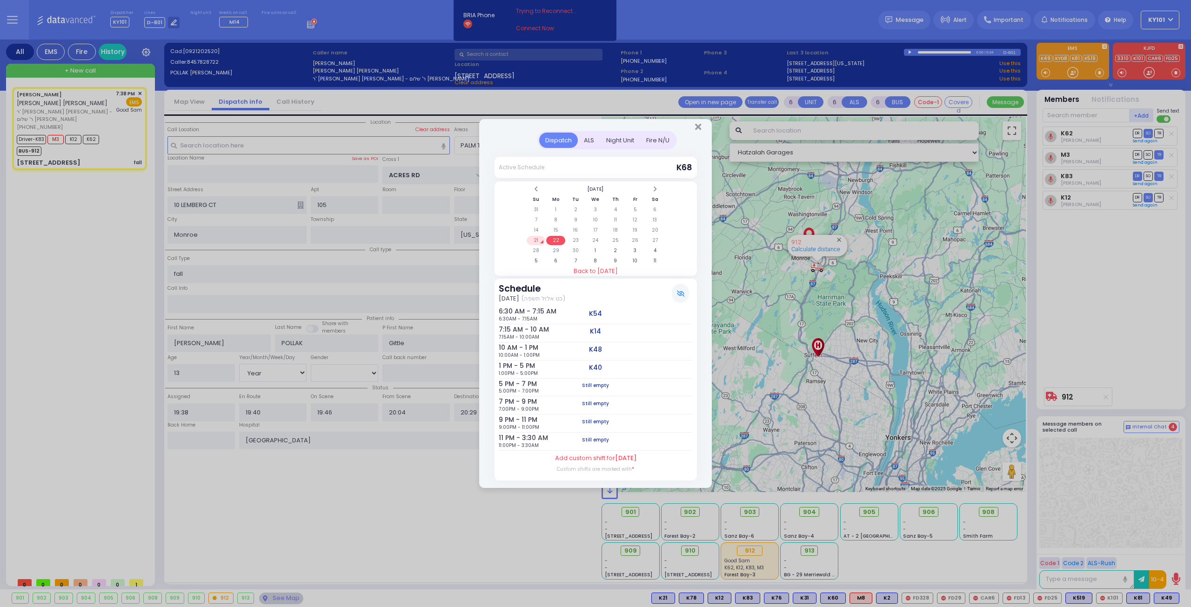
click at [537, 237] on td "21" at bounding box center [536, 240] width 19 height 9
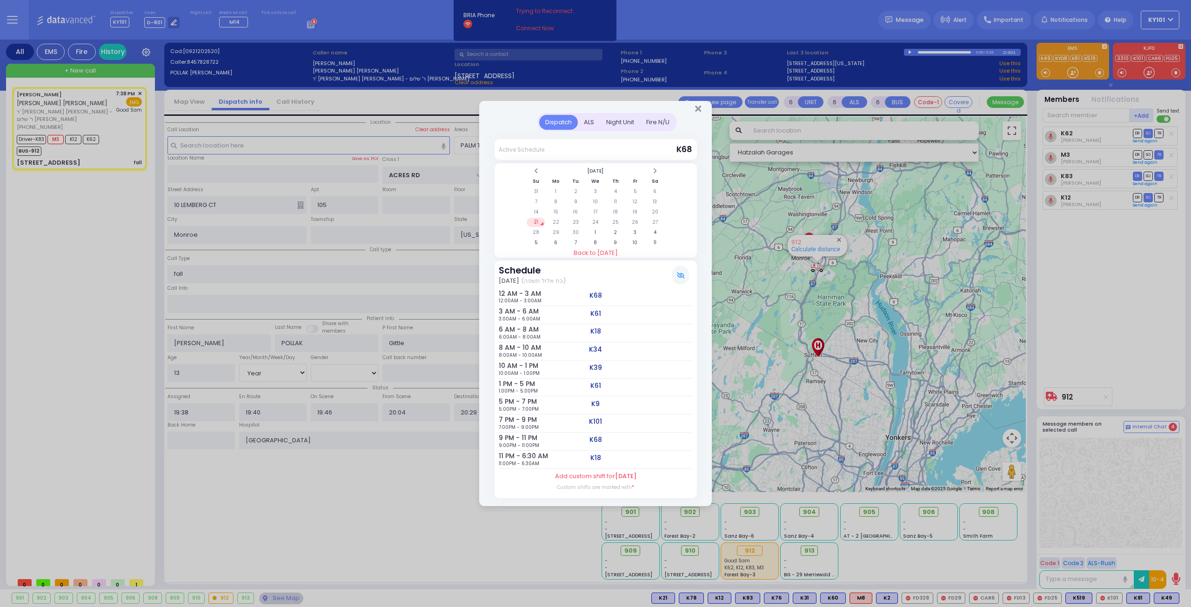
click at [586, 123] on div "ALS" at bounding box center [589, 122] width 22 height 15
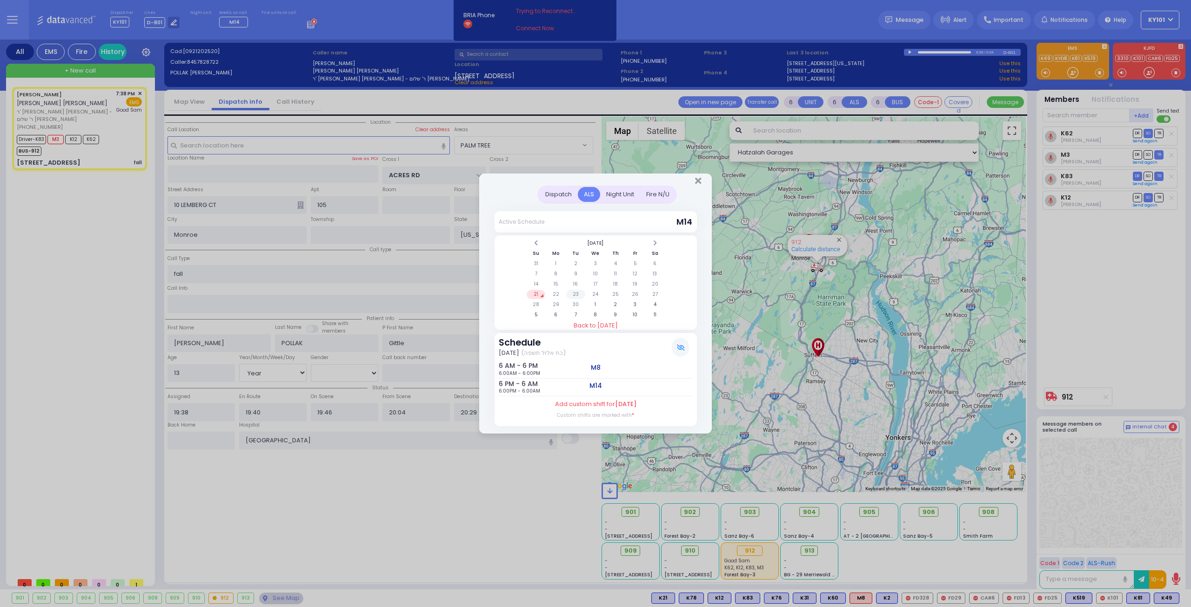
click at [573, 295] on td "23" at bounding box center [575, 294] width 19 height 9
click at [560, 295] on td "22" at bounding box center [555, 294] width 19 height 9
click at [571, 295] on td "23" at bounding box center [575, 294] width 19 height 9
click at [593, 295] on td "24" at bounding box center [595, 294] width 19 height 9
click at [534, 295] on td "21" at bounding box center [536, 294] width 19 height 9
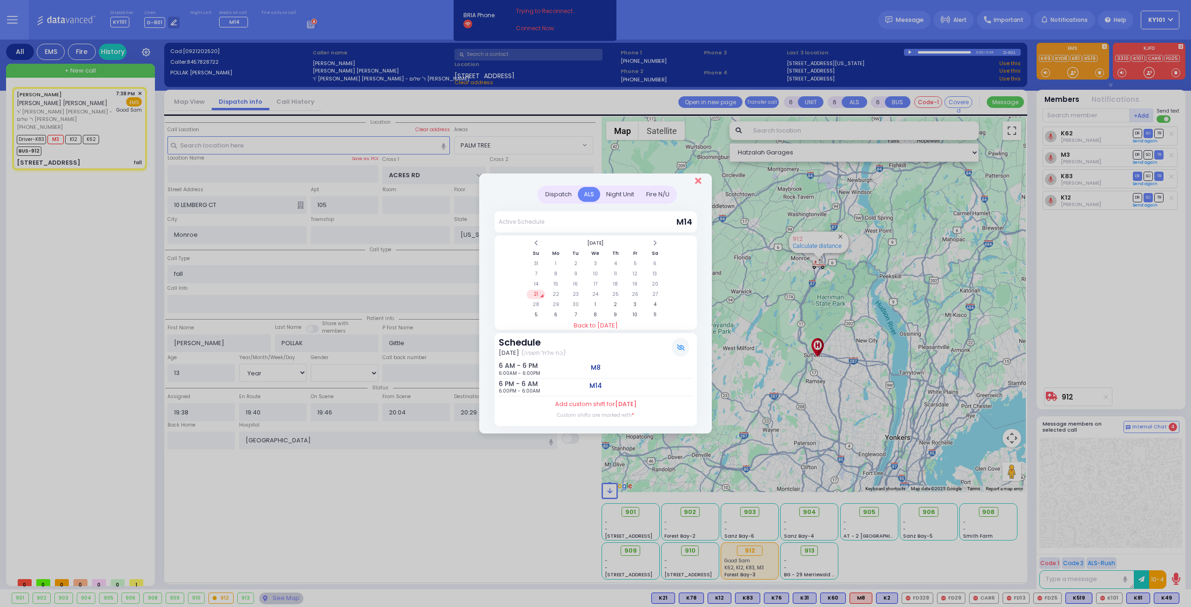
click at [696, 182] on icon "Close" at bounding box center [698, 180] width 6 height 9
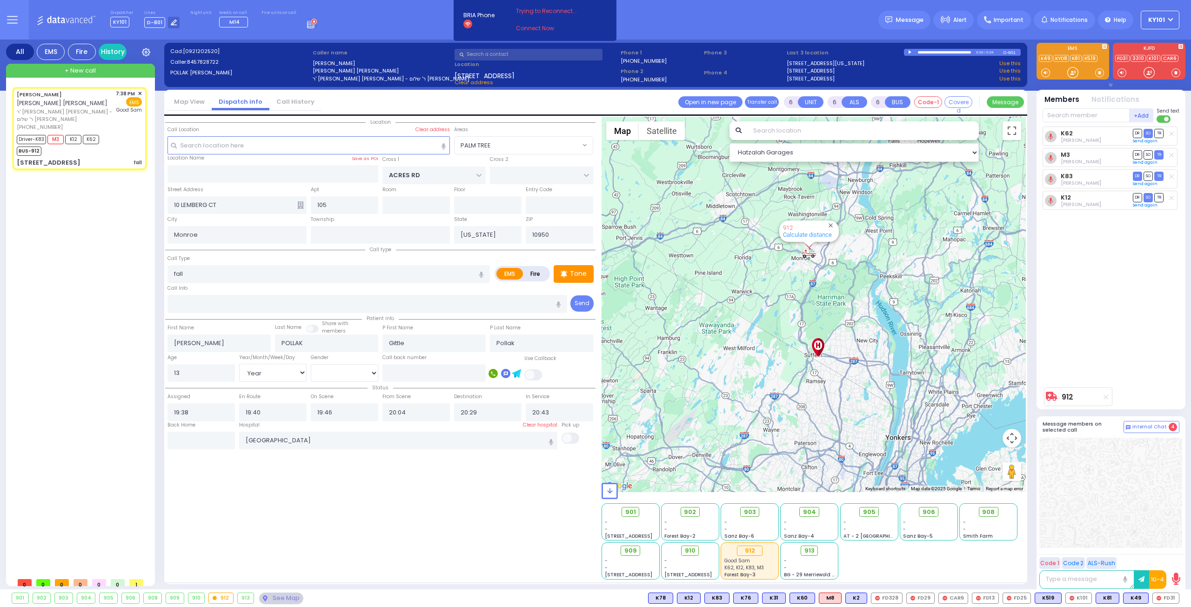
drag, startPoint x: 299, startPoint y: 25, endPoint x: 295, endPoint y: 27, distance: 5.0
click at [307, 25] on icon at bounding box center [312, 23] width 10 height 10
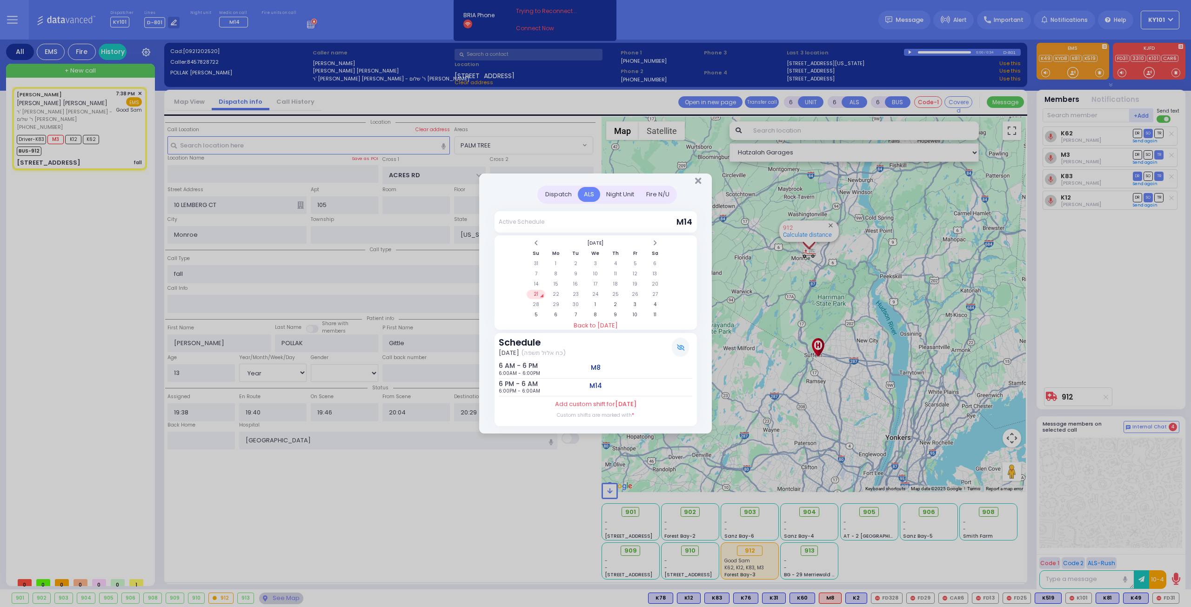
click at [560, 194] on div "Dispatch" at bounding box center [558, 194] width 39 height 15
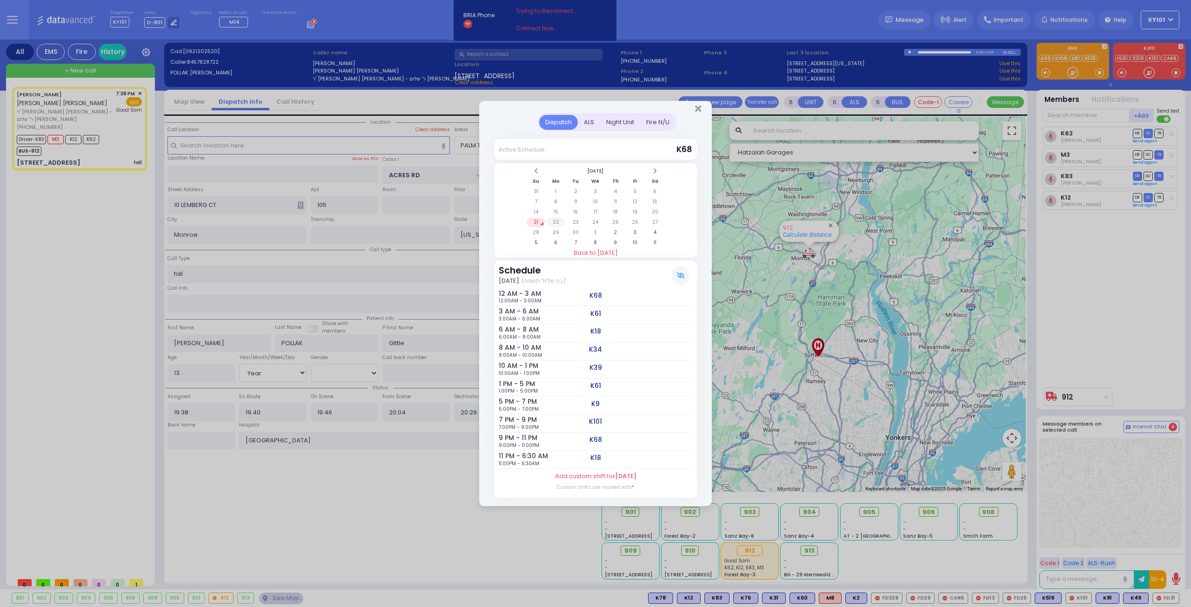
click at [556, 222] on td "22" at bounding box center [555, 222] width 19 height 9
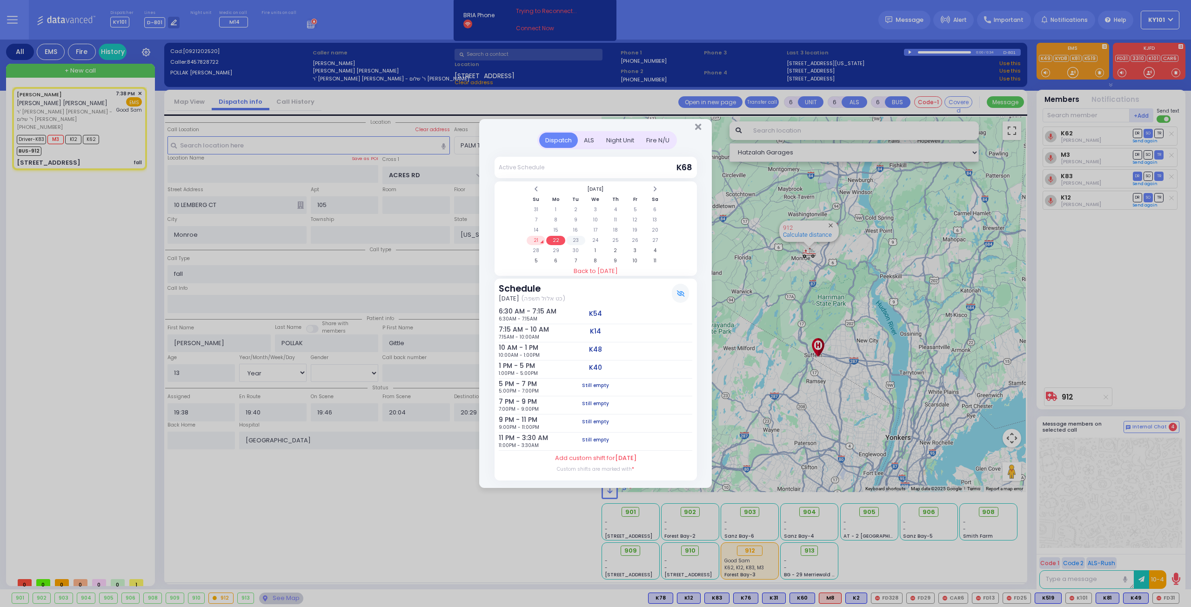
click at [577, 242] on td "23" at bounding box center [575, 240] width 19 height 9
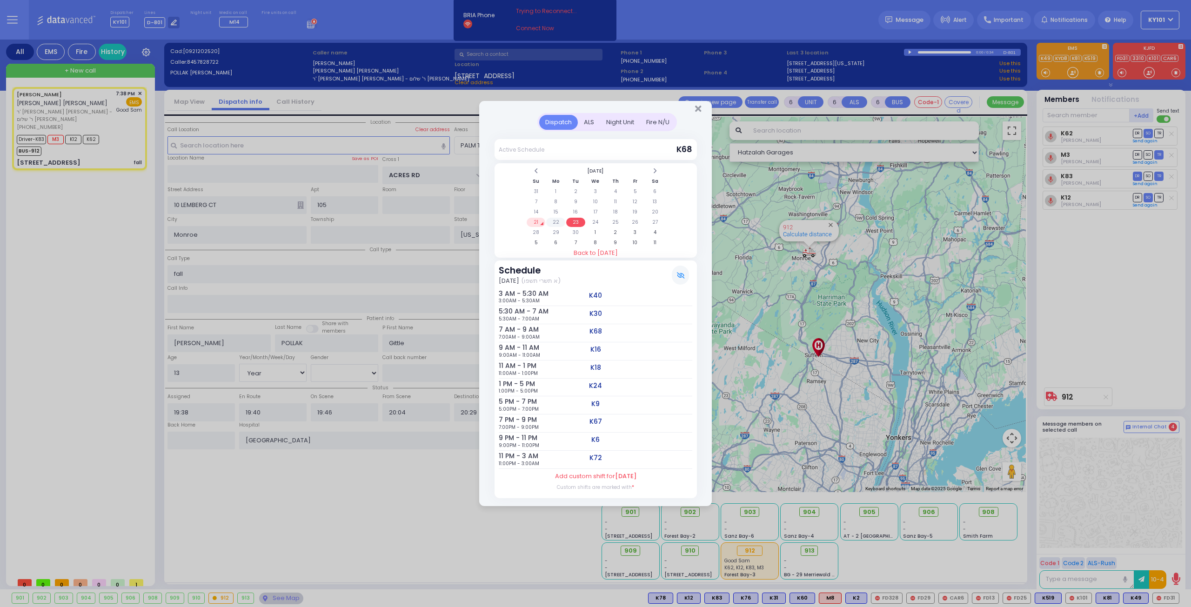
click at [560, 225] on td "22" at bounding box center [555, 222] width 19 height 9
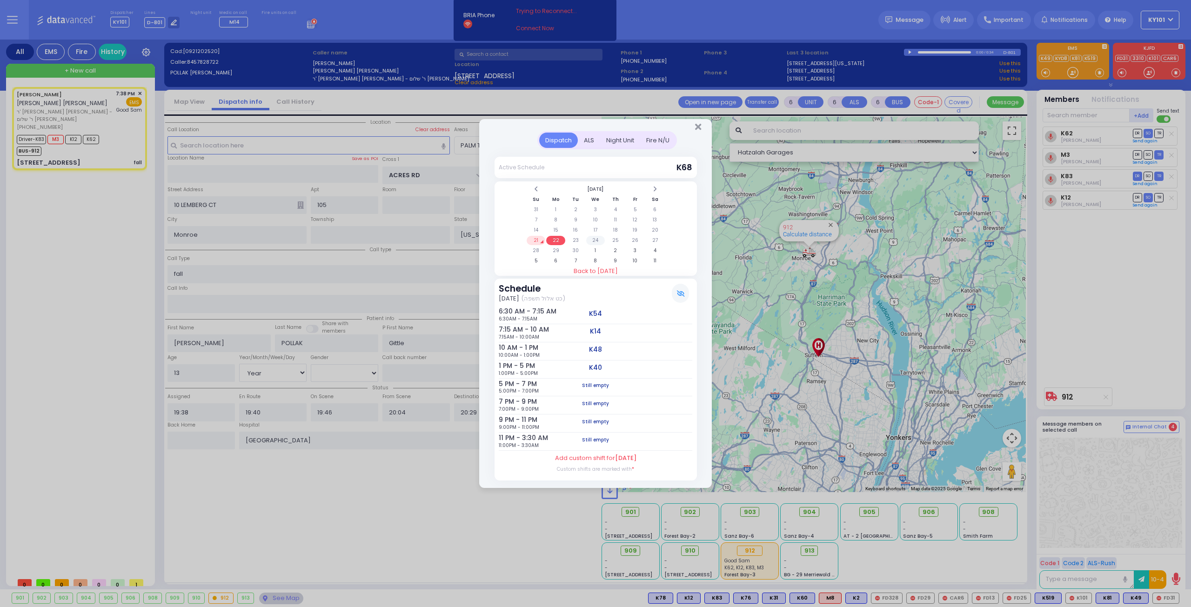
click at [591, 241] on td "24" at bounding box center [595, 240] width 19 height 9
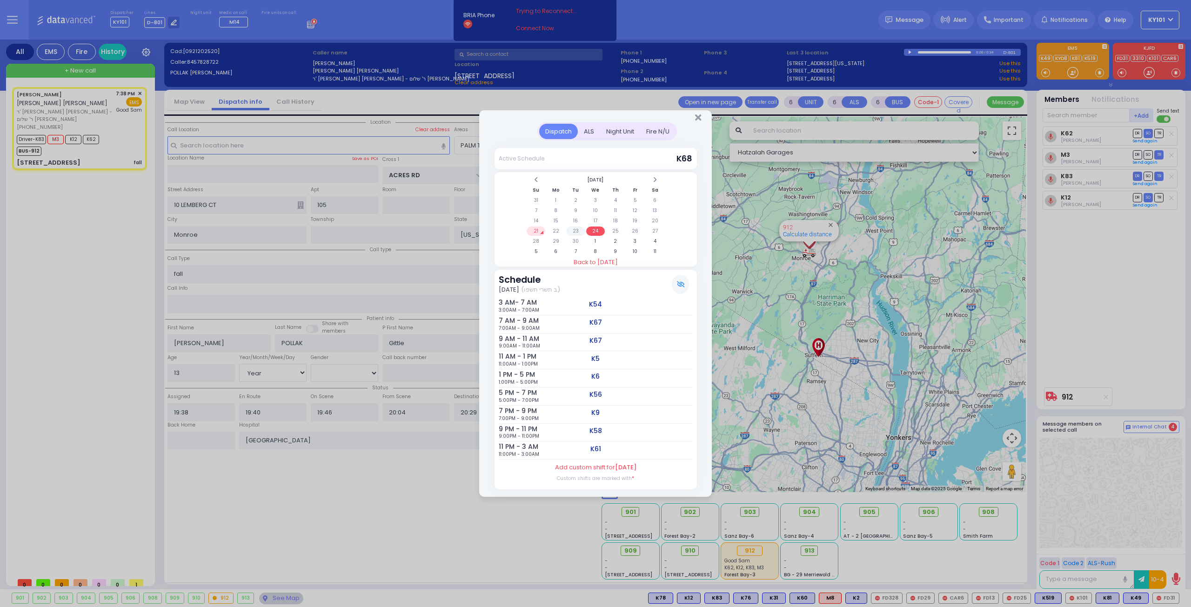
click at [575, 232] on td "23" at bounding box center [575, 231] width 19 height 9
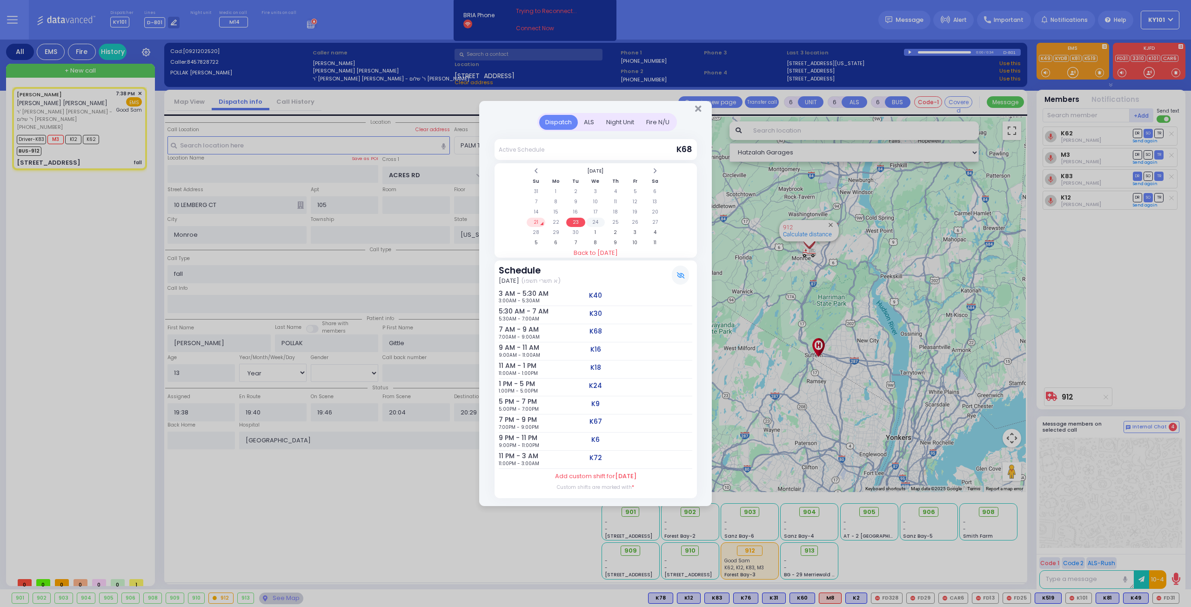
click at [597, 224] on td "24" at bounding box center [595, 222] width 19 height 9
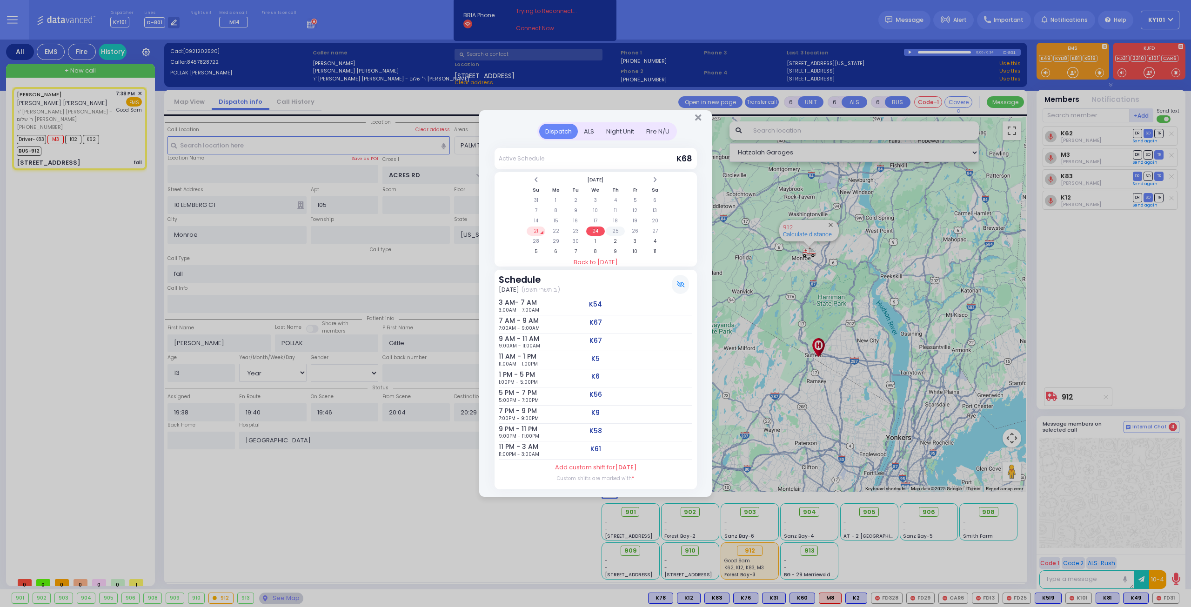
click at [610, 232] on td "25" at bounding box center [615, 231] width 19 height 9
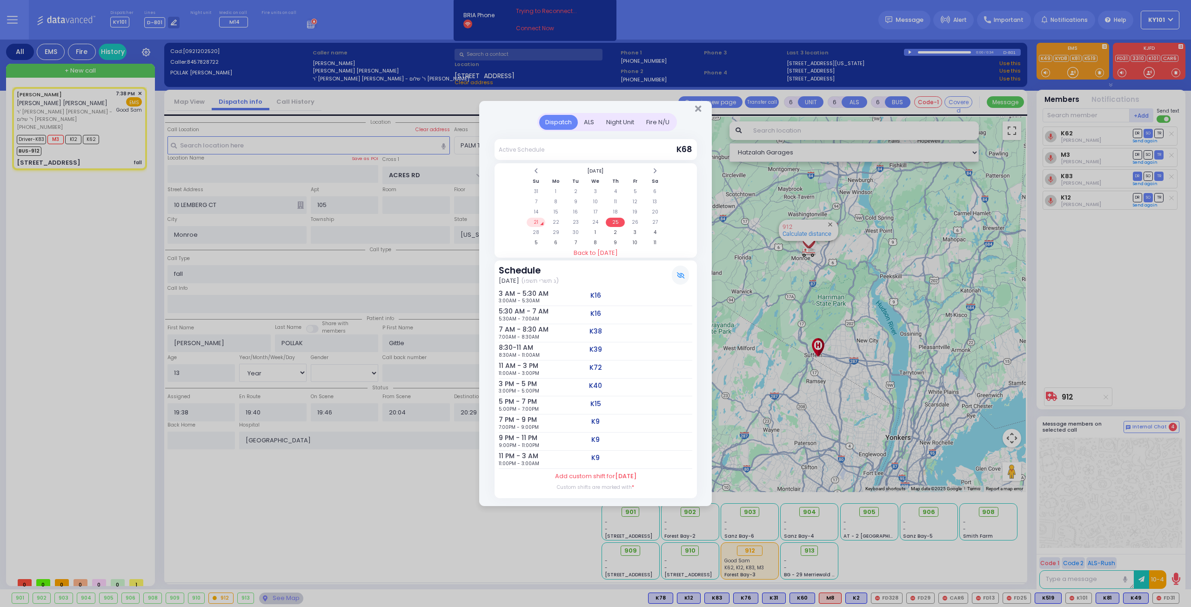
click at [543, 223] on td "21" at bounding box center [536, 222] width 19 height 9
click at [696, 108] on icon "Close" at bounding box center [698, 108] width 6 height 9
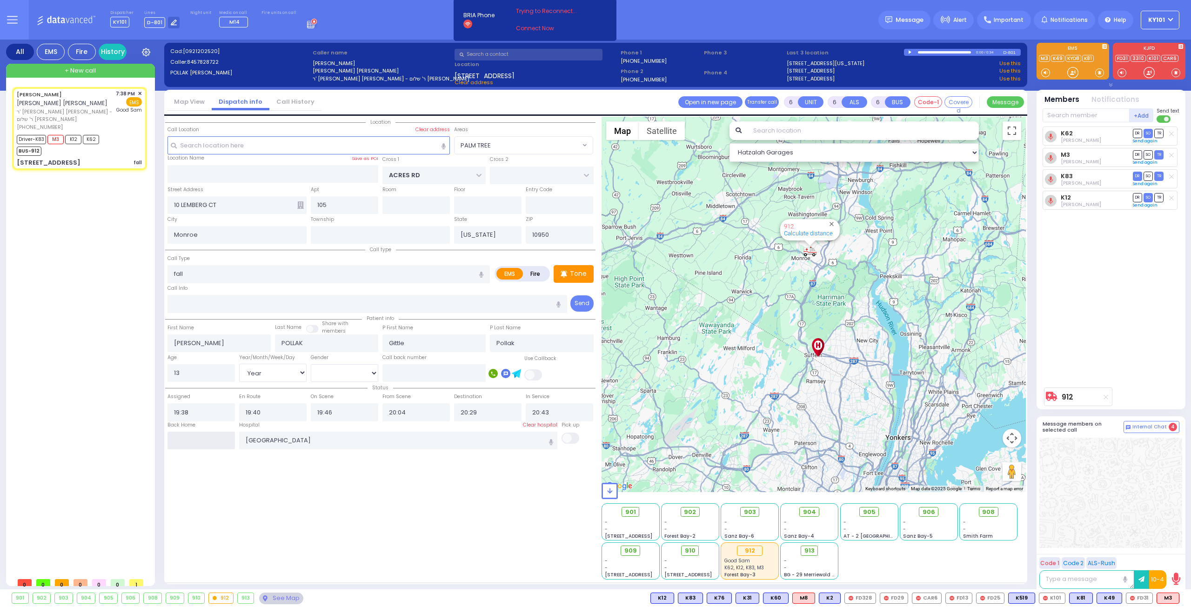
click at [195, 442] on input "text" at bounding box center [200, 441] width 67 height 18
type input "21:23"
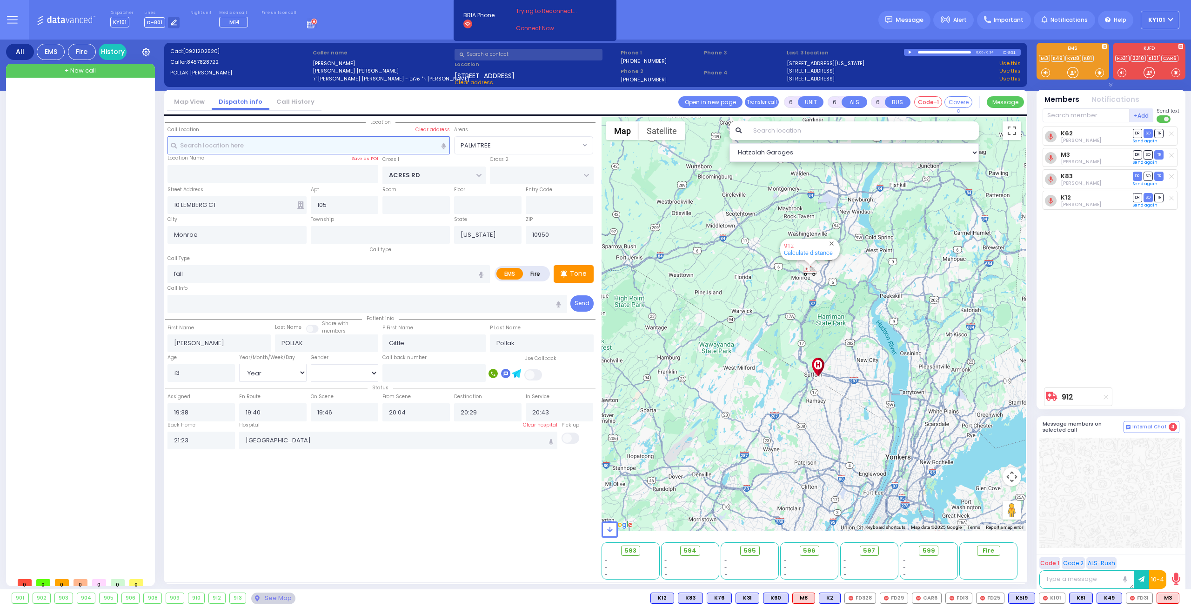
select select
radio input "true"
select select
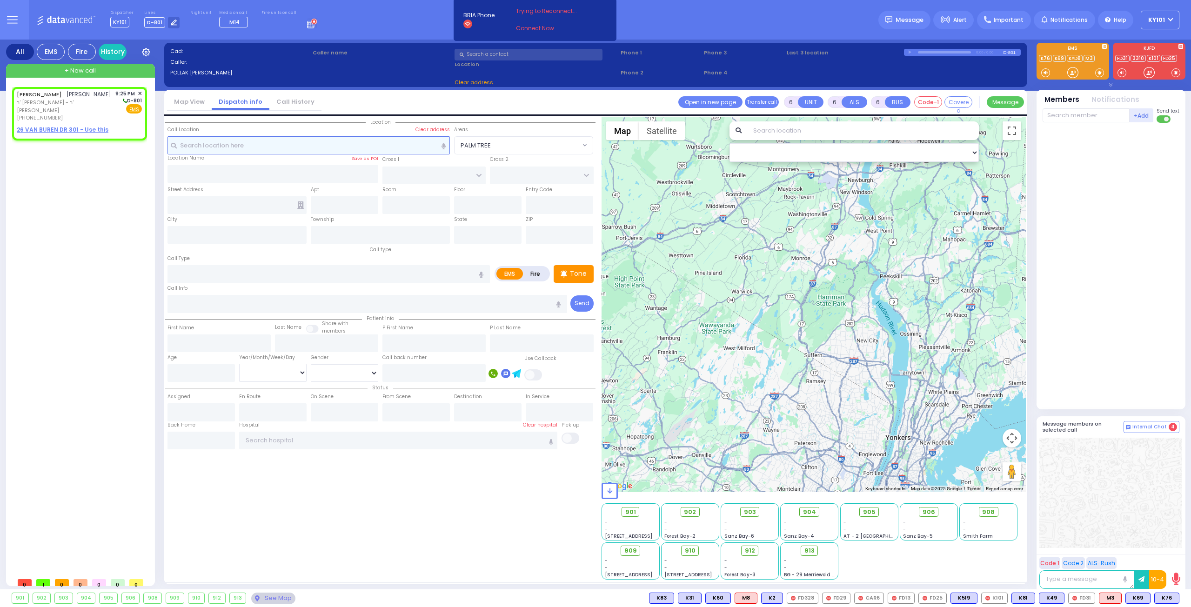
type input "2"
type input "1"
select select
radio input "true"
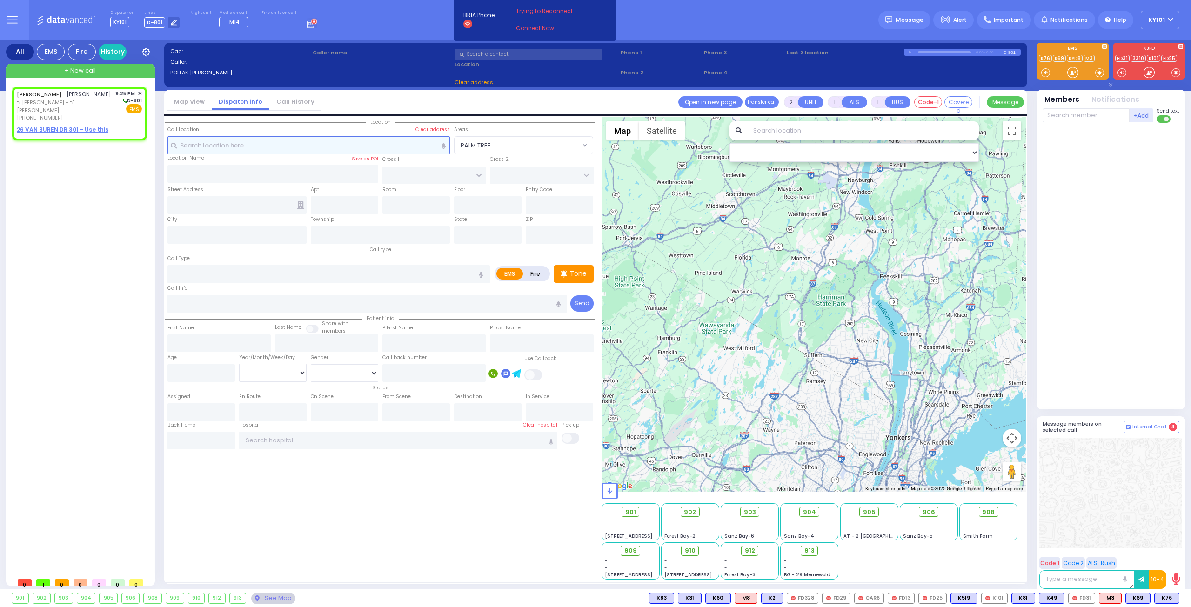
type input "[PERSON_NAME]"
type input "MANN"
select select
type input "21:25"
select select "Hatzalah Garages"
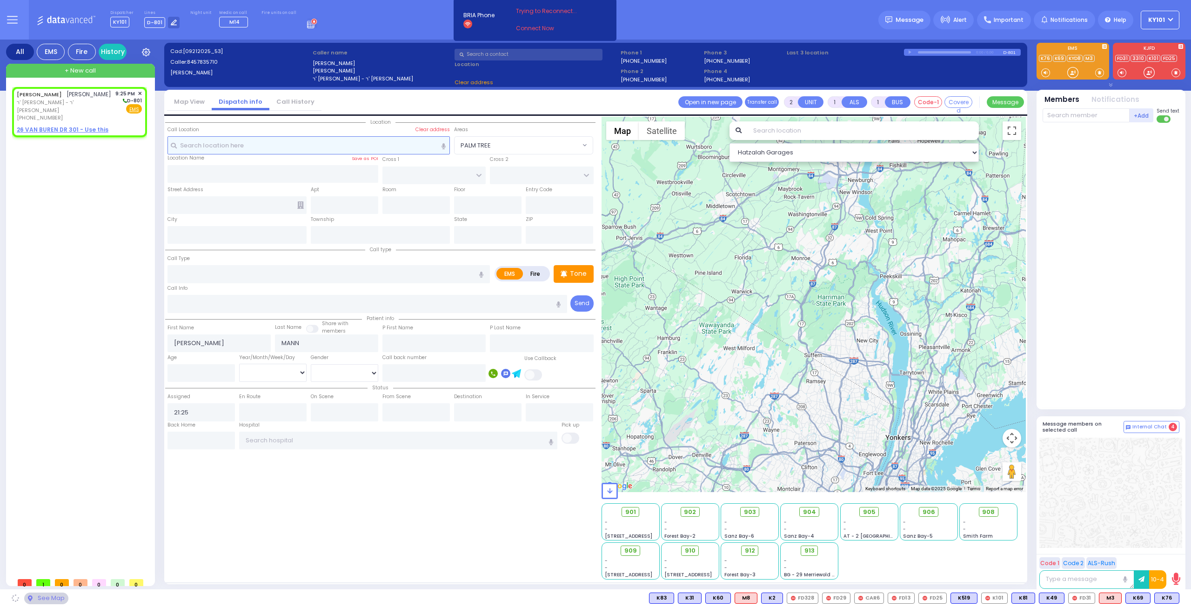
select select
radio input "true"
select select
select select "Hatzalah Garages"
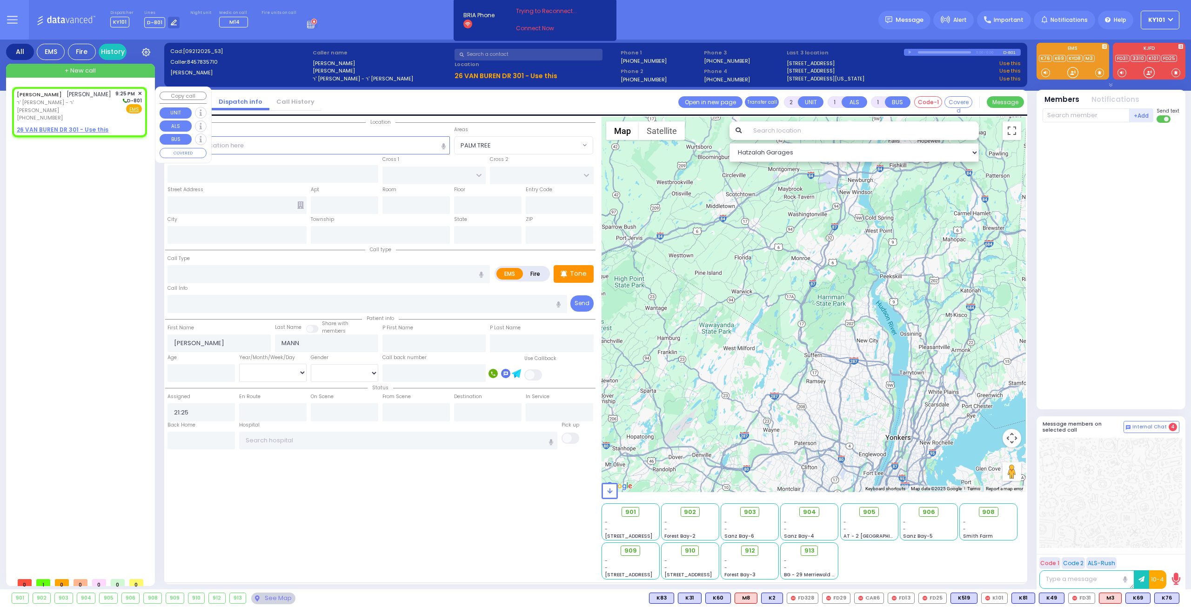
click at [73, 126] on u "26 VAN BUREN DR 301 - Use this" at bounding box center [63, 130] width 92 height 8
select select
radio input "true"
select select
select select "Hatzalah Garages"
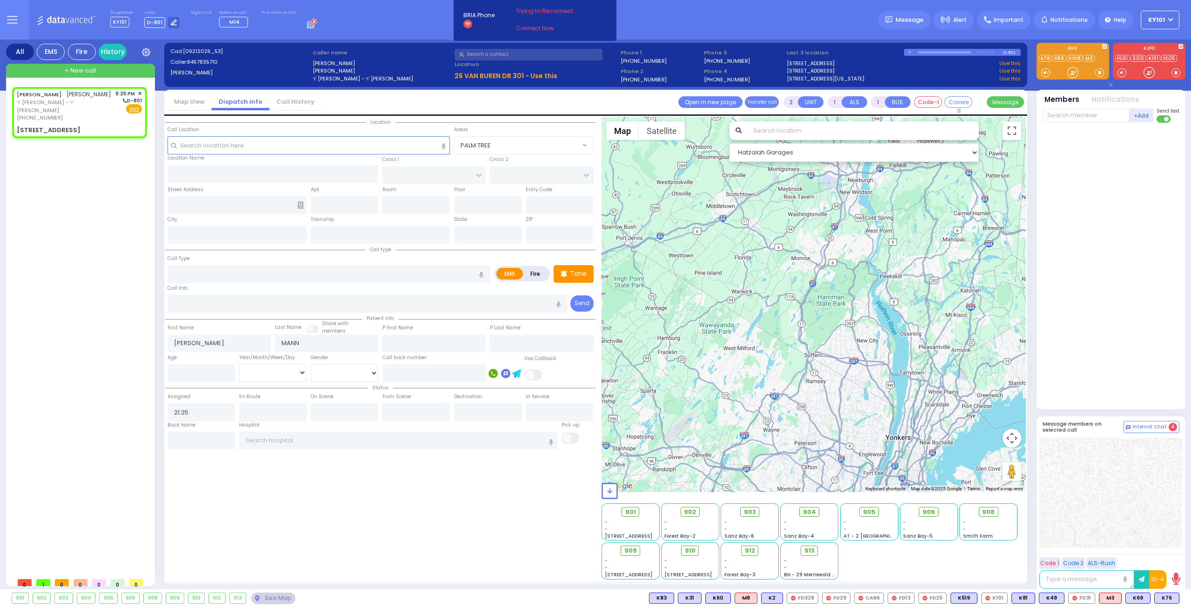
select select
radio input "true"
select select
select select "Hatzalah Garages"
type input "QUICKWAY RD"
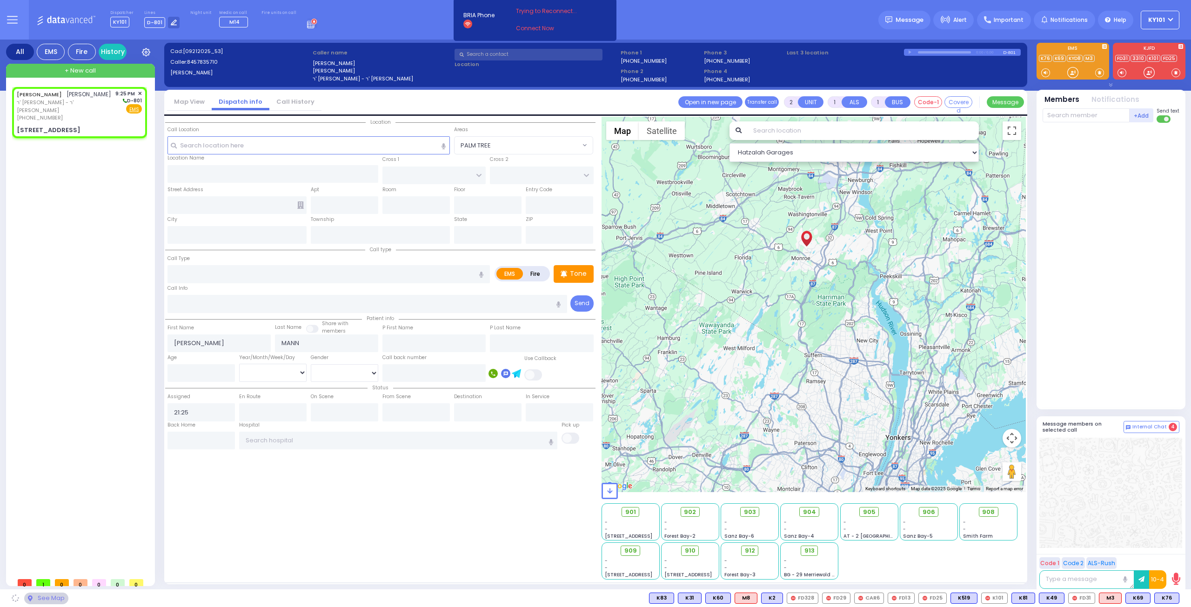
type input "SHINEV COURT"
type input "26 VAN BUREN DR"
type input "301"
type input "Monroe"
type input "[US_STATE]"
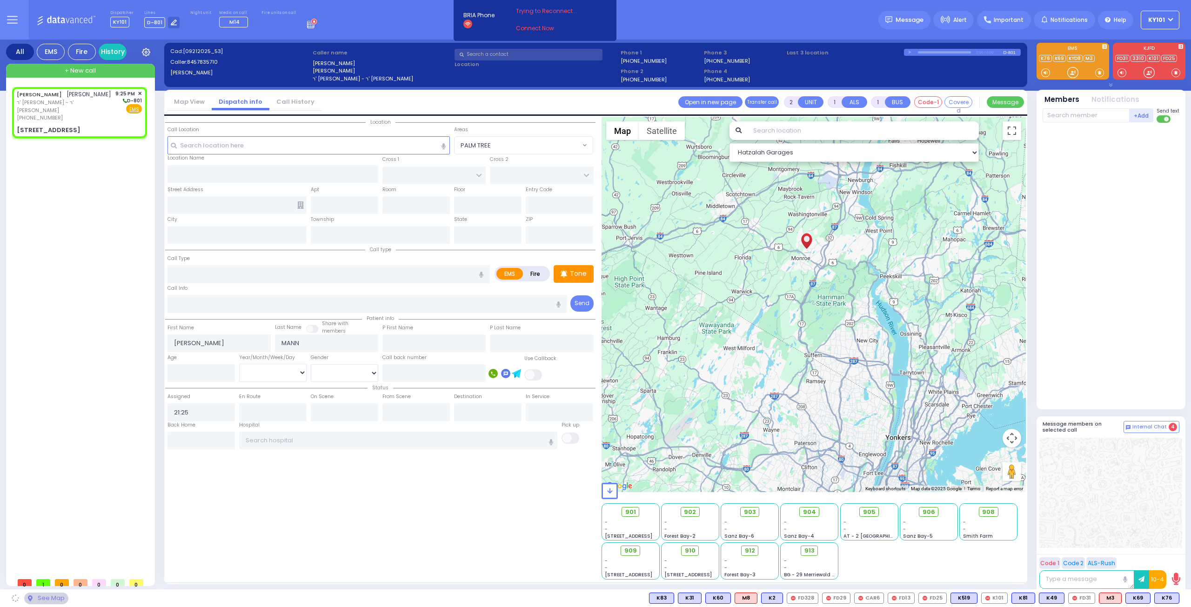
type input "10950"
select select "SECTION 1"
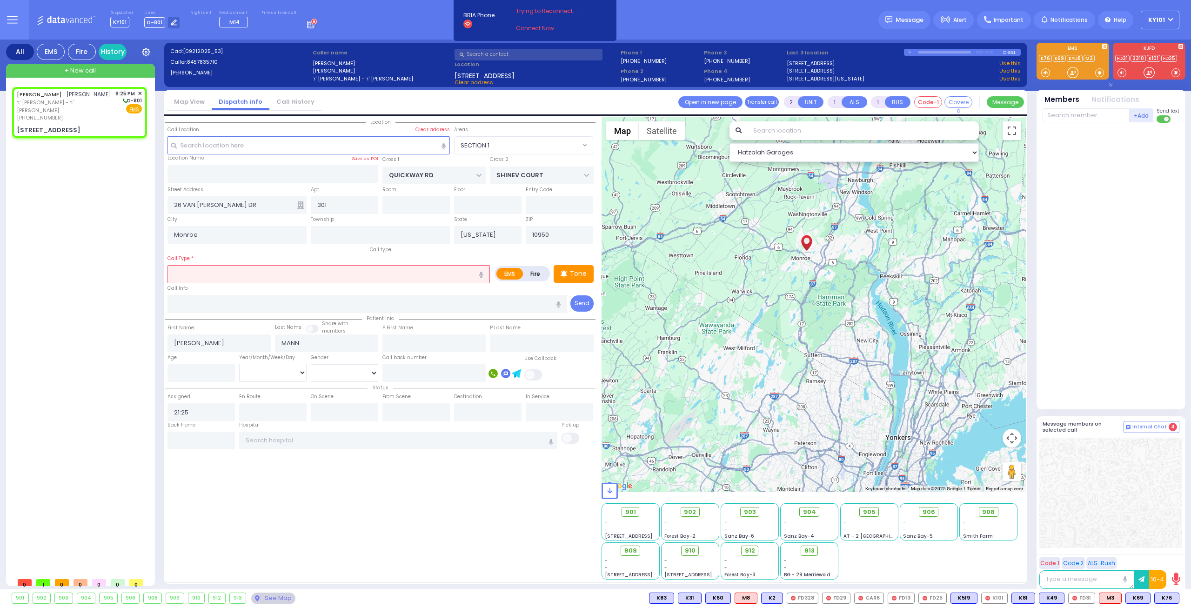
click at [219, 272] on input "text" at bounding box center [328, 274] width 322 height 18
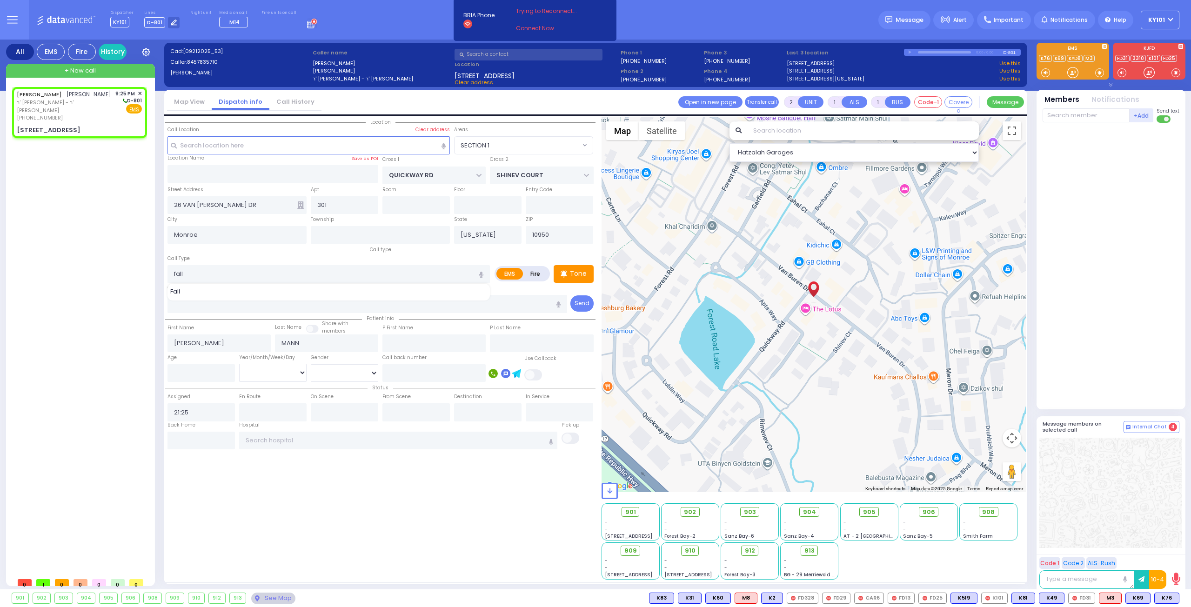
click at [211, 294] on div "Fall" at bounding box center [329, 291] width 318 height 9
type input "Fall"
type input "1"
type input "0"
click at [203, 374] on input "number" at bounding box center [200, 373] width 67 height 18
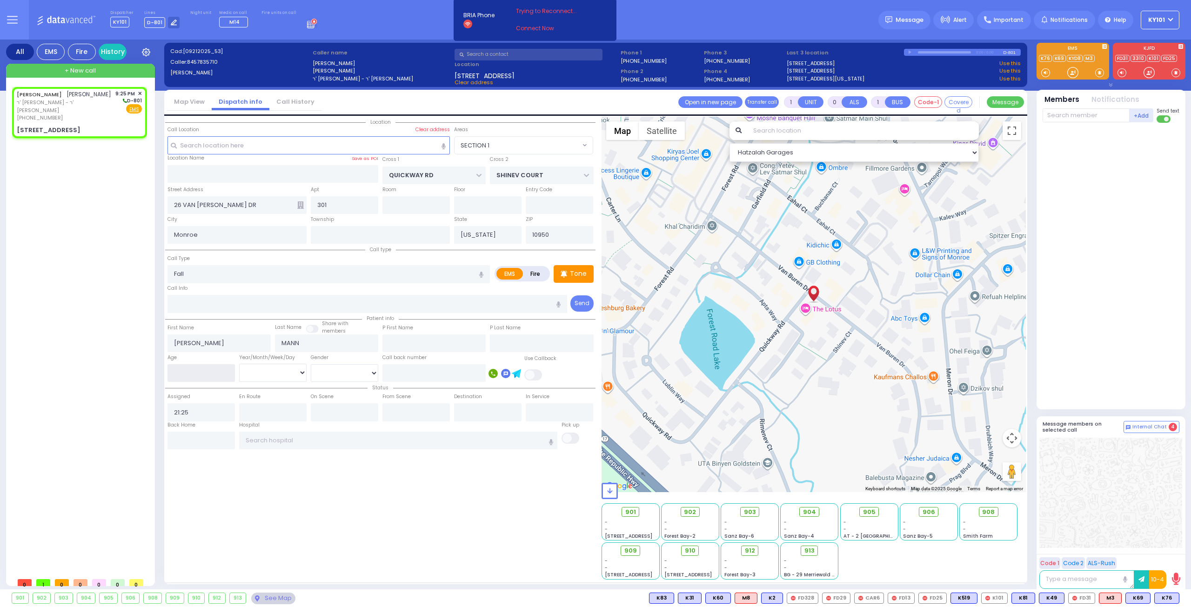
type input "2"
select select
radio input "true"
select select
select select "Hatzalah Garages"
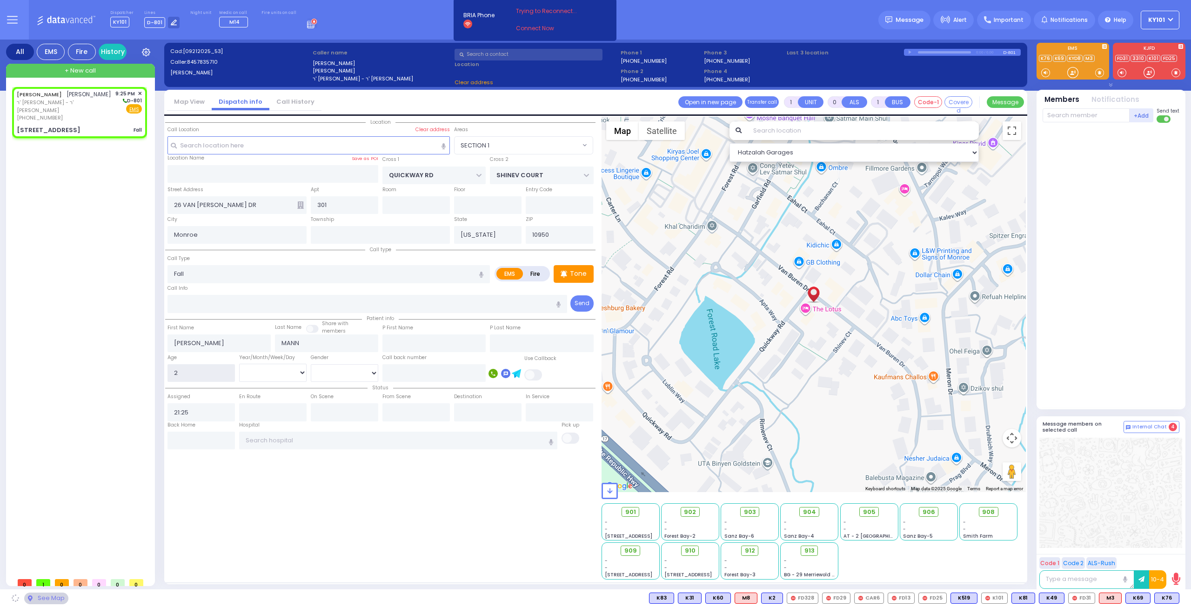
select select "SECTION 1"
type input "2"
click at [295, 372] on select "Year Month Week Day" at bounding box center [272, 373] width 67 height 18
select select "Year"
click at [239, 364] on select "Year Month Week Day" at bounding box center [272, 373] width 67 height 18
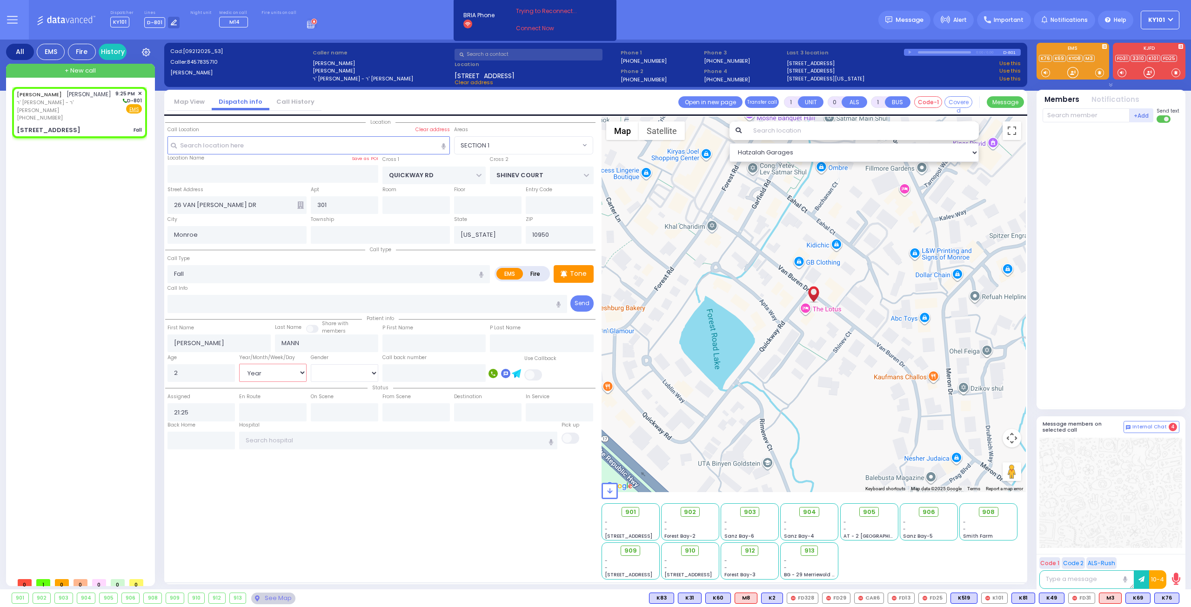
select select
radio input "true"
select select "Year"
select select "Hatzalah Garages"
select select "SECTION 1"
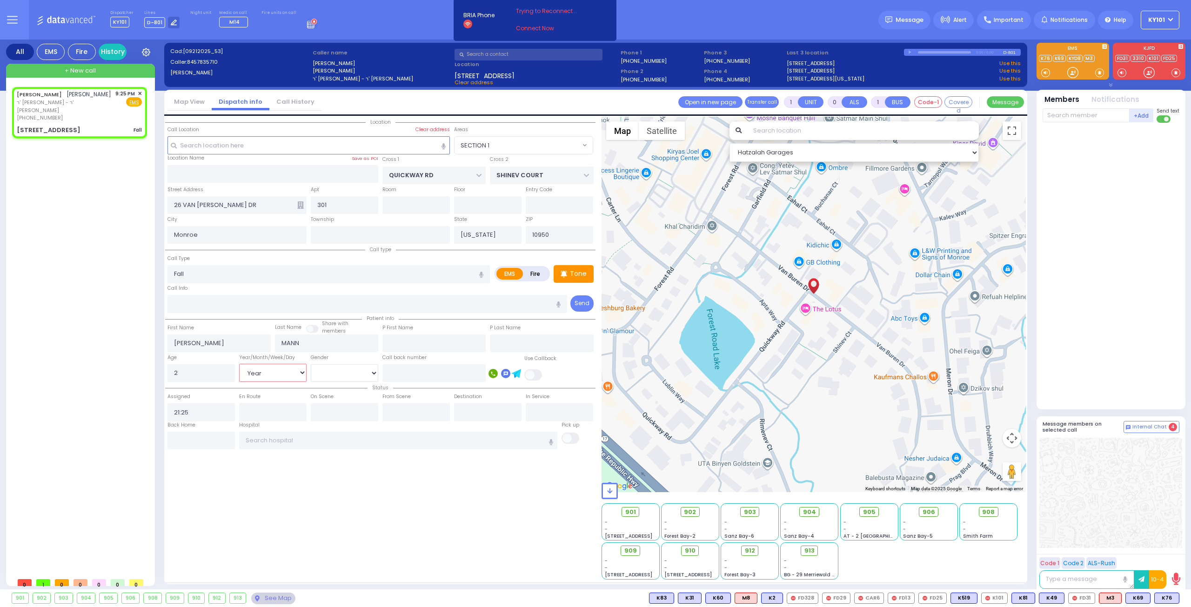
select select
radio input "true"
select select "Year"
select select "Hatzalah Garages"
select select
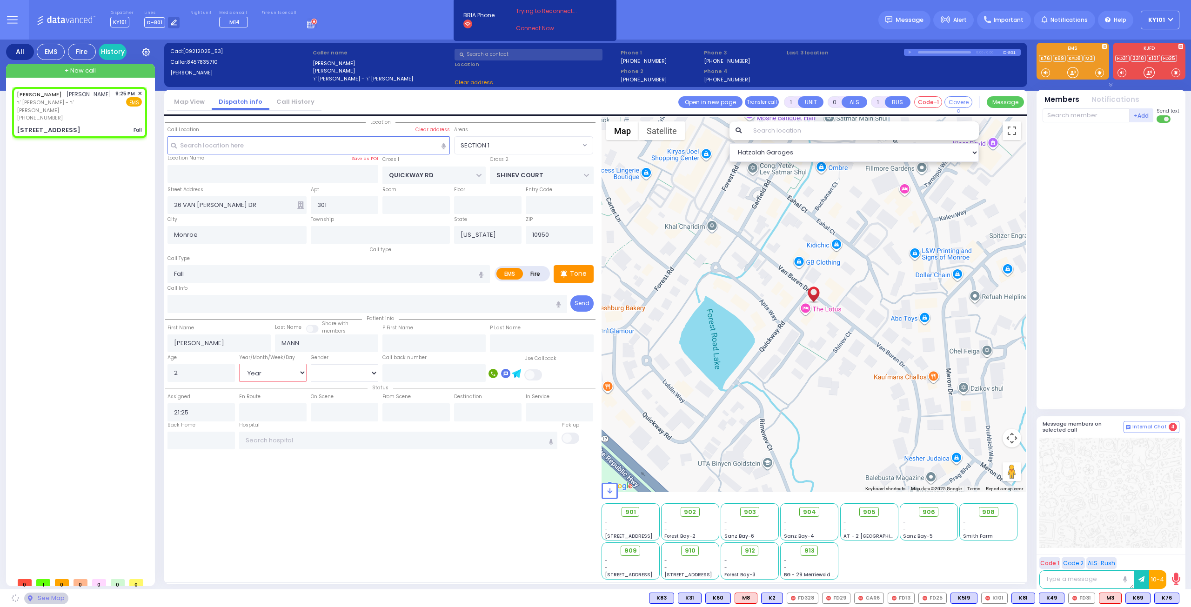
radio input "true"
select select "Year"
select select "Hatzalah Garages"
select select "SECTION 1"
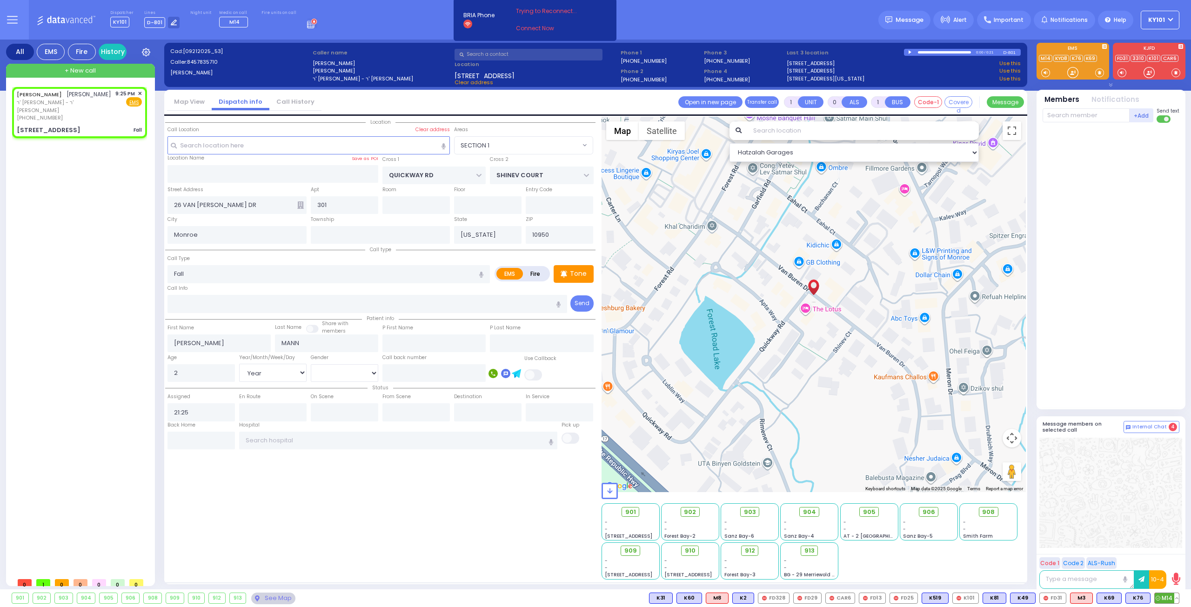
click at [1167, 597] on span "M14" at bounding box center [1167, 598] width 24 height 10
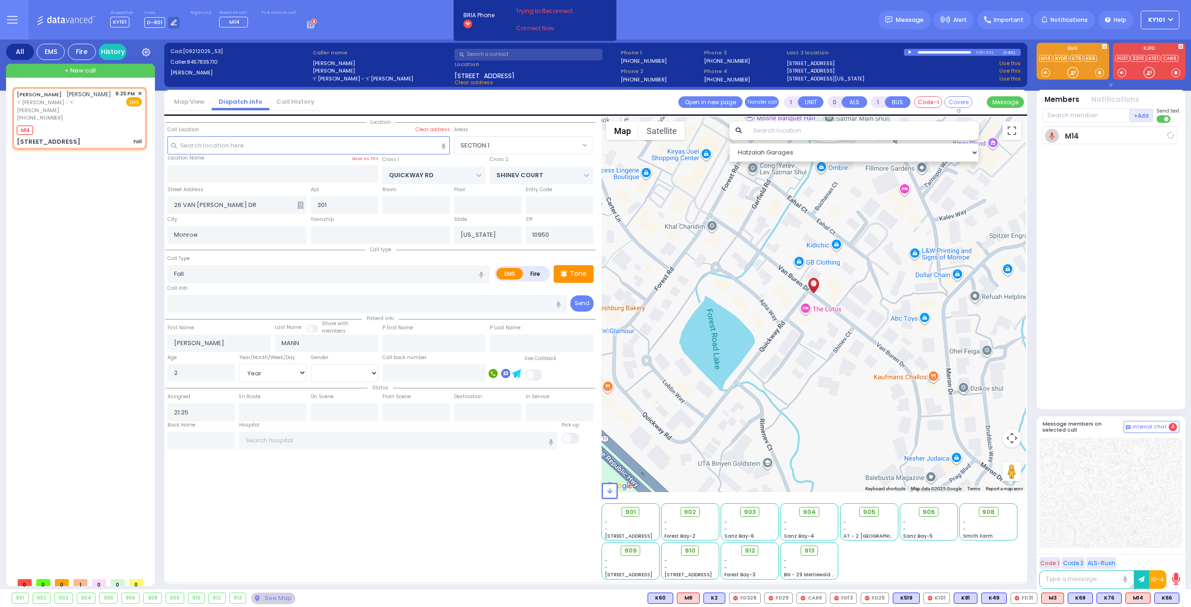
select select
radio input "true"
select select "Year"
type input "21:26"
select select "Hatzalah Garages"
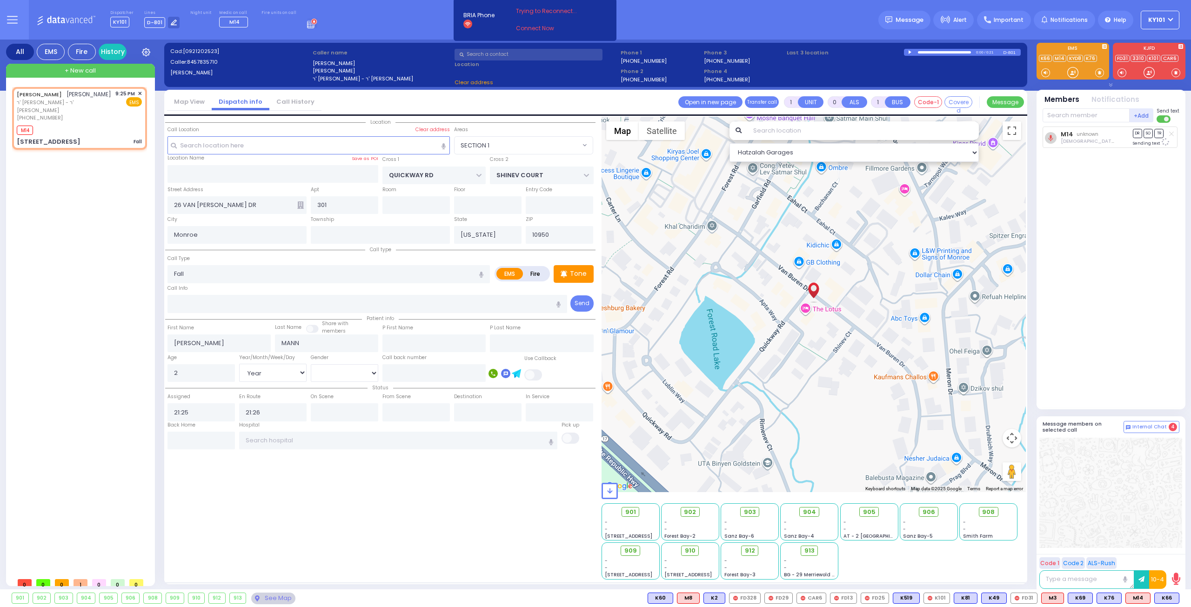
select select "SECTION 1"
click at [1167, 599] on span "K66" at bounding box center [1167, 598] width 24 height 10
select select
radio input "true"
select select "Year"
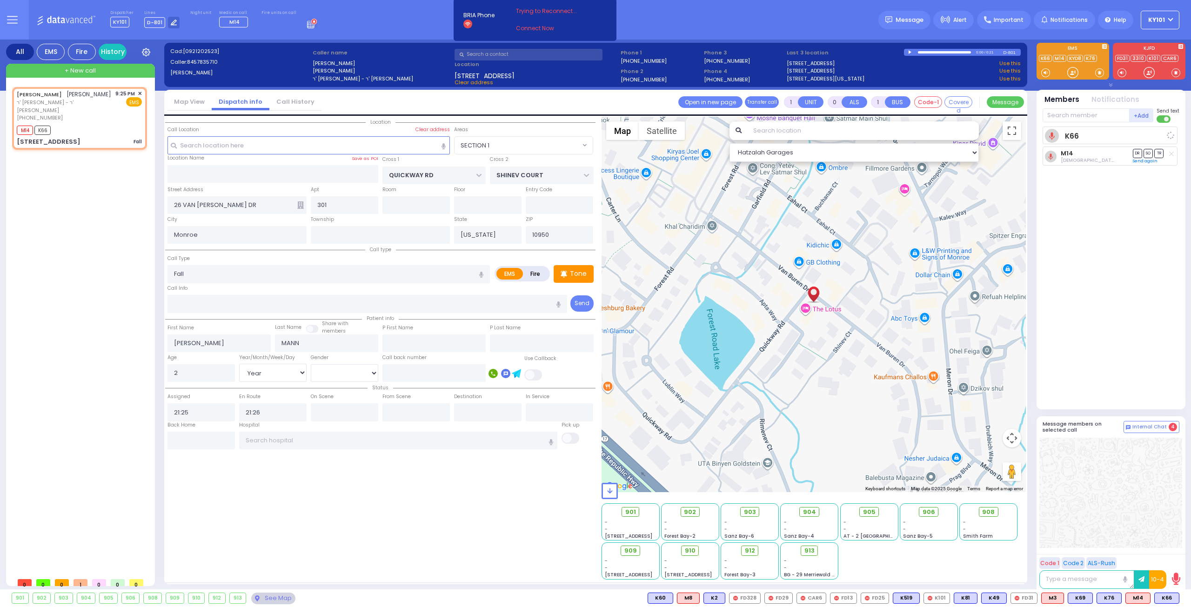
select select "Hatzalah Garages"
select select "SECTION 1"
click at [1163, 596] on span "K22" at bounding box center [1167, 598] width 24 height 10
select select
radio input "true"
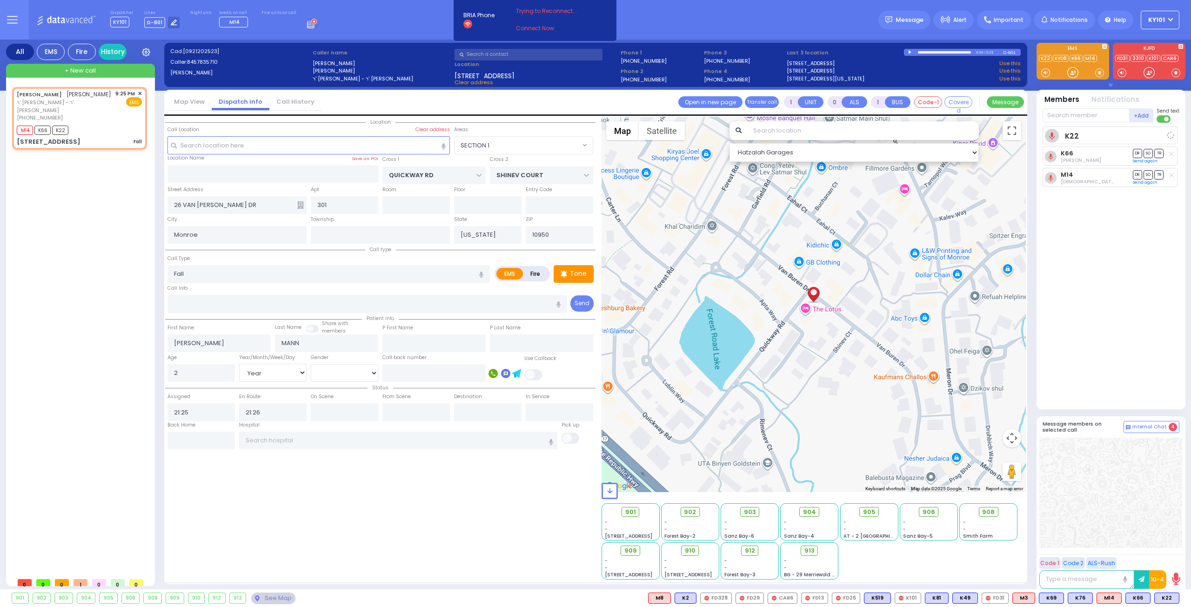
select select "Year"
select select "Hatzalah Garages"
select select "SECTION 1"
click at [803, 512] on icon at bounding box center [802, 512] width 6 height 6
select select
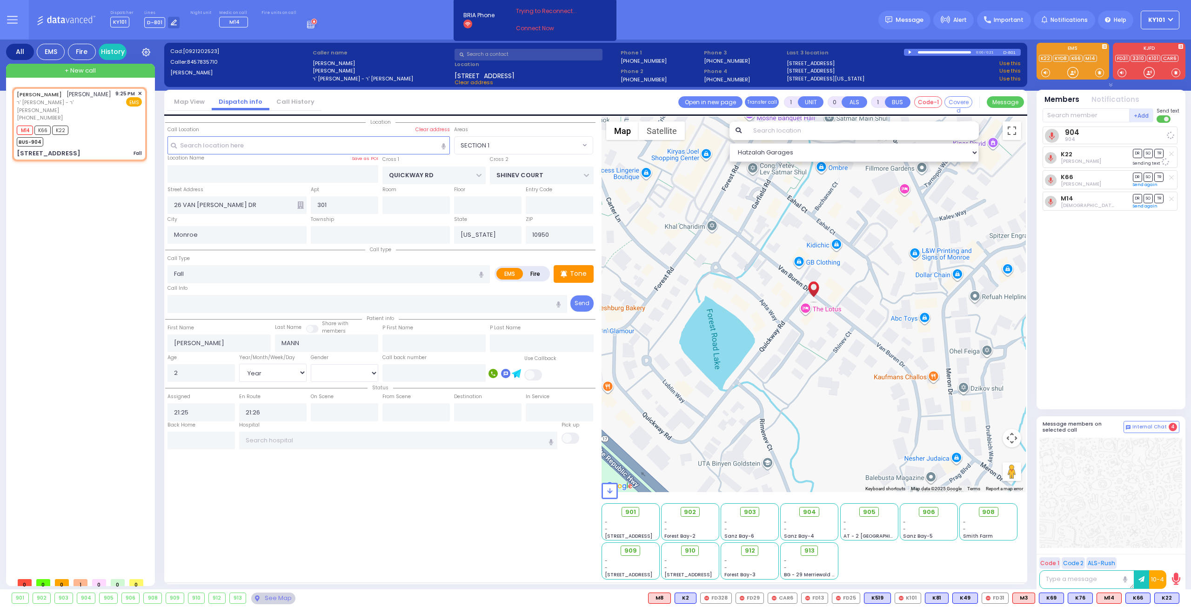
radio input "true"
select select "Year"
select select "Hatzalah Garages"
select select "SECTION 1"
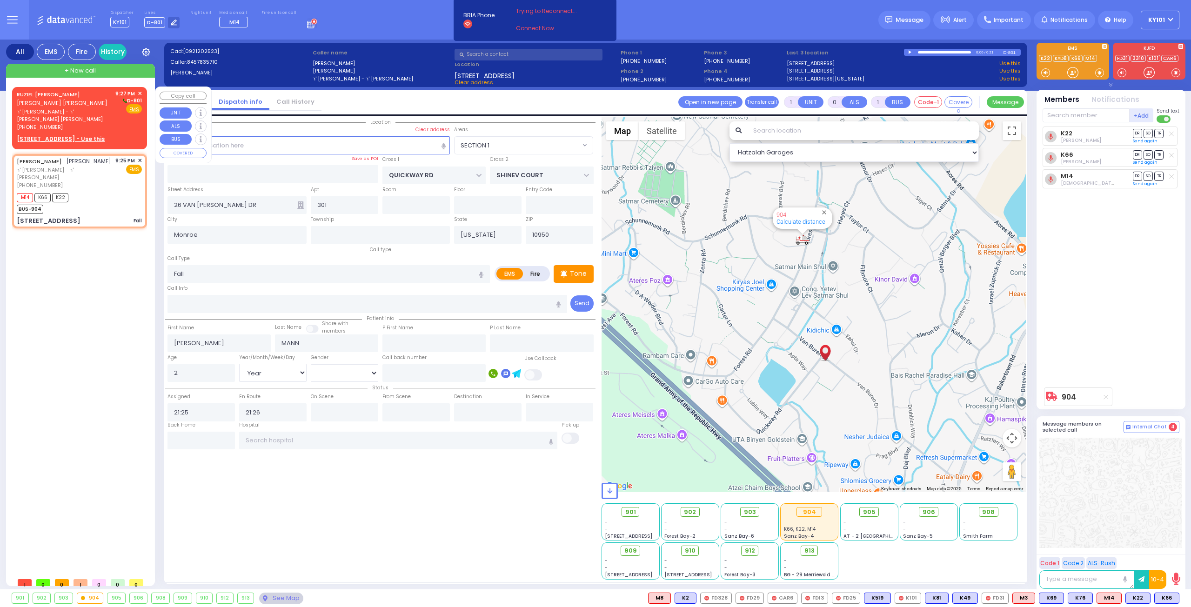
click at [69, 105] on div "RUZIEL YIDA TEICHMAN רזיאל יודא טייכמאן" at bounding box center [64, 99] width 95 height 18
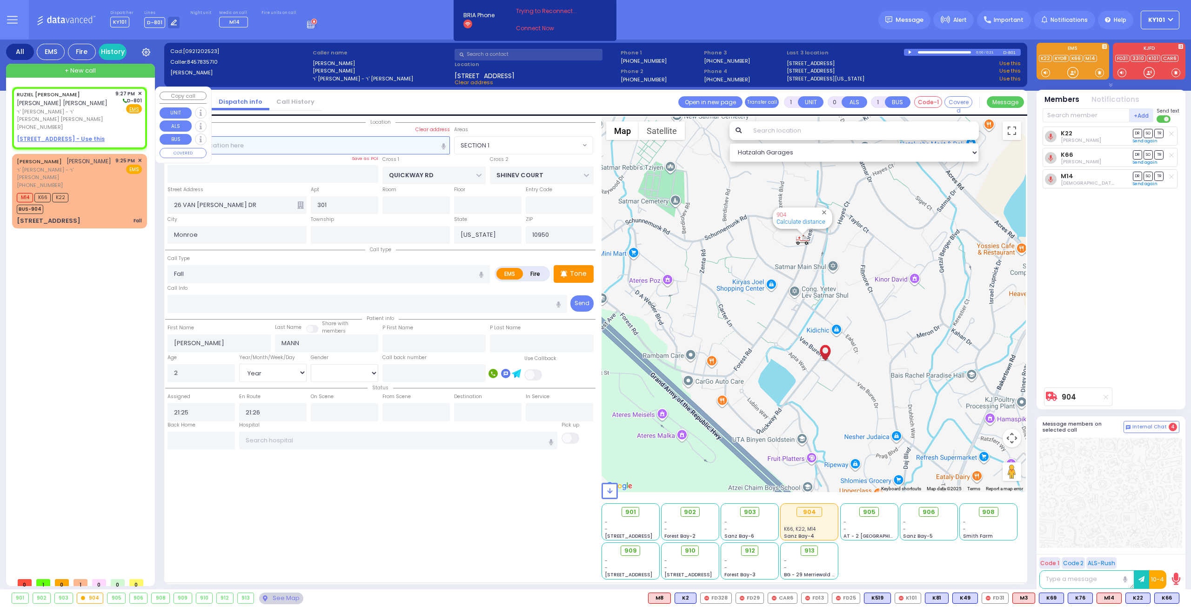
type input "2"
type input "1"
select select
radio input "true"
type input "RUZIEL YIDA"
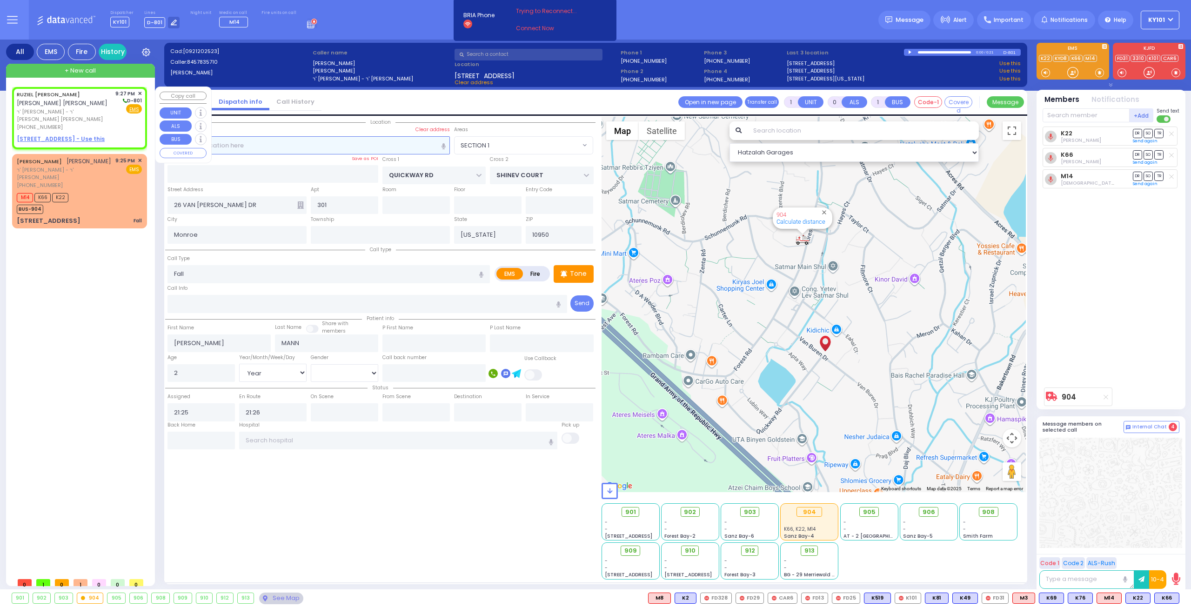
type input "TEICHMAN"
select select
type input "21:27"
select select "Hatzalah Garages"
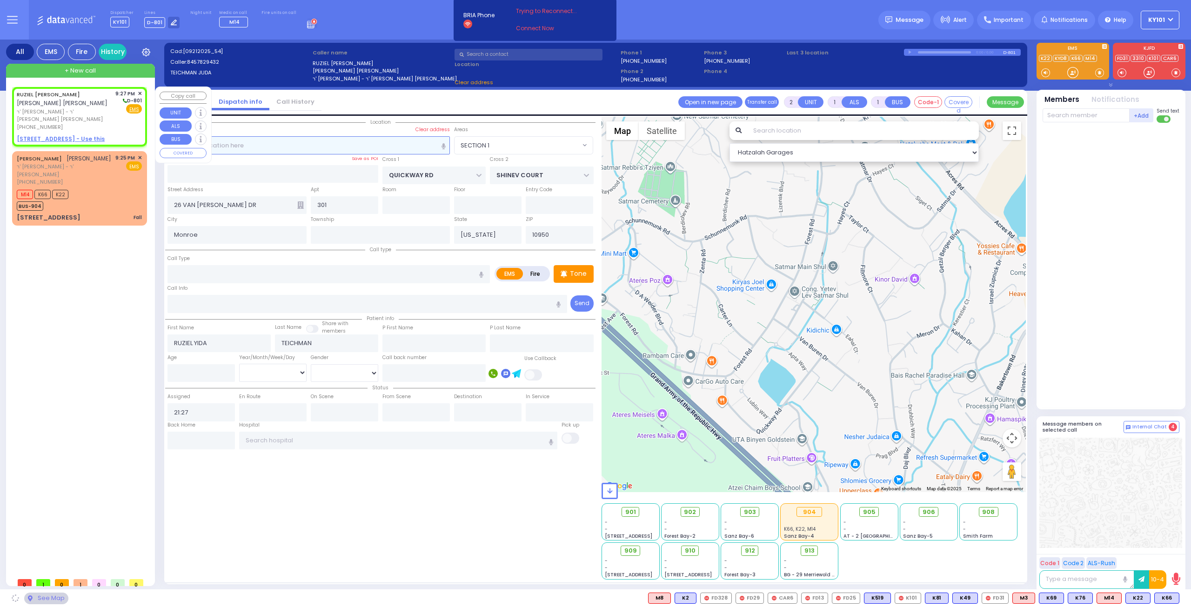
select select
radio input "true"
select select
select select "Hatzalah Garages"
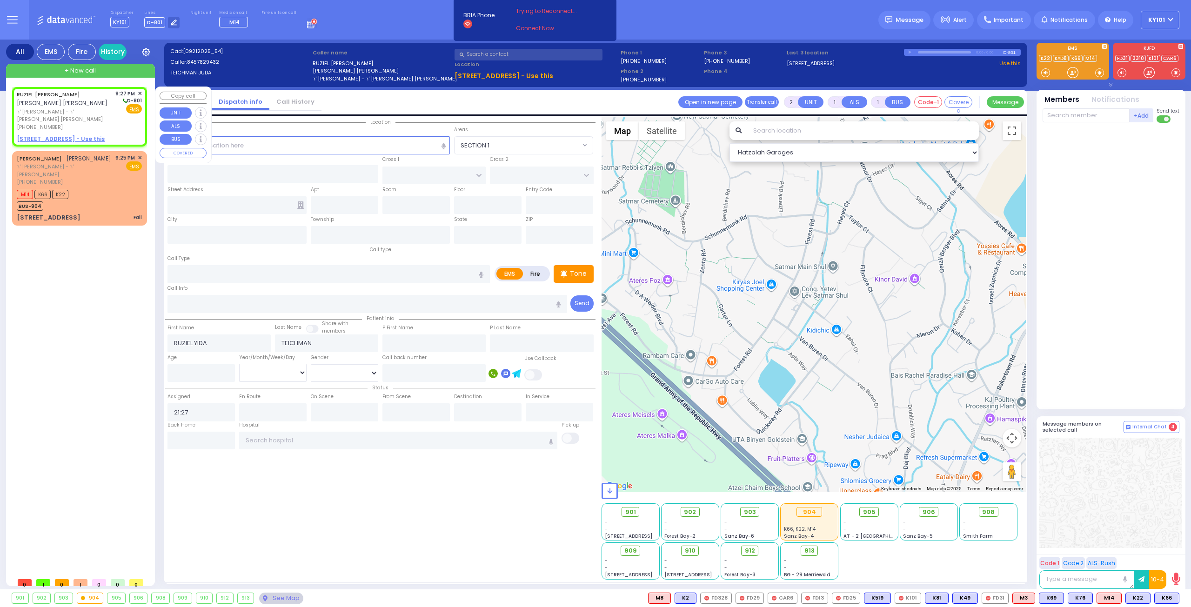
click at [76, 135] on u "7 D A WIEDER BLVD 102 - Use this" at bounding box center [61, 139] width 88 height 8
select select
radio input "true"
select select
select select "Hatzalah Garages"
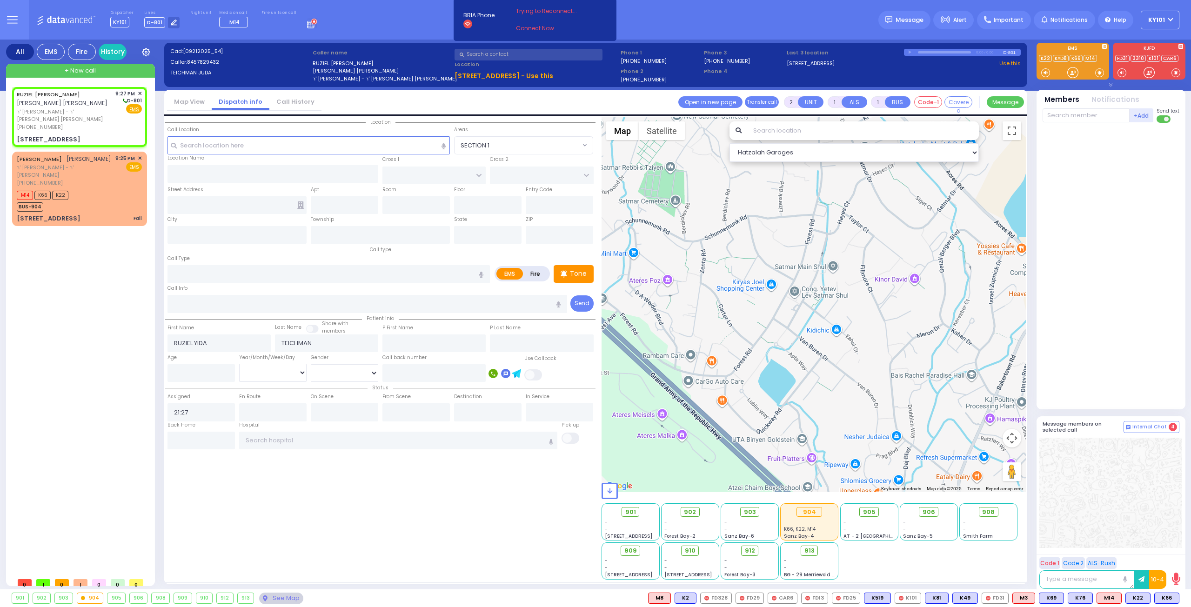
select select
radio input "true"
select select
type input "FOREST RD"
type input "LIZENSK BLVD"
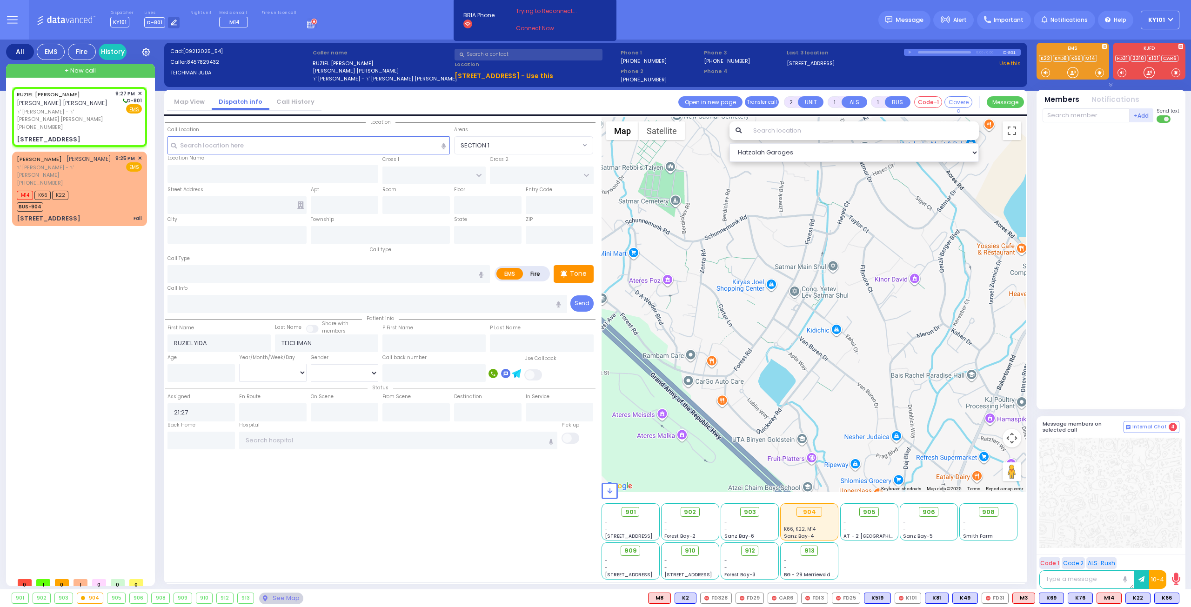
type input "7 D A WIEDER BLVD"
type input "102"
type input "Monroe"
type input "[US_STATE]"
type input "10950"
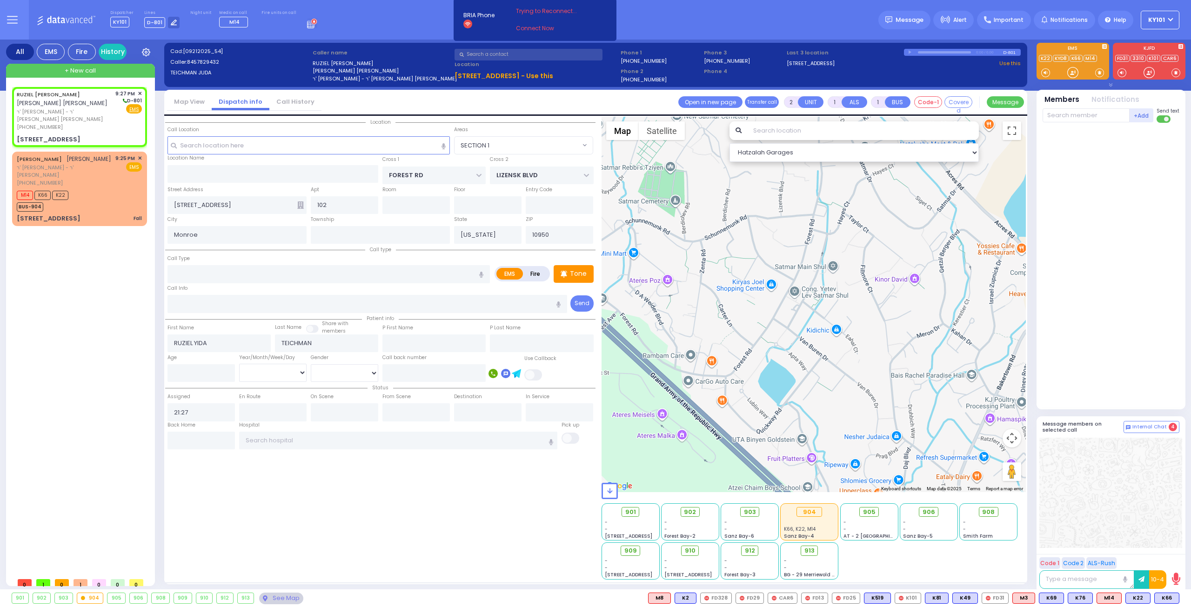
select select "Hatzalah Garages"
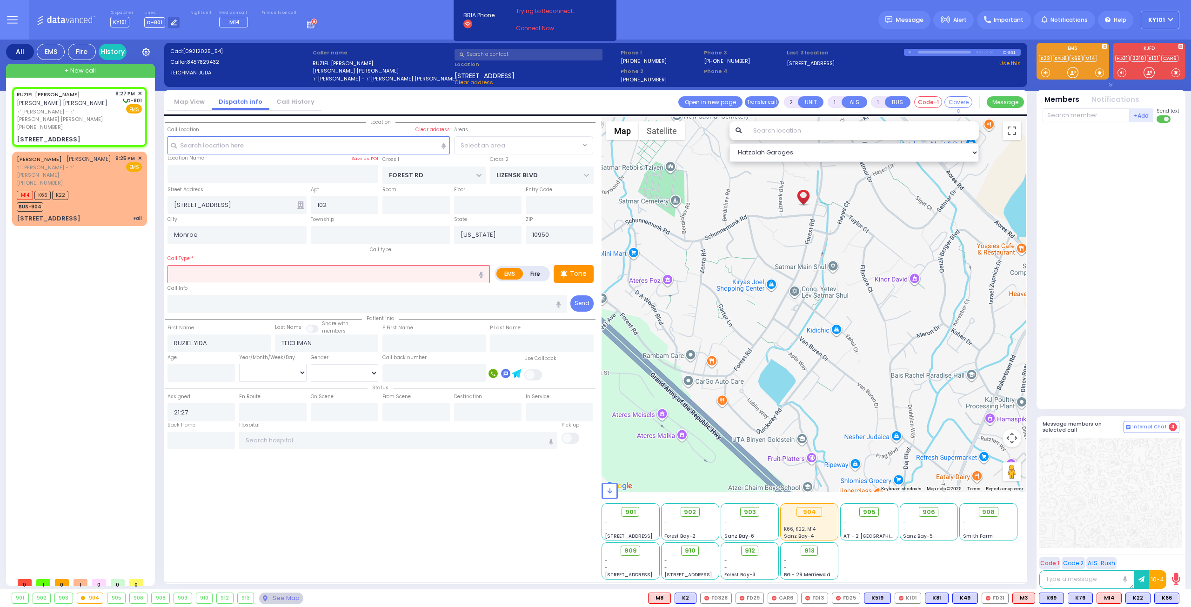
select select "MONROE"
click at [190, 369] on input "number" at bounding box center [200, 373] width 67 height 18
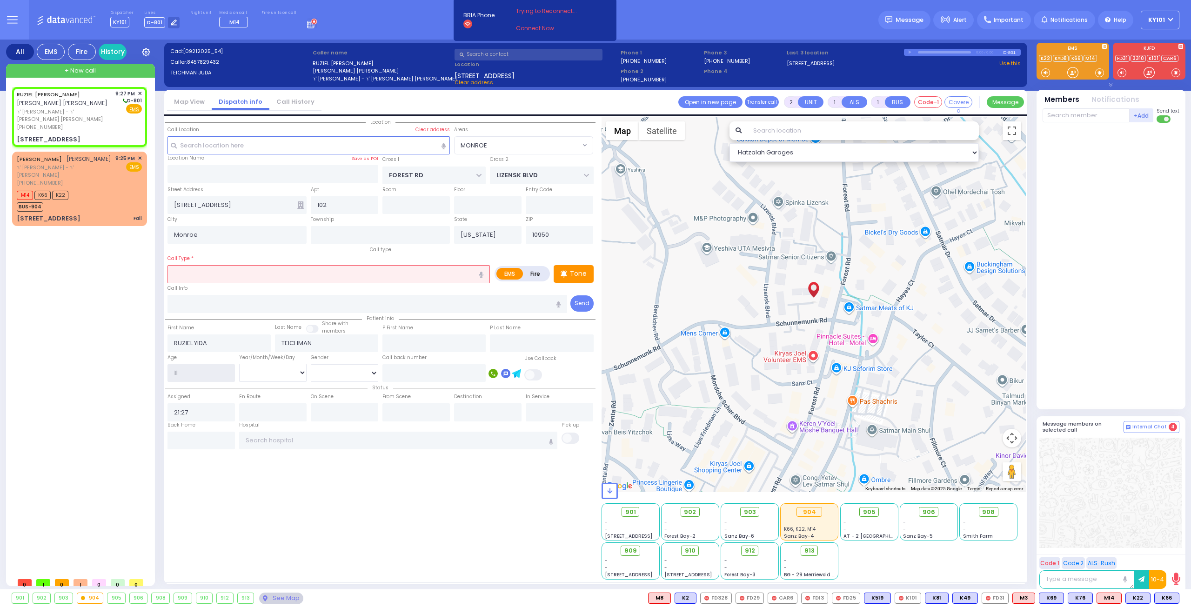
type input "11"
click at [290, 377] on select "Year Month Week Day" at bounding box center [272, 373] width 67 height 18
select select "Year"
click at [239, 364] on select "Year Month Week Day" at bounding box center [272, 373] width 67 height 18
select select
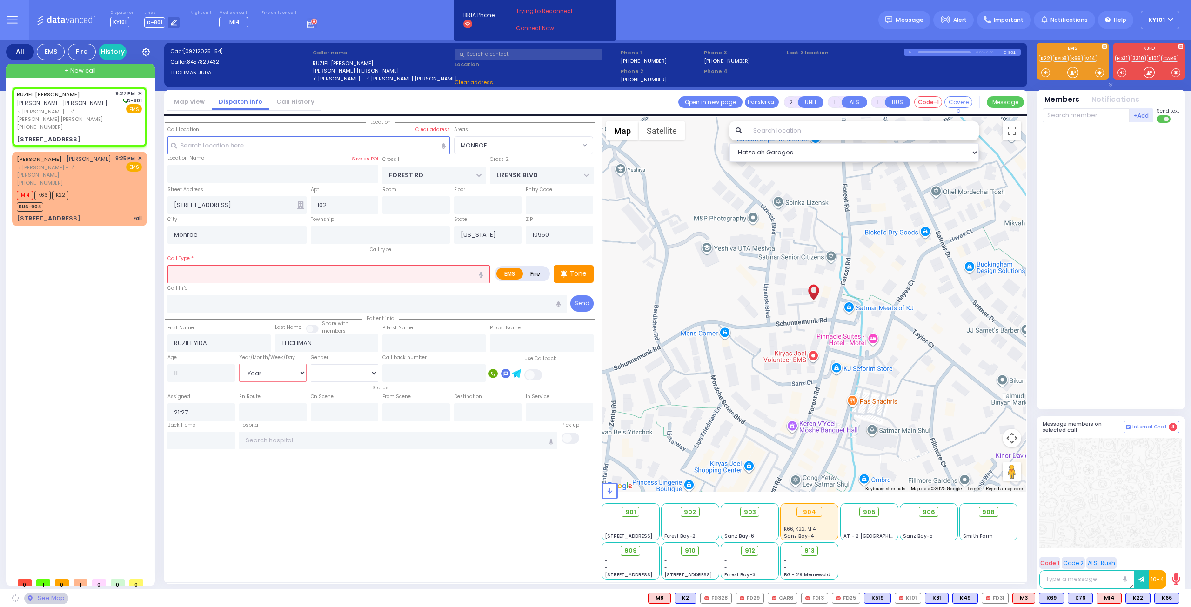
radio input "true"
select select "Year"
select select "Hatzalah Garages"
click at [264, 275] on input "text" at bounding box center [328, 274] width 322 height 18
radio input "true"
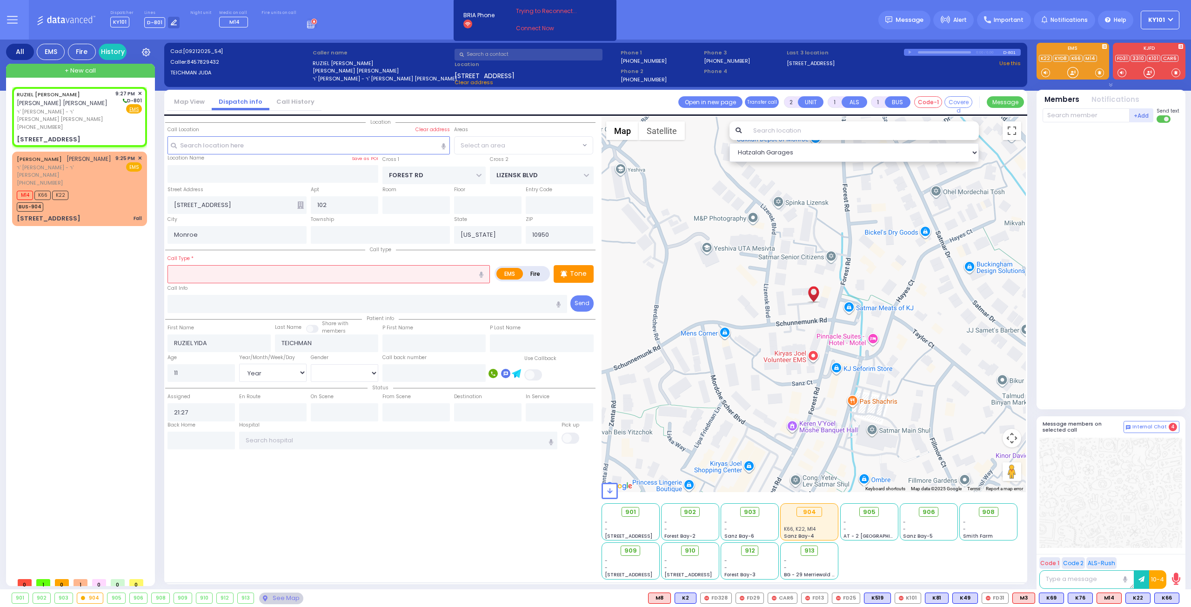
select select "Year"
select select "MONROE"
select select "Hatzalah Garages"
type input "bur"
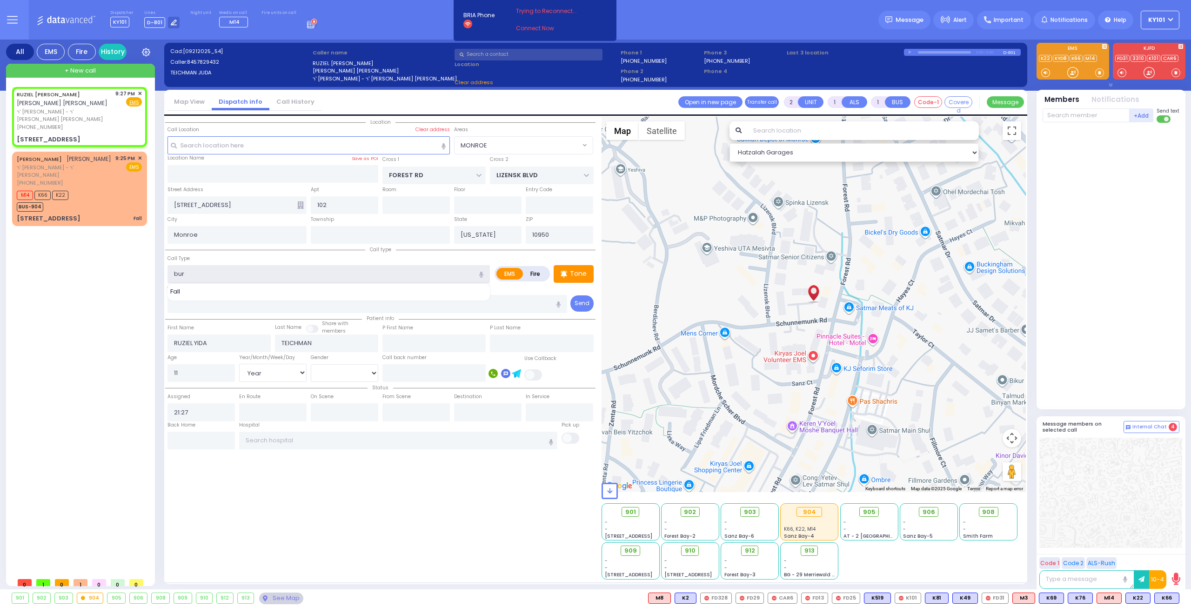
select select
type input "burn"
select select
radio input "true"
select select "Year"
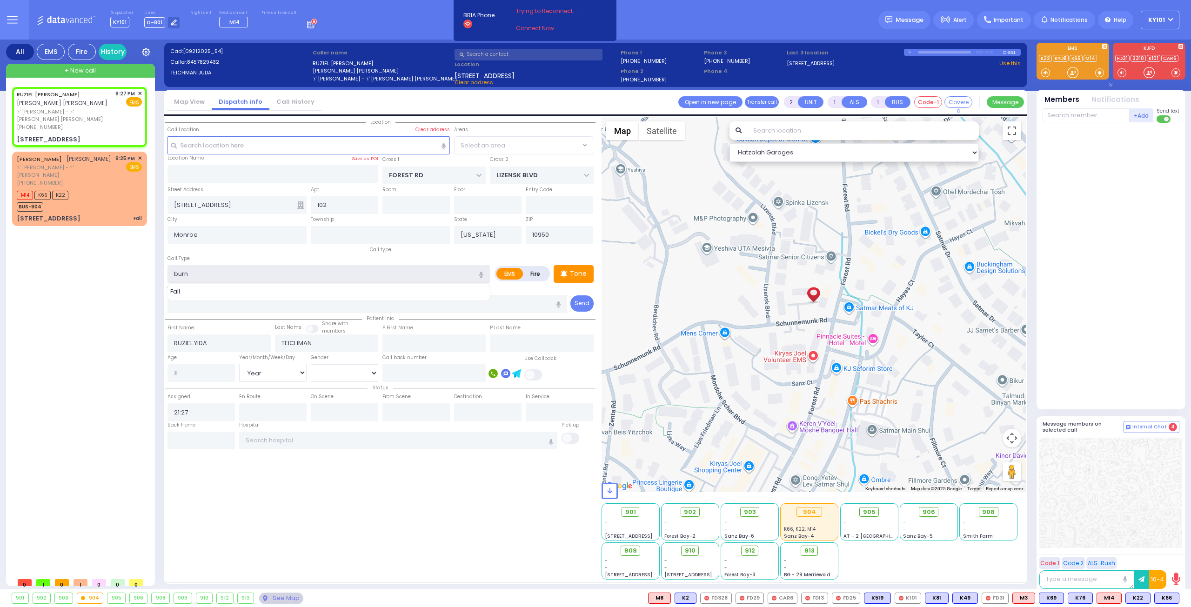
select select "Hatzalah Garages"
select select "MONROE"
click at [241, 288] on div "Burn" at bounding box center [329, 291] width 318 height 9
type input "Burn"
type input "3"
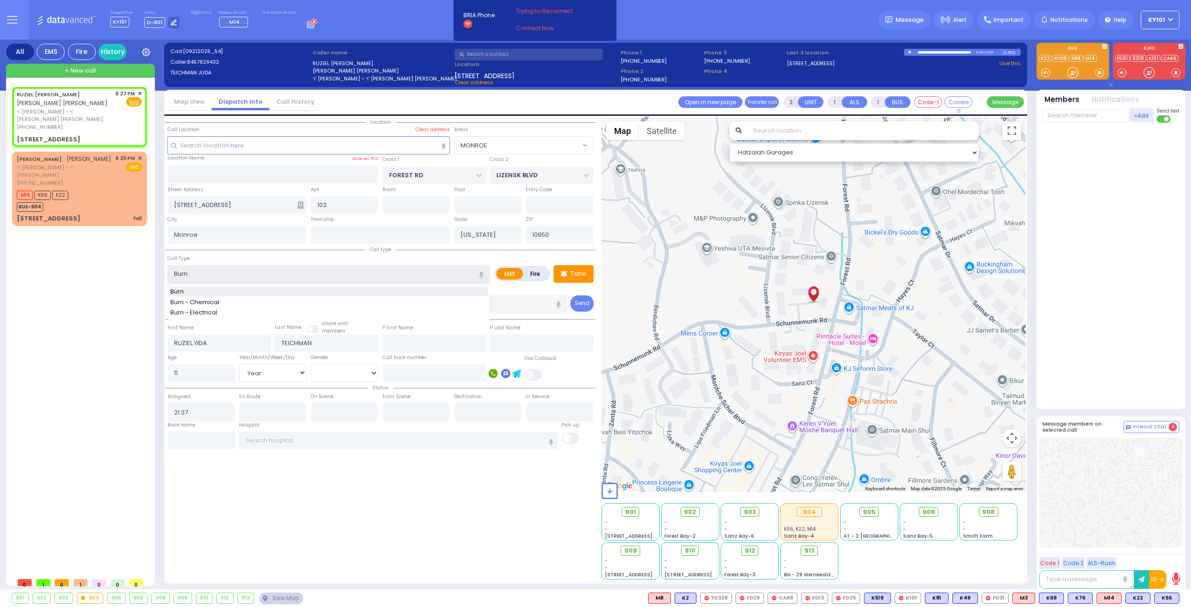
type input "0"
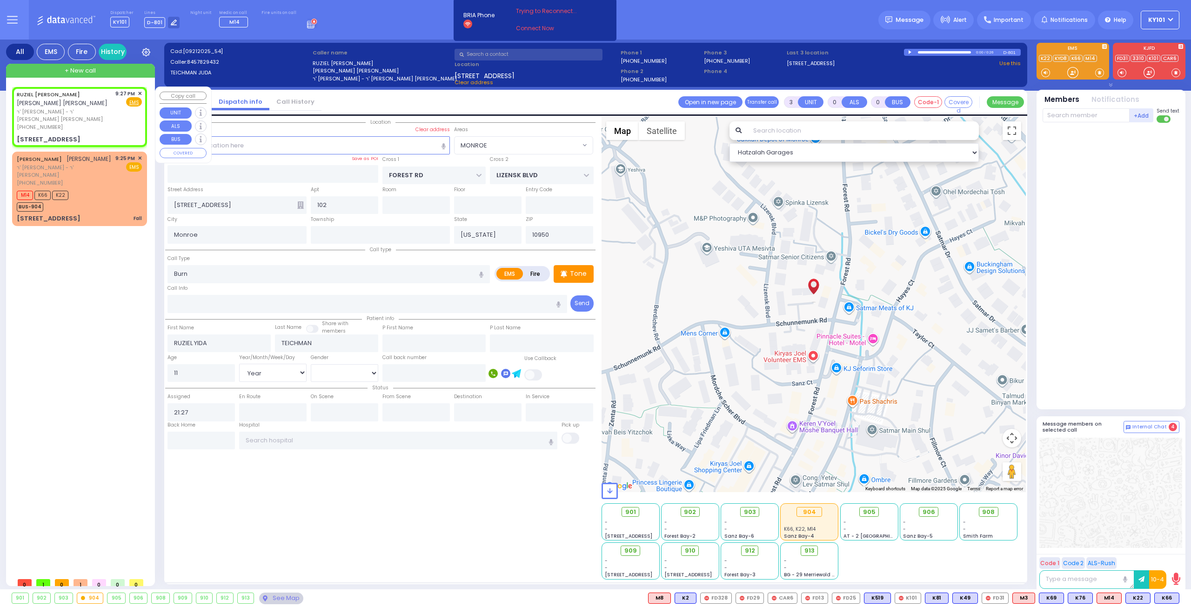
click at [62, 69] on div "+ New call" at bounding box center [80, 71] width 149 height 14
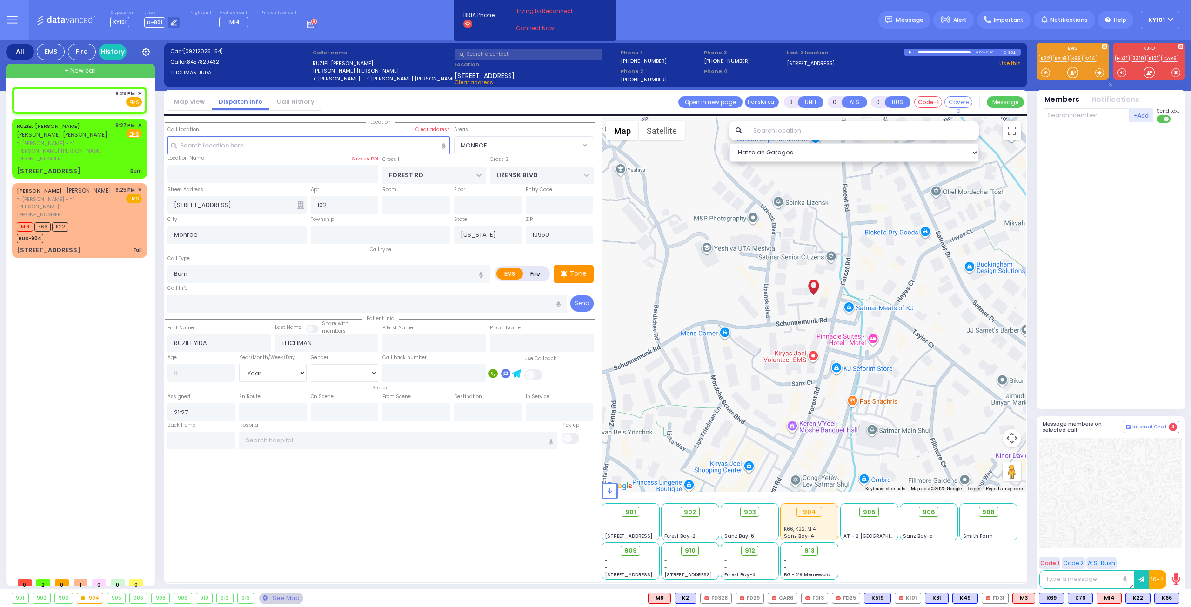
select select
radio input "true"
select select "Year"
select select "Hatzalah Garages"
click at [485, 54] on input "text" at bounding box center [529, 55] width 148 height 12
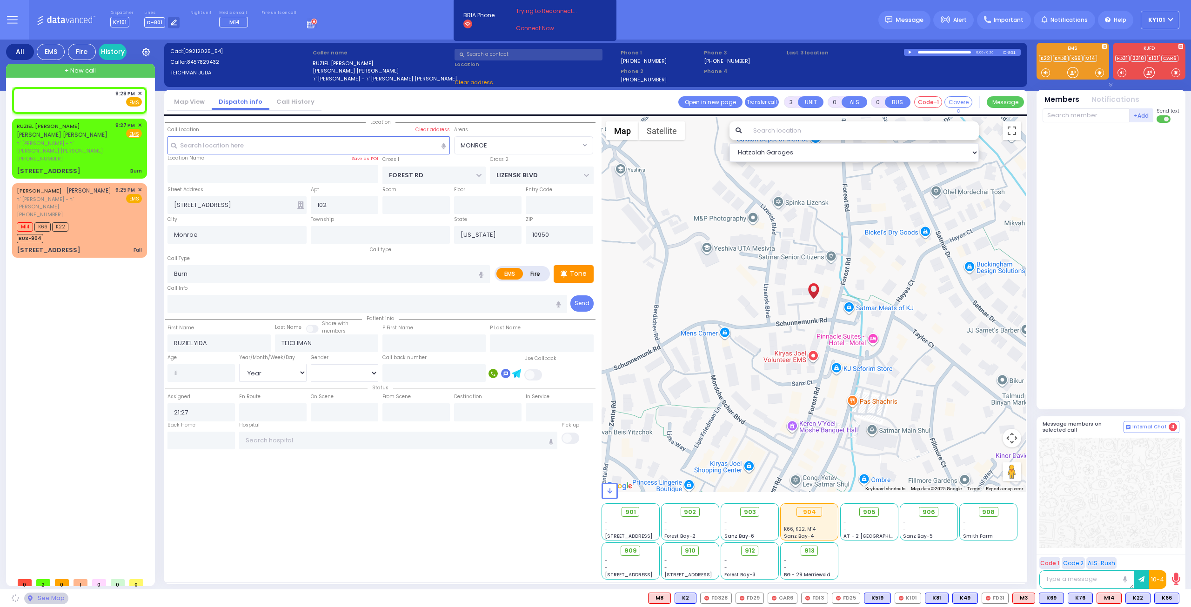
type input "2"
type input "1"
select select
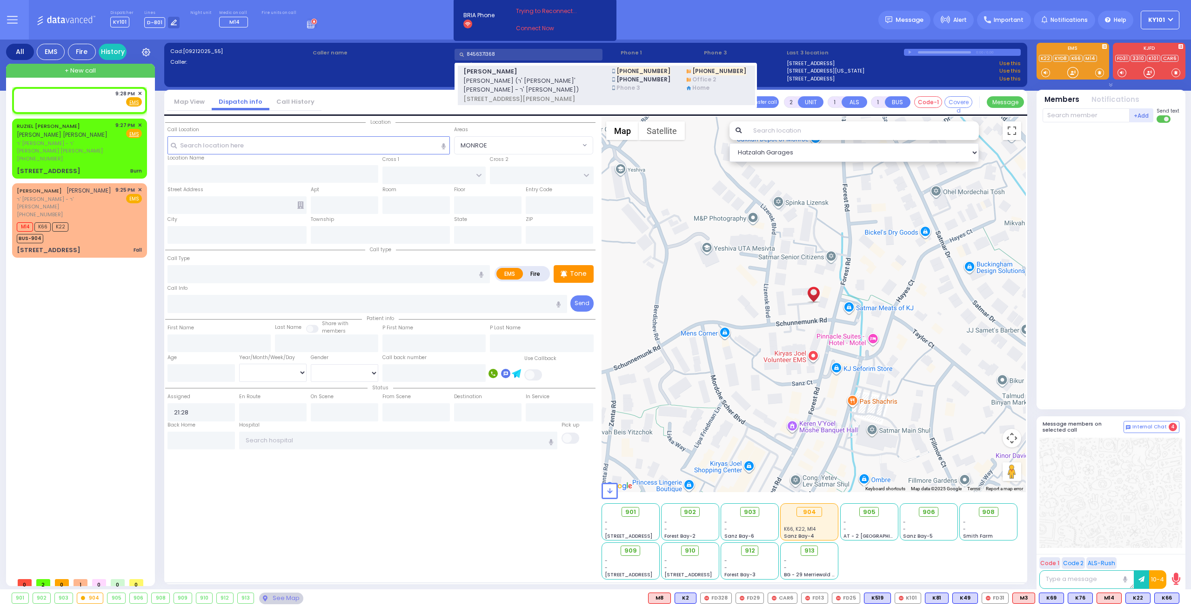
click at [542, 80] on span "שמעון יואל וויינער (ר' ארי' לייב - ר' יוסף פריעד)" at bounding box center [531, 85] width 137 height 18
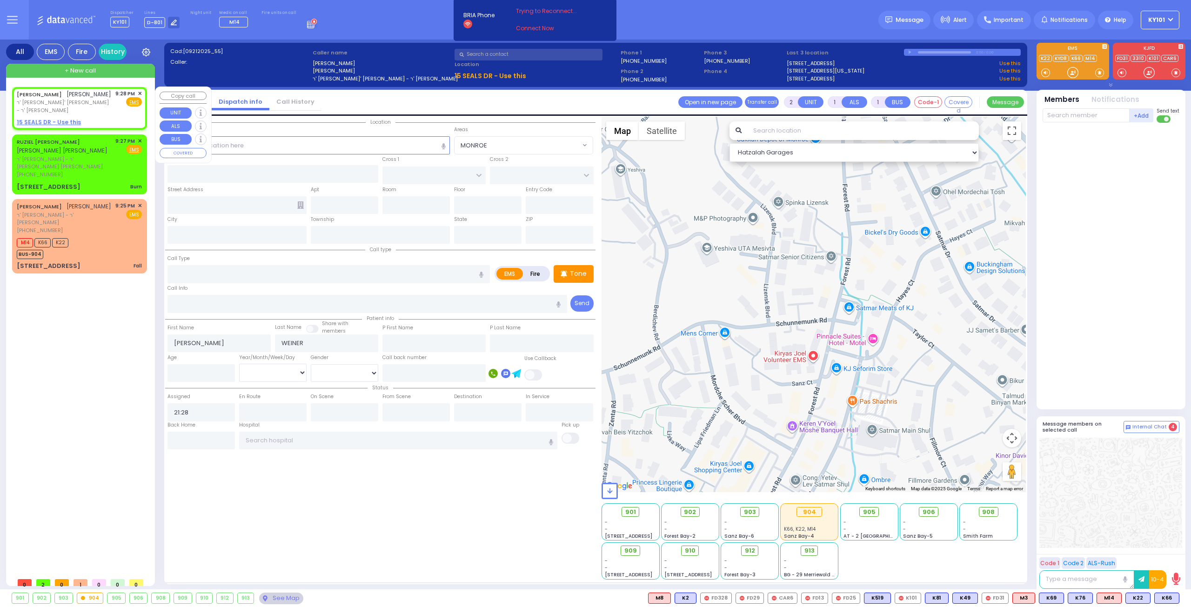
click at [65, 118] on u "15 SEALS DR - Use this" at bounding box center [49, 122] width 64 height 8
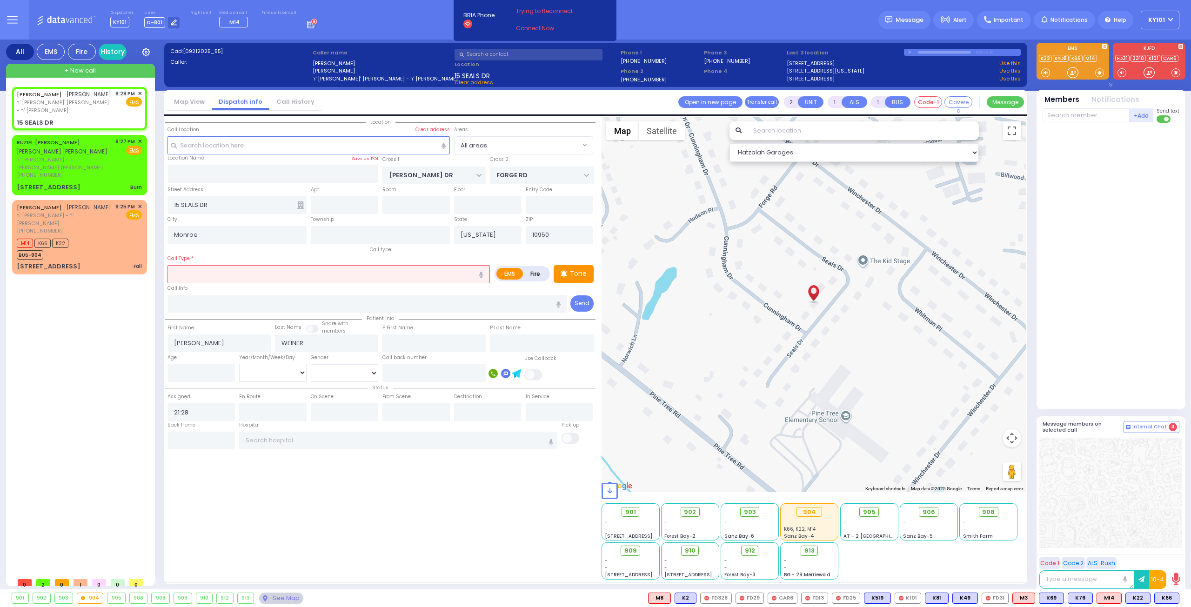
click at [271, 271] on input "text" at bounding box center [328, 274] width 322 height 18
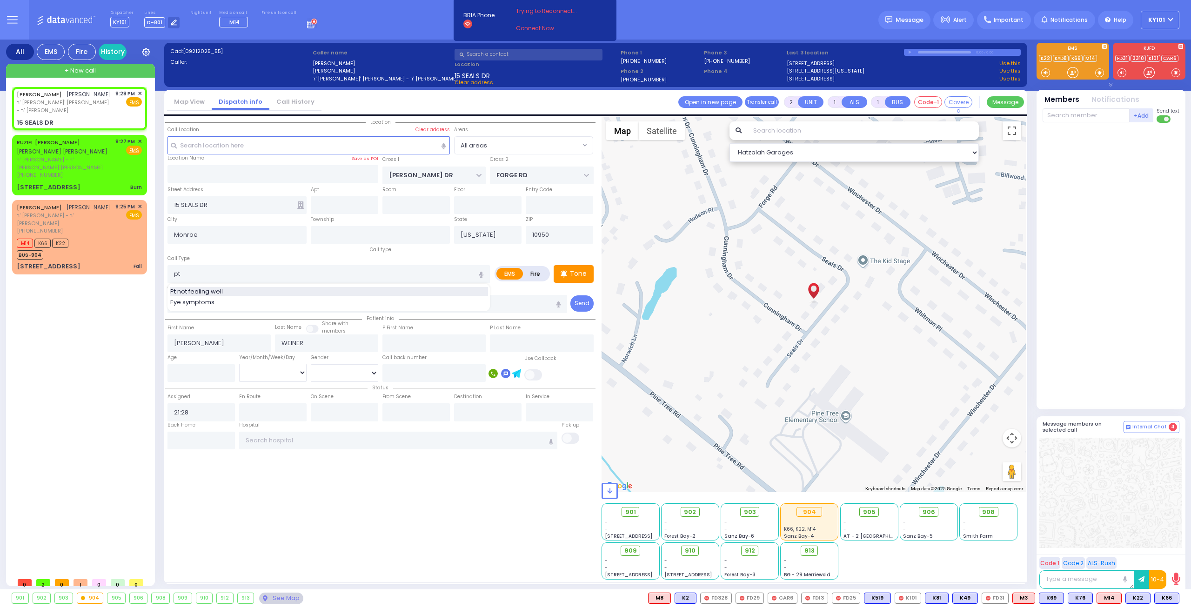
click at [251, 291] on div "Pt not feeling well" at bounding box center [329, 291] width 318 height 9
click at [217, 370] on input "number" at bounding box center [200, 373] width 67 height 18
click at [261, 371] on select "Year Month Week Day" at bounding box center [272, 373] width 67 height 18
click at [239, 364] on select "Year Month Week Day" at bounding box center [272, 373] width 67 height 18
click at [328, 369] on select "Male Female" at bounding box center [344, 373] width 67 height 18
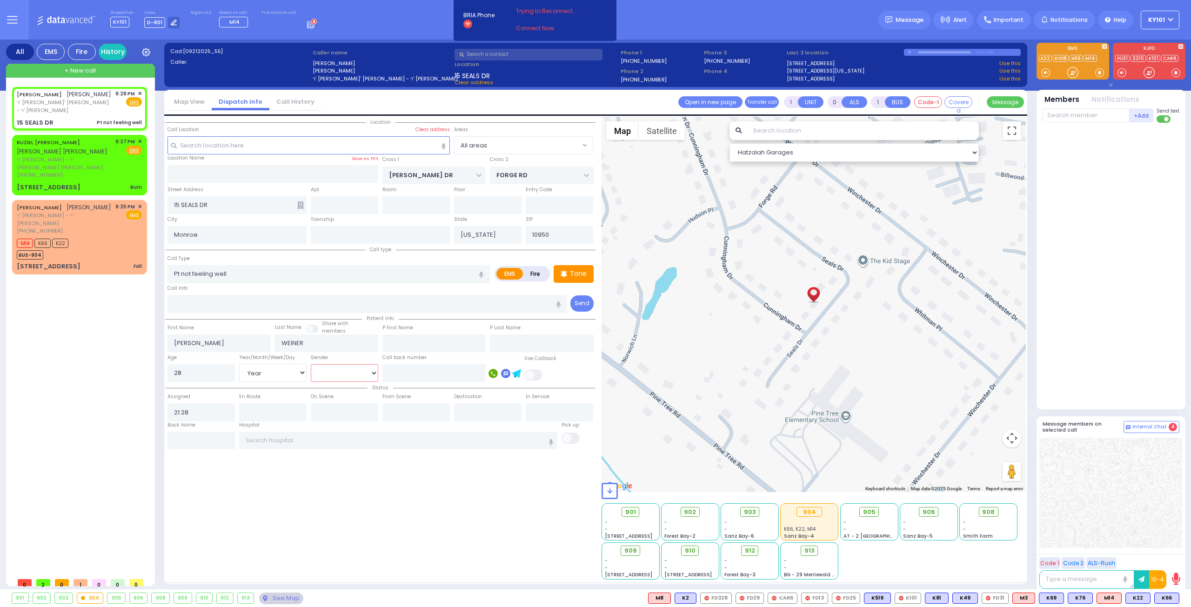
click at [311, 364] on select "Male Female" at bounding box center [344, 373] width 67 height 18
click at [360, 371] on select "Male Female" at bounding box center [344, 373] width 67 height 18
click at [352, 466] on div "Location" at bounding box center [380, 348] width 430 height 463
click at [93, 144] on div "RUZIEL YIDA TEICHMAN רזיאל יודא טייכמאן" at bounding box center [64, 147] width 95 height 18
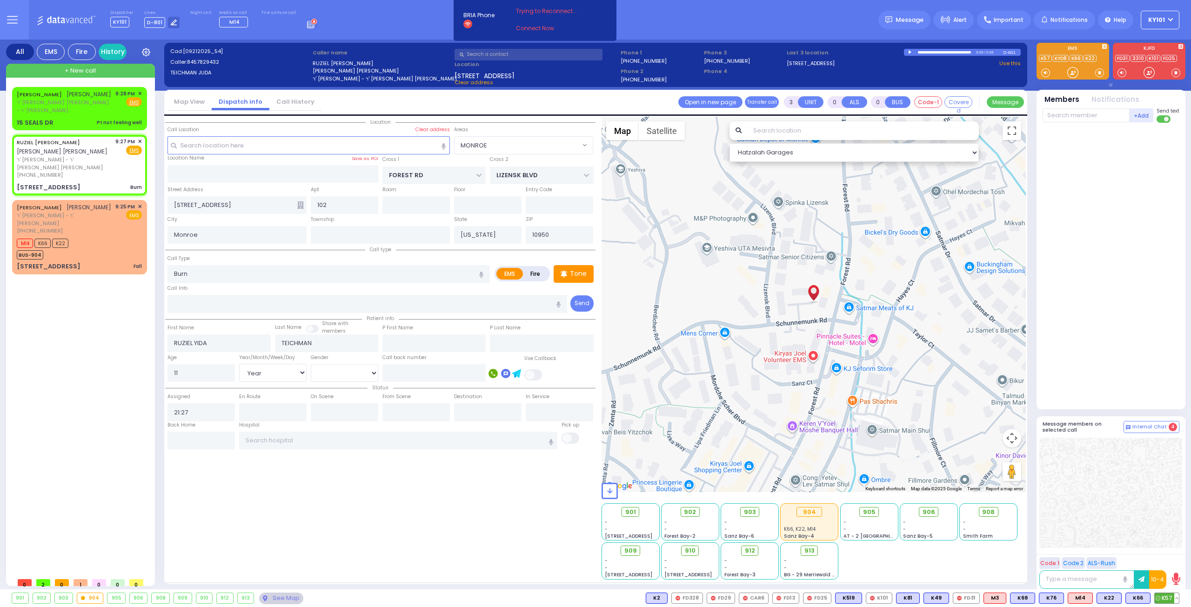
click at [1165, 600] on span "K57" at bounding box center [1167, 598] width 24 height 10
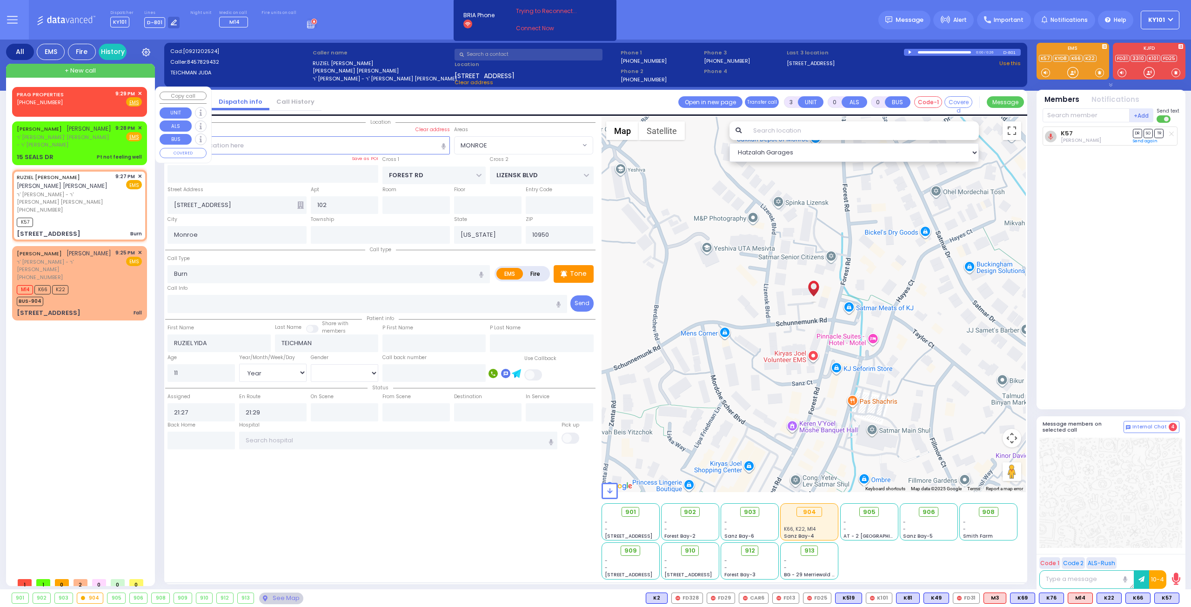
click at [140, 94] on span "✕" at bounding box center [140, 94] width 4 height 8
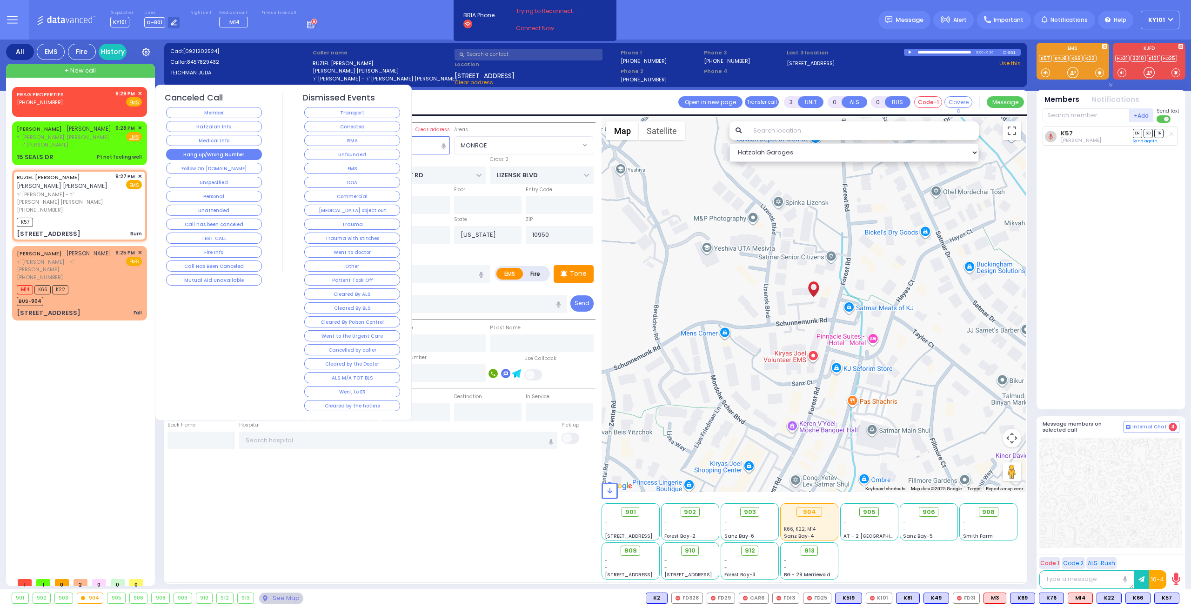
click at [223, 155] on button "Hang up/Wrong Number" at bounding box center [214, 154] width 96 height 11
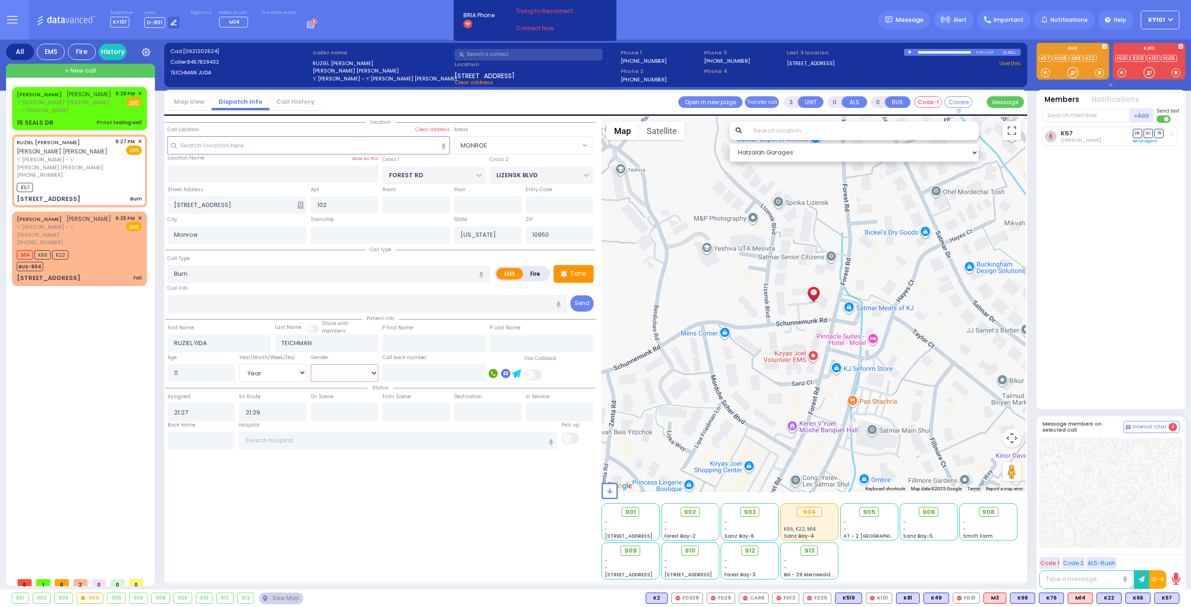
click at [333, 368] on select "Male Female" at bounding box center [344, 373] width 67 height 18
click at [311, 364] on select "Male Female" at bounding box center [344, 373] width 67 height 18
click at [354, 500] on div "Location" at bounding box center [380, 348] width 430 height 463
click at [1162, 597] on icon at bounding box center [1161, 598] width 5 height 5
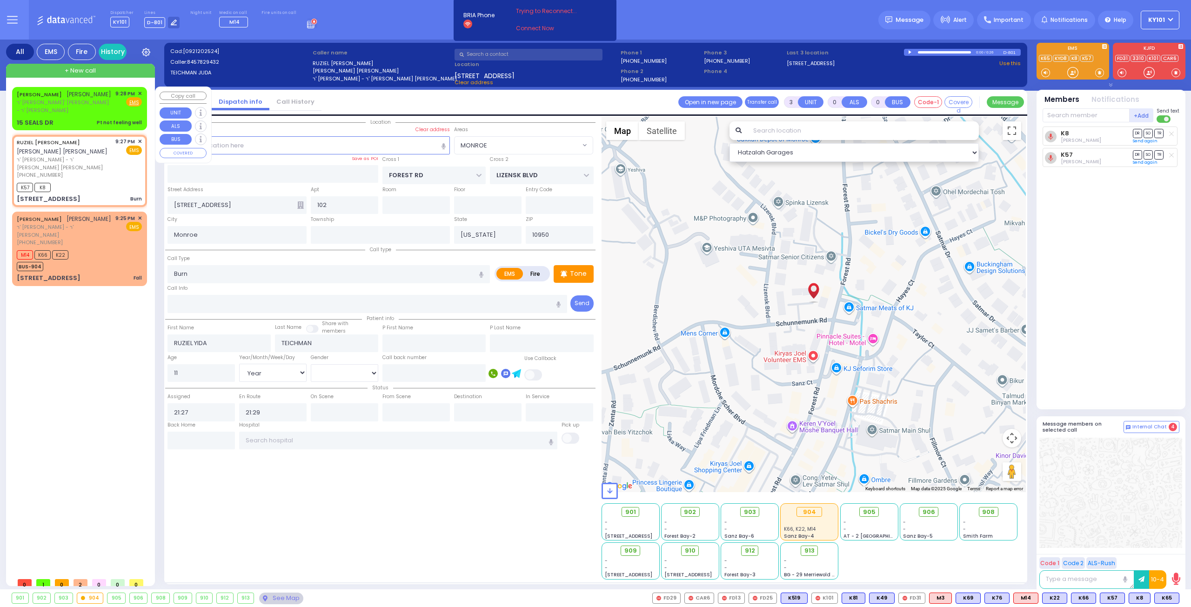
click at [68, 110] on div "SHIMON JOEL WEINER שמעון יואל וויינער ר' ארי' לייב - ר' יוסף פריעד 9:28 PM ✕ Fi…" at bounding box center [79, 108] width 131 height 40
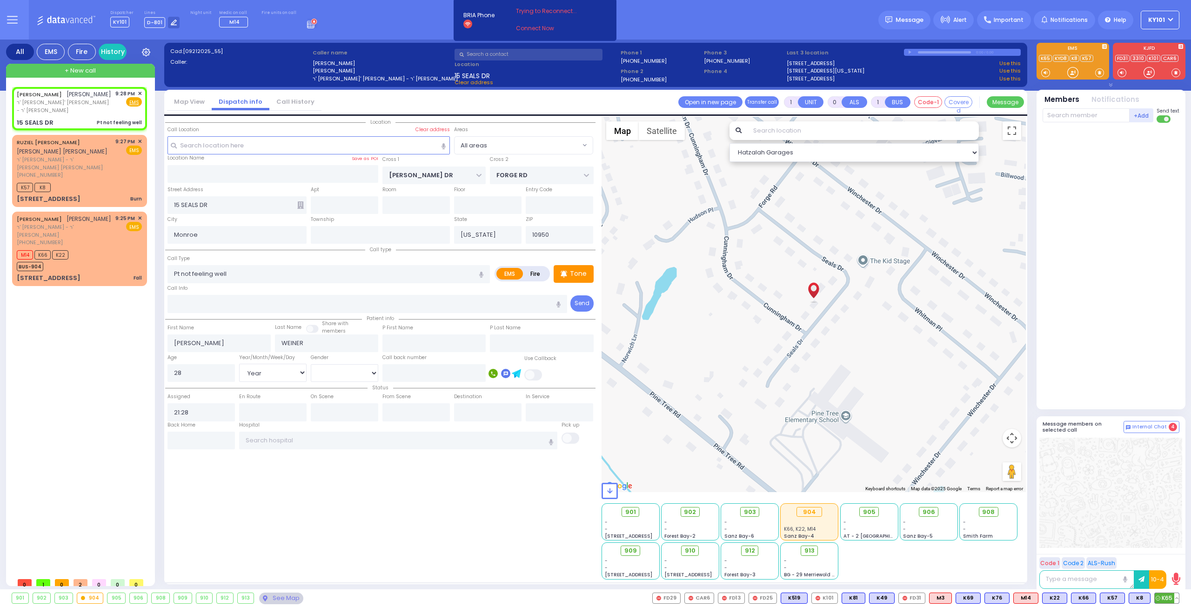
click at [1161, 597] on span "K65" at bounding box center [1167, 598] width 24 height 10
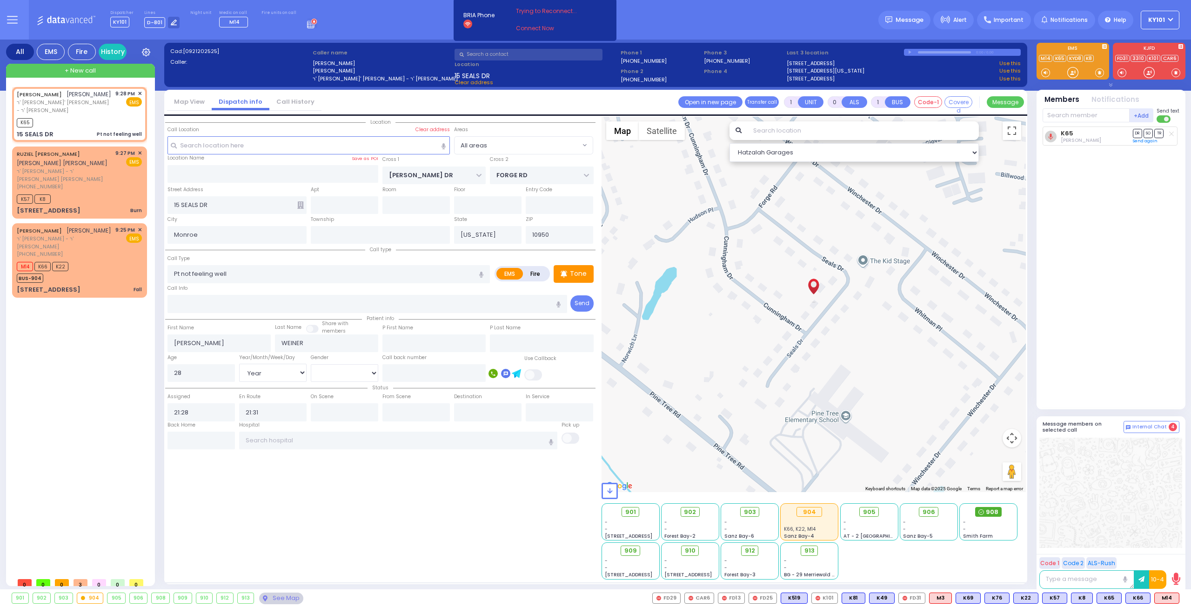
click at [984, 510] on circle at bounding box center [981, 512] width 5 height 5
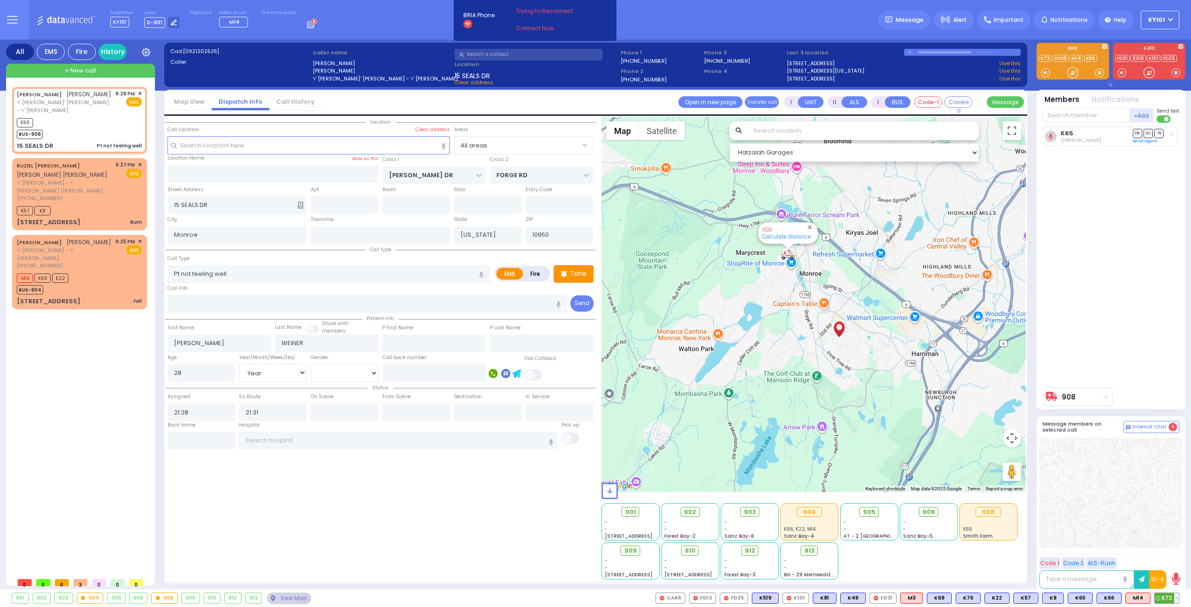
click at [1168, 596] on span "K73" at bounding box center [1167, 598] width 24 height 10
click at [497, 56] on input "text" at bounding box center [529, 55] width 148 height 12
click at [539, 371] on span at bounding box center [533, 374] width 19 height 11
click at [60, 368] on input "checkbox" at bounding box center [60, 368] width 0 height 0
click at [433, 369] on input "text" at bounding box center [433, 373] width 103 height 18
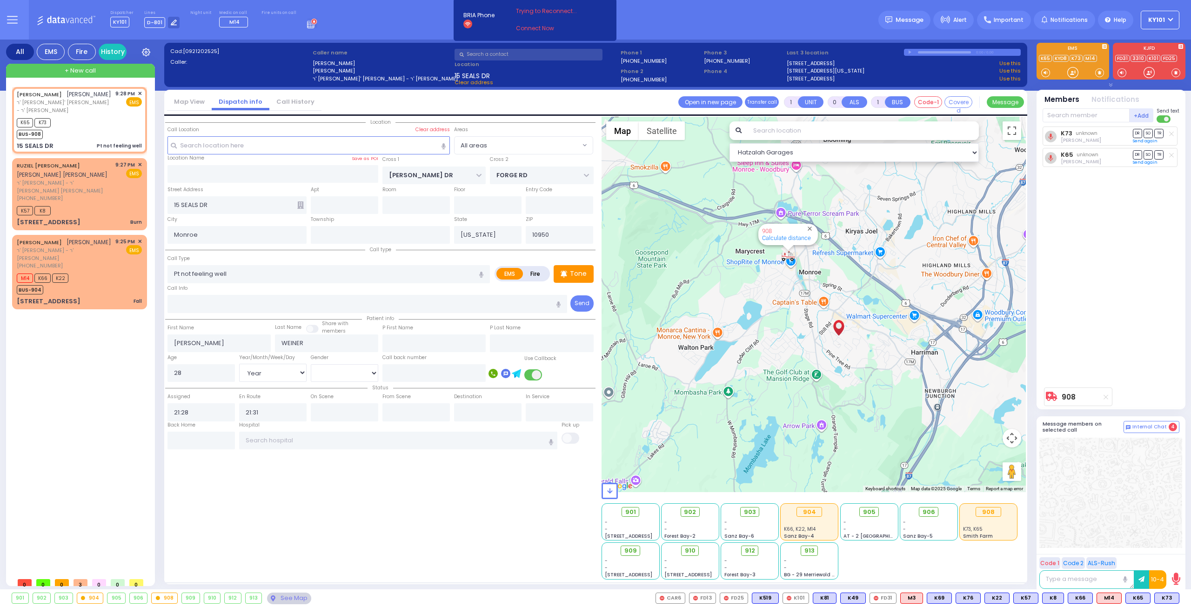
click at [533, 374] on span at bounding box center [533, 374] width 19 height 11
click at [60, 368] on input "checkbox" at bounding box center [60, 368] width 0 height 0
click at [538, 374] on span at bounding box center [533, 374] width 19 height 11
click at [60, 368] on input "checkbox" at bounding box center [60, 368] width 0 height 0
click at [433, 371] on input "text" at bounding box center [433, 373] width 103 height 18
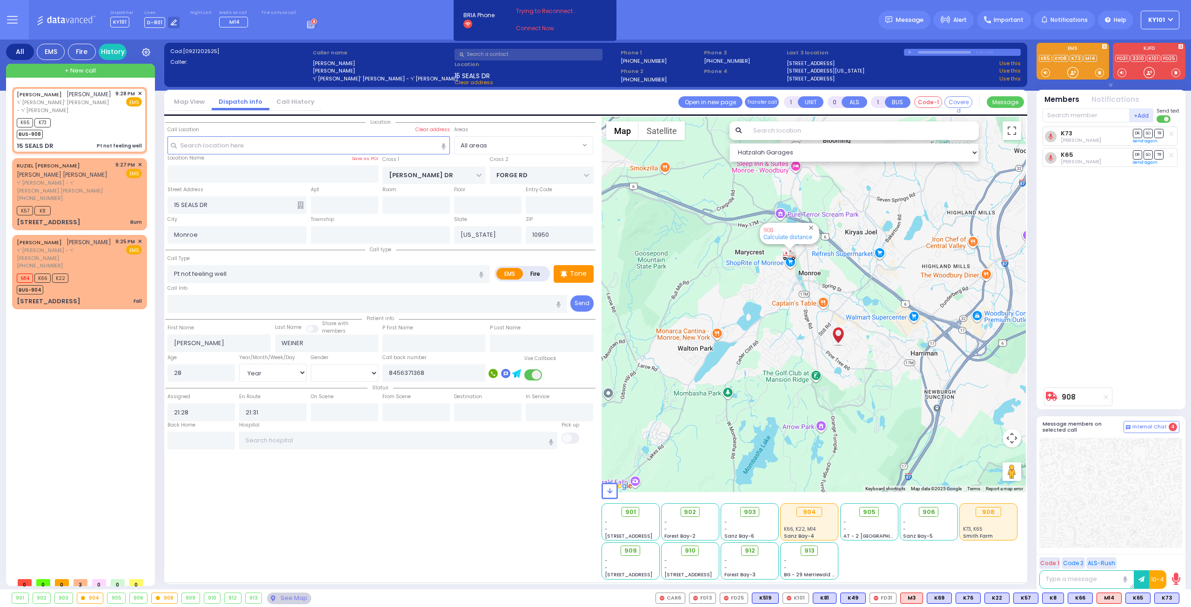
click at [464, 488] on div "Location" at bounding box center [380, 348] width 430 height 463
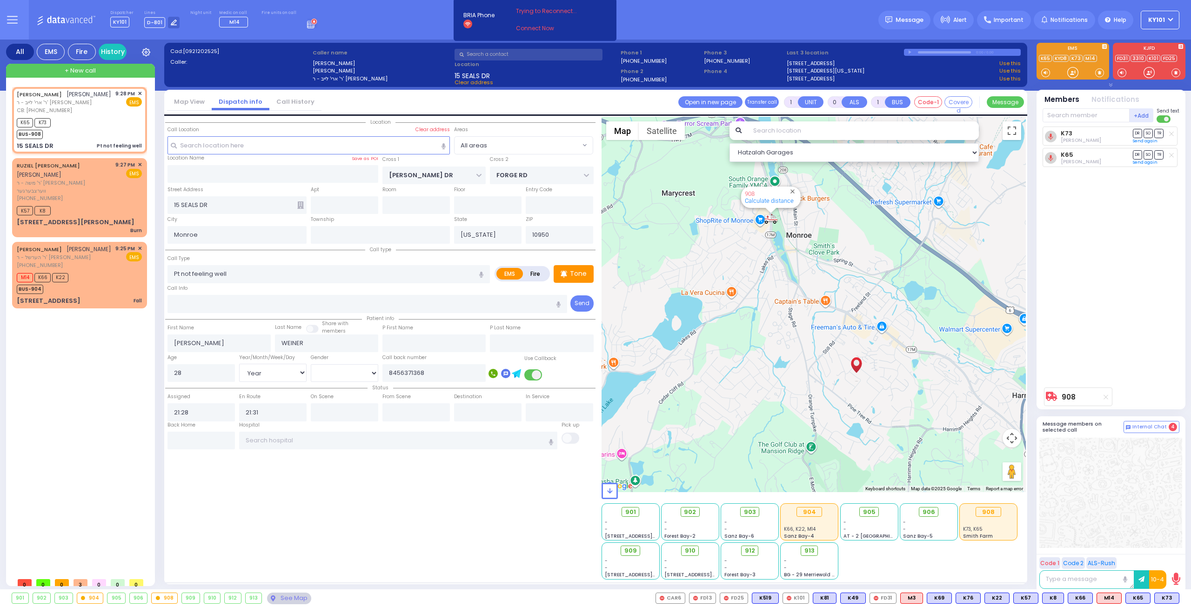
select select "Year"
select select "[DEMOGRAPHIC_DATA]"
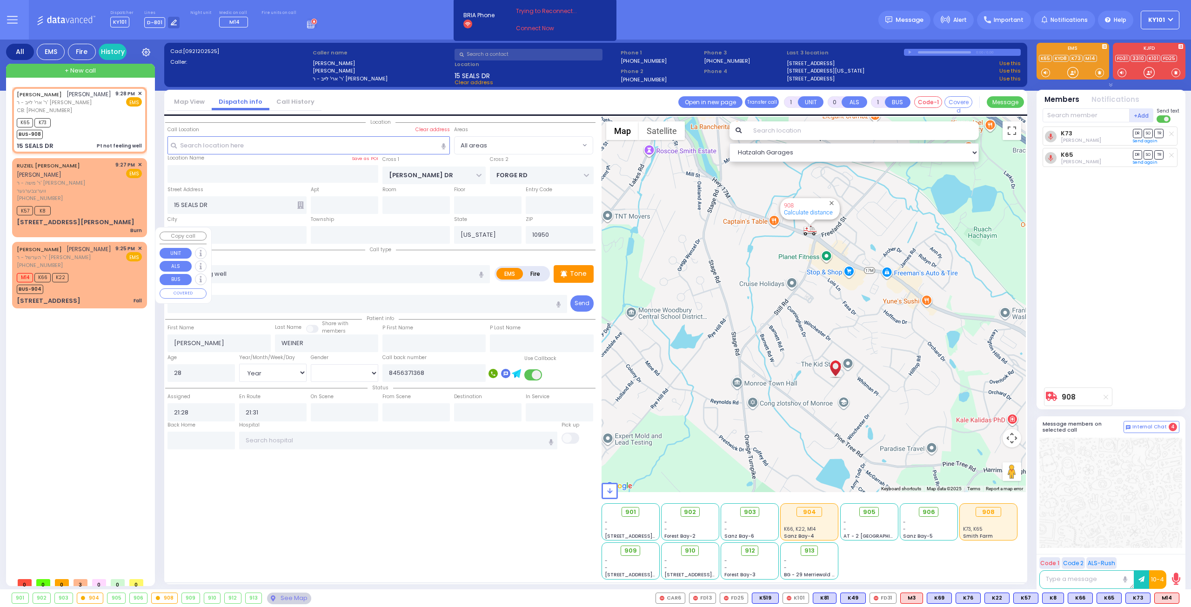
click at [139, 245] on span "✕" at bounding box center [140, 249] width 4 height 8
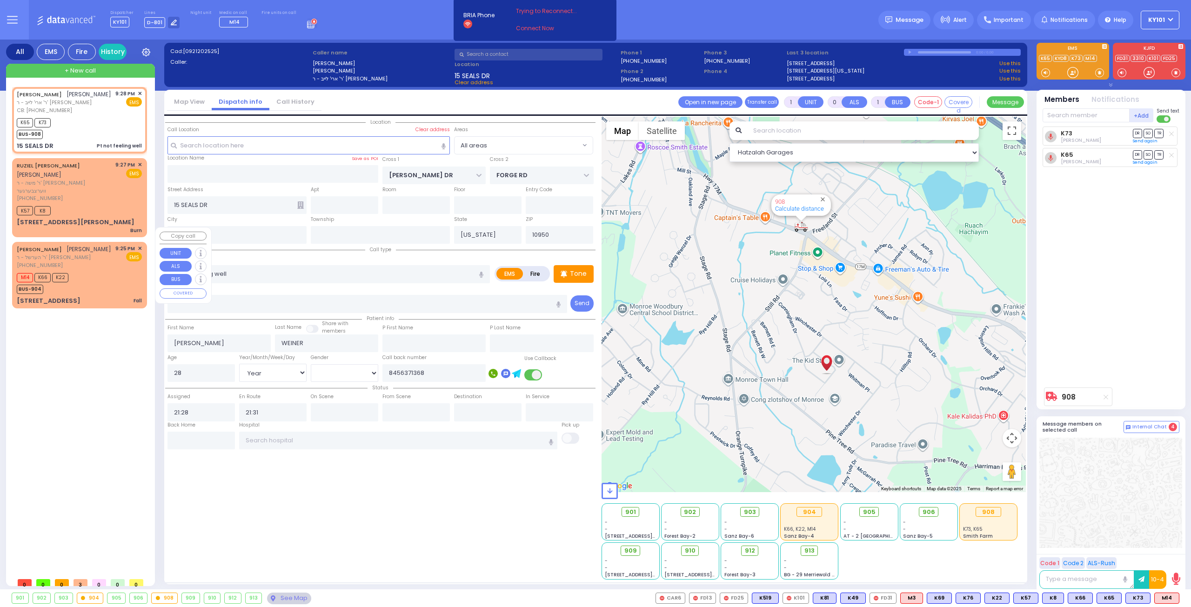
click at [112, 247] on div "[PERSON_NAME] ר' הערשל - ר' [PERSON_NAME] [PHONE_NUMBER] 9:25 PM ✕ EMS" at bounding box center [79, 257] width 125 height 25
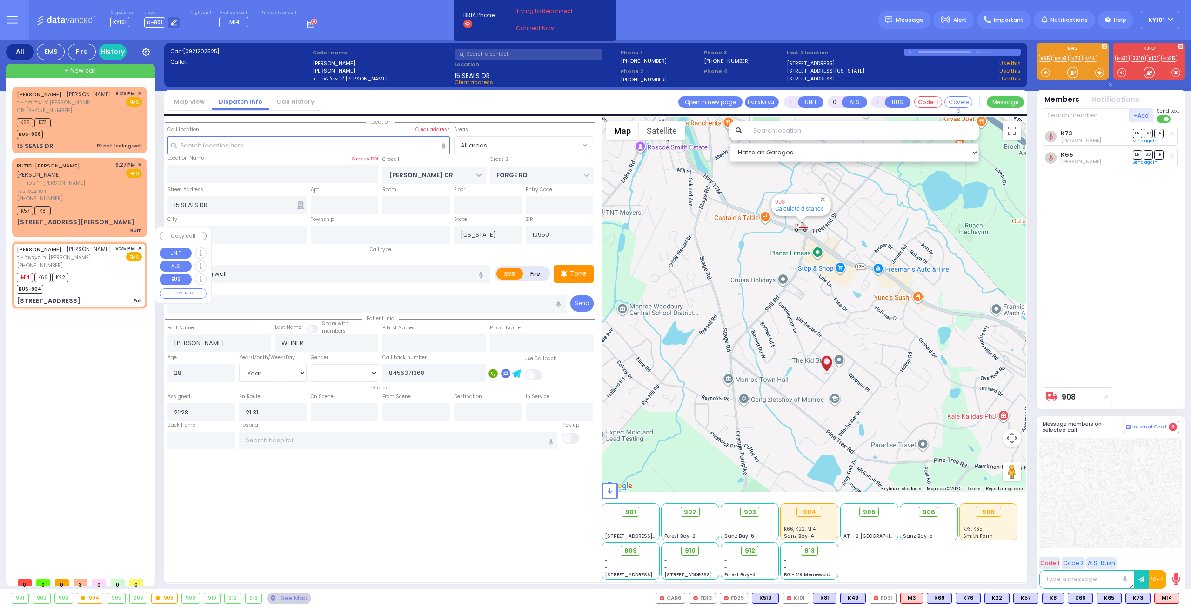
type input "6"
select select
type input "Fall"
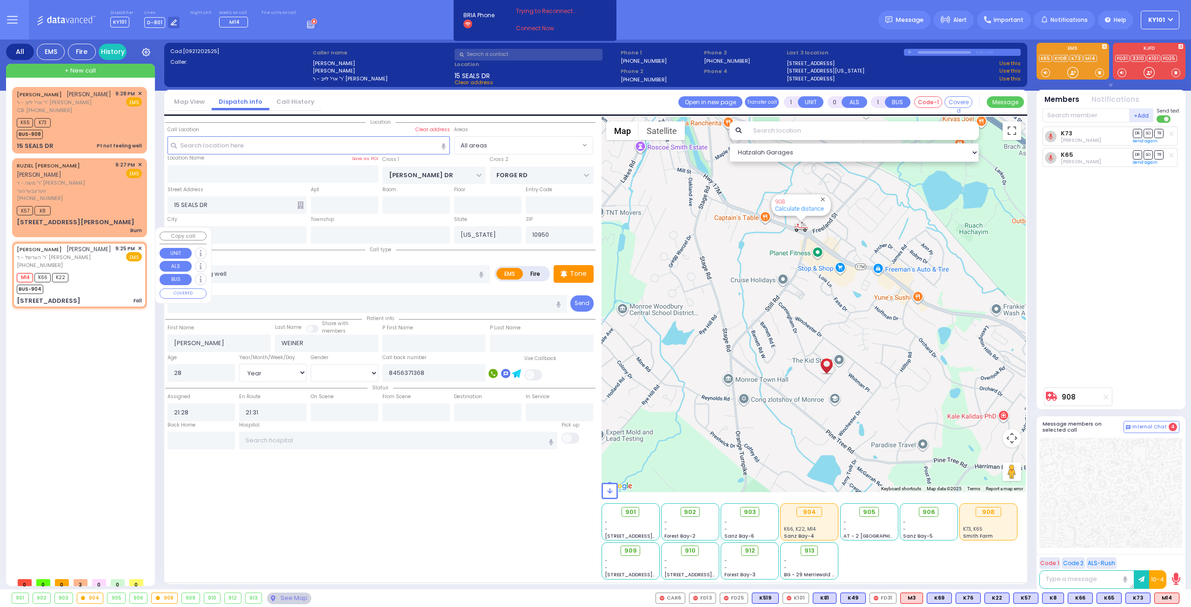
radio input "true"
type input "[PERSON_NAME]"
type input "MANN"
type input "[PERSON_NAME]"
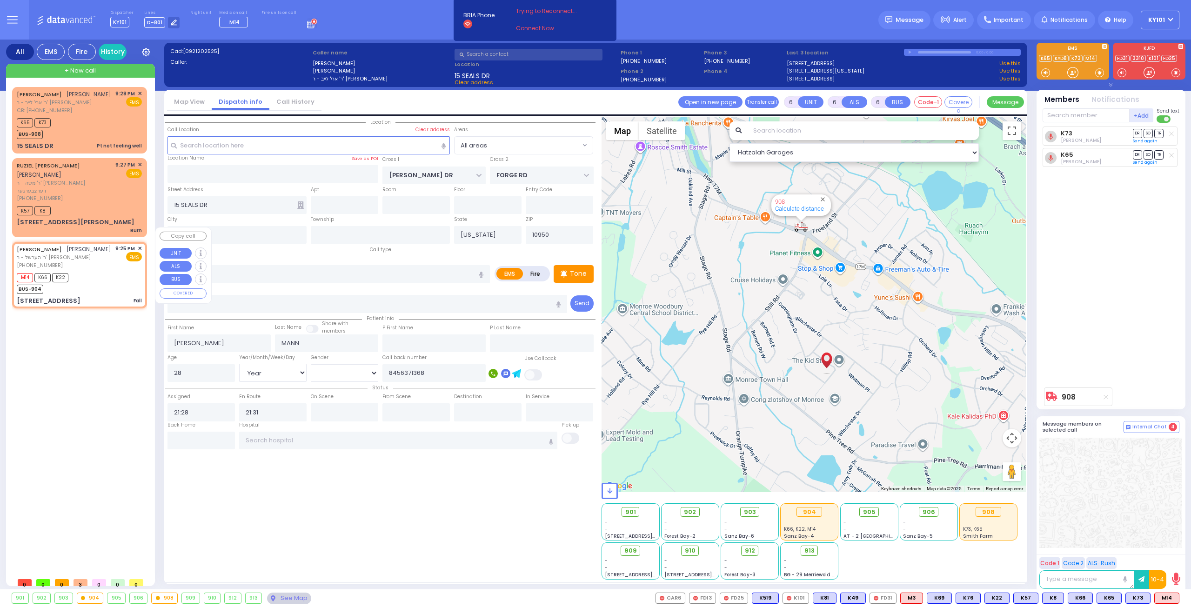
type input "3"
select select "Year"
select select
type input "21:25"
type input "21:26"
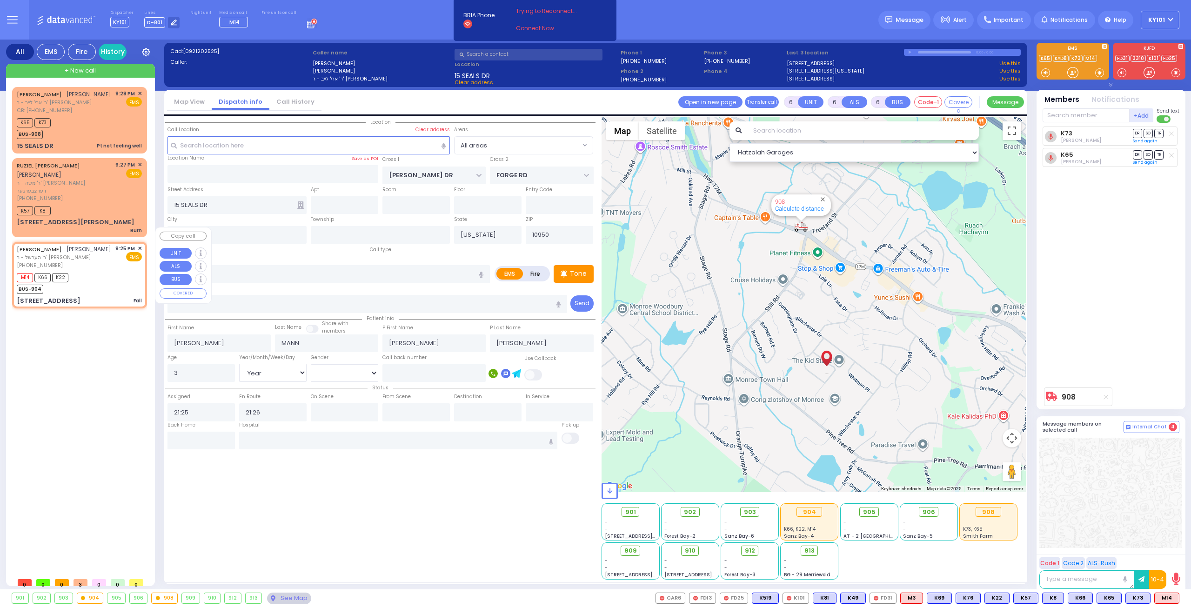
select select "Hatzalah Garages"
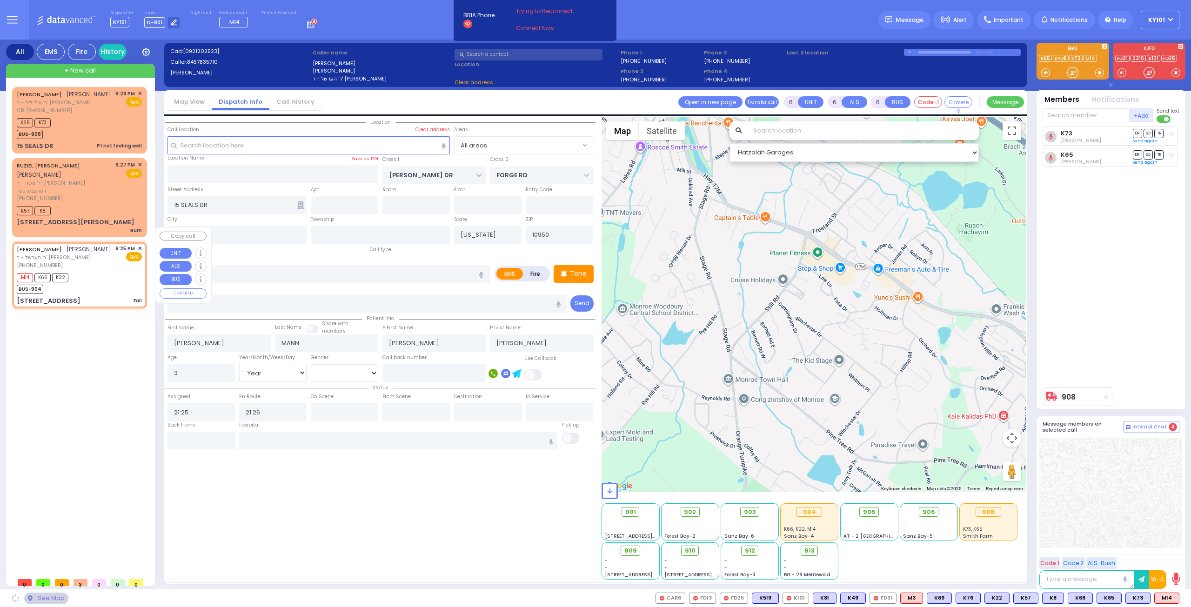
type input "QUICKWAY RD"
type input "SHINEV COURT"
type input "26 VAN [PERSON_NAME] DR"
type input "301"
select select "SECTION 1"
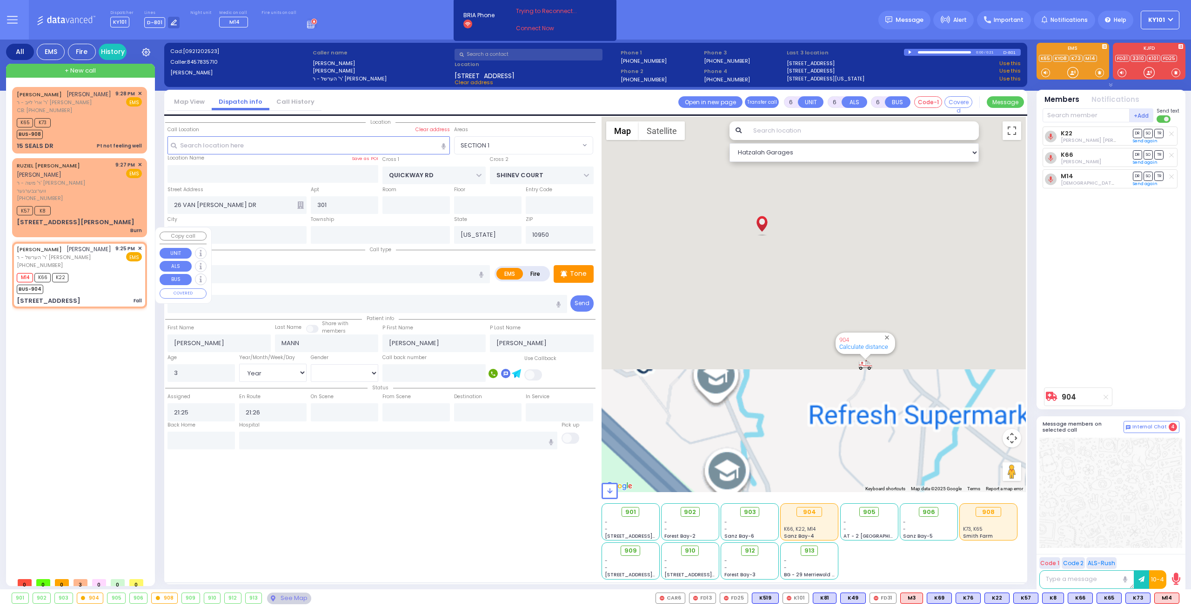
click at [140, 245] on span "✕" at bounding box center [140, 249] width 4 height 8
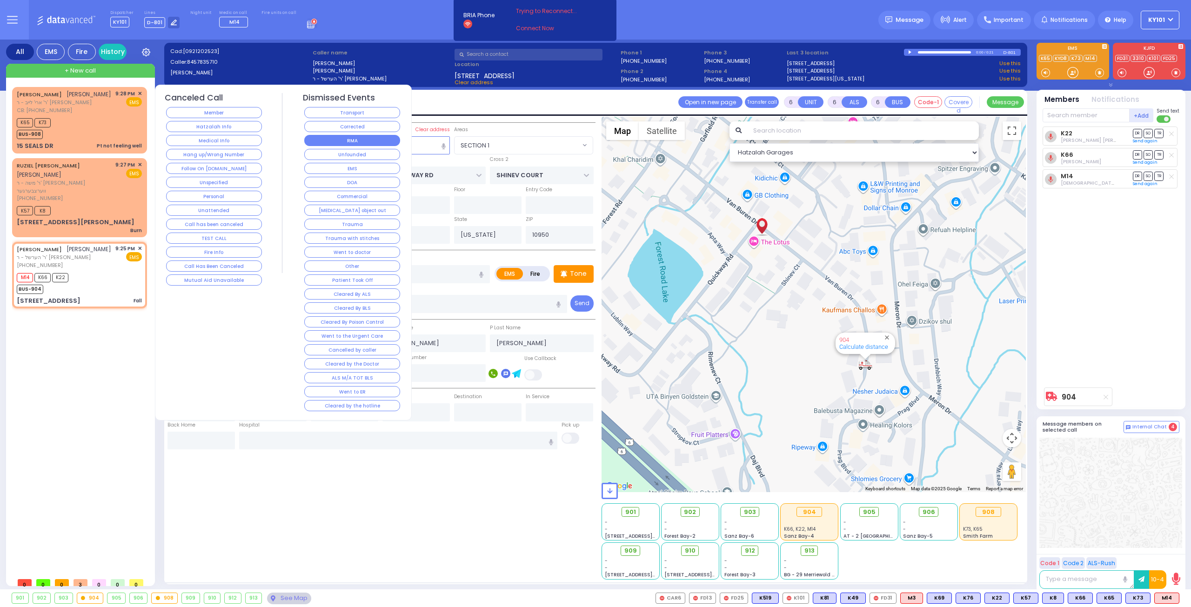
click at [360, 138] on button "RMA" at bounding box center [352, 140] width 96 height 11
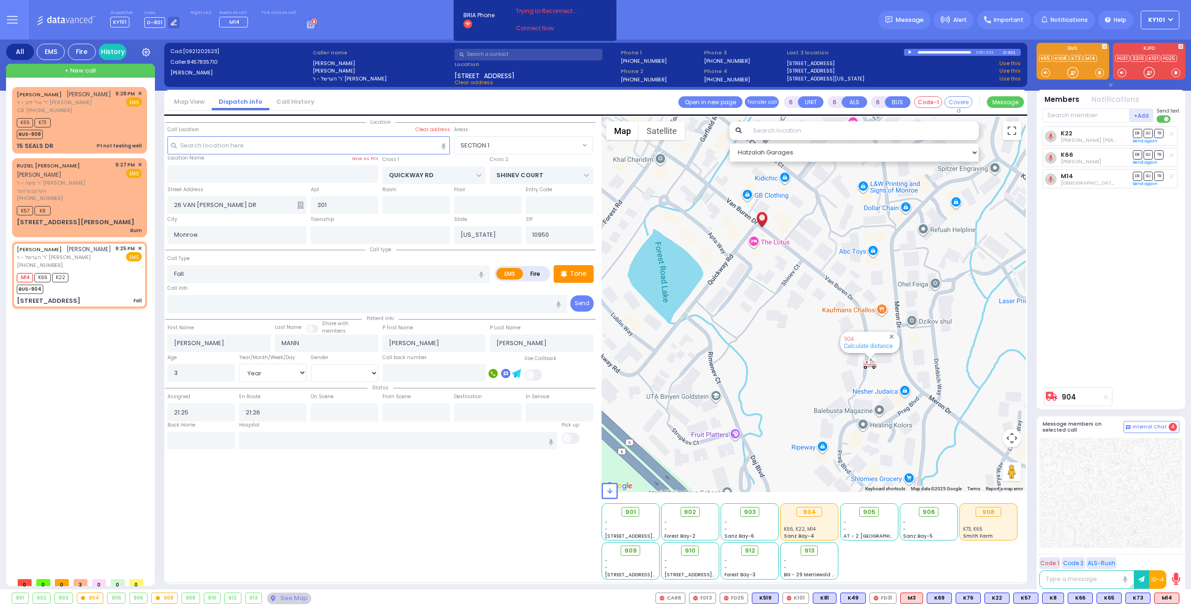
select select
radio input "true"
select select
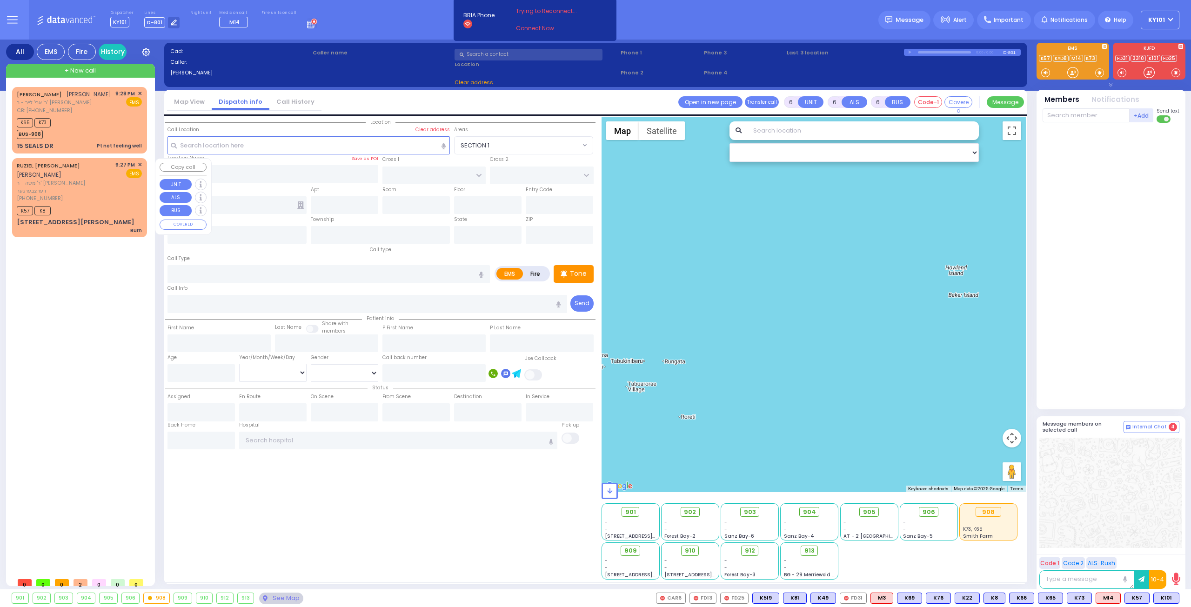
click at [74, 185] on span "ר' משה - ר' [PERSON_NAME] ווערצבערגער" at bounding box center [64, 186] width 95 height 15
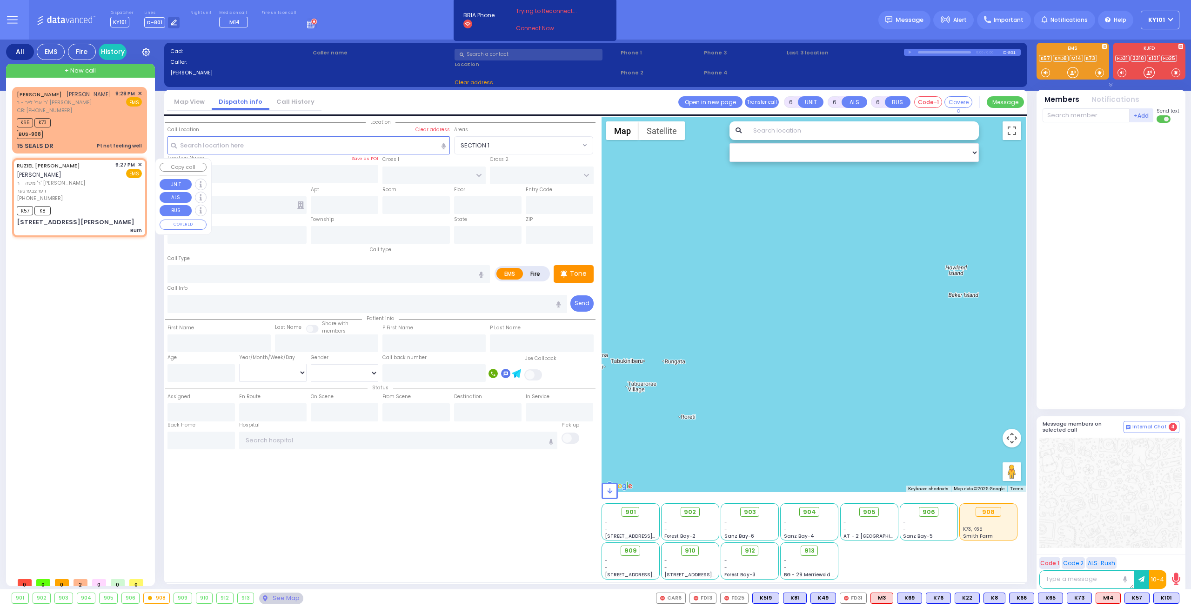
type input "3"
type input "0"
select select
type input "Burn"
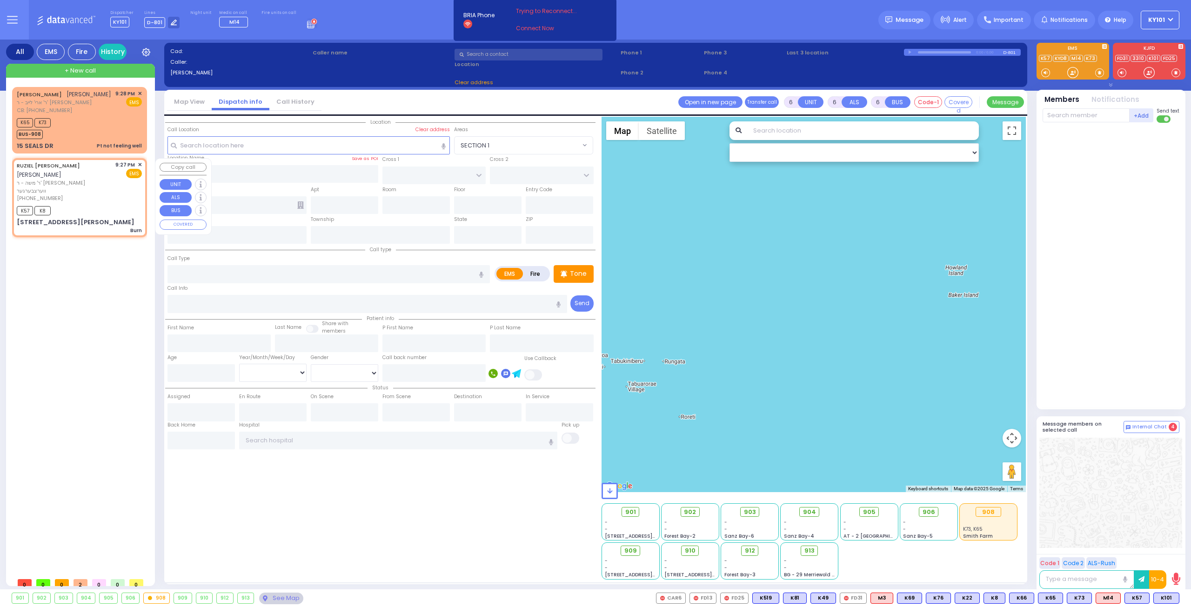
radio input "true"
type input "RUZIEL YIDA"
type input "TEICHMAN"
type input "11"
select select "Year"
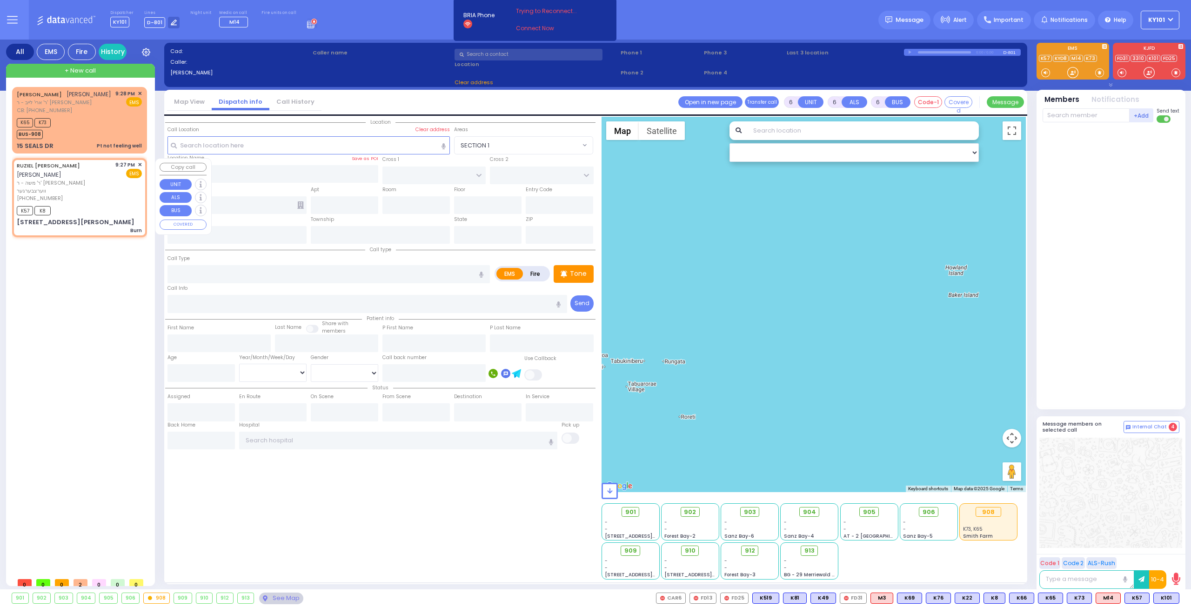
select select "[DEMOGRAPHIC_DATA]"
type input "21:27"
type input "21:29"
type input "FOREST RD"
type input "LIZENSK BLVD"
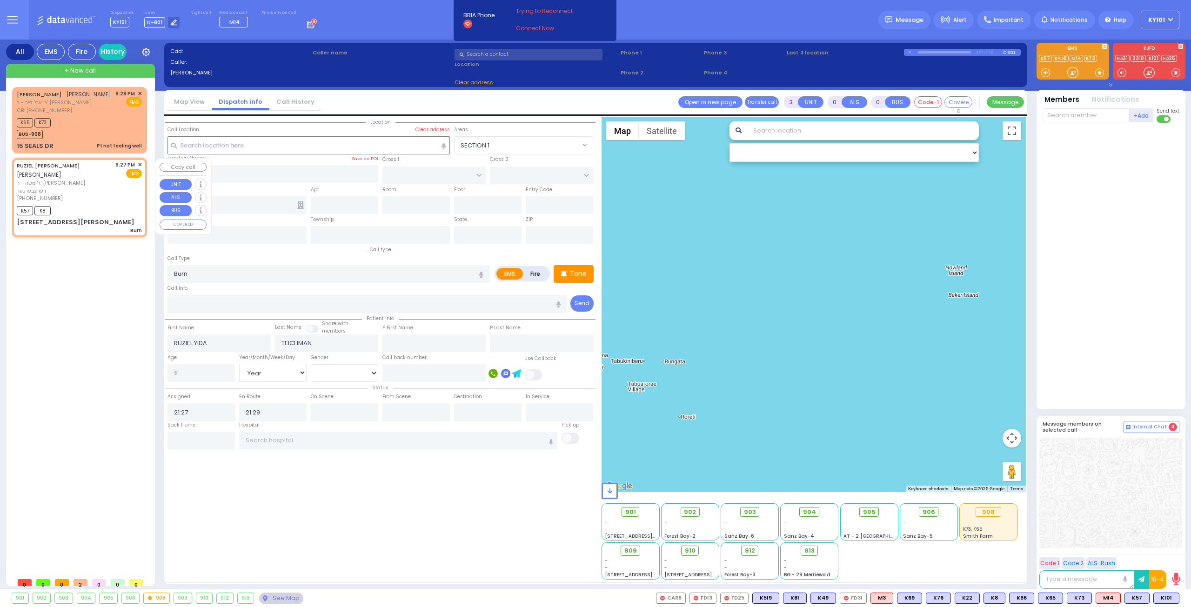
type input "[STREET_ADDRESS][PERSON_NAME]"
type input "102"
type input "Monroe"
type input "[US_STATE]"
type input "10950"
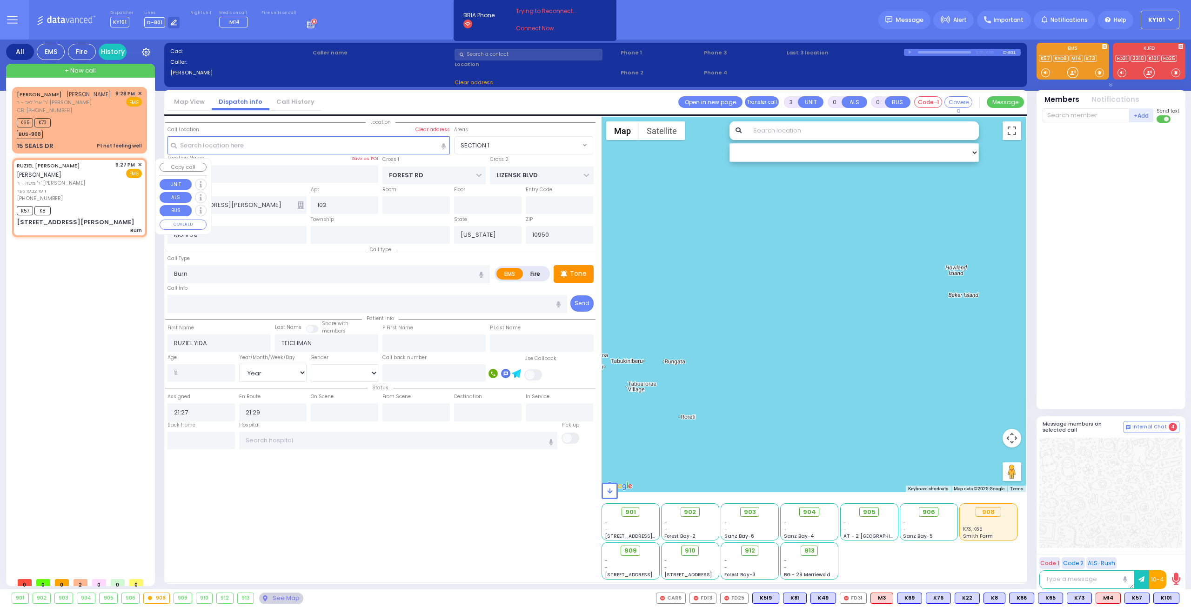
select select "Hatzalah Garages"
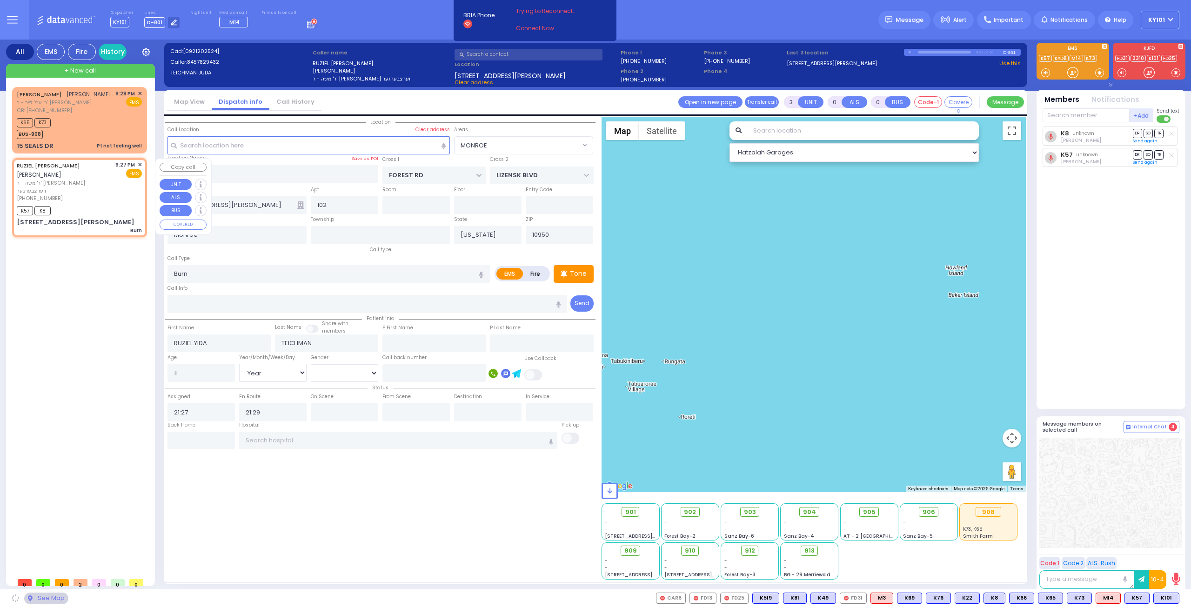
select select "MONROE"
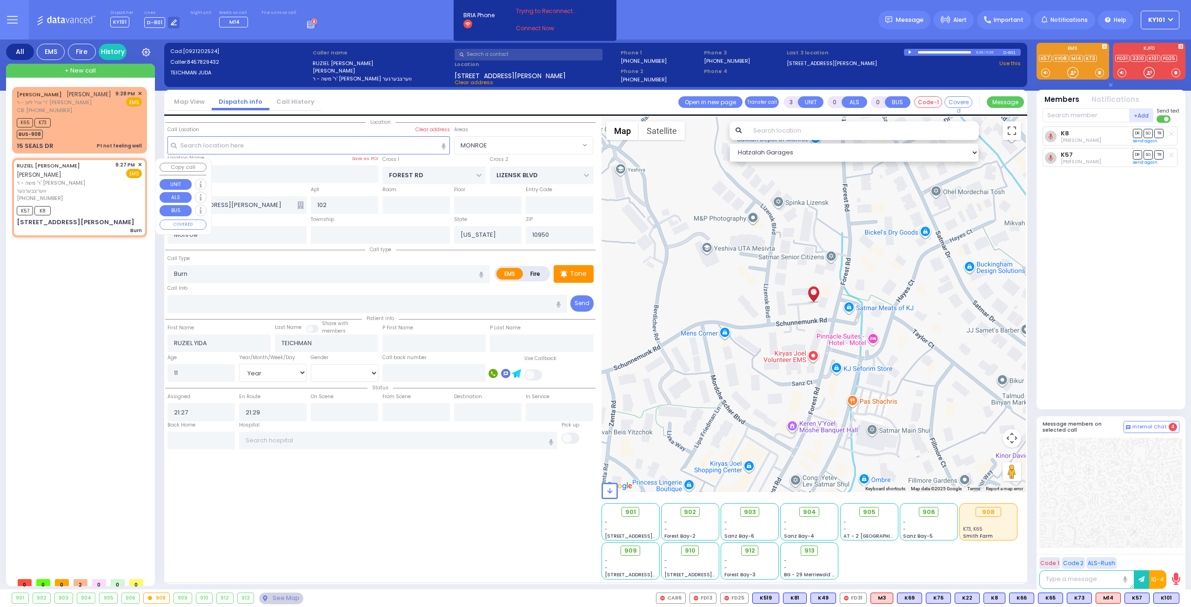
click at [139, 163] on span "✕" at bounding box center [140, 165] width 4 height 8
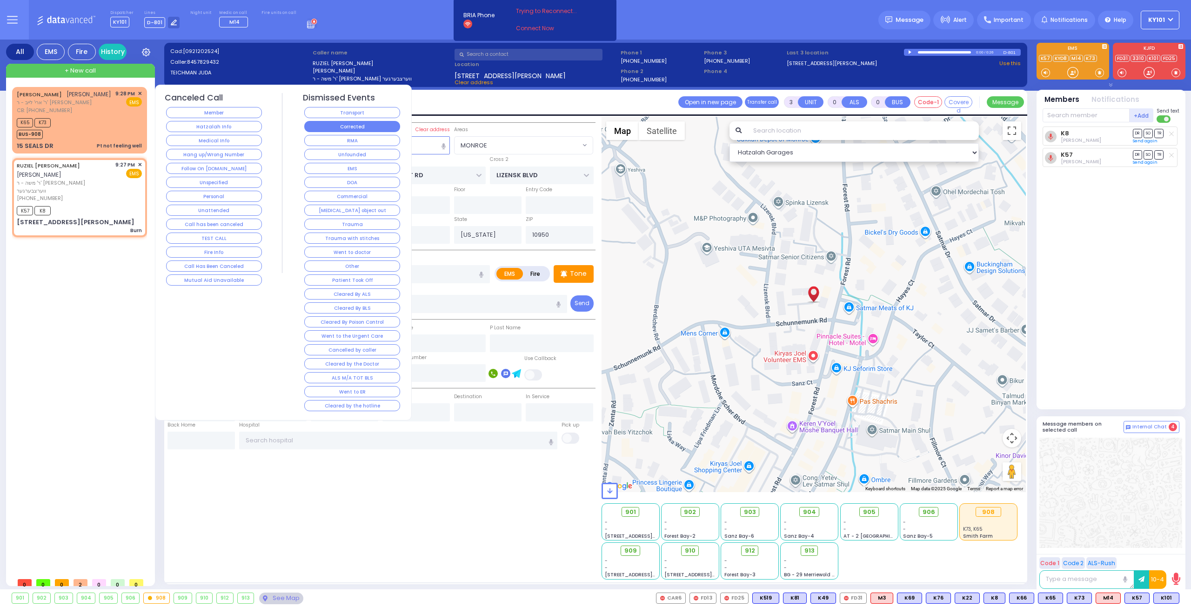
click at [348, 128] on button "Corrected" at bounding box center [352, 126] width 96 height 11
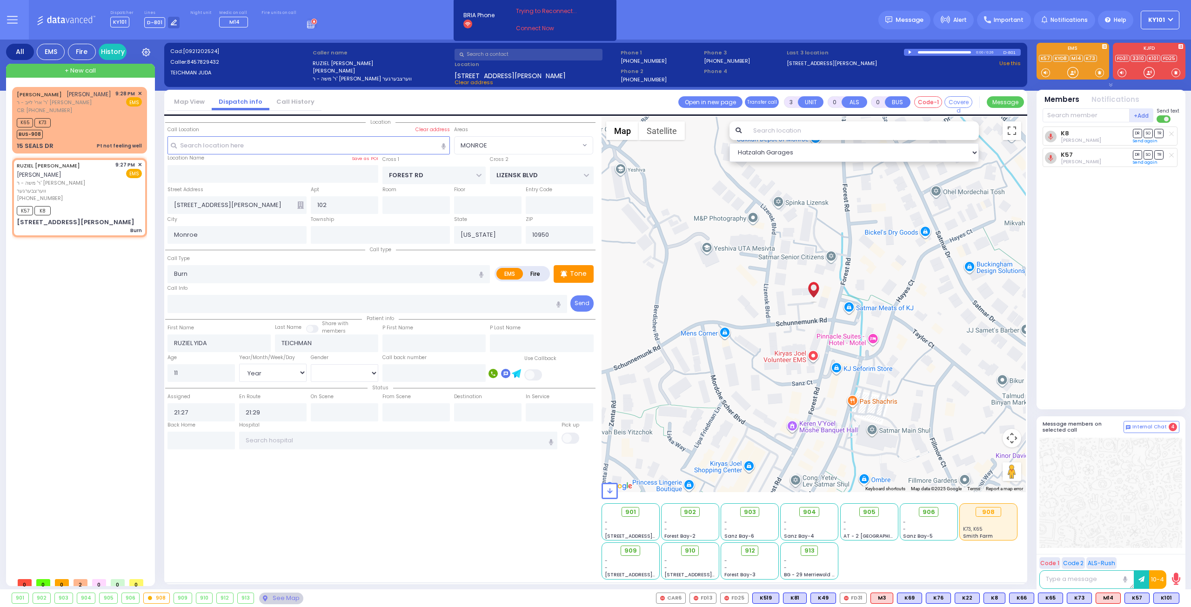
select select
radio input "true"
select select
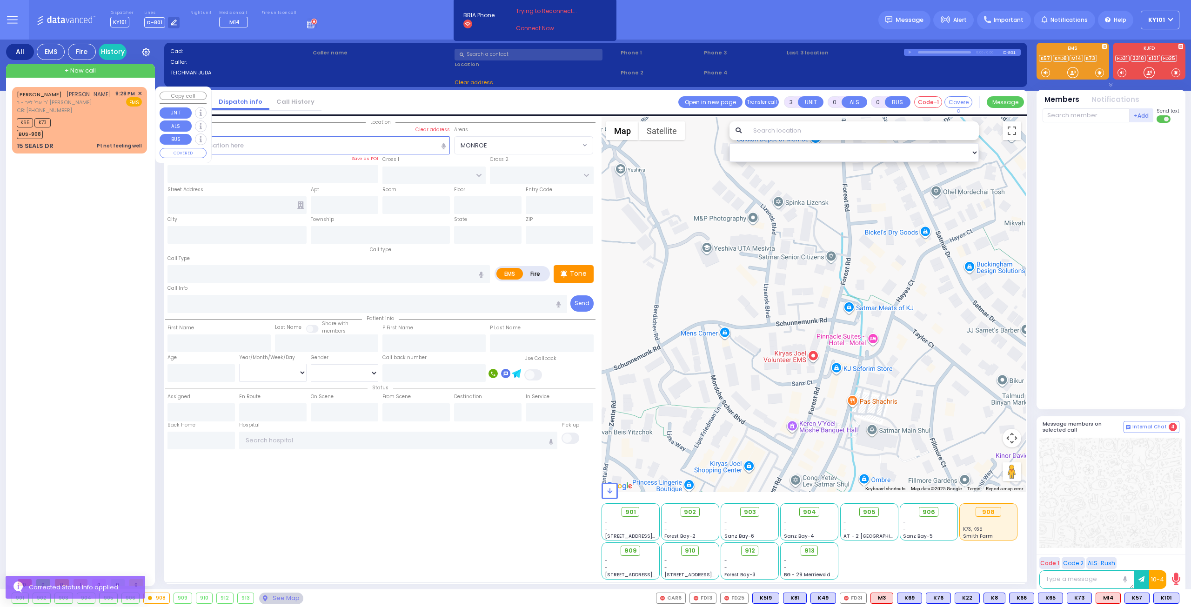
click at [82, 119] on div "K65 K73 BUS-908" at bounding box center [79, 127] width 125 height 23
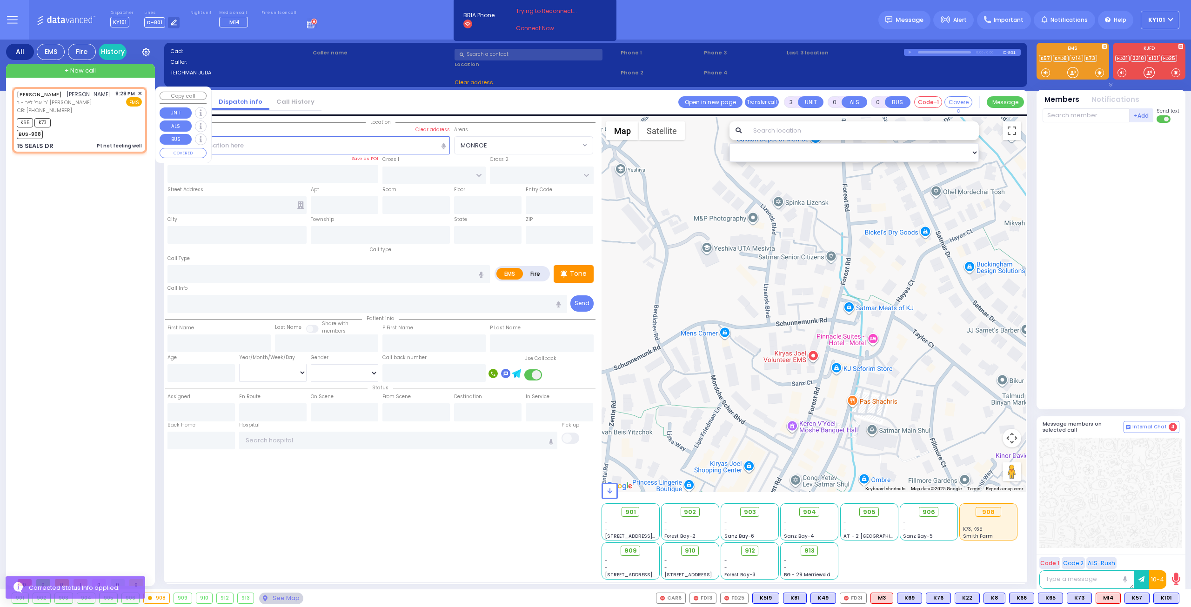
type input "1"
select select
type input "Pt not feeling well"
radio input "true"
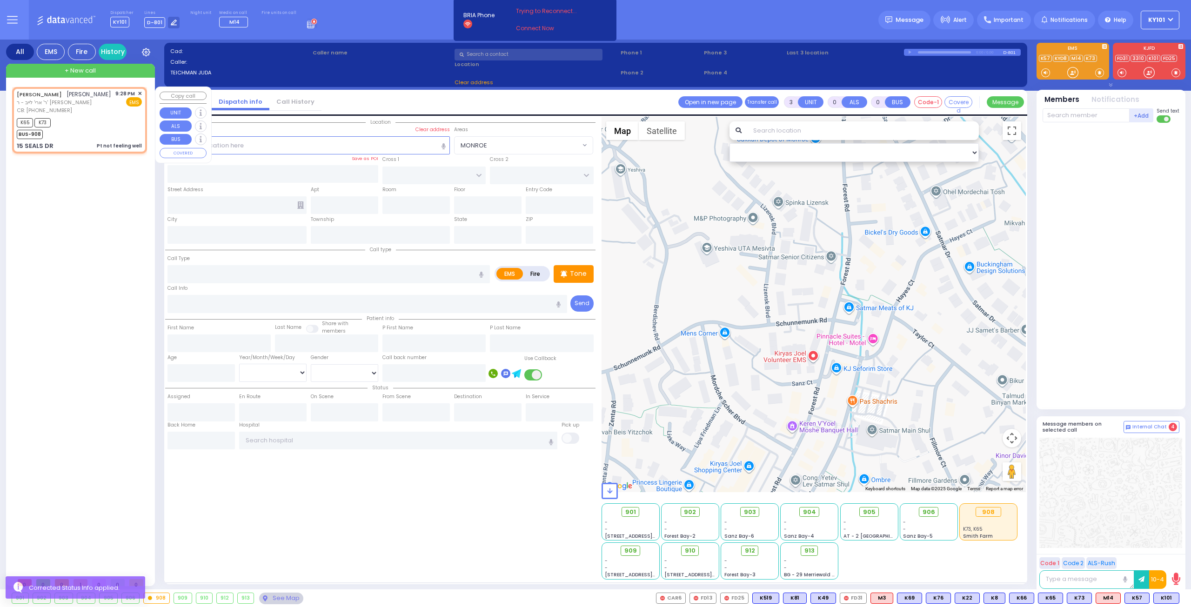
type input "[PERSON_NAME]"
type input "WEINER"
type input "28"
select select "Year"
select select "[DEMOGRAPHIC_DATA]"
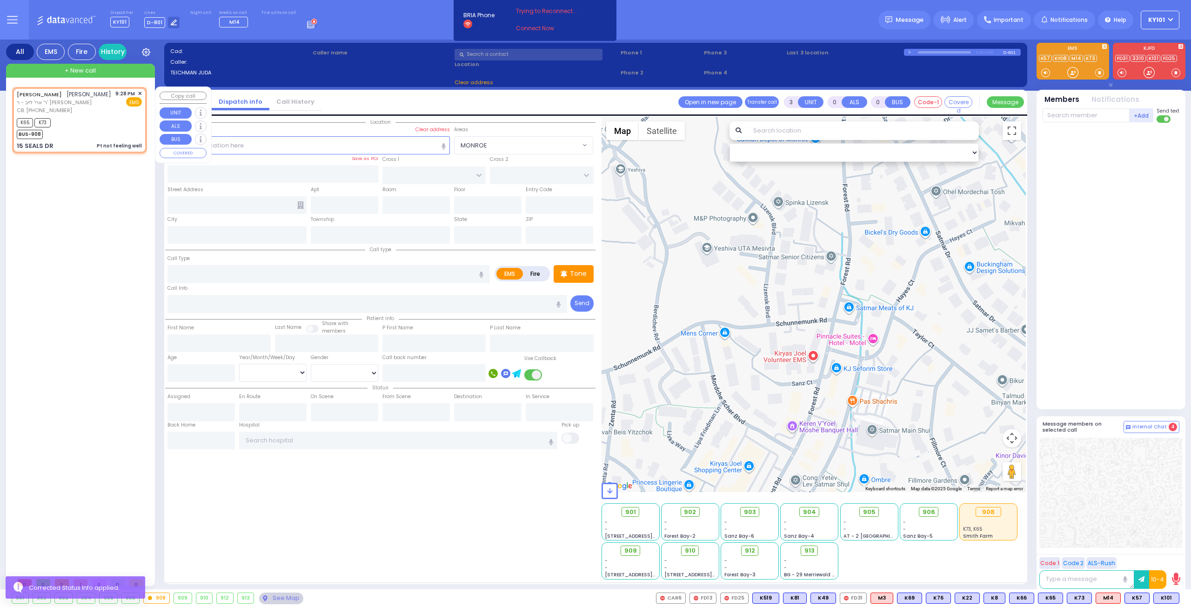
type input "8456371368"
type input "21:28"
type input "21:31"
select select "Hatzalah Garages"
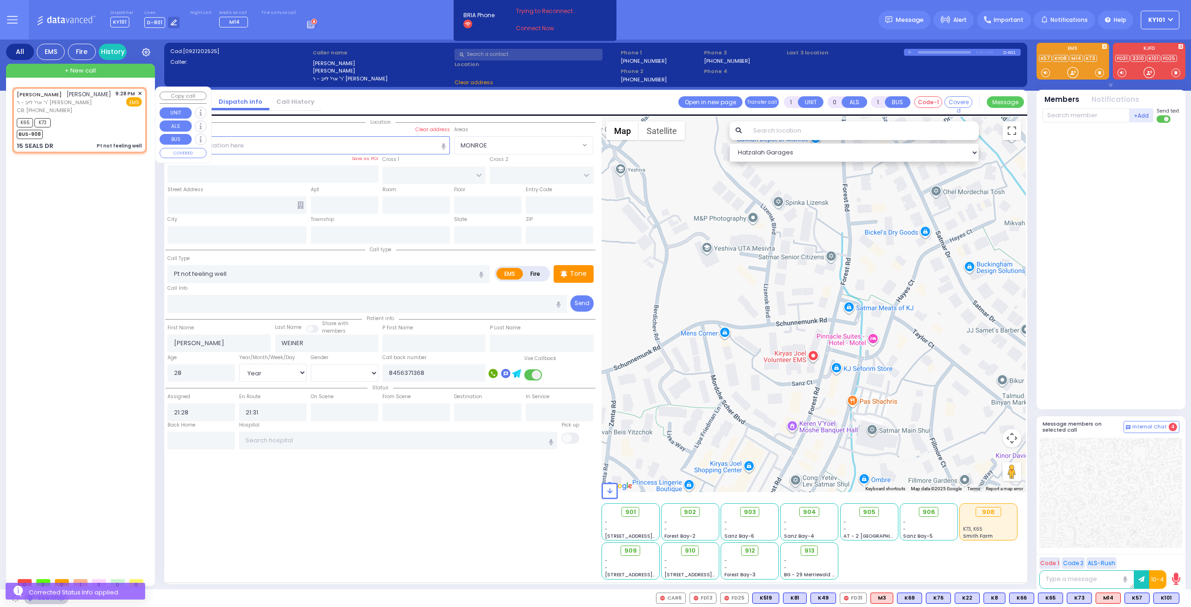
type input "[PERSON_NAME] DR"
type input "FORGE RD"
type input "15 SEALS DR"
type input "Monroe"
type input "[US_STATE]"
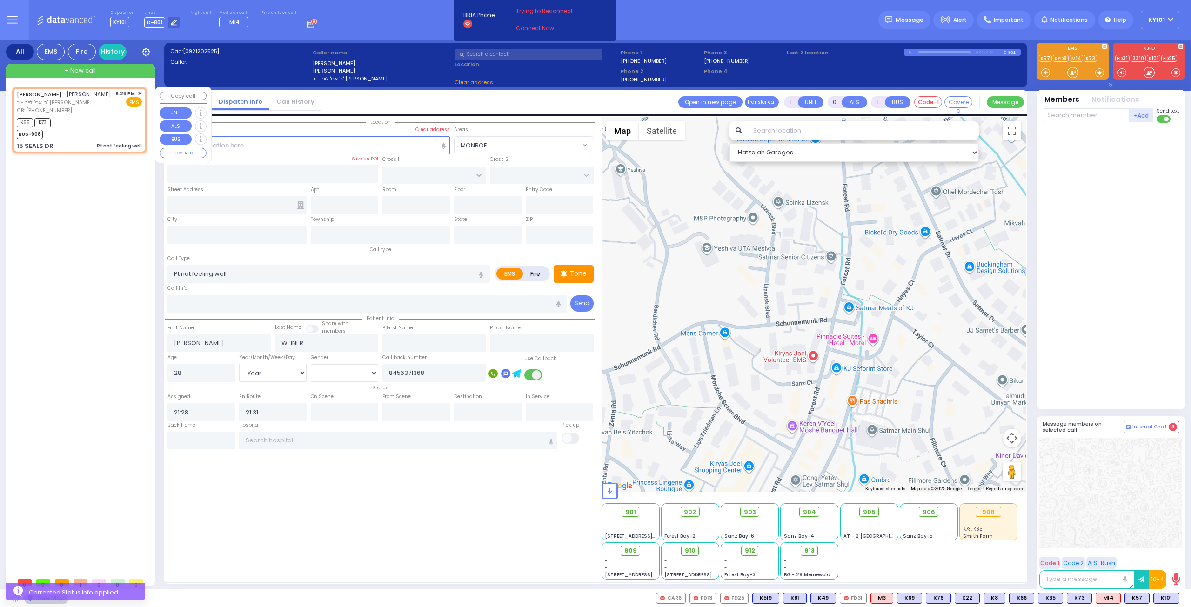
type input "10950"
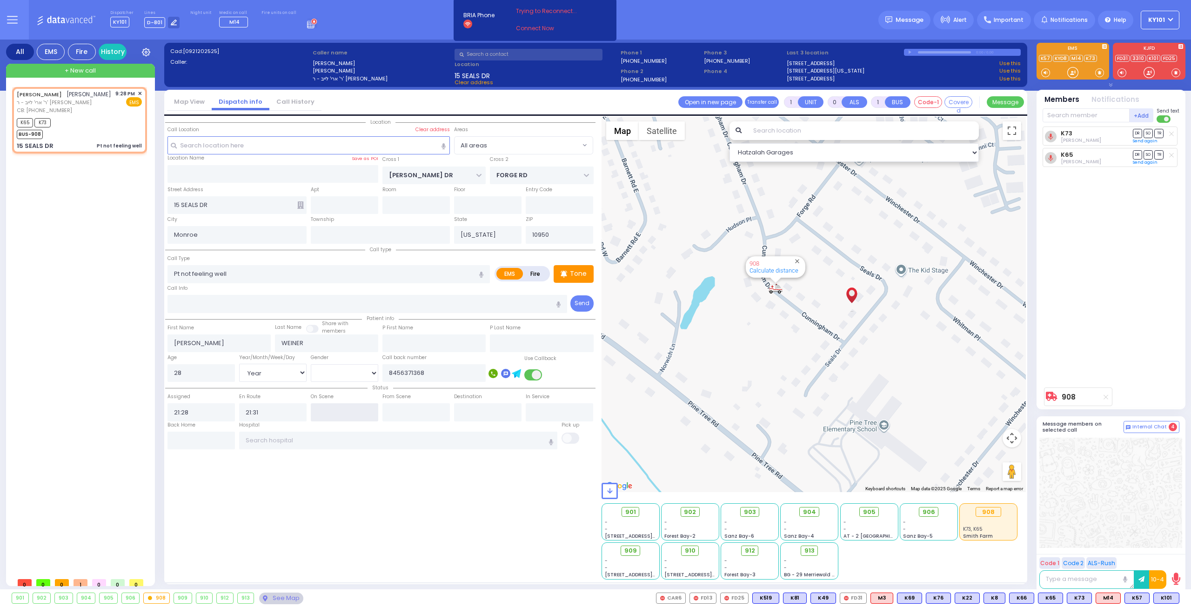
click at [317, 408] on input "text" at bounding box center [344, 412] width 67 height 18
click at [318, 408] on input "text" at bounding box center [344, 412] width 67 height 18
click at [332, 410] on input "text" at bounding box center [344, 412] width 67 height 18
type input "21:40"
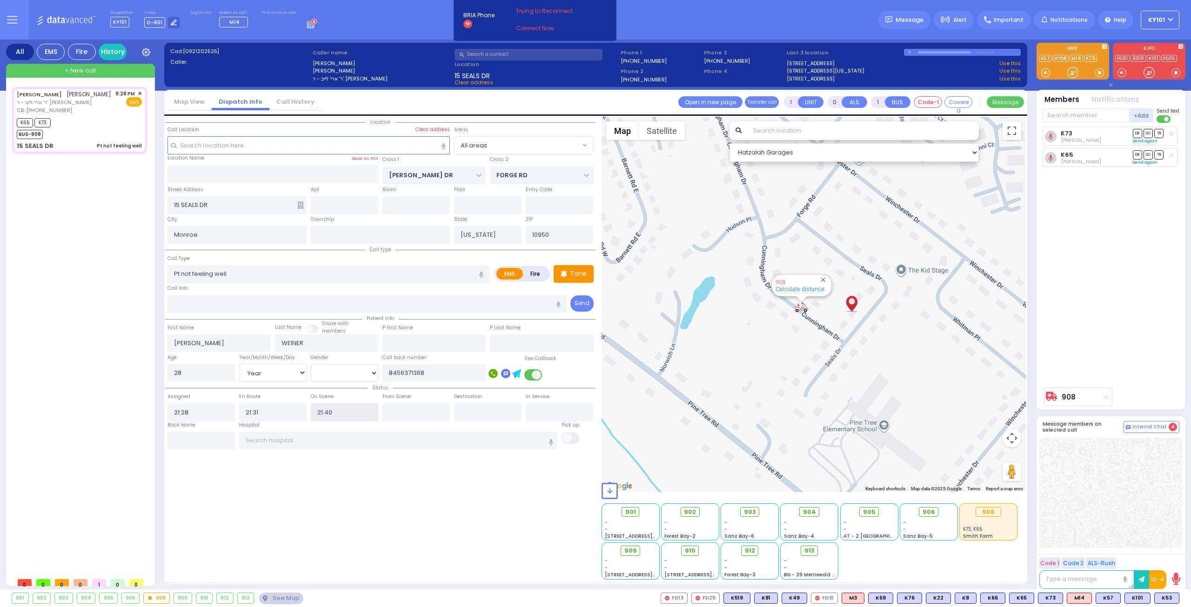
select select
radio input "true"
select select "Year"
select select "[DEMOGRAPHIC_DATA]"
select select "Hatzalah Garages"
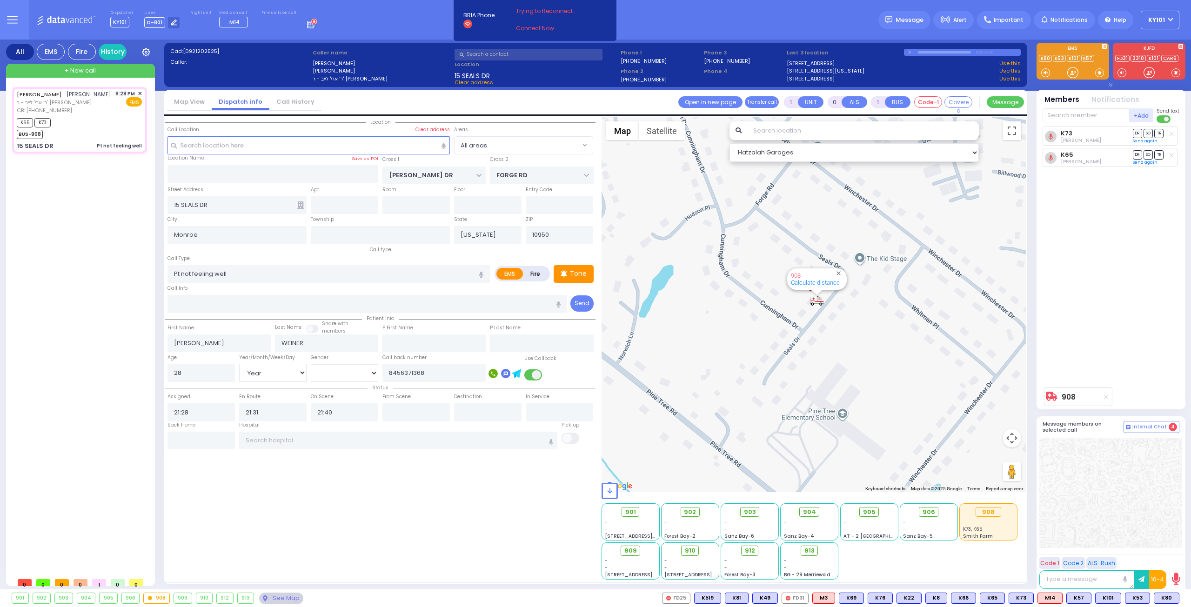
click at [307, 25] on icon at bounding box center [312, 23] width 10 height 10
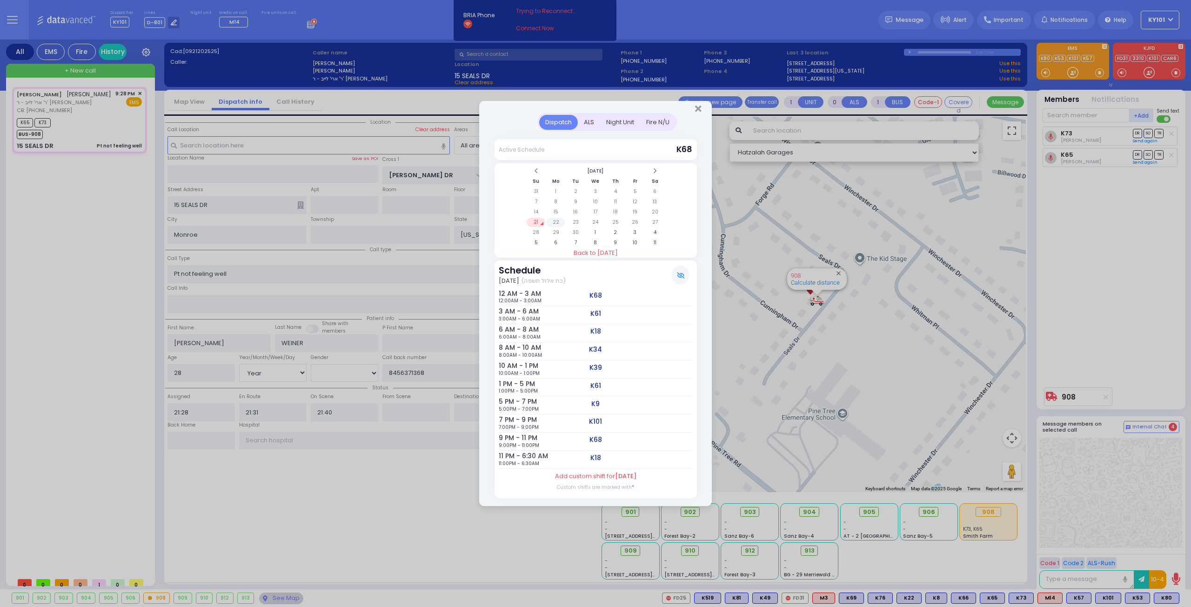
click at [555, 227] on td "22" at bounding box center [555, 222] width 19 height 9
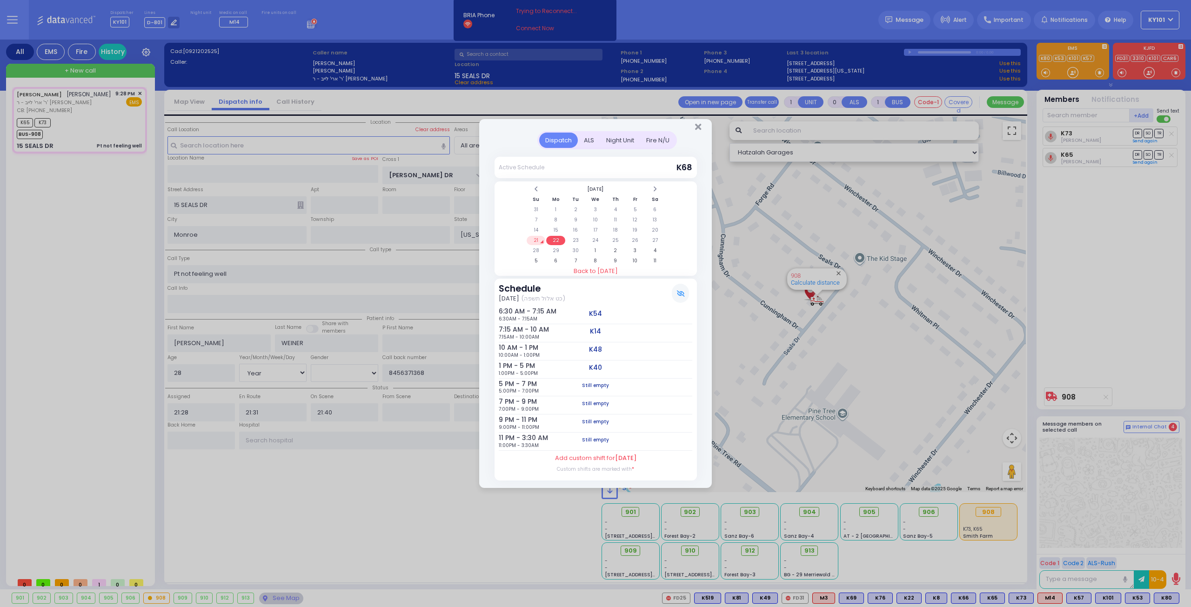
click at [533, 239] on td "21" at bounding box center [536, 240] width 19 height 9
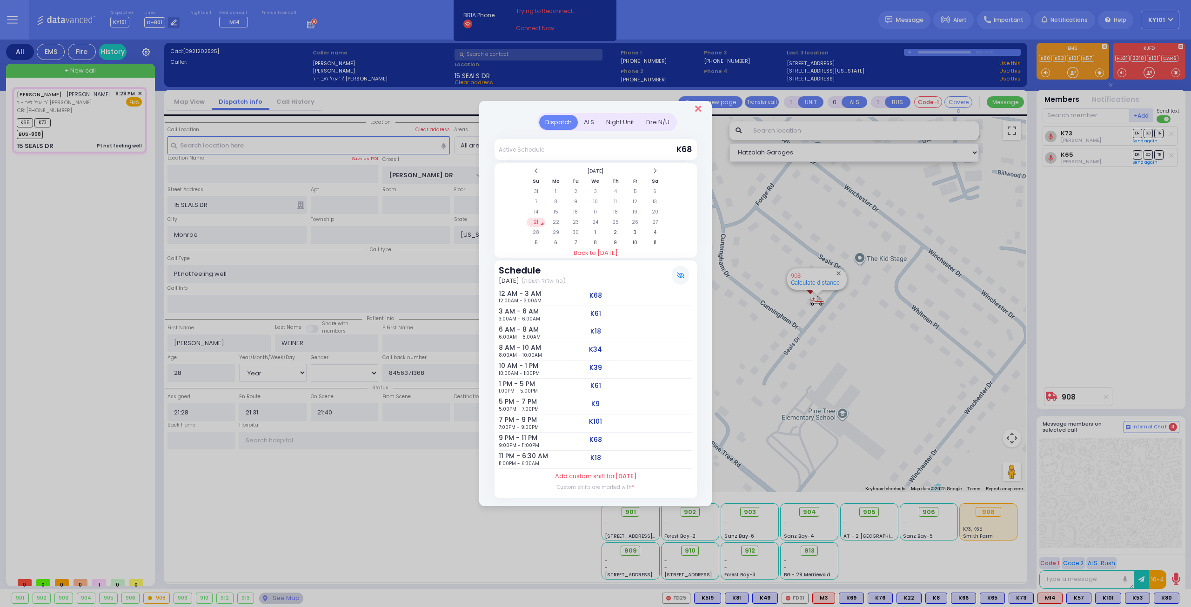
click at [696, 112] on icon "Close" at bounding box center [698, 108] width 6 height 9
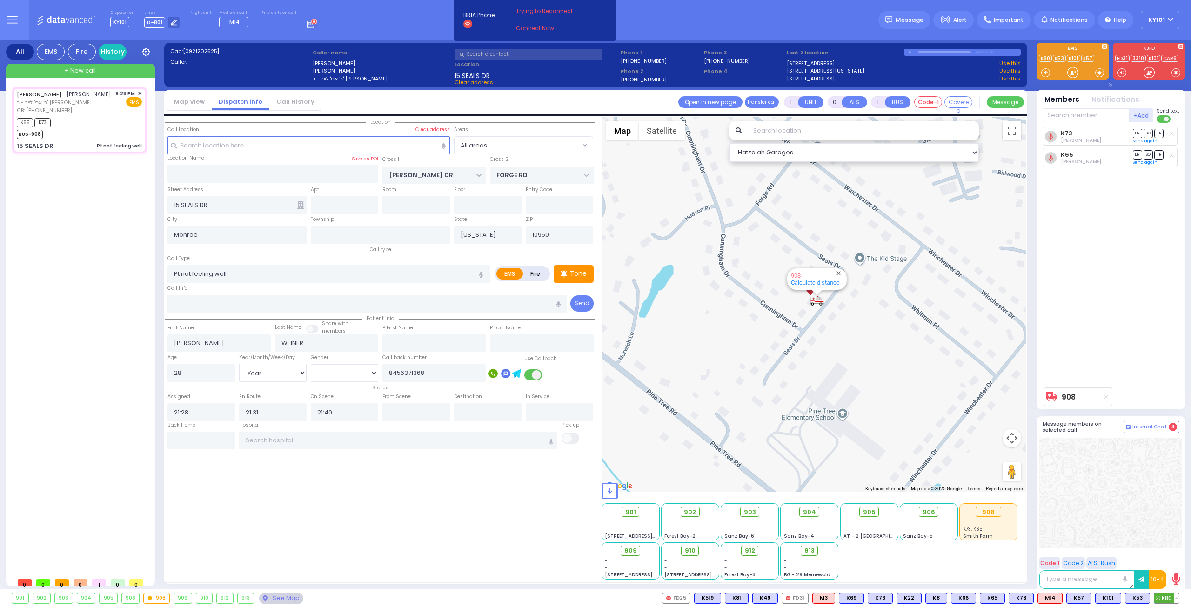
click at [1177, 602] on div "K80 K80" at bounding box center [1167, 598] width 26 height 11
click at [1177, 602] on button at bounding box center [1176, 598] width 5 height 10
click at [1168, 558] on icon at bounding box center [1170, 557] width 10 height 10
click at [1132, 502] on div at bounding box center [1110, 493] width 143 height 110
click at [1176, 600] on button at bounding box center [1176, 598] width 5 height 10
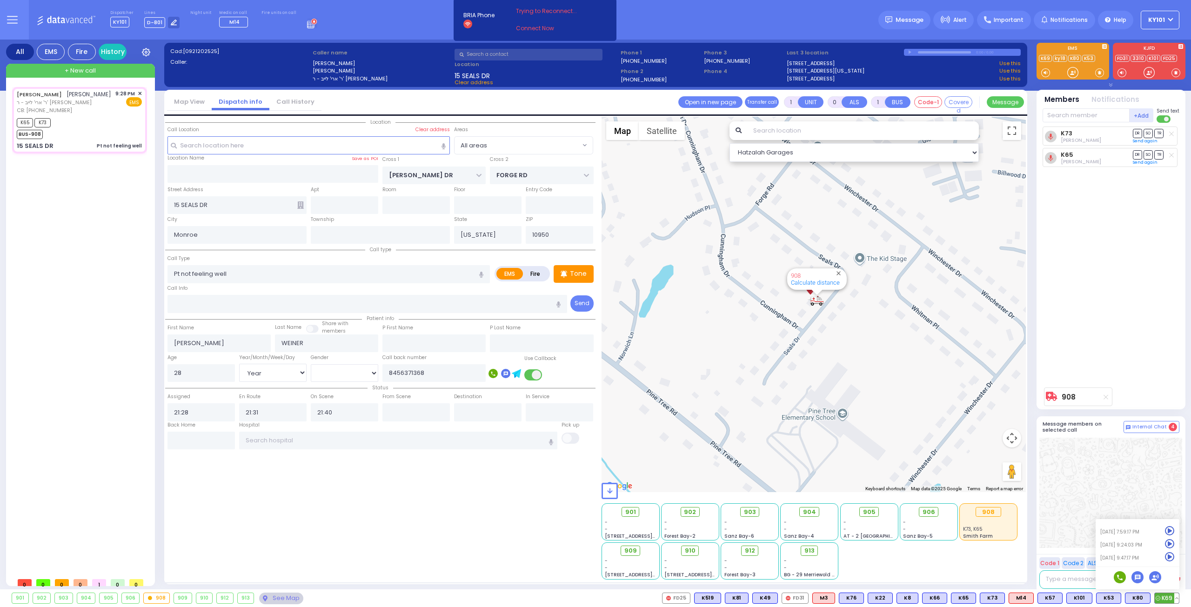
click at [1165, 559] on icon at bounding box center [1170, 557] width 10 height 10
click at [307, 25] on icon at bounding box center [312, 23] width 10 height 10
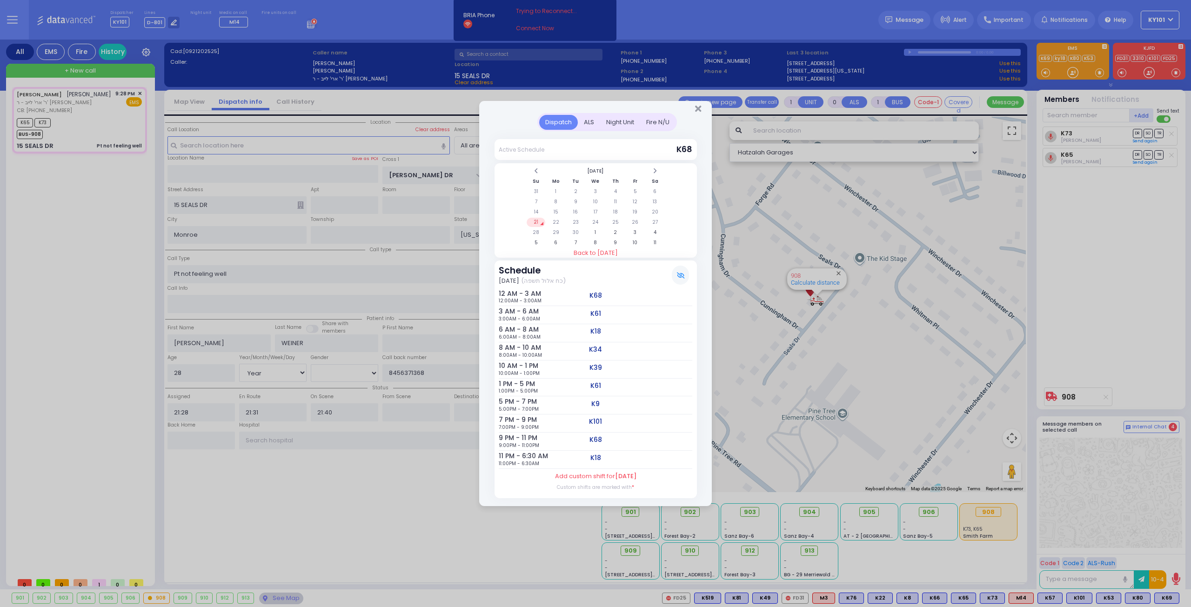
click at [586, 124] on div "ALS" at bounding box center [589, 122] width 22 height 15
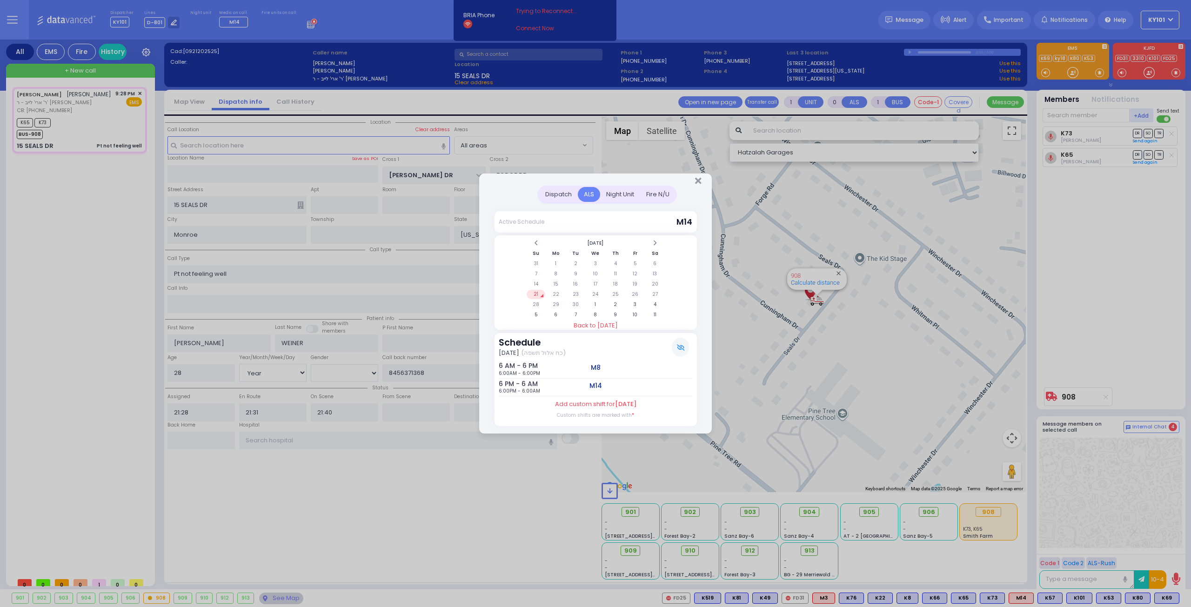
click at [620, 196] on div "Night Unit" at bounding box center [620, 194] width 40 height 15
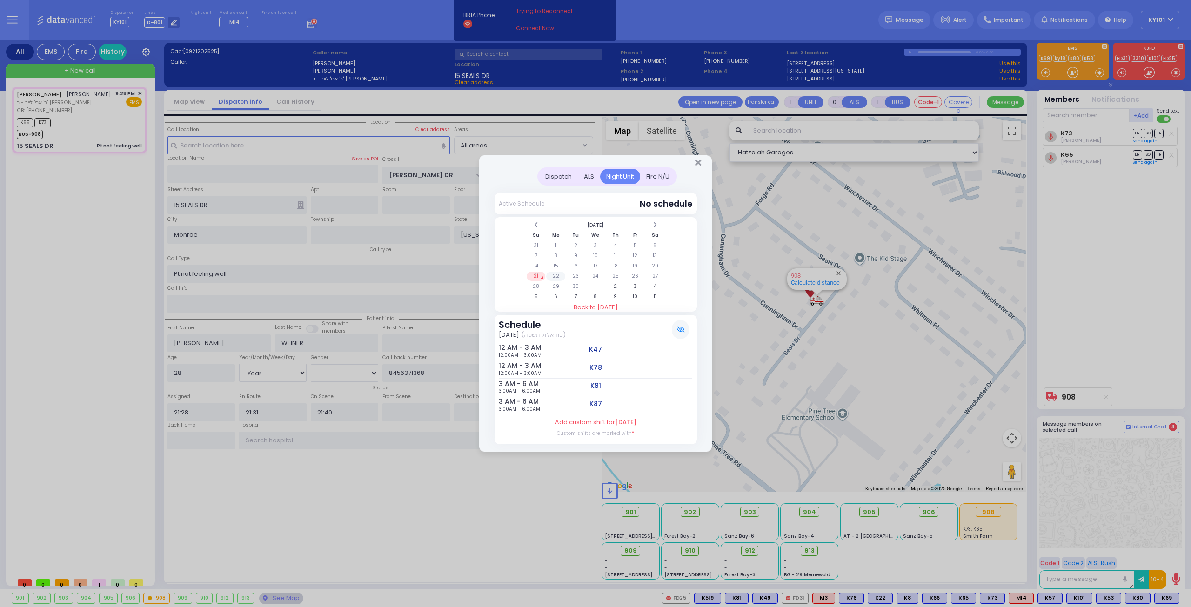
click at [556, 277] on td "22" at bounding box center [555, 276] width 19 height 9
click at [553, 298] on td "6" at bounding box center [555, 296] width 19 height 9
click at [560, 266] on td "13" at bounding box center [555, 265] width 19 height 9
click at [558, 277] on td "20" at bounding box center [555, 276] width 19 height 9
click at [558, 287] on td "27" at bounding box center [555, 286] width 19 height 9
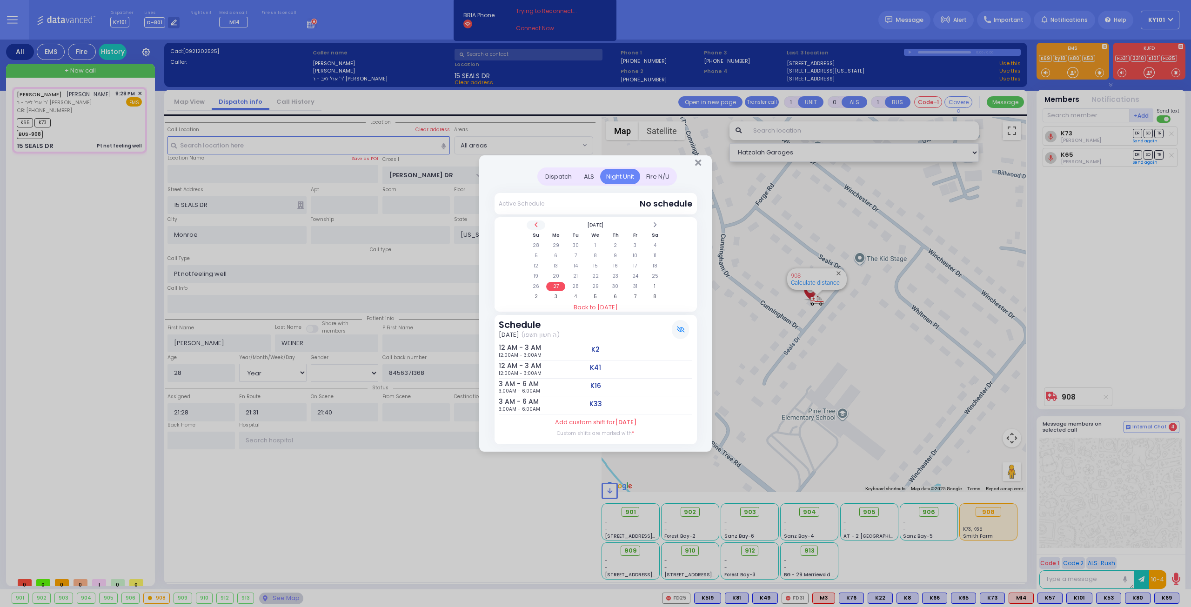
click at [537, 226] on span at bounding box center [536, 224] width 5 height 7
click at [535, 225] on span at bounding box center [536, 224] width 5 height 7
click at [654, 228] on span at bounding box center [655, 224] width 5 height 7
click at [553, 282] on table "[DATE] Su Mo Tu We Th Fr Sa 31 1 2 3 4 5 6 7 8 9 10 11 12 13 14 15 16 17 18 19 …" at bounding box center [596, 261] width 140 height 83
click at [556, 286] on td "29" at bounding box center [555, 286] width 19 height 9
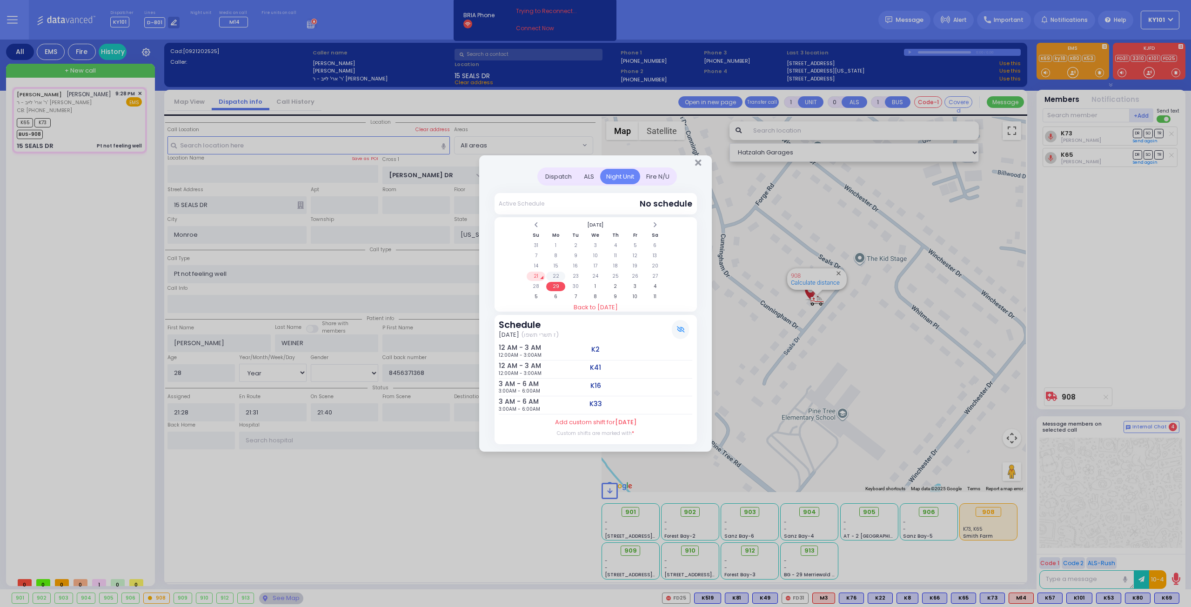
click at [559, 276] on td "22" at bounding box center [555, 276] width 19 height 9
click at [576, 279] on td "23" at bounding box center [575, 276] width 19 height 9
click at [556, 278] on td "22" at bounding box center [555, 276] width 19 height 9
click at [576, 279] on td "23" at bounding box center [575, 276] width 19 height 9
click at [596, 280] on td "24" at bounding box center [595, 276] width 19 height 9
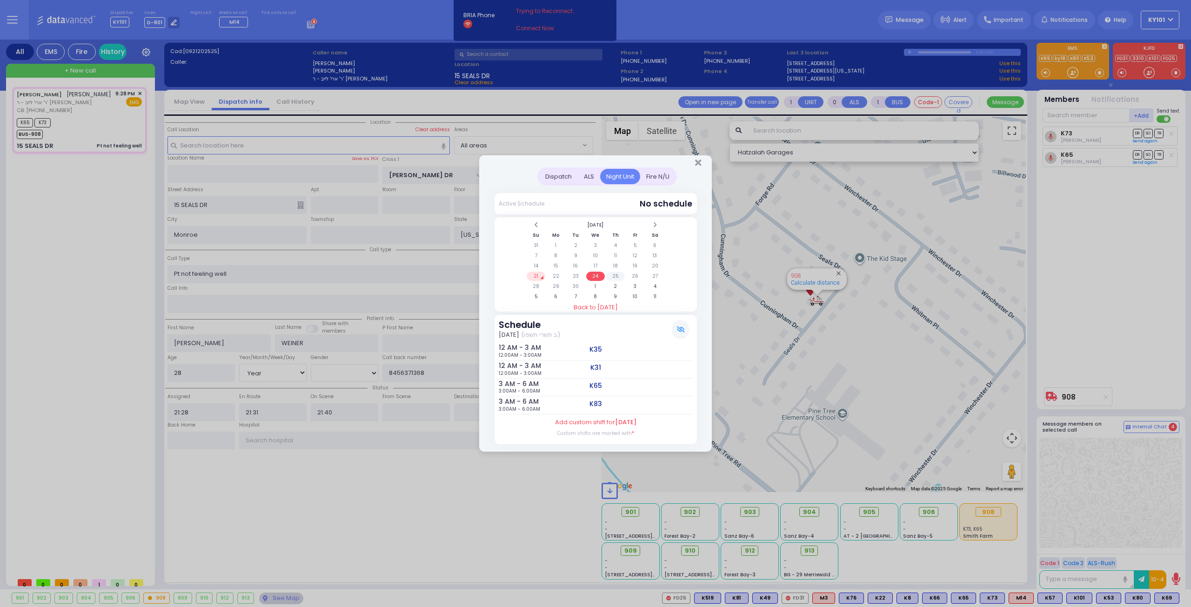
click at [612, 277] on td "25" at bounding box center [615, 276] width 19 height 9
click at [634, 276] on td "26" at bounding box center [635, 276] width 19 height 9
click at [652, 276] on td "27" at bounding box center [655, 276] width 19 height 9
click at [536, 275] on td "21" at bounding box center [536, 276] width 19 height 9
click at [650, 180] on div "Fire N/U" at bounding box center [657, 176] width 35 height 15
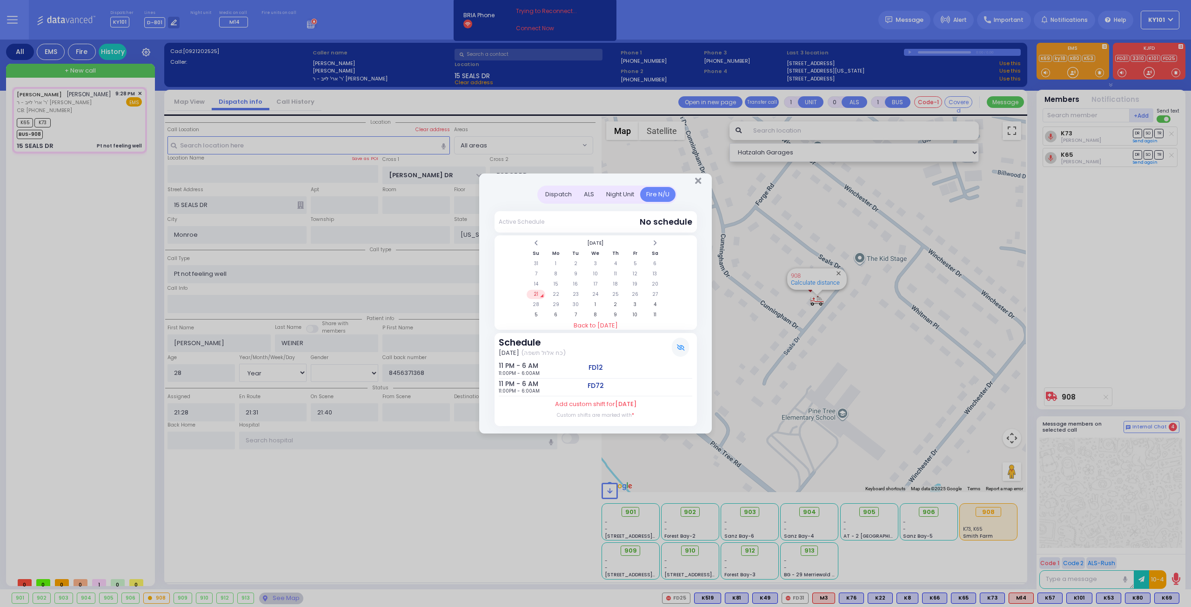
click at [561, 198] on div "Dispatch" at bounding box center [558, 194] width 39 height 15
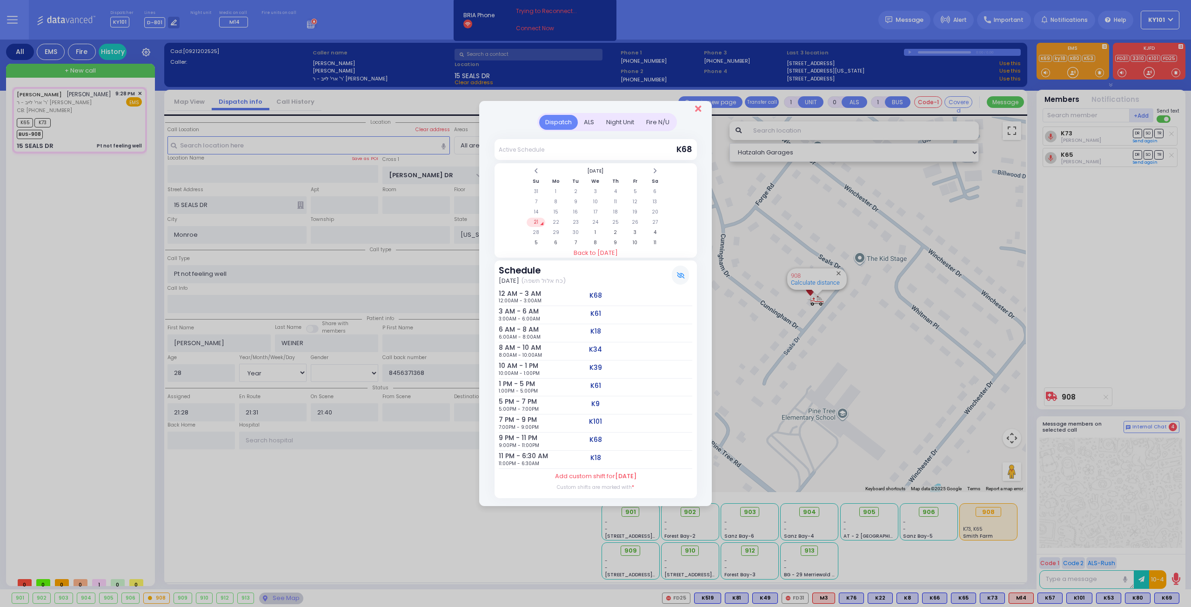
click at [699, 110] on icon "Close" at bounding box center [698, 108] width 6 height 9
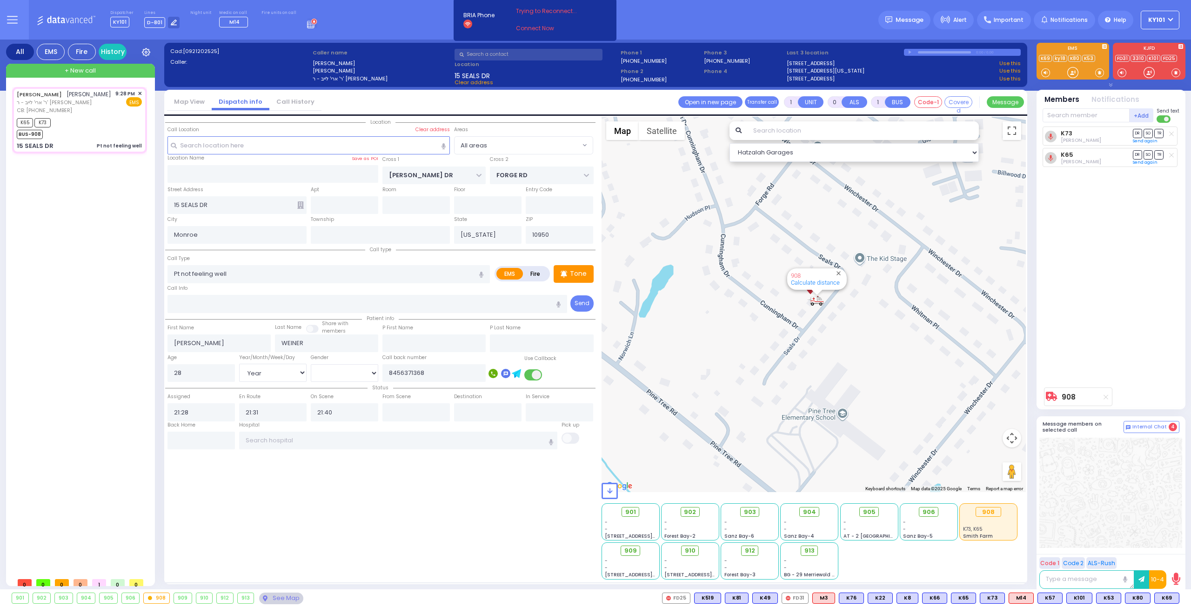
click at [310, 24] on rect at bounding box center [310, 24] width 1 height 1
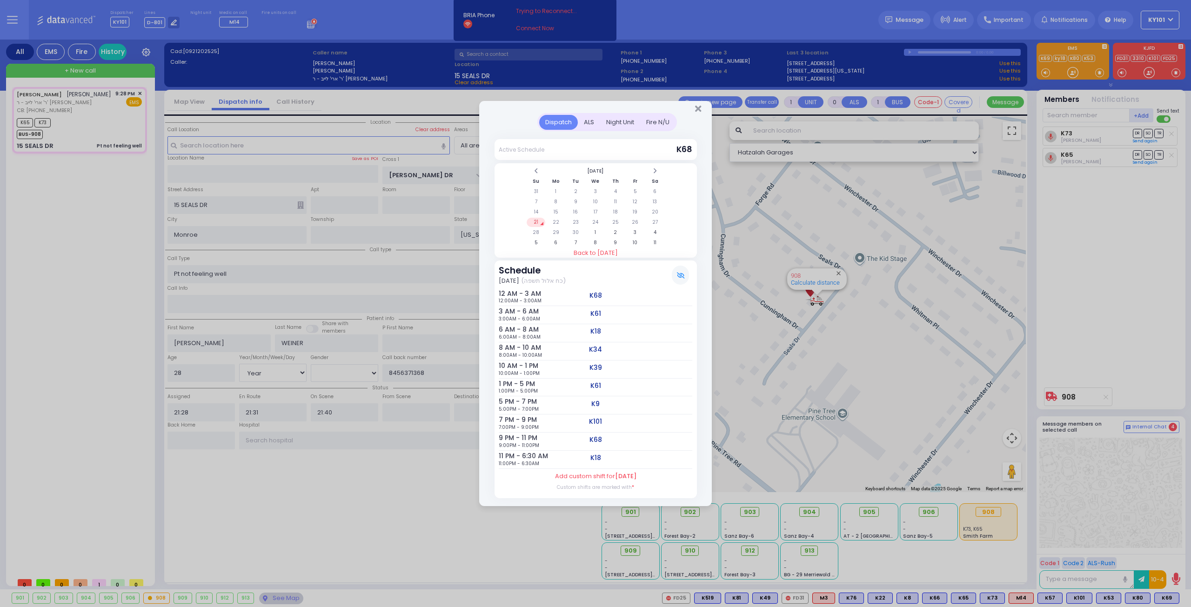
click at [663, 122] on div "Fire N/U" at bounding box center [657, 122] width 35 height 15
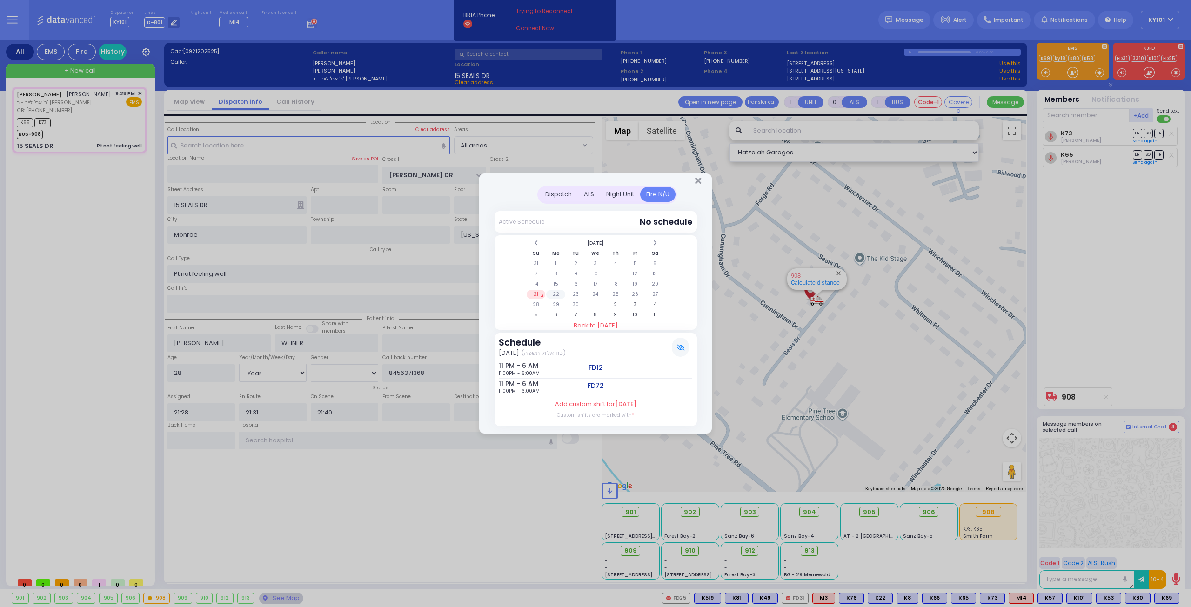
click at [556, 293] on td "22" at bounding box center [555, 294] width 19 height 9
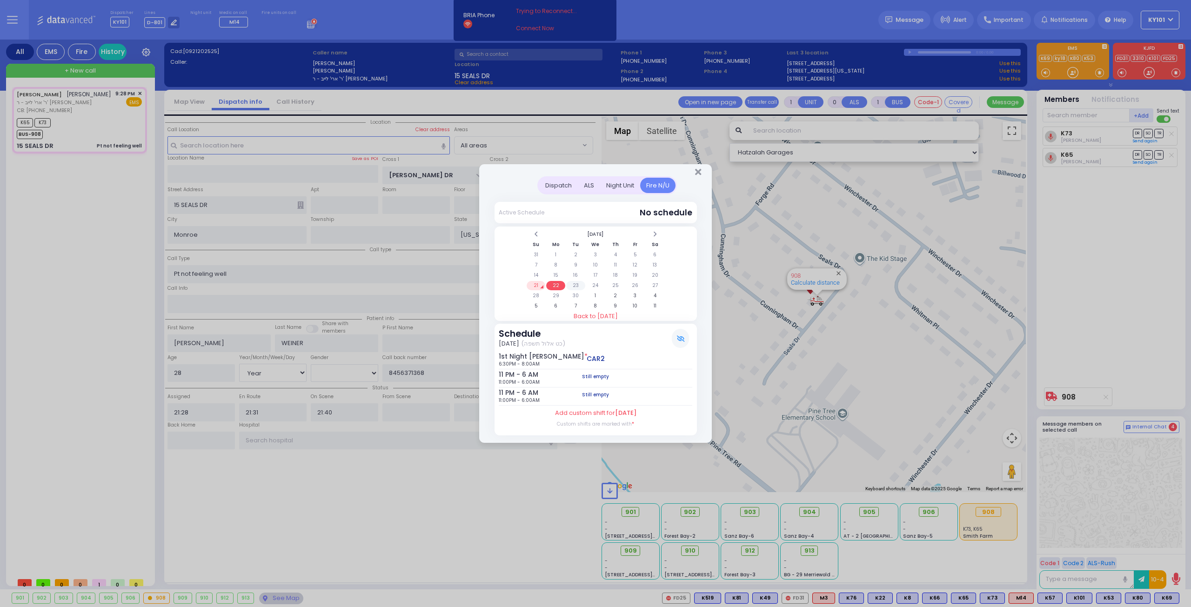
click at [578, 284] on td "23" at bounding box center [575, 285] width 19 height 9
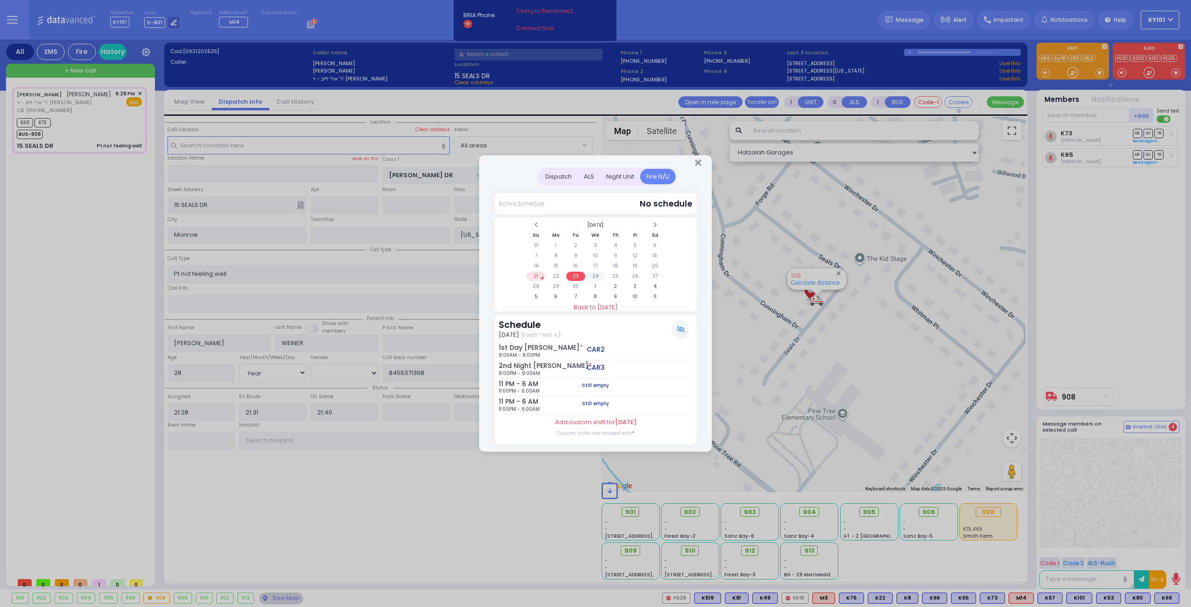
click at [595, 279] on td "24" at bounding box center [595, 276] width 19 height 9
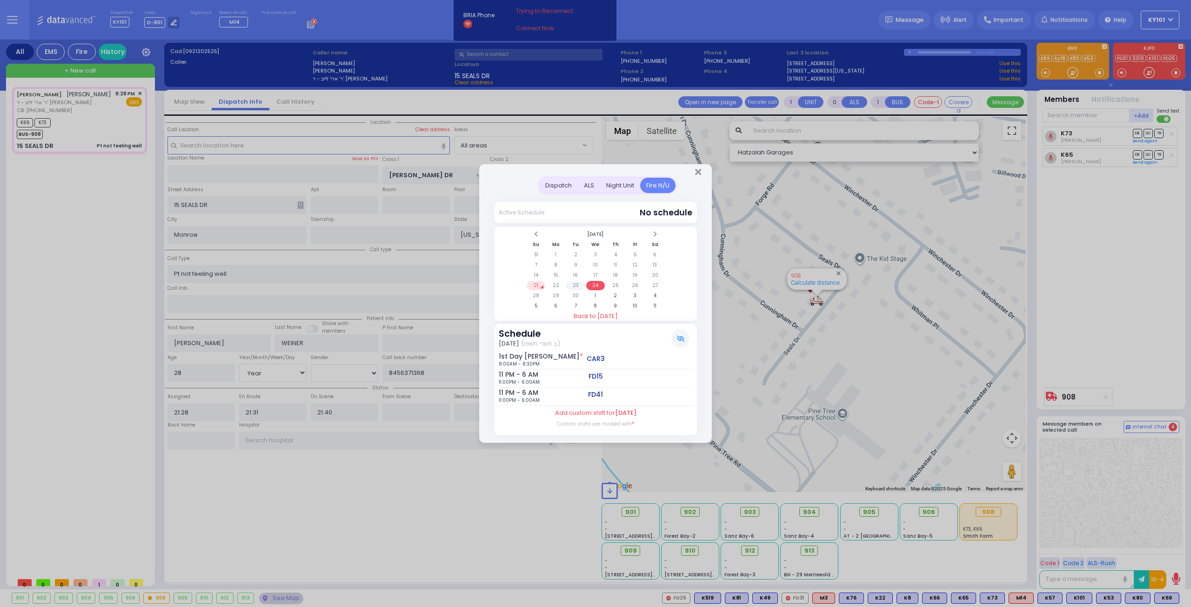
click at [573, 284] on td "23" at bounding box center [575, 285] width 19 height 9
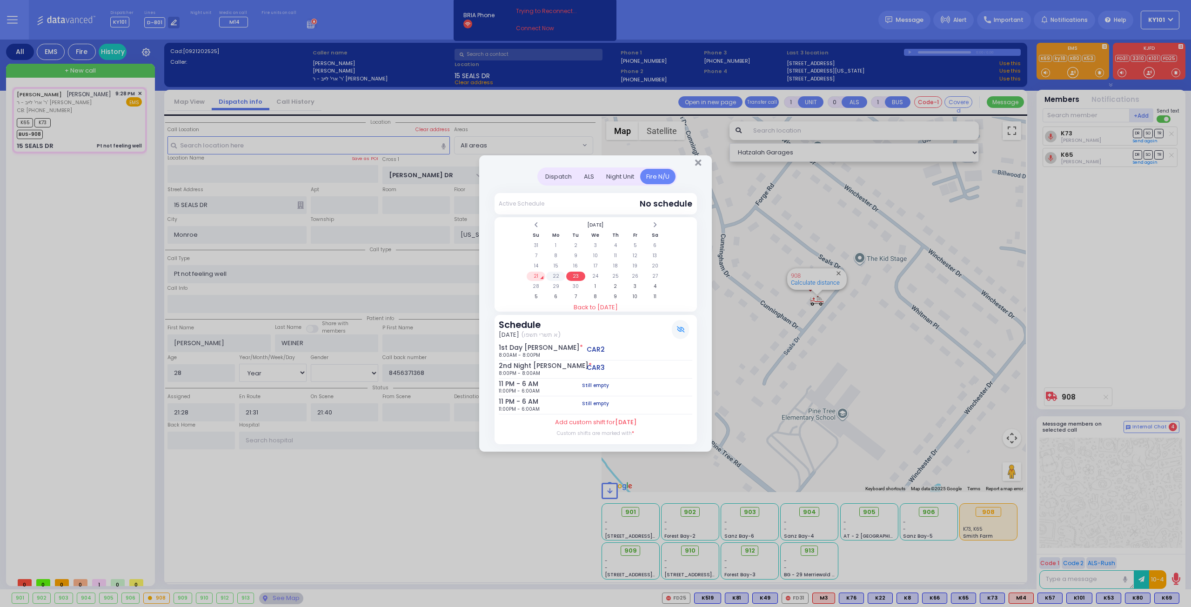
click at [557, 278] on td "22" at bounding box center [555, 276] width 19 height 9
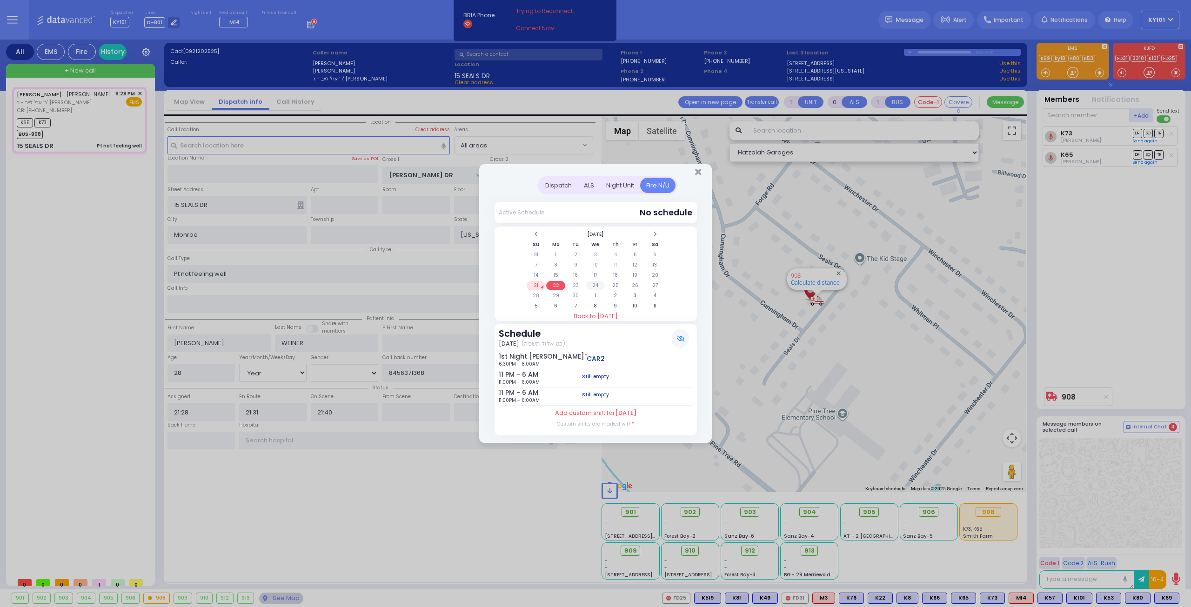
click at [598, 284] on td "24" at bounding box center [595, 285] width 19 height 9
click at [610, 284] on td "25" at bounding box center [615, 285] width 19 height 9
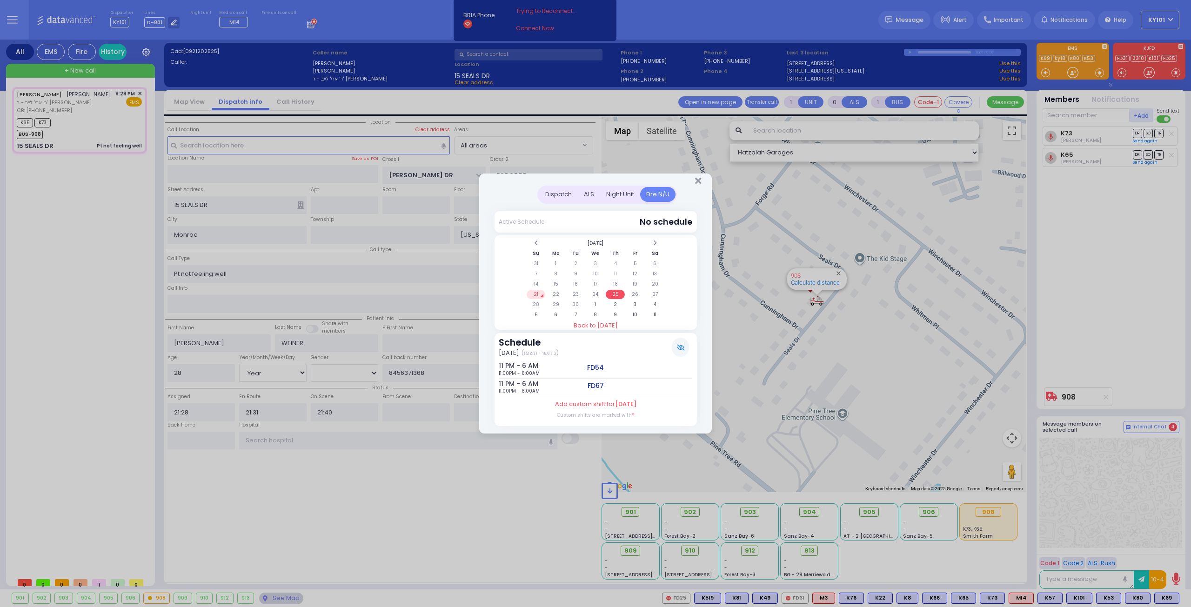
click at [542, 294] on td "21" at bounding box center [536, 294] width 19 height 9
click at [564, 198] on div "Dispatch" at bounding box center [558, 194] width 39 height 15
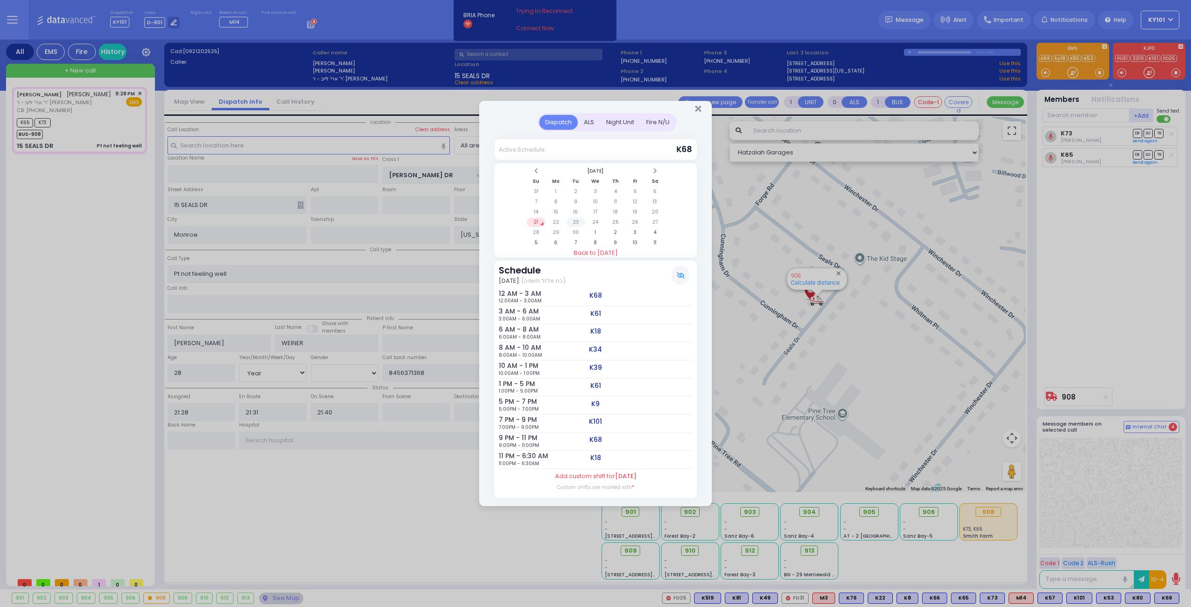
click at [570, 224] on td "23" at bounding box center [575, 222] width 19 height 9
click at [557, 222] on td "22" at bounding box center [555, 222] width 19 height 9
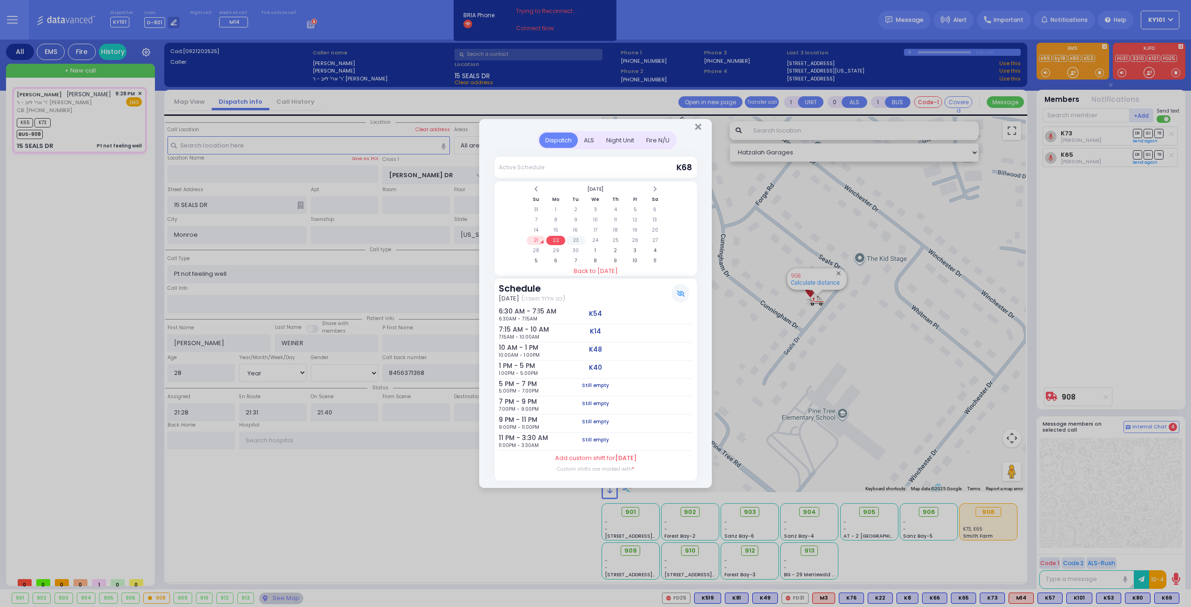
click at [578, 239] on td "23" at bounding box center [575, 240] width 19 height 9
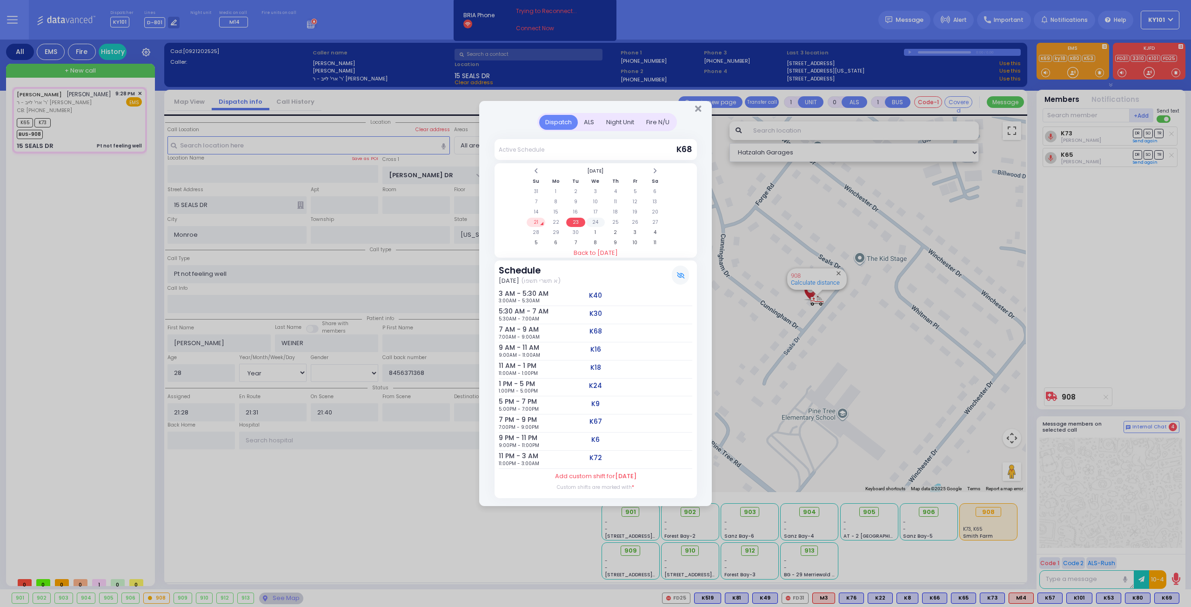
click at [593, 225] on td "24" at bounding box center [595, 222] width 19 height 9
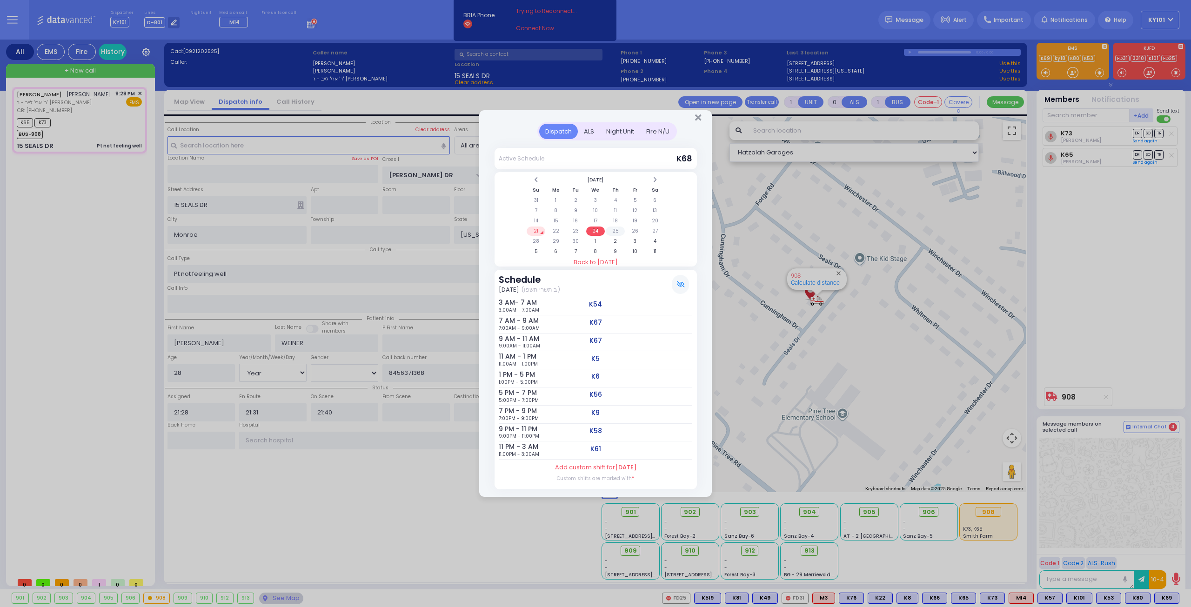
click at [610, 231] on td "25" at bounding box center [615, 231] width 19 height 9
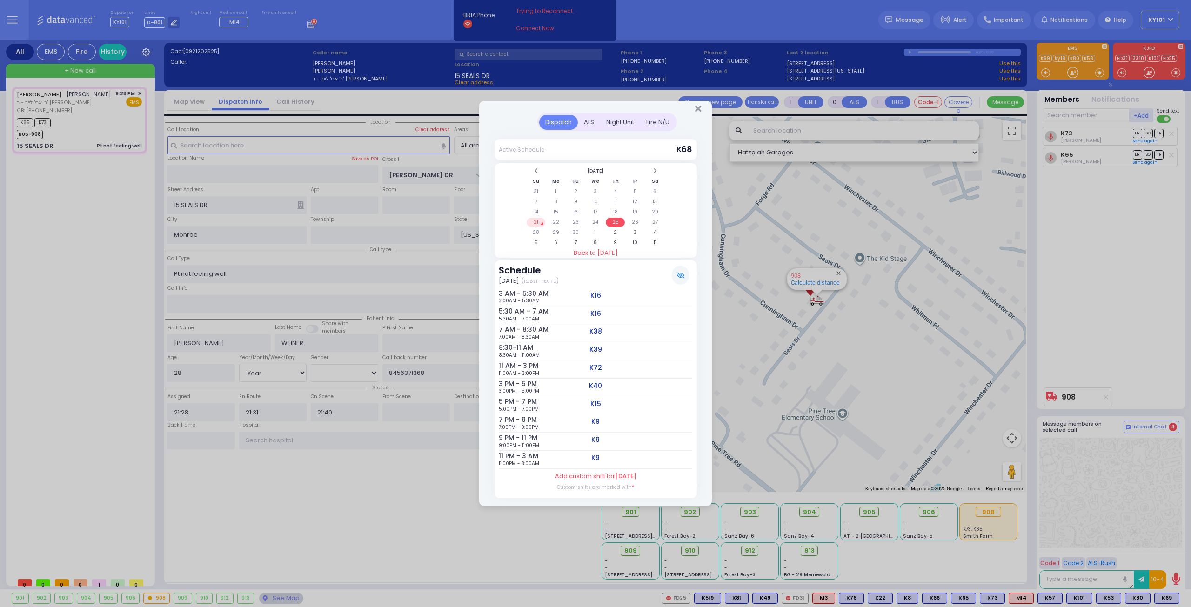
click at [539, 225] on td "21" at bounding box center [536, 222] width 19 height 9
click at [698, 110] on icon "Close" at bounding box center [698, 108] width 6 height 9
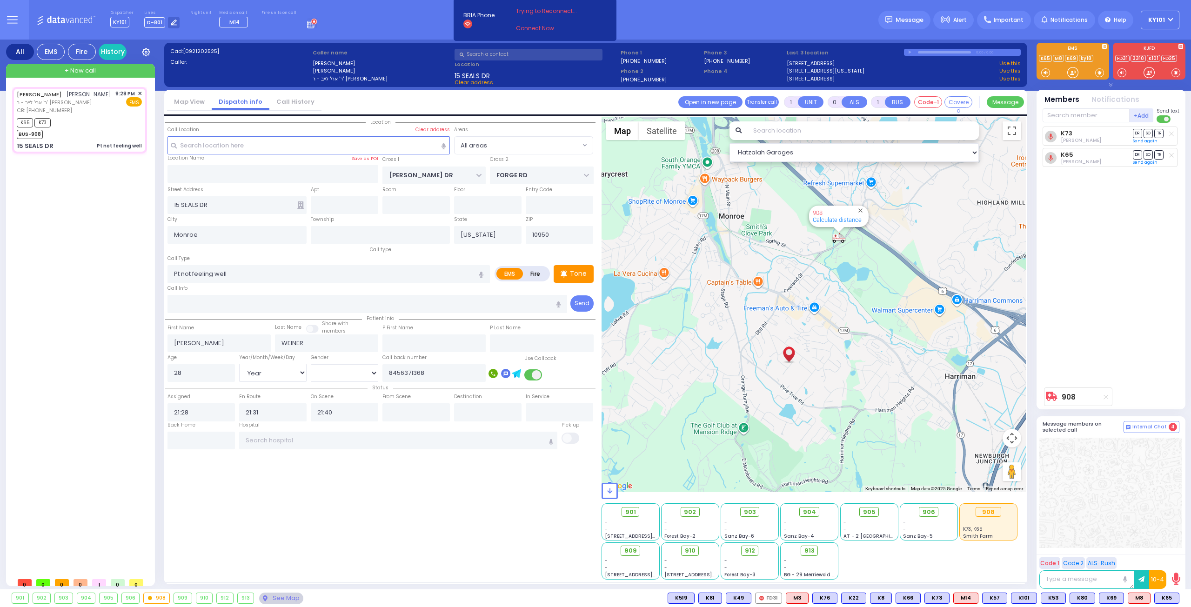
click at [373, 450] on div "Location" at bounding box center [380, 348] width 430 height 463
click at [375, 444] on input "text" at bounding box center [398, 441] width 319 height 18
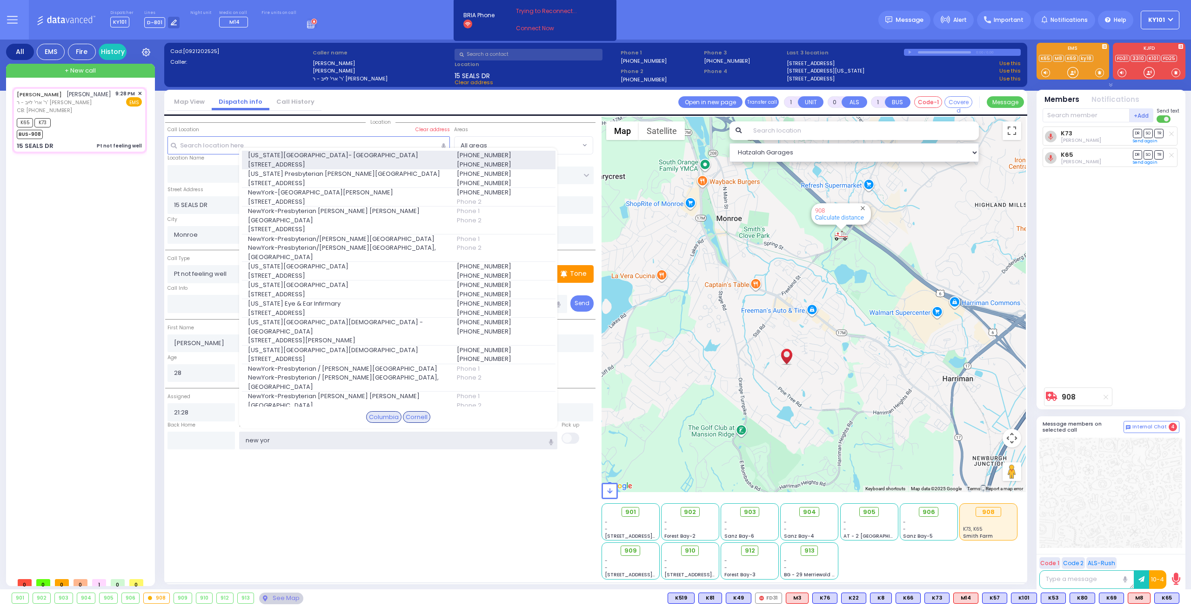
type input "new yor"
click at [367, 163] on span "[STREET_ADDRESS]" at bounding box center [347, 164] width 198 height 9
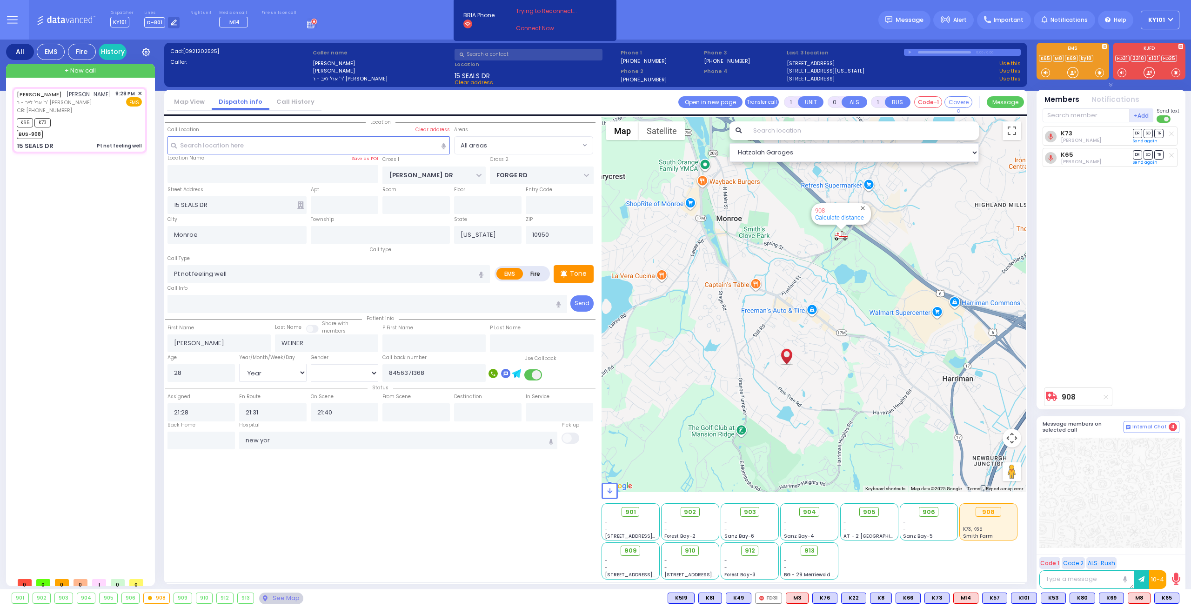
select select
radio input "true"
select select "Year"
select select "[DEMOGRAPHIC_DATA]"
type input "[US_STATE][GEOGRAPHIC_DATA]- [GEOGRAPHIC_DATA]"
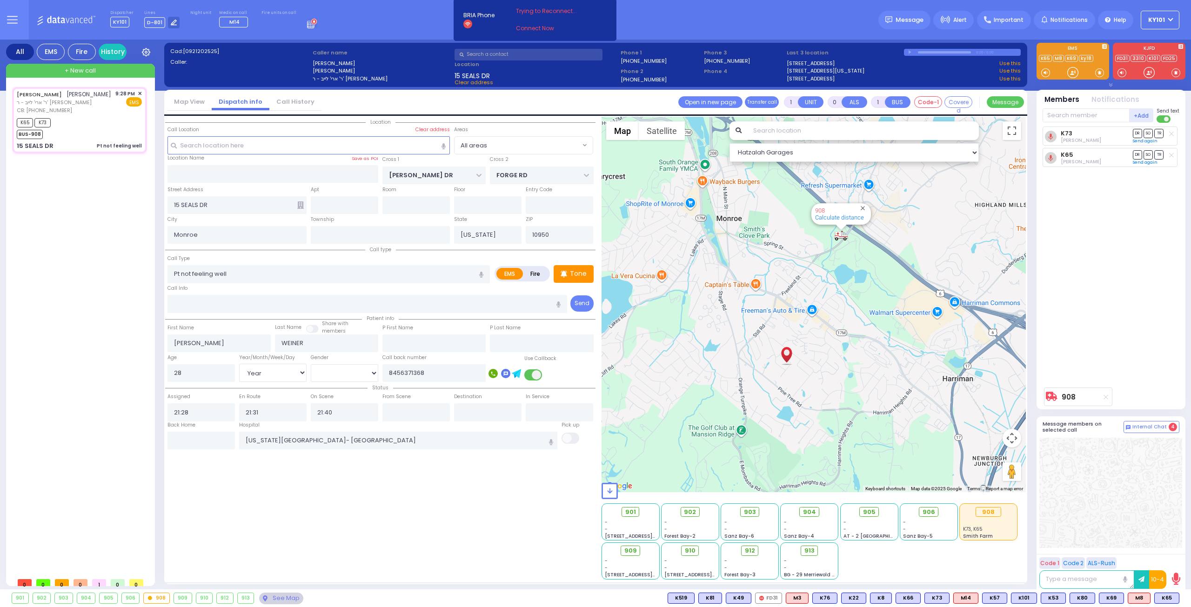
select select "Hatzalah Garages"
click at [397, 408] on input "text" at bounding box center [415, 412] width 67 height 18
type input "22:00"
select select
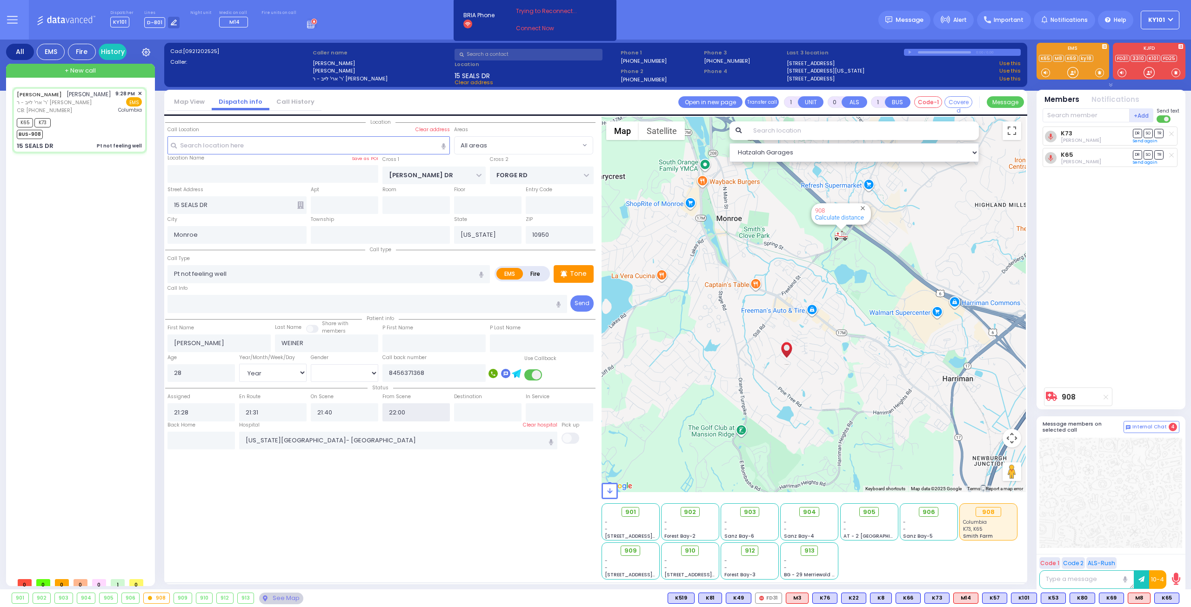
radio input "true"
select select "Year"
select select "[DEMOGRAPHIC_DATA]"
select select "Hatzalah Garages"
drag, startPoint x: 388, startPoint y: 409, endPoint x: 451, endPoint y: 415, distance: 63.1
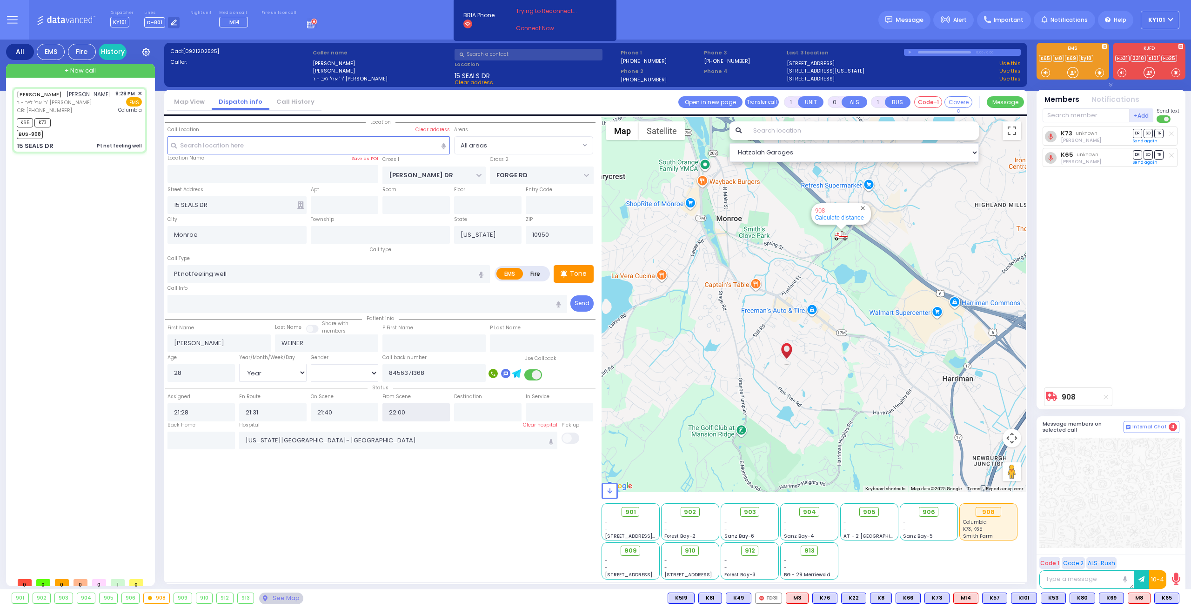
click at [450, 415] on div "From Scene 22:00" at bounding box center [416, 407] width 72 height 30
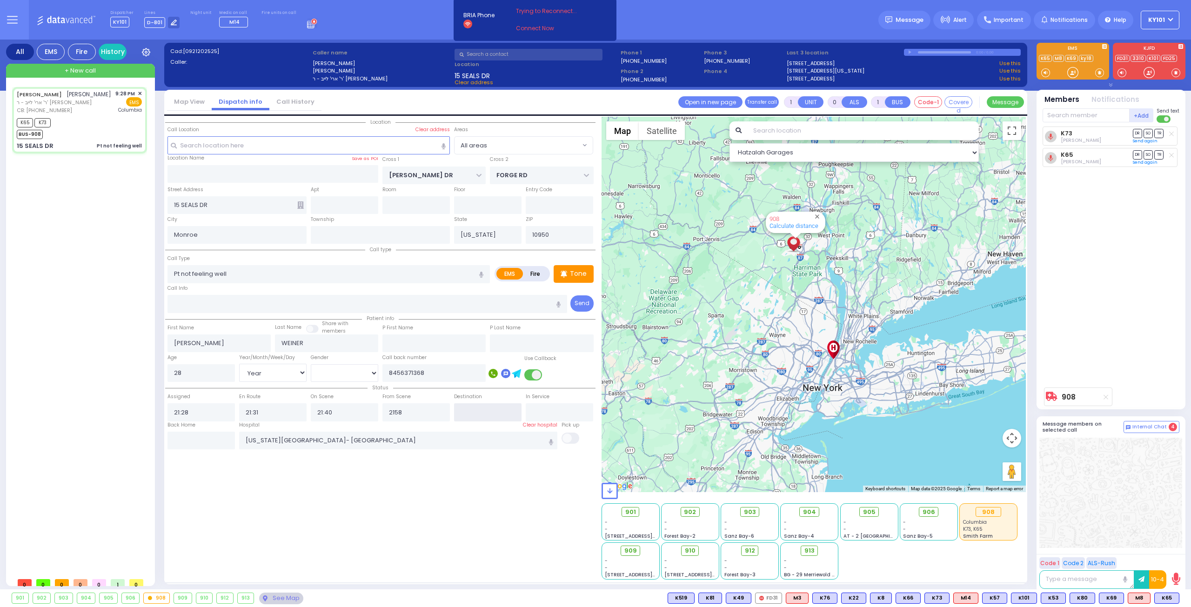
type input "21:58"
select select
radio input "true"
select select "Year"
select select "[DEMOGRAPHIC_DATA]"
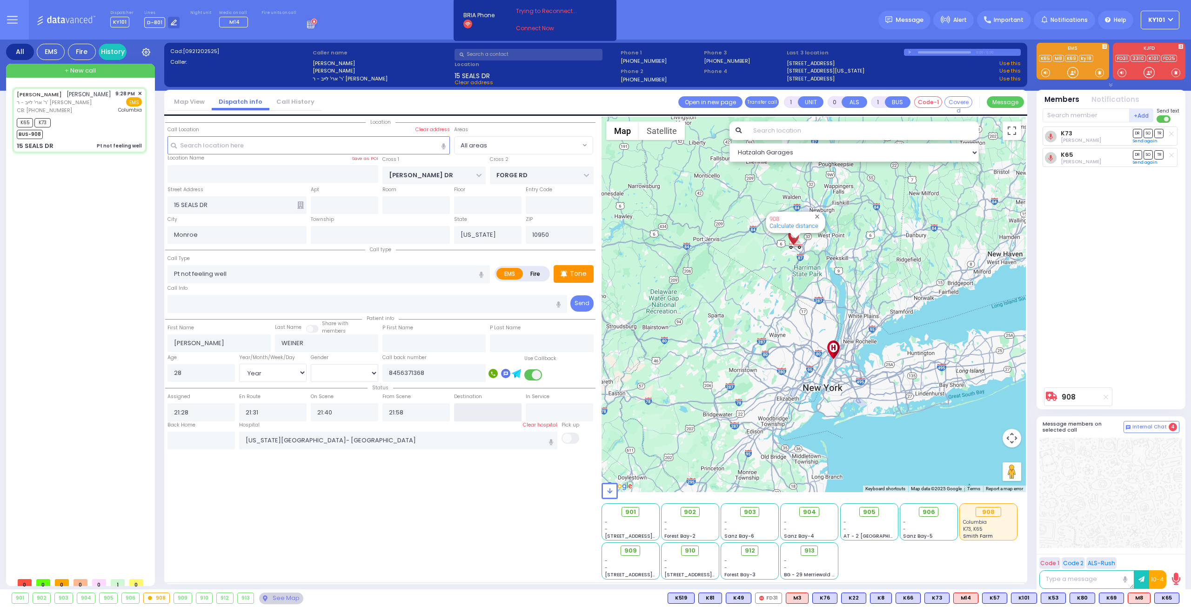
select select "Hatzalah Garages"
click at [1136, 153] on span "DR" at bounding box center [1137, 154] width 9 height 9
click at [1159, 134] on span "TR" at bounding box center [1158, 133] width 9 height 9
select select
radio input "true"
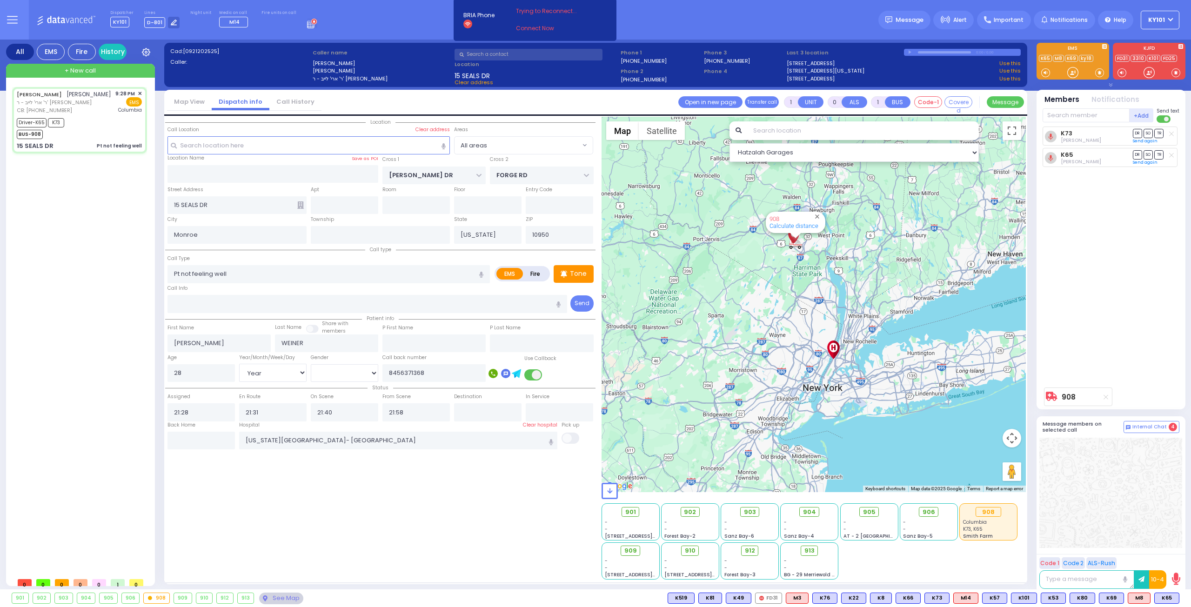
select select "Year"
select select "[DEMOGRAPHIC_DATA]"
select select "Hatzalah Garages"
select select
radio input "true"
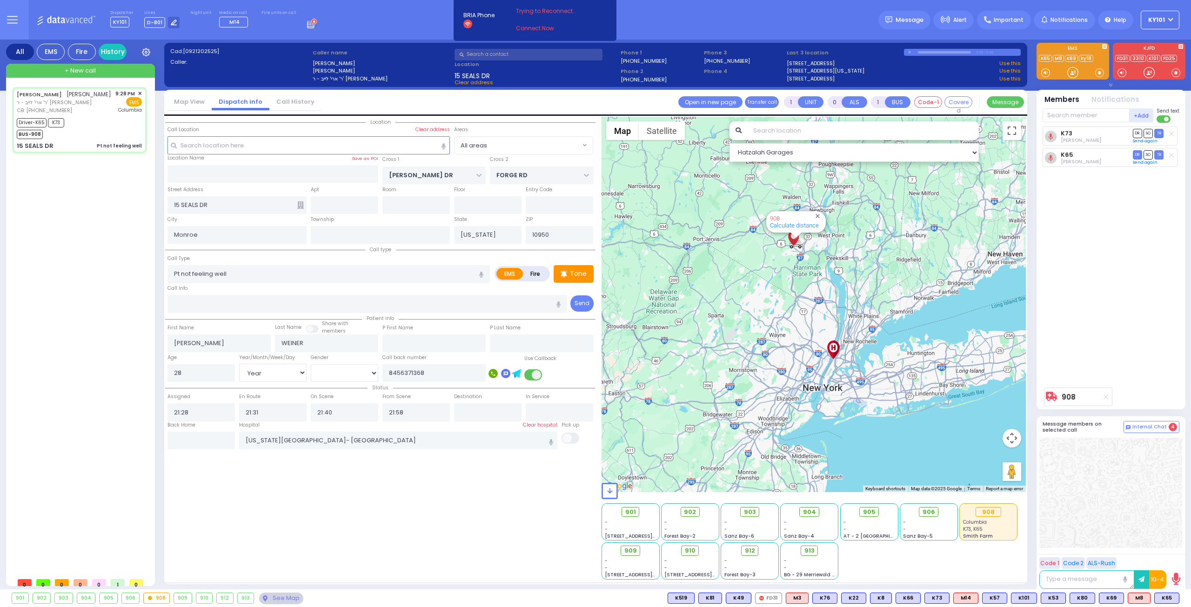
select select "Year"
select select "[DEMOGRAPHIC_DATA]"
select select "Hatzalah Garages"
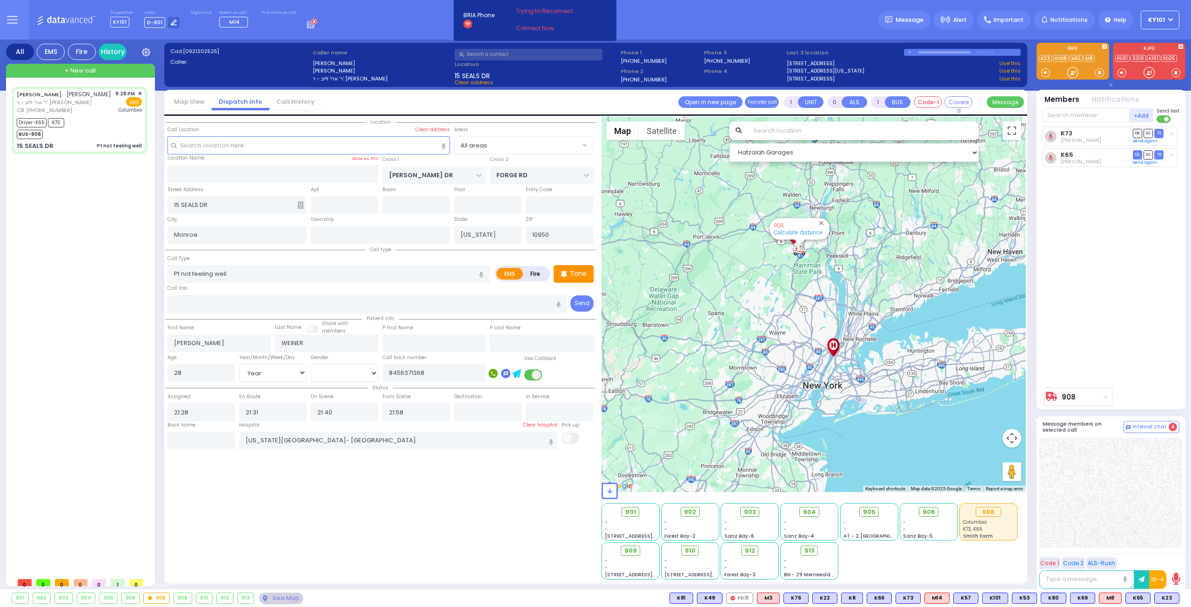
type input "6"
select select
radio input "true"
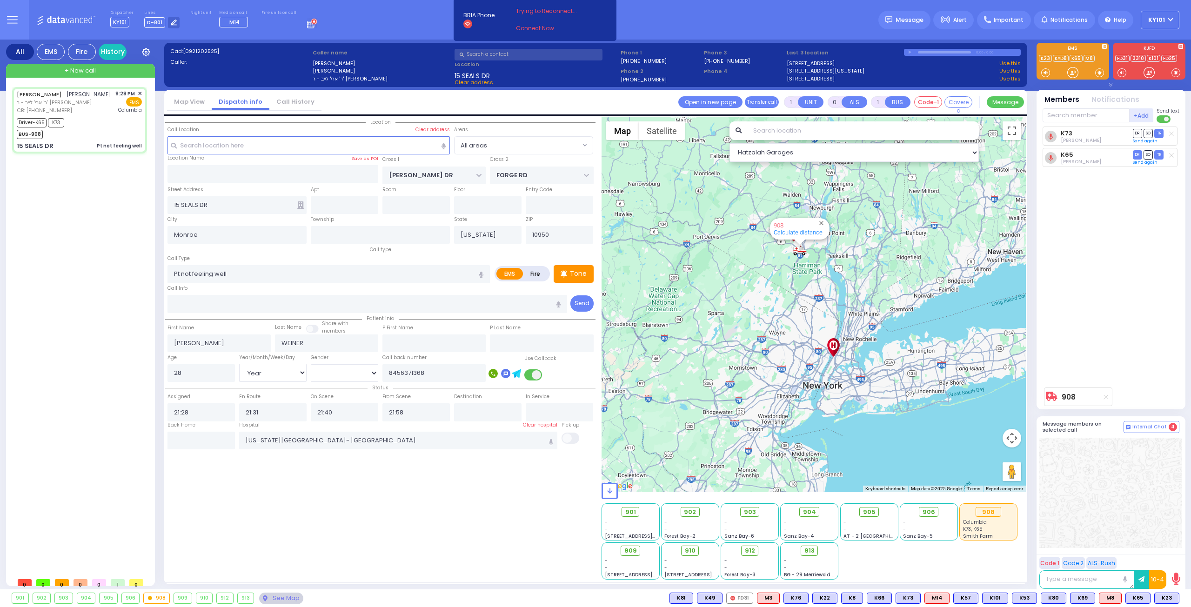
type input "Unknown"
select select "Year"
select select "[DEMOGRAPHIC_DATA]"
select select "Hatzalah Garages"
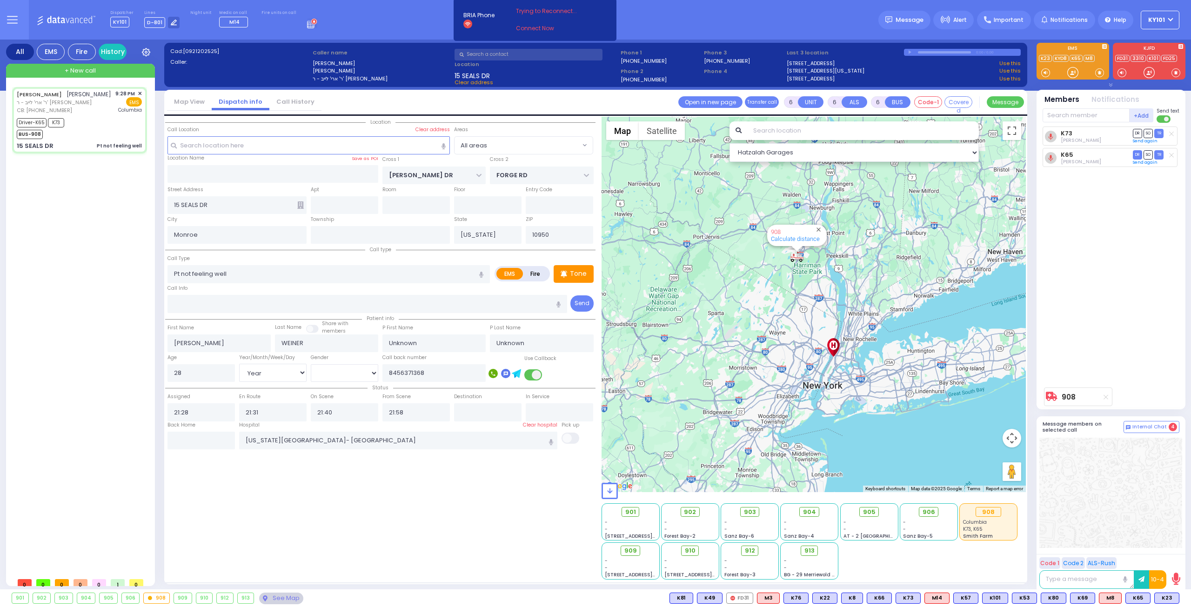
select select
radio input "true"
select select "Year"
select select "[DEMOGRAPHIC_DATA]"
select select "Hatzalah Garages"
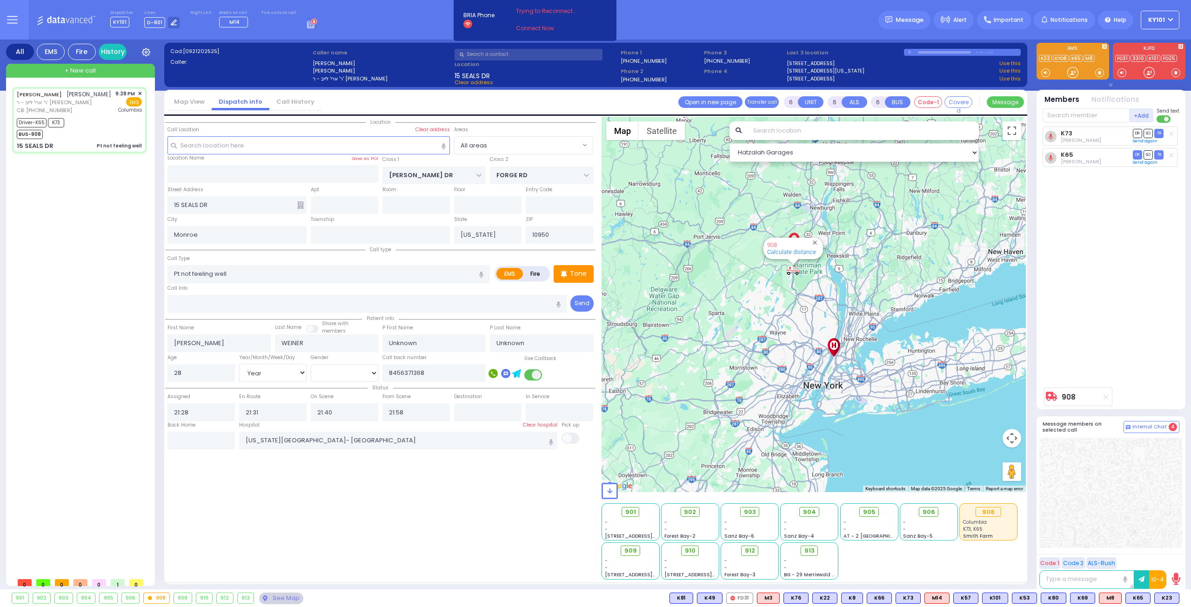
select select
radio input "true"
select select "Year"
select select "[DEMOGRAPHIC_DATA]"
select select "Hatzalah Garages"
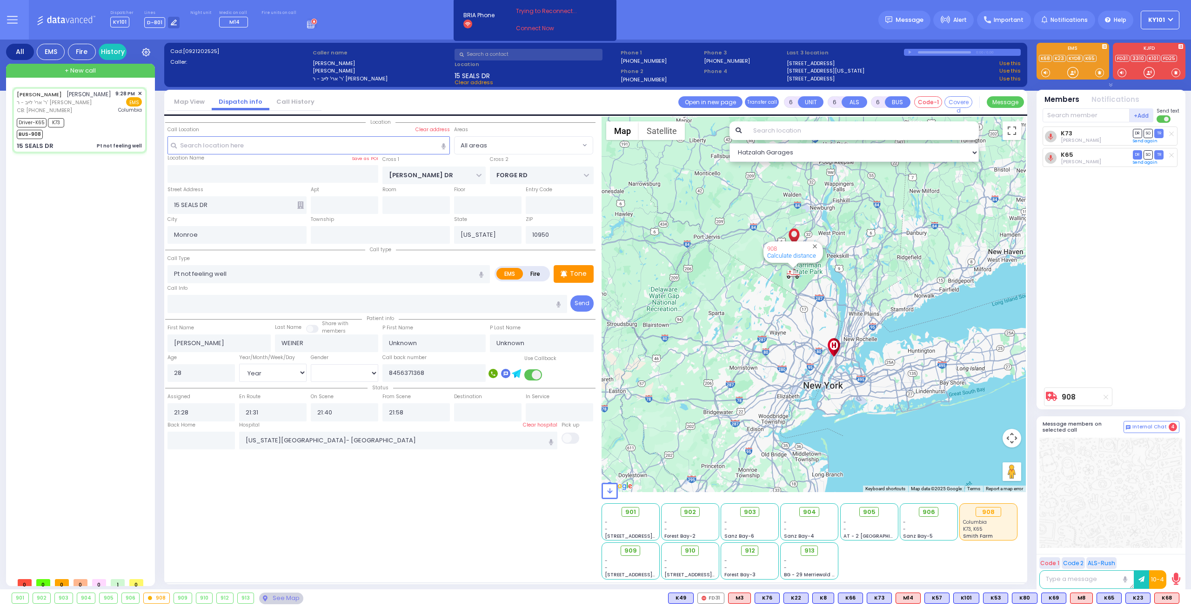
select select
radio input "true"
type input "[PERSON_NAME]"
type input "Weiner"
select select "Year"
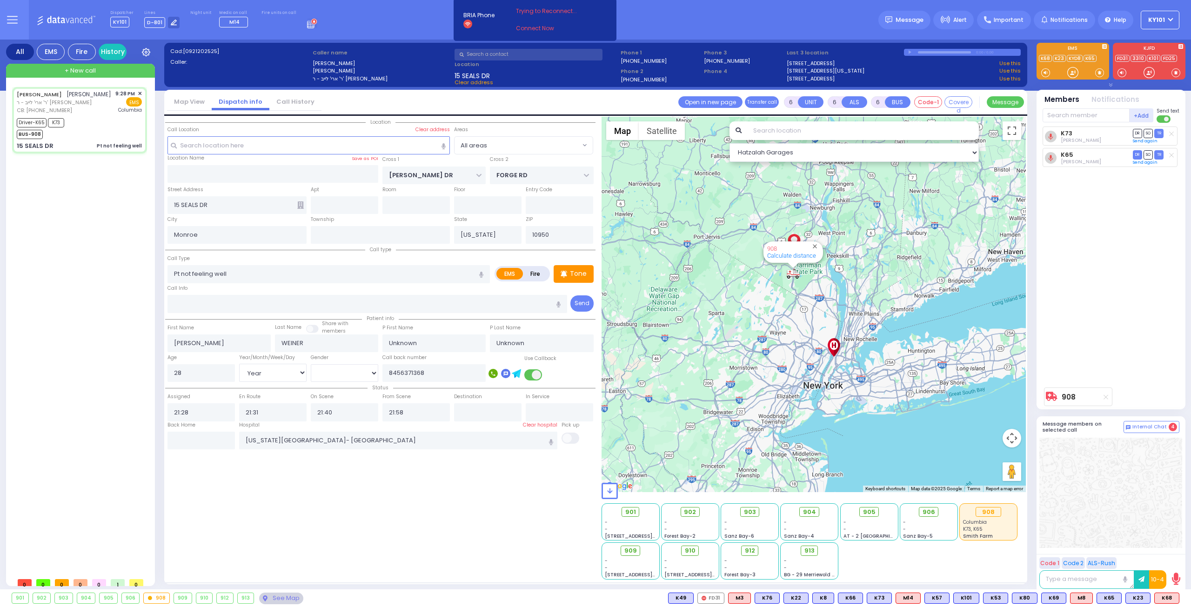
select select "[DEMOGRAPHIC_DATA]"
select select "Hatzalah Garages"
select select
radio input "true"
select select "Year"
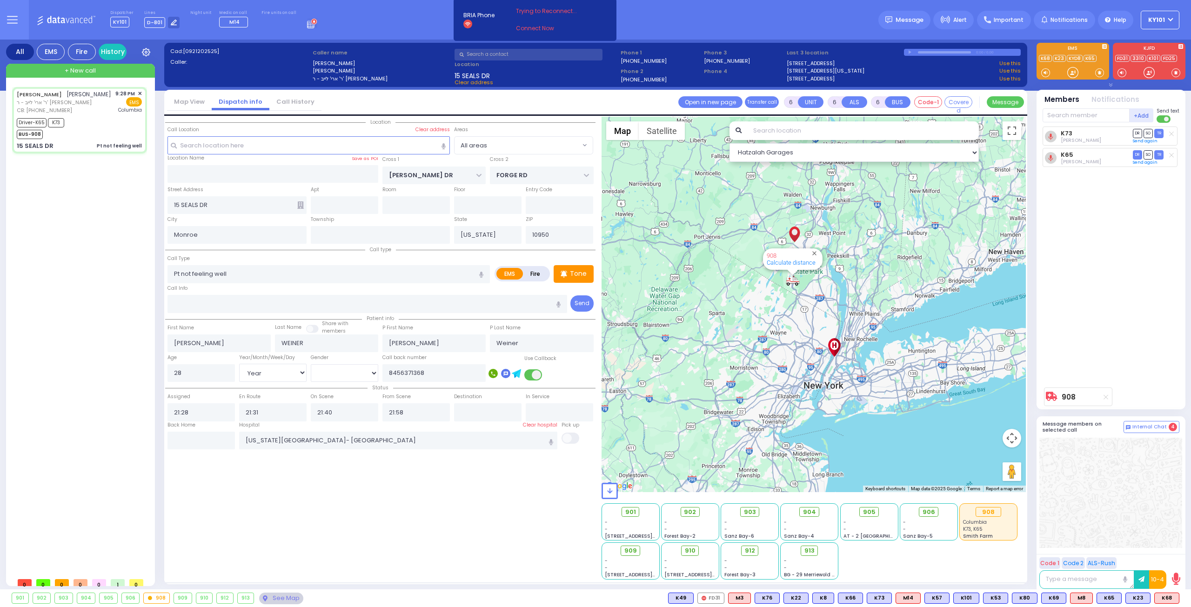
select select "[DEMOGRAPHIC_DATA]"
select select "Hatzalah Garages"
select select
radio input "true"
select select "Year"
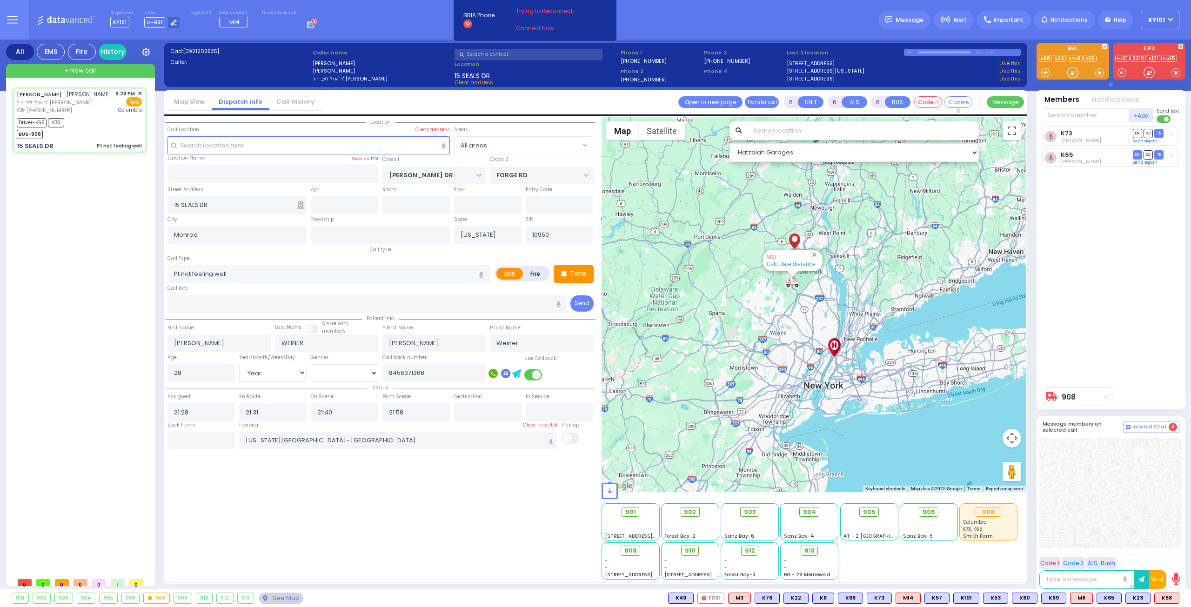
select select "[DEMOGRAPHIC_DATA]"
select select "Hatzalah Garages"
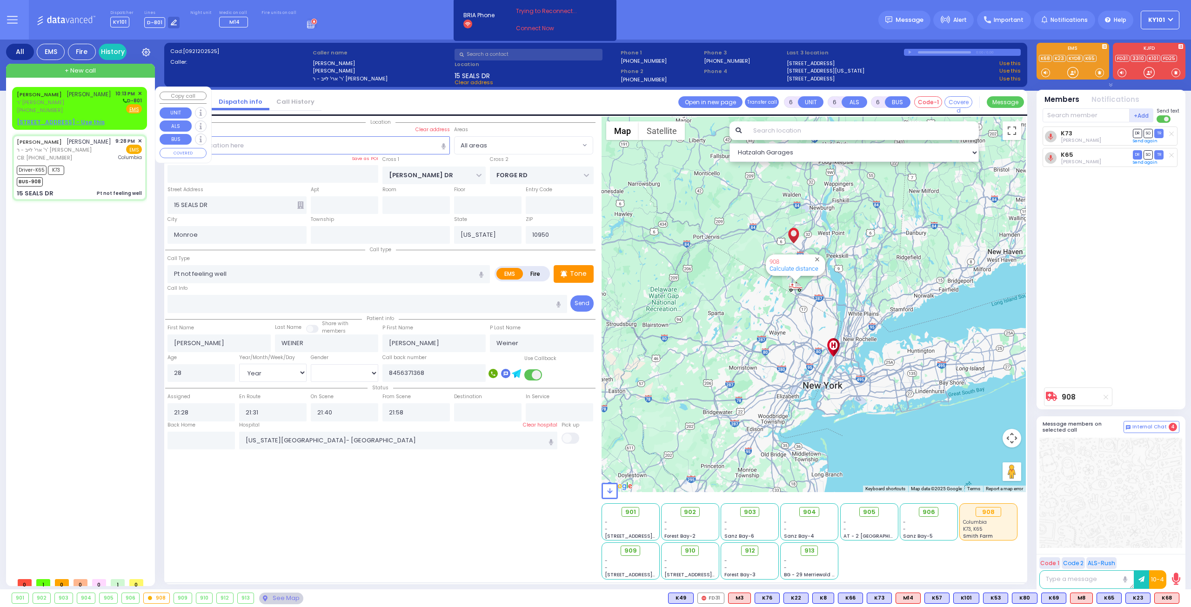
click at [49, 94] on link "[PERSON_NAME]" at bounding box center [39, 94] width 45 height 7
type input "2"
type input "1"
select select
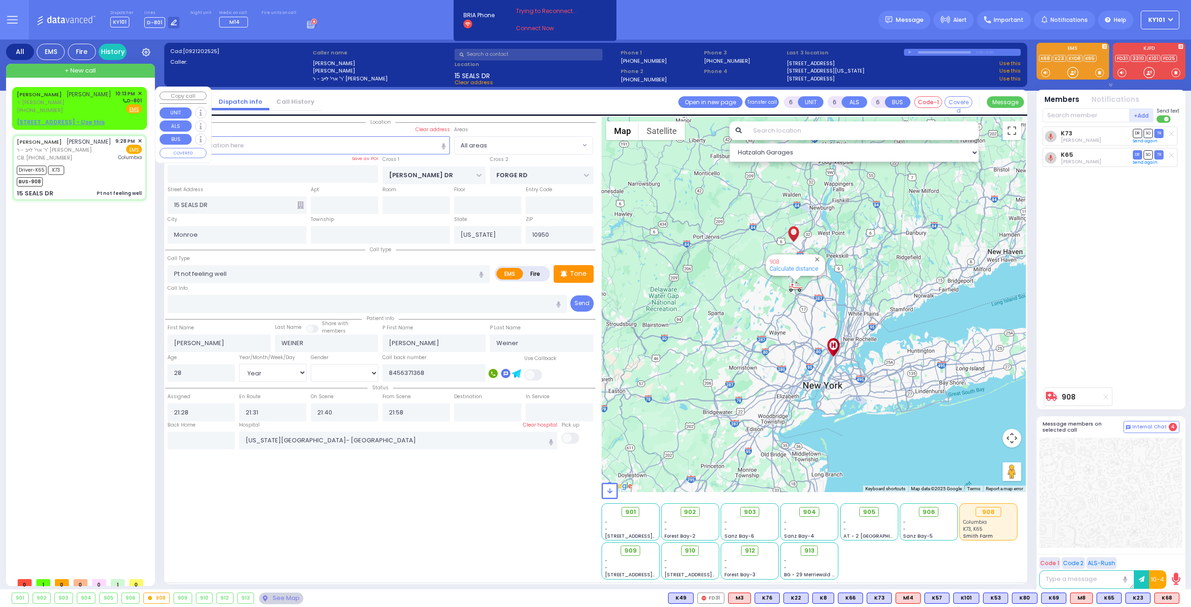
radio input "true"
type input "[PERSON_NAME]"
type input "JERMIASH"
select select
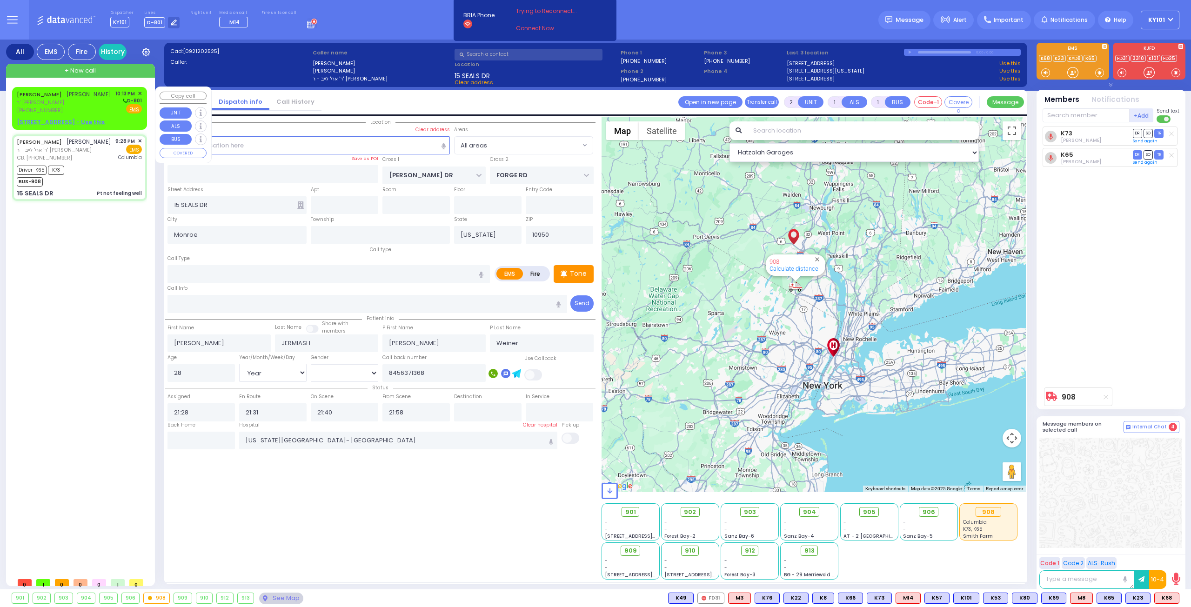
type input "22:13"
select select "Hatzalah Garages"
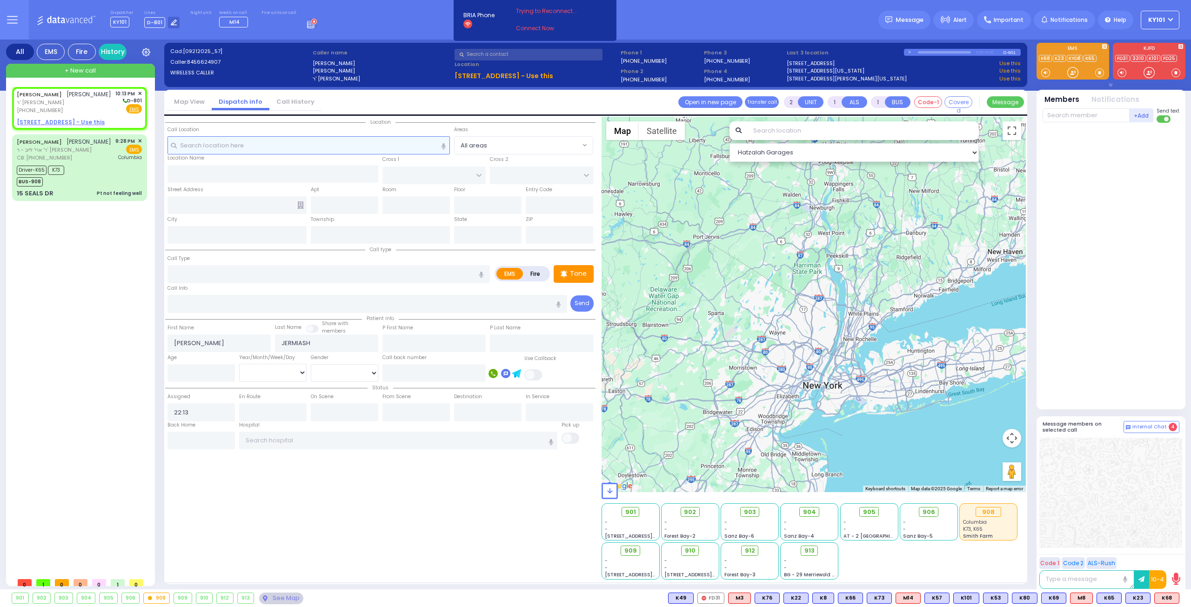
click at [256, 144] on input "text" at bounding box center [308, 145] width 283 height 18
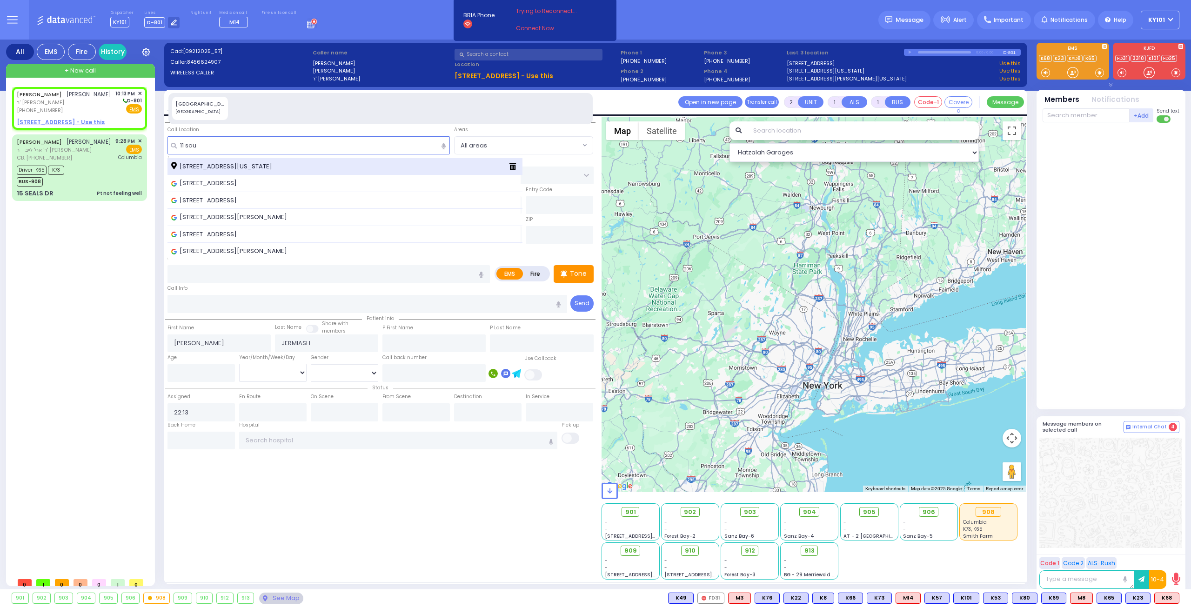
click at [249, 164] on span "[STREET_ADDRESS][US_STATE]" at bounding box center [223, 166] width 104 height 9
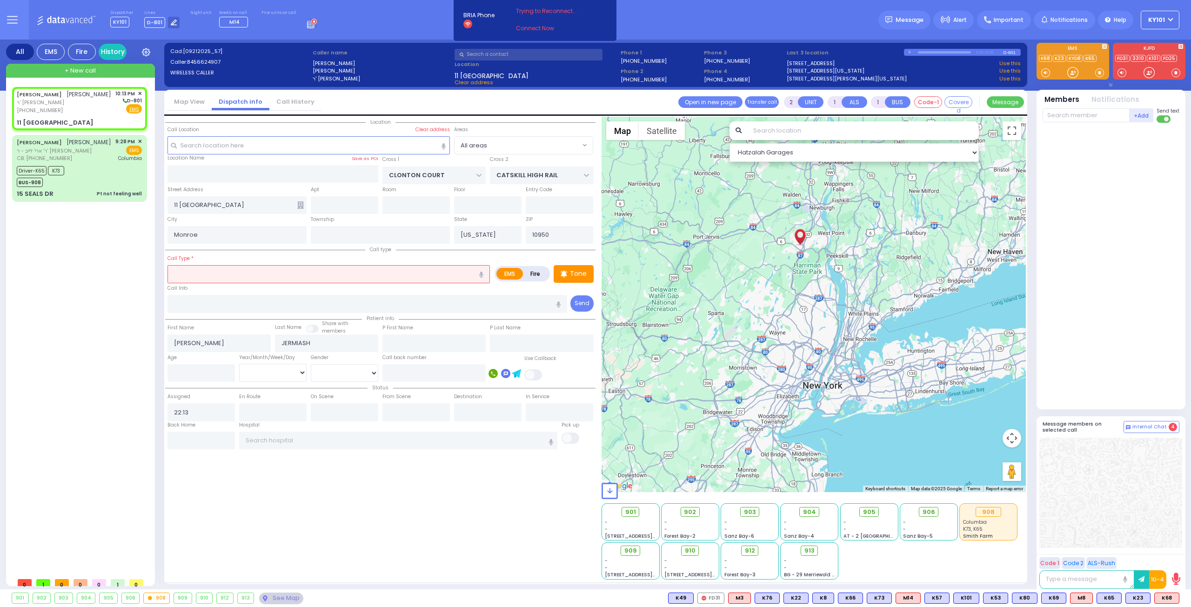
click at [301, 274] on input "text" at bounding box center [328, 274] width 322 height 18
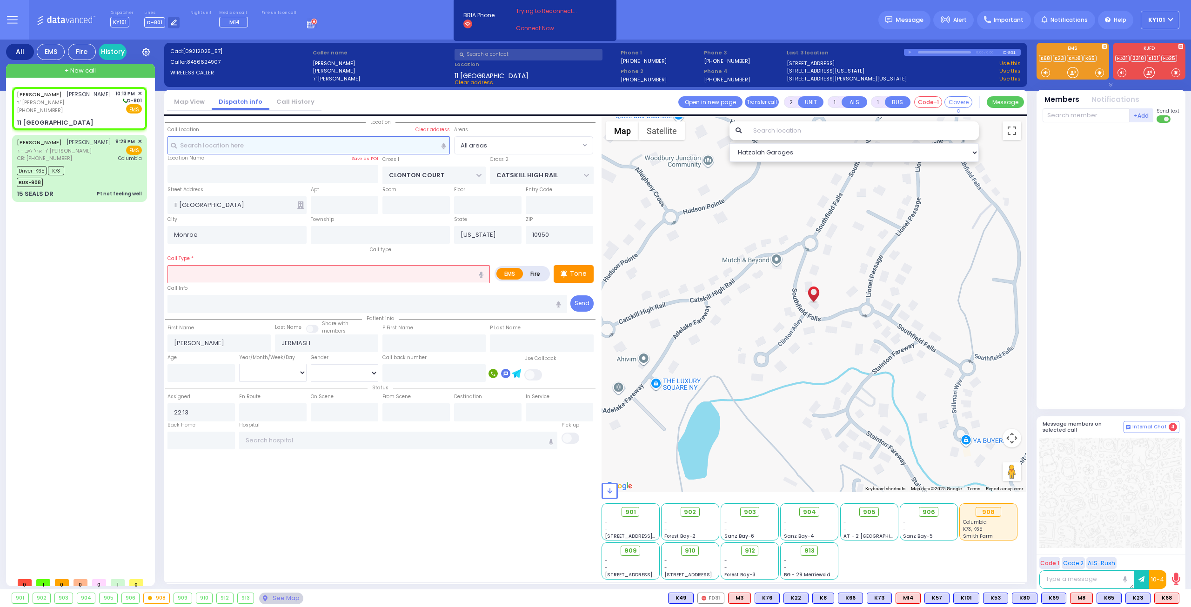
click at [250, 145] on input "text" at bounding box center [308, 145] width 283 height 18
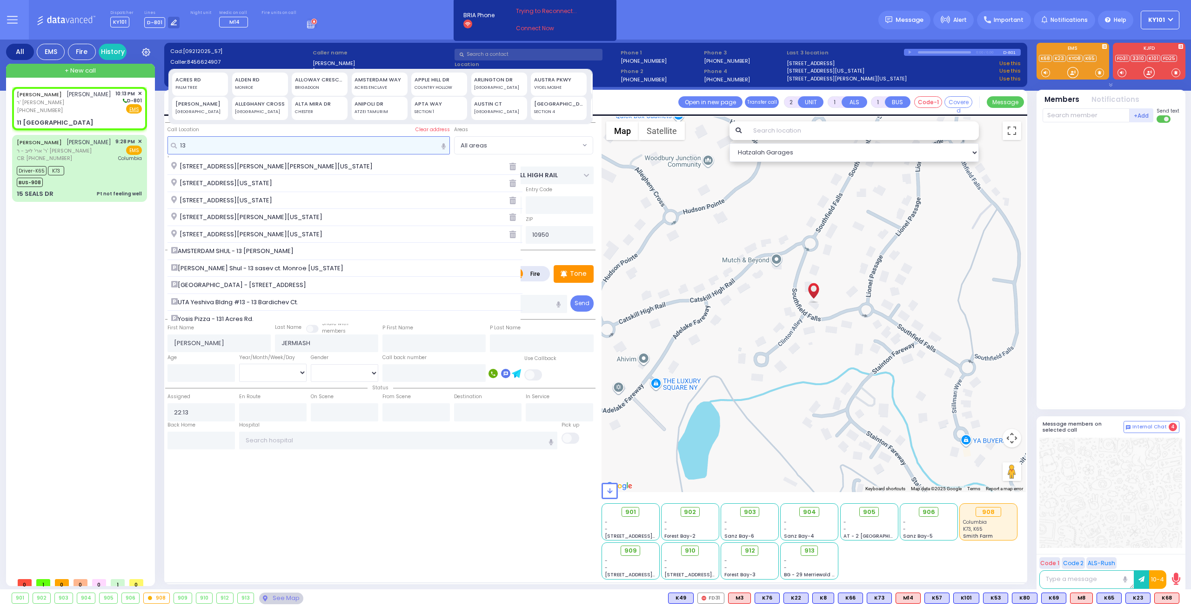
click at [219, 143] on input "13" at bounding box center [308, 145] width 283 height 18
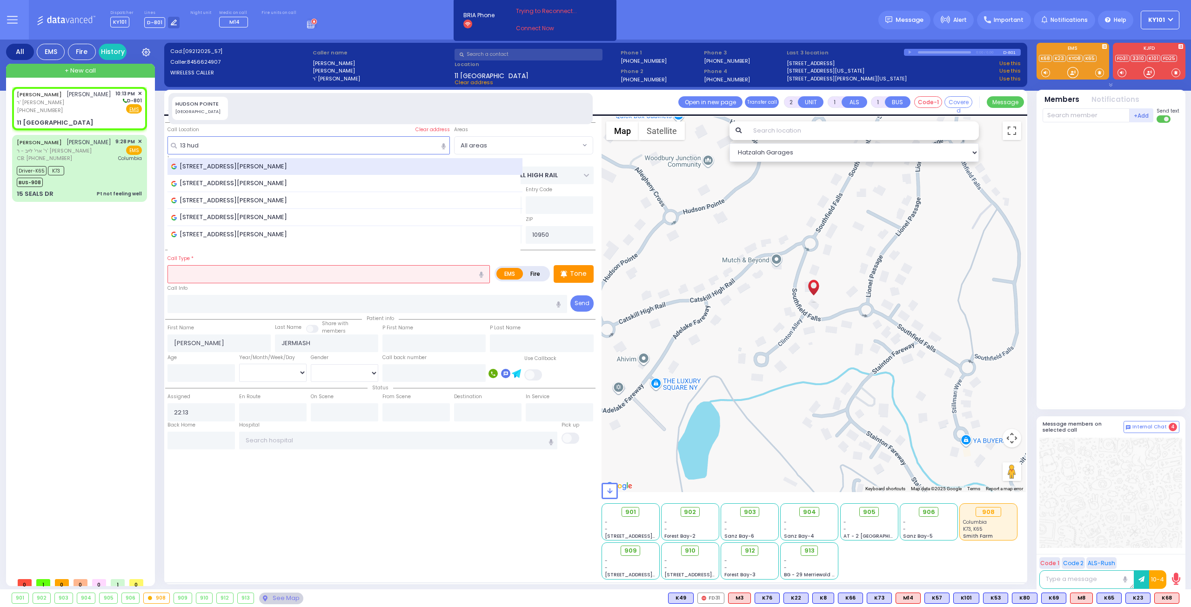
click at [254, 162] on span "[STREET_ADDRESS][PERSON_NAME]" at bounding box center [230, 166] width 119 height 9
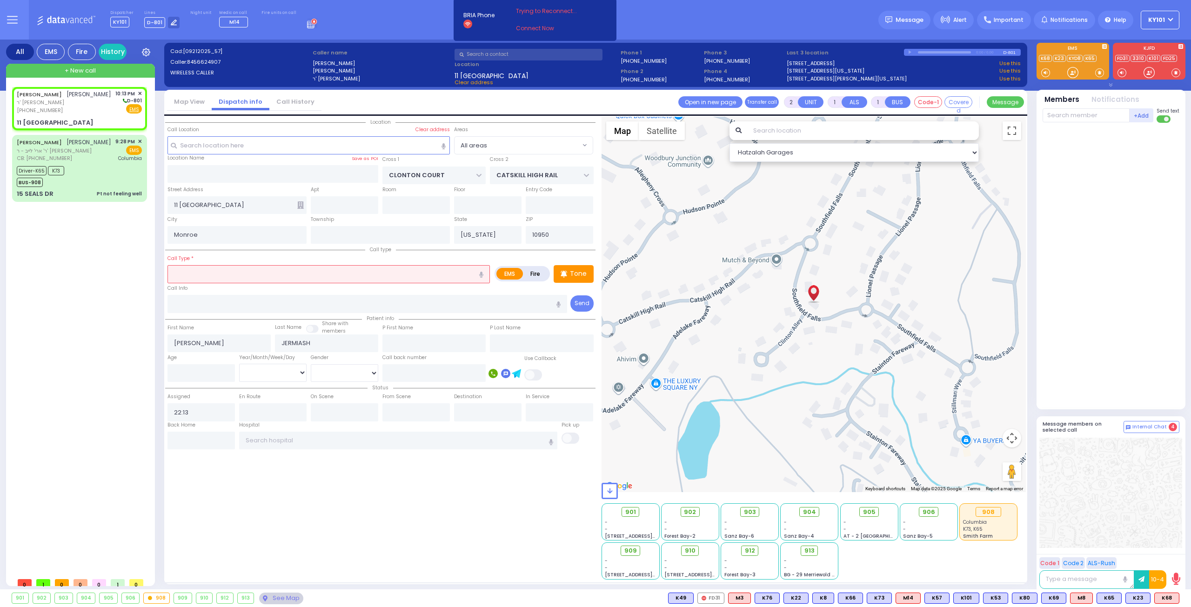
click at [269, 275] on input "text" at bounding box center [328, 274] width 322 height 18
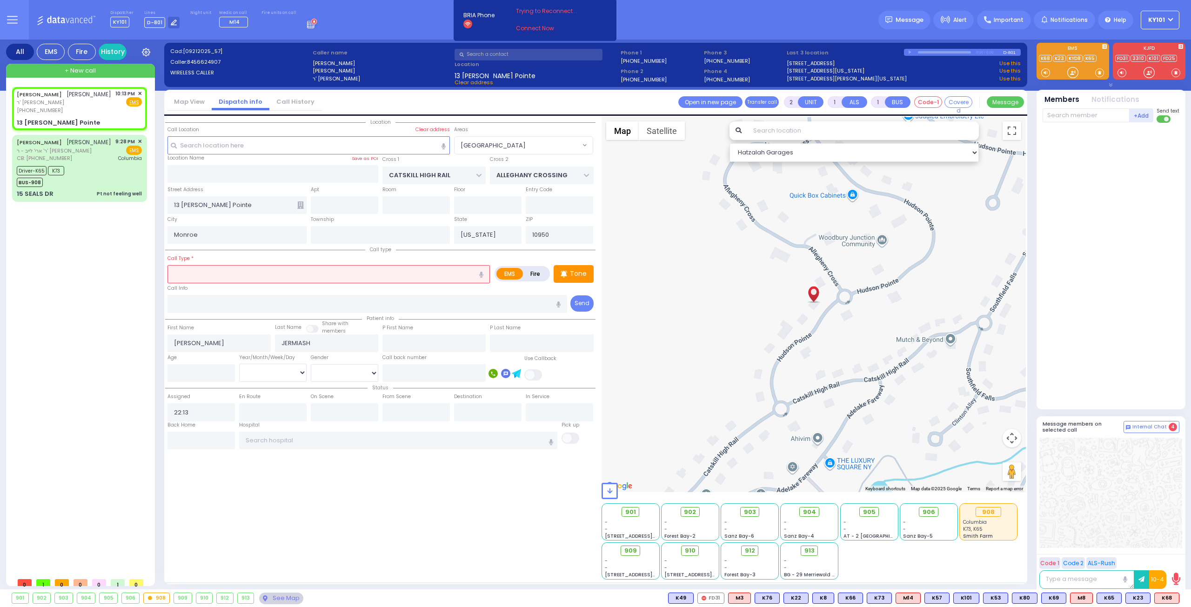
click at [289, 269] on input "text" at bounding box center [328, 274] width 322 height 18
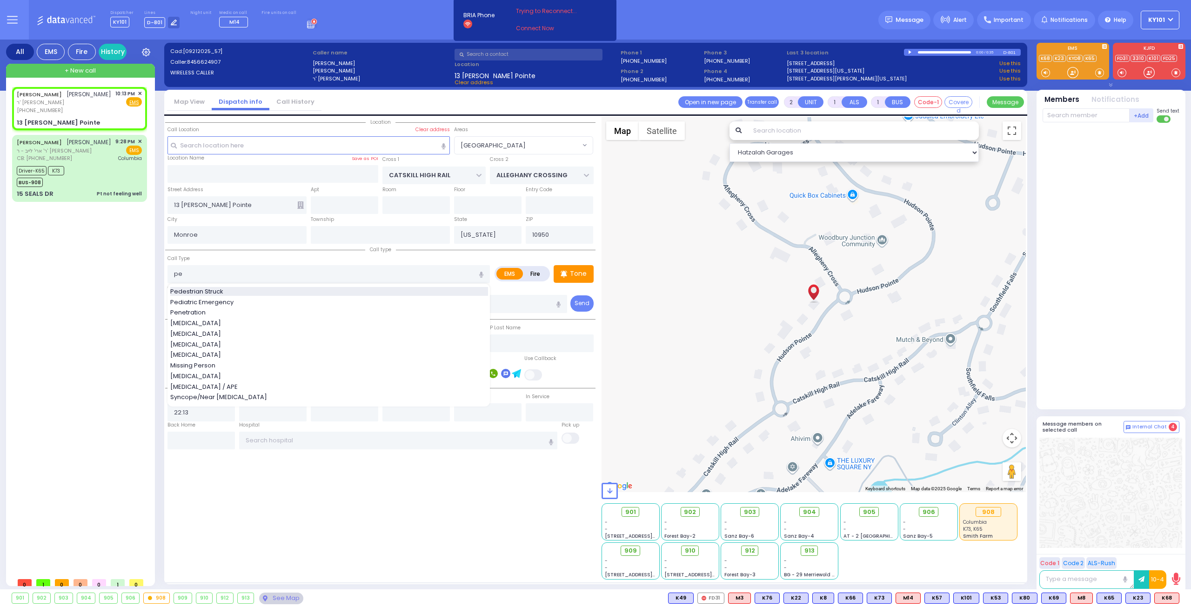
click at [280, 289] on div "Pedestrian Struck" at bounding box center [329, 291] width 318 height 9
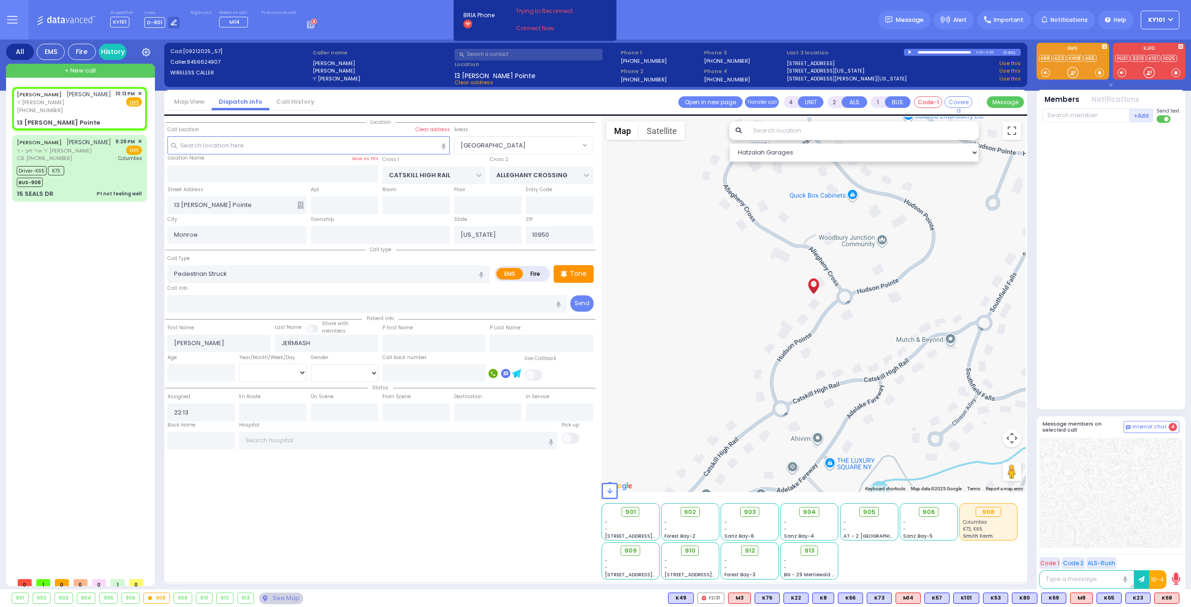
click at [273, 257] on div "Call Type Pedestrian Struck Pedestrian Struck" at bounding box center [328, 269] width 322 height 30
click at [1162, 596] on span "M14" at bounding box center [1167, 598] width 24 height 10
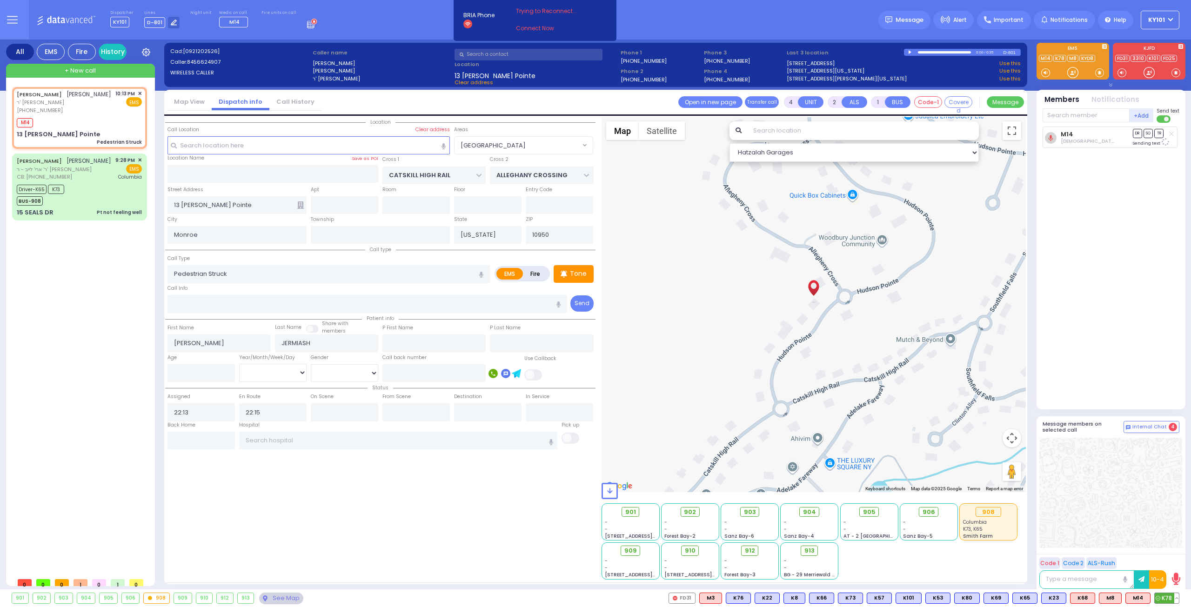
click at [1169, 597] on span "K78" at bounding box center [1167, 598] width 24 height 10
click at [1167, 598] on span "K42" at bounding box center [1166, 598] width 25 height 10
click at [1164, 599] on span "K49" at bounding box center [1166, 598] width 25 height 10
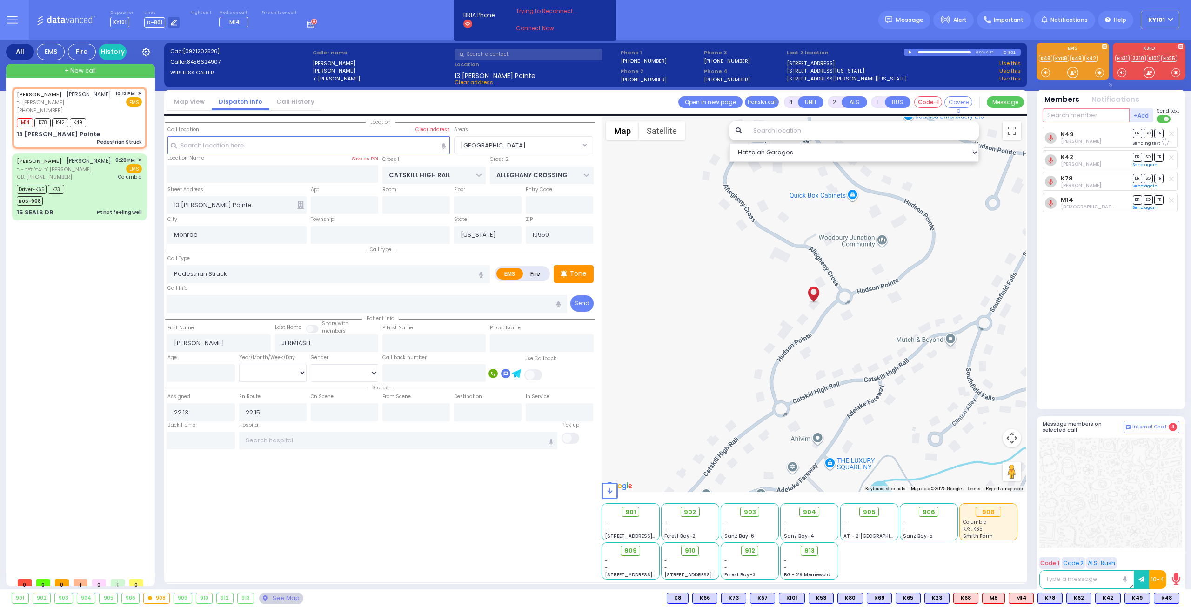
click at [1069, 115] on input "text" at bounding box center [1086, 115] width 87 height 14
select select "[GEOGRAPHIC_DATA]"
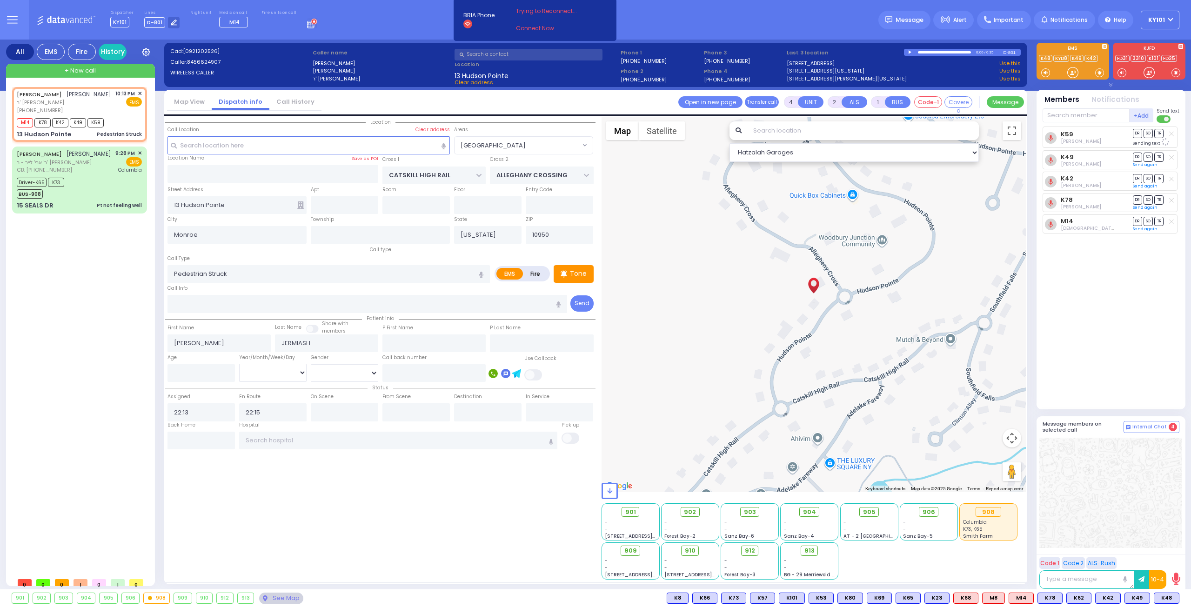
select select
click at [910, 51] on div at bounding box center [910, 52] width 5 height 4
click at [687, 549] on div "910" at bounding box center [690, 551] width 25 height 10
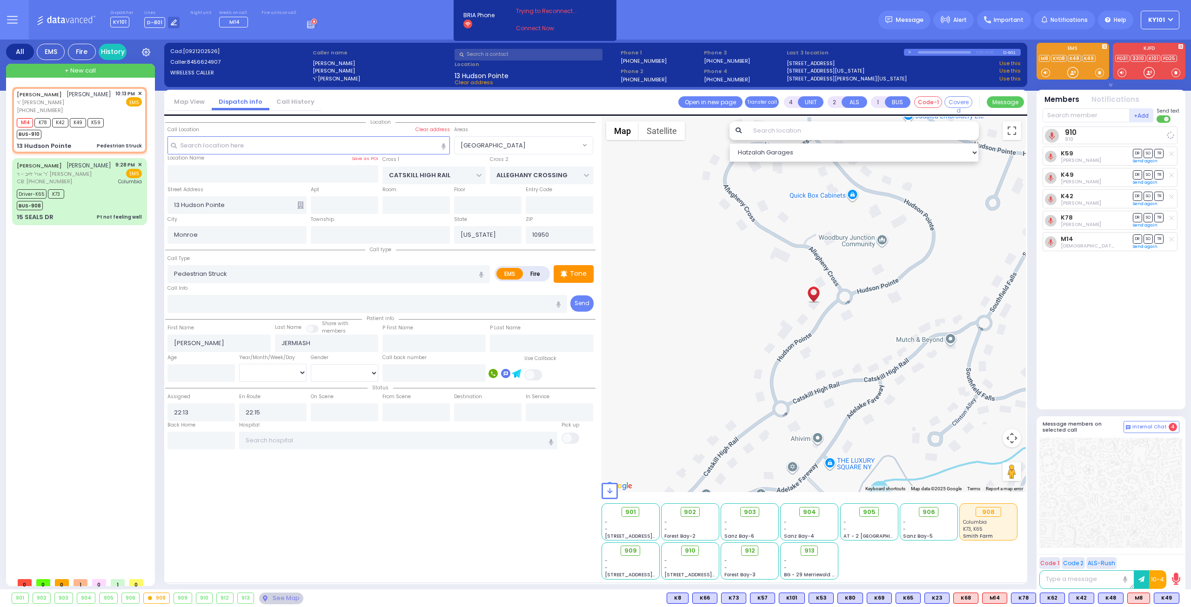
select select
radio input "true"
select select
select select "Hatzalah Garages"
select select "[GEOGRAPHIC_DATA]"
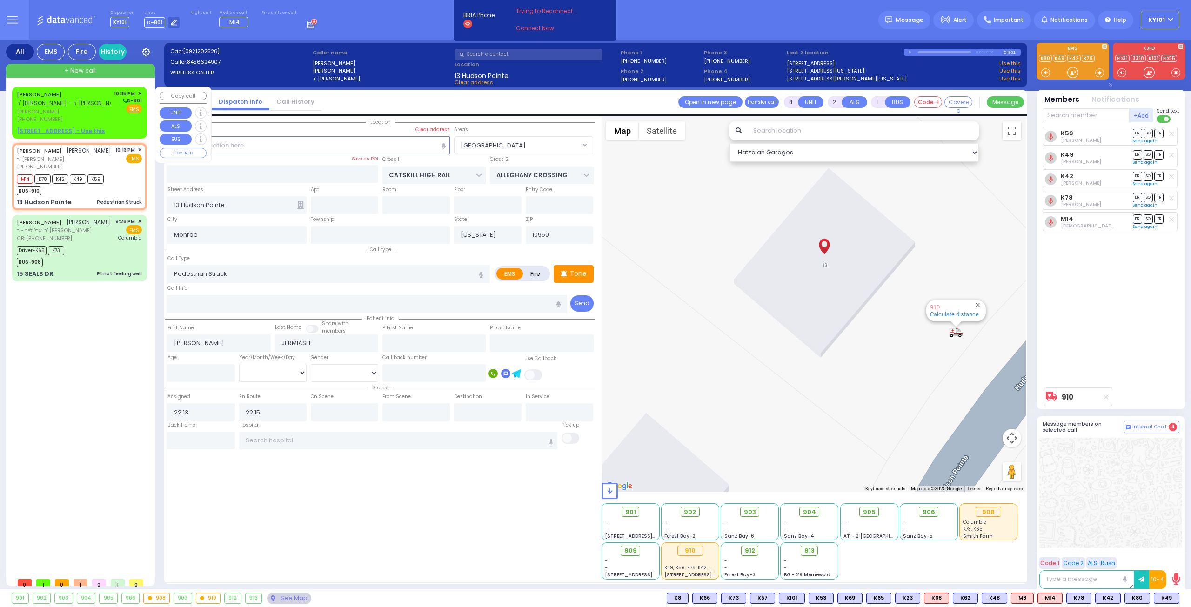
drag, startPoint x: 55, startPoint y: 100, endPoint x: 62, endPoint y: 98, distance: 7.7
click at [61, 99] on span "ר' [PERSON_NAME] - ר' [PERSON_NAME]" at bounding box center [70, 103] width 107 height 8
type input "2"
type input "1"
select select
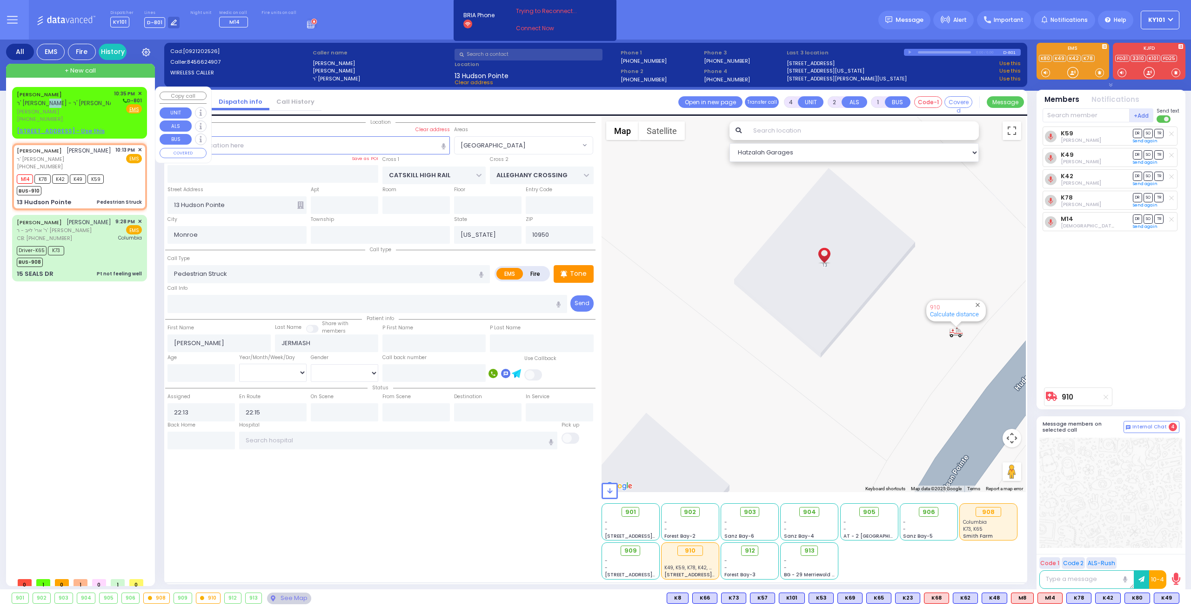
radio input "true"
type input "ELIEZER ZUSYA"
type input "CZIN"
select select
type input "22:35"
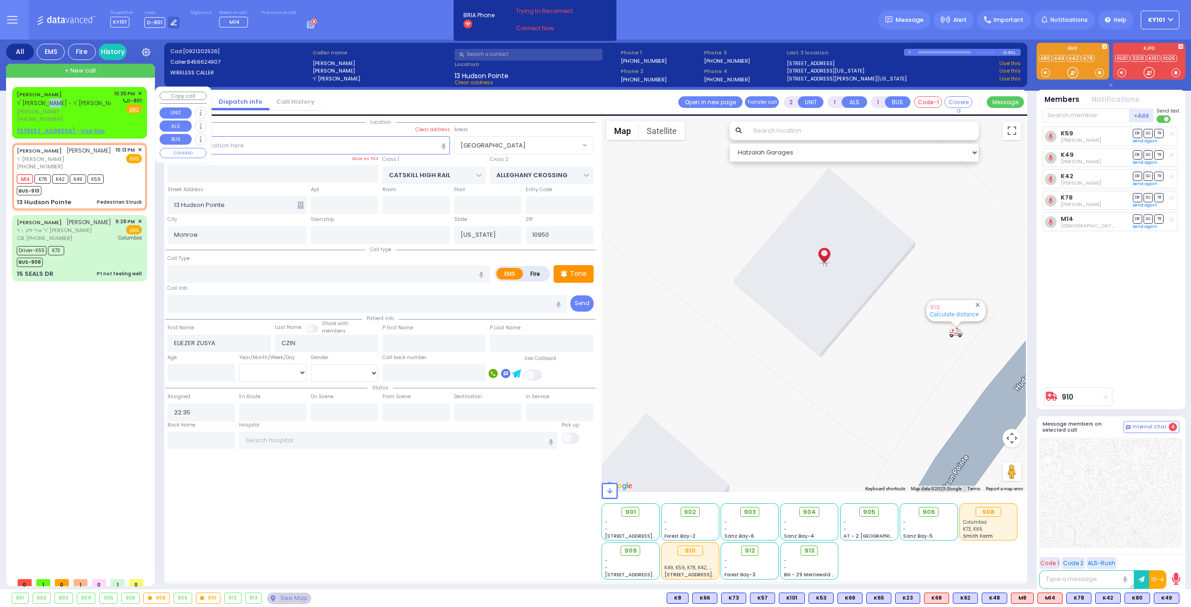
select select "Hatzalah Garages"
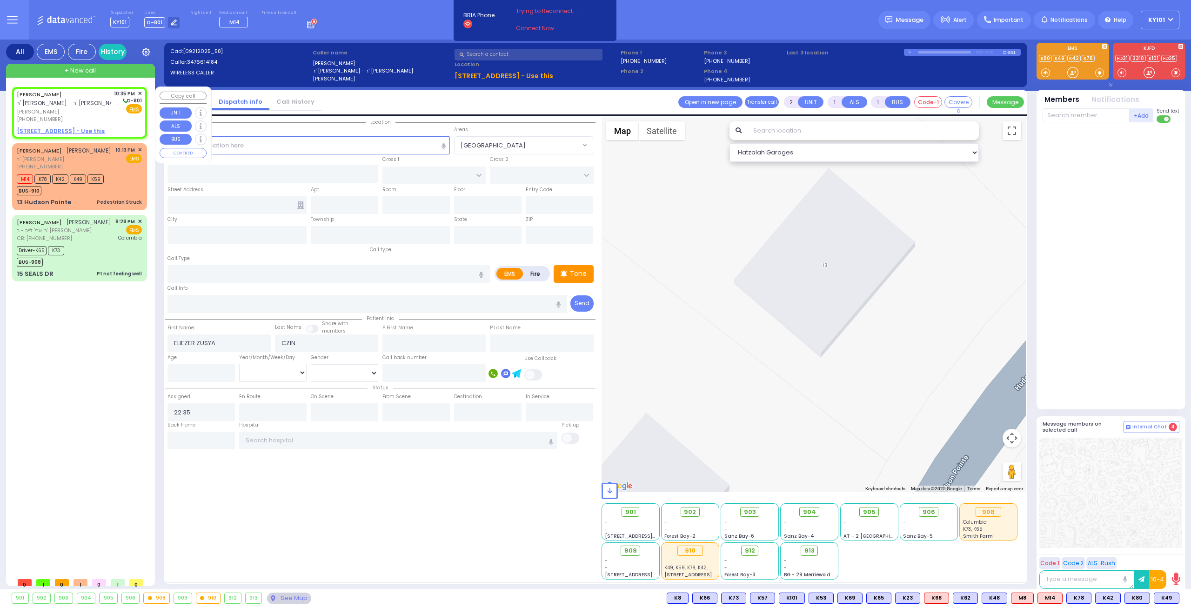
click at [84, 110] on span "[PERSON_NAME]" at bounding box center [64, 112] width 94 height 8
select select
radio input "true"
select select
select select "Hatzalah Garages"
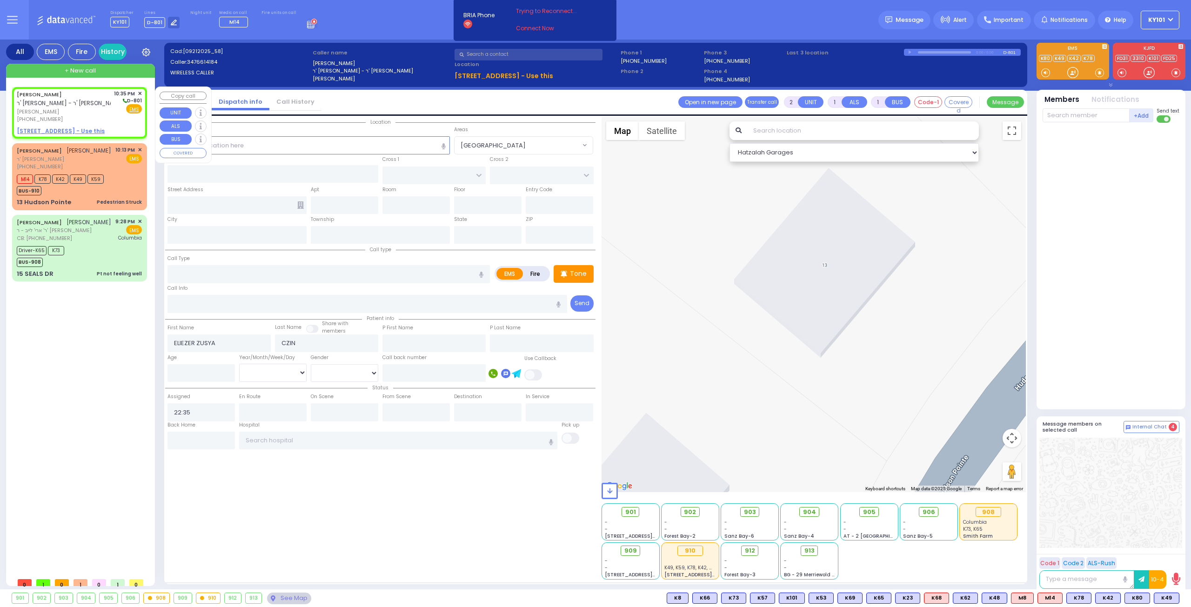
click at [62, 129] on u "[STREET_ADDRESS] - Use this" at bounding box center [61, 131] width 88 height 8
select select
radio input "true"
select select
select select "Hatzalah Garages"
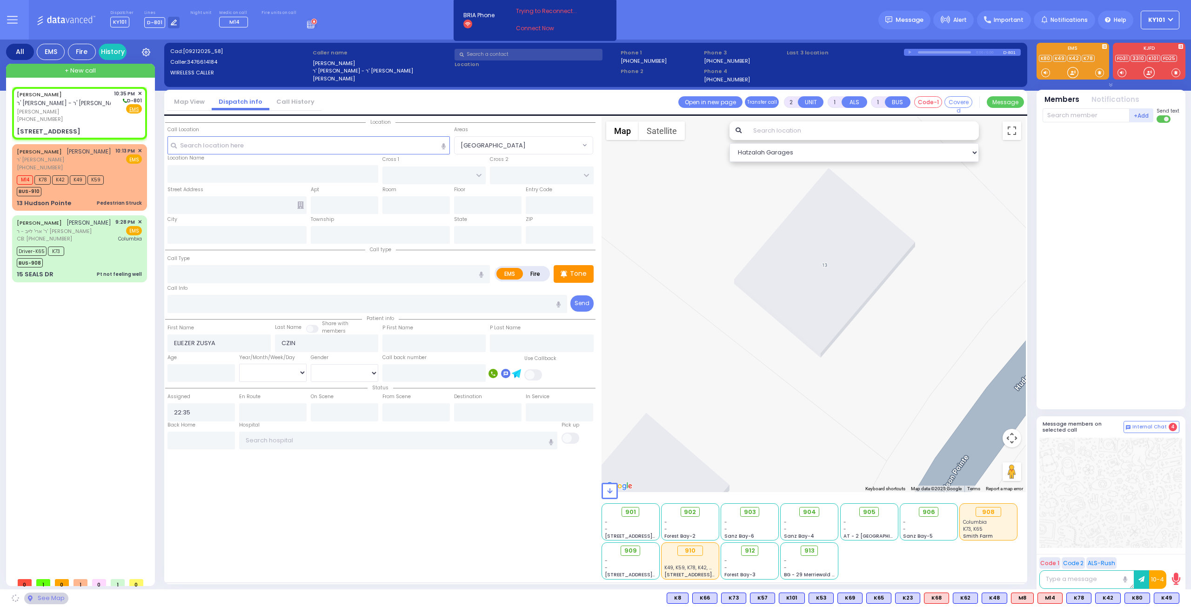
select select
radio input "true"
select select
type input "[GEOGRAPHIC_DATA]"
type input "COUNTY ROUTE 105"
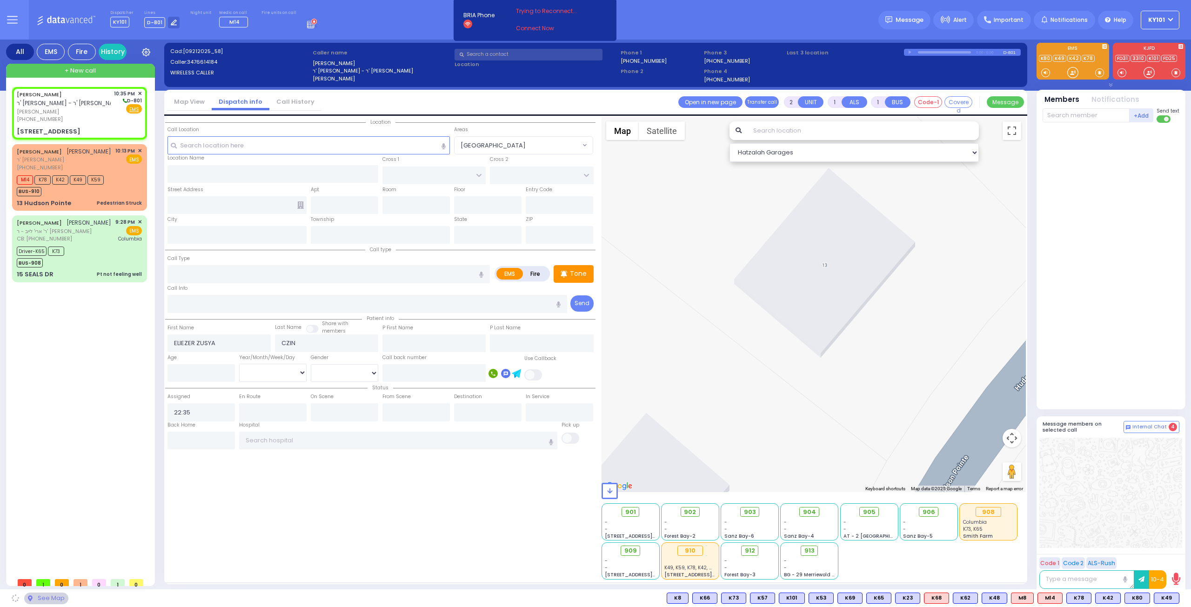
type input "[STREET_ADDRESS]"
type input "402"
type input "Monroe"
type input "[US_STATE]"
type input "10950"
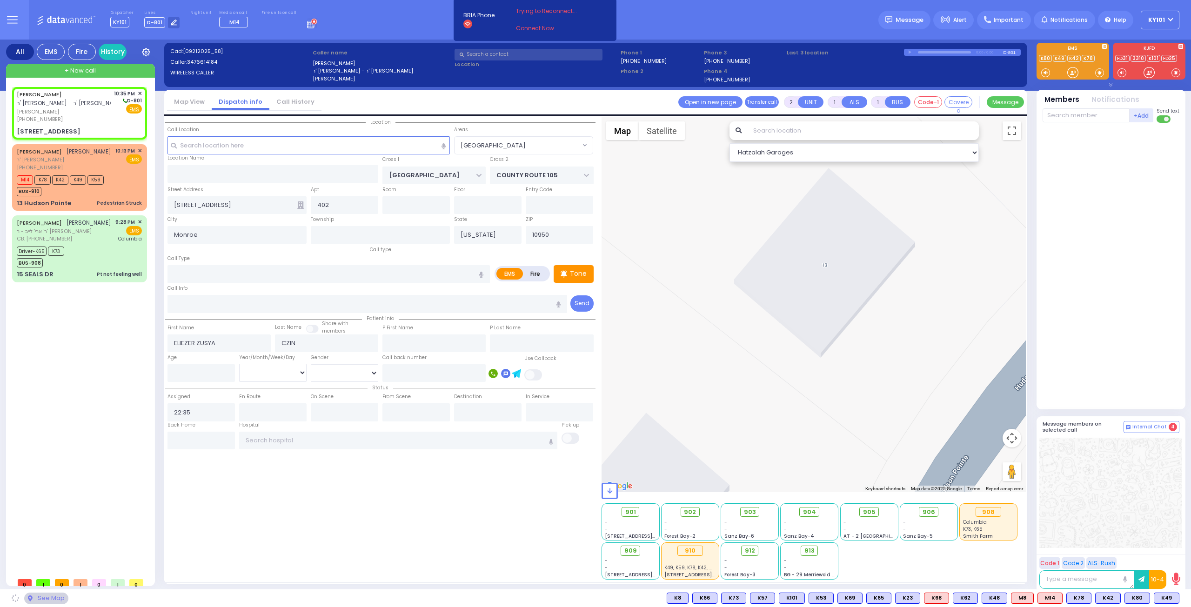
select select "Hatzalah Garages"
select select "VYOEL MOSHE"
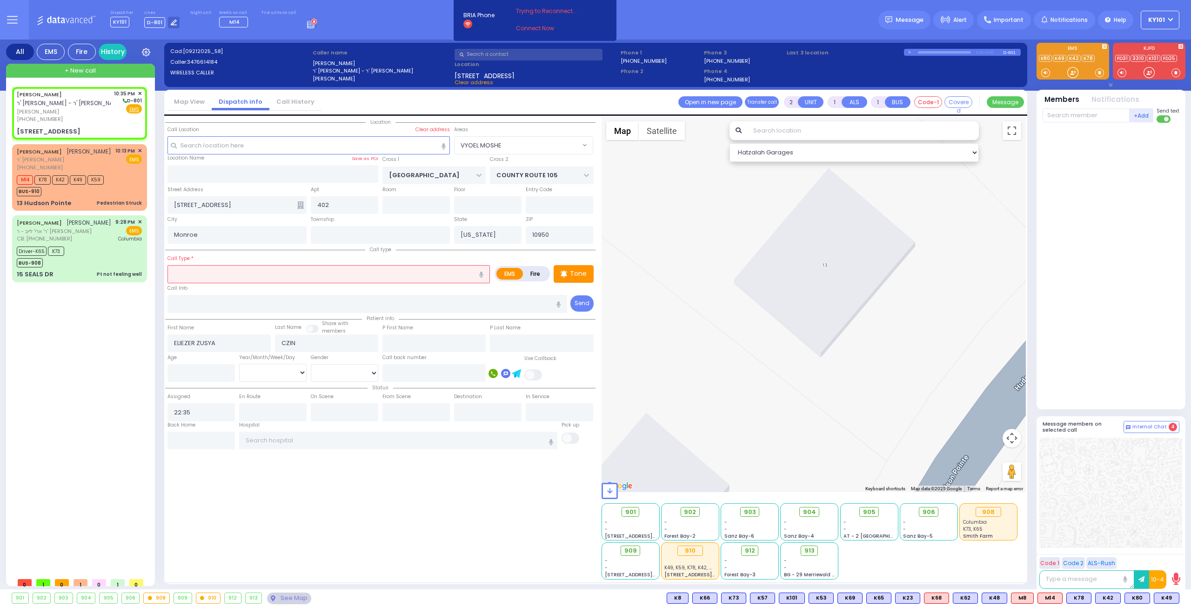
click at [253, 269] on input "text" at bounding box center [328, 274] width 322 height 18
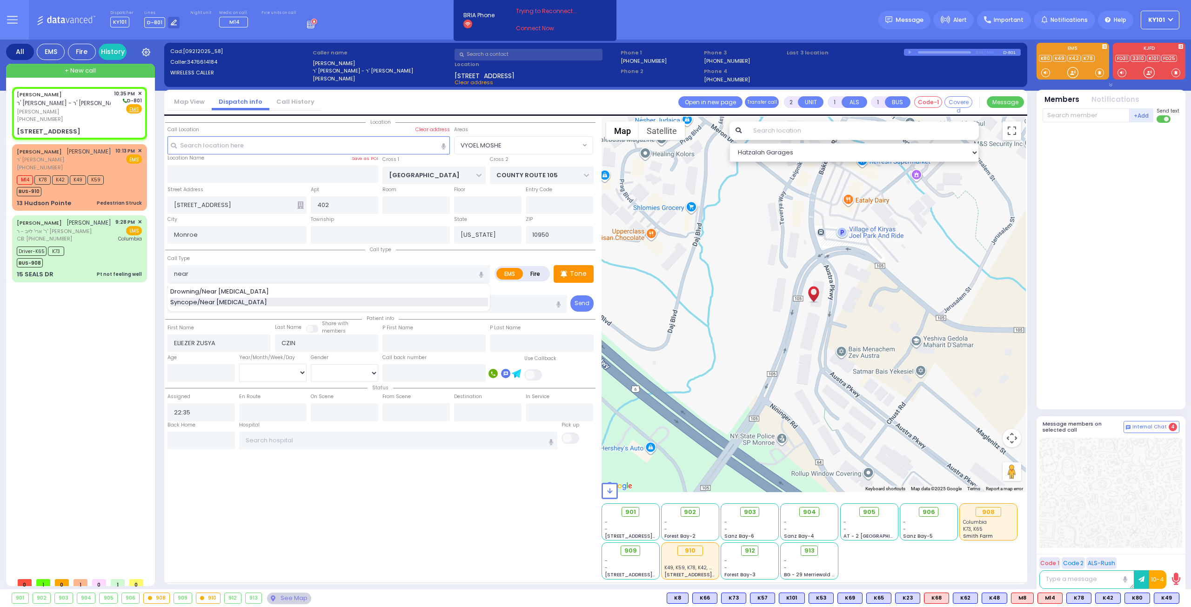
click at [239, 301] on span "Syncope/Near [MEDICAL_DATA]" at bounding box center [220, 302] width 100 height 9
type input "Syncope/Near [MEDICAL_DATA]"
click at [206, 372] on input "number" at bounding box center [200, 373] width 67 height 18
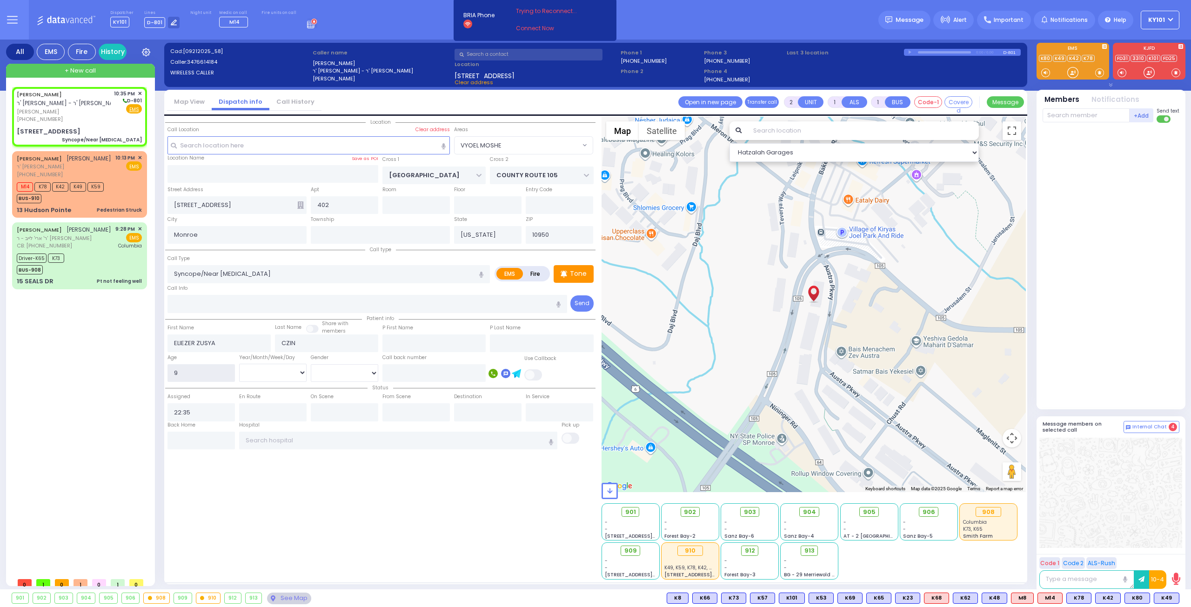
type input "9"
select select "Year"
select select
radio input "true"
select select
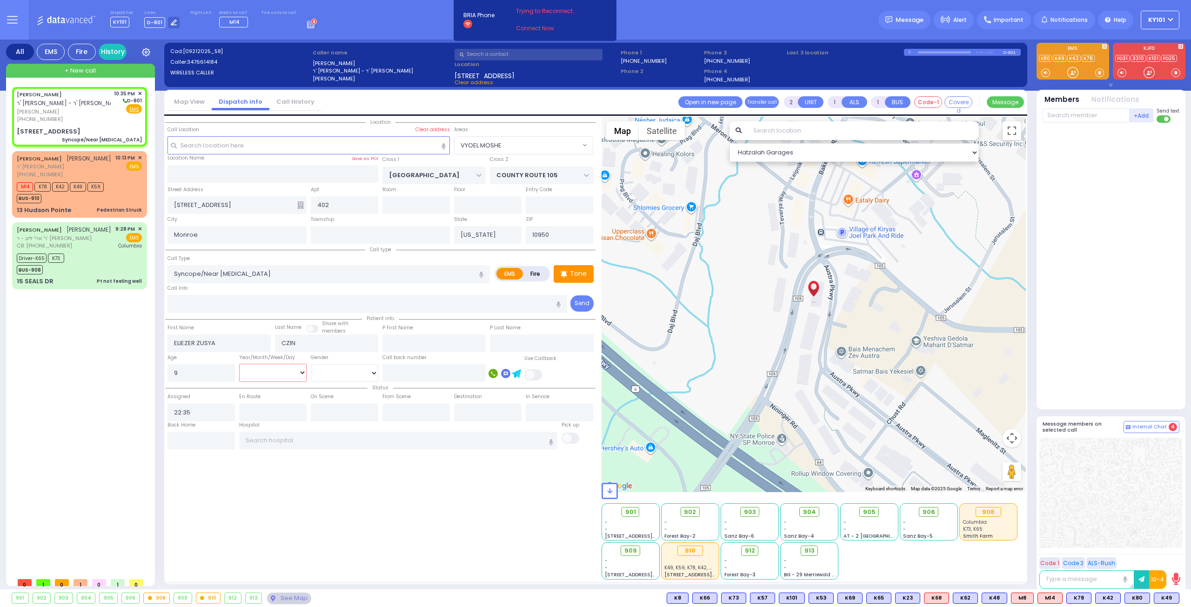
select select "Hatzalah Garages"
select select "[DEMOGRAPHIC_DATA]"
select select "VYOEL MOSHE"
select select
radio input "true"
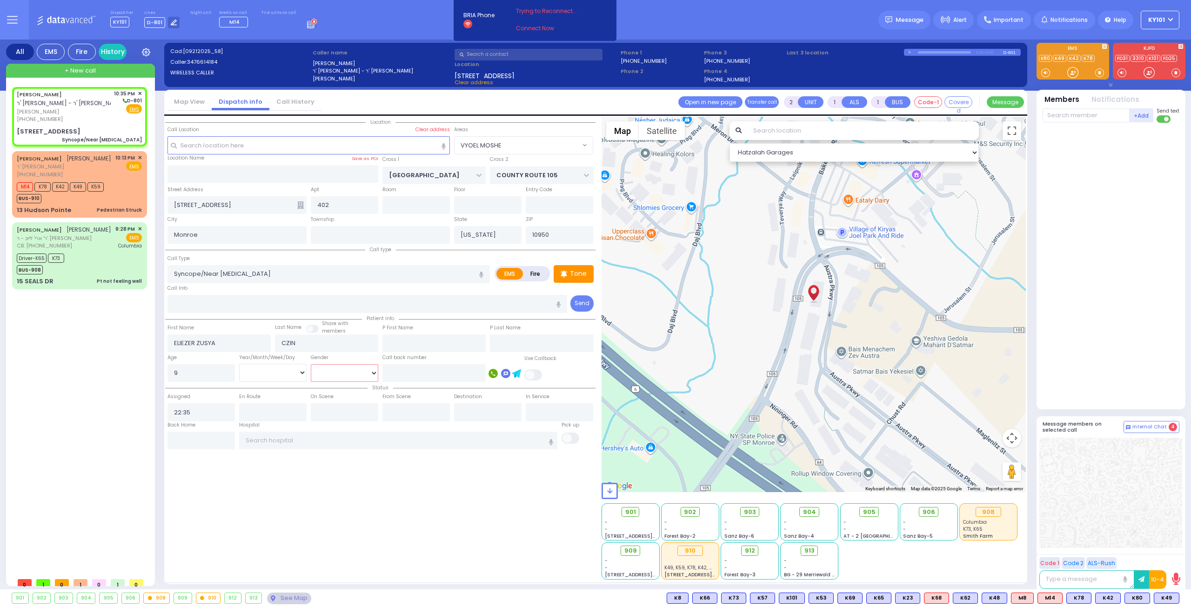
select select
select select "[DEMOGRAPHIC_DATA]"
select select "Hatzalah Garages"
select select
radio input "true"
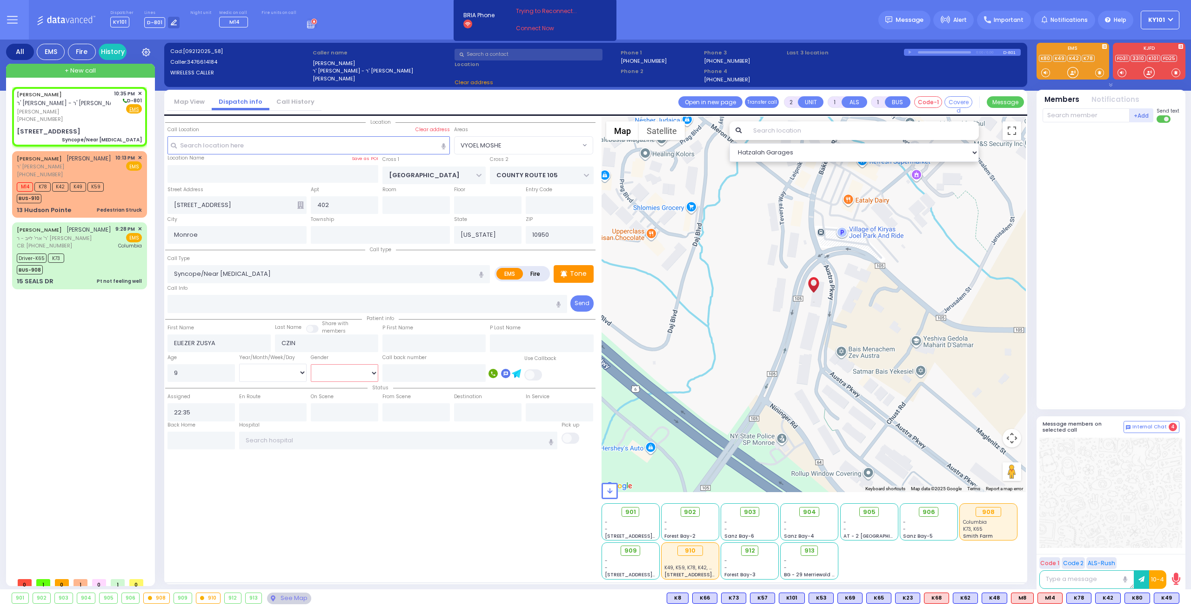
select select
select select "[DEMOGRAPHIC_DATA]"
select select "Hatzalah Garages"
select select "Year"
select select "VYOEL MOSHE"
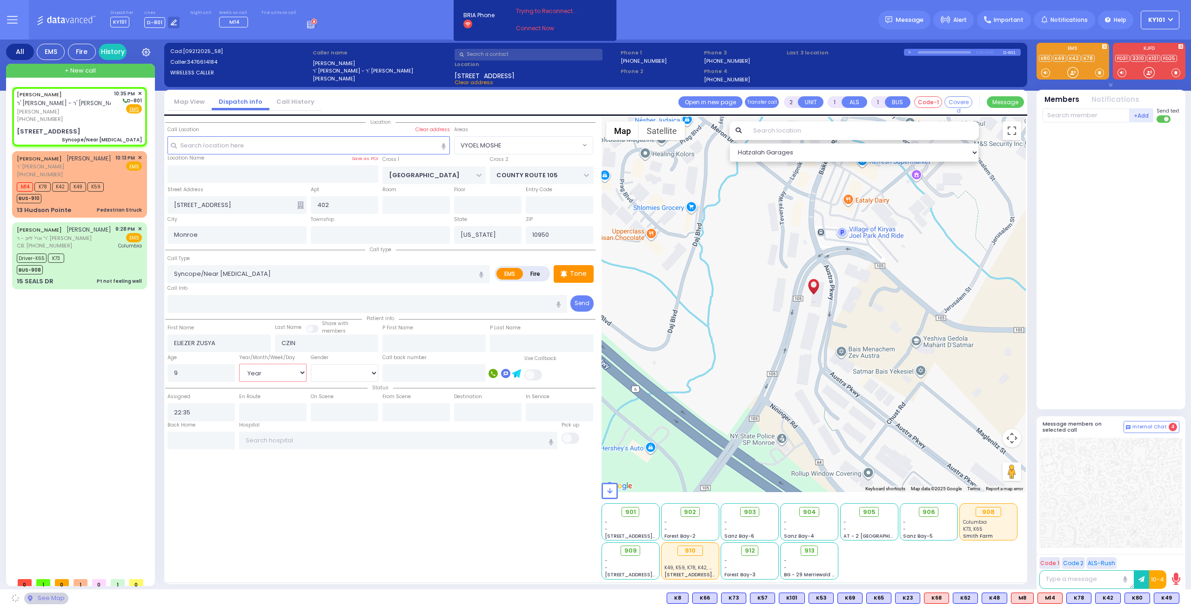
select select
radio input "true"
select select "Year"
select select "[DEMOGRAPHIC_DATA]"
select select "Hatzalah Garages"
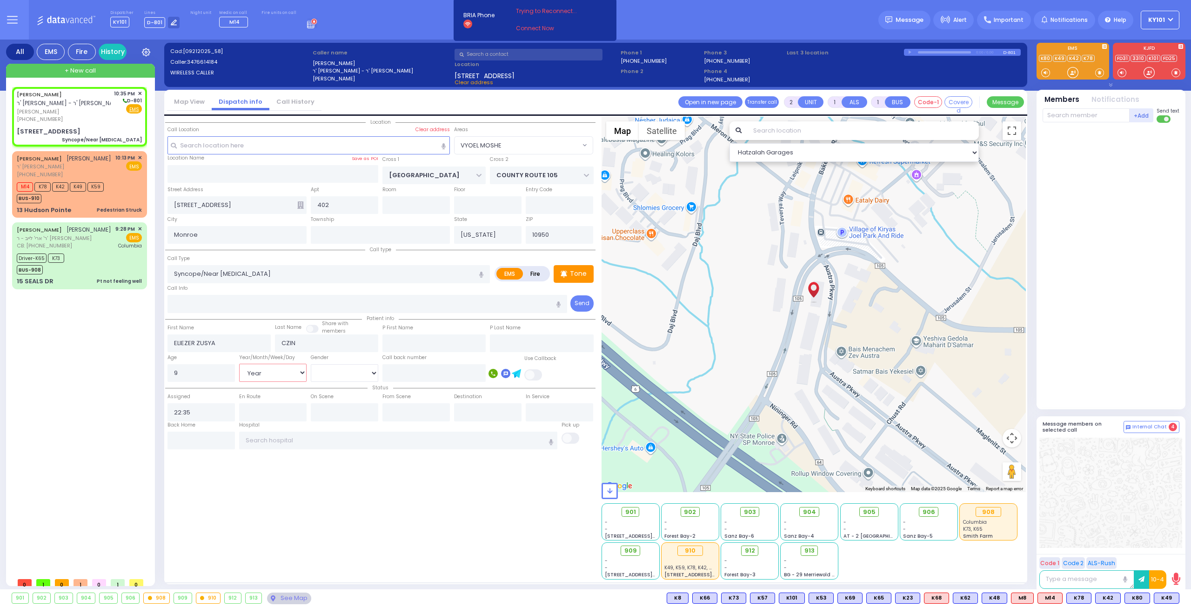
select select "VYOEL MOSHE"
select select
radio input "true"
select select "Year"
select select "[DEMOGRAPHIC_DATA]"
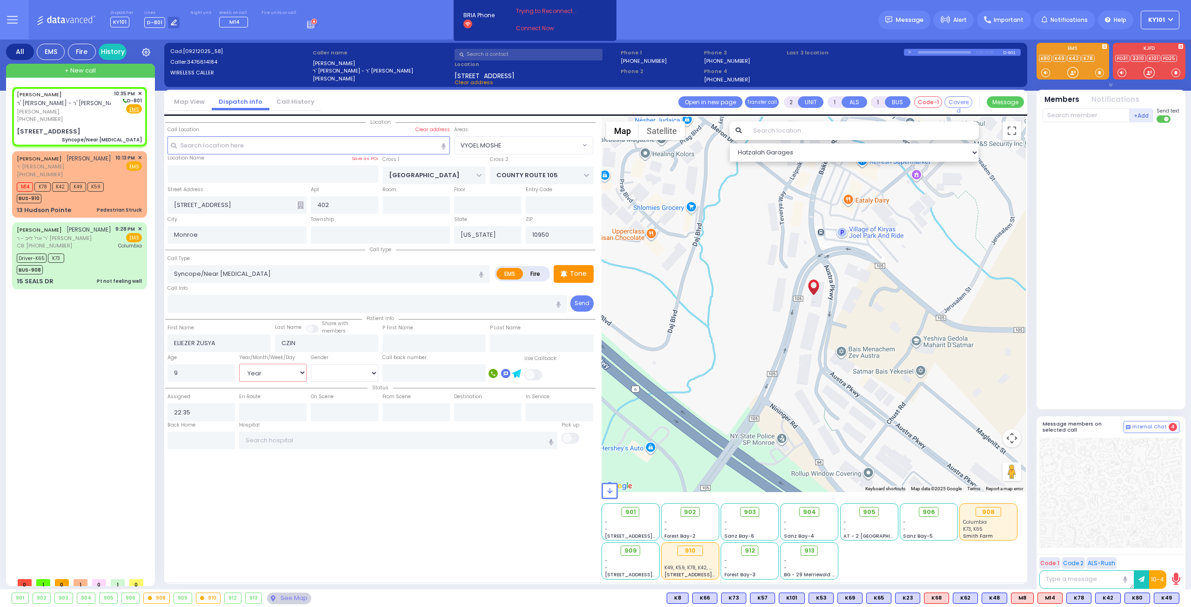
select select "Hatzalah Garages"
select select "VYOEL MOSHE"
select select
radio input "true"
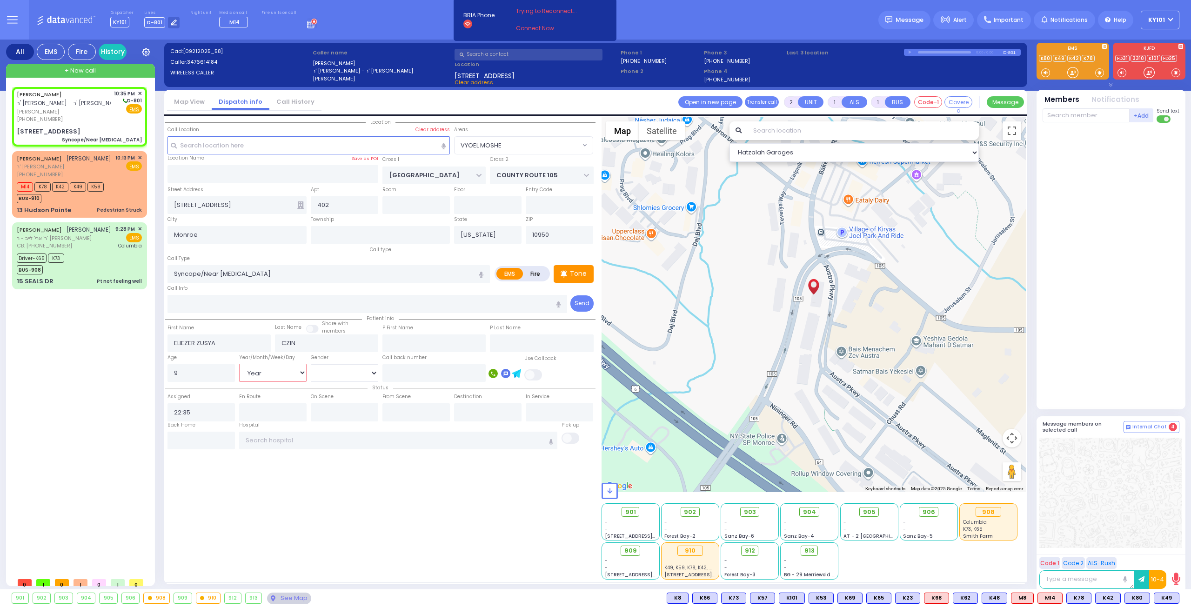
select select "Year"
select select "[DEMOGRAPHIC_DATA]"
select select "Hatzalah Garages"
select select
radio input "true"
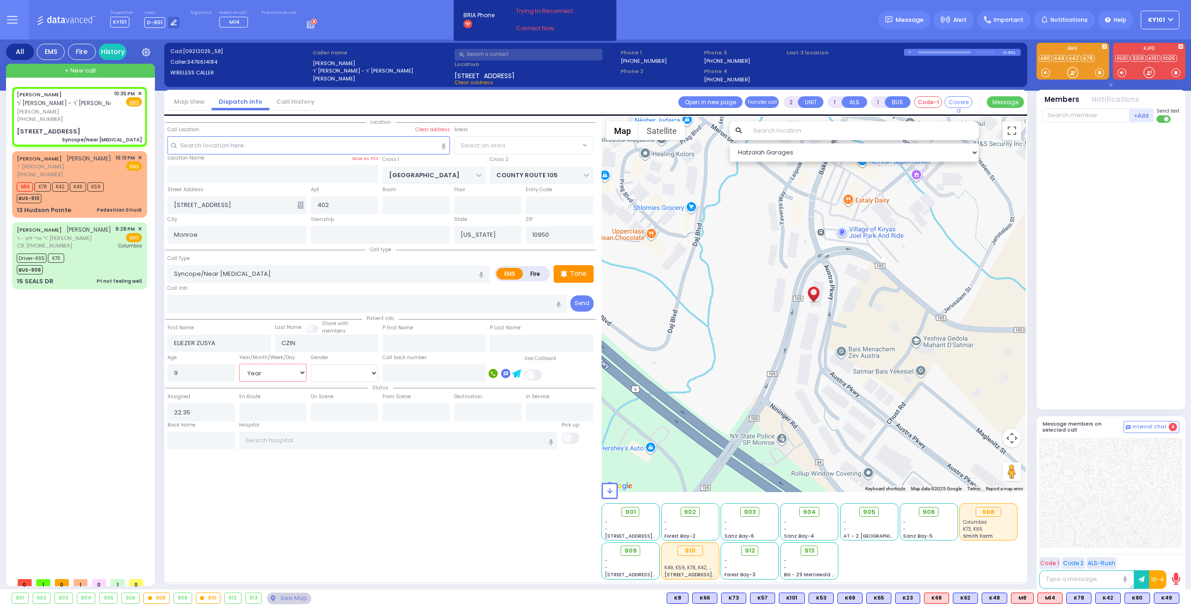
select select "Year"
select select "[DEMOGRAPHIC_DATA]"
select select "Hatzalah Garages"
select select "VYOEL MOSHE"
click at [83, 206] on div "13 Hudson Pointe Pedestrian Struck" at bounding box center [79, 210] width 125 height 9
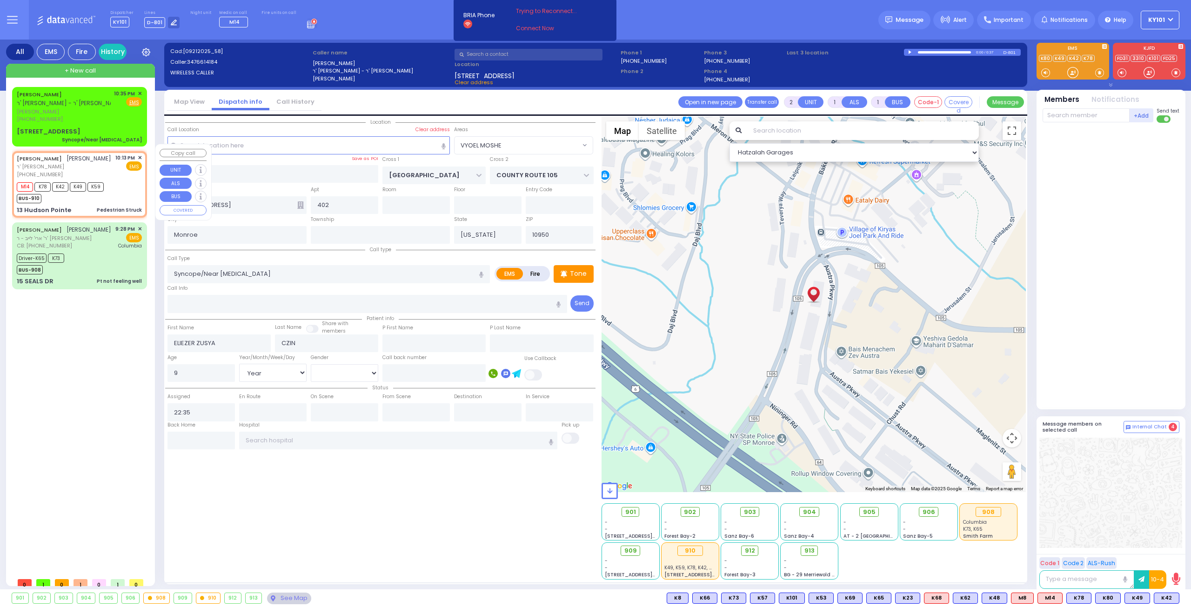
type input "4"
type input "2"
select select
type input "Pedestrian Struck"
radio input "true"
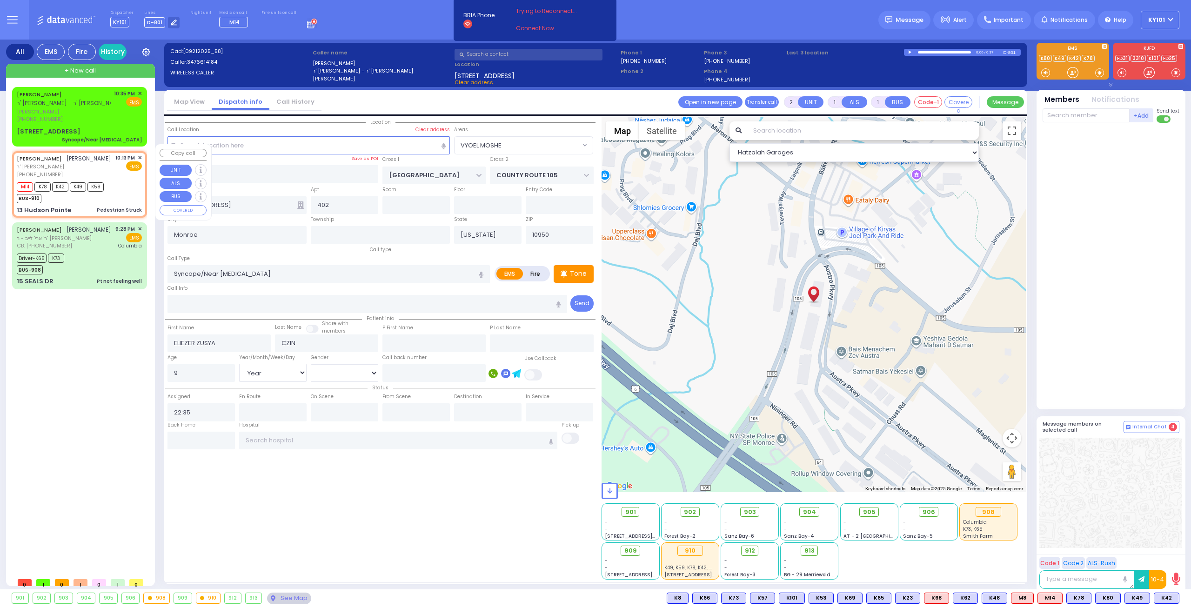
type input "[PERSON_NAME]"
type input "JERMIASH"
select select
type input "22:13"
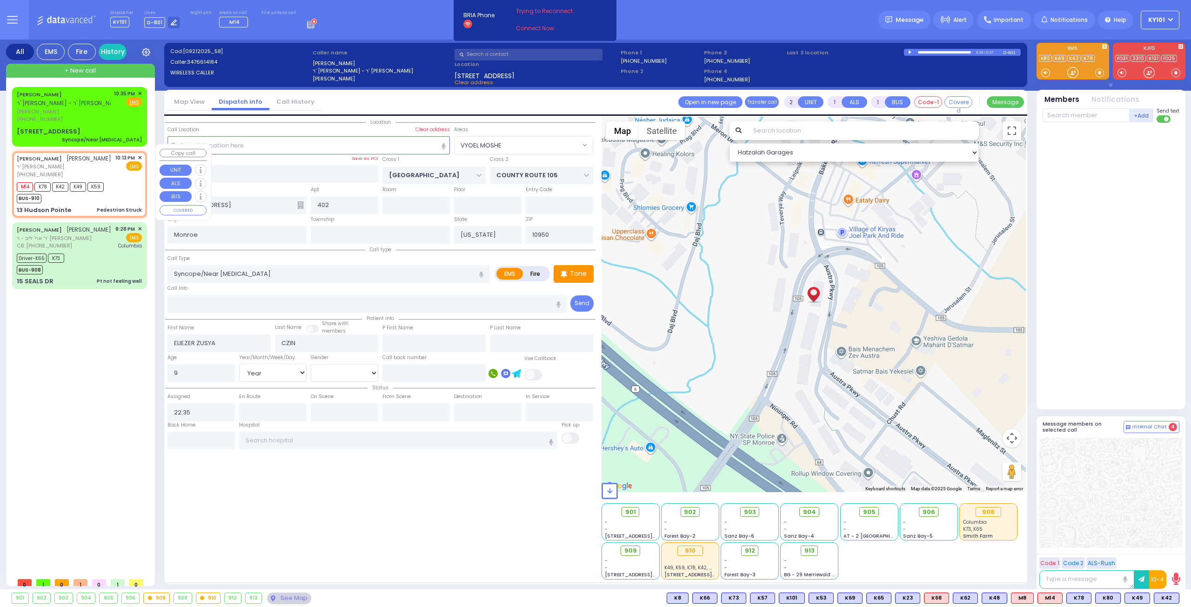
type input "22:15"
select select "Hatzalah Garages"
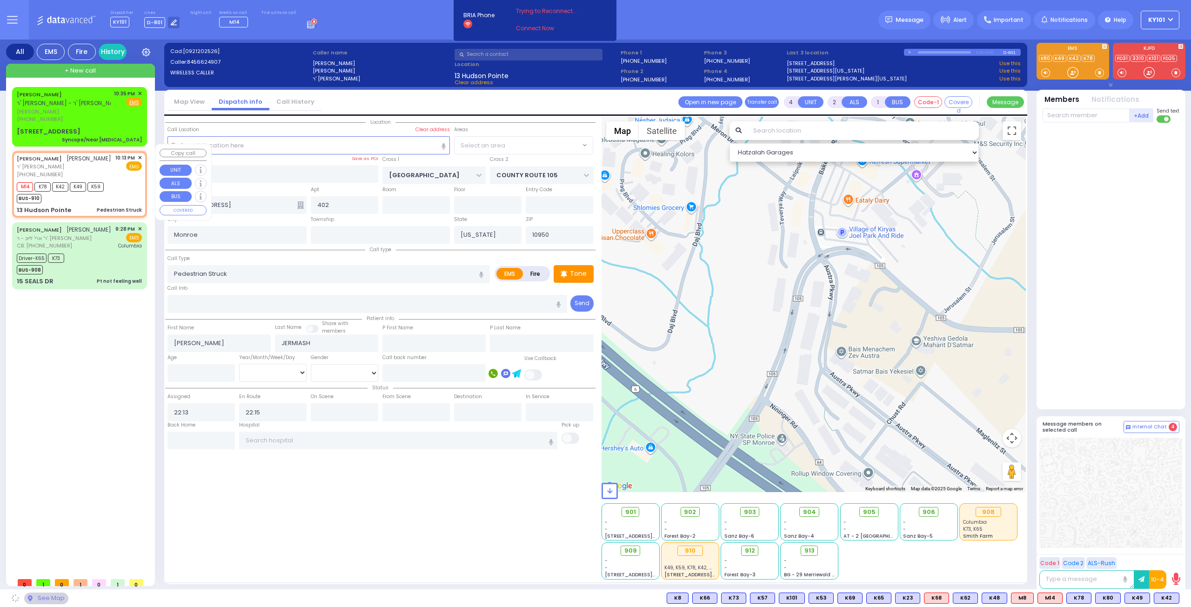
type input "CATSKILL HIGH RAIL"
type input "ALLEGHANY CROSSING"
type input "13 Hudson Pointe"
select select "[GEOGRAPHIC_DATA]"
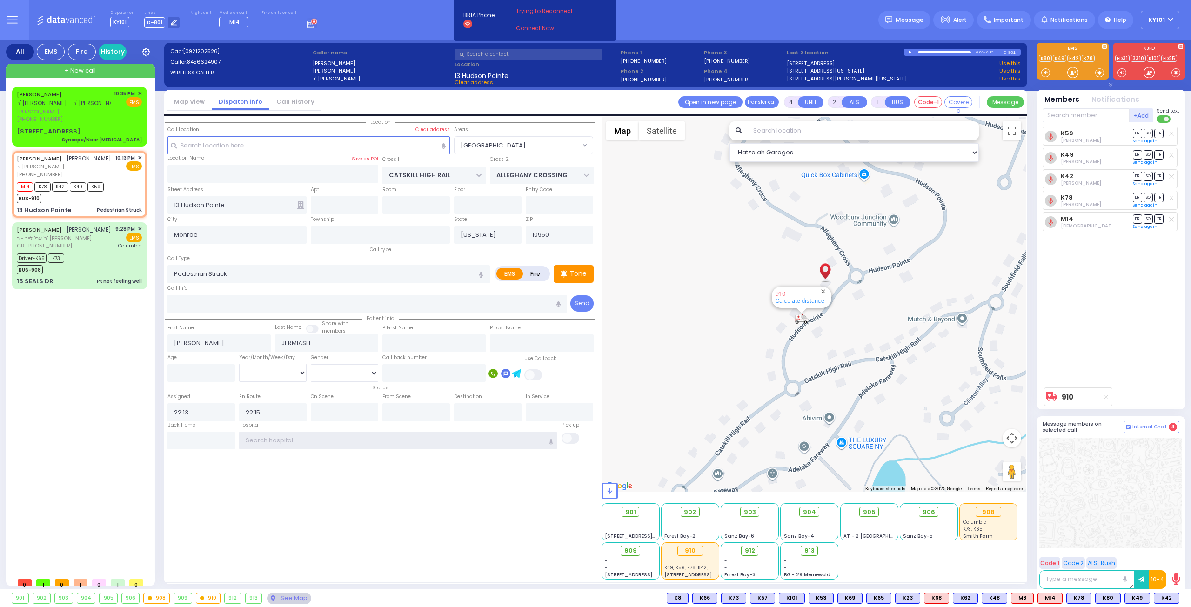
click at [348, 438] on input "text" at bounding box center [398, 441] width 319 height 18
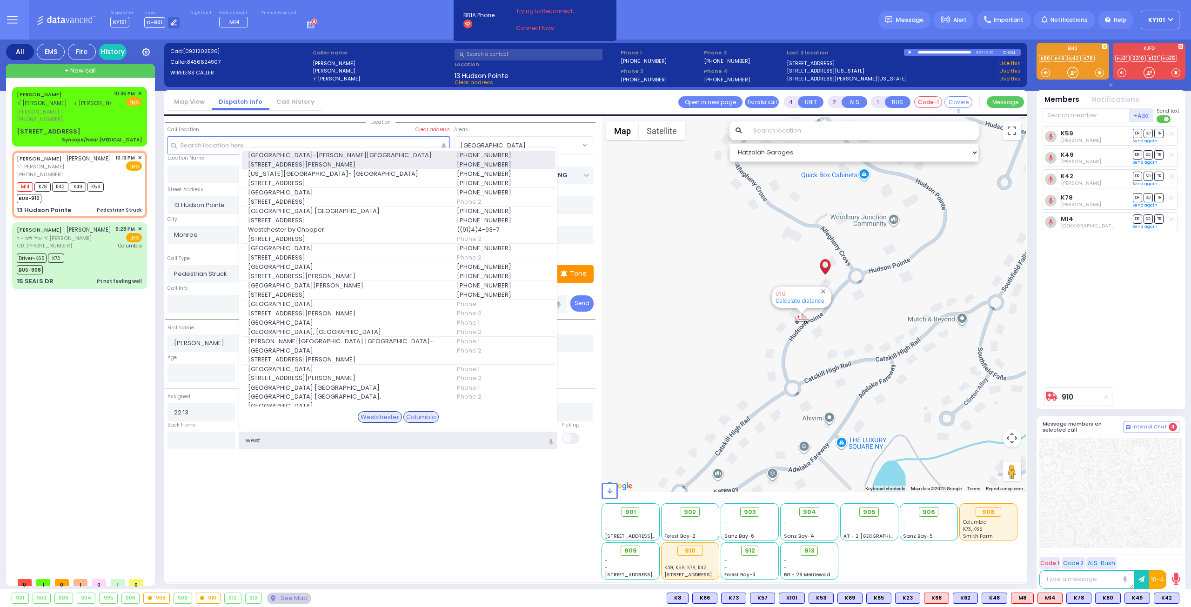
type input "west"
click at [331, 164] on span "[STREET_ADDRESS][PERSON_NAME]" at bounding box center [347, 164] width 198 height 9
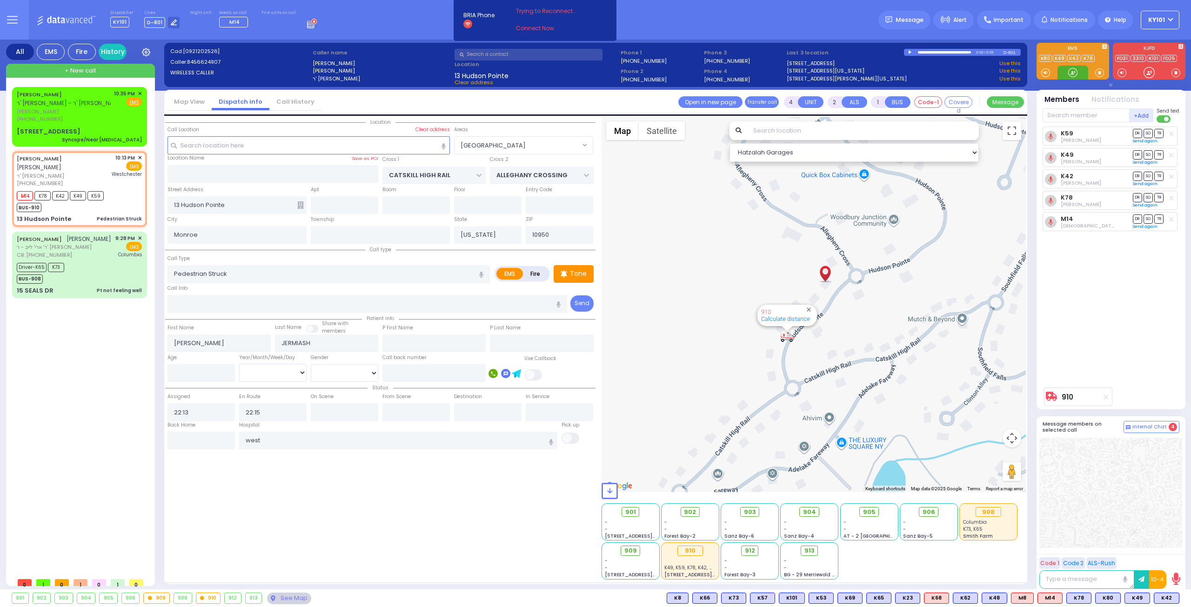
select select
radio input "true"
select select
type input "[GEOGRAPHIC_DATA]-[PERSON_NAME][GEOGRAPHIC_DATA]"
select select "Hatzalah Garages"
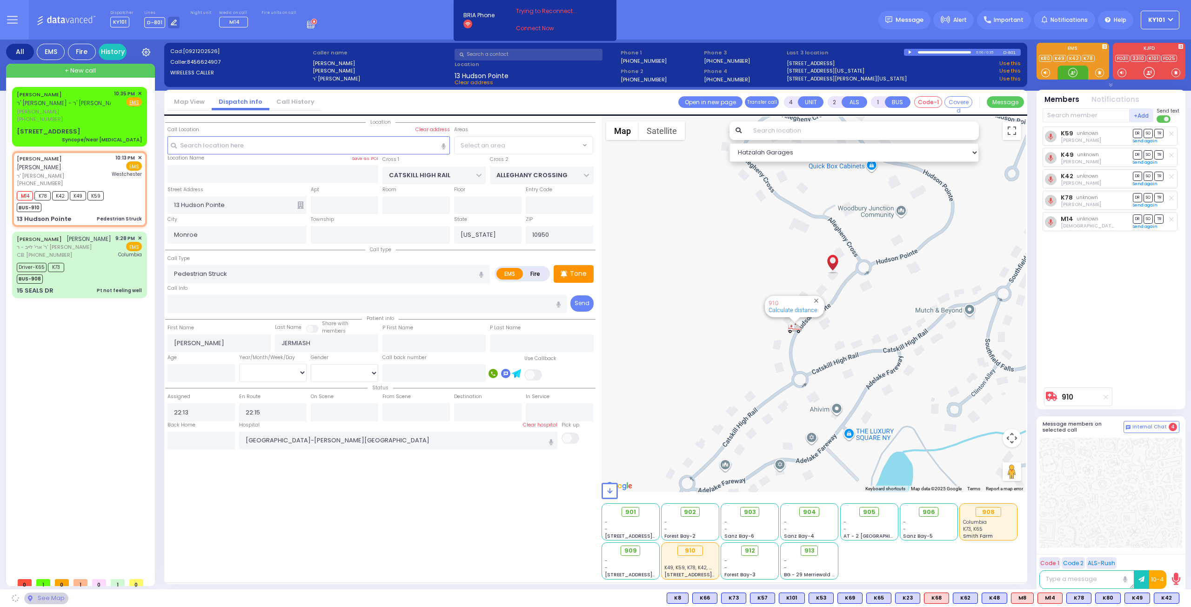
select select "[GEOGRAPHIC_DATA]"
click at [1133, 175] on span "DR" at bounding box center [1137, 176] width 9 height 9
click at [1158, 198] on span "TR" at bounding box center [1158, 197] width 9 height 9
select select
radio input "true"
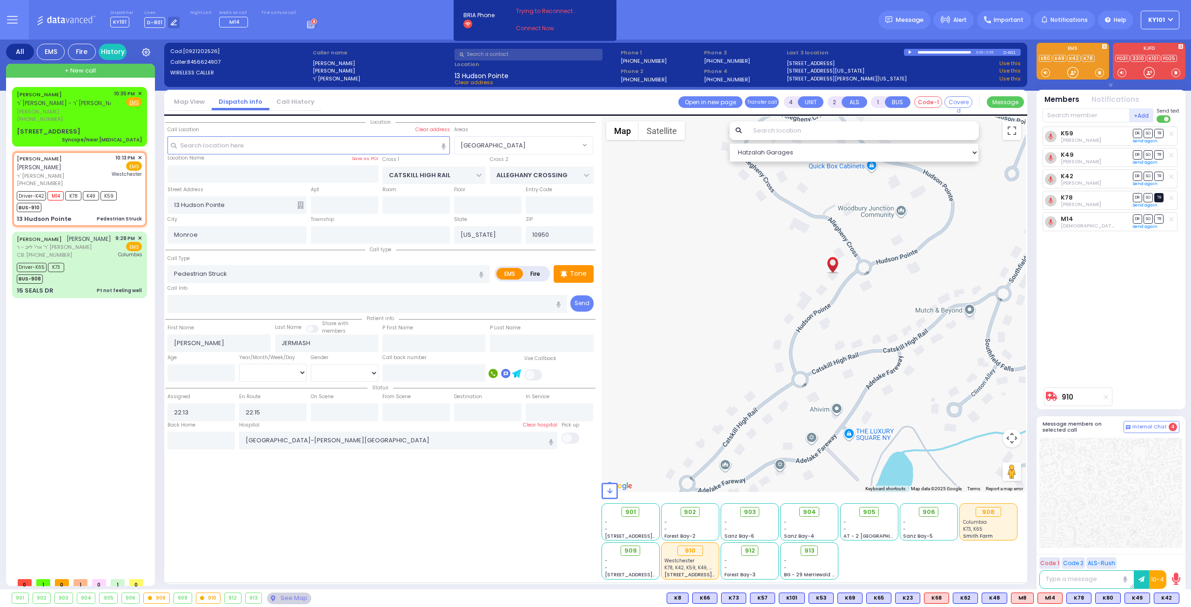
select select
type input "22:36"
select select "Hatzalah Garages"
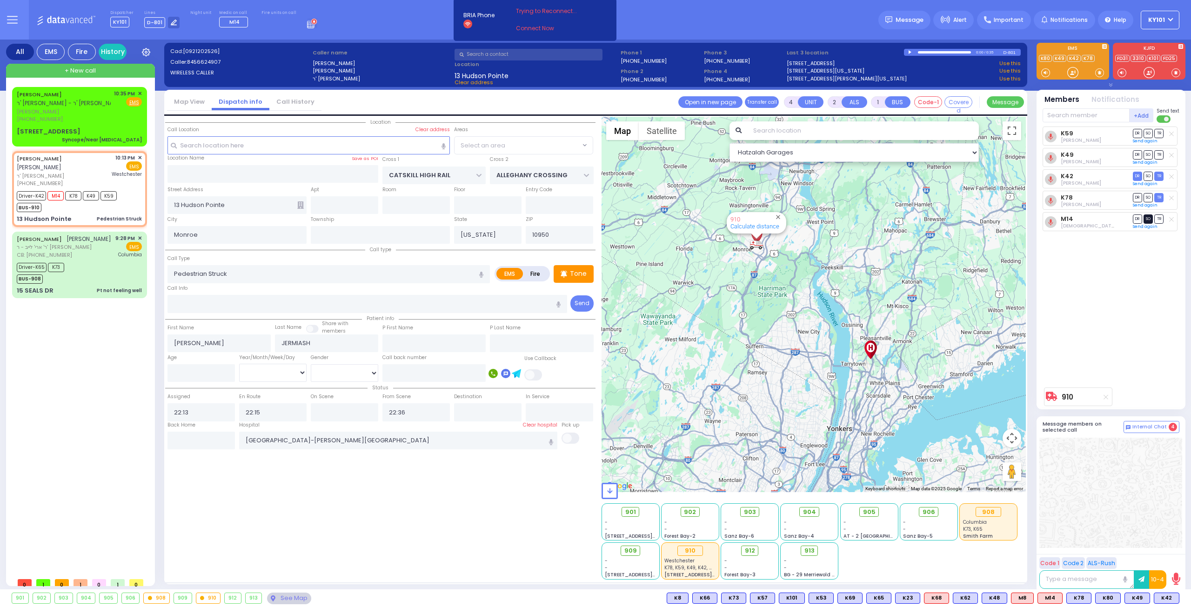
click at [1146, 217] on span "SO" at bounding box center [1148, 218] width 9 height 9
select select "[GEOGRAPHIC_DATA]"
click at [1147, 150] on span "SO" at bounding box center [1148, 154] width 9 height 9
select select
radio input "true"
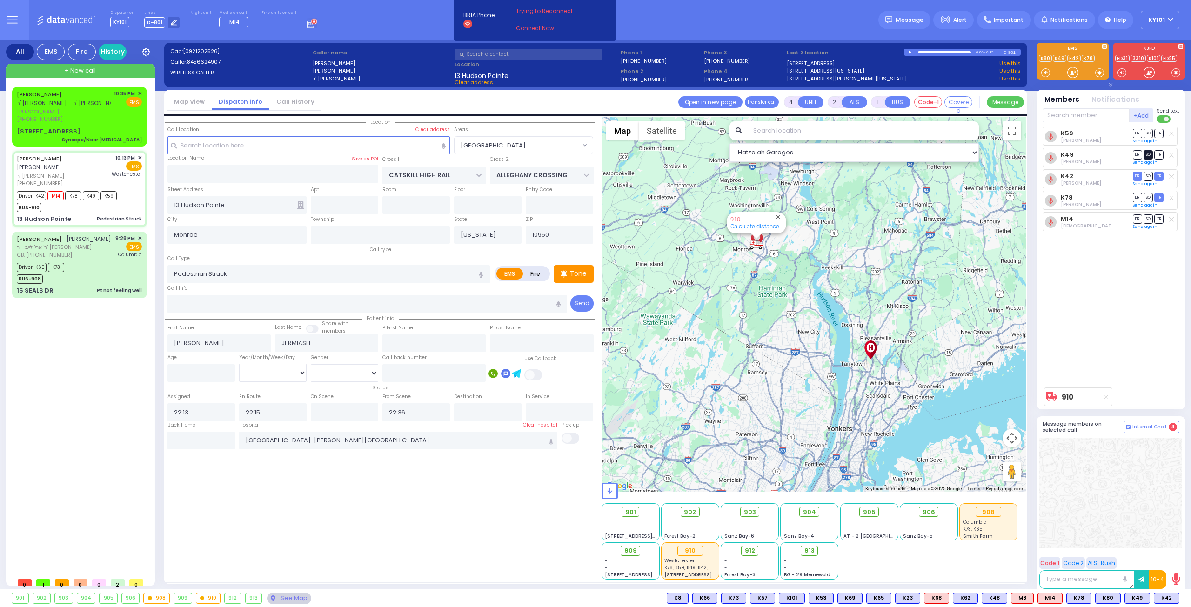
select select
select select "Hatzalah Garages"
click at [1146, 132] on span "SO" at bounding box center [1148, 133] width 9 height 9
select select "[GEOGRAPHIC_DATA]"
select select
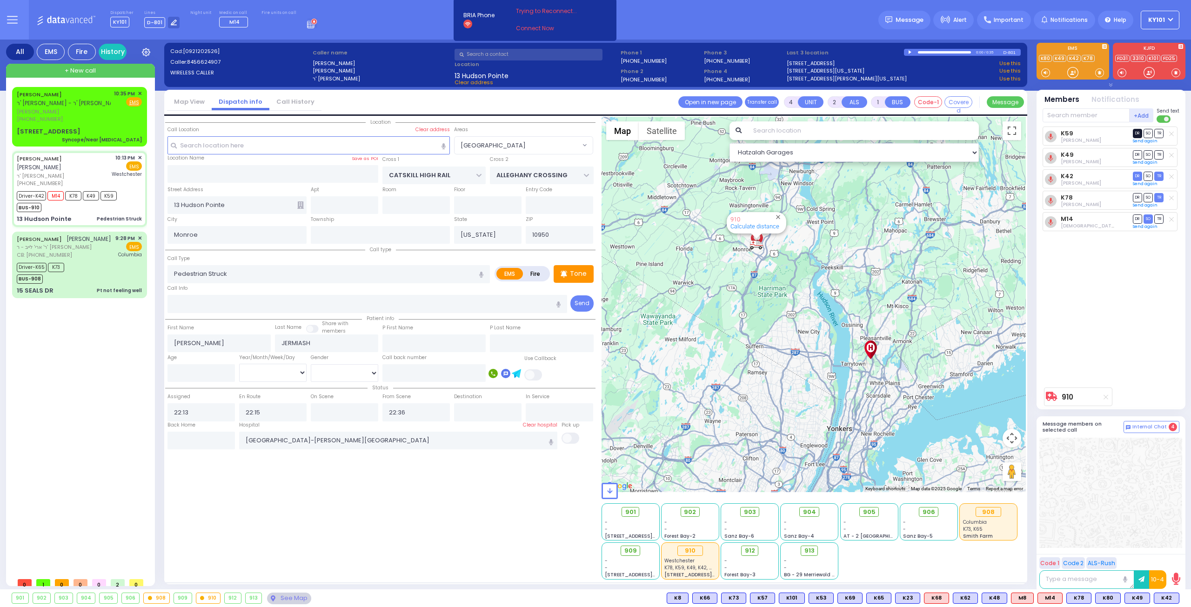
radio input "true"
select select
select select "Hatzalah Garages"
select select "[GEOGRAPHIC_DATA]"
select select
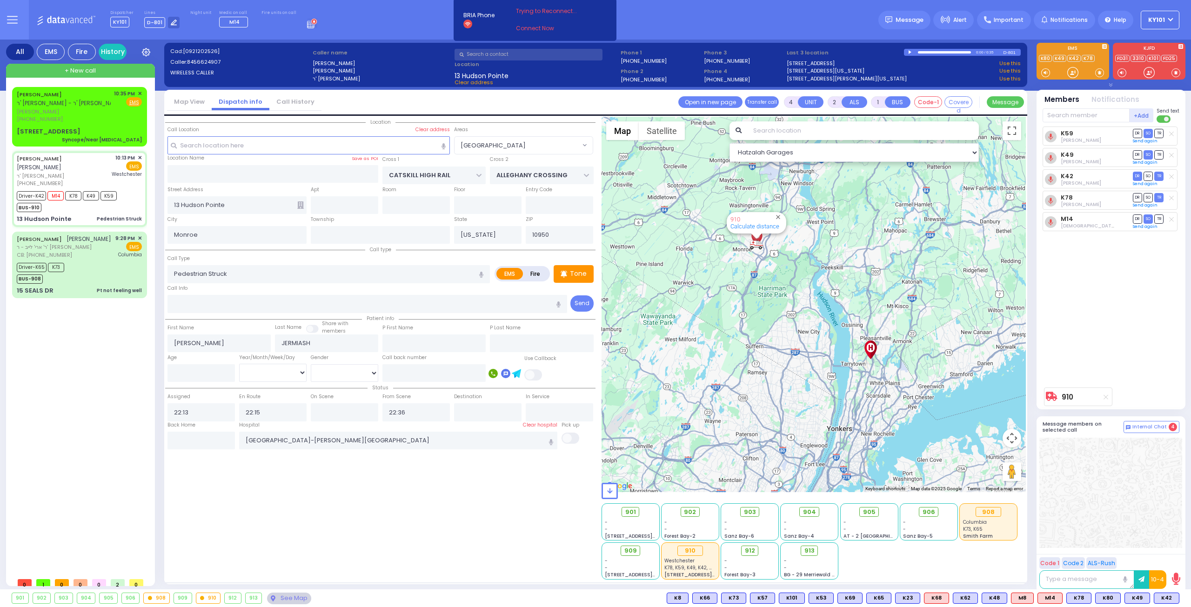
radio input "true"
select select
select select "Hatzalah Garages"
select select
radio input "true"
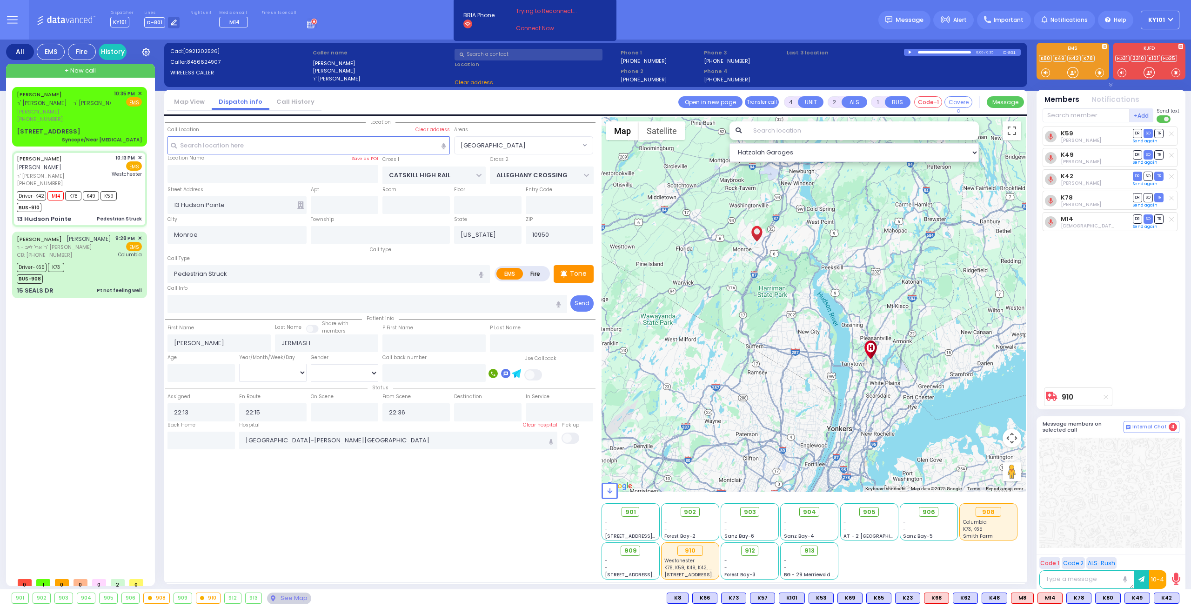
select select
select select "Hatzalah Garages"
select select "[GEOGRAPHIC_DATA]"
click at [355, 413] on input "text" at bounding box center [344, 412] width 67 height 18
type input "22:16"
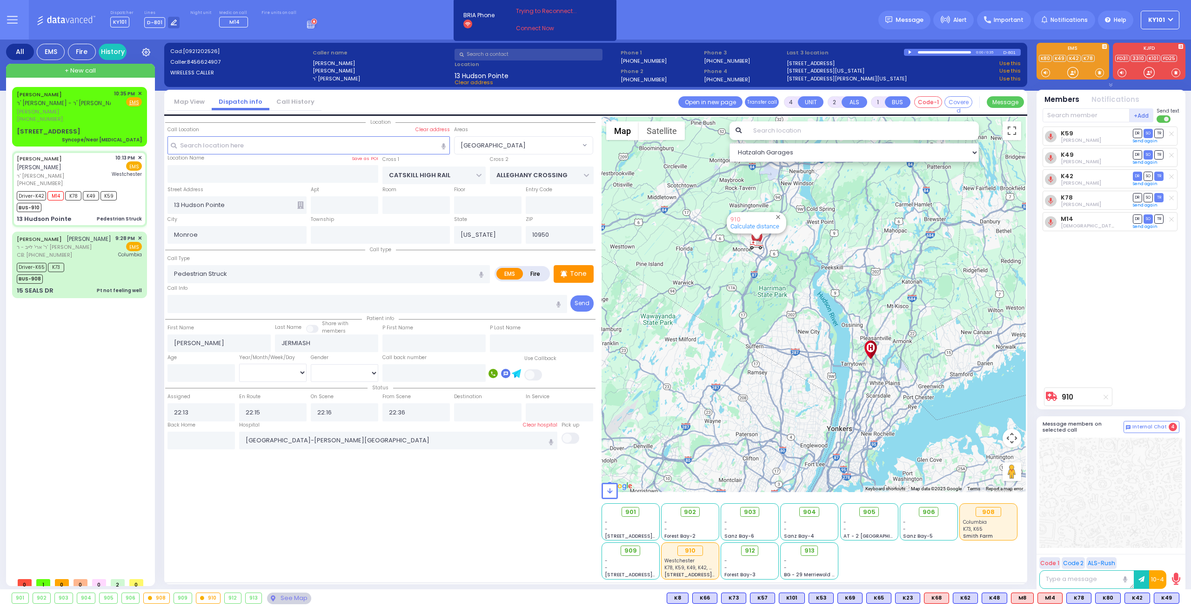
click at [429, 513] on div "Location" at bounding box center [380, 348] width 430 height 463
select select
radio input "true"
select select
select select "Hatzalah Garages"
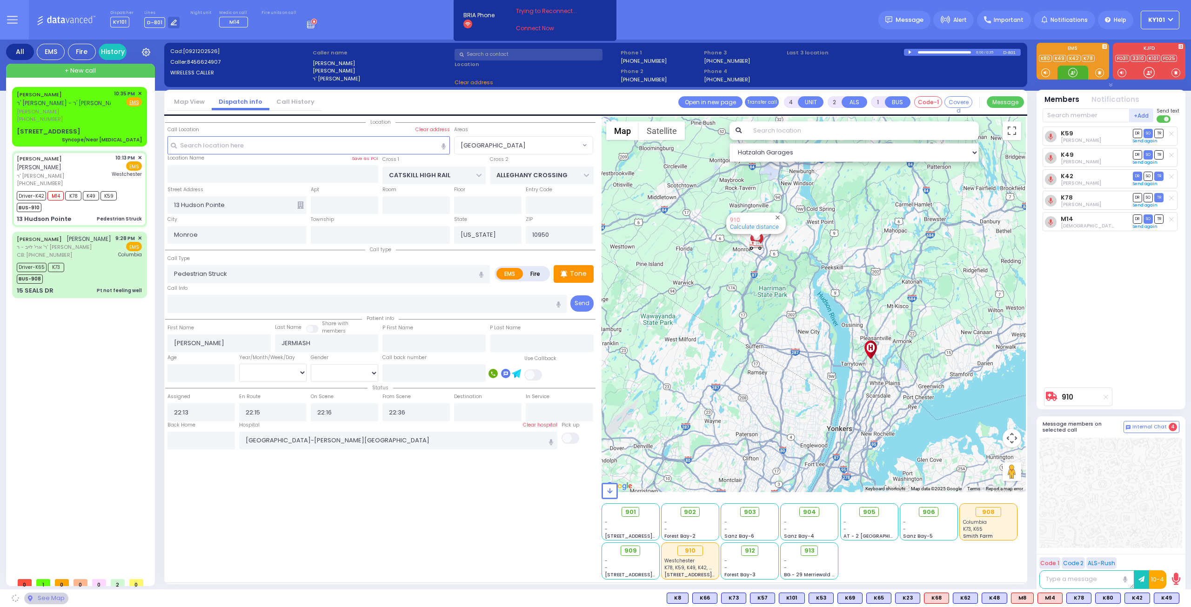
select select "[GEOGRAPHIC_DATA]"
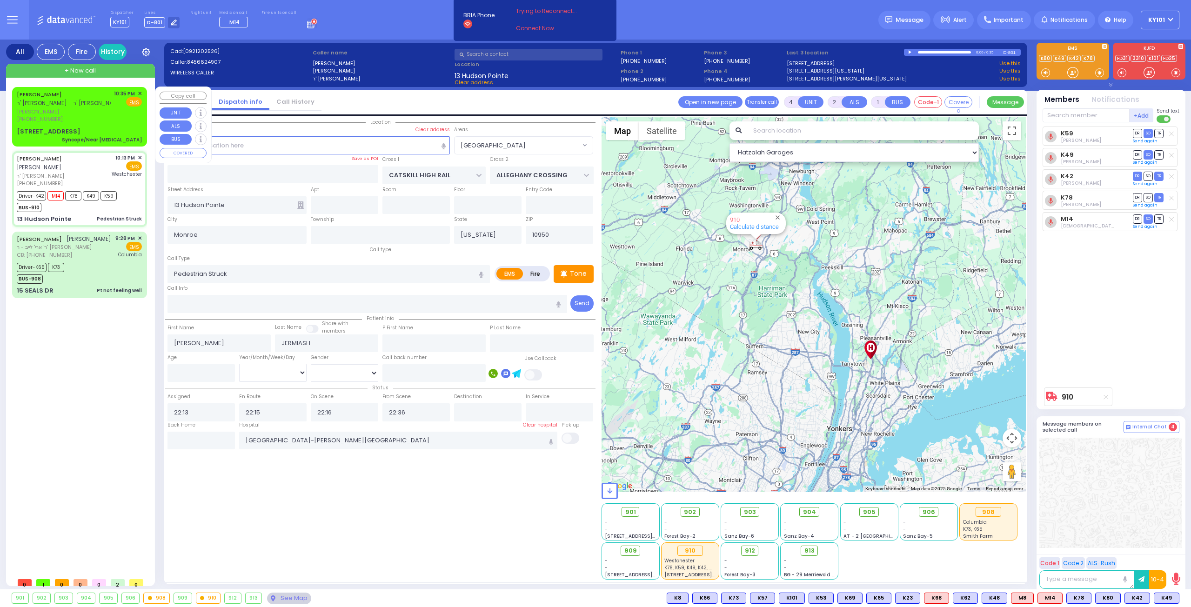
click at [82, 103] on span "ר' [PERSON_NAME] - ר' [PERSON_NAME]" at bounding box center [70, 103] width 107 height 8
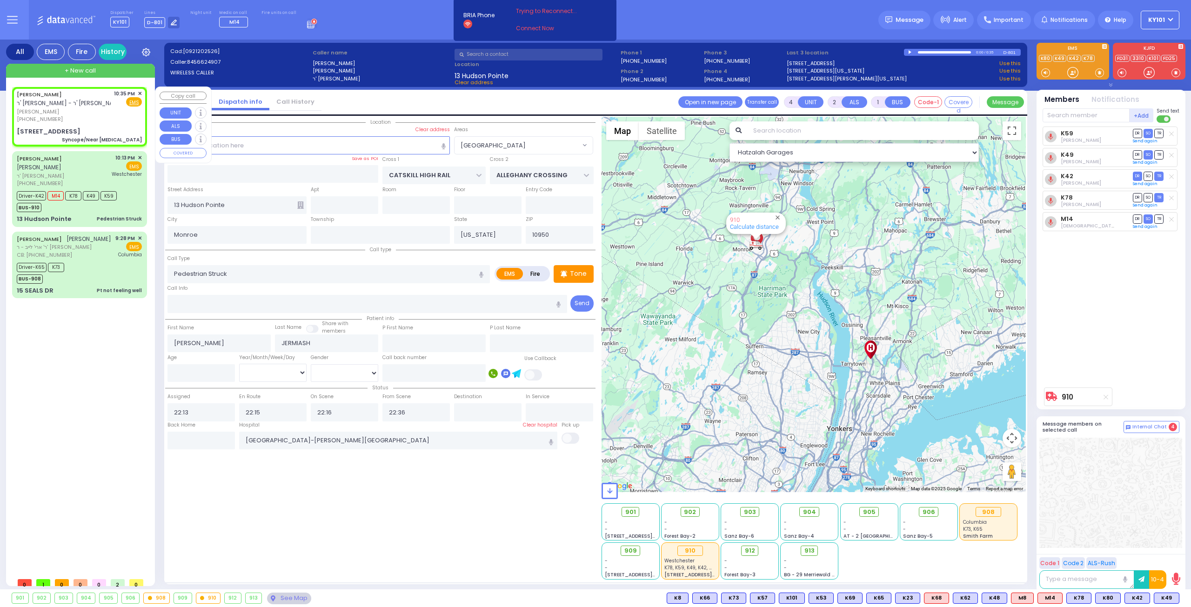
type input "2"
type input "1"
select select
type input "Syncope/Near [MEDICAL_DATA]"
radio input "true"
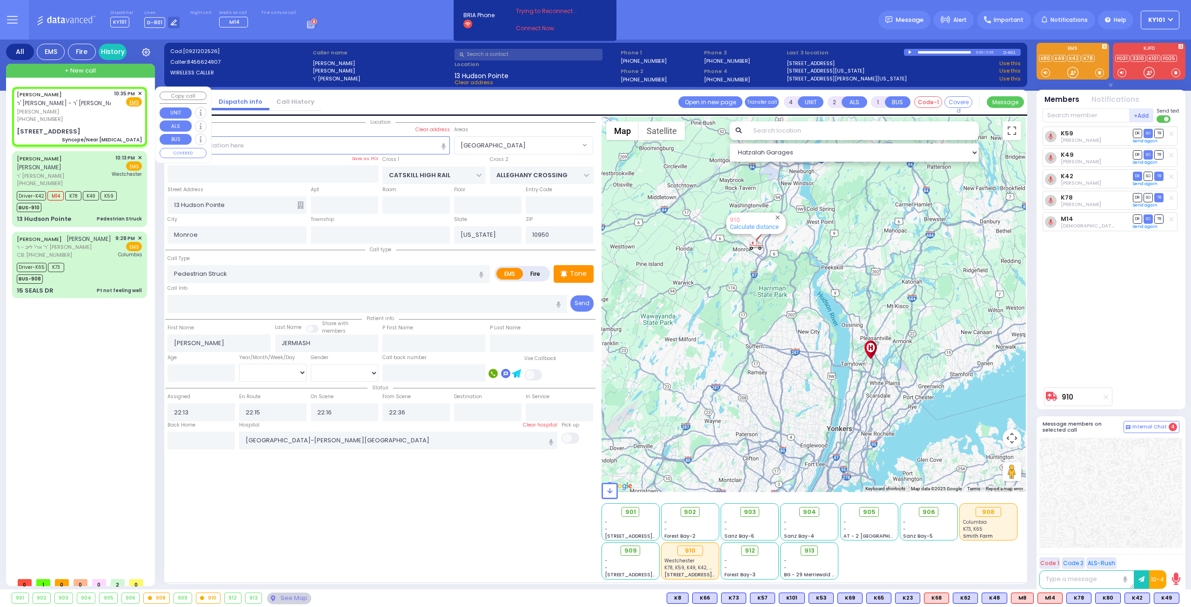
type input "ELIEZER ZUSYA"
type input "CZIN"
type input "9"
select select "Year"
select select "[DEMOGRAPHIC_DATA]"
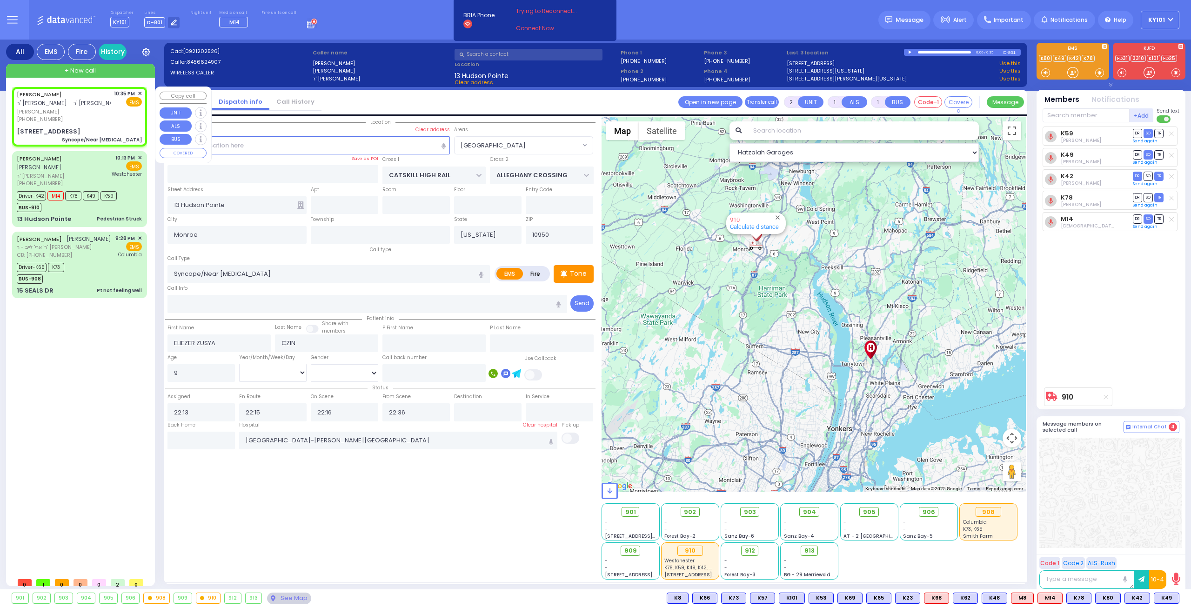
type input "22:35"
type input "[GEOGRAPHIC_DATA]"
type input "COUNTY ROUTE 105"
type input "[STREET_ADDRESS]"
type input "402"
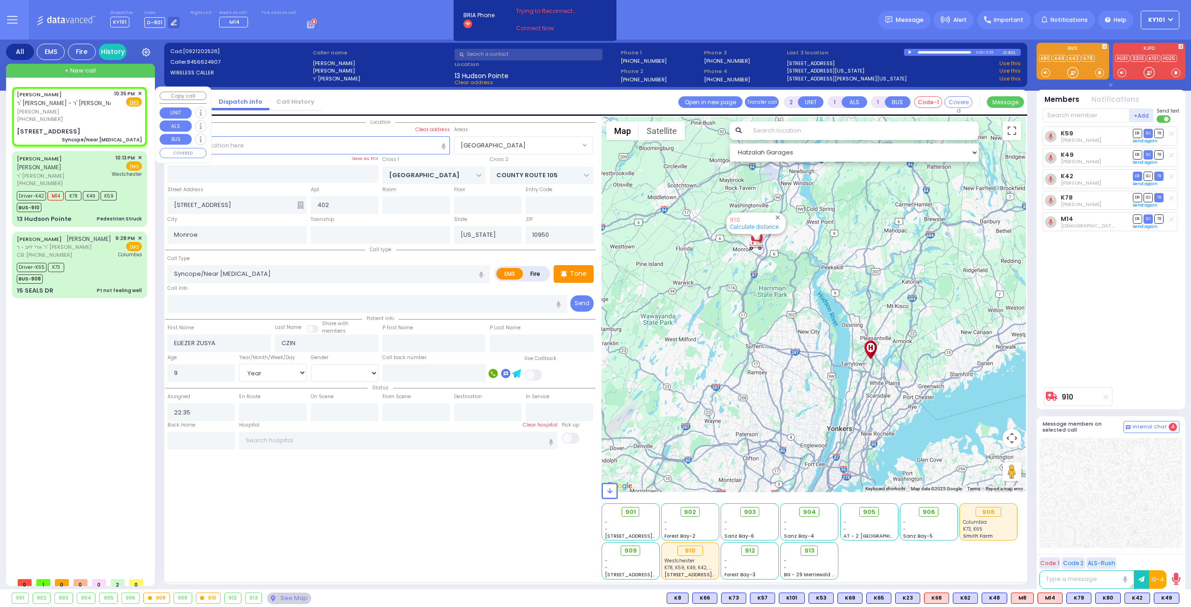
select select "Hatzalah Garages"
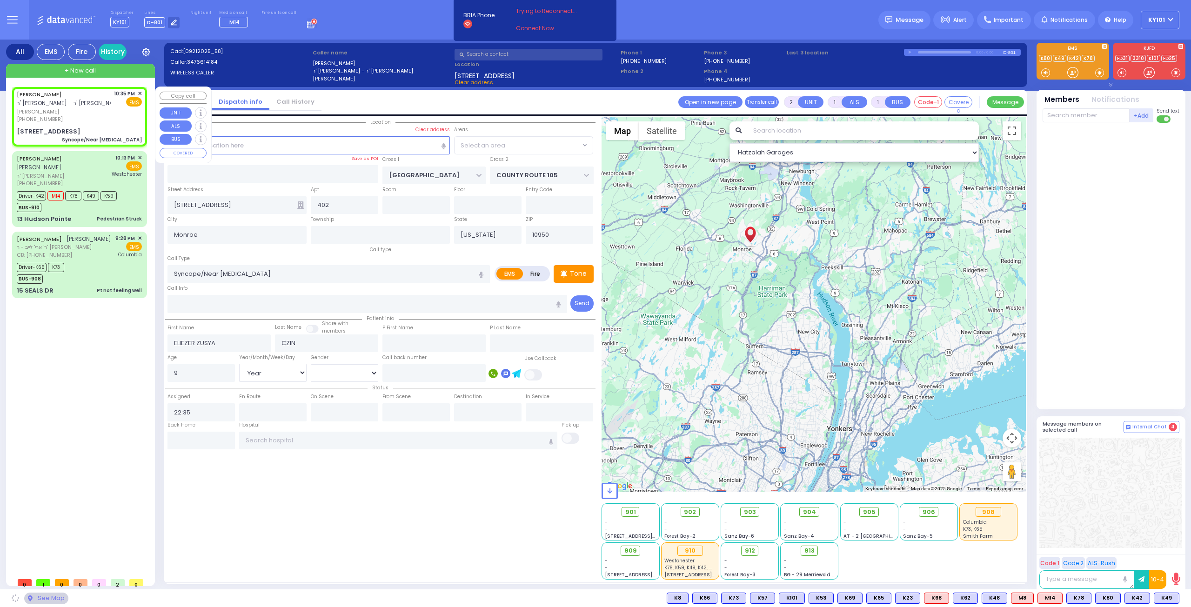
select select "VYOEL MOSHE"
click at [1167, 596] on span "K49" at bounding box center [1166, 598] width 25 height 10
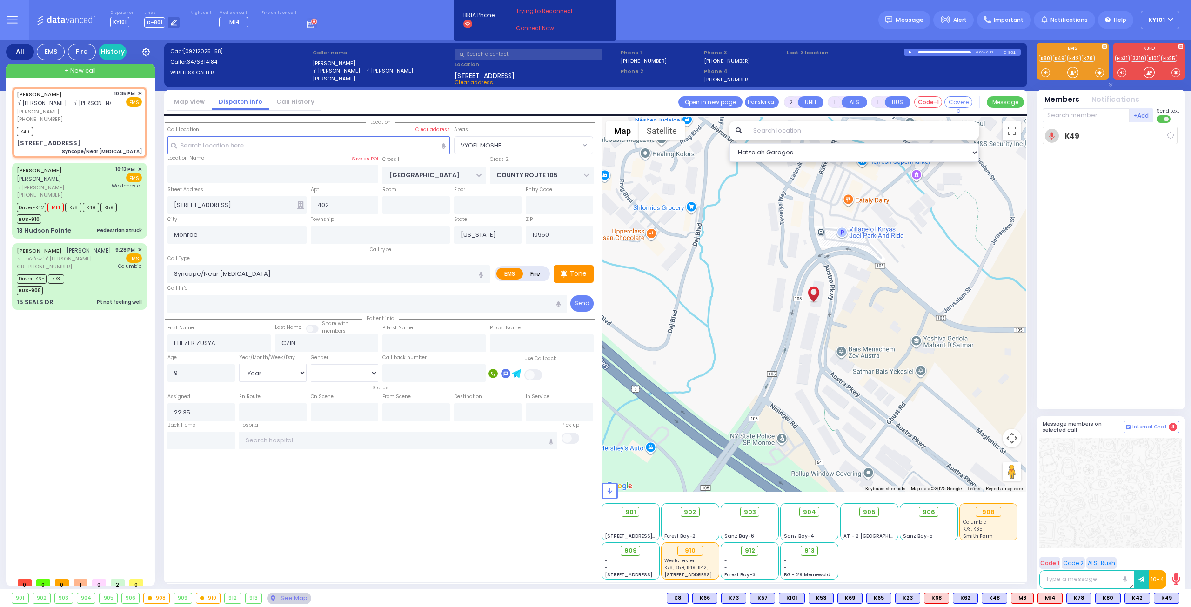
select select
radio input "true"
select select "Year"
select select "[DEMOGRAPHIC_DATA]"
type input "22:37"
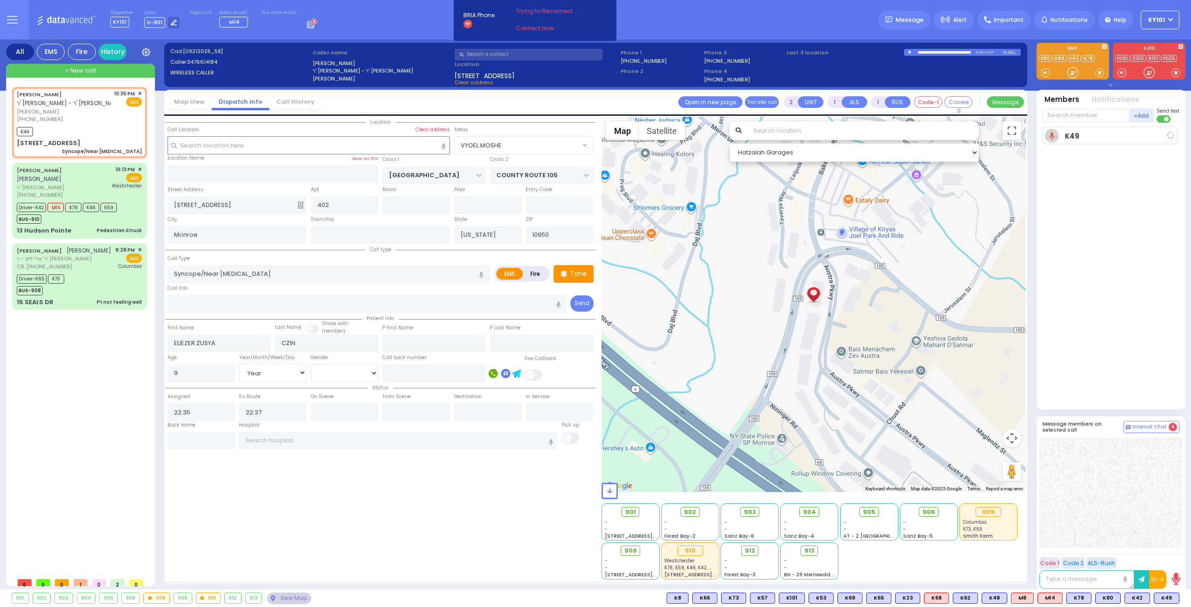
select select "Hatzalah Garages"
select select "VYOEL MOSHE"
click at [1169, 596] on span "K66" at bounding box center [1167, 598] width 24 height 10
select select
radio input "true"
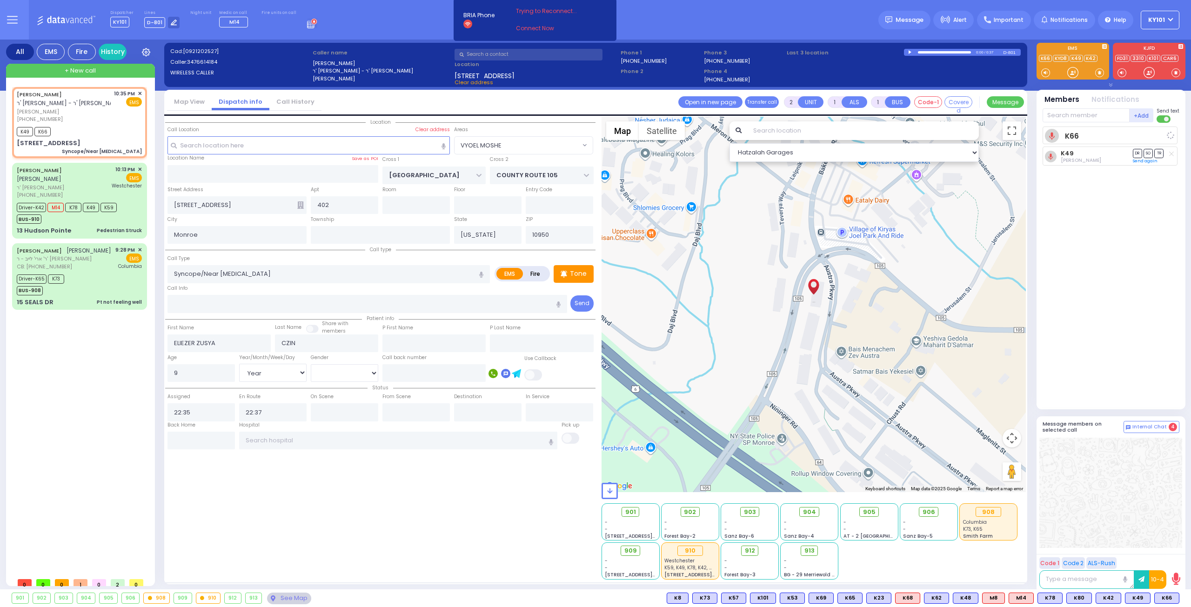
select select "Year"
select select "[DEMOGRAPHIC_DATA]"
select select "Hatzalah Garages"
select select "VYOEL MOSHE"
click at [1167, 598] on span "K62" at bounding box center [1167, 598] width 24 height 10
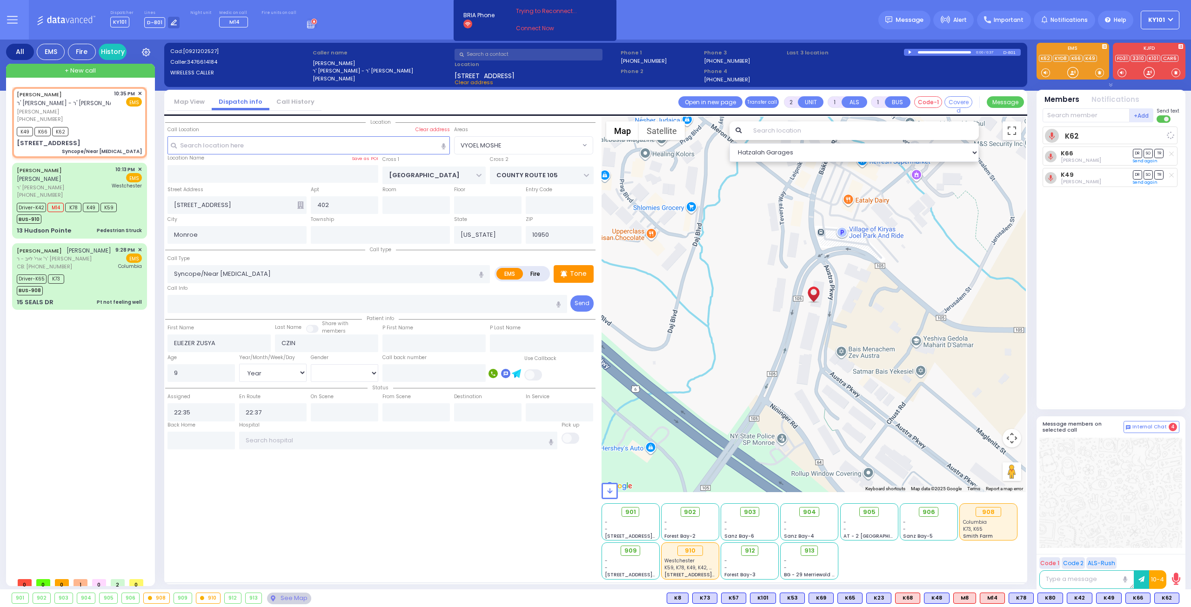
select select
radio input "true"
select select "Year"
select select "[DEMOGRAPHIC_DATA]"
select select "Hatzalah Garages"
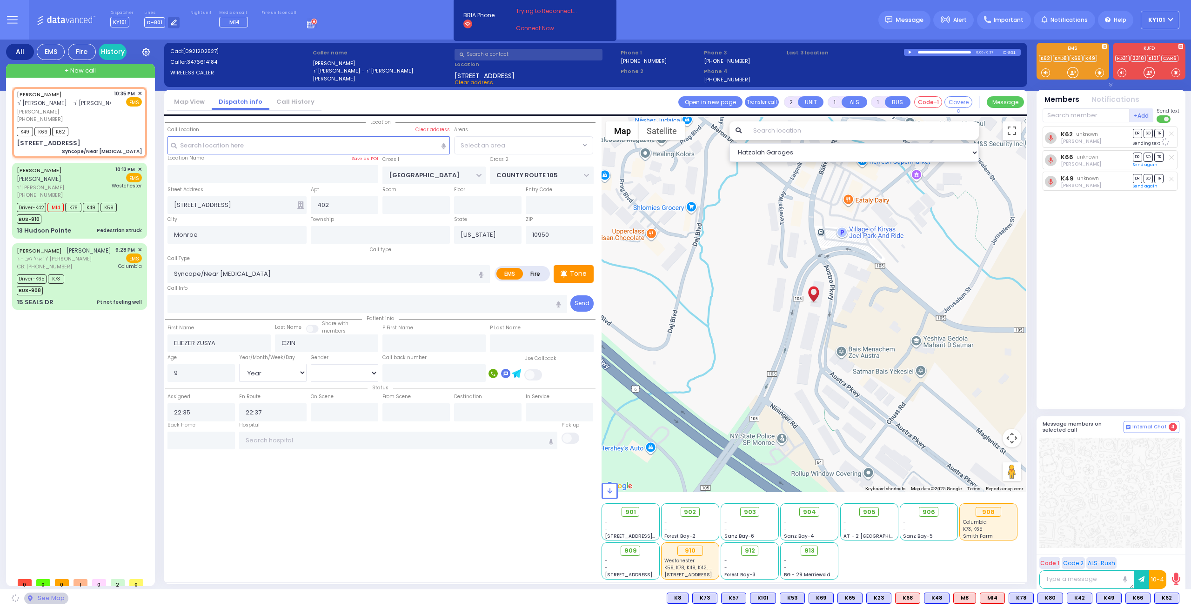
select select "VYOEL MOSHE"
click at [873, 509] on span "905" at bounding box center [872, 512] width 13 height 9
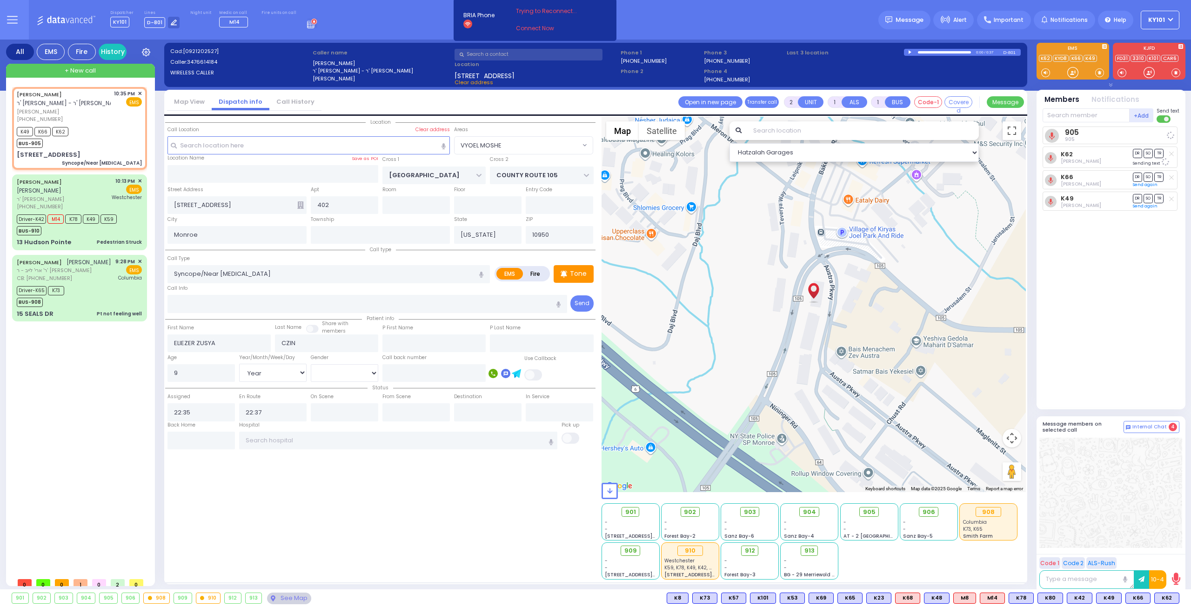
select select
radio input "true"
select select "Year"
select select "[DEMOGRAPHIC_DATA]"
select select "Hatzalah Garages"
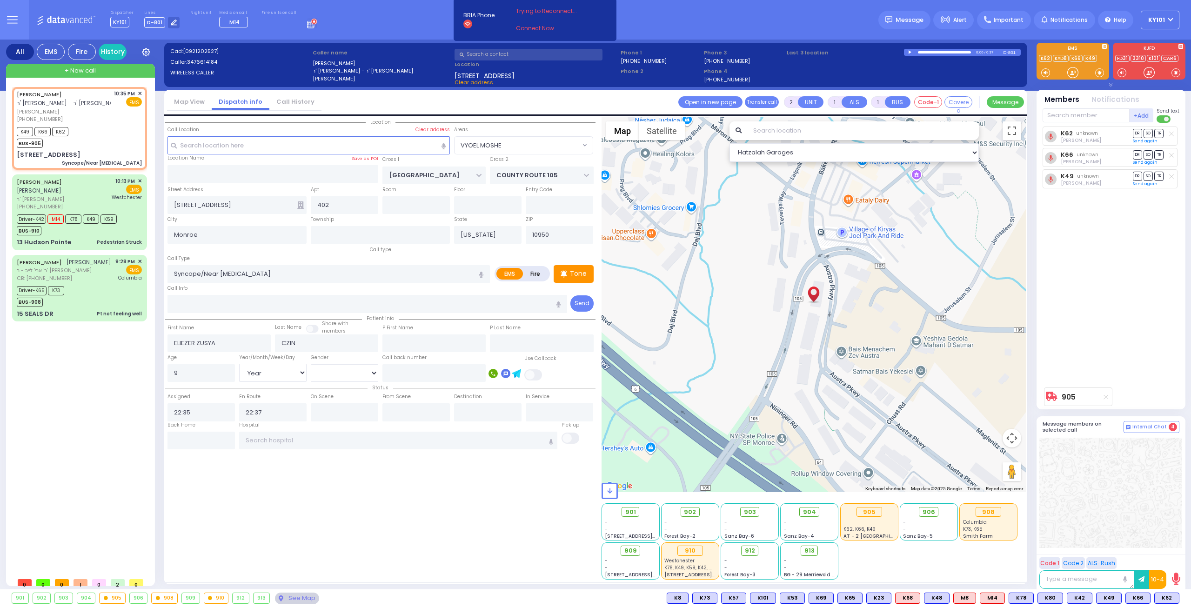
select select "VYOEL MOSHE"
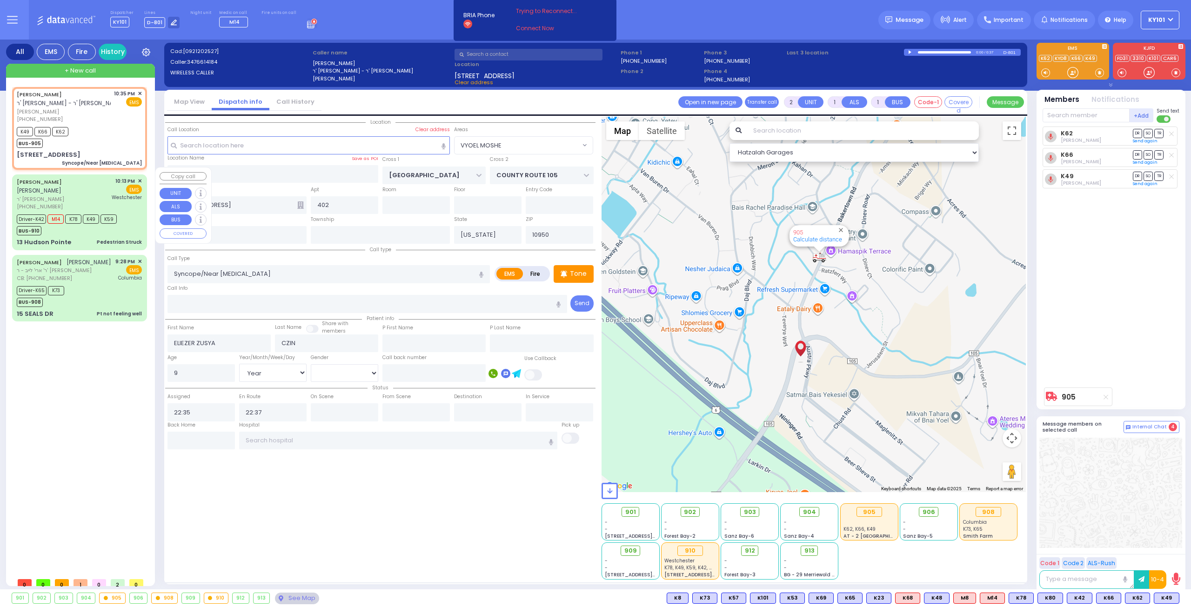
click at [106, 185] on div "[PERSON_NAME] ר' [PERSON_NAME] [PHONE_NUMBER] 10:13 PM ✕ EMS" at bounding box center [79, 193] width 125 height 33
type input "6"
select select
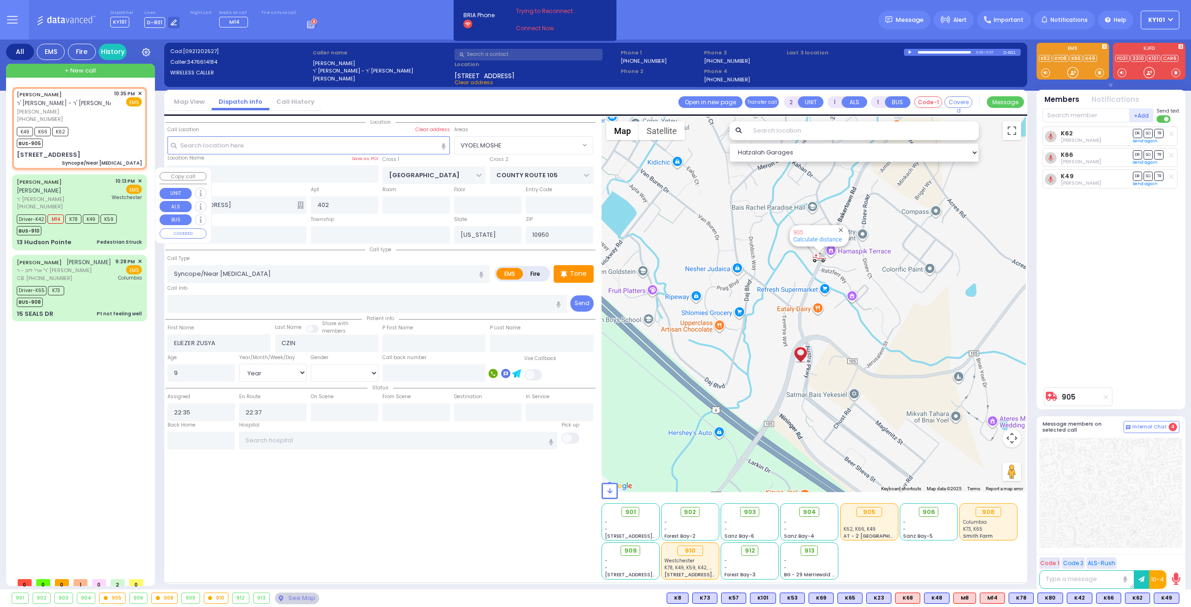
type input "Pedestrian Struck"
radio input "true"
type input "[PERSON_NAME]"
type input "JERMIASH"
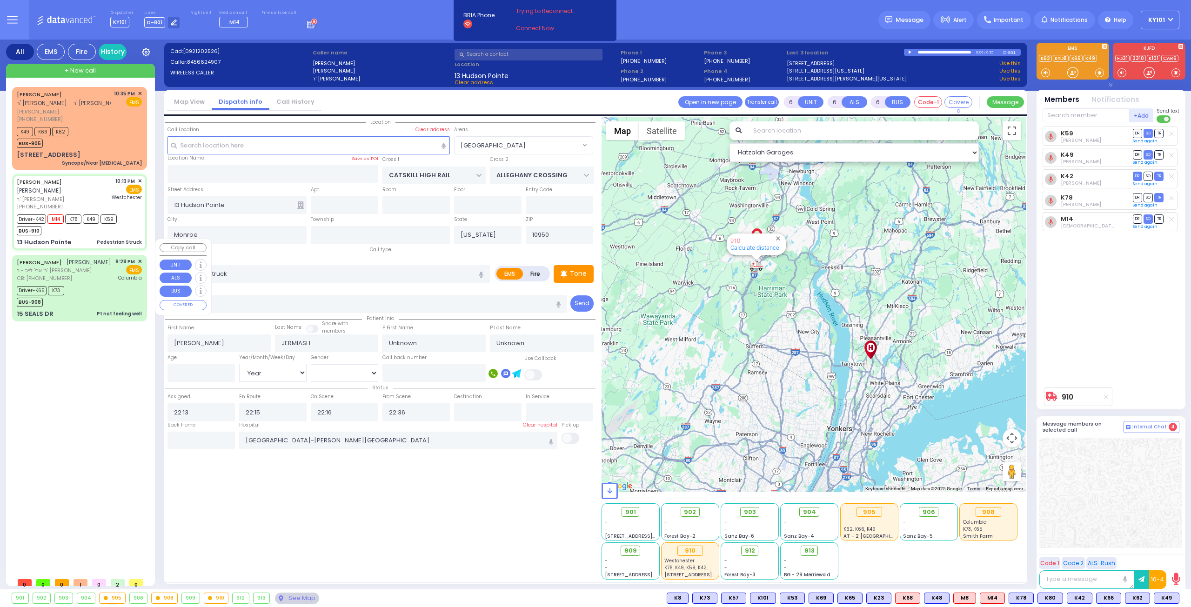
click at [85, 275] on div "CB: [PHONE_NUMBER]" at bounding box center [64, 279] width 94 height 8
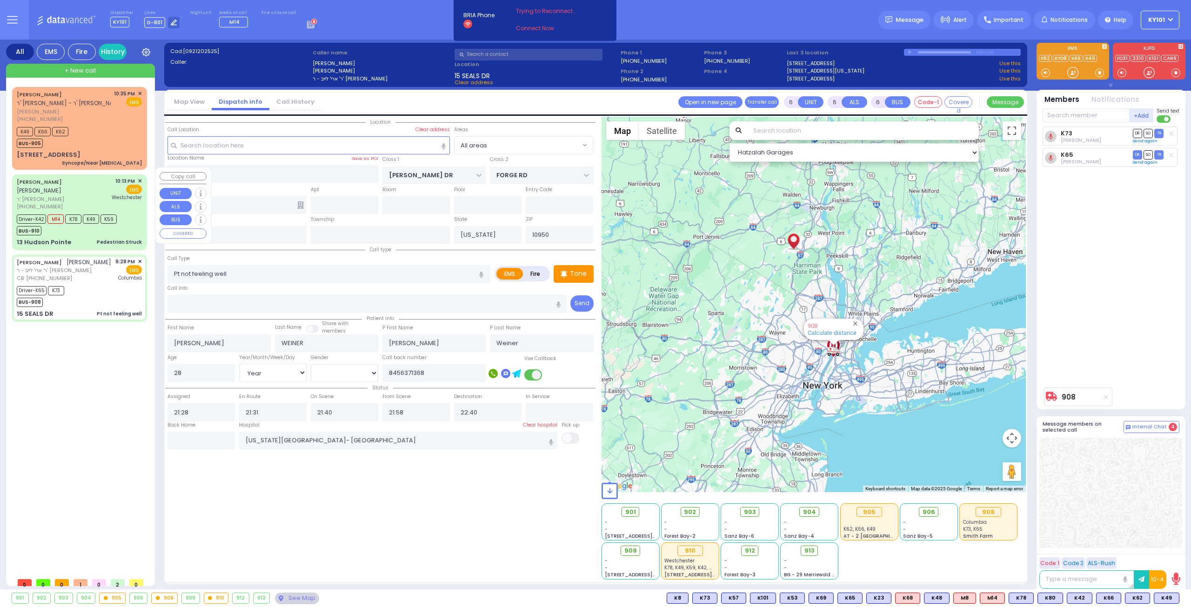
click at [125, 212] on div "Driver-K42 M14 K78 K49 K59 BUS-910" at bounding box center [79, 223] width 125 height 23
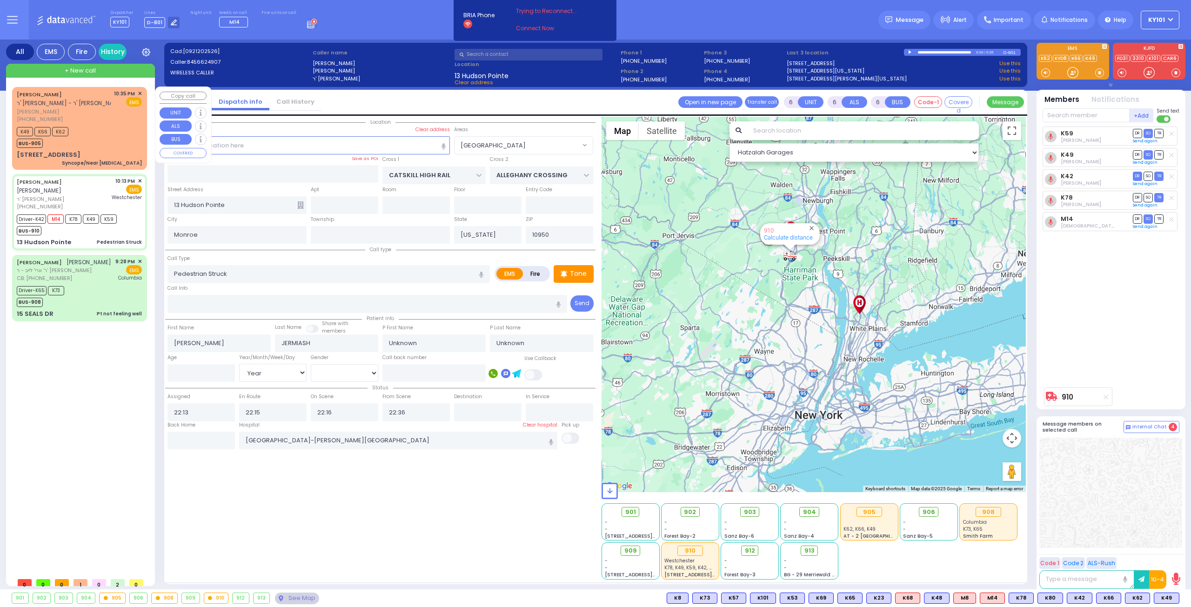
click at [94, 126] on div "K49 K66 K62 BUS-905" at bounding box center [79, 136] width 125 height 23
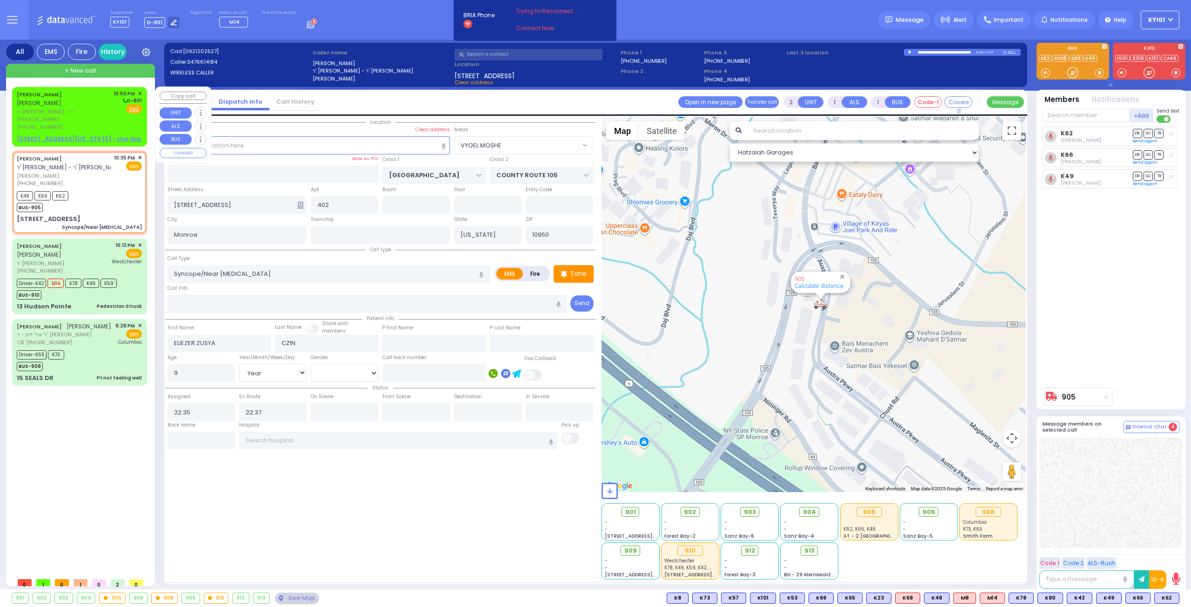
click at [93, 110] on span "ר' [PERSON_NAME] - ר' [PERSON_NAME]" at bounding box center [64, 115] width 94 height 15
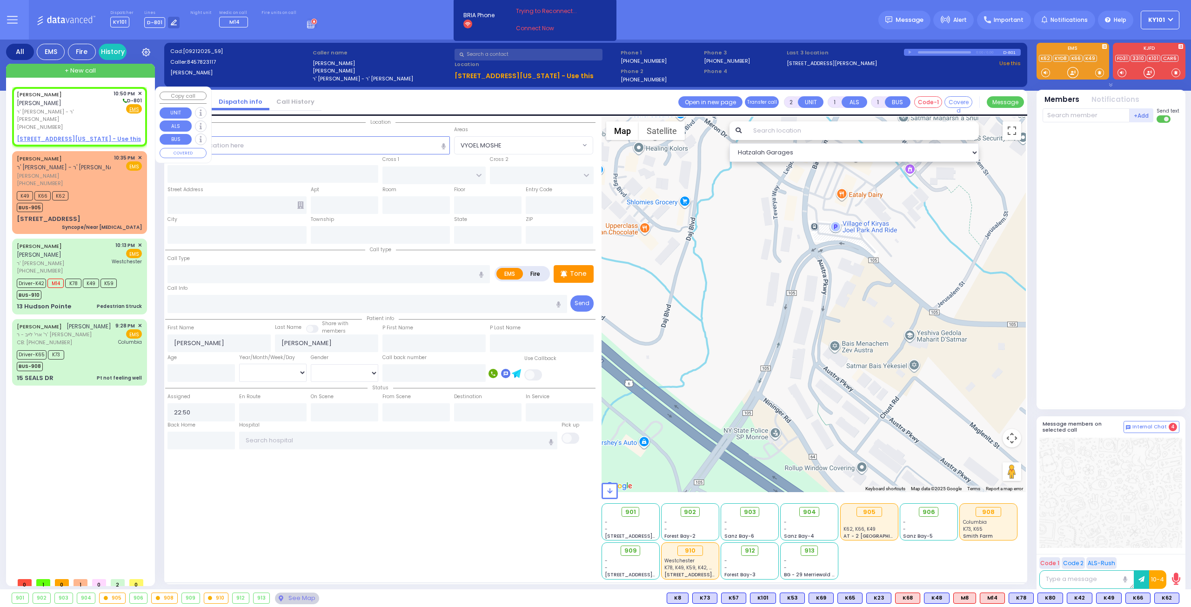
select select
click at [140, 93] on span "✕" at bounding box center [140, 94] width 4 height 8
click at [291, 100] on link "Call History" at bounding box center [295, 101] width 52 height 9
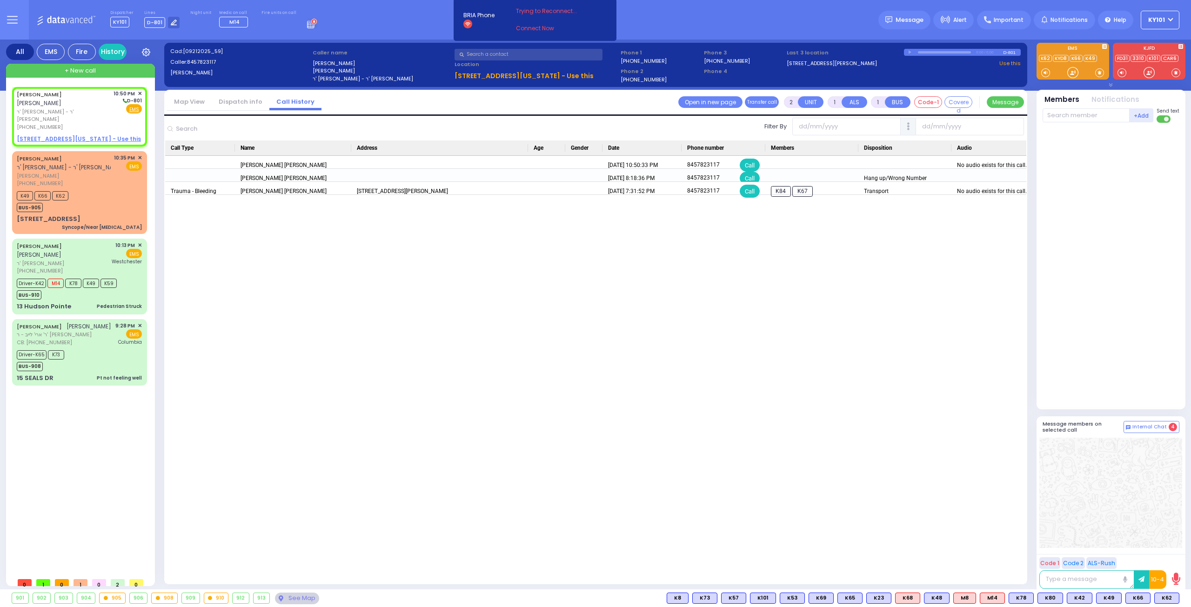
click at [246, 100] on link "Dispatch info" at bounding box center [241, 101] width 58 height 9
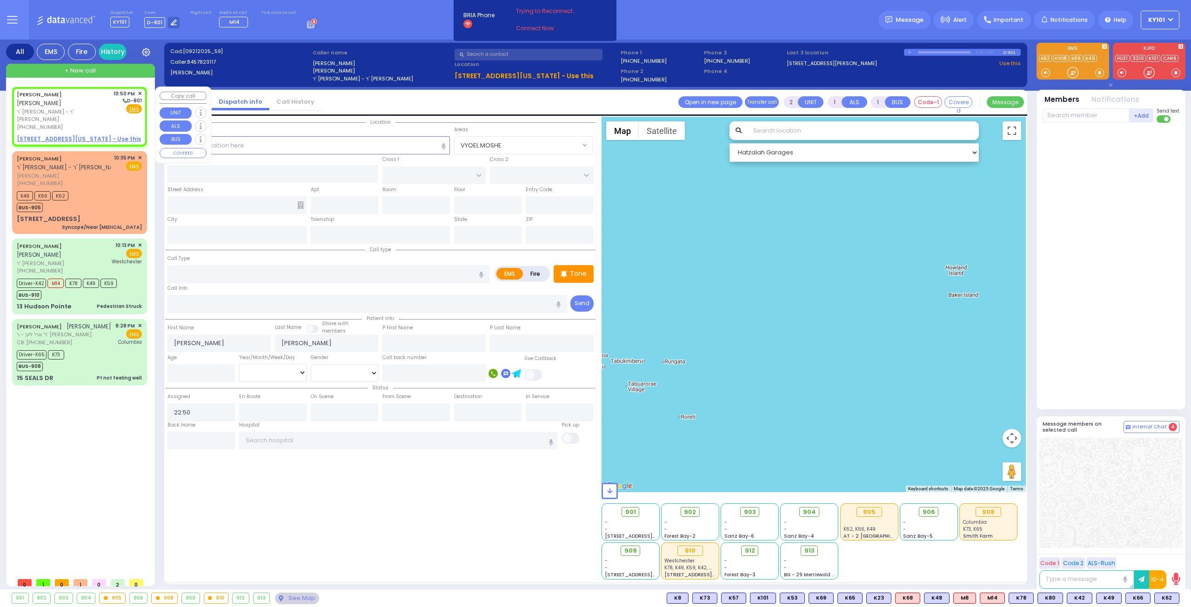
click at [141, 92] on span "✕" at bounding box center [140, 94] width 4 height 8
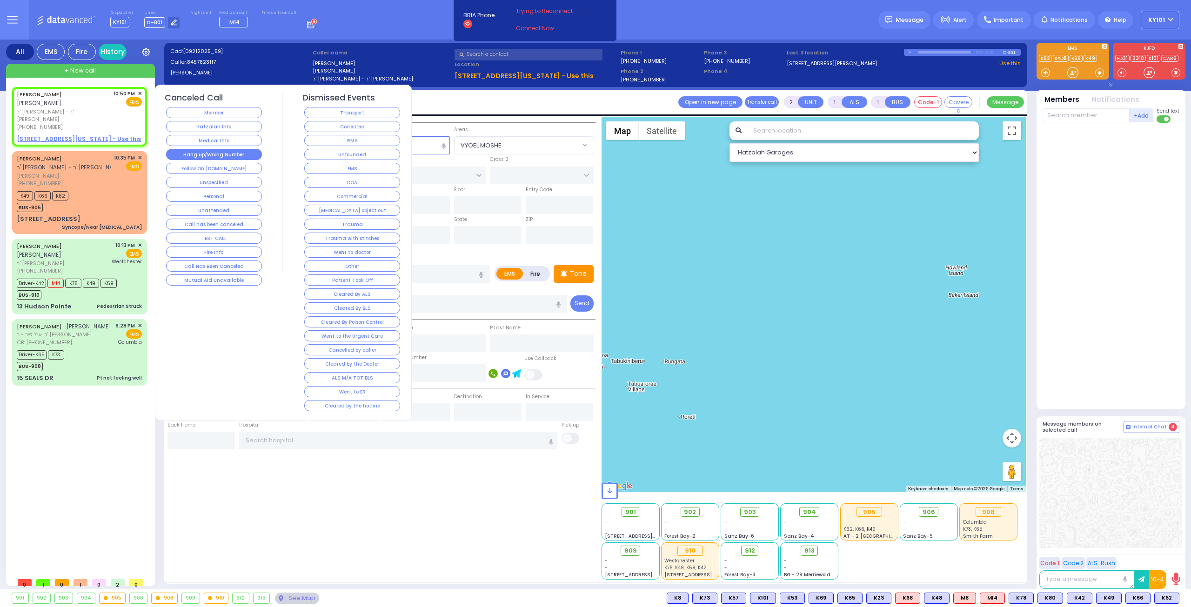
select select
radio input "true"
select select
select select "Hatzalah Garages"
click at [230, 177] on button "Unspecified" at bounding box center [214, 182] width 96 height 11
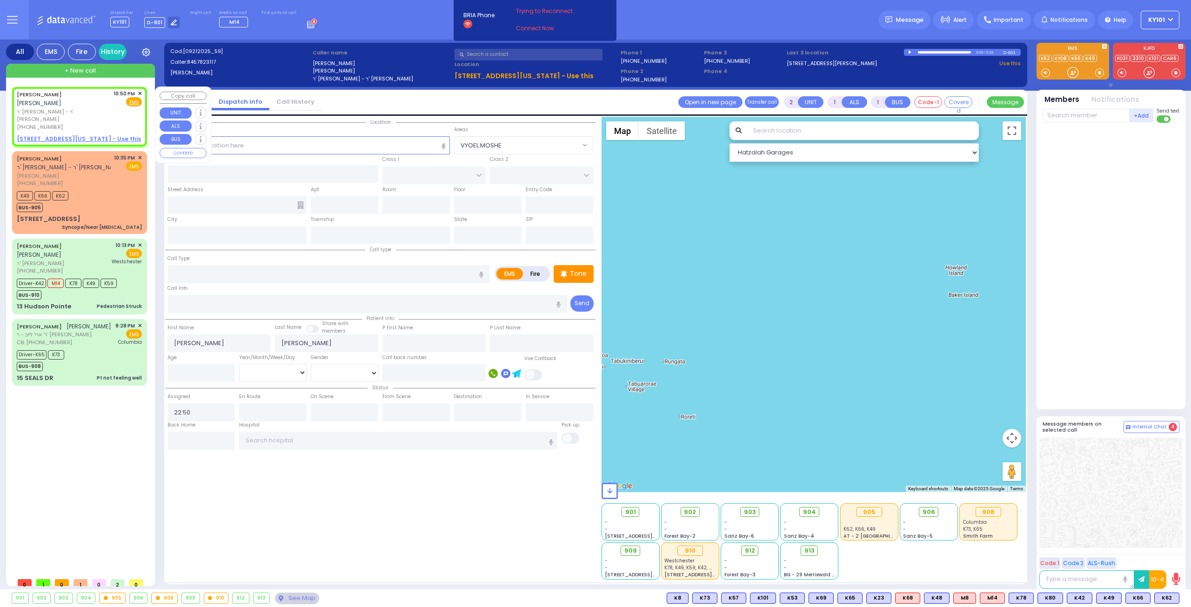
select select
radio input "true"
select select
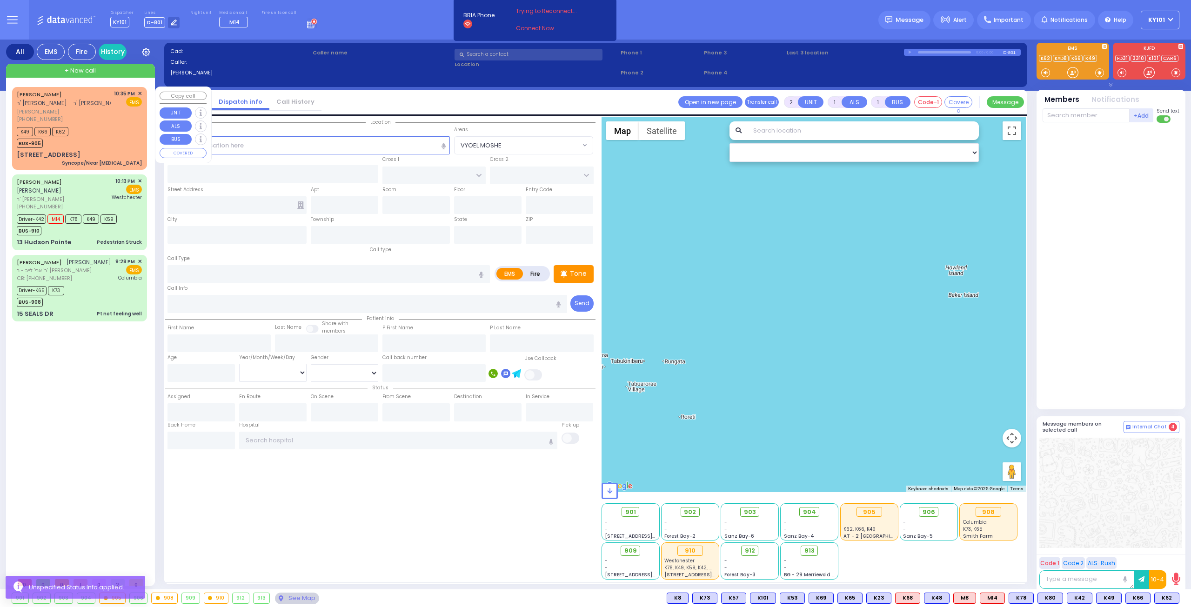
click at [97, 111] on span "[PERSON_NAME]" at bounding box center [64, 112] width 94 height 8
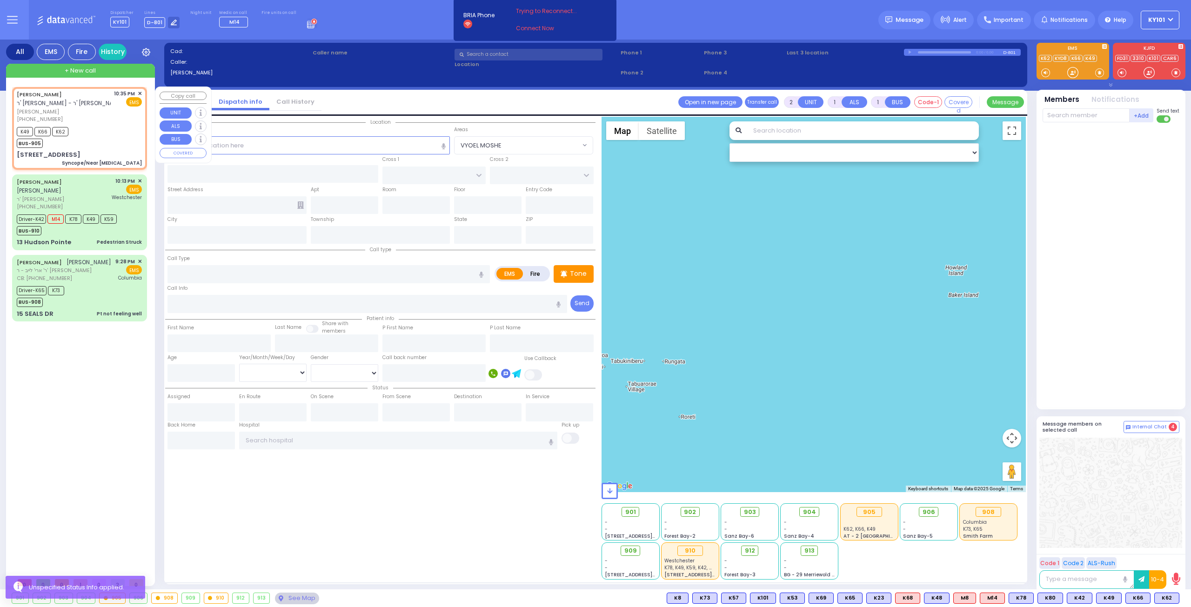
select select
type input "Syncope/Near [MEDICAL_DATA]"
radio input "true"
type input "ELIEZER ZUSYA"
type input "CZIN"
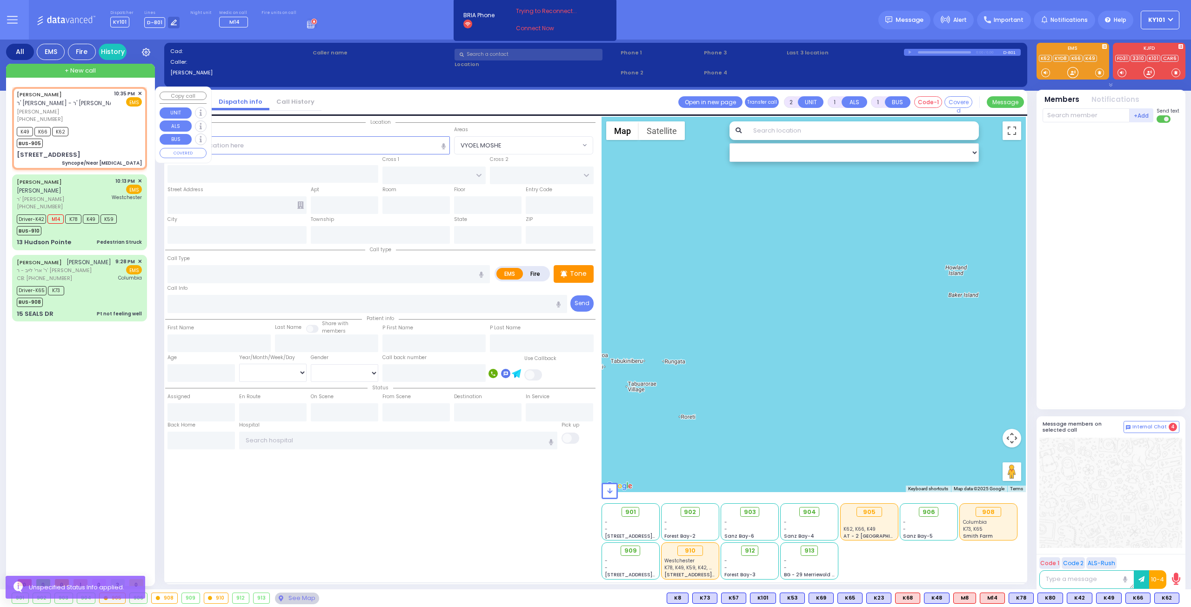
type input "9"
select select "Year"
select select "[DEMOGRAPHIC_DATA]"
type input "22:35"
type input "22:37"
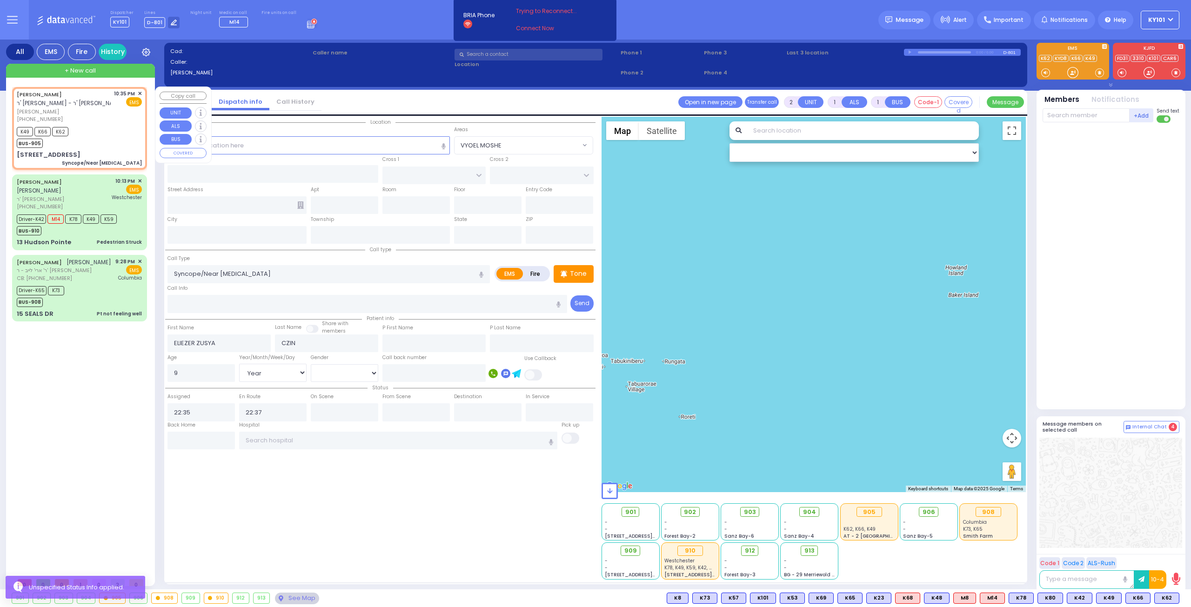
type input "[GEOGRAPHIC_DATA]"
type input "COUNTY ROUTE 105"
type input "[STREET_ADDRESS]"
type input "402"
type input "Monroe"
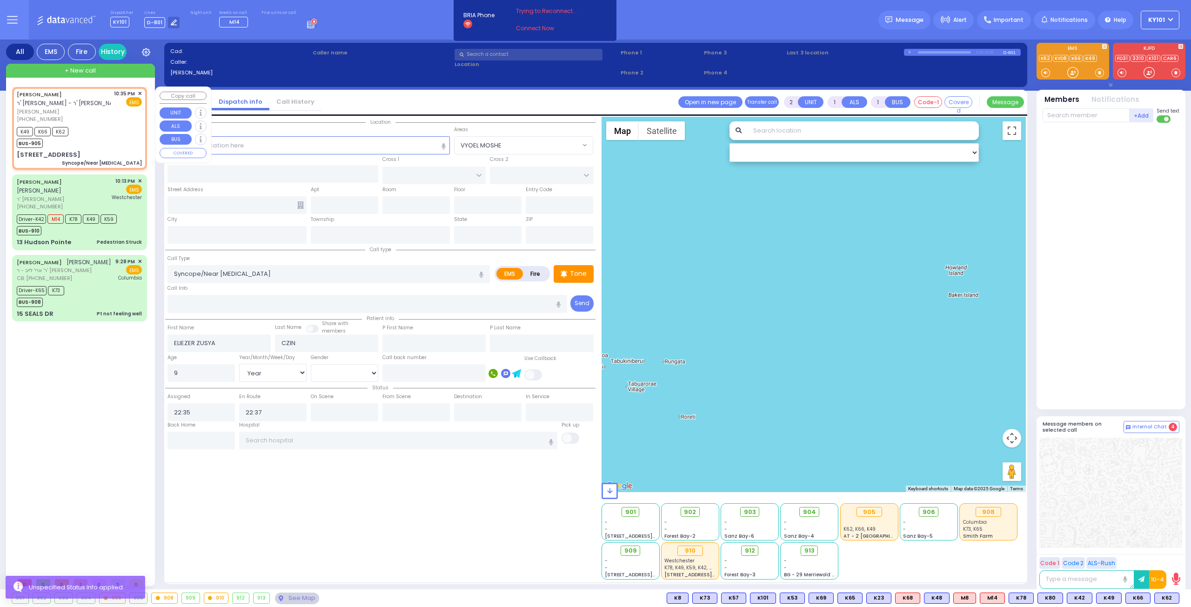
type input "[US_STATE]"
type input "10950"
select select "Hatzalah Garages"
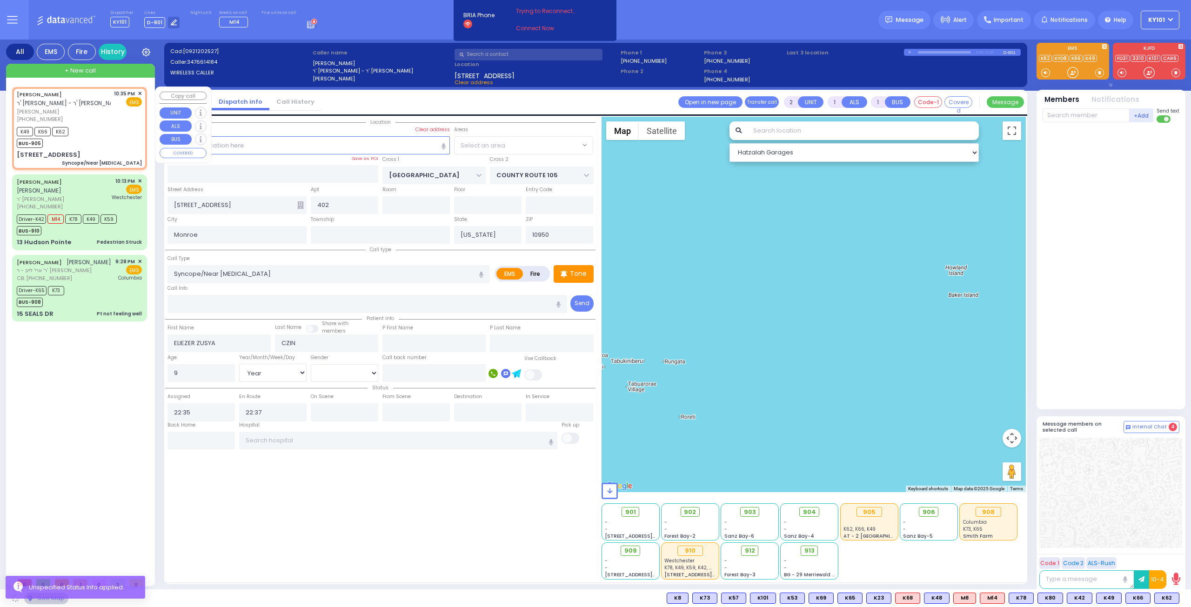
select select "VYOEL MOSHE"
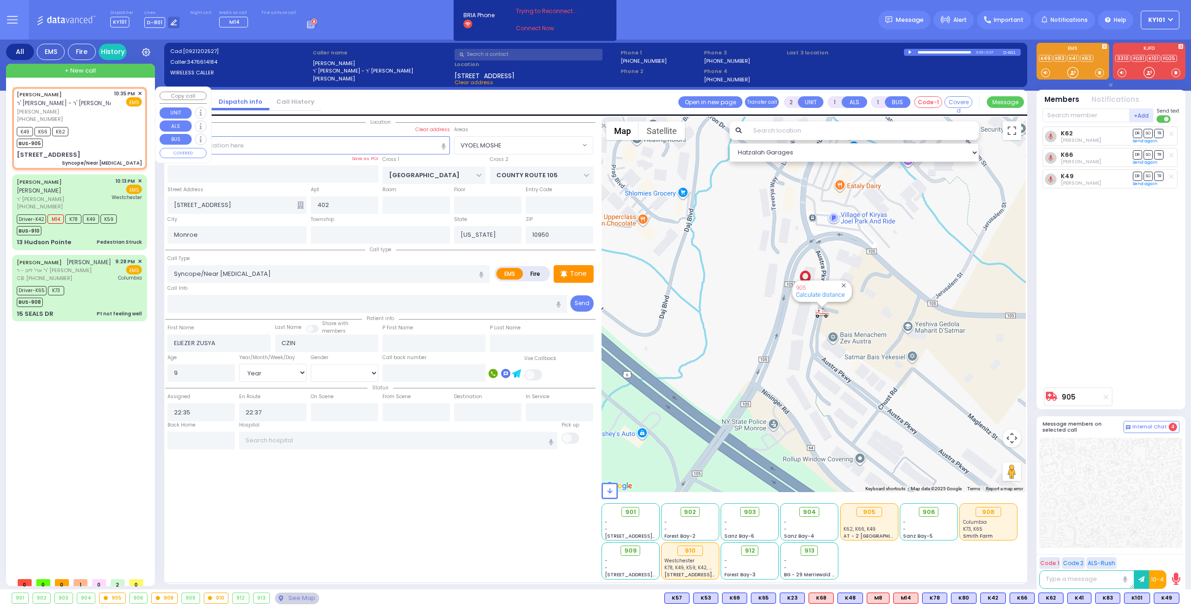
click at [141, 93] on span "✕" at bounding box center [140, 94] width 4 height 8
click at [82, 224] on div "BUS-910" at bounding box center [67, 230] width 100 height 12
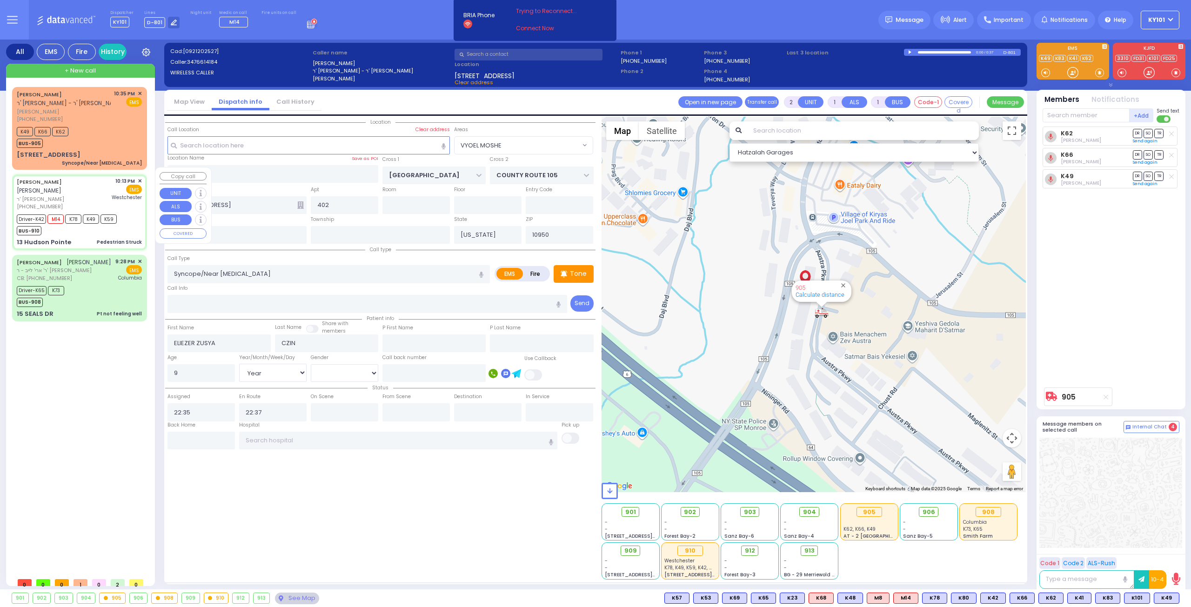
type input "6"
select select
type input "Pedestrian Struck"
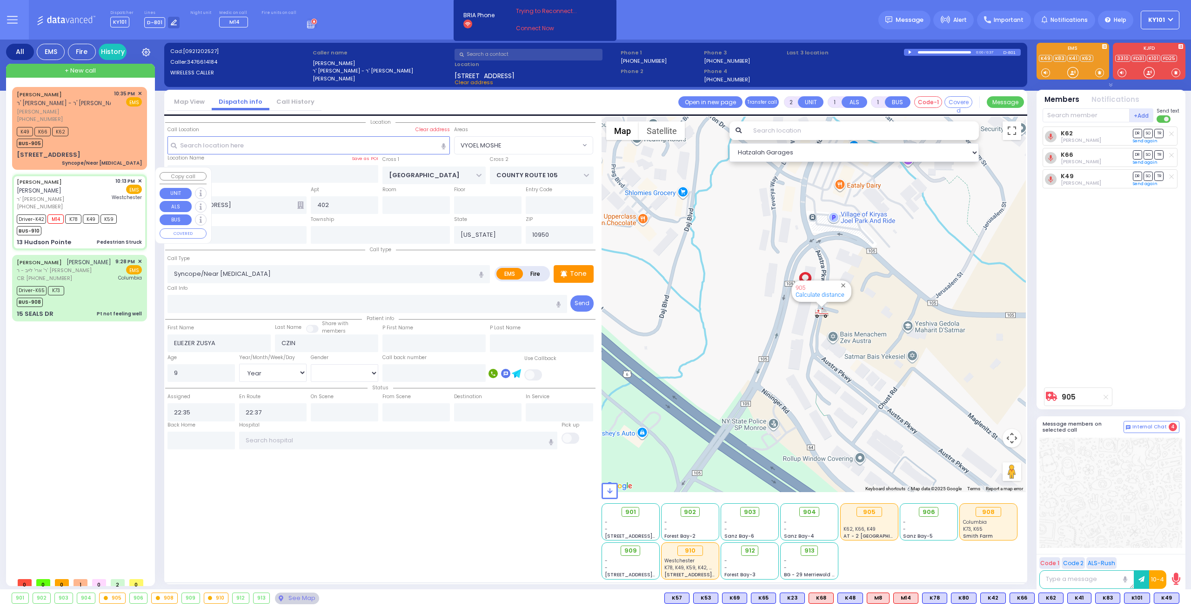
radio input "true"
type input "[PERSON_NAME]"
type input "JERMIASH"
type input "Yehuda"
type input "[DEMOGRAPHIC_DATA]"
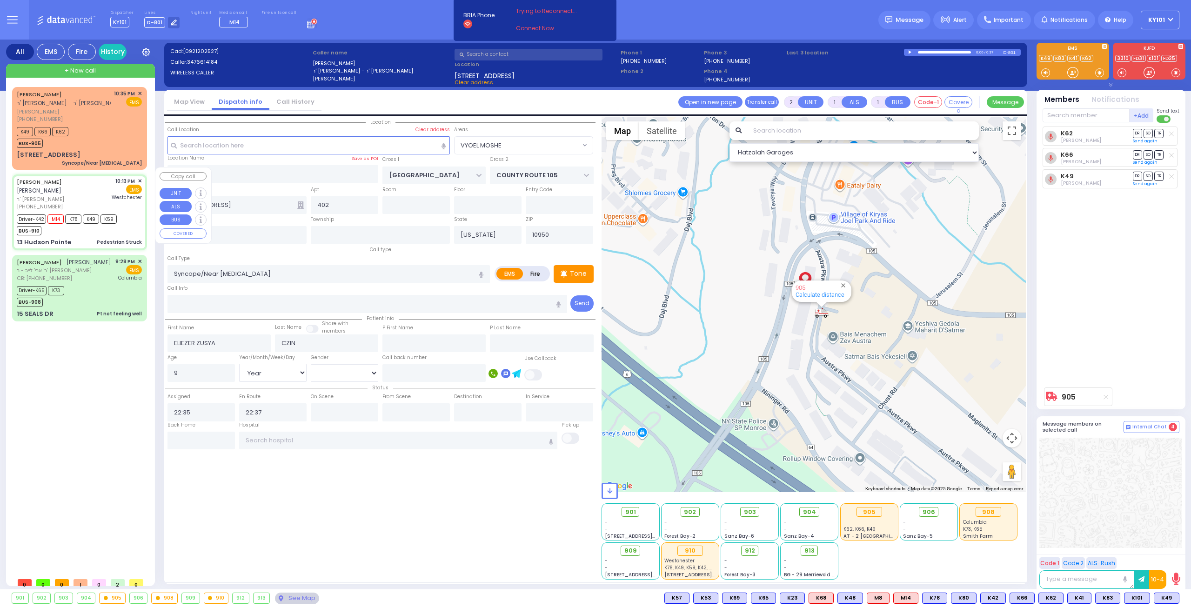
type input "16"
select select "Year"
select select "[DEMOGRAPHIC_DATA]"
type input "22:13"
type input "22:15"
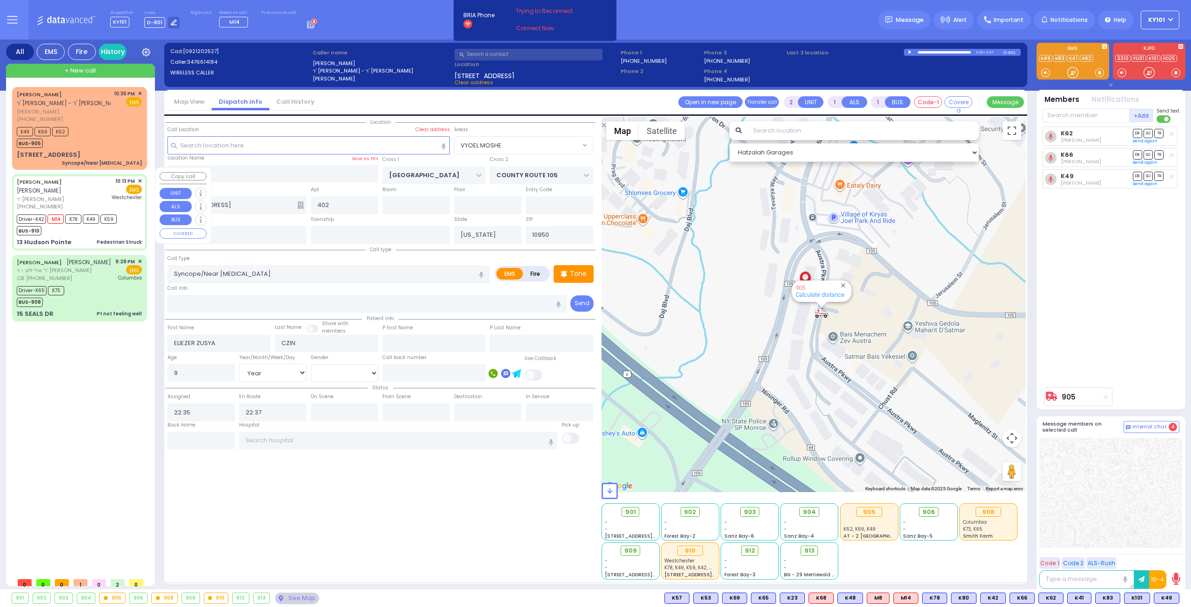
type input "22:16"
type input "22:36"
type input "[GEOGRAPHIC_DATA]-[PERSON_NAME][GEOGRAPHIC_DATA]"
select select "Hatzalah Garages"
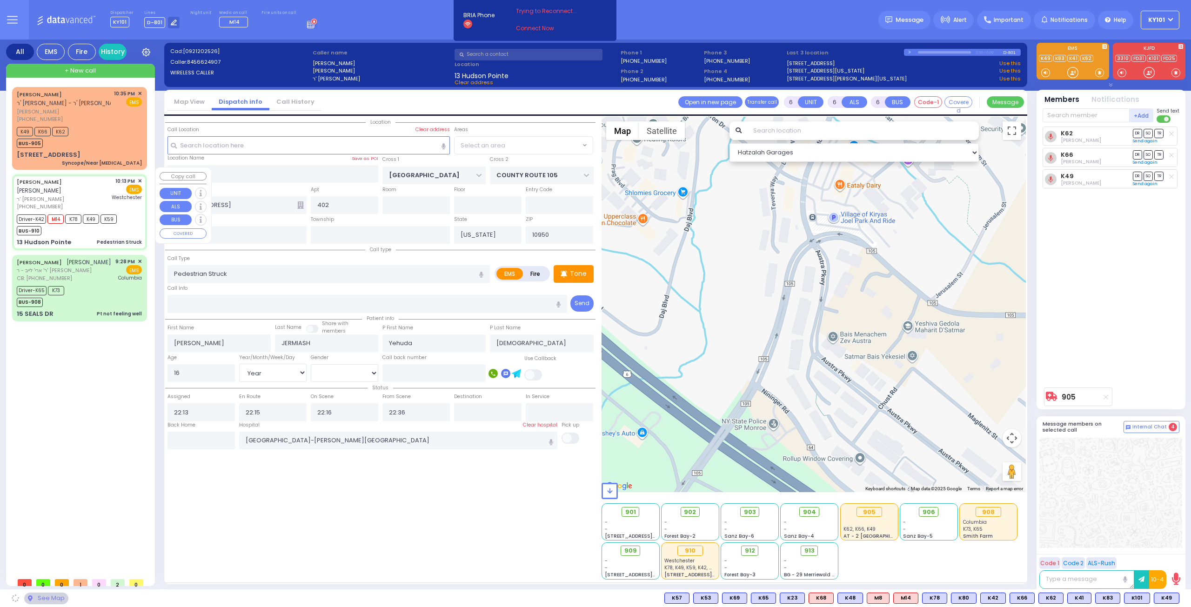
type input "CATSKILL HIGH RAIL"
type input "ALLEGHANY CROSSING"
type input "13 Hudson Pointe"
select select "[GEOGRAPHIC_DATA]"
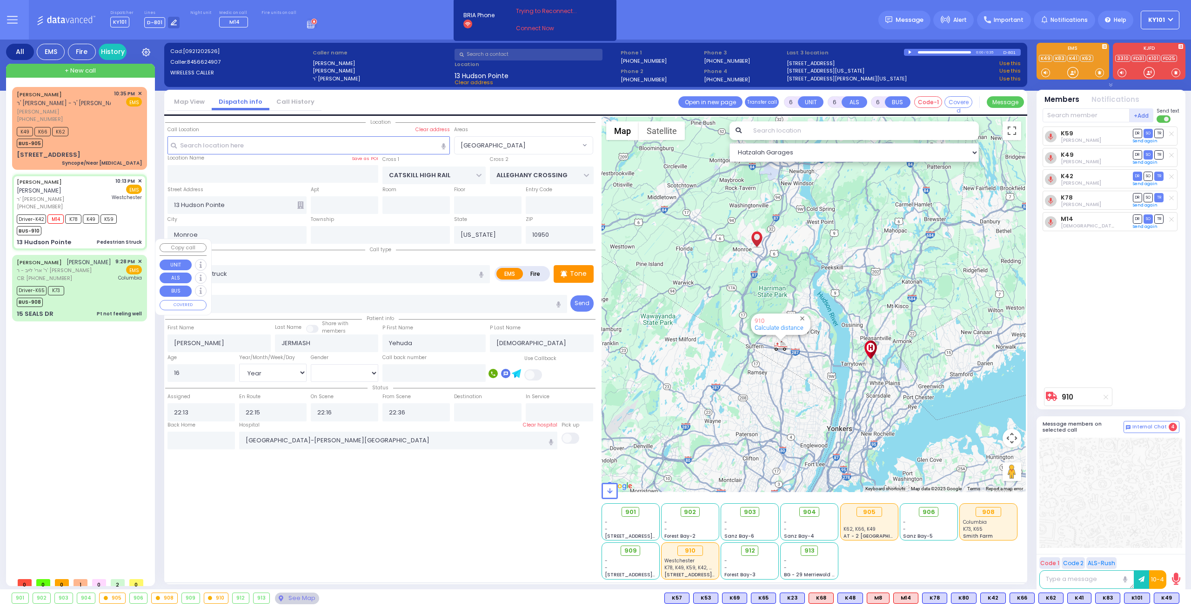
click at [96, 284] on div "Driver-K65 K73 BUS-908" at bounding box center [79, 295] width 125 height 23
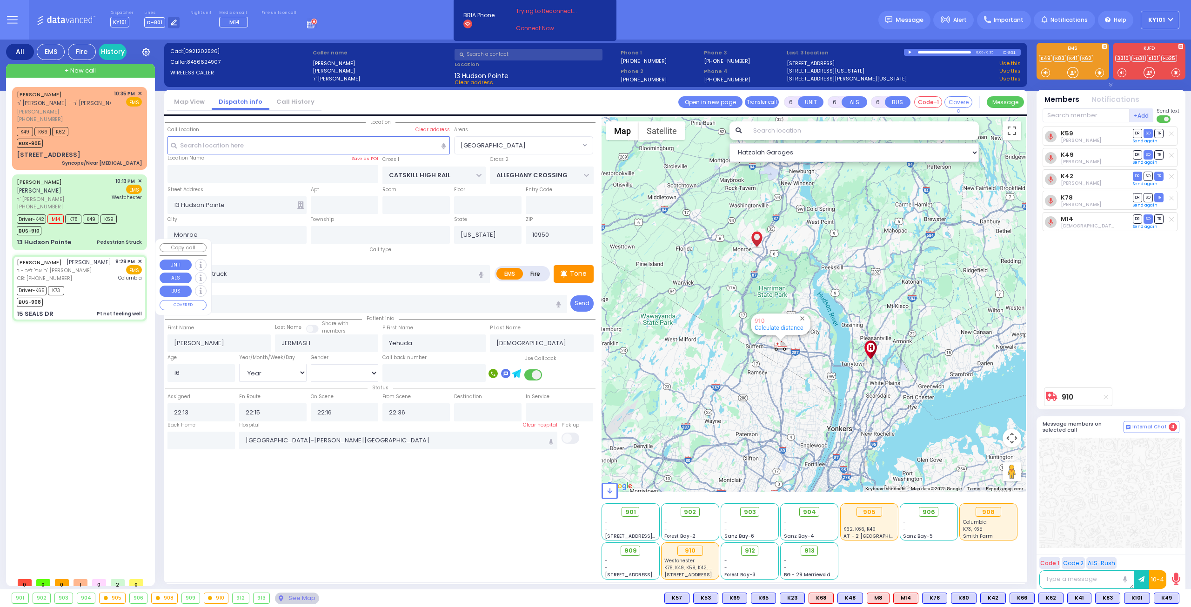
select select
type input "Pt not feeling well"
radio input "true"
type input "[PERSON_NAME]"
type input "WEINER"
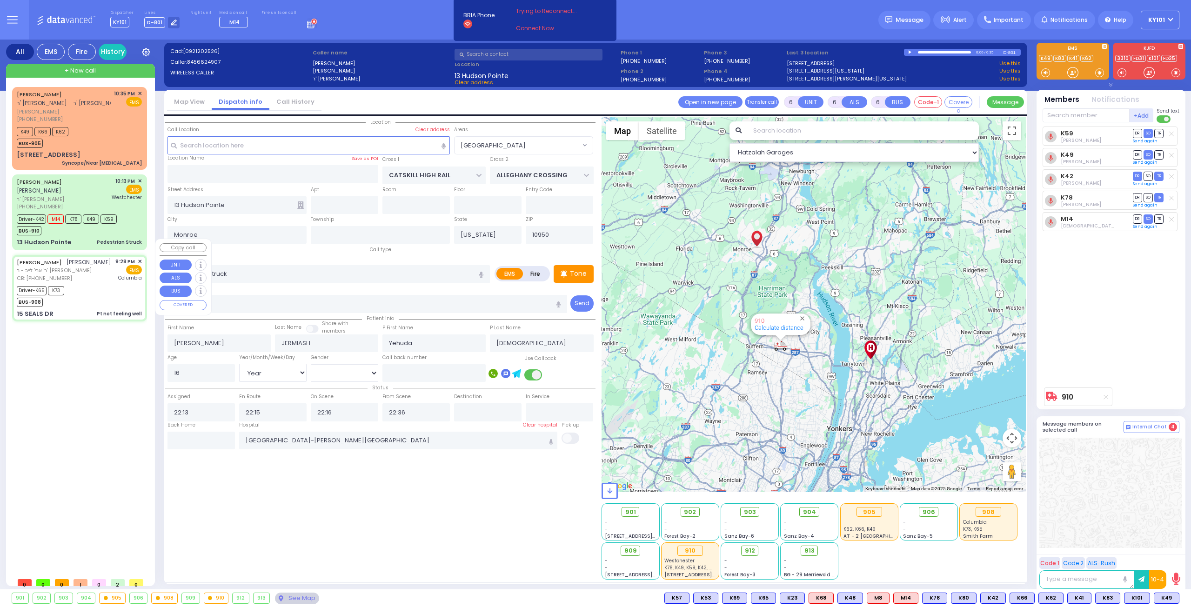
type input "[PERSON_NAME]"
type input "Weiner"
type input "28"
select select "Year"
select select "[DEMOGRAPHIC_DATA]"
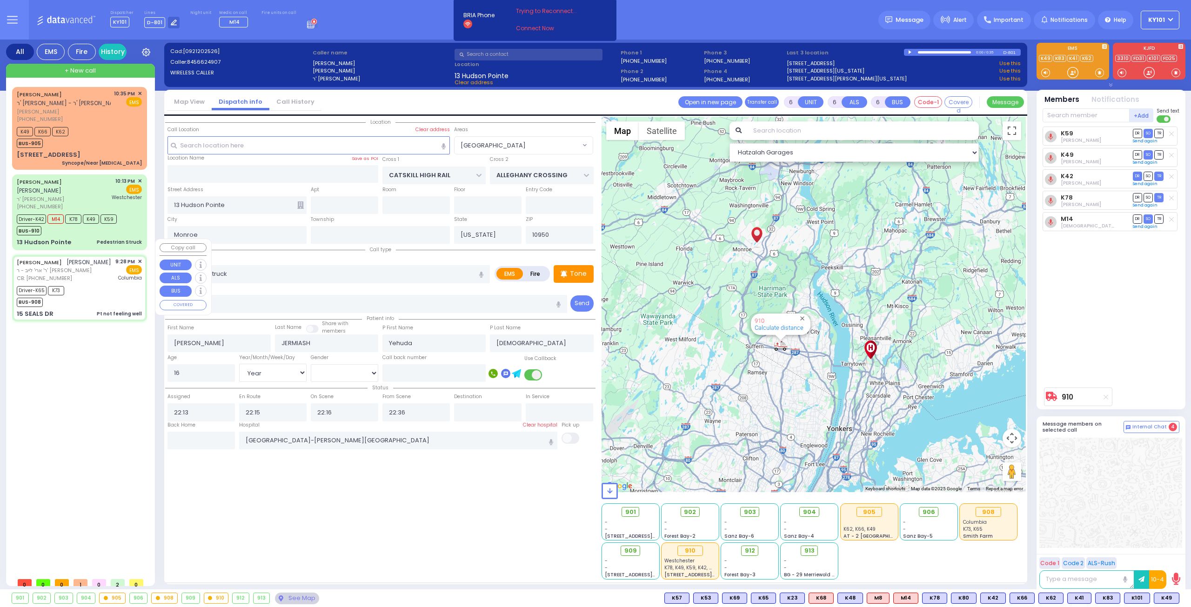
type input "8456371368"
type input "21:28"
type input "21:31"
type input "21:40"
type input "21:58"
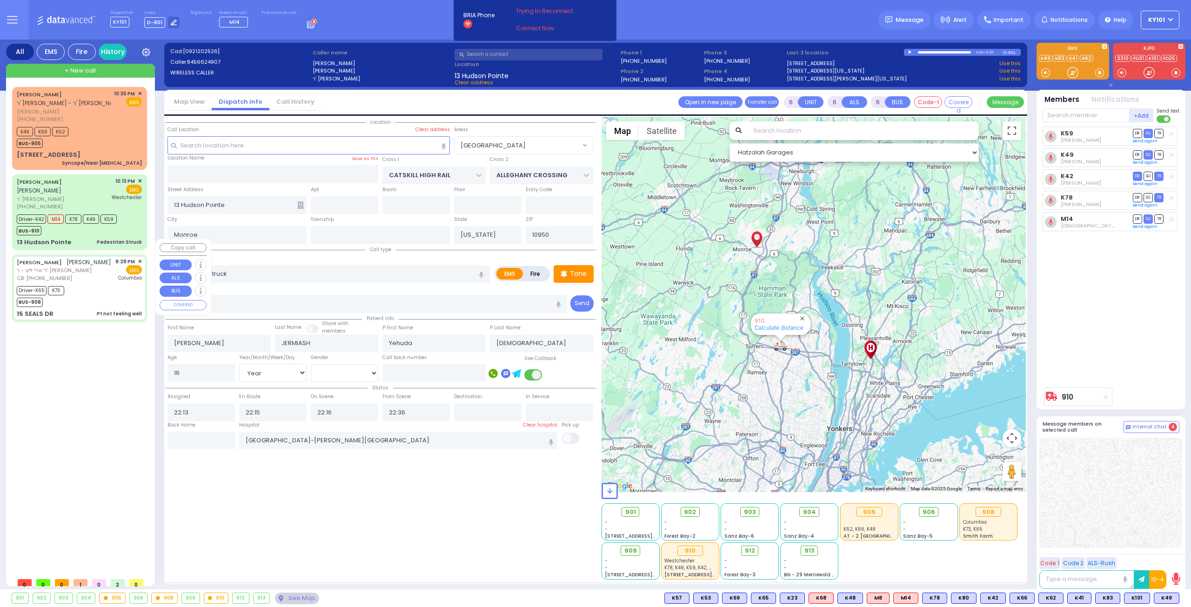
type input "22:40"
type input "22:48"
type input "[US_STATE][GEOGRAPHIC_DATA]- [GEOGRAPHIC_DATA]"
select select "Hatzalah Garages"
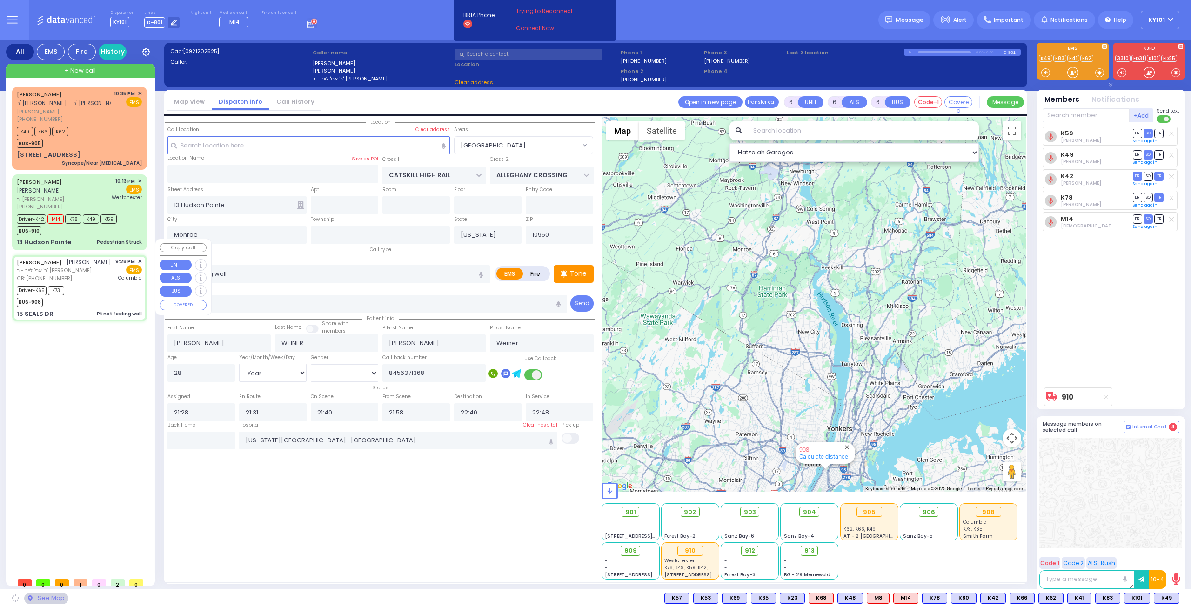
type input "[PERSON_NAME] DR"
type input "FORGE RD"
type input "15 SEALS DR"
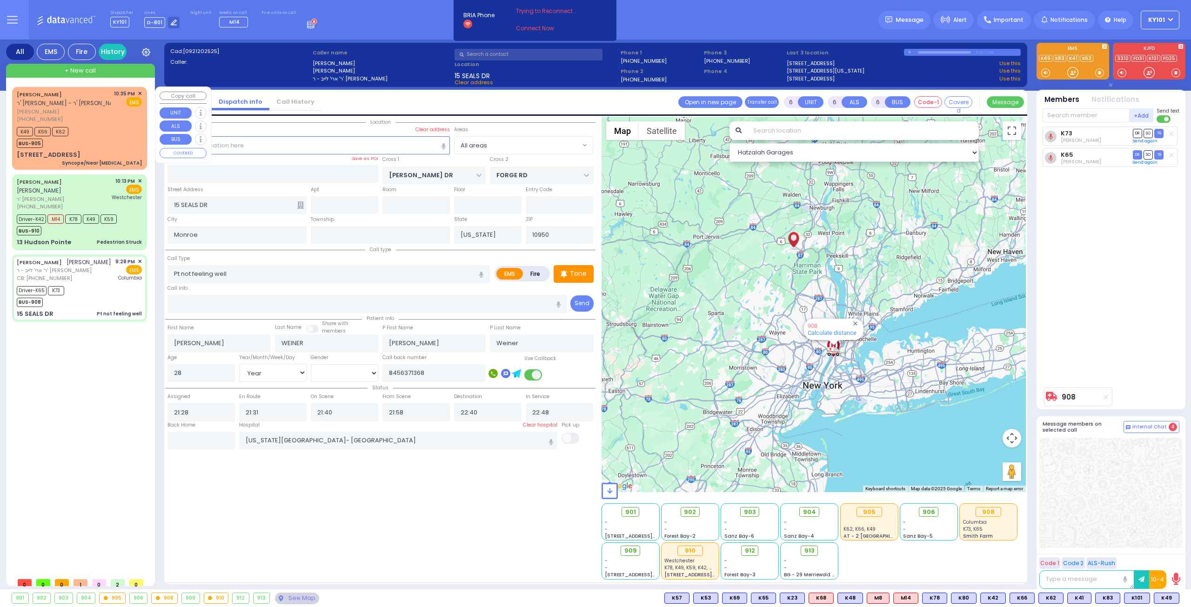
click at [91, 118] on div "[PHONE_NUMBER]" at bounding box center [64, 119] width 94 height 8
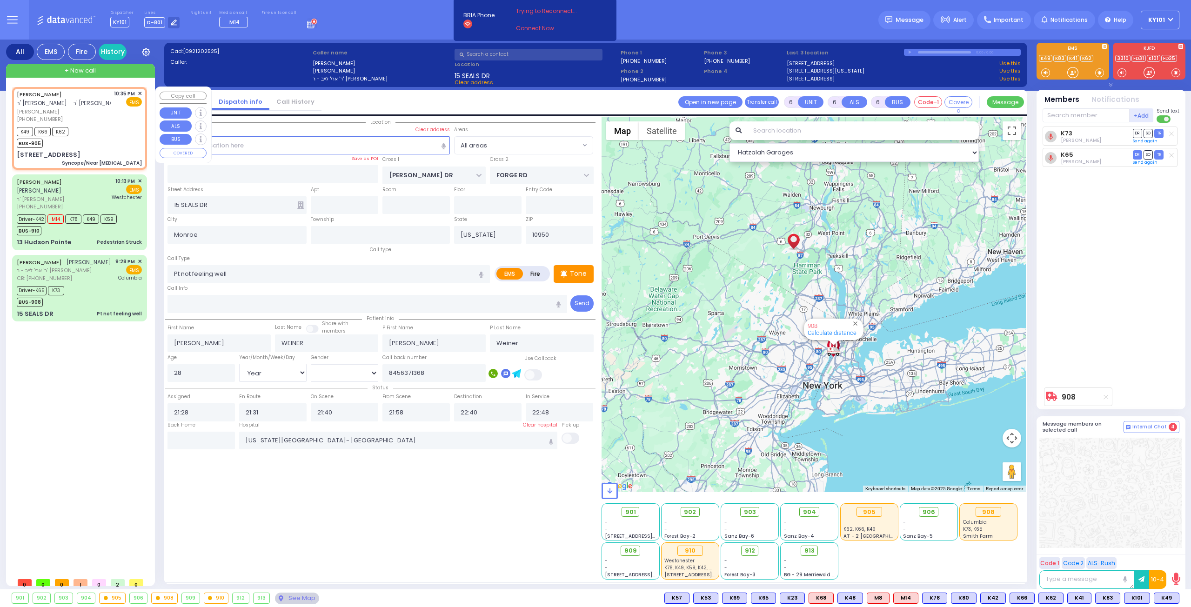
type input "2"
type input "1"
select select
type input "Syncope/Near [MEDICAL_DATA]"
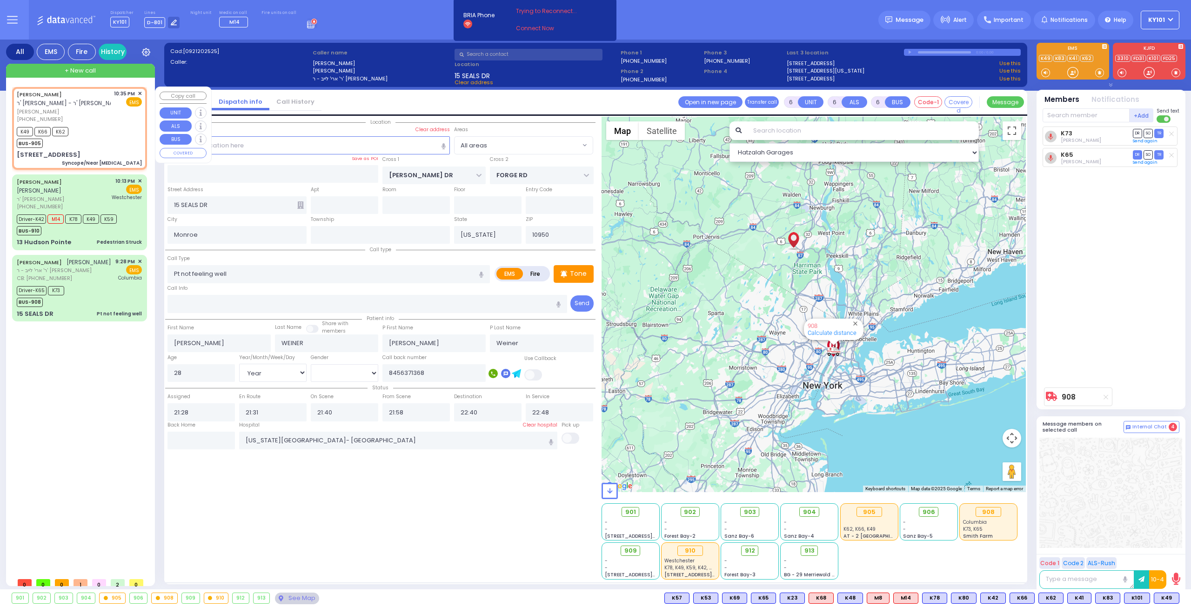
radio input "true"
type input "ELIEZER ZUSYA"
type input "CZIN"
type input "9"
select select "Year"
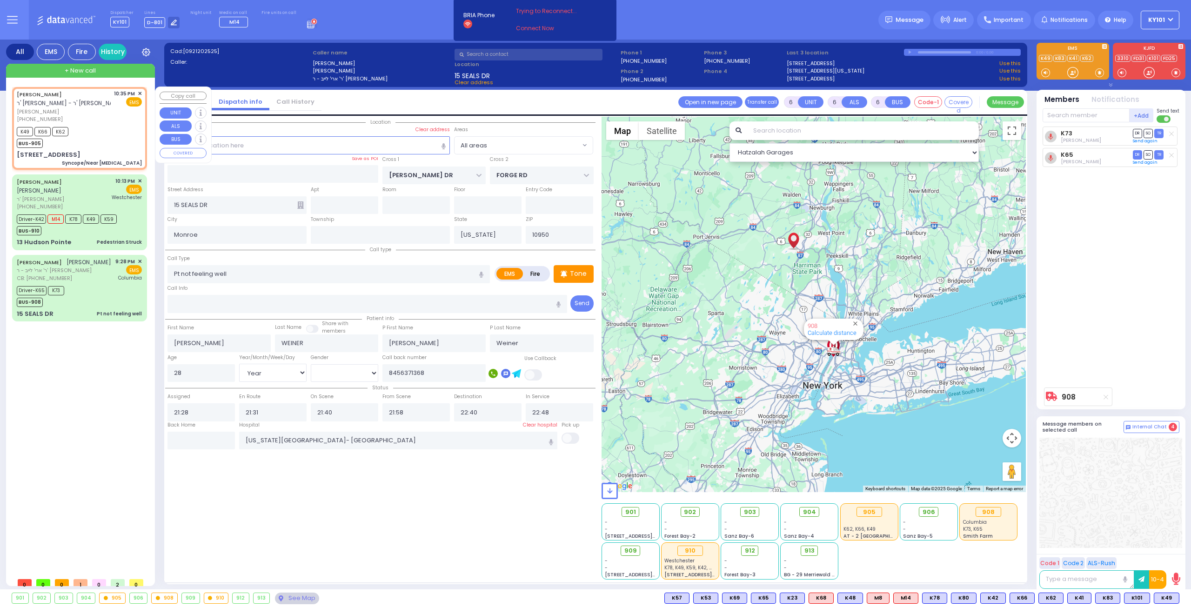
select select "[DEMOGRAPHIC_DATA]"
type input "22:35"
type input "22:37"
select select "Hatzalah Garages"
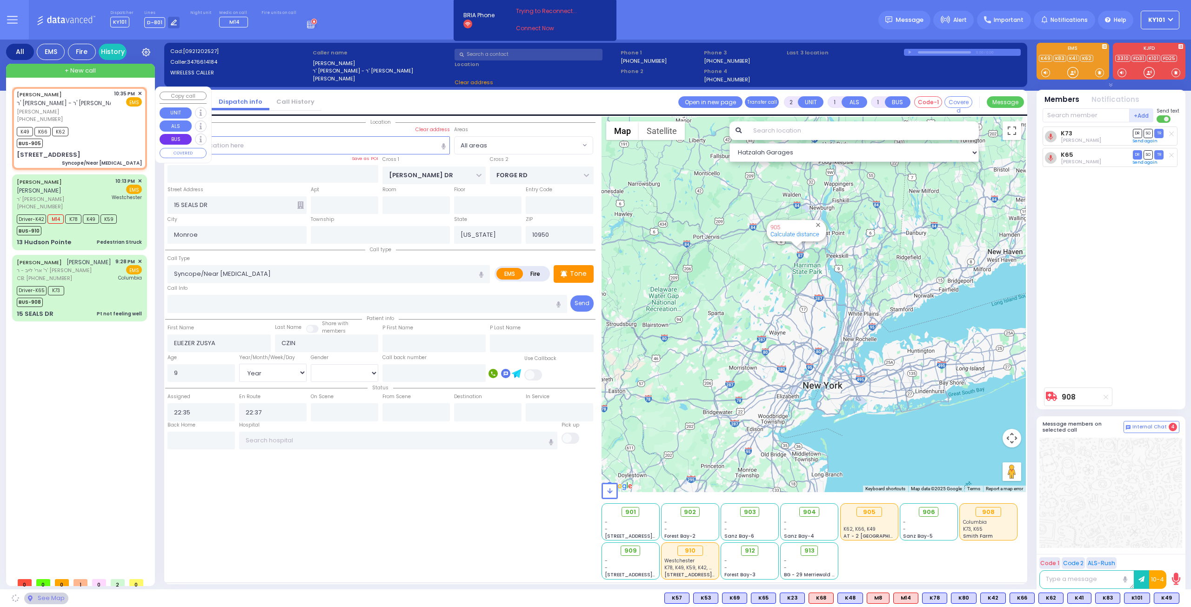
type input "[GEOGRAPHIC_DATA]"
type input "COUNTY ROUTE 105"
type input "[STREET_ADDRESS]"
type input "402"
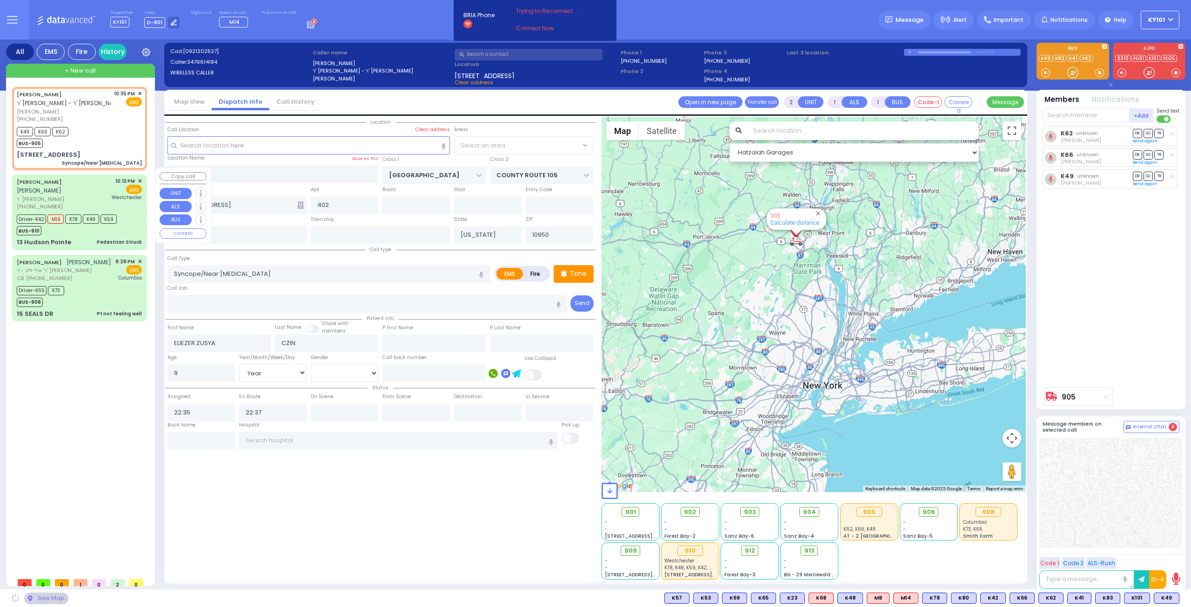
select select "VYOEL MOSHE"
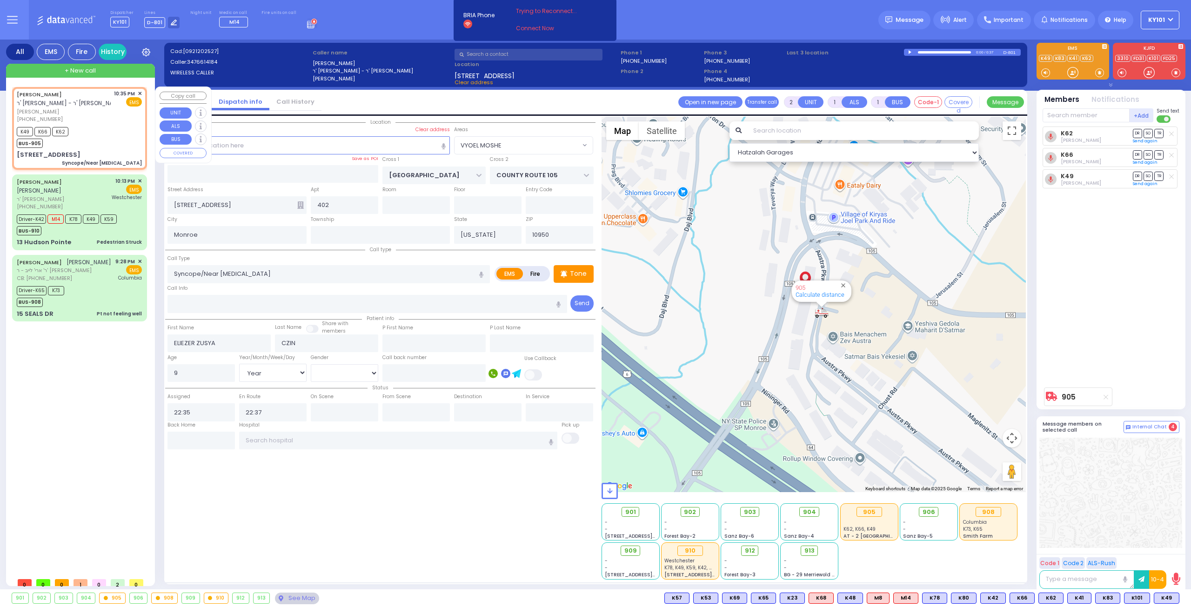
click at [140, 92] on span "✕" at bounding box center [140, 94] width 4 height 8
click at [140, 93] on span "✕" at bounding box center [140, 94] width 4 height 8
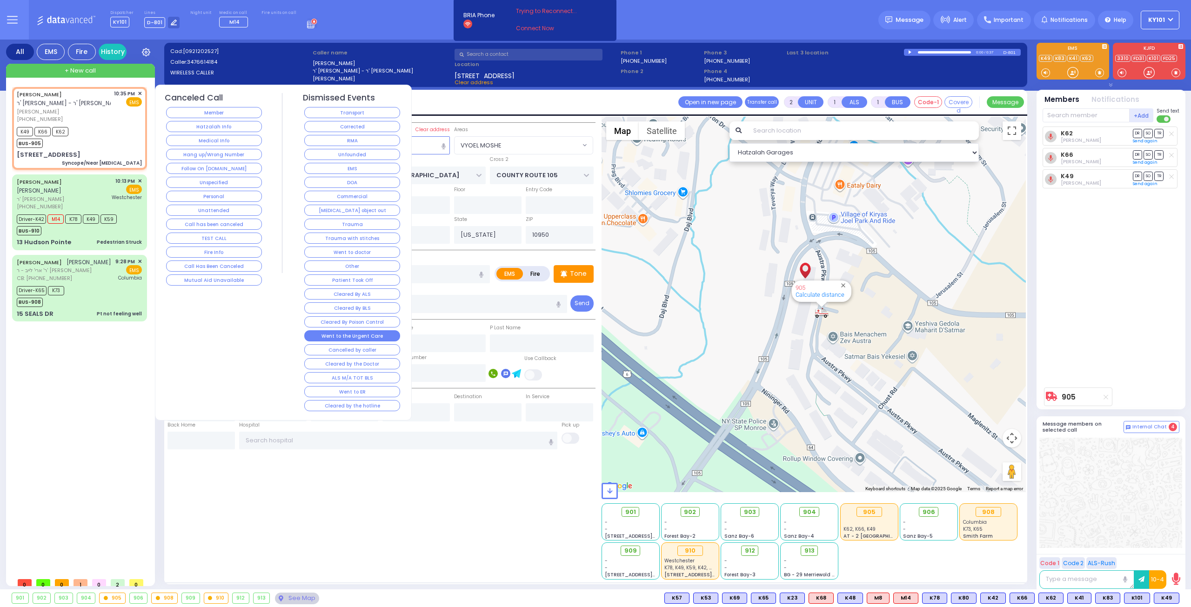
click at [382, 332] on button "Went to the Urgent Care" at bounding box center [352, 335] width 96 height 11
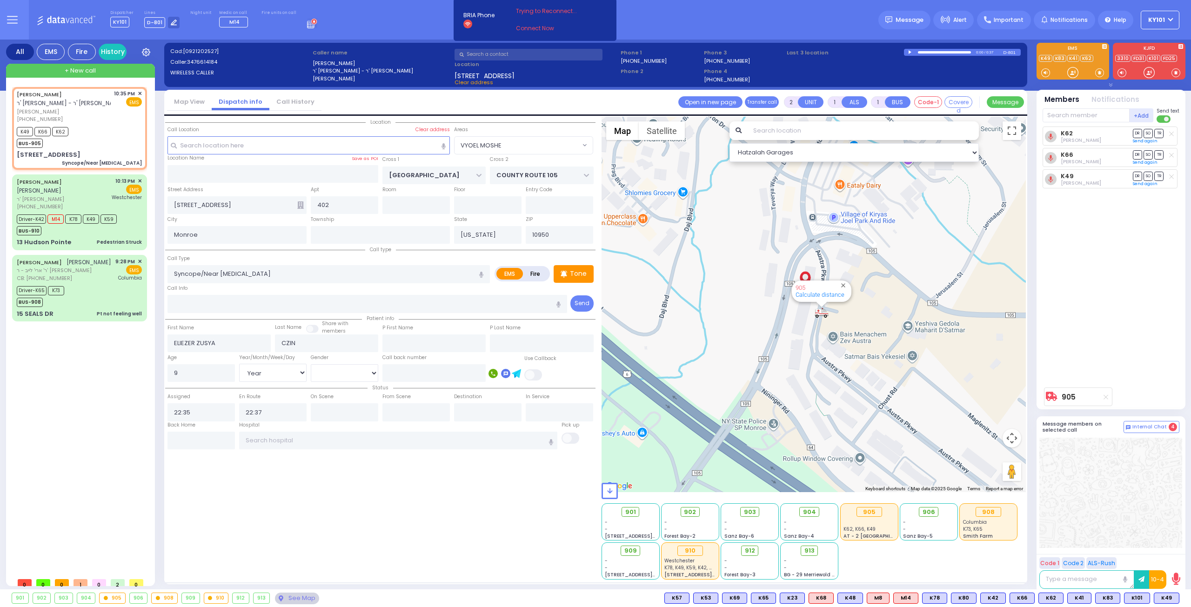
select select
radio input "true"
select select
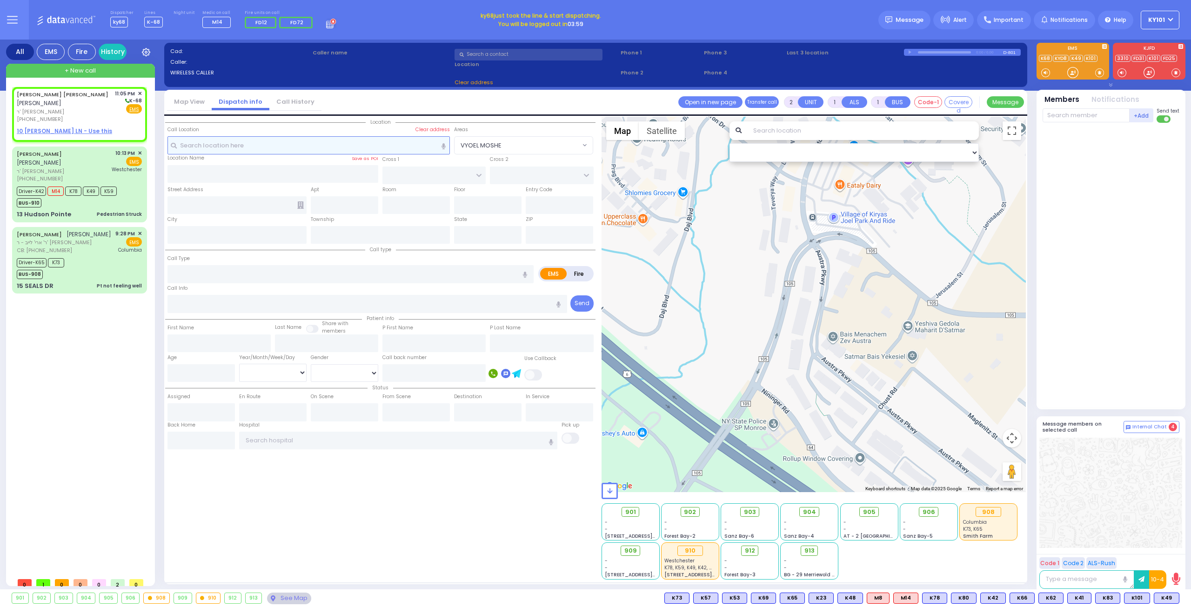
select select
radio input "true"
type input "[PERSON_NAME]"
type input "WEISS"
select select
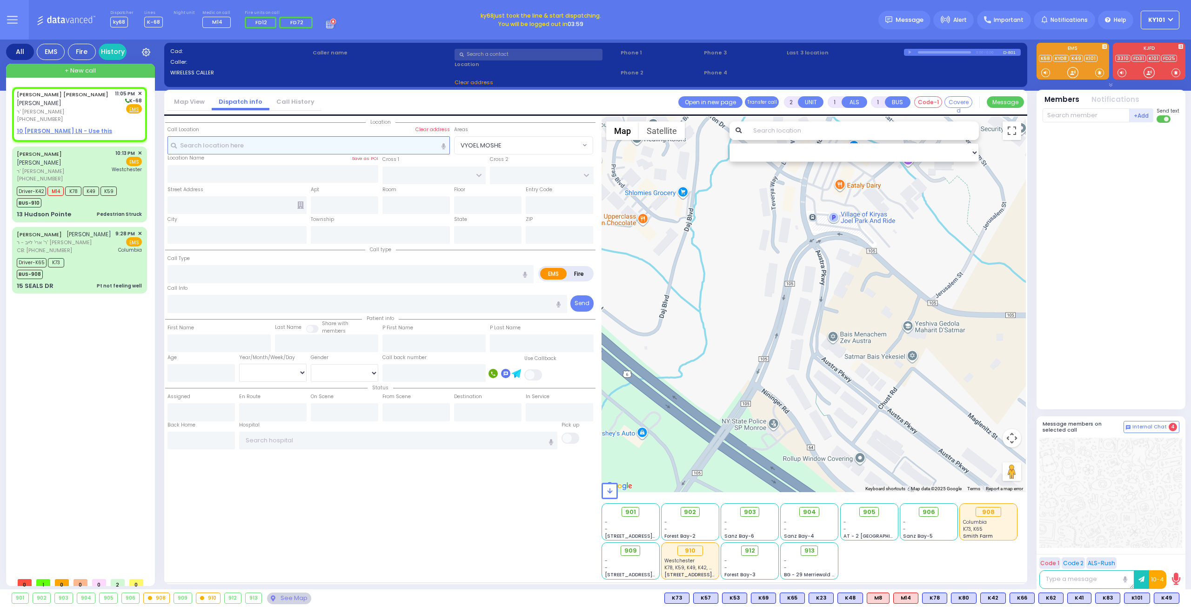
type input "23:05"
select select "Hatzalah Garages"
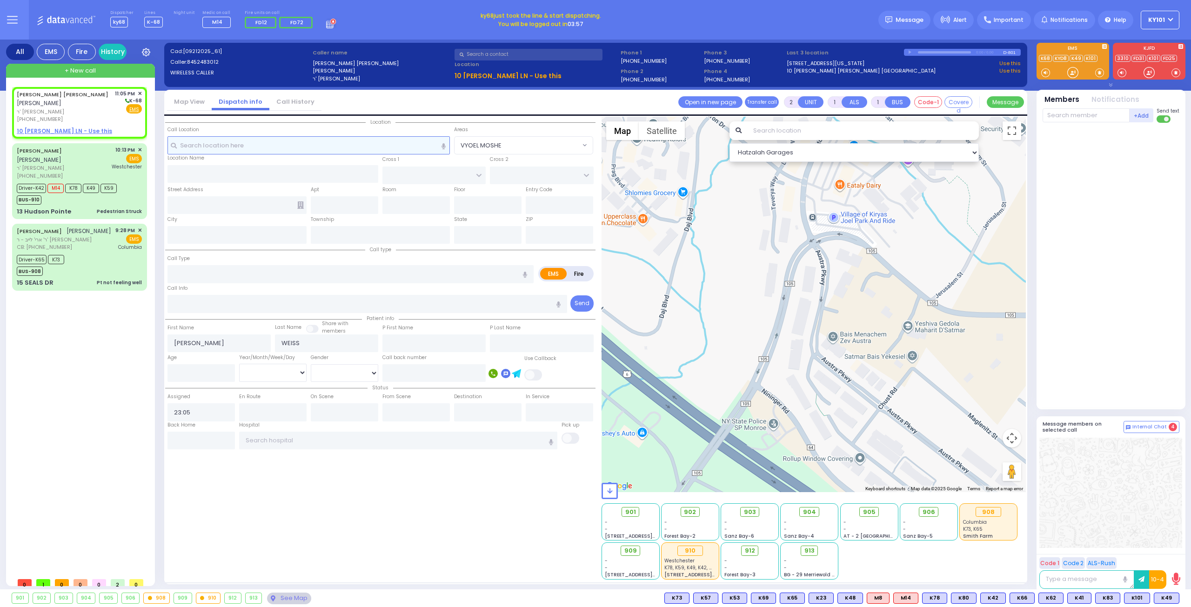
select select
radio input "true"
select select
select select "Hatzalah Garages"
select select
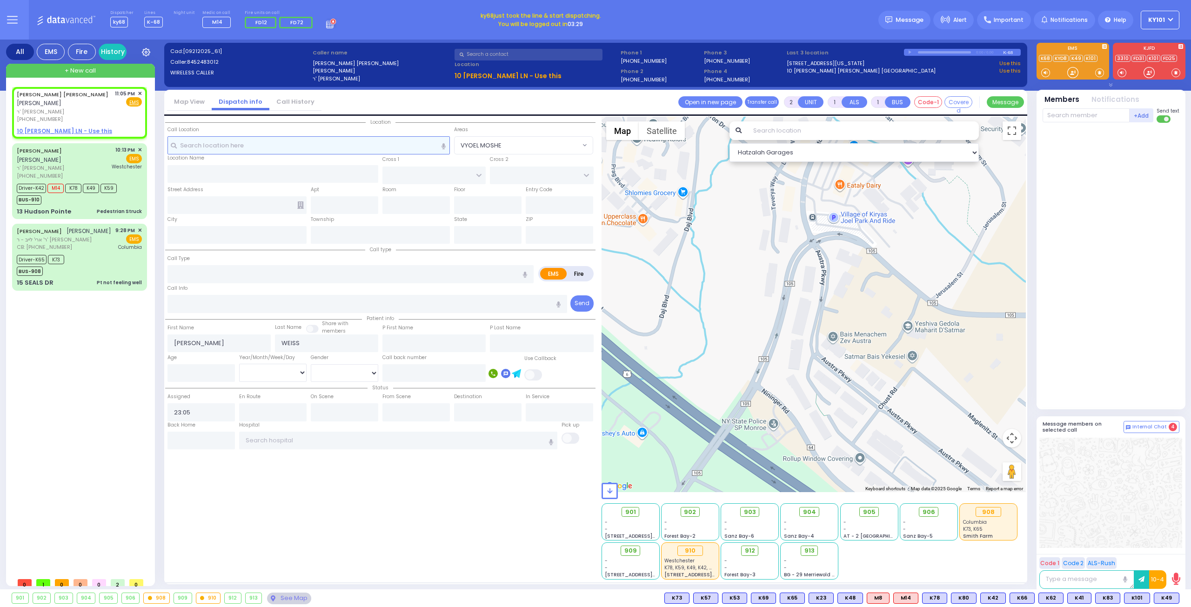
radio input "true"
select select
select select "Hatzalah Garages"
